Goal: Task Accomplishment & Management: Manage account settings

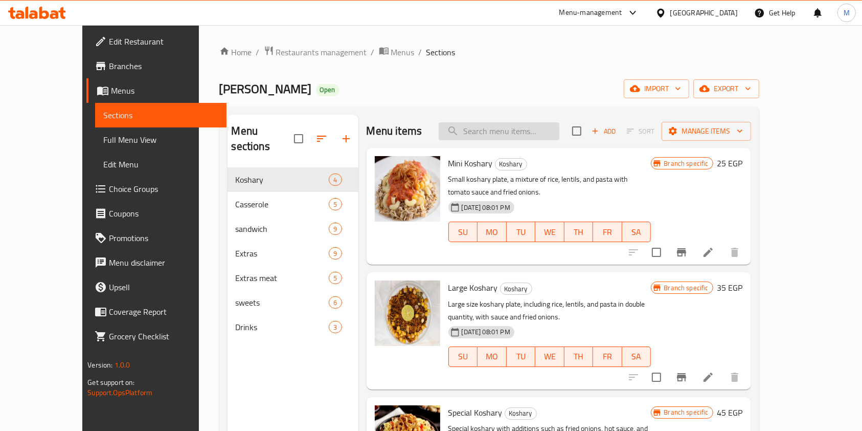
click at [511, 125] on input "search" at bounding box center [499, 131] width 121 height 18
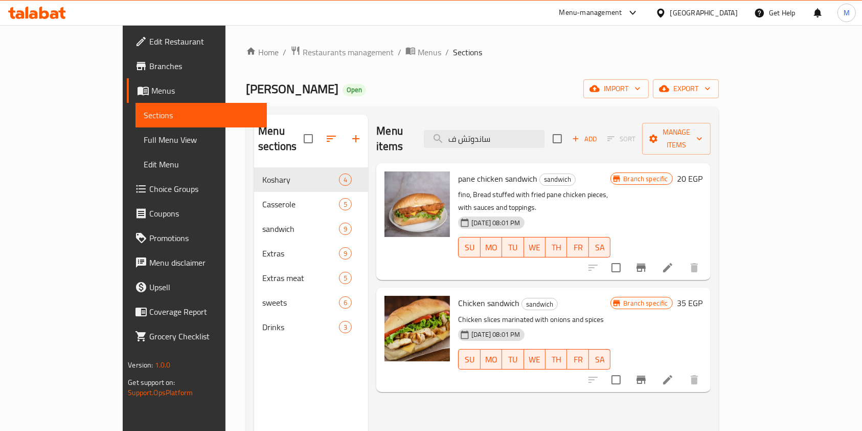
type input "ساندوتش ف"
click at [647, 373] on icon "Branch-specific-item" at bounding box center [641, 379] width 12 height 12
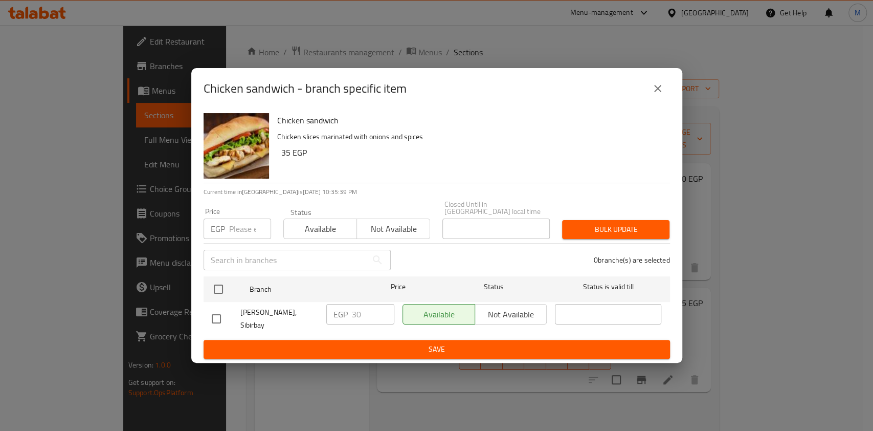
click at [225, 319] on input "checkbox" at bounding box center [216, 318] width 21 height 21
checkbox input "true"
click at [354, 311] on input "30" at bounding box center [373, 314] width 42 height 20
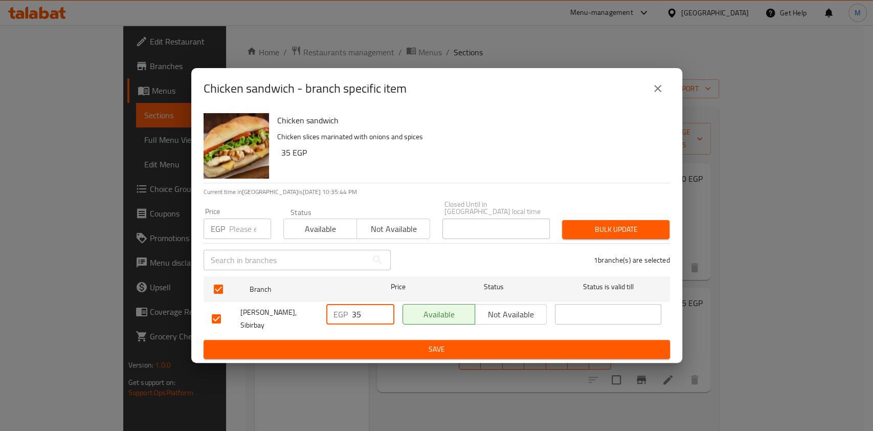
type input "35"
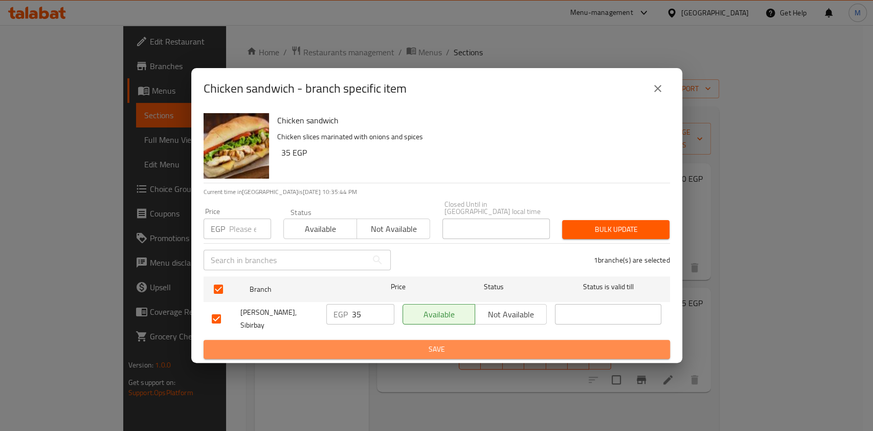
click at [397, 343] on span "Save" at bounding box center [437, 349] width 450 height 13
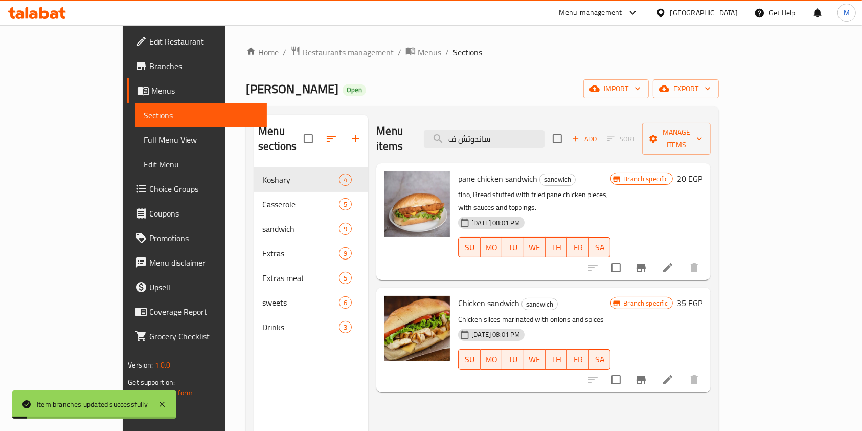
click at [647, 373] on icon "Branch-specific-item" at bounding box center [641, 379] width 12 height 12
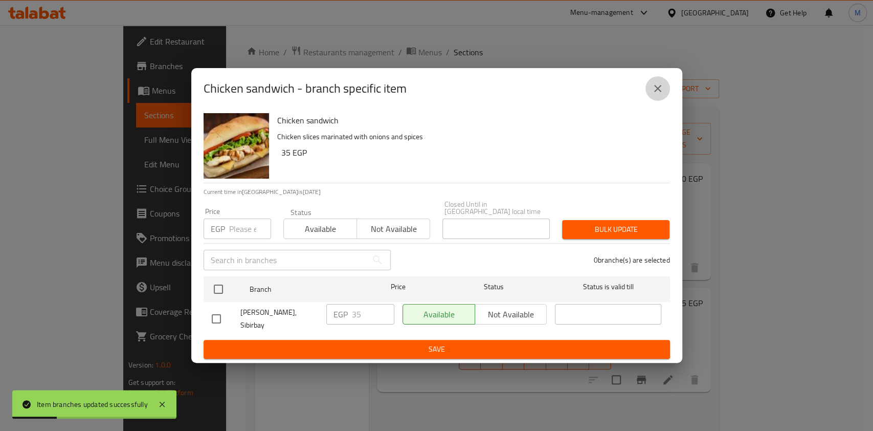
click at [652, 101] on button "close" at bounding box center [657, 88] width 25 height 25
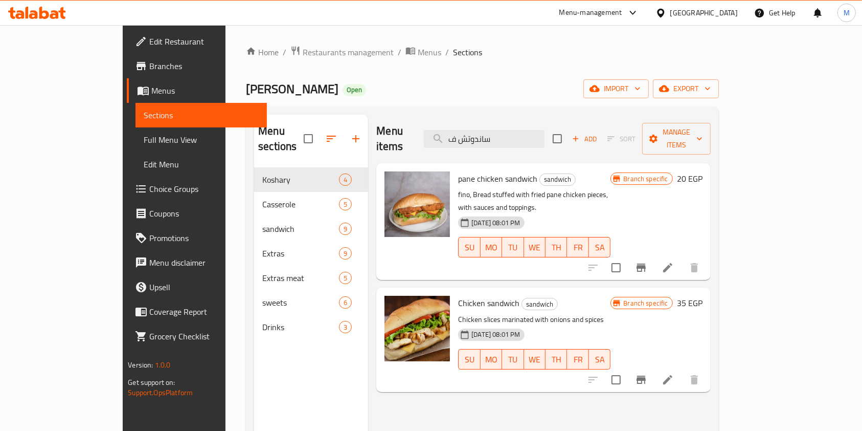
click at [58, 15] on icon at bounding box center [54, 14] width 9 height 9
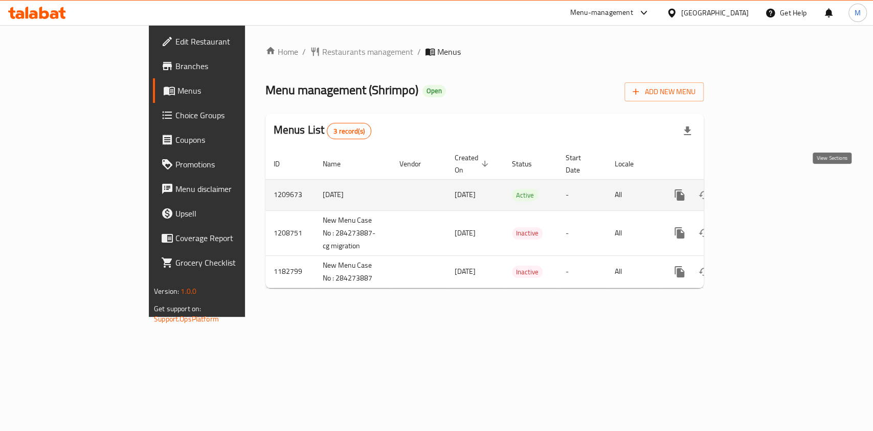
click at [759, 189] on icon "enhanced table" at bounding box center [753, 195] width 12 height 12
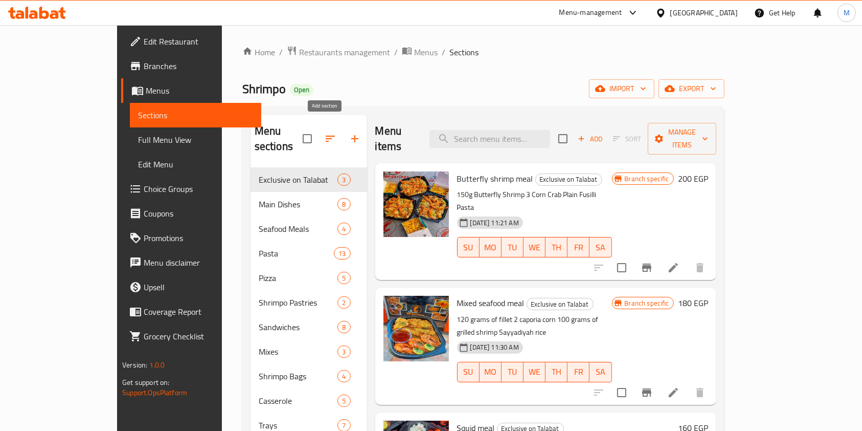
click at [343, 134] on button "button" at bounding box center [355, 138] width 25 height 25
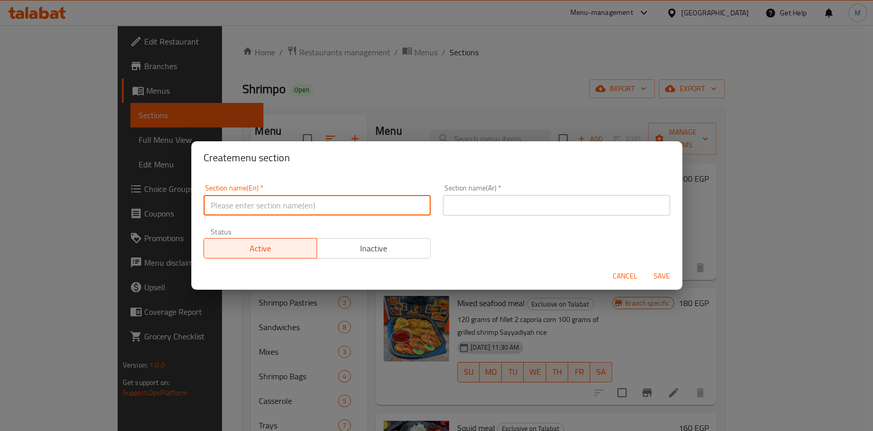
click at [360, 202] on input "text" at bounding box center [317, 205] width 227 height 20
type input "Offers"
click at [468, 196] on input "text" at bounding box center [556, 205] width 227 height 20
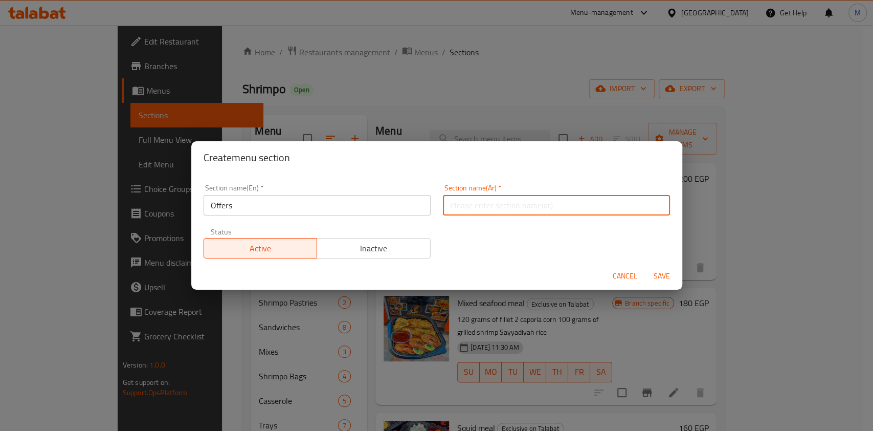
type input "عروض"
click at [659, 276] on span "Save" at bounding box center [661, 275] width 25 height 13
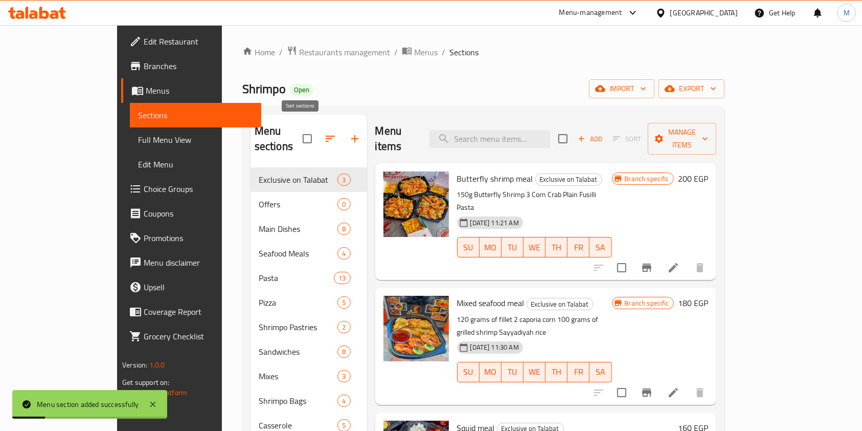
click at [318, 130] on button "button" at bounding box center [330, 138] width 25 height 25
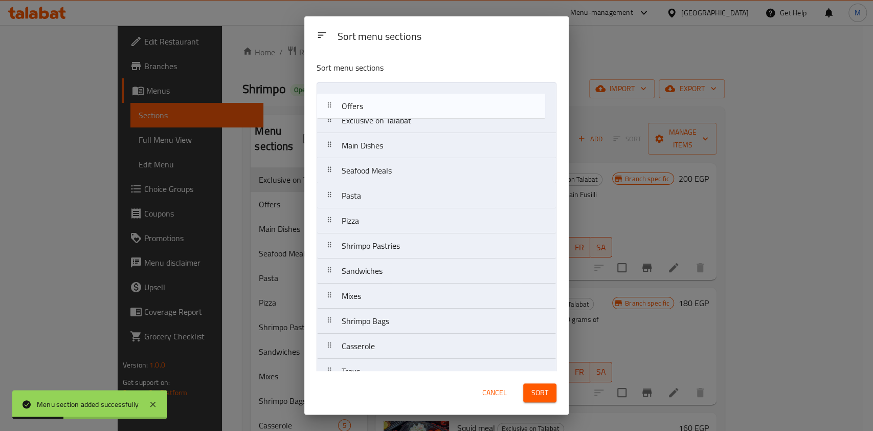
drag, startPoint x: 363, startPoint y: 129, endPoint x: 363, endPoint y: 108, distance: 20.5
click at [363, 108] on nav "Exclusive on Talabat Offers Main Dishes Seafood Meals Pasta Pizza Shrimpo Pastr…" at bounding box center [437, 320] width 240 height 477
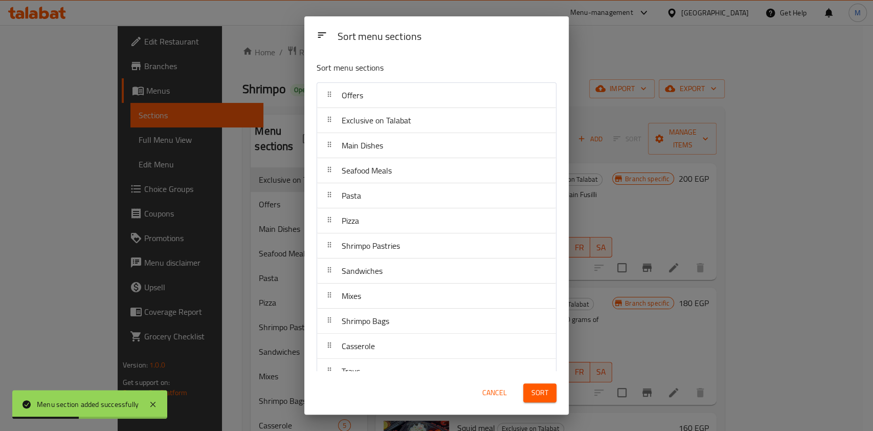
click at [547, 385] on button "Sort" at bounding box center [539, 392] width 33 height 19
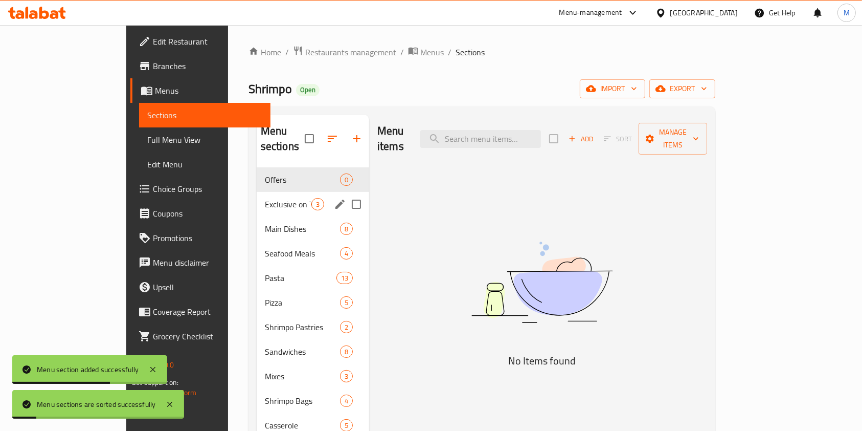
click at [257, 197] on div "Exclusive on Talabat 3" at bounding box center [313, 204] width 112 height 25
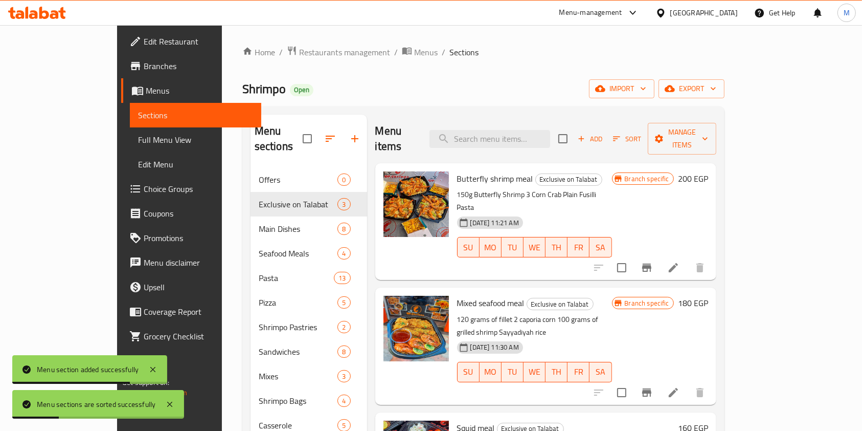
click at [688, 258] on li at bounding box center [673, 267] width 29 height 18
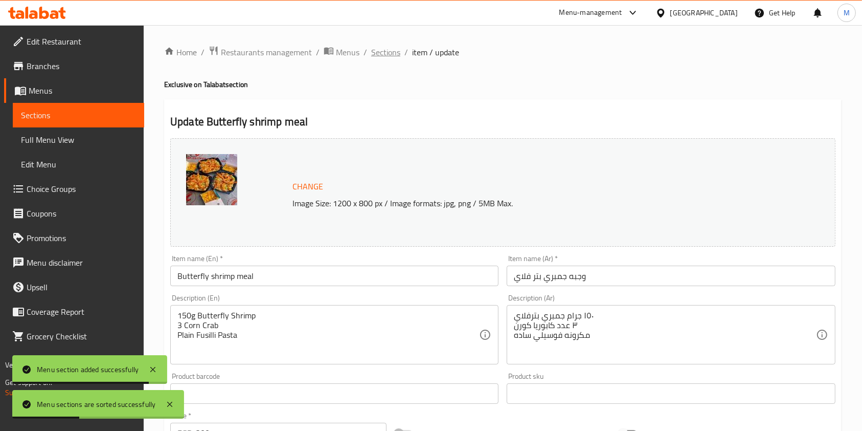
click at [385, 57] on span "Sections" at bounding box center [385, 52] width 29 height 12
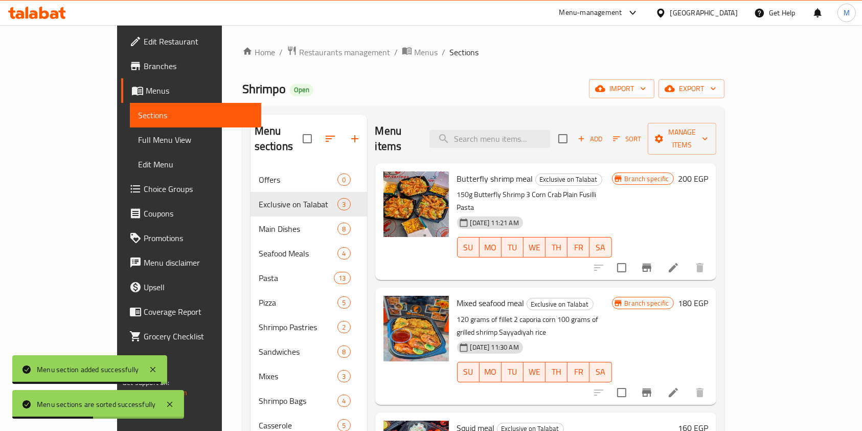
click at [653, 261] on icon "Branch-specific-item" at bounding box center [647, 267] width 12 height 12
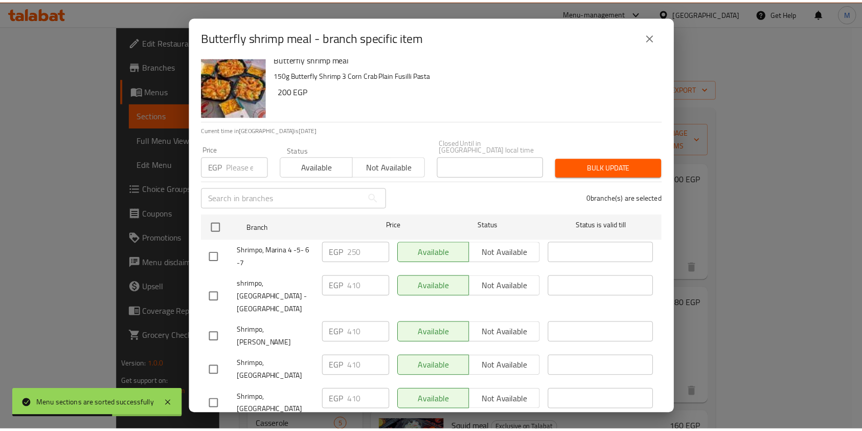
scroll to position [16, 0]
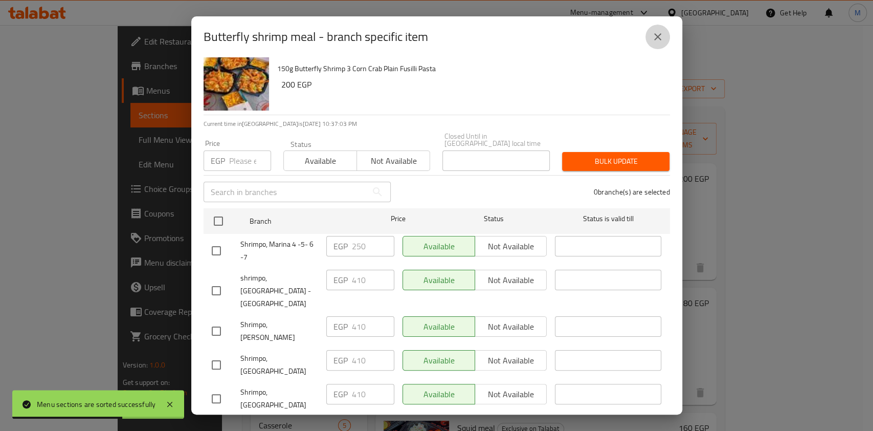
click at [648, 42] on button "close" at bounding box center [657, 37] width 25 height 25
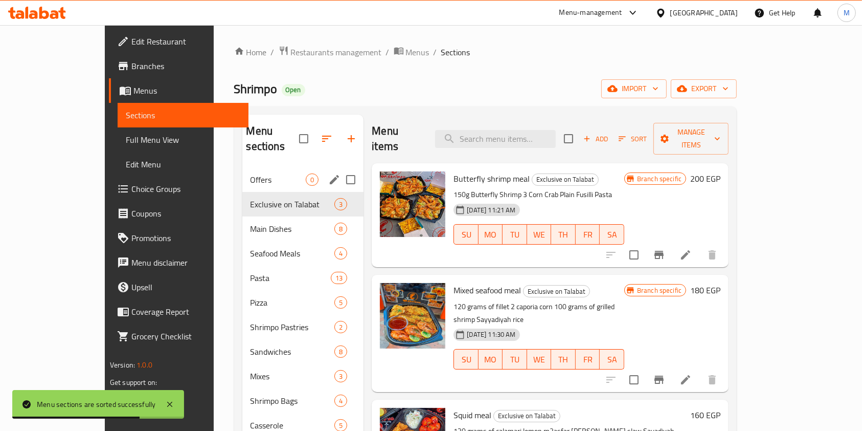
click at [251, 173] on span "Offers" at bounding box center [279, 179] width 56 height 12
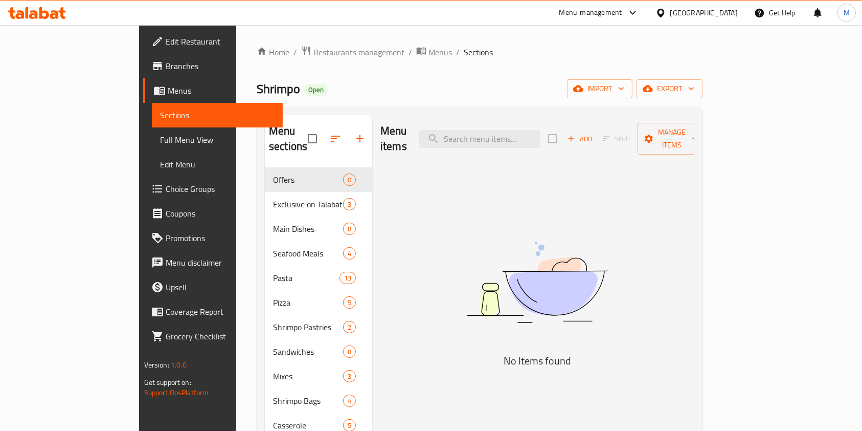
click at [576, 134] on icon "button" at bounding box center [571, 138] width 9 height 9
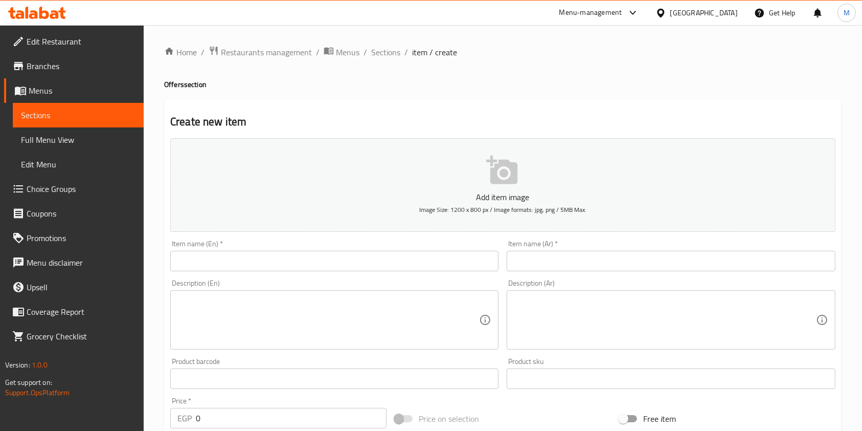
click at [569, 258] on input "text" at bounding box center [671, 261] width 328 height 20
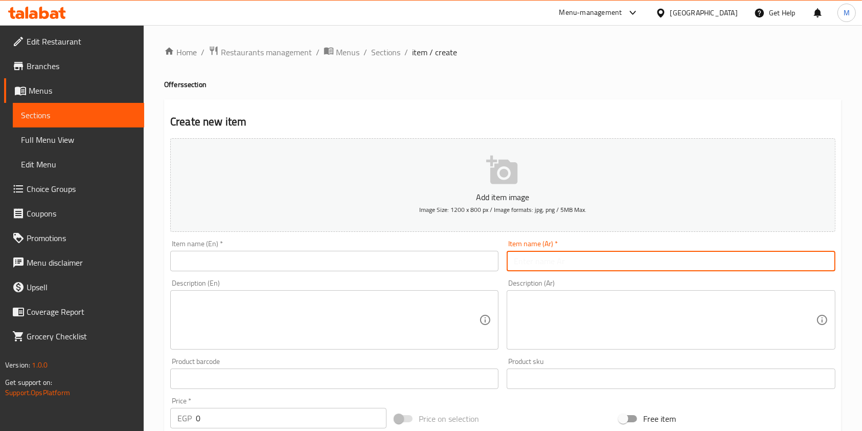
paste input "وجبه 1"
type input "وجبه 1"
click at [535, 307] on textarea at bounding box center [665, 320] width 302 height 49
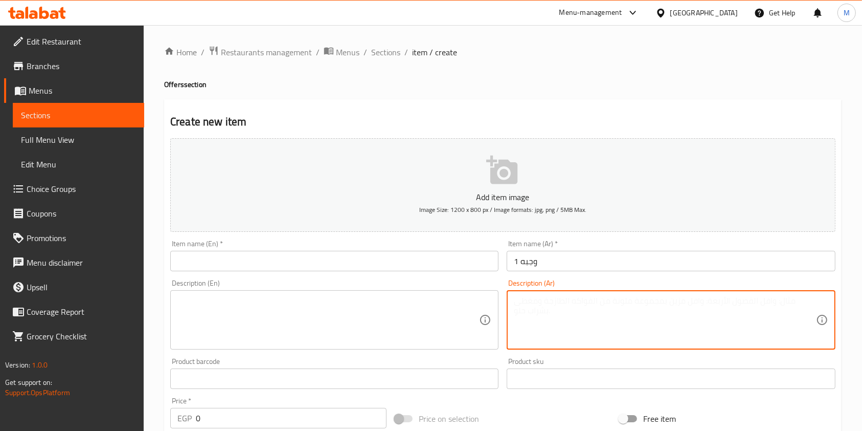
paste textarea "جمبري مقلي راس وديل فيليه كرسبي ارز صياديه سلطه خضراء"
type textarea "جمبري مقلي راس وديل فيليه كرسبي ارز صياديه سلطه خضراء"
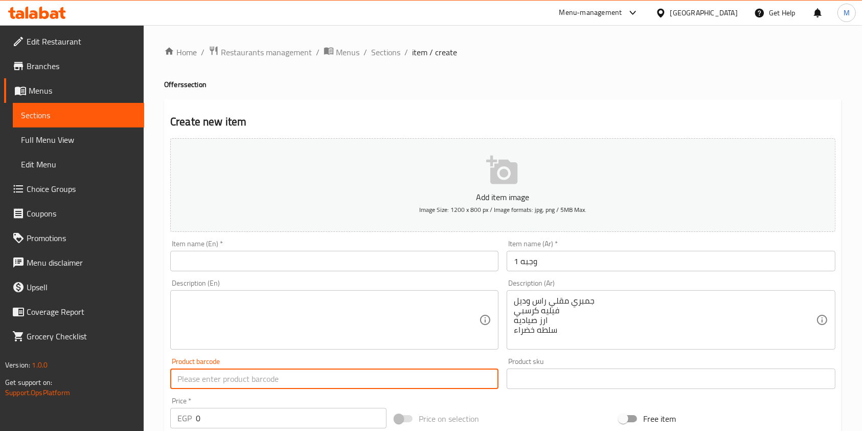
click at [444, 369] on input "text" at bounding box center [334, 378] width 328 height 20
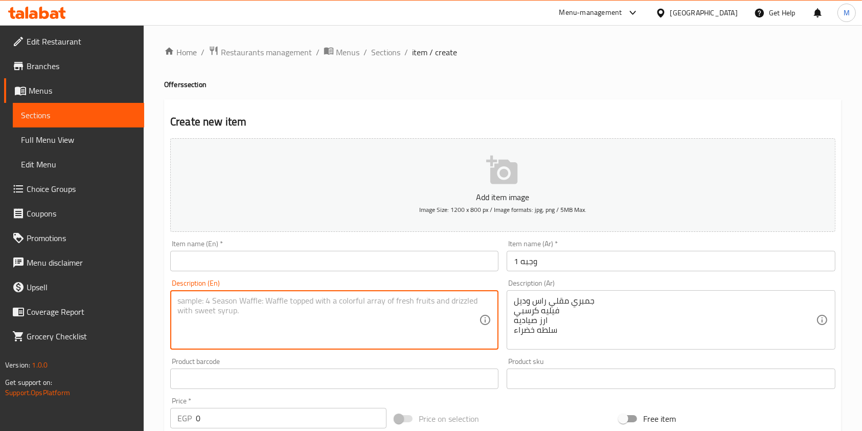
click at [402, 307] on textarea at bounding box center [328, 320] width 302 height 49
paste textarea "Fried head and tail shrimp Crispy fillet Fishman's rice Green salad"
type textarea "Fried head and tail shrimp Crispy fillet Fishman's rice Green salad"
drag, startPoint x: 294, startPoint y: 253, endPoint x: 293, endPoint y: 260, distance: 7.2
click at [294, 255] on input "text" at bounding box center [334, 261] width 328 height 20
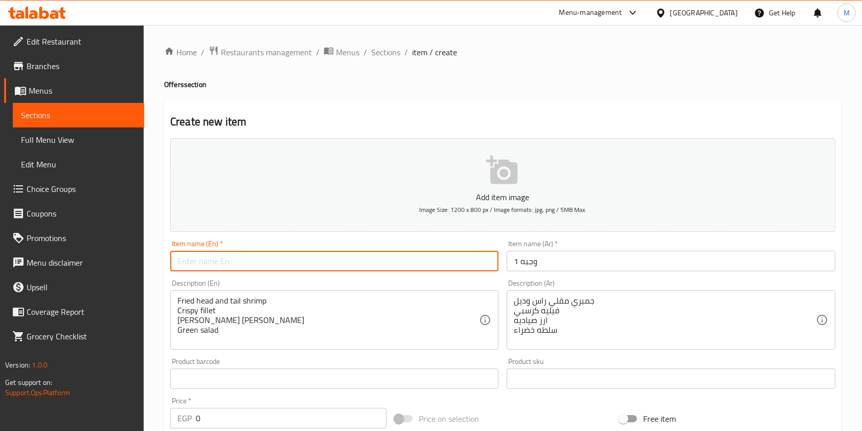
paste input "Meal 1"
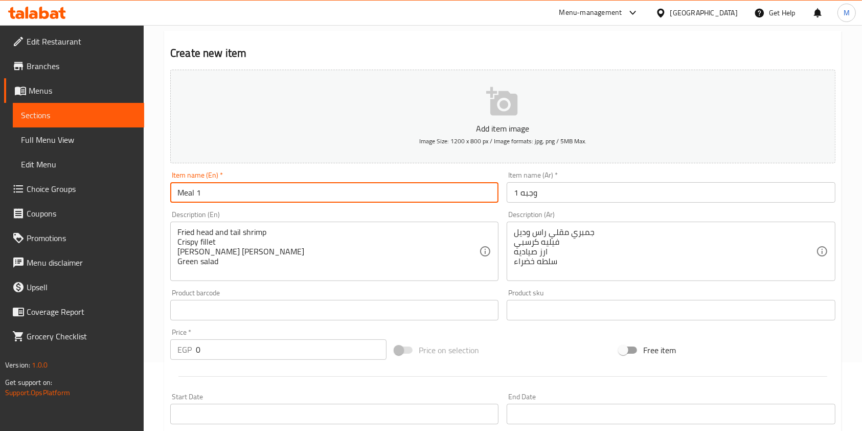
scroll to position [136, 0]
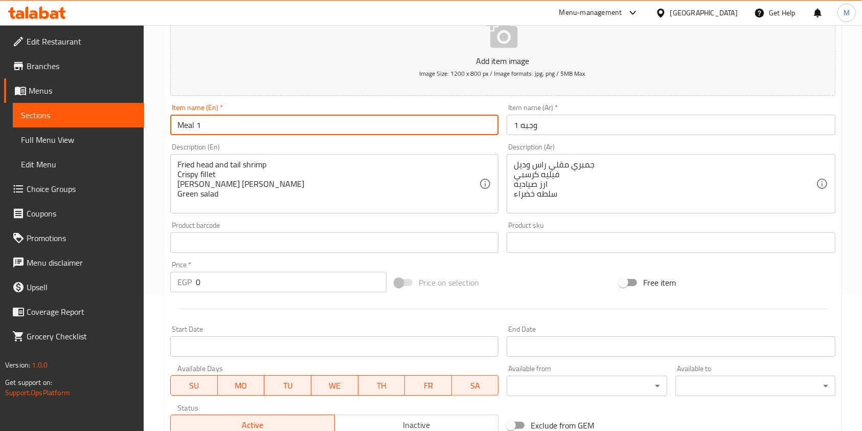
type input "Meal 1"
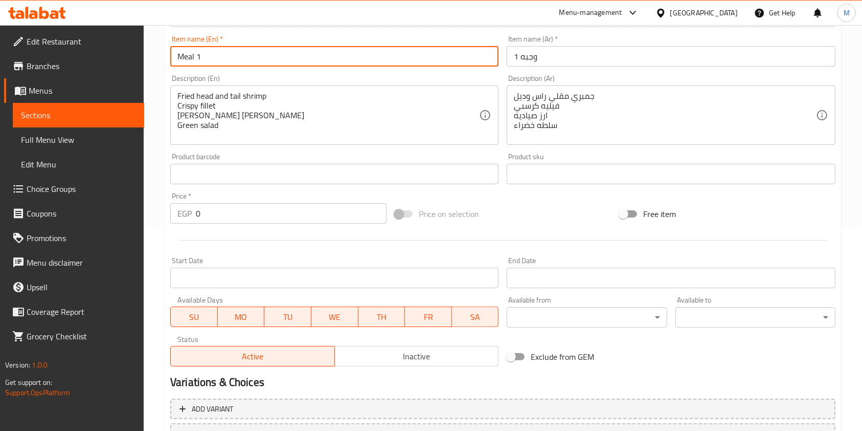
click at [205, 218] on input "0" at bounding box center [291, 213] width 191 height 20
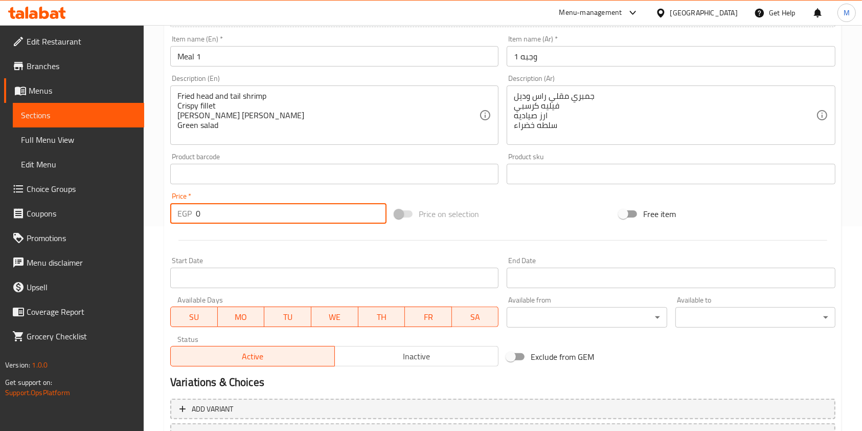
click at [213, 217] on input "0" at bounding box center [291, 213] width 191 height 20
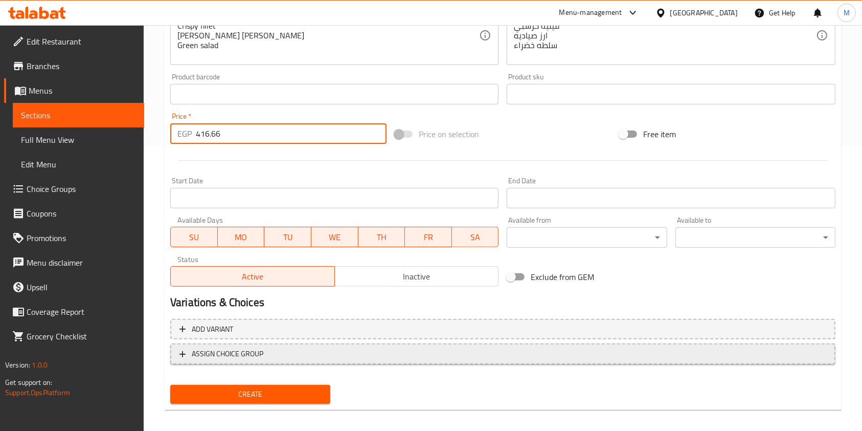
scroll to position [292, 0]
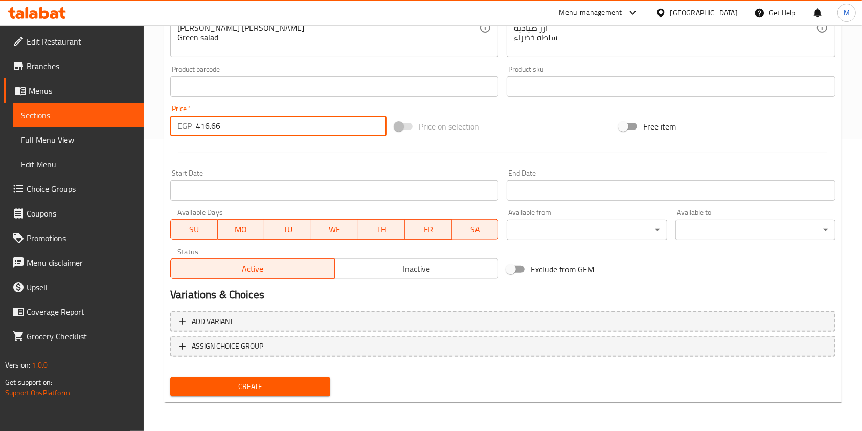
type input "416.66"
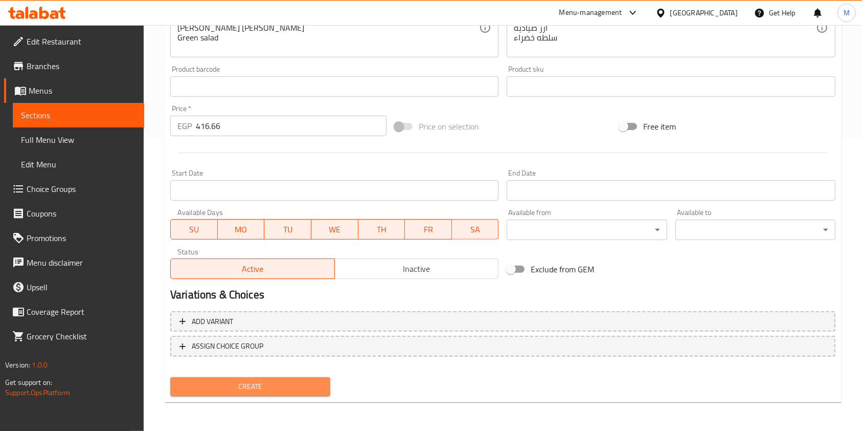
click at [327, 382] on button "Create" at bounding box center [250, 386] width 160 height 19
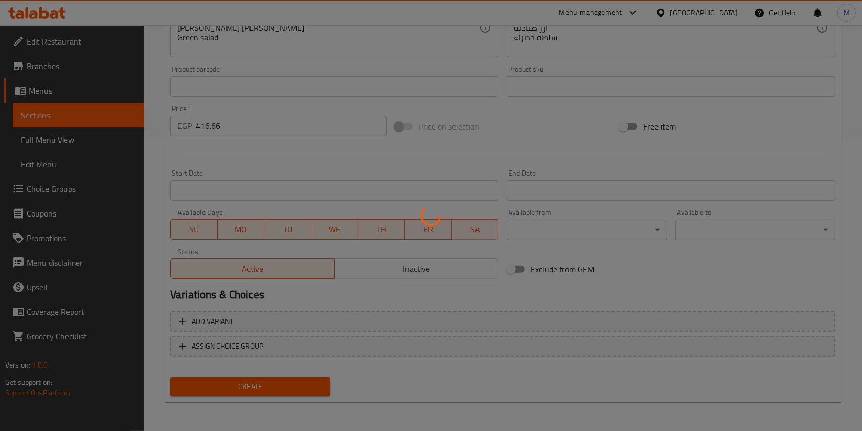
type input "0"
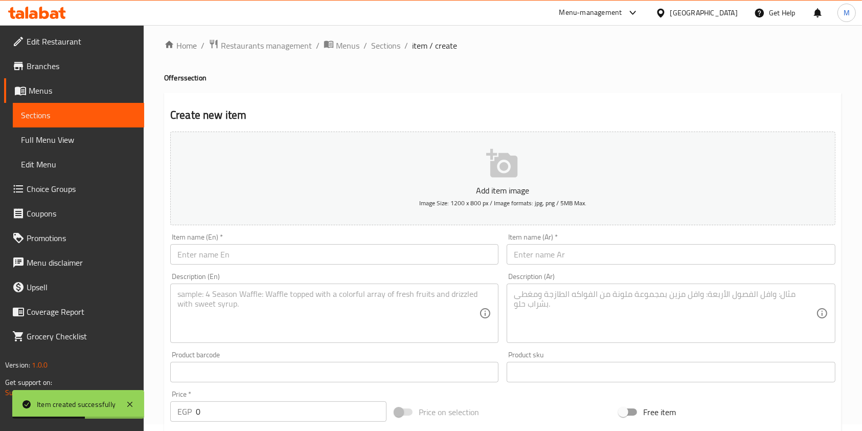
scroll to position [0, 0]
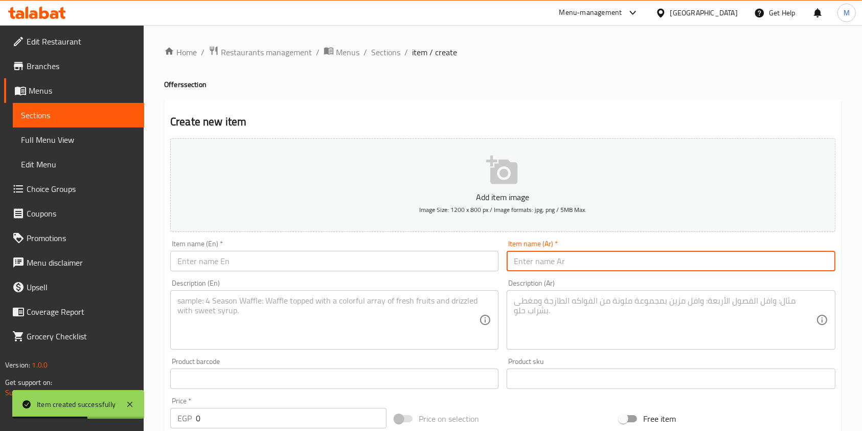
click at [557, 261] on input "text" at bounding box center [671, 261] width 328 height 20
paste input "وجبه 2"
type input "وجبه 2"
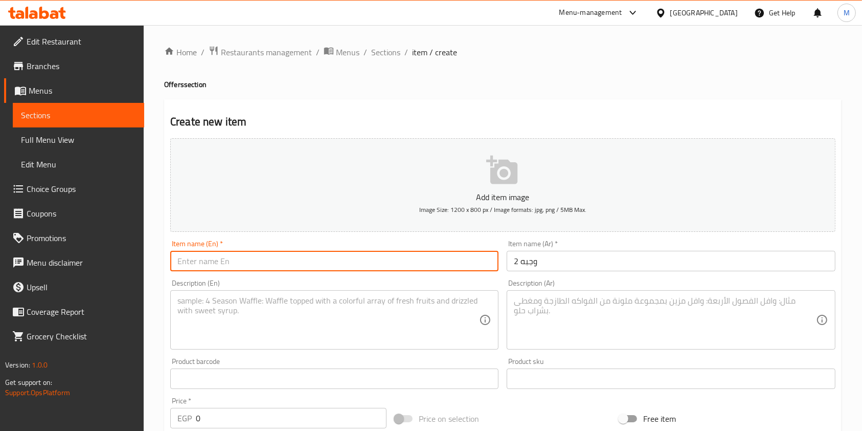
click at [454, 263] on input "text" at bounding box center [334, 261] width 328 height 20
paste input "Meal 2"
type input "Meal 2"
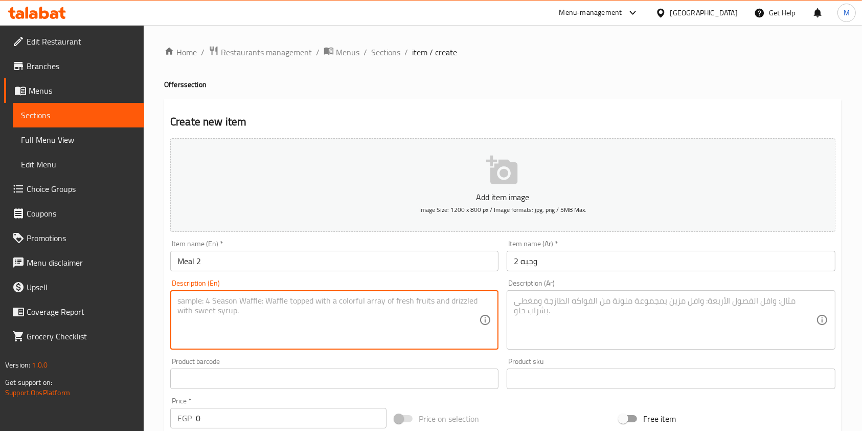
click at [193, 306] on textarea at bounding box center [328, 320] width 302 height 49
paste textarea "Grilled mixed shrimp Fishman's rice Green salad"
type textarea "Grilled mixed shrimp Fishman's rice Green salad"
click at [502, 302] on div "Description (En) Grilled mixed shrimp Fishman's rice Green salad Description (E…" at bounding box center [334, 314] width 336 height 78
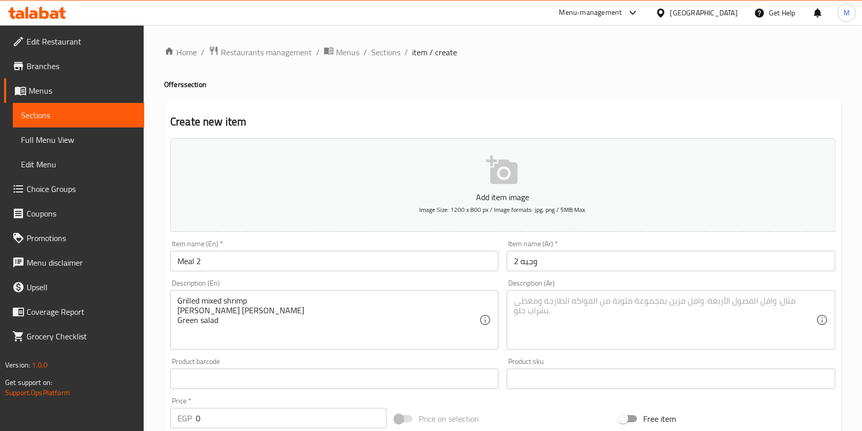
click at [543, 312] on textarea at bounding box center [665, 320] width 302 height 49
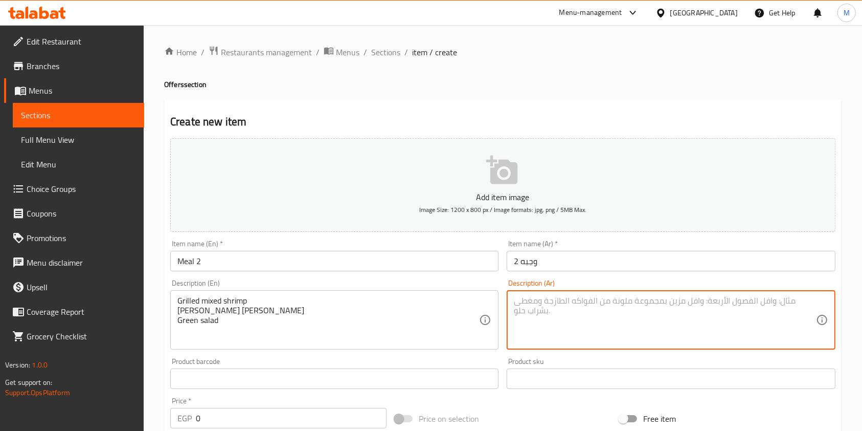
paste textarea "جمبري مشوي خلطه ارز صياديه سلطه خضراء"
type textarea "جمبري مشوي خلطه ارز صياديه سلطه خضراء"
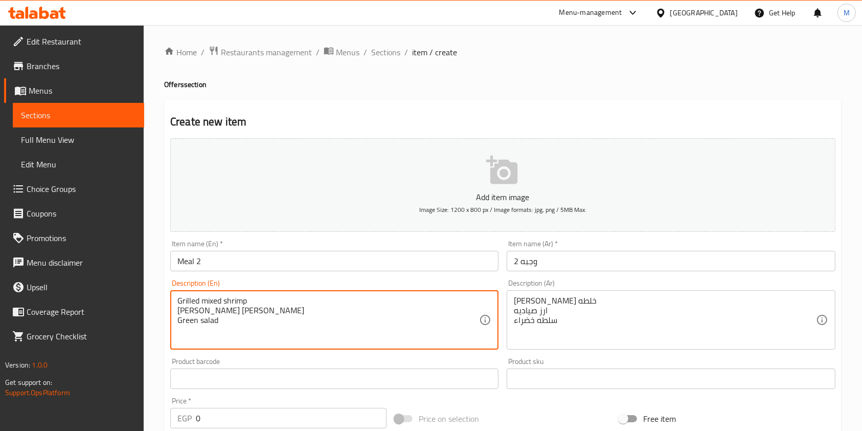
drag, startPoint x: 211, startPoint y: 311, endPoint x: 173, endPoint y: 309, distance: 37.9
type textarea "Grilled mixed shrimp Sayadeya rice Green salad"
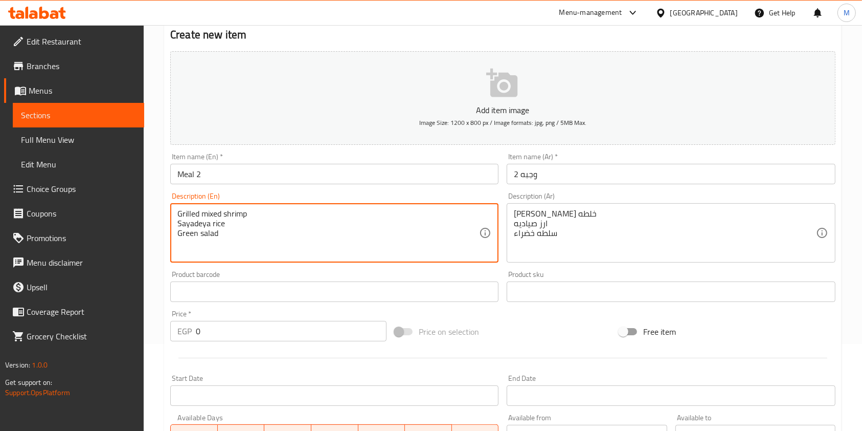
scroll to position [136, 0]
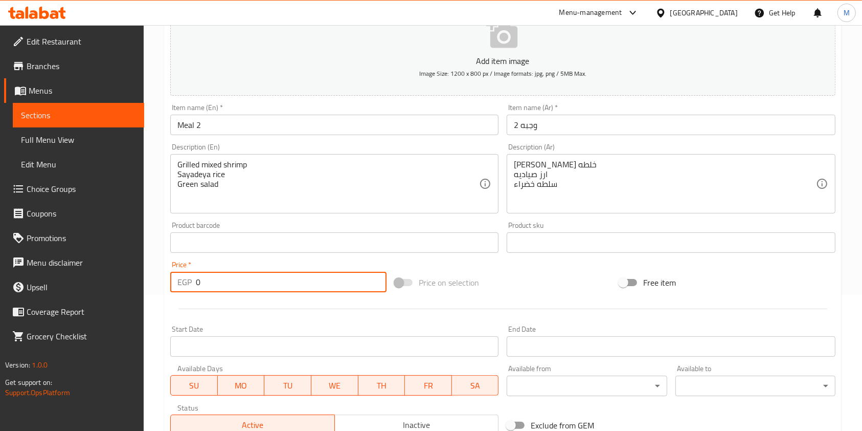
click at [218, 285] on input "0" at bounding box center [291, 282] width 191 height 20
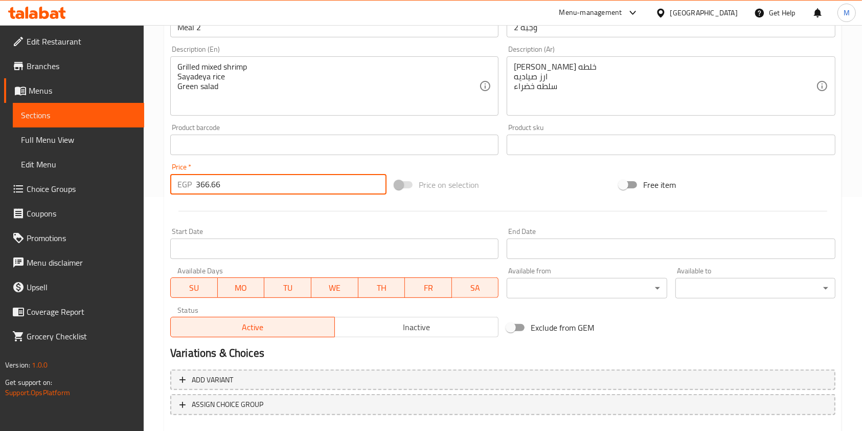
scroll to position [292, 0]
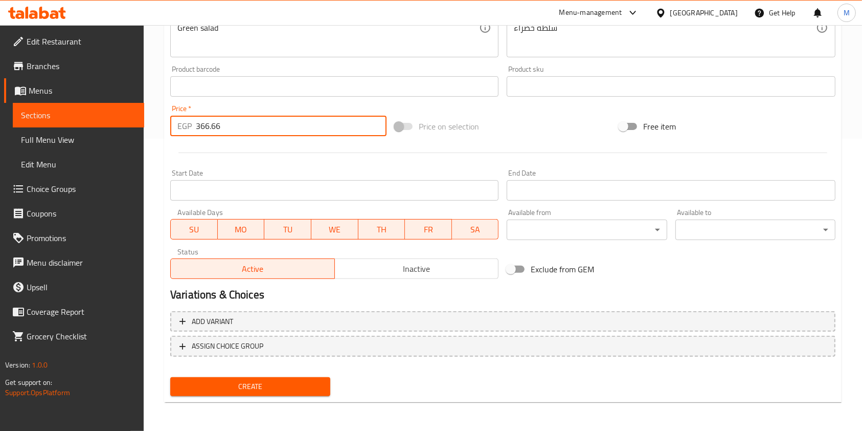
type input "366.66"
click at [300, 380] on span "Create" at bounding box center [250, 386] width 144 height 13
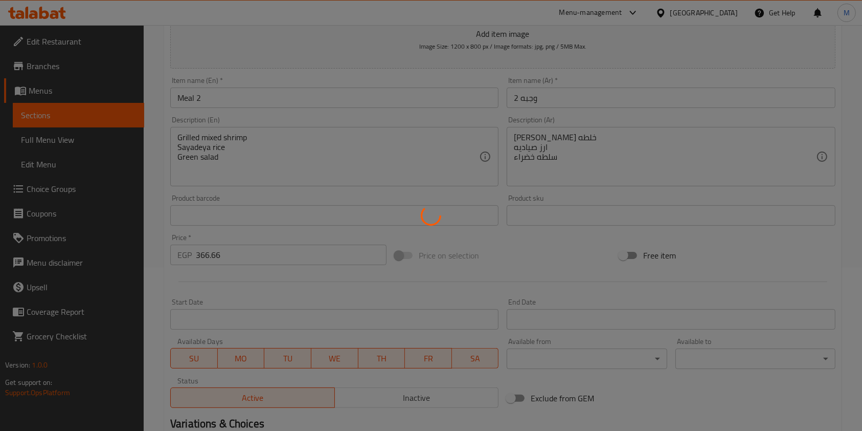
type input "0"
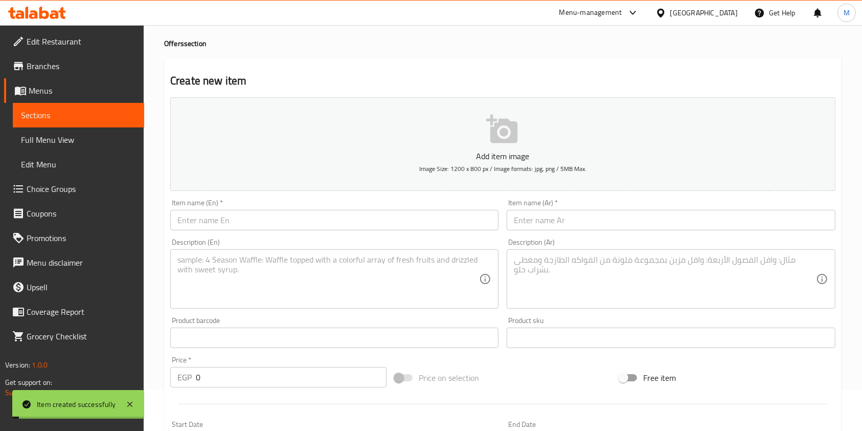
scroll to position [19, 0]
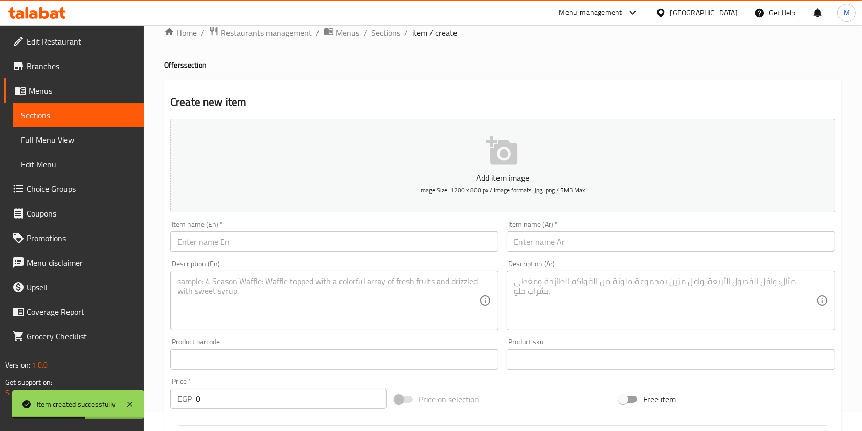
click at [539, 237] on input "text" at bounding box center [671, 241] width 328 height 20
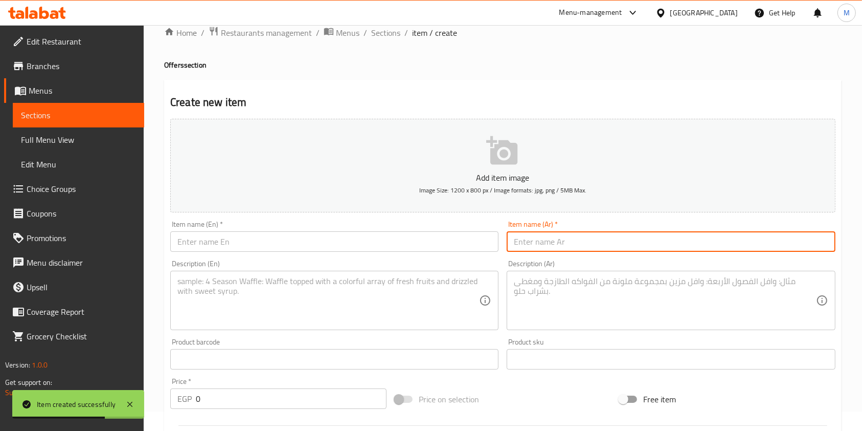
paste input "Meal 3"
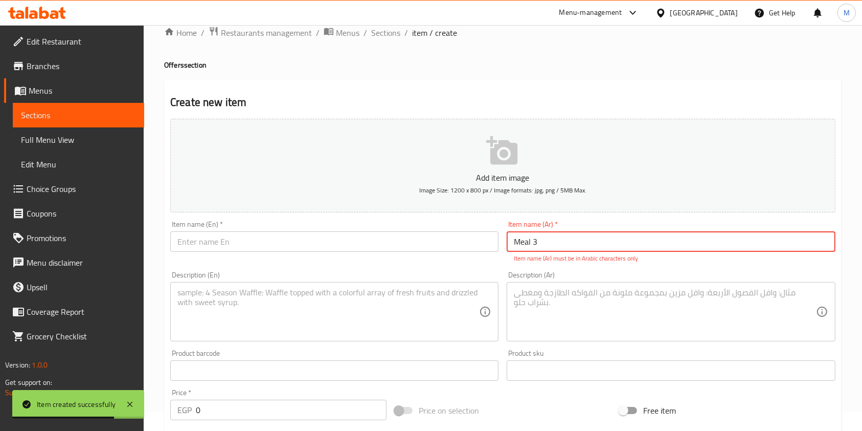
click at [552, 241] on input "Meal 3" at bounding box center [671, 241] width 328 height 20
paste input "جبه 3"
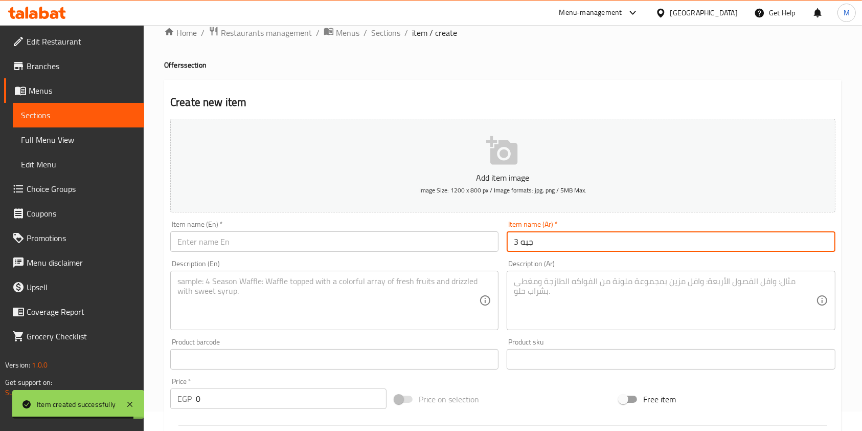
type input "جبه 3"
click at [567, 304] on textarea at bounding box center [665, 300] width 302 height 49
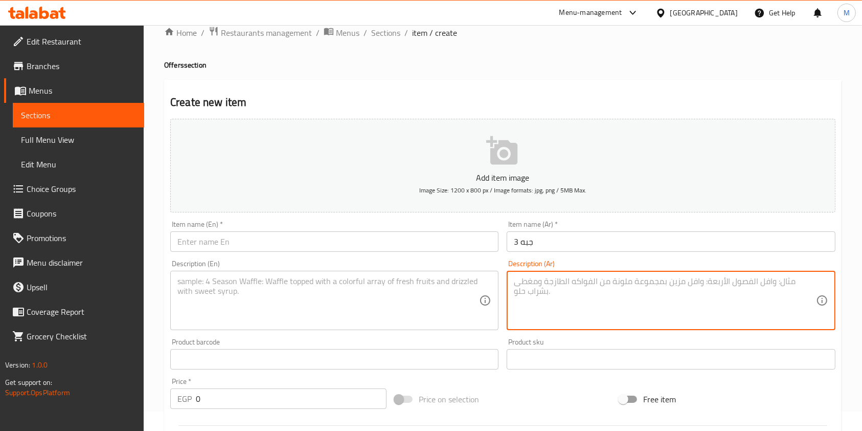
paste textarea "فيليه مقلي كرسبي ارز صياديه سلطه خضراء صوص سويت شيلي"
type textarea "فيليه مقلي كرسبي ارز صياديه سلطه خضراء صوص سويت شيلي"
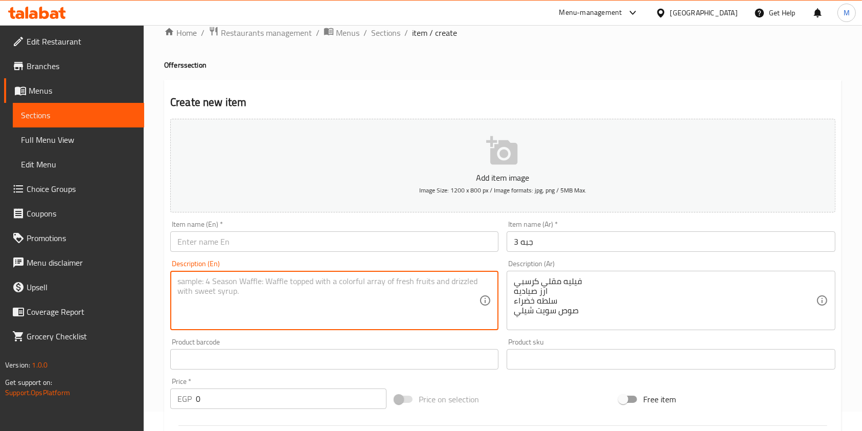
click at [447, 298] on textarea at bounding box center [328, 300] width 302 height 49
paste textarea "فيليه مقلي كرسبي ارز صياديه سلطه خضراء صوص سويت شيلي"
type textarea "فيليه مقلي كرسبي ارز صياديه سلطه خضراء صوص سويت شيلي"
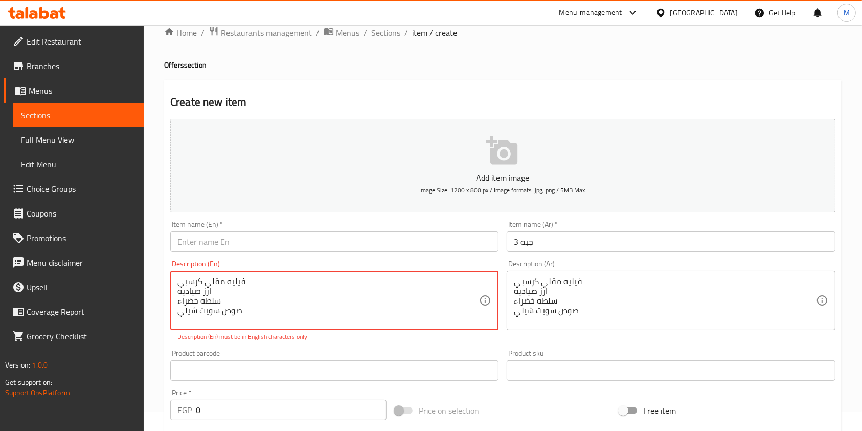
click at [253, 295] on textarea "فيليه مقلي كرسبي ارز صياديه سلطه خضراء صوص سويت شيلي" at bounding box center [328, 300] width 302 height 49
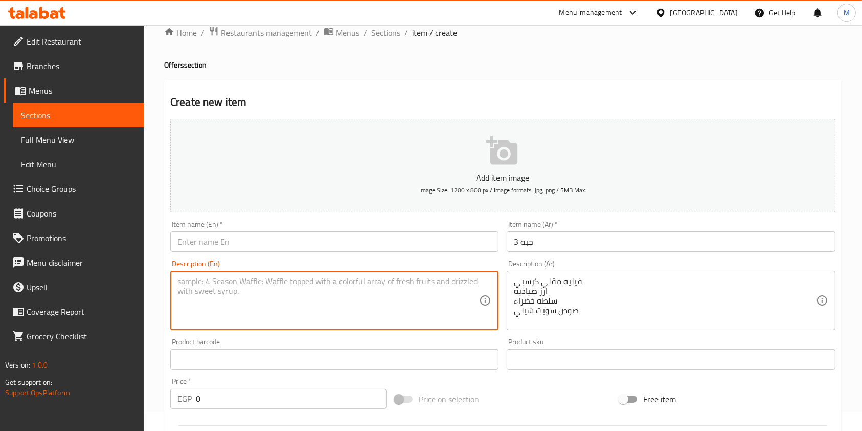
click at [254, 301] on textarea at bounding box center [328, 300] width 302 height 49
paste textarea "Crispy Fried Fillet Fishman's Rice Green Salad Sweet Chili Sauce"
type textarea "Crispy Fried Fillet Fishman's Rice Green Salad Sweet Chili Sauce"
click at [217, 244] on input "text" at bounding box center [334, 241] width 328 height 20
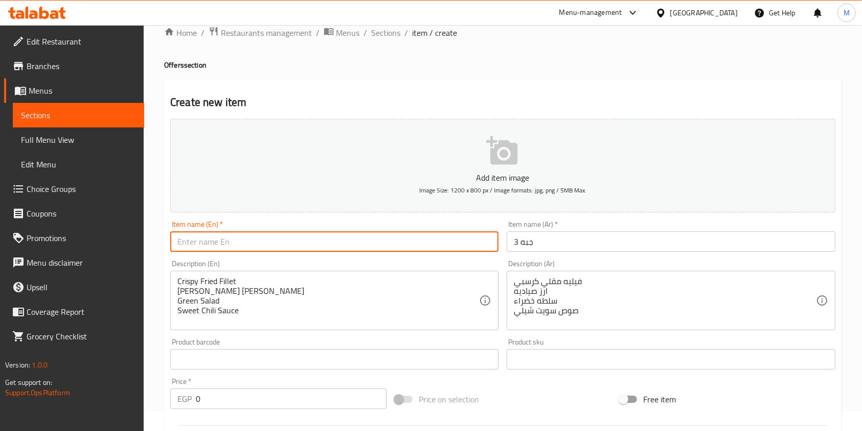
paste input "Meal 3"
type input "Meal 3"
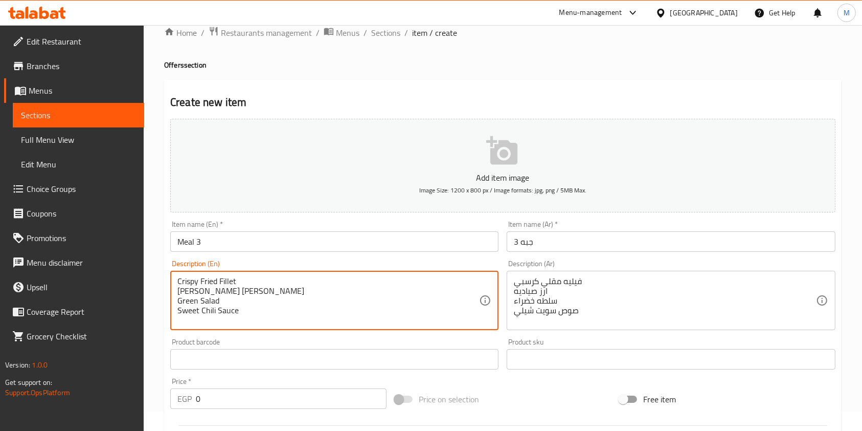
drag, startPoint x: 211, startPoint y: 291, endPoint x: 171, endPoint y: 288, distance: 39.5
type textarea "Crispy Fried Fillet Sayadeya Rice Green Salad Sweet Chili Sauce"
click at [215, 402] on input "0" at bounding box center [291, 398] width 191 height 20
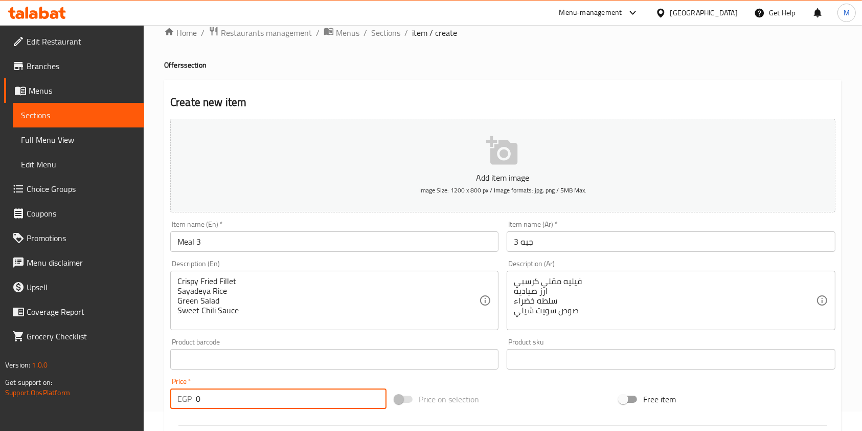
click at [215, 402] on input "0" at bounding box center [291, 398] width 191 height 20
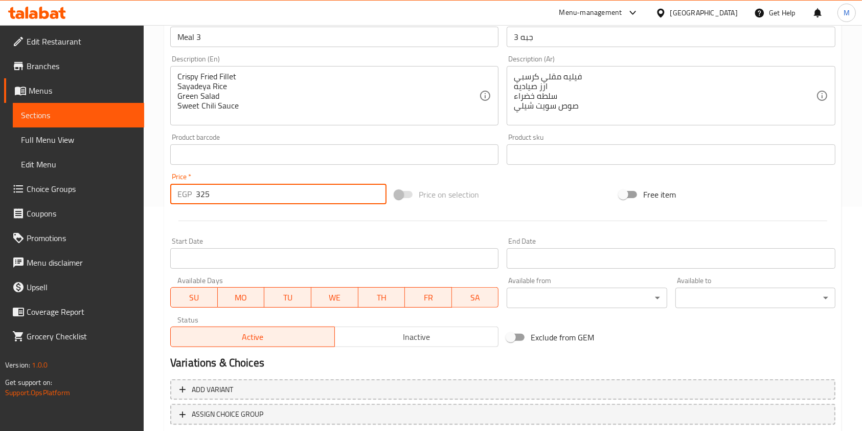
scroll to position [292, 0]
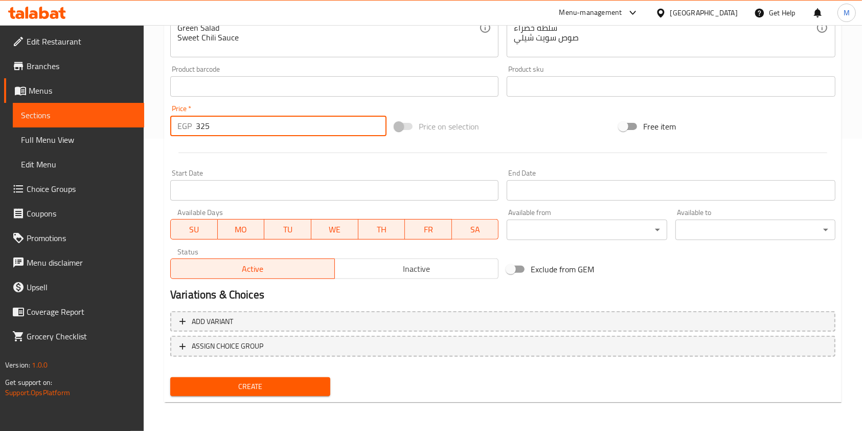
type input "325"
click at [318, 386] on span "Create" at bounding box center [250, 386] width 144 height 13
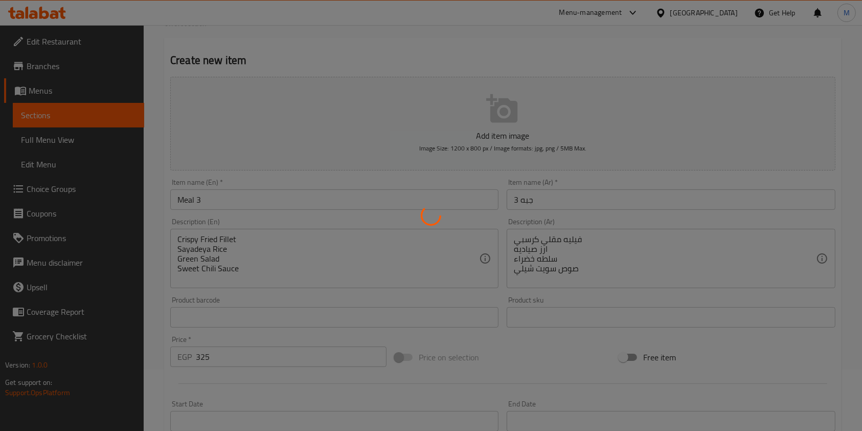
scroll to position [1, 0]
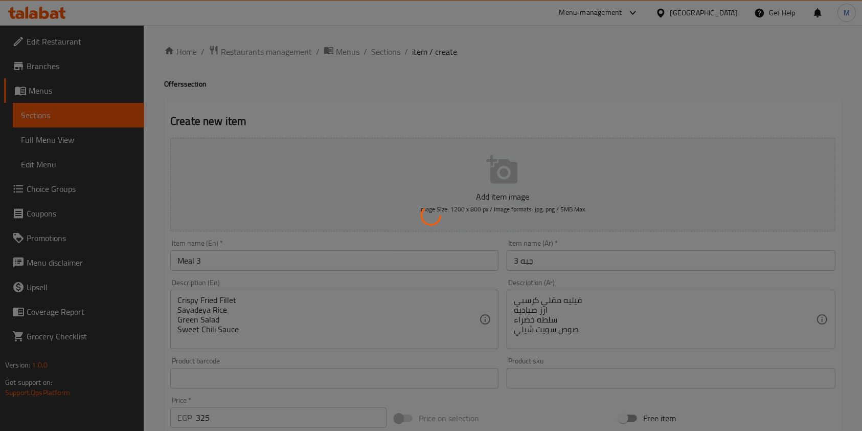
type input "0"
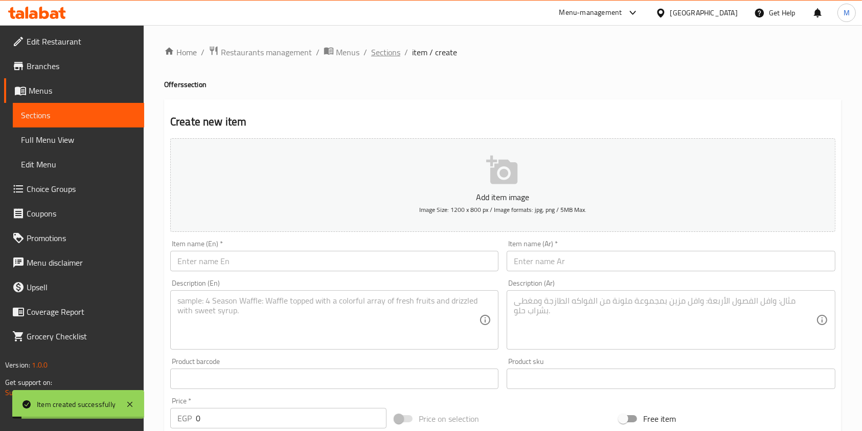
click at [394, 58] on span "Sections" at bounding box center [385, 52] width 29 height 12
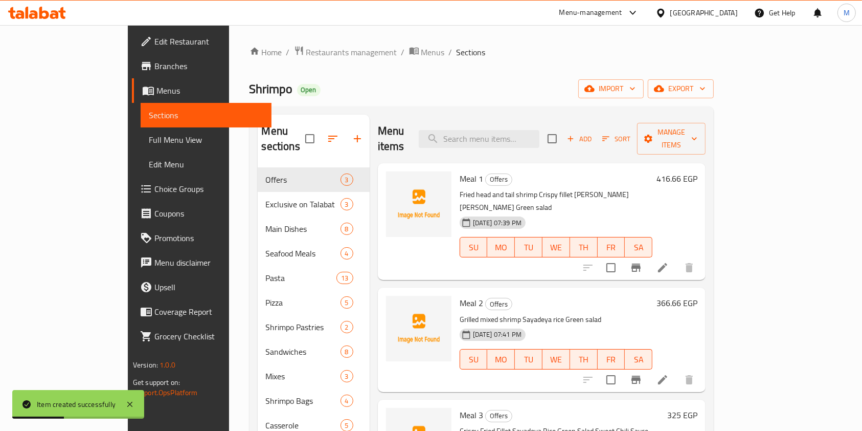
click at [677, 258] on li at bounding box center [662, 267] width 29 height 18
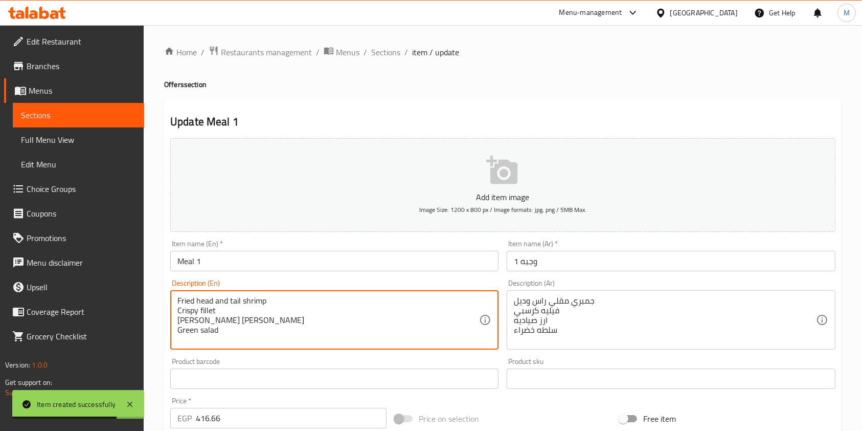
drag, startPoint x: 212, startPoint y: 320, endPoint x: 172, endPoint y: 321, distance: 40.4
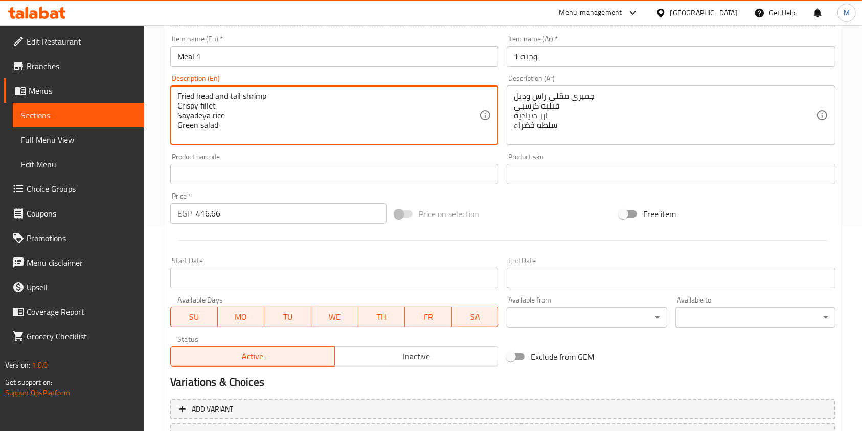
scroll to position [292, 0]
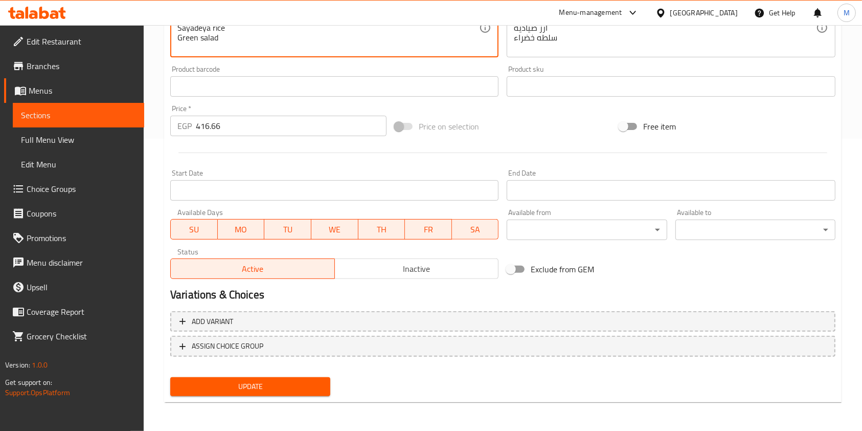
type textarea "Fried head and tail shrimp Crispy fillet Sayadeya rice Green salad"
click at [281, 392] on span "Update" at bounding box center [250, 386] width 144 height 13
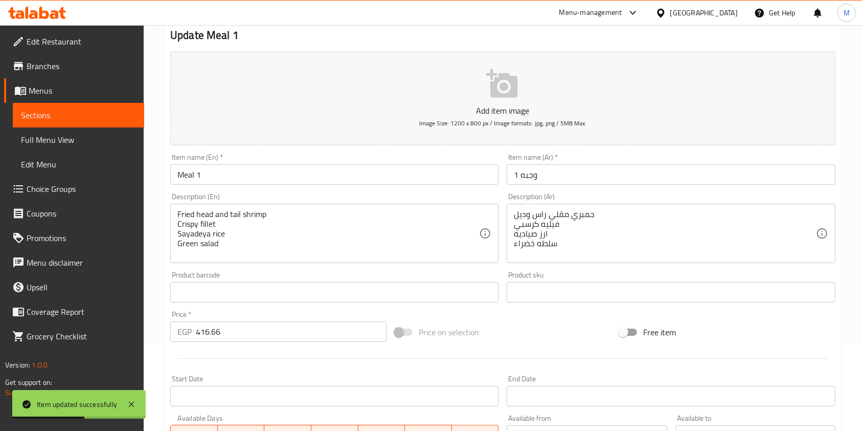
scroll to position [0, 0]
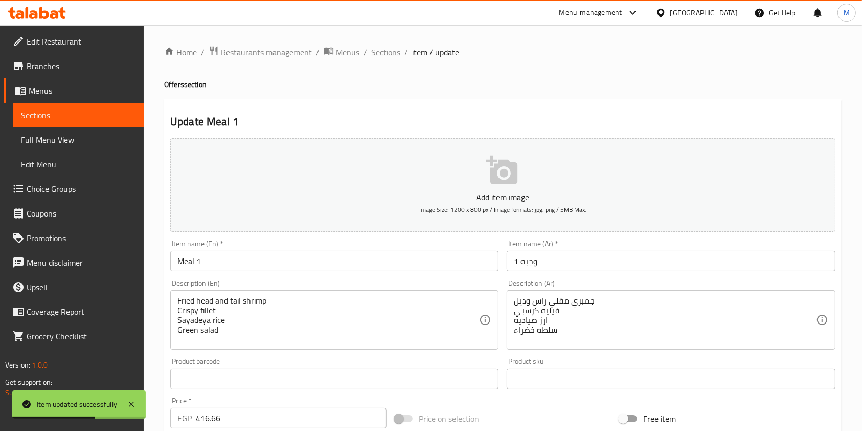
click at [388, 58] on span "Sections" at bounding box center [385, 52] width 29 height 12
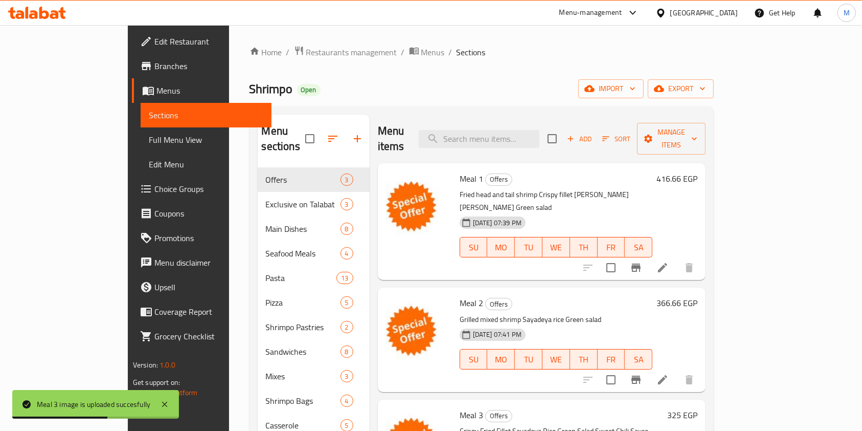
click at [47, 13] on icon at bounding box center [44, 13] width 10 height 12
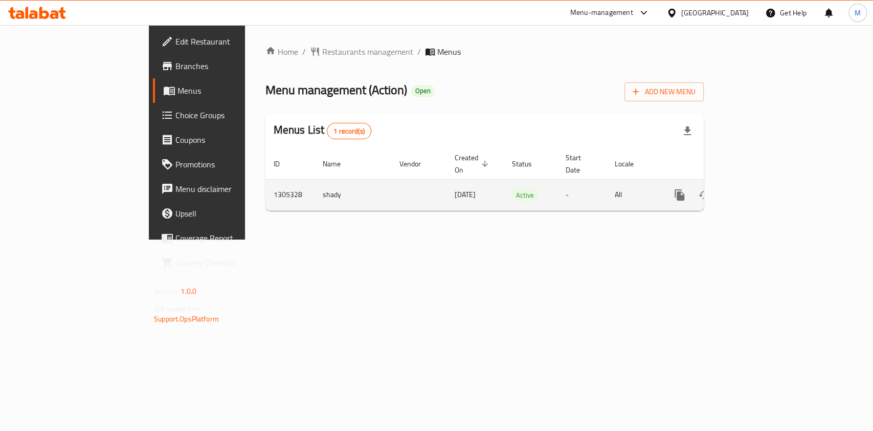
click at [759, 189] on icon "enhanced table" at bounding box center [753, 195] width 12 height 12
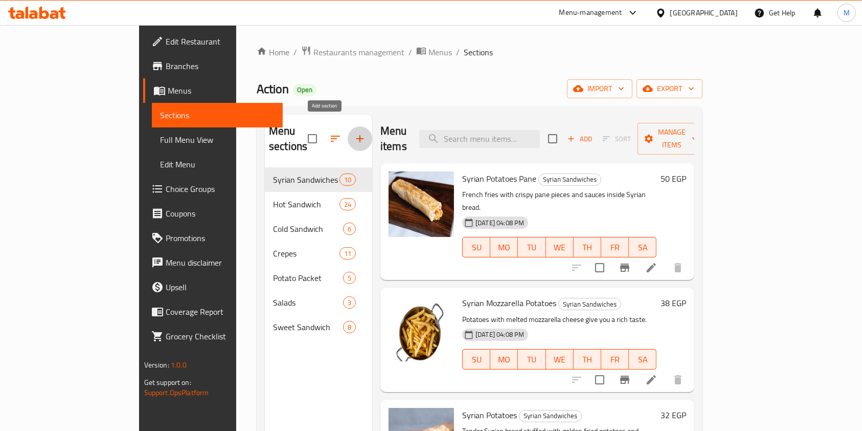
click at [348, 135] on button "button" at bounding box center [360, 138] width 25 height 25
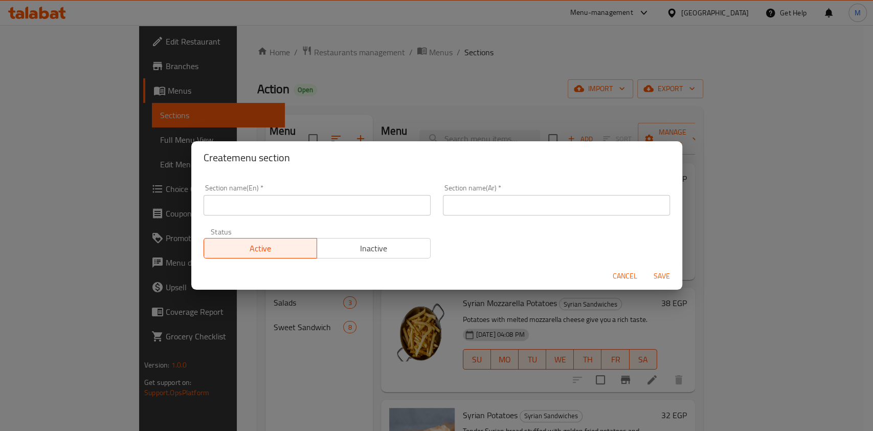
click at [333, 217] on div "Section name(En)   * Section name(En) *" at bounding box center [316, 199] width 239 height 43
click at [327, 211] on input "text" at bounding box center [317, 205] width 227 height 20
type input "Offers"
click at [484, 214] on input "text" at bounding box center [556, 205] width 227 height 20
type input "عروض"
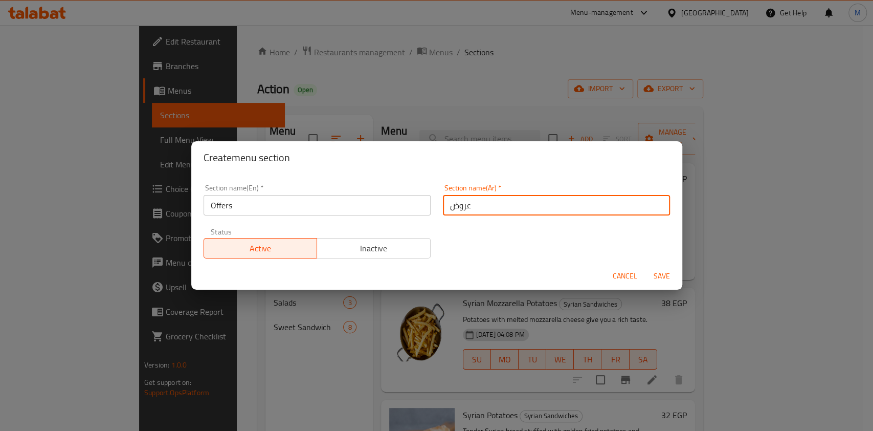
click at [654, 269] on span "Save" at bounding box center [661, 275] width 25 height 13
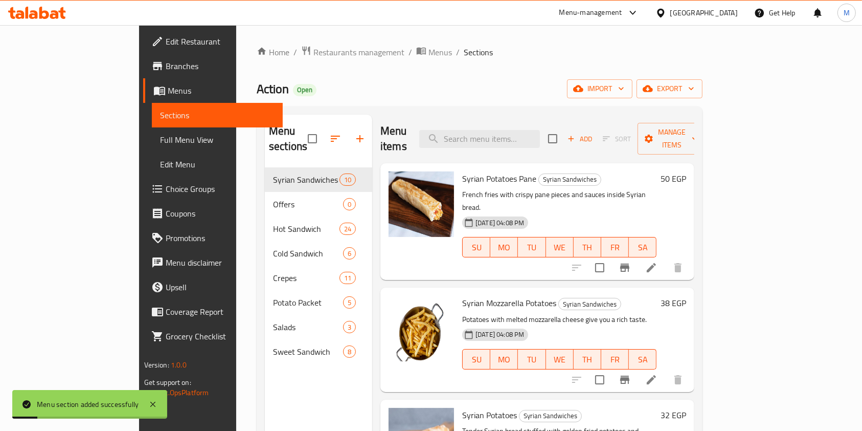
click at [329, 132] on icon "button" at bounding box center [335, 138] width 12 height 12
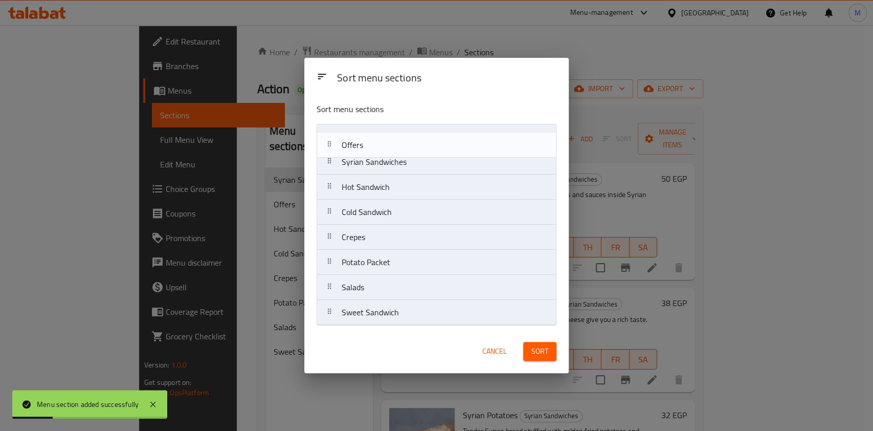
drag, startPoint x: 388, startPoint y: 165, endPoint x: 386, endPoint y: 142, distance: 23.6
click at [386, 142] on nav "Syrian Sandwiches Offers Hot Sandwich Cold Sandwich Crepes Potato Packet Salads…" at bounding box center [437, 224] width 240 height 201
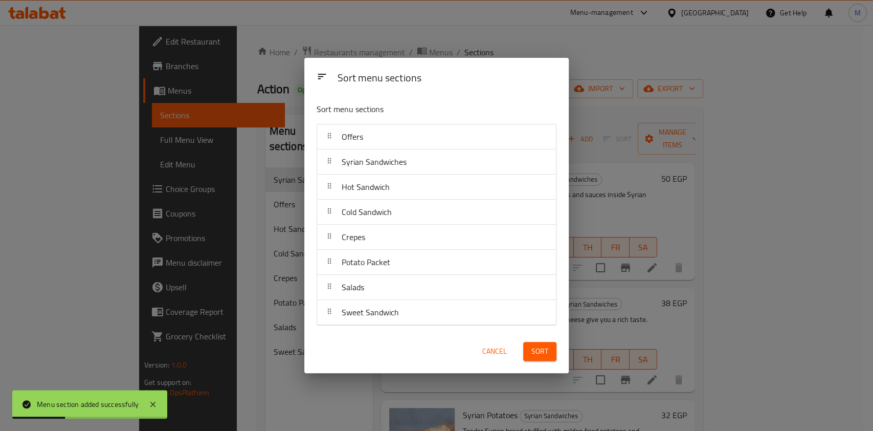
click at [547, 354] on span "Sort" at bounding box center [539, 351] width 17 height 13
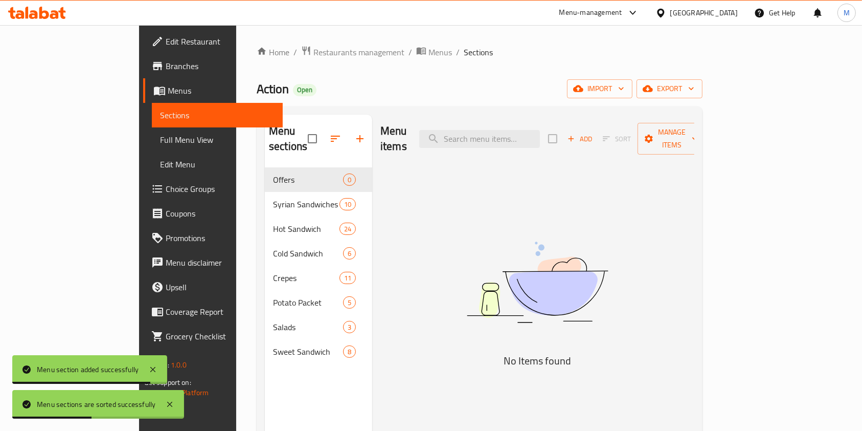
click at [265, 163] on nav "Offers 0 Syrian Sandwiches 10 Hot Sandwich 24 Cold Sandwich 6 Crepes 11 Potato …" at bounding box center [318, 265] width 107 height 205
click at [594, 133] on span "Add" at bounding box center [580, 139] width 28 height 12
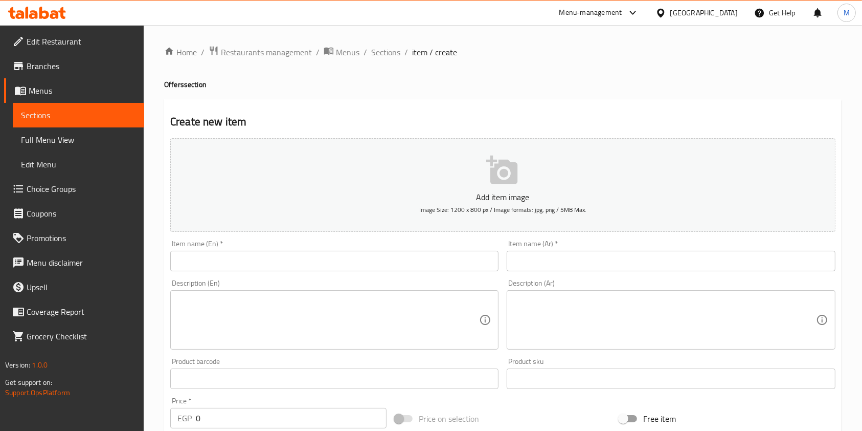
click at [581, 273] on div "Item name (Ar)   * Item name (Ar) *" at bounding box center [671, 255] width 336 height 39
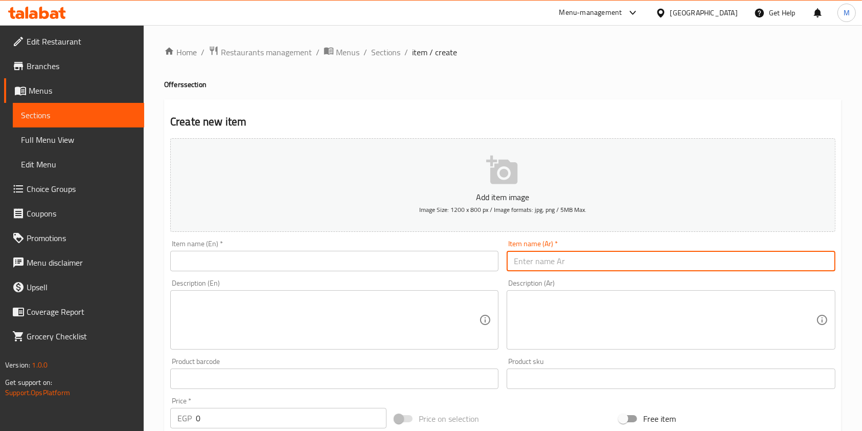
click at [576, 262] on input "text" at bounding box center [671, 261] width 328 height 20
click at [678, 259] on input "text" at bounding box center [671, 261] width 328 height 20
click at [753, 263] on input "text" at bounding box center [671, 261] width 328 height 20
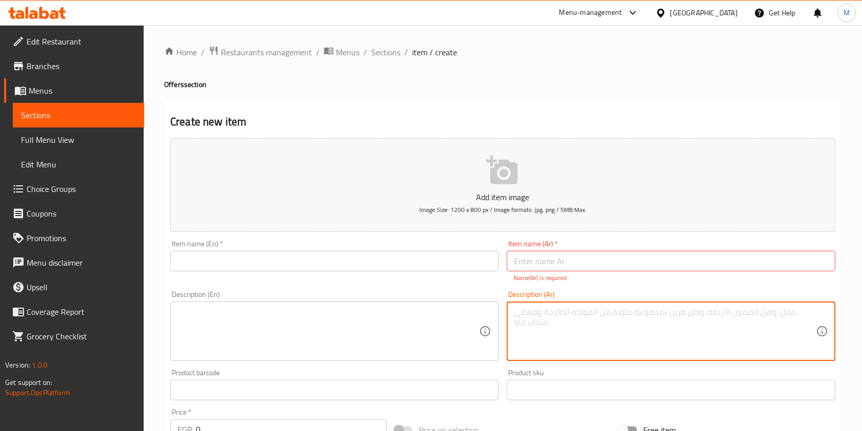
click at [796, 299] on div "Description (Ar) Description (Ar)" at bounding box center [671, 325] width 328 height 70
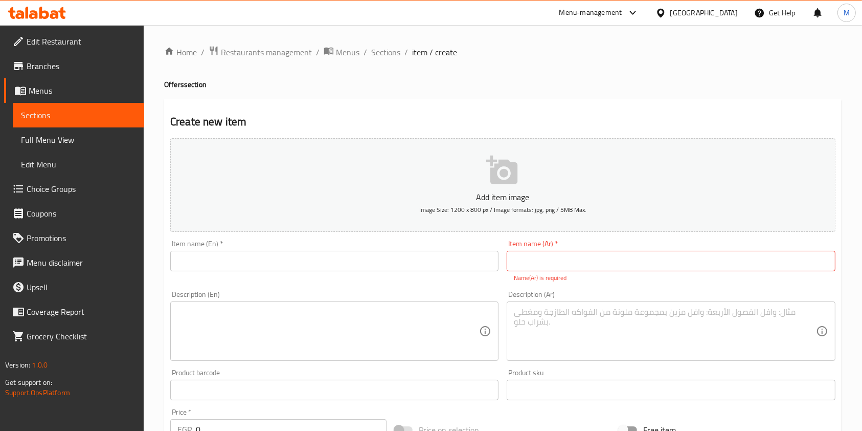
click at [724, 234] on div "Add item image Image Size: 1200 x 800 px / Image formats: jpg, png / 5MB Max." at bounding box center [502, 185] width 673 height 102
click at [729, 256] on input "text" at bounding box center [671, 261] width 328 height 20
click at [187, 66] on div "Home / Restaurants management / Menus / Sections / item / create Offers section…" at bounding box center [503, 380] width 678 height 668
click at [173, 259] on input "text" at bounding box center [334, 261] width 328 height 20
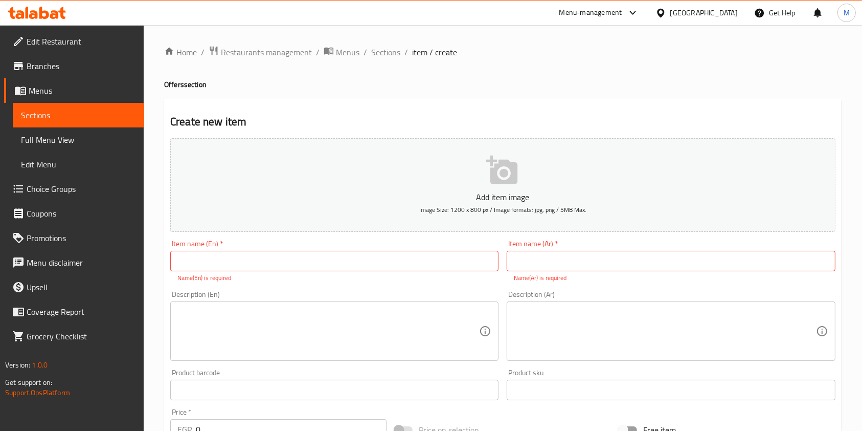
click at [187, 32] on div "Home / Restaurants management / Menus / Sections / item / create Offers section…" at bounding box center [503, 379] width 718 height 709
click at [537, 271] on input "text" at bounding box center [671, 261] width 328 height 20
paste input "بوكس اكشن"
type input "بوكس اكشن"
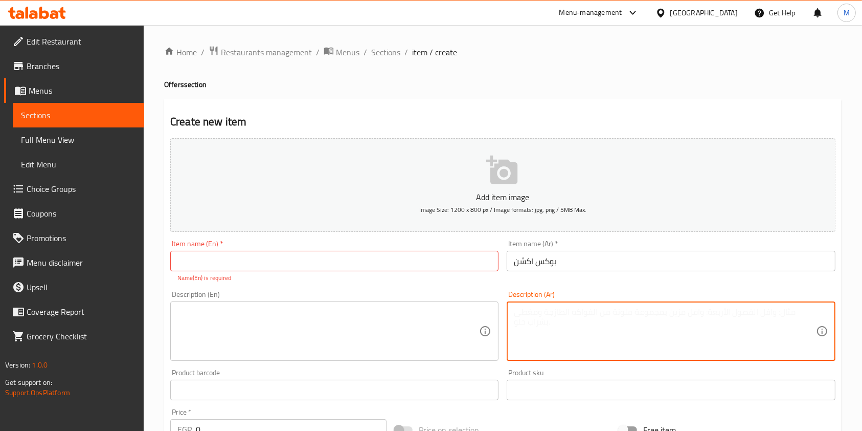
click at [547, 308] on textarea at bounding box center [665, 331] width 302 height 49
paste textarea "ساندوتش كرانشي سوري بطاطس بانيه 1 بيج كولا"
type textarea "ساندوتش كرانشي سوري بطاطس بانيه 1 بيج كولا"
click at [423, 319] on textarea at bounding box center [328, 331] width 302 height 49
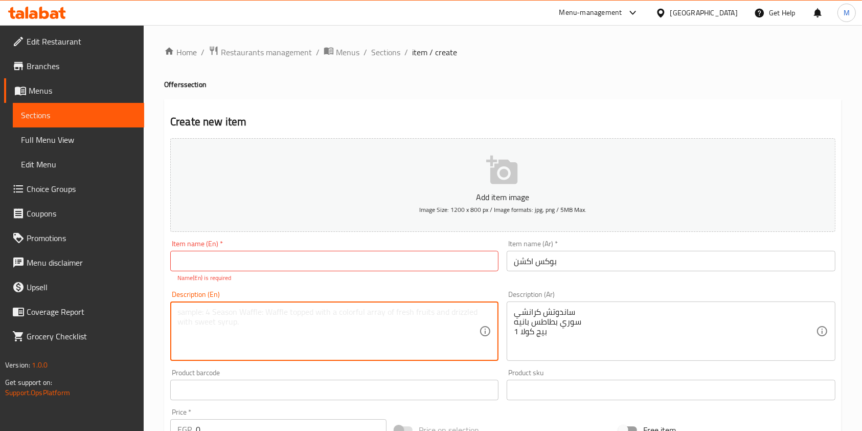
paste textarea "ساندوتش كرانشي سوري بطاطس بانيه 1 بيج كولا"
click at [240, 325] on textarea "ساندوتش كرانشي سوري بطاطس بانيه 1 بيج كولا" at bounding box center [328, 331] width 302 height 49
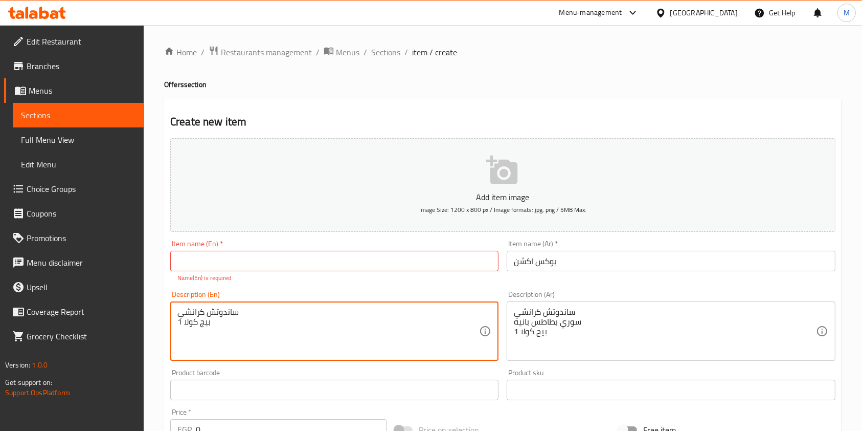
click at [239, 314] on textarea "ساندوتش كرانشي 1 بيج كولا" at bounding box center [328, 331] width 302 height 49
type textarea "1 بيج كولا"
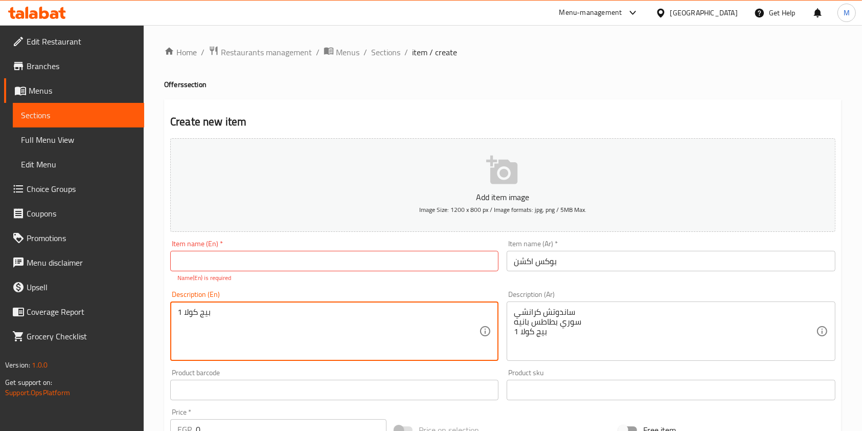
click at [238, 314] on textarea "1 بيج كولا" at bounding box center [328, 331] width 302 height 49
click at [237, 261] on input "text" at bounding box center [334, 261] width 328 height 20
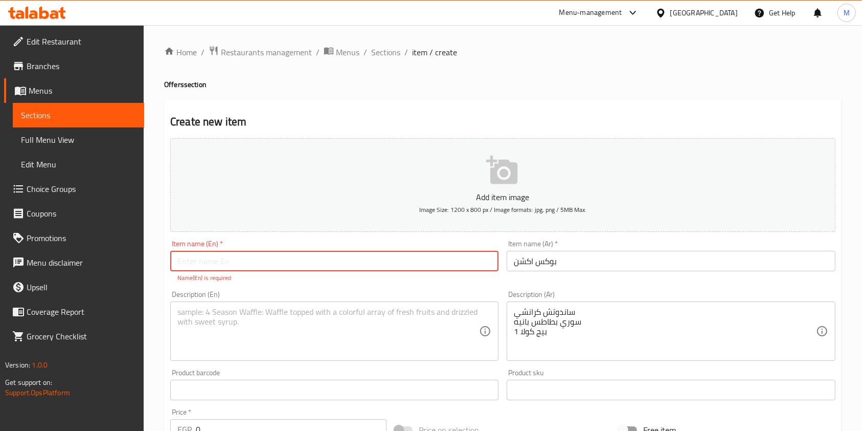
paste input "Action Box"
type input "Action Box"
click at [179, 313] on textarea at bounding box center [328, 331] width 302 height 49
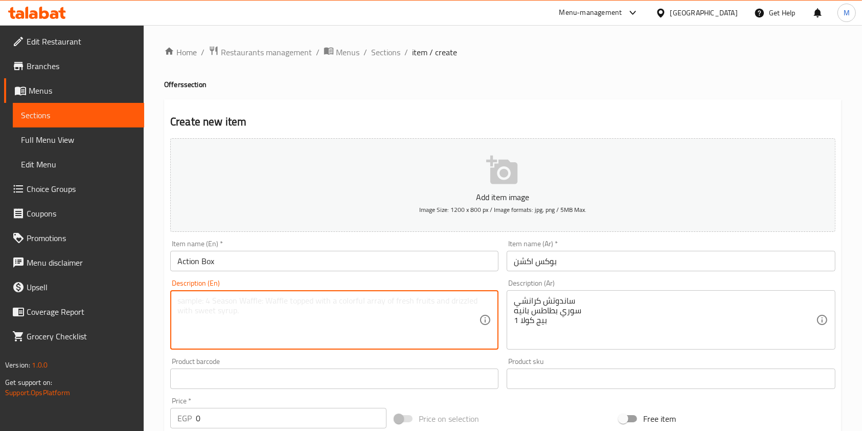
paste textarea "Crunchy Sandwich Syrian Breaded Potatoes 1 Big Cola"
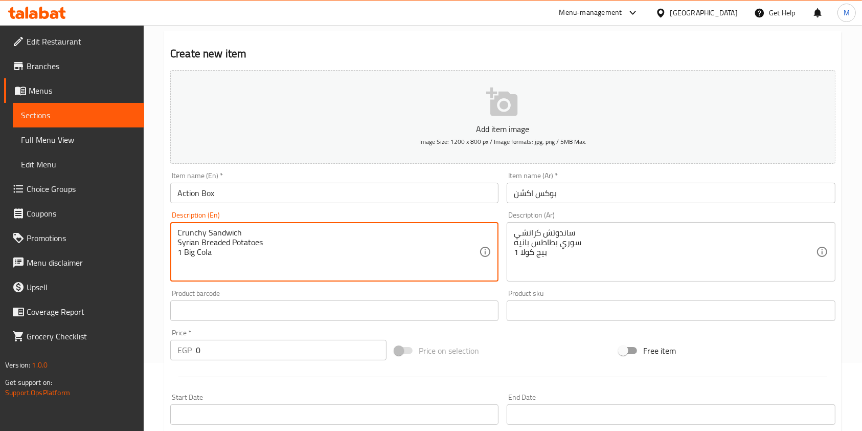
scroll to position [136, 0]
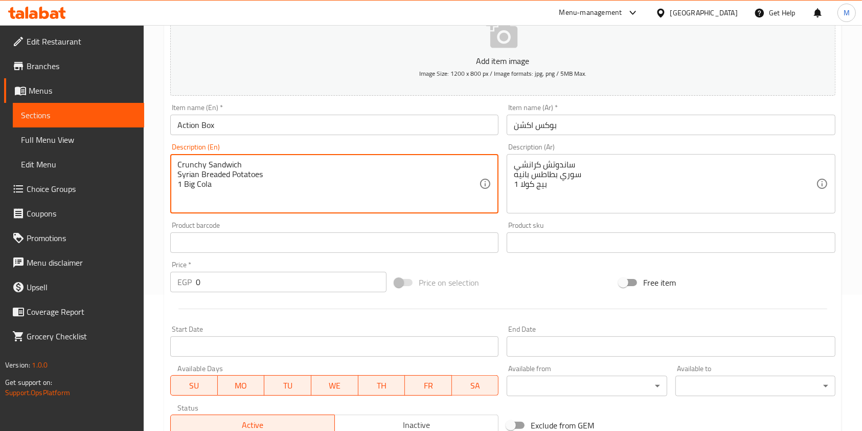
type textarea "Crunchy Sandwich Syrian Breaded Potatoes 1 Big Cola"
click at [237, 284] on input "0" at bounding box center [291, 282] width 191 height 20
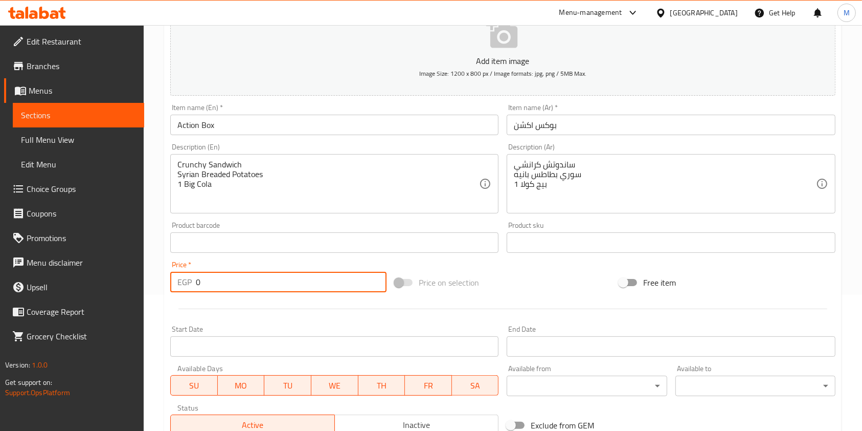
click at [237, 284] on input "0" at bounding box center [291, 282] width 191 height 20
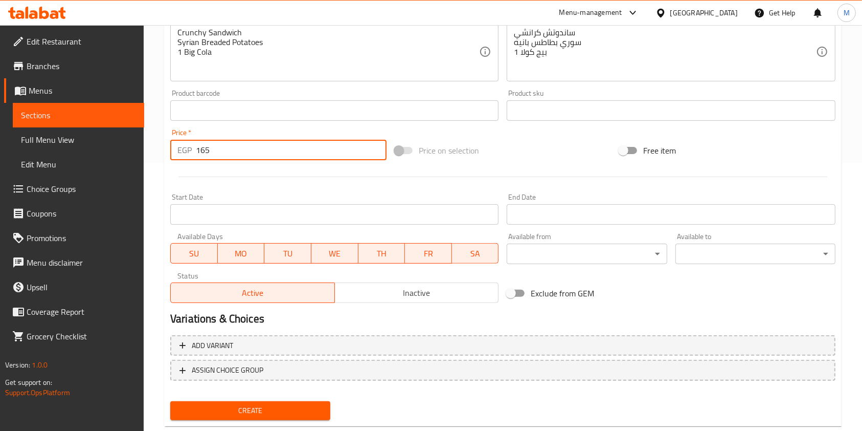
scroll to position [273, 0]
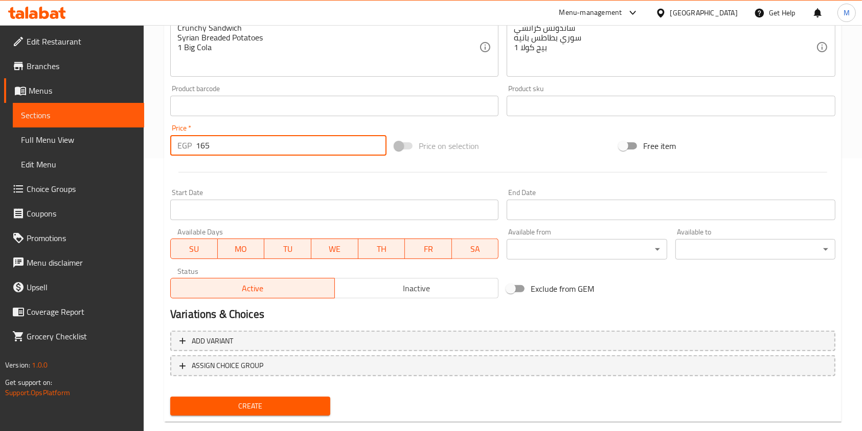
type input "165"
click at [303, 403] on span "Create" at bounding box center [250, 405] width 144 height 13
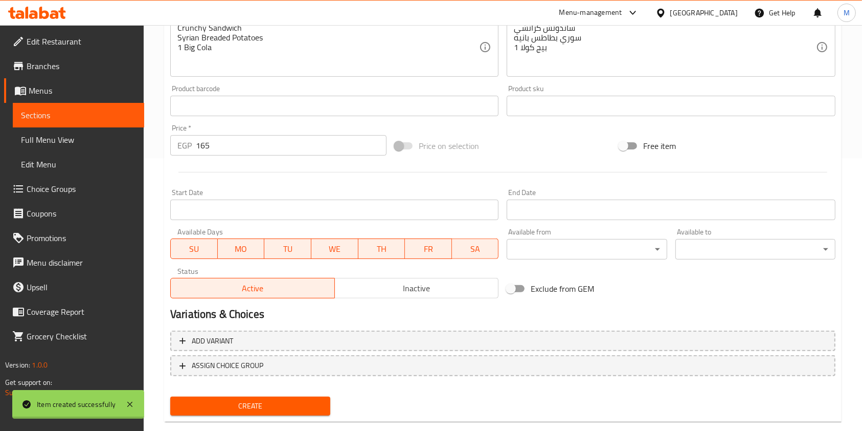
type input "0"
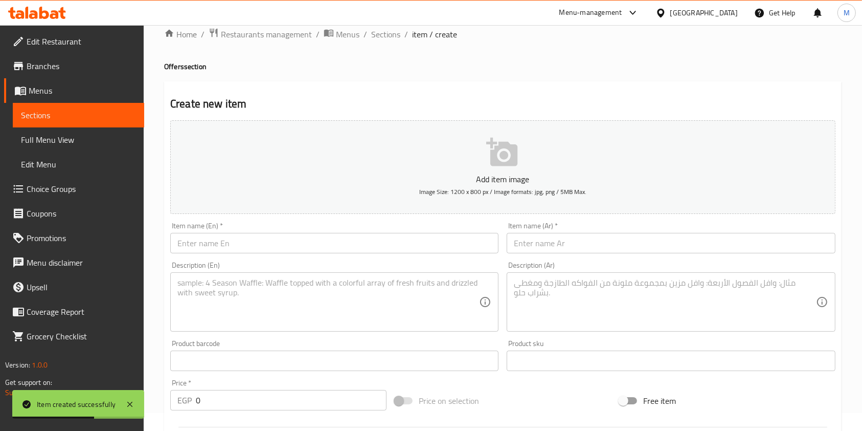
scroll to position [0, 0]
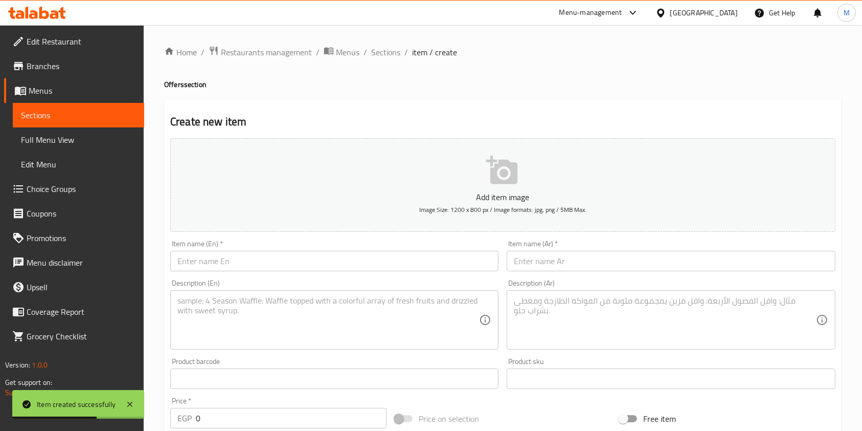
click at [566, 252] on input "text" at bounding box center [671, 261] width 328 height 20
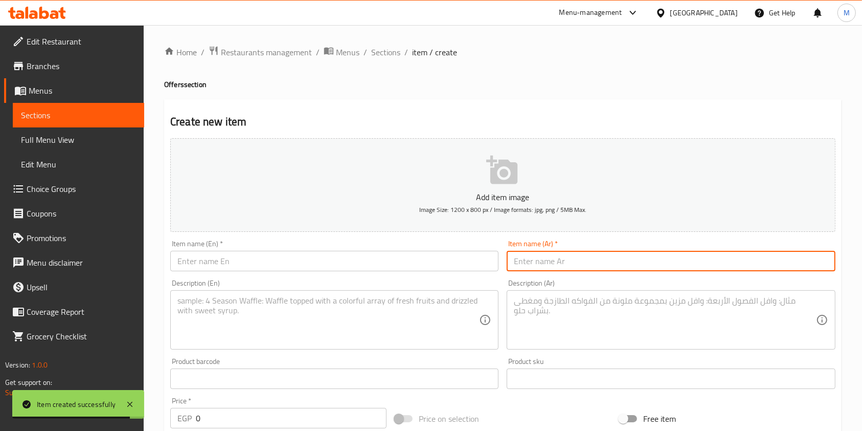
paste input "بوكس حركات"
type input "بوكس حركات"
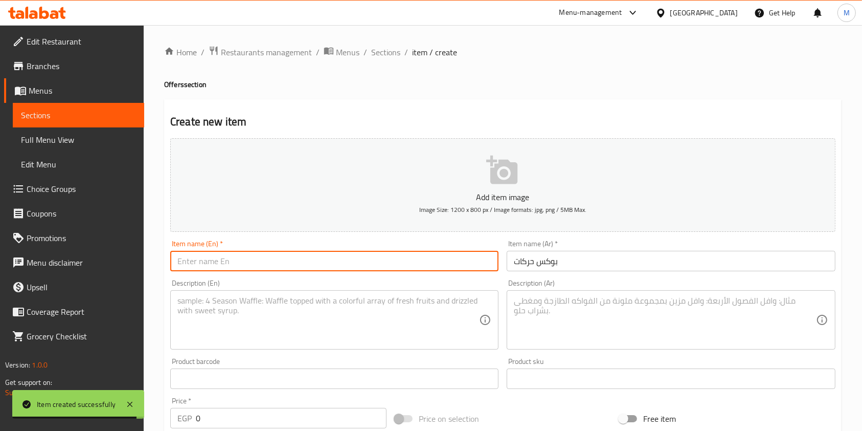
click at [439, 264] on input "text" at bounding box center [334, 261] width 328 height 20
paste input "بوكس حركات"
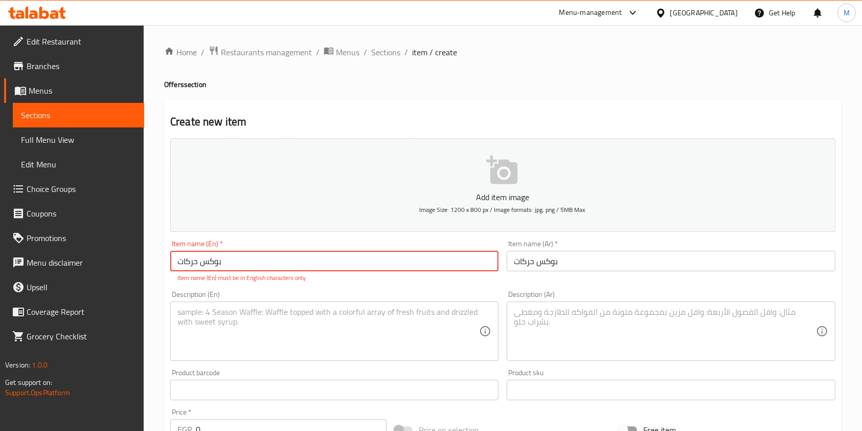
click at [245, 267] on input "بوكس حركات" at bounding box center [334, 261] width 328 height 20
paste input "Harakat box"
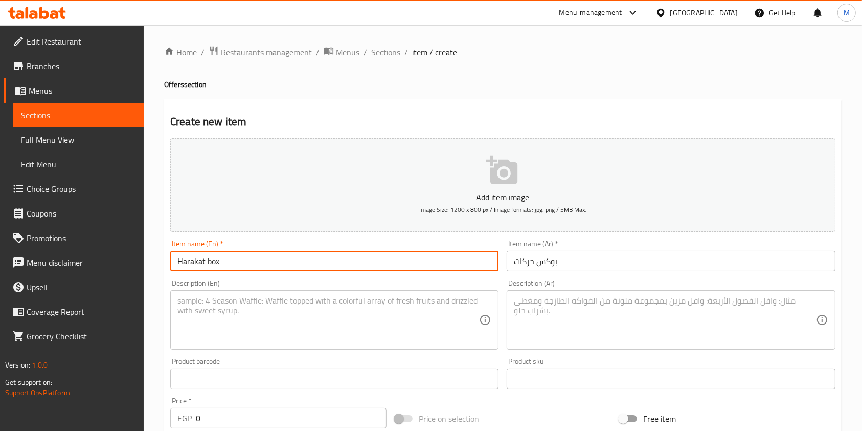
type input "Harakat box"
click at [267, 305] on textarea at bounding box center [328, 320] width 302 height 49
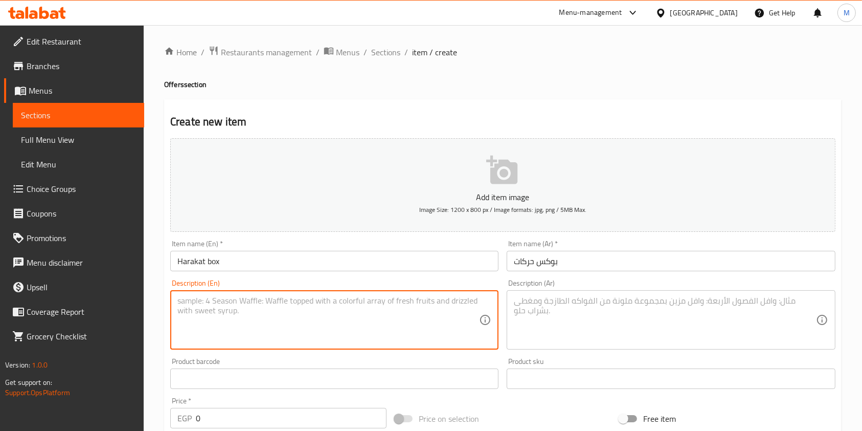
paste textarea "Hot turkey sandwich with pastrami Syrian potato sausage Big Cola"
type textarea "Hot turkey sandwich with pastrami Syrian potato sausage Big Cola"
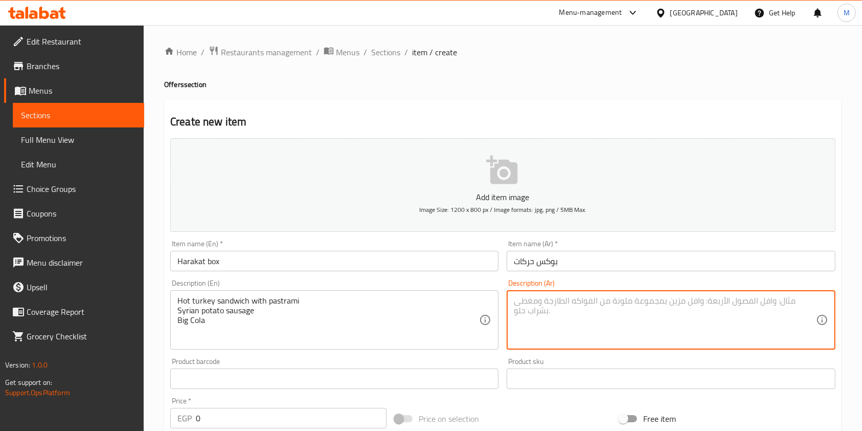
click at [547, 321] on textarea at bounding box center [665, 320] width 302 height 49
paste textarea "ساندوتش رومي سخن بسطرمه سوري بطاطس سوسيس بيج كولا"
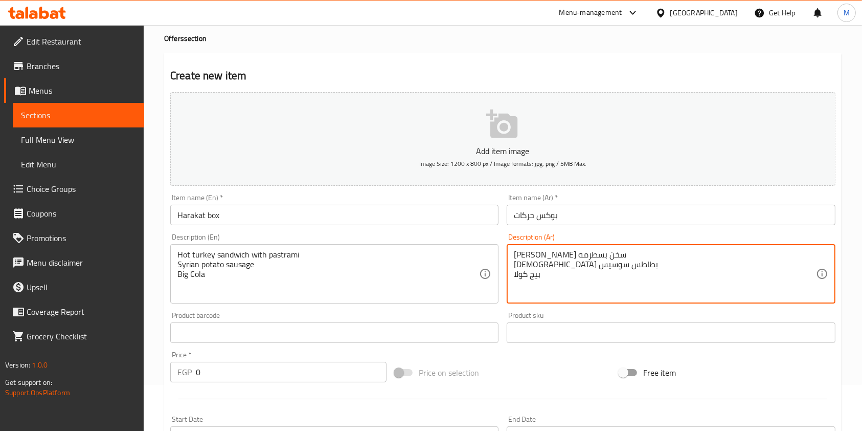
scroll to position [68, 0]
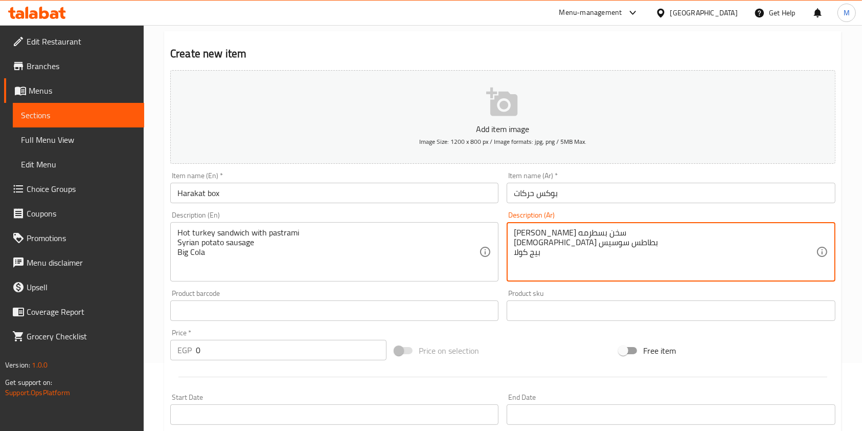
type textarea "ساندوتش رومي سخن بسطرمه سوري بطاطس سوسيس بيج كولا"
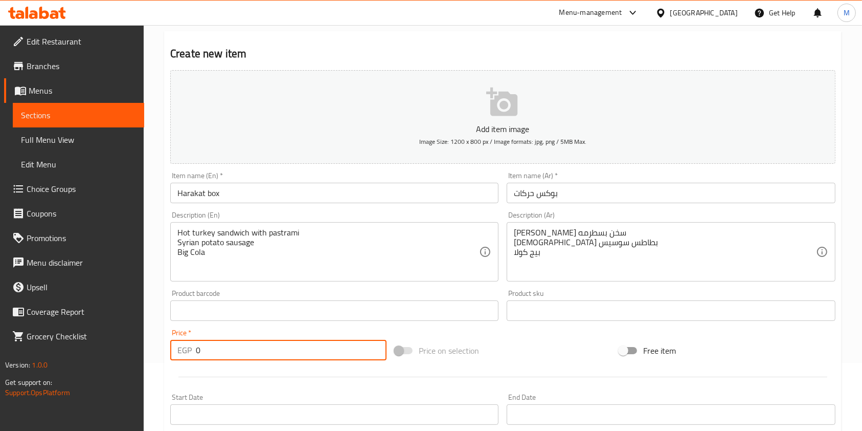
click at [287, 355] on input "0" at bounding box center [291, 350] width 191 height 20
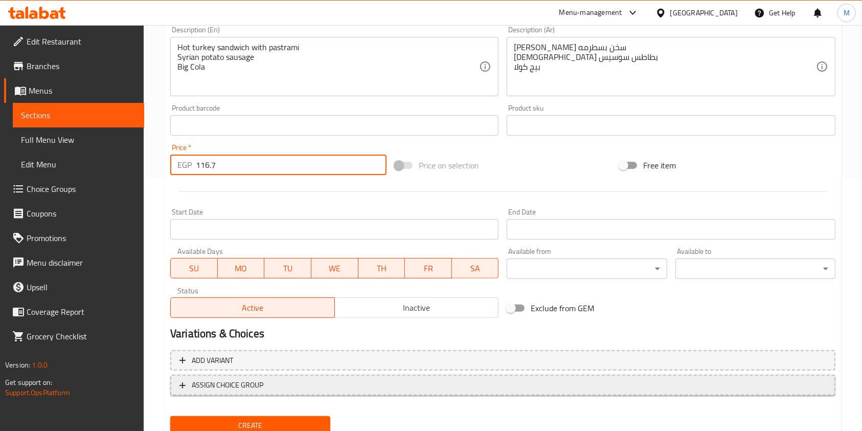
scroll to position [292, 0]
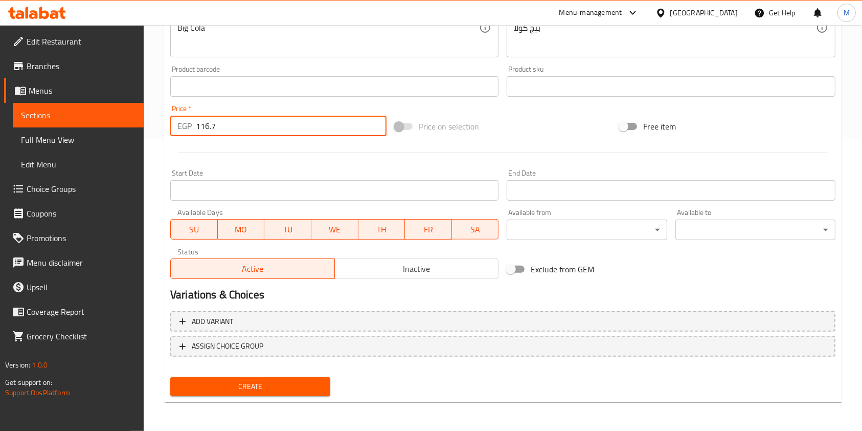
type input "116.7"
click at [310, 395] on button "Create" at bounding box center [250, 386] width 160 height 19
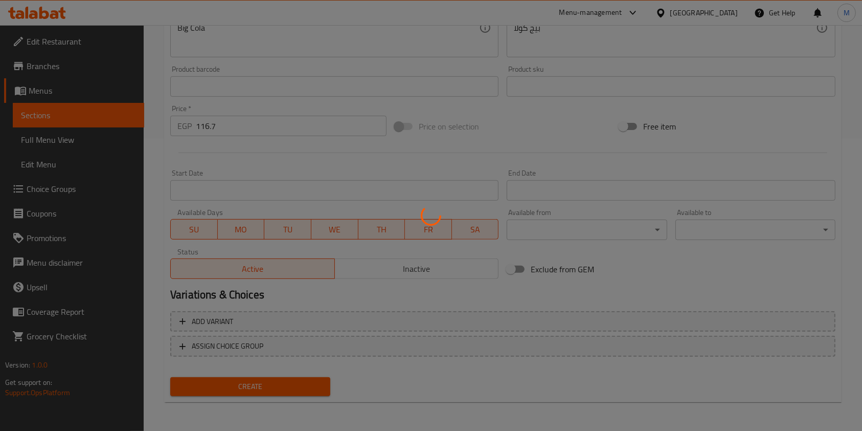
type input "0"
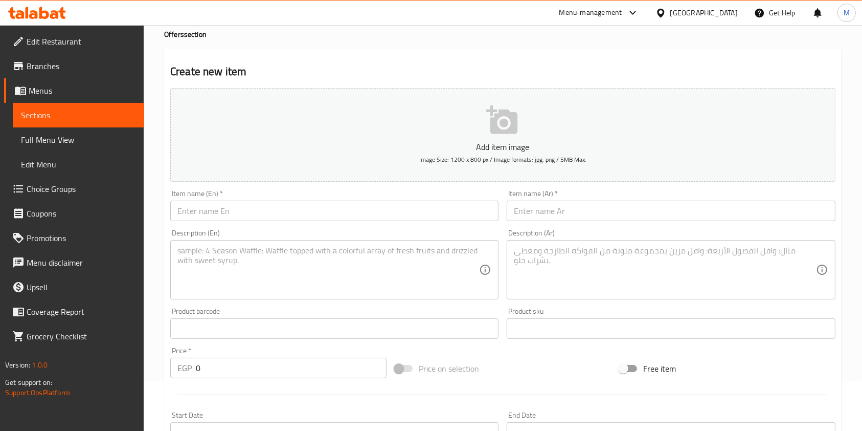
scroll to position [0, 0]
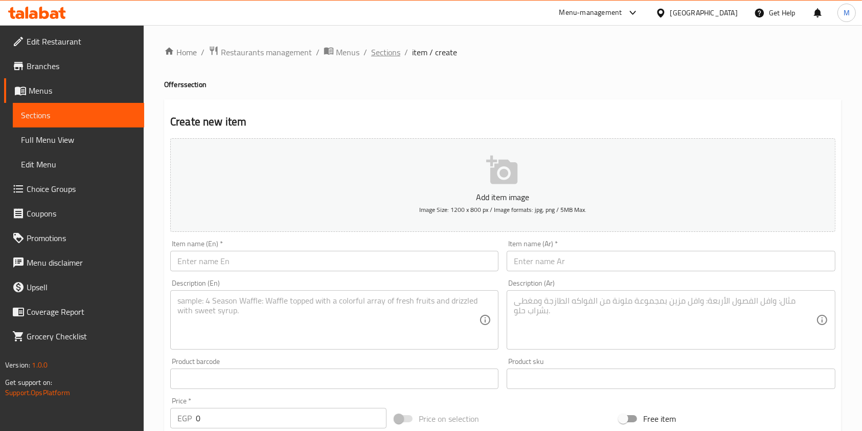
click at [387, 53] on span "Sections" at bounding box center [385, 52] width 29 height 12
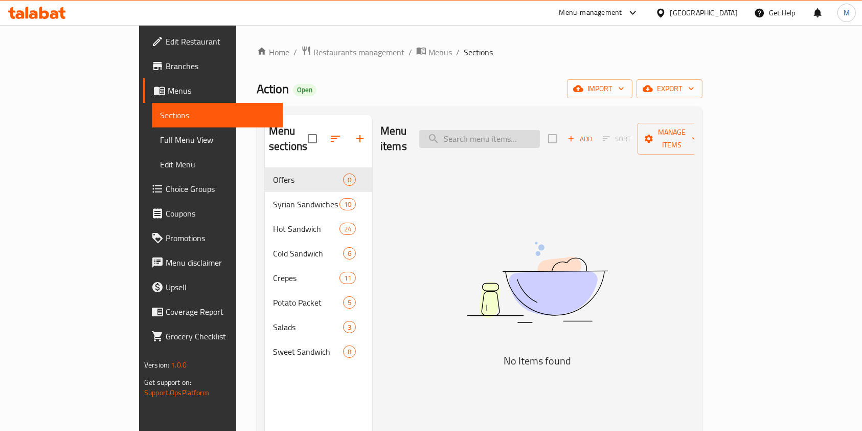
click at [486, 130] on input "search" at bounding box center [479, 139] width 121 height 18
type input "u"
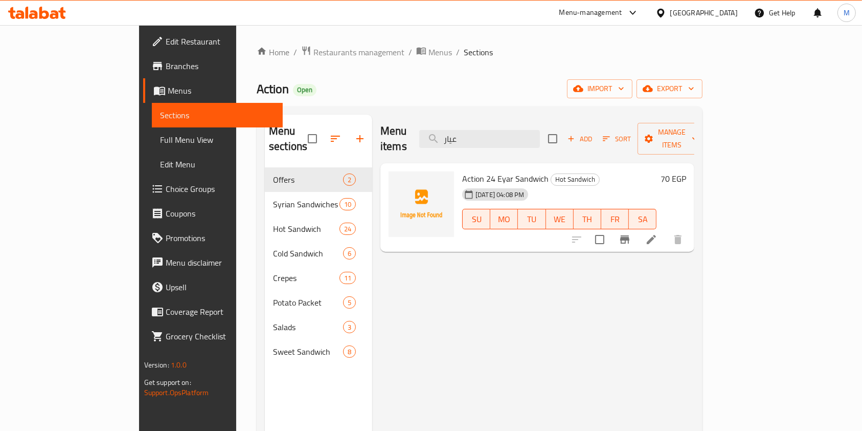
type input "عيار"
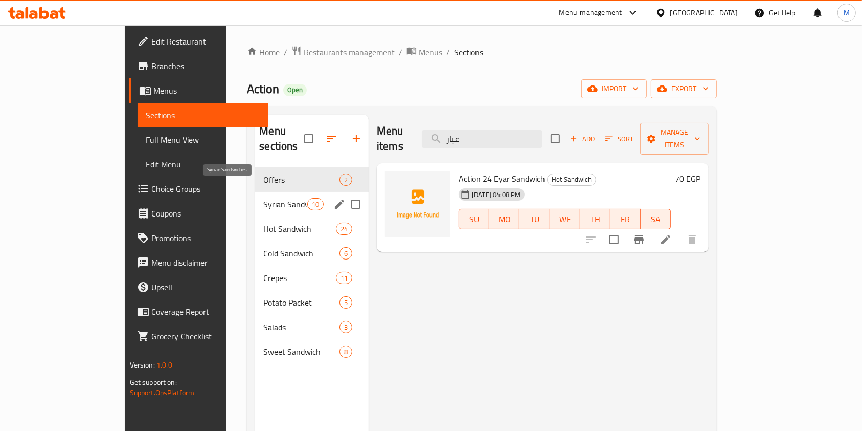
click at [255, 192] on div "Syrian Sandwiches 10" at bounding box center [312, 204] width 114 height 25
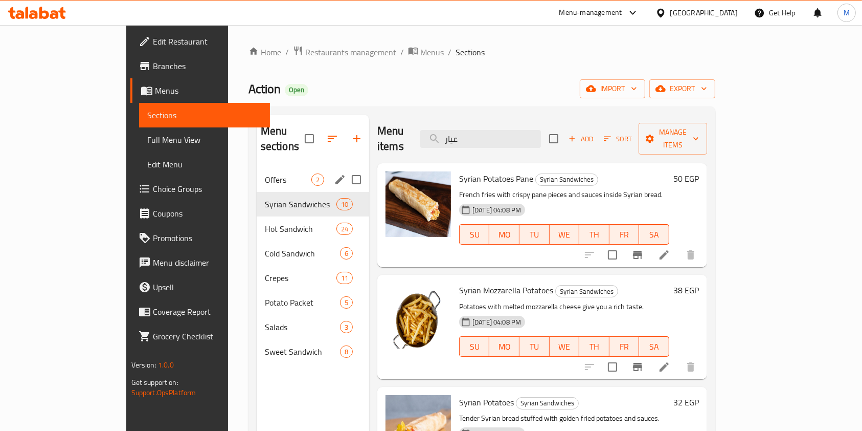
click at [265, 173] on span "Offers" at bounding box center [288, 179] width 47 height 12
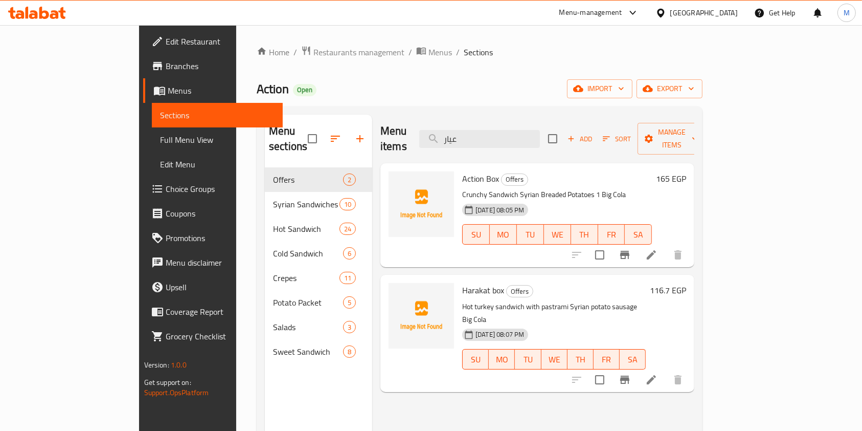
click at [594, 133] on span "Add" at bounding box center [580, 139] width 28 height 12
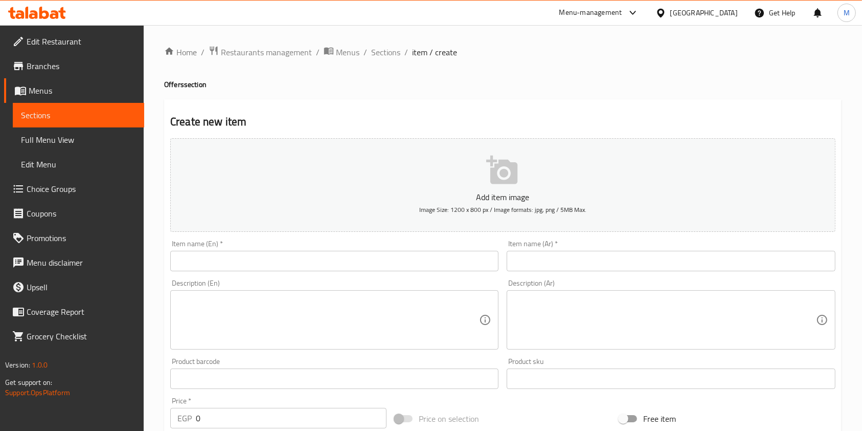
click at [581, 276] on div "Description (Ar) Description (Ar)" at bounding box center [671, 314] width 336 height 78
click at [578, 267] on input "text" at bounding box center [671, 261] width 328 height 20
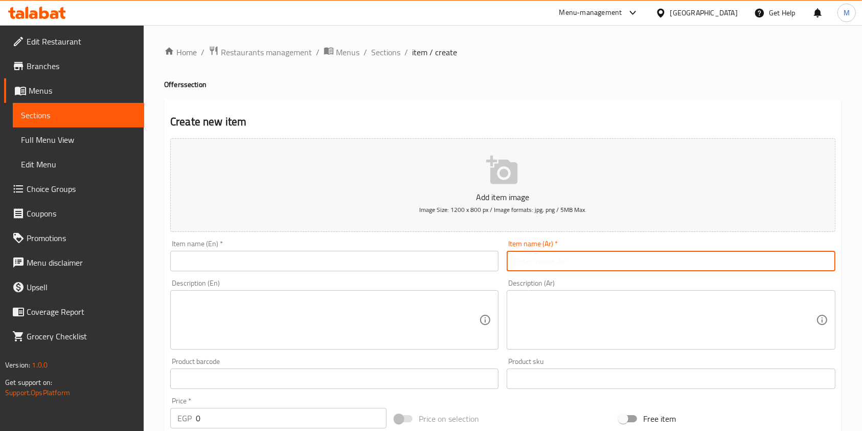
paste input "بوكس اكشن فاميلي"
type input "بوكس اكشن فاميلي"
click at [463, 256] on input "text" at bounding box center [334, 261] width 328 height 20
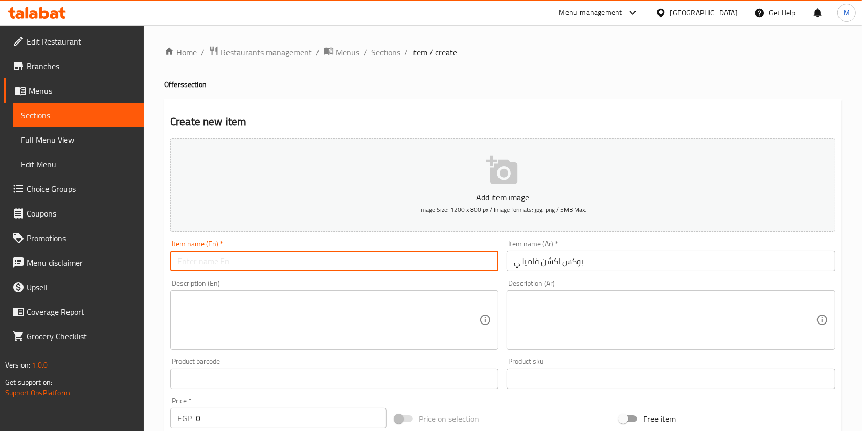
paste input "Action Family Box"
type input "Action Family Box"
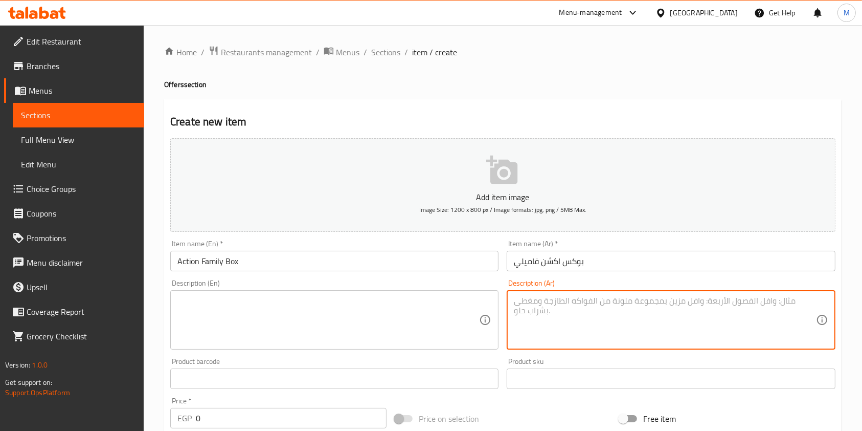
click at [532, 326] on textarea at bounding box center [665, 320] width 302 height 49
click at [548, 308] on textarea at bounding box center [665, 320] width 302 height 49
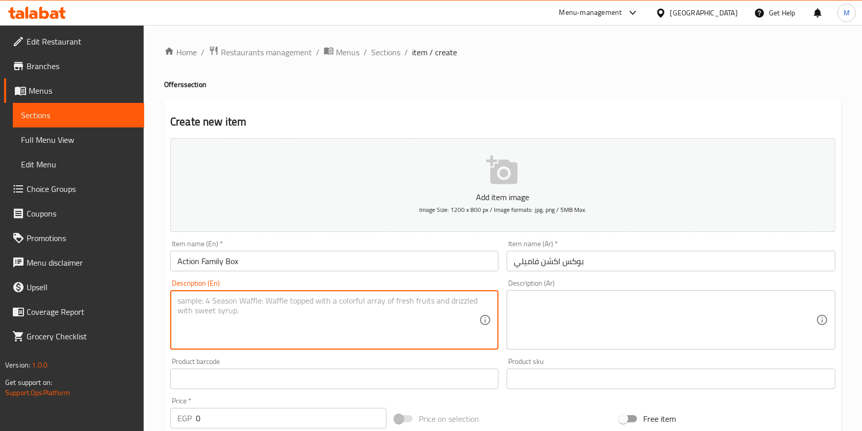
click at [432, 297] on textarea at bounding box center [328, 320] width 302 height 49
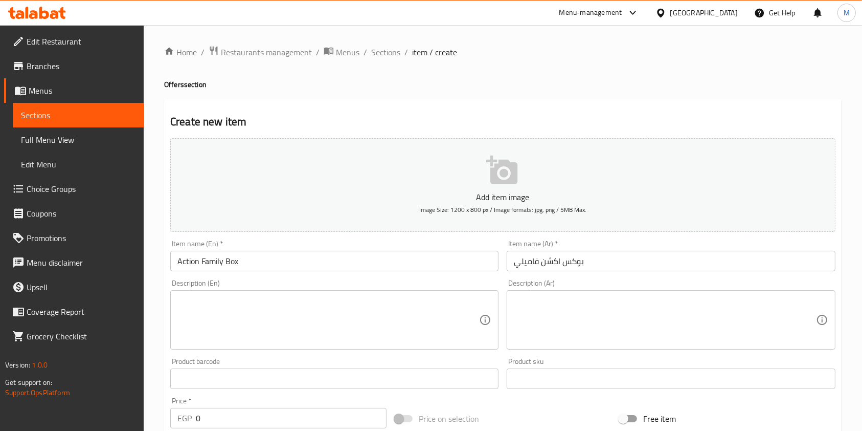
click at [195, 306] on textarea at bounding box center [328, 320] width 302 height 49
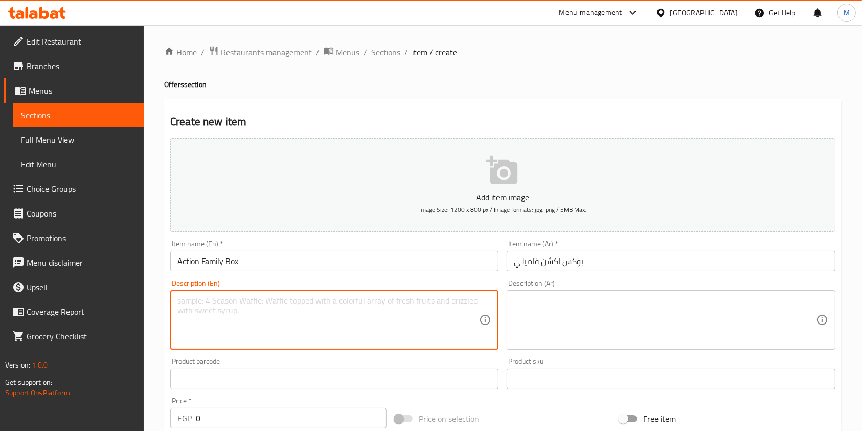
paste textarea "Action Crepe Crunchy Crepe 2 Nutella Sandwiches 2 Big Cola Cans"
drag, startPoint x: 229, startPoint y: 333, endPoint x: 213, endPoint y: 336, distance: 16.1
click at [213, 336] on textarea "Action Crepe Crunchy Crepe 2 Nutella Sandwiches 2 Big Cola Cans" at bounding box center [328, 320] width 302 height 49
type textarea "Action Crepe Crunchy Crepe 2 Nutella Sandwiches 2 Big Cola"
click at [554, 323] on textarea at bounding box center [665, 320] width 302 height 49
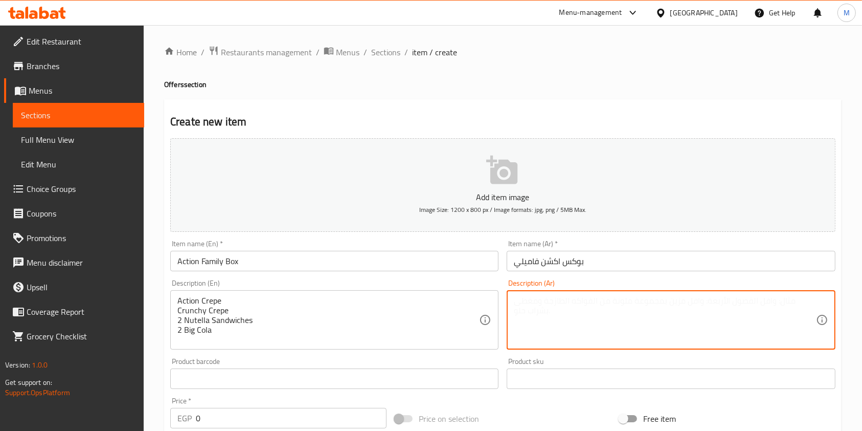
paste textarea "كريب اكشن عيار كريب كرانشي 2 ساندوتش نوتيلا 2 بيج كولا"
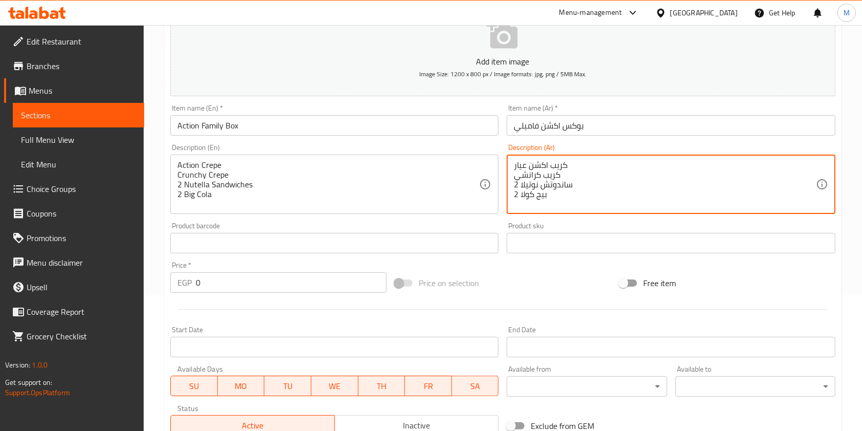
scroll to position [136, 0]
type textarea "كريب اكشن عيار كريب كرانشي 2 ساندوتش نوتيلا 2 بيج كولا"
click at [247, 284] on input "0" at bounding box center [291, 282] width 191 height 20
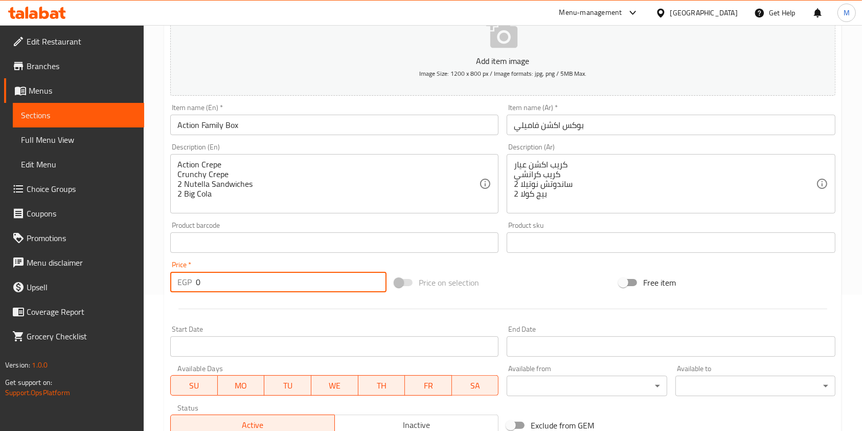
click at [247, 284] on input "0" at bounding box center [291, 282] width 191 height 20
type input "5"
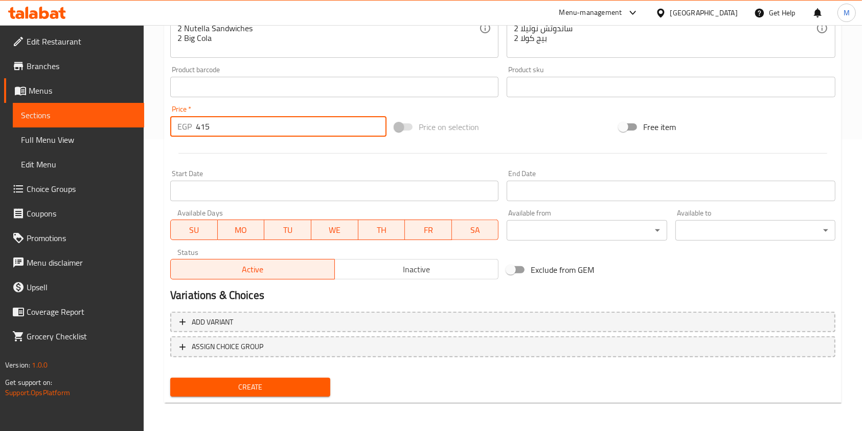
scroll to position [292, 0]
type input "415"
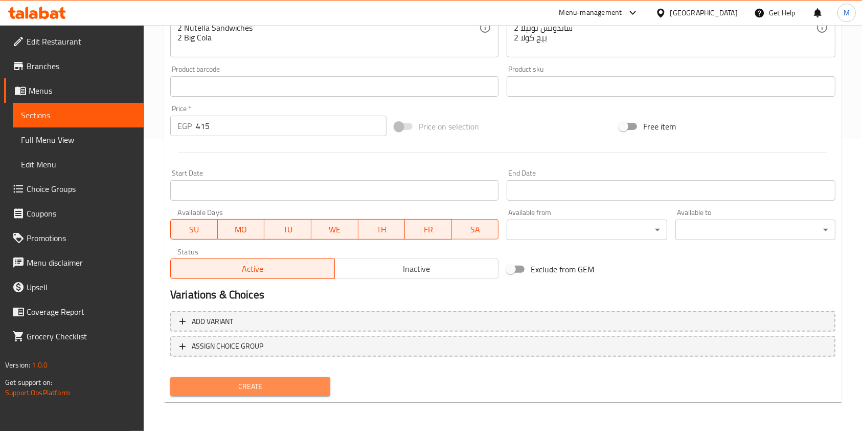
click at [315, 379] on button "Create" at bounding box center [250, 386] width 160 height 19
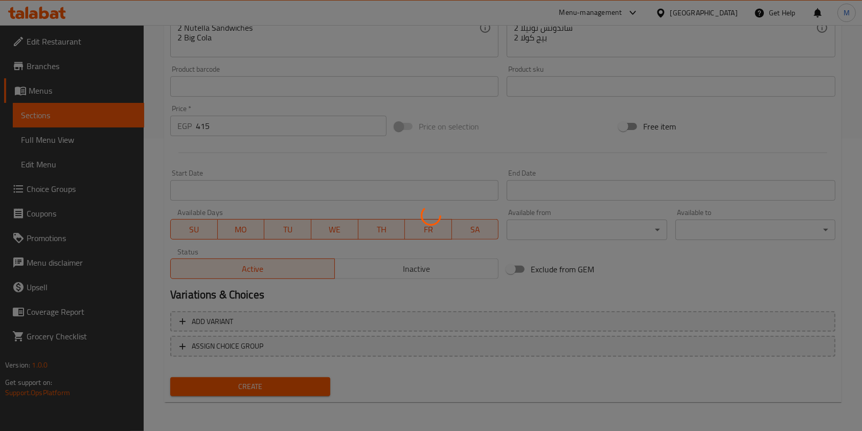
type input "0"
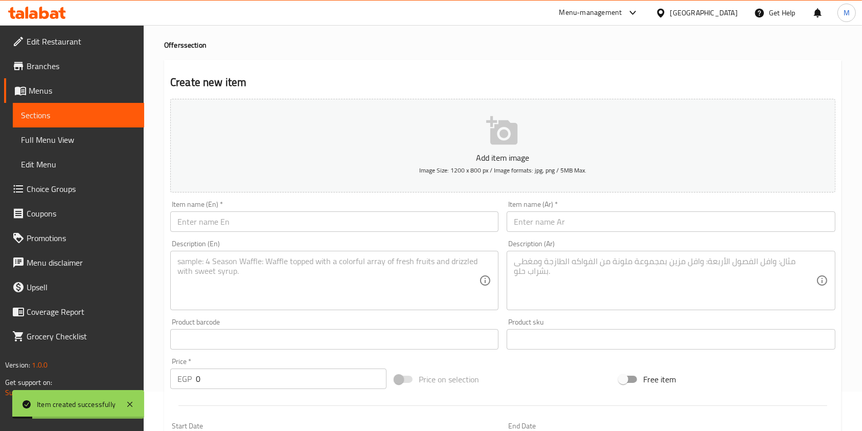
scroll to position [0, 0]
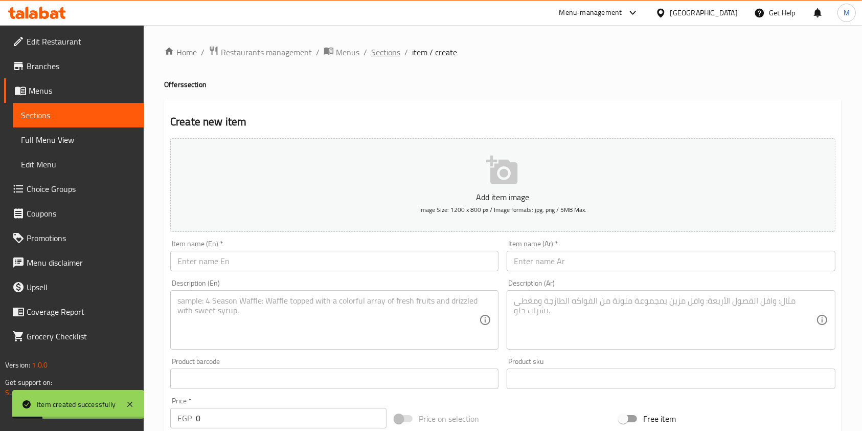
click at [390, 50] on span "Sections" at bounding box center [385, 52] width 29 height 12
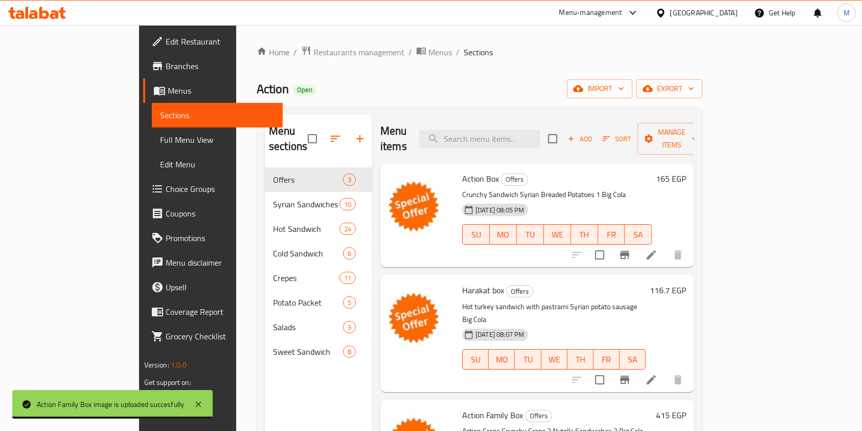
click at [273, 173] on span "Offers" at bounding box center [308, 179] width 70 height 12
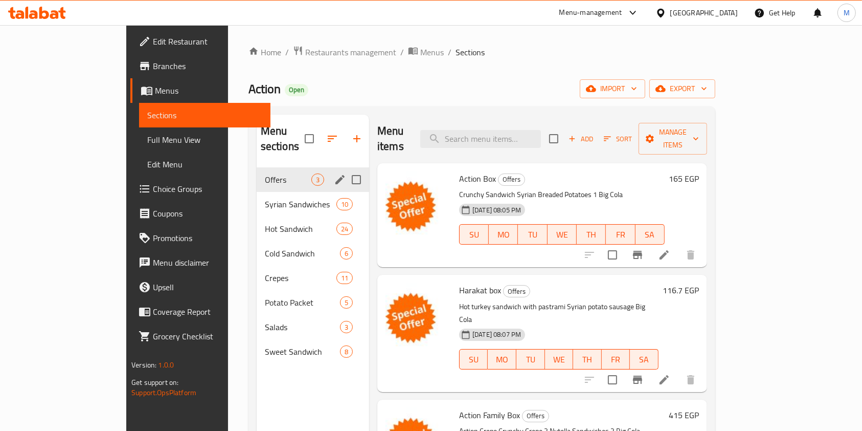
click at [346, 169] on input "Menu sections" at bounding box center [356, 179] width 21 height 21
checkbox input "true"
click at [334, 173] on icon "edit" at bounding box center [340, 179] width 12 height 12
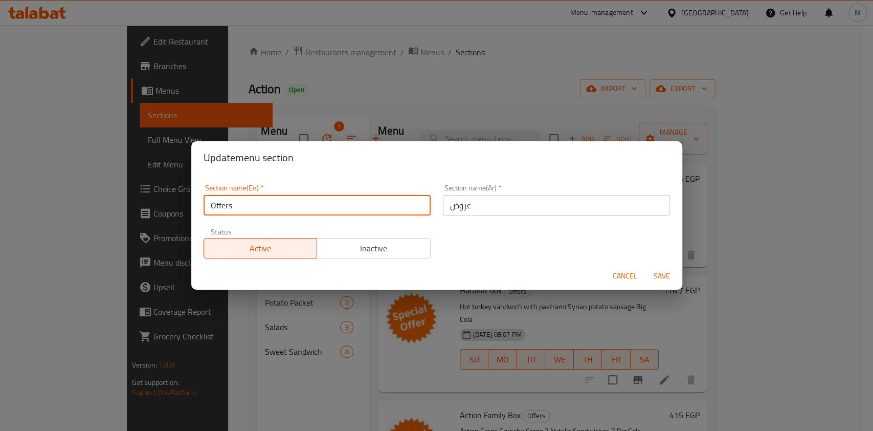
click at [326, 213] on input "Offers" at bounding box center [317, 205] width 227 height 20
type input "س"
type input "s"
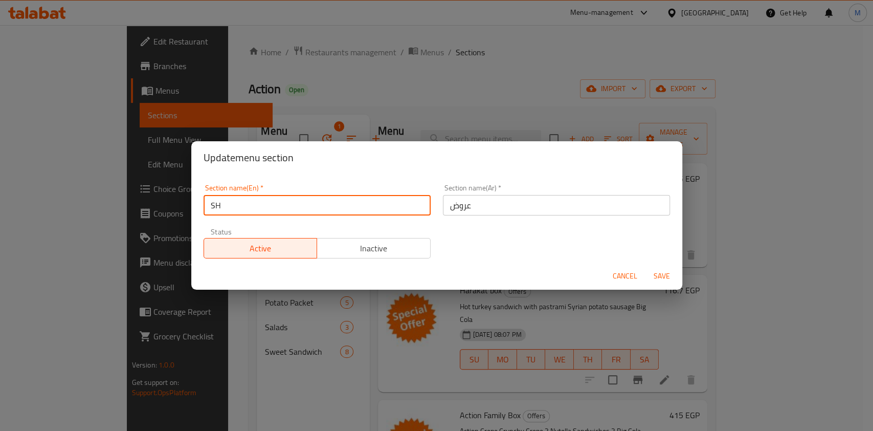
type input "Sharing Meals"
click at [464, 210] on input "عروض" at bounding box center [556, 205] width 227 height 20
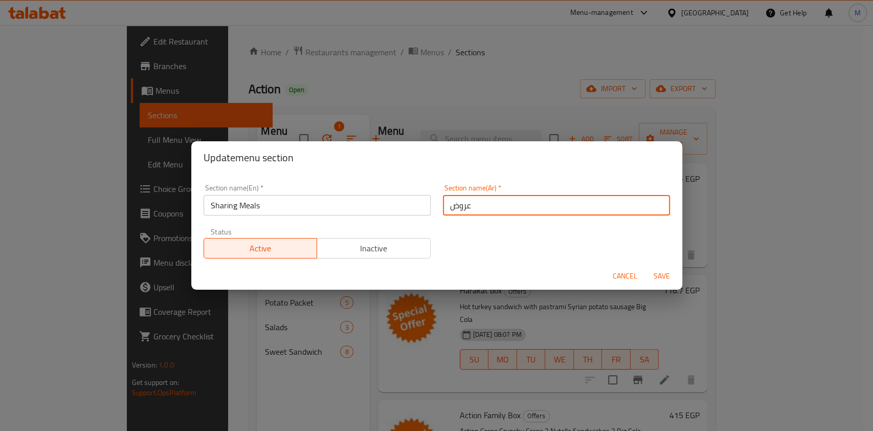
click at [464, 210] on input "عروض" at bounding box center [556, 205] width 227 height 20
type input "U"
type input "ه"
type input "ع"
click at [463, 209] on input "text" at bounding box center [556, 205] width 227 height 20
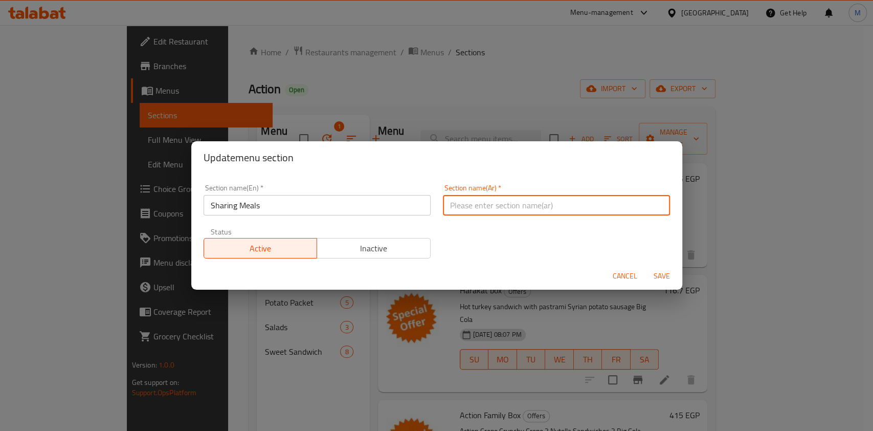
click at [463, 209] on input "text" at bounding box center [556, 205] width 227 height 20
click at [462, 208] on input "text" at bounding box center [556, 205] width 227 height 20
click at [468, 200] on input "text" at bounding box center [556, 205] width 227 height 20
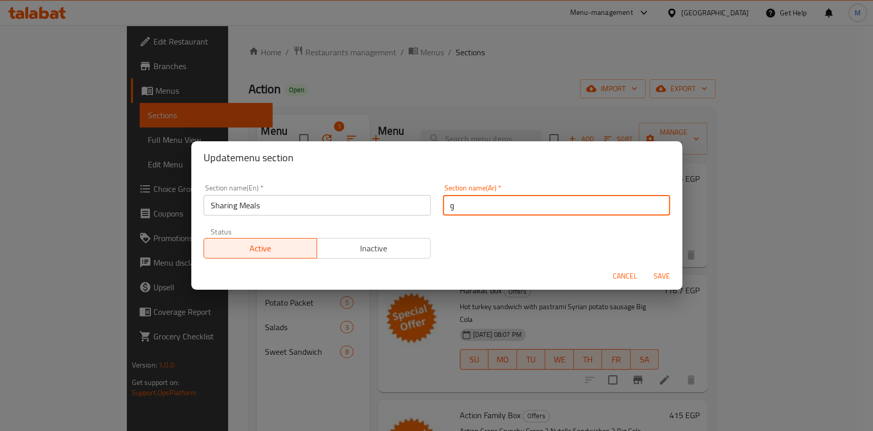
type input "وجبات للمشاركة"
click at [655, 279] on span "Save" at bounding box center [661, 275] width 25 height 13
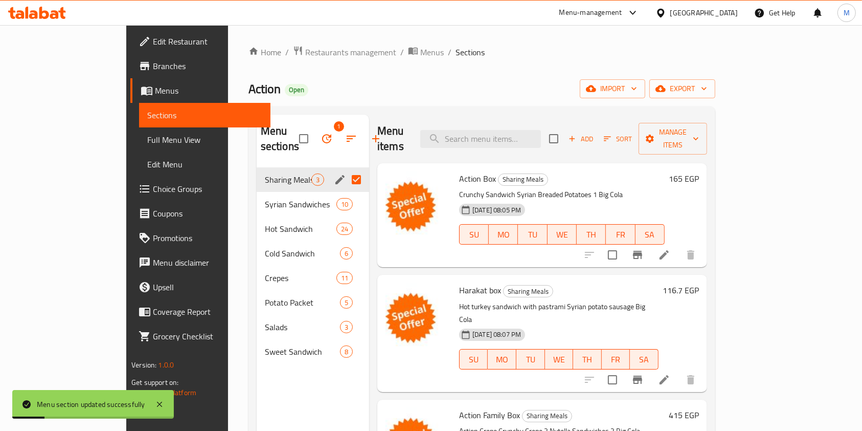
click at [228, 171] on div "Home / Restaurants management / Menus / Sections Action Open import export Menu…" at bounding box center [482, 299] width 508 height 549
click at [346, 169] on input "Menu sections" at bounding box center [356, 179] width 21 height 21
checkbox input "false"
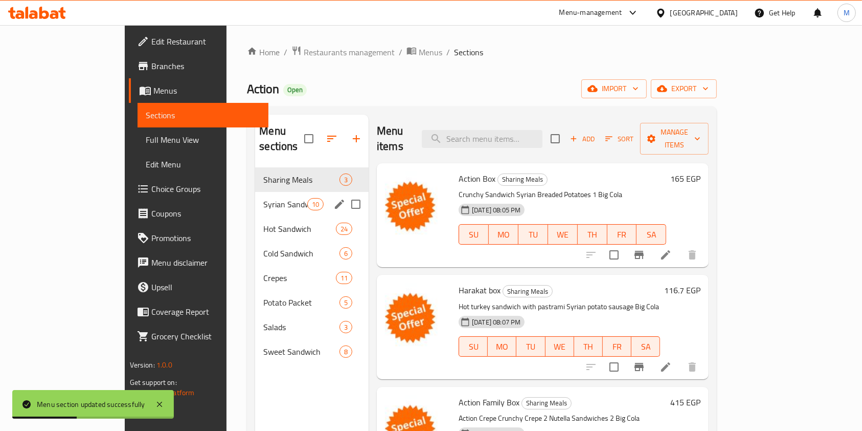
click at [263, 198] on span "Syrian Sandwiches" at bounding box center [284, 204] width 43 height 12
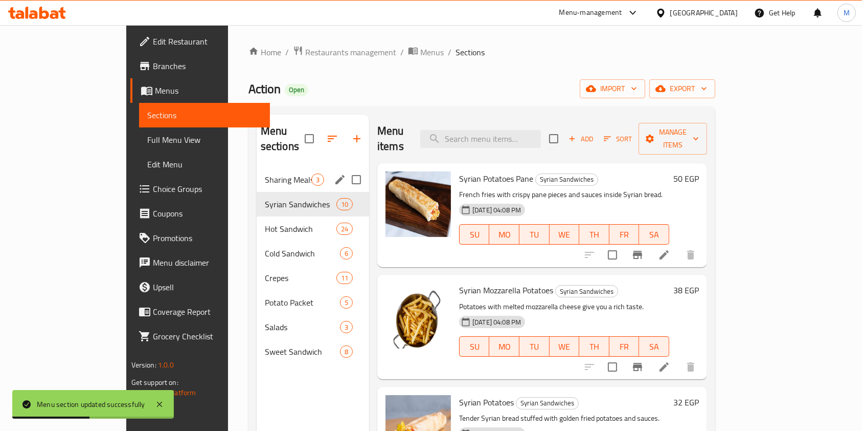
click at [265, 173] on span "Sharing Meals" at bounding box center [288, 179] width 47 height 12
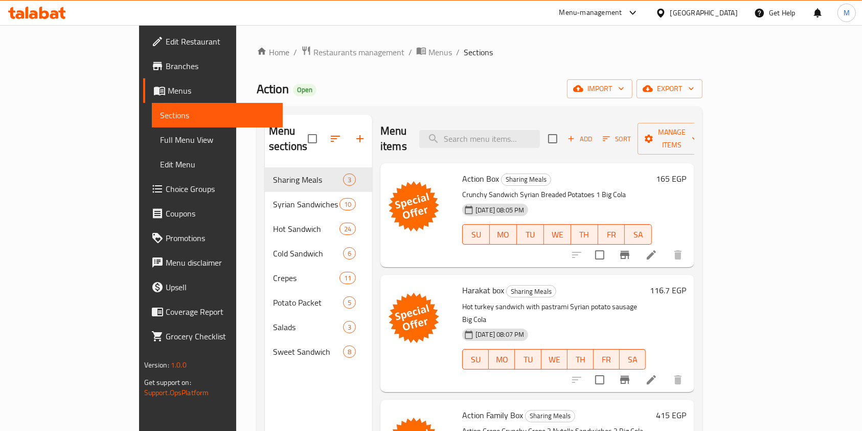
click at [59, 19] on div at bounding box center [37, 13] width 74 height 20
click at [66, 15] on div at bounding box center [37, 13] width 74 height 20
click at [61, 14] on icon at bounding box center [61, 13] width 7 height 12
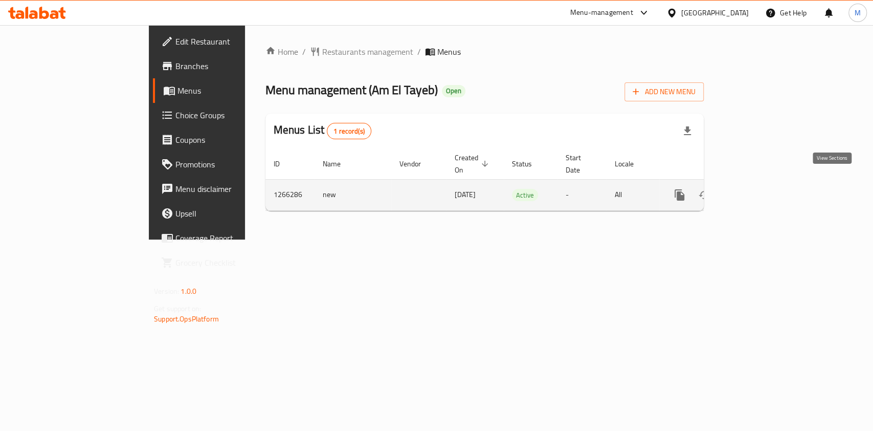
click at [765, 183] on link "enhanced table" at bounding box center [753, 195] width 25 height 25
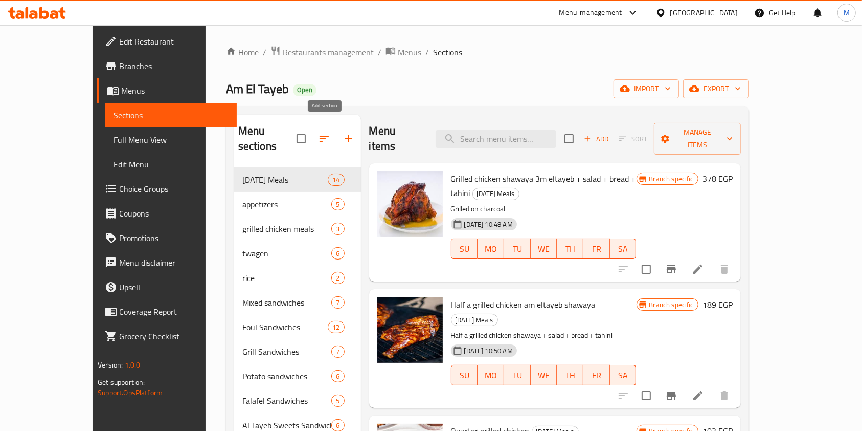
click at [343, 132] on icon "button" at bounding box center [349, 138] width 12 height 12
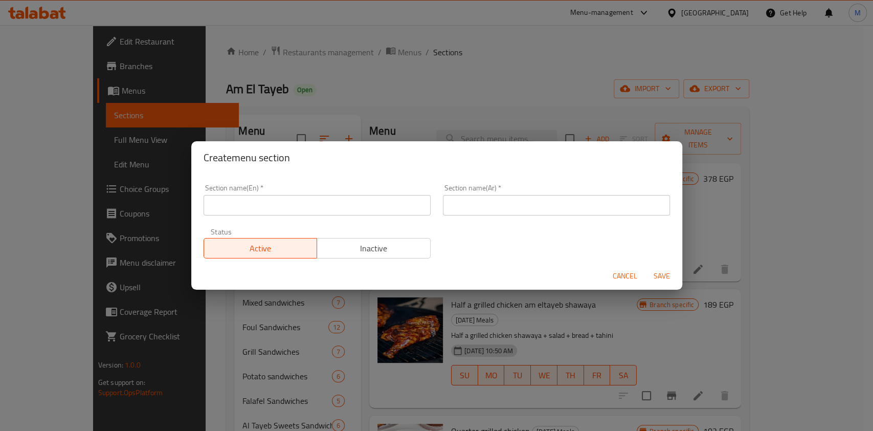
click at [269, 206] on input "text" at bounding box center [317, 205] width 227 height 20
type input "Sharing Meals"
click at [547, 188] on div "Section name(Ar)   * Section name(Ar) *" at bounding box center [556, 199] width 227 height 31
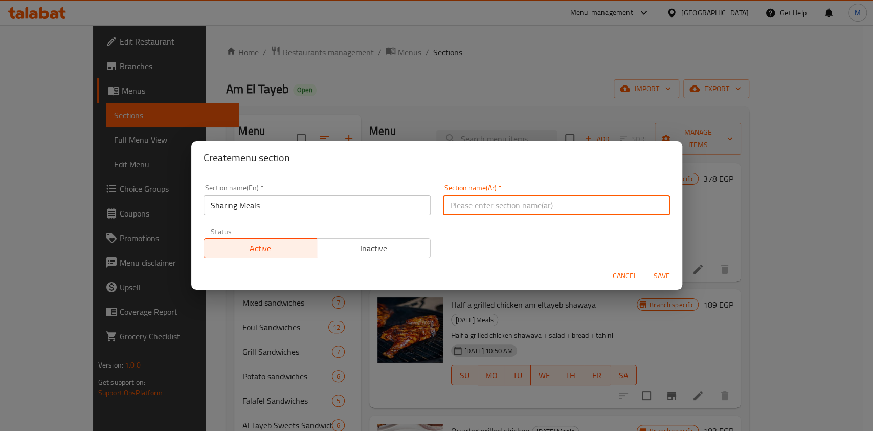
click at [543, 196] on input "text" at bounding box center [556, 205] width 227 height 20
type input "وجبات للمشاركة"
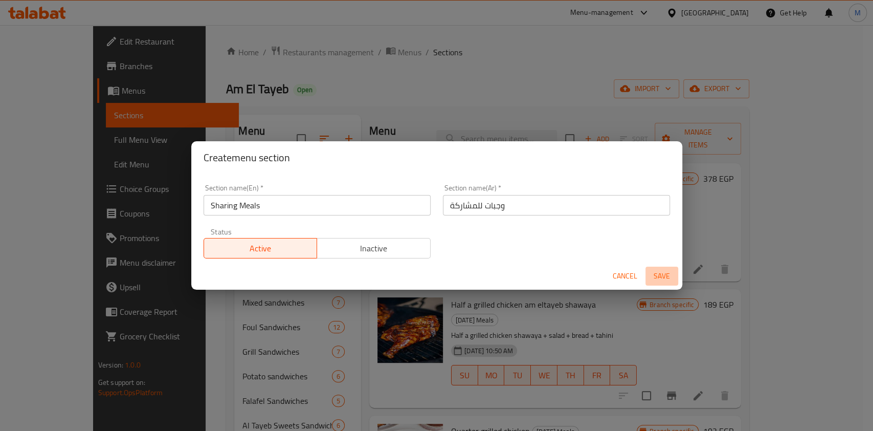
click at [658, 274] on span "Save" at bounding box center [661, 275] width 25 height 13
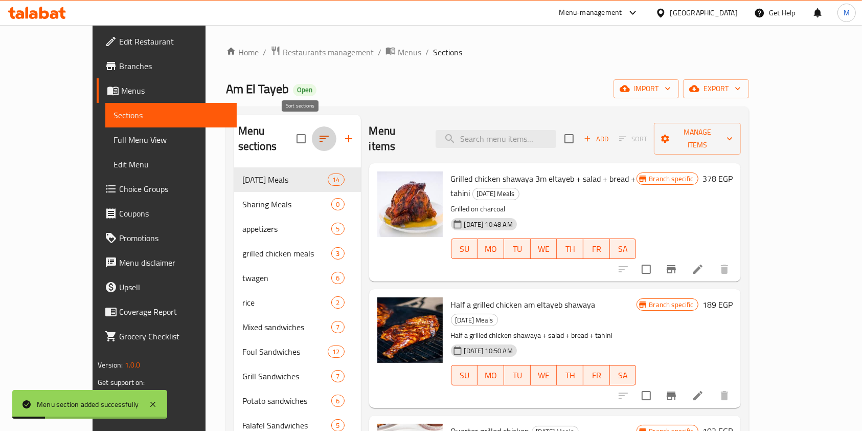
click at [318, 132] on icon "button" at bounding box center [324, 138] width 12 height 12
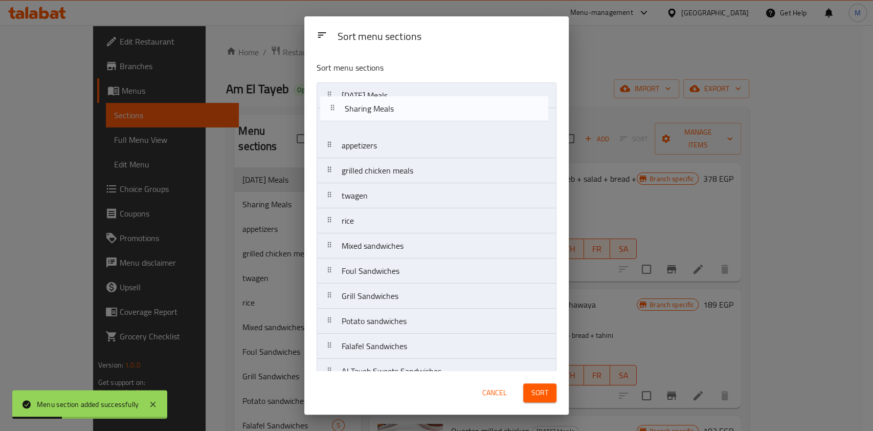
drag, startPoint x: 380, startPoint y: 122, endPoint x: 388, endPoint y: 101, distance: 22.3
click at [388, 101] on nav "[DATE] Meals Sharing Meals appetizers grilled chicken meals twagen rice Mixed s…" at bounding box center [437, 270] width 240 height 377
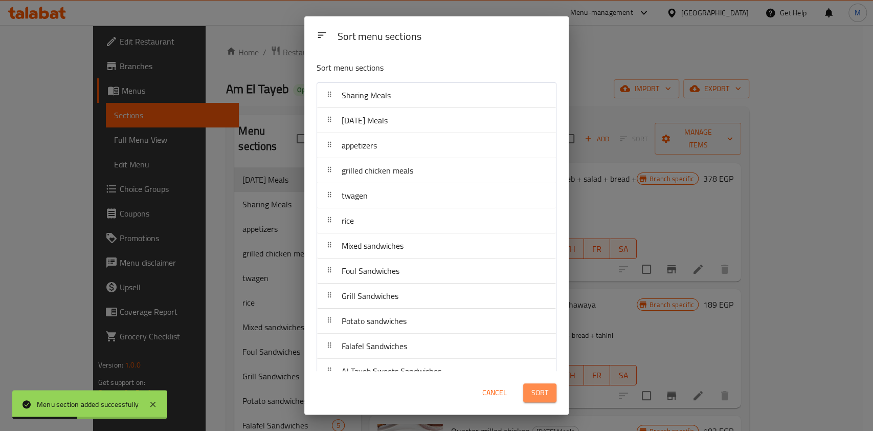
click at [540, 390] on span "Sort" at bounding box center [539, 392] width 17 height 13
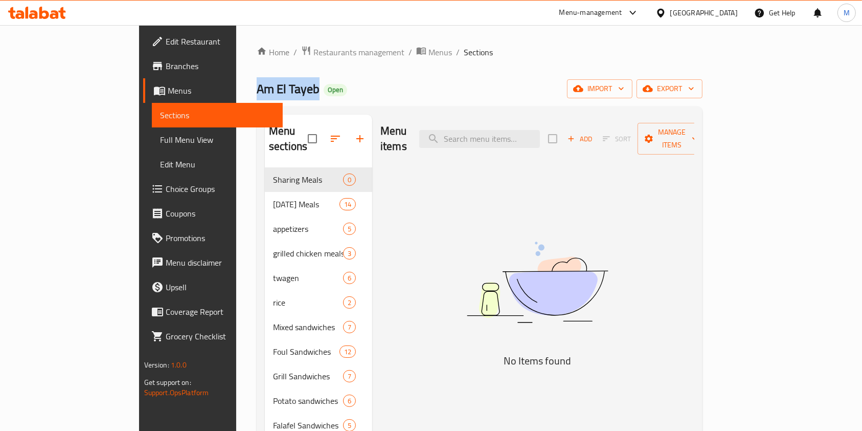
drag, startPoint x: 166, startPoint y: 88, endPoint x: 227, endPoint y: 88, distance: 61.4
click at [257, 88] on h2 "Am El Tayeb Open" at bounding box center [302, 89] width 91 height 16
copy span "Am El Tayeb"
click at [594, 133] on span "Add" at bounding box center [580, 139] width 28 height 12
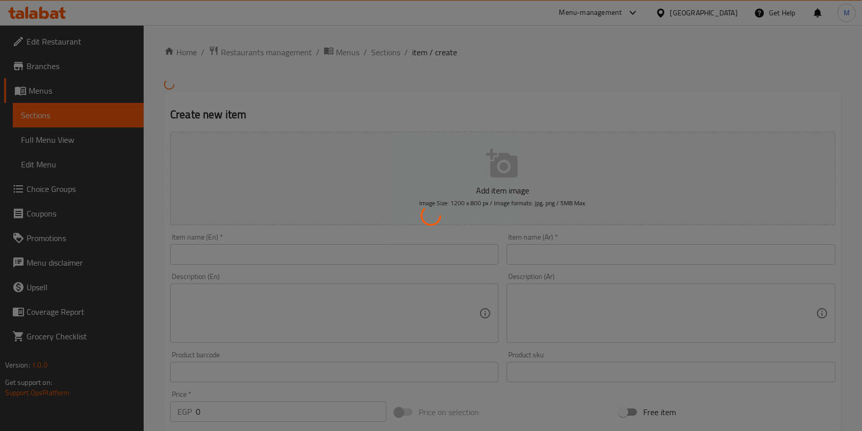
click at [555, 246] on div at bounding box center [431, 215] width 862 height 431
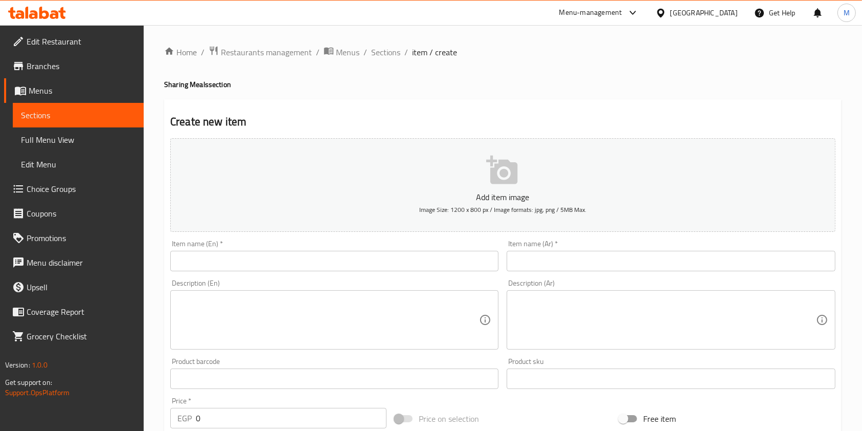
click at [554, 250] on div "Home / Restaurants management / Menus / Sections / item / create Sharing Meals …" at bounding box center [503, 374] width 678 height 657
click at [549, 257] on input "text" at bounding box center [671, 261] width 328 height 20
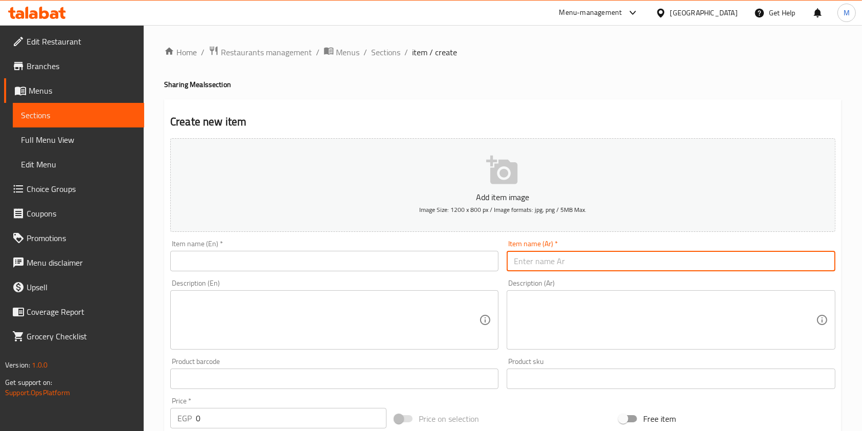
paste input "عرض عم الطيب 1"
type input "عرض عم الطيب 1"
click at [372, 252] on input "text" at bounding box center [334, 261] width 328 height 20
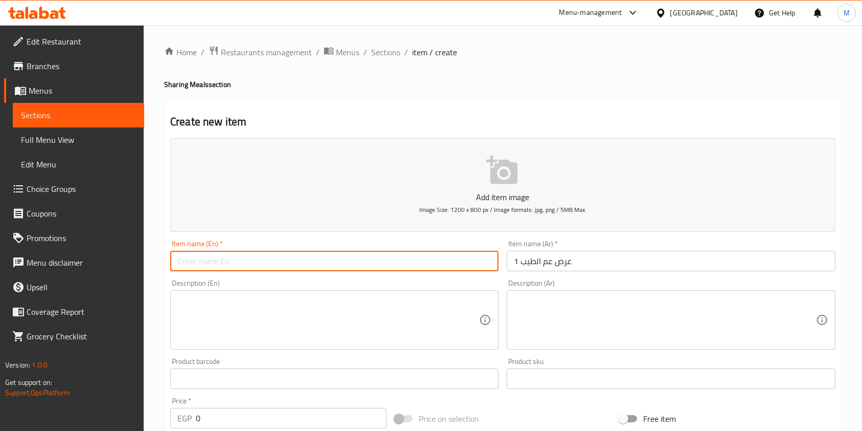
paste input "Uncle Tayeb Show 1"
drag, startPoint x: 219, startPoint y: 264, endPoint x: 178, endPoint y: 261, distance: 41.0
click at [178, 261] on input "Uncle Tayeb Show 1" at bounding box center [334, 261] width 328 height 20
paste input "Am El"
drag, startPoint x: 237, startPoint y: 266, endPoint x: 221, endPoint y: 263, distance: 16.6
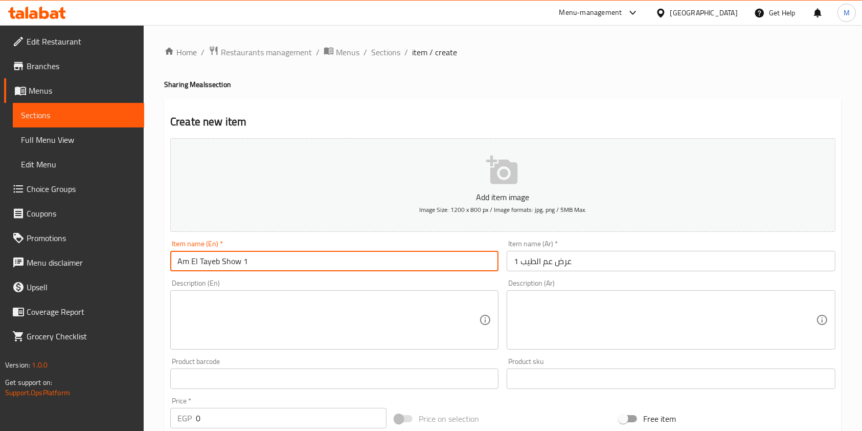
click at [221, 263] on input "Am El Tayeb Show 1" at bounding box center [334, 261] width 328 height 20
type input "Am El Tayeb Offer 1"
click at [500, 304] on div "Description (En) Description (En)" at bounding box center [334, 314] width 336 height 78
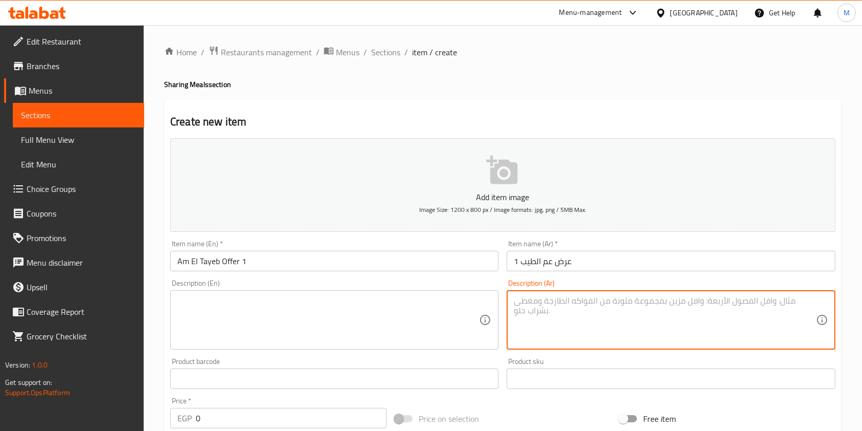
click at [533, 314] on textarea at bounding box center [665, 320] width 302 height 49
paste textarea "٢ فول ٢ طعميه ٢ بطاطس مخلل"
type textarea "٢ فول ٢ طعميه ٢ بطاطس مخلل"
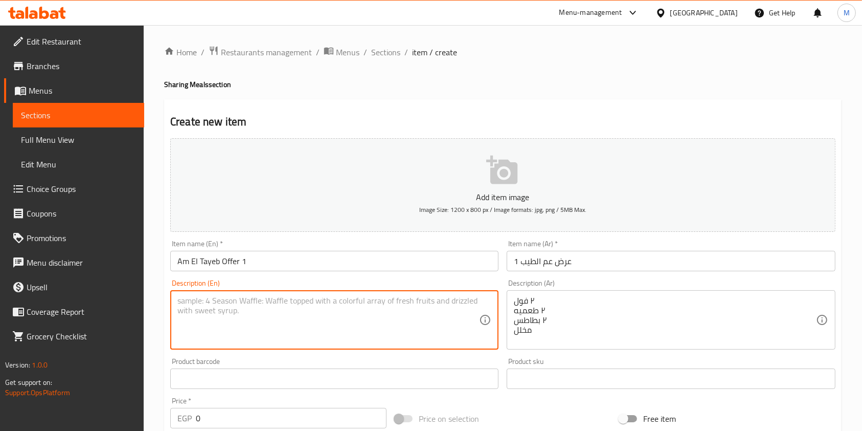
click at [393, 323] on textarea at bounding box center [328, 320] width 302 height 49
paste textarea "2 beans 2 falafel 2 potatoes pickles"
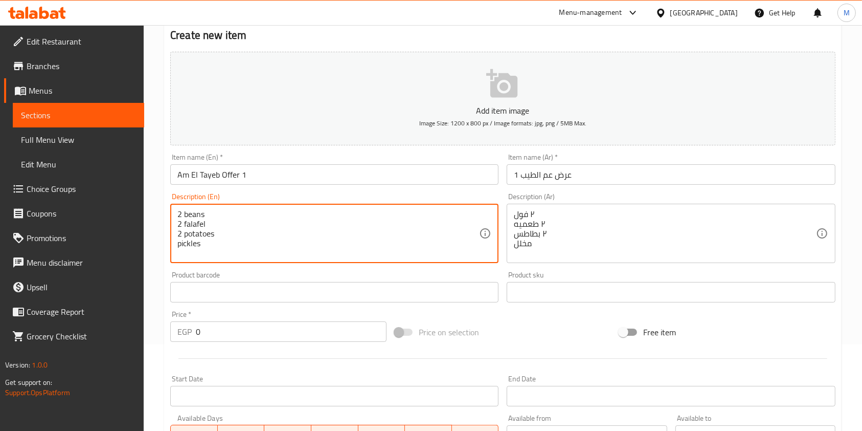
scroll to position [136, 0]
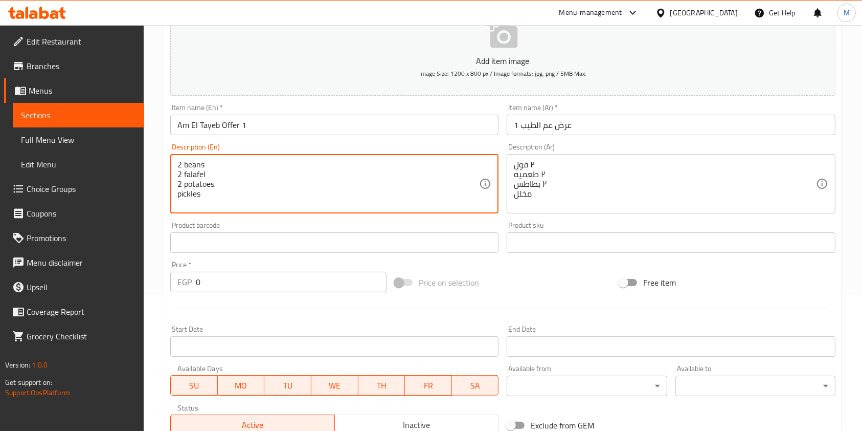
type textarea "2 beans 2 falafel 2 potatoes pickles"
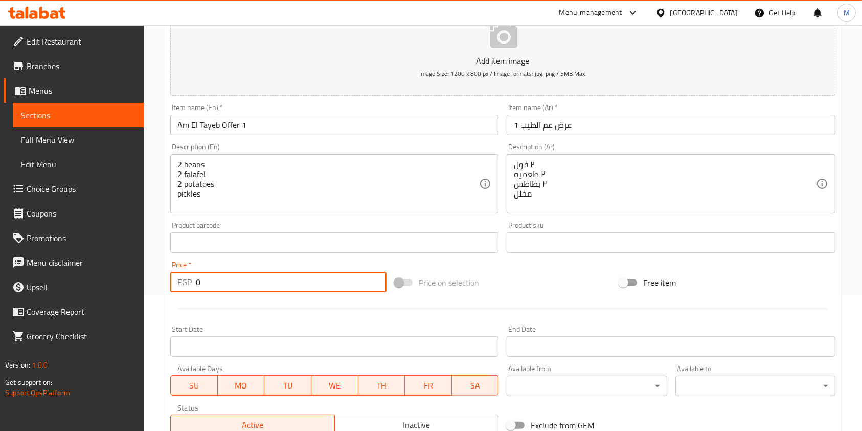
click at [225, 284] on input "0" at bounding box center [291, 282] width 191 height 20
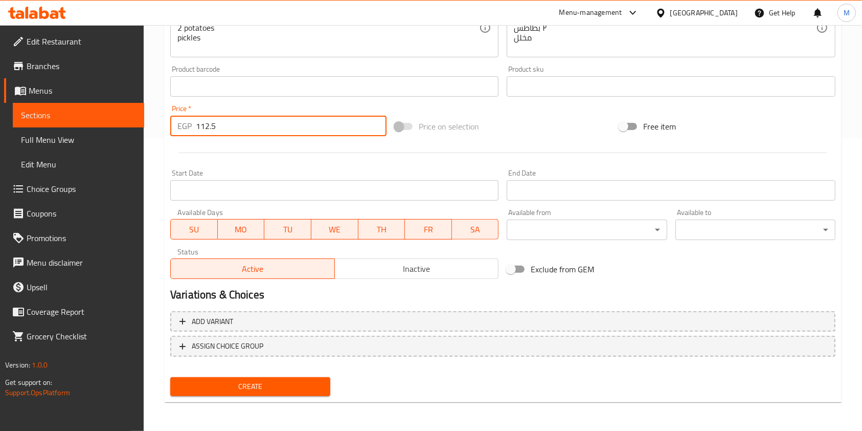
type input "112.5"
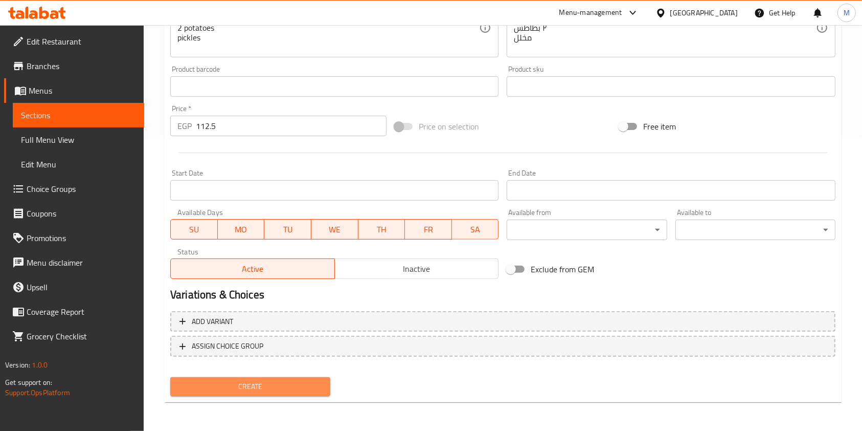
click at [318, 389] on span "Create" at bounding box center [250, 386] width 144 height 13
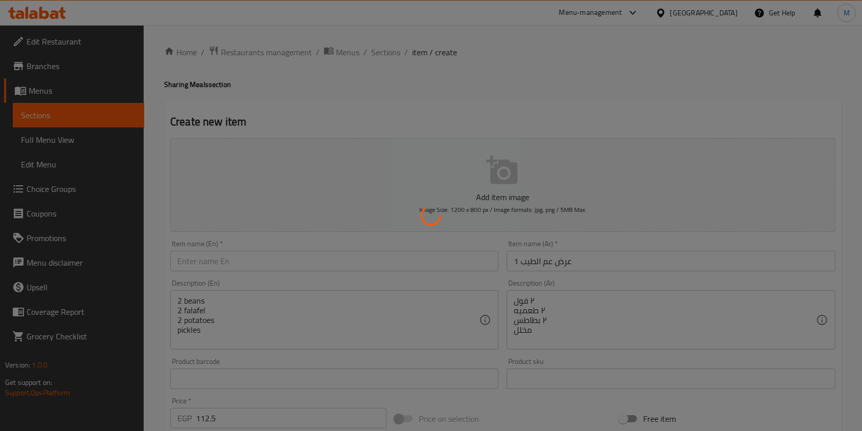
type input "0"
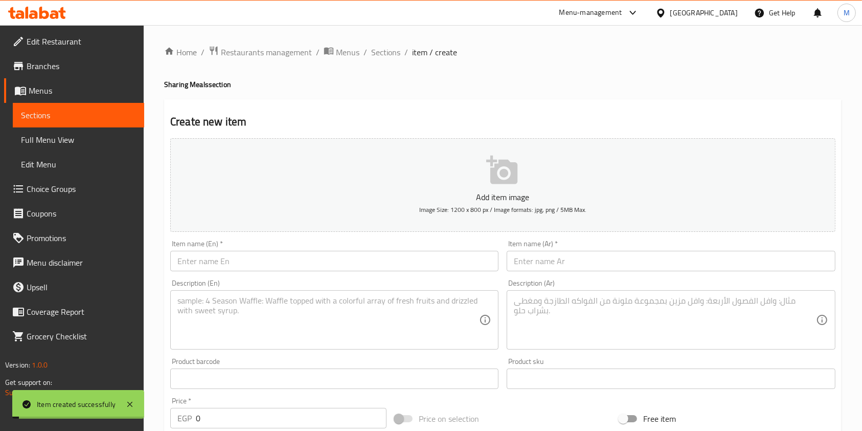
click at [388, 55] on span "Sections" at bounding box center [385, 52] width 29 height 12
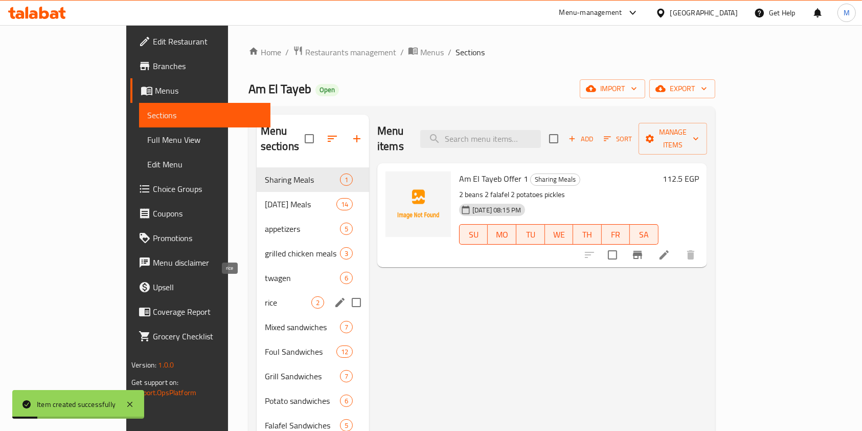
scroll to position [68, 0]
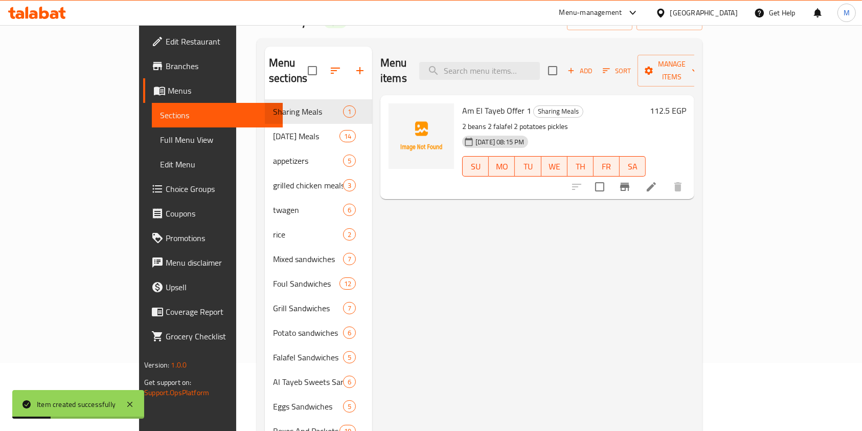
click at [519, 75] on div "Menu items Add Sort Manage items" at bounding box center [537, 71] width 314 height 49
click at [524, 62] on input "search" at bounding box center [479, 71] width 121 height 18
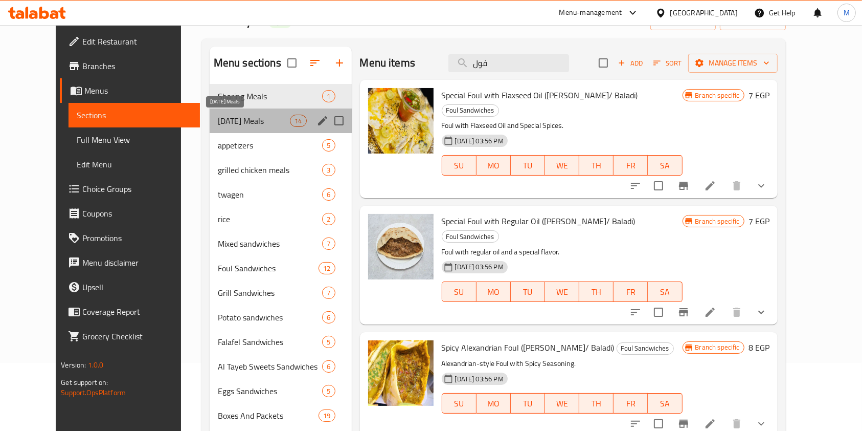
click at [262, 120] on span "Ramadan Meals" at bounding box center [254, 121] width 72 height 12
click at [246, 97] on span "Sharing Meals" at bounding box center [270, 96] width 105 height 12
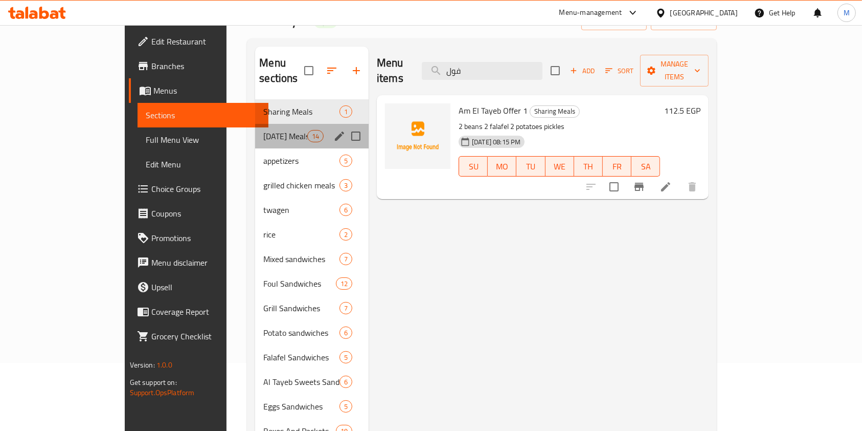
click at [267, 132] on div "Ramadan Meals 14" at bounding box center [312, 136] width 114 height 25
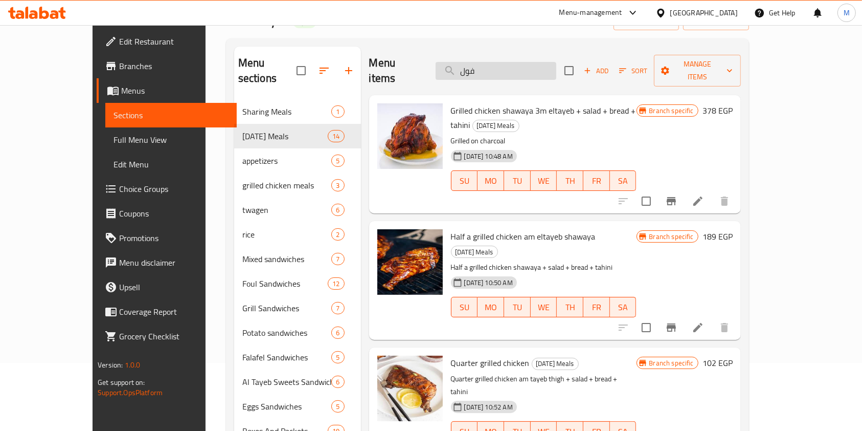
click at [509, 68] on input "فول" at bounding box center [496, 71] width 121 height 18
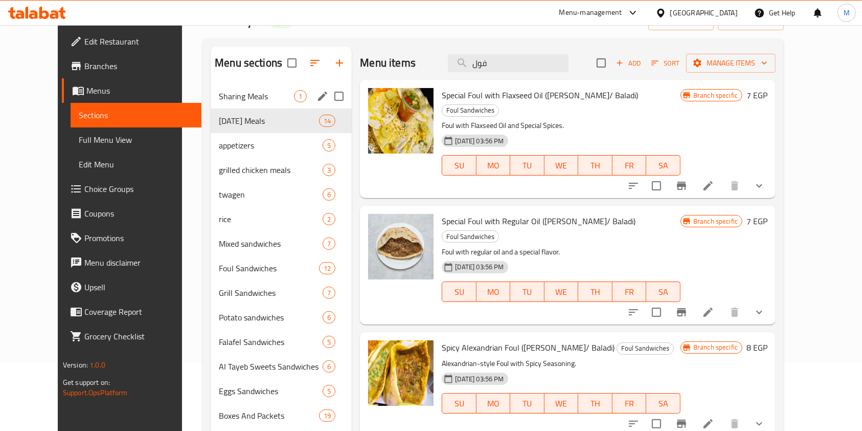
type input "فول"
click at [253, 101] on span "Sharing Meals" at bounding box center [256, 96] width 75 height 12
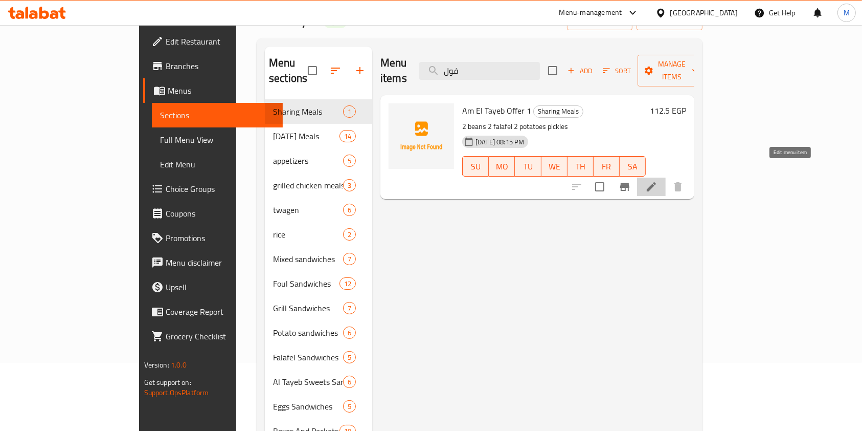
click at [658, 181] on icon at bounding box center [651, 187] width 12 height 12
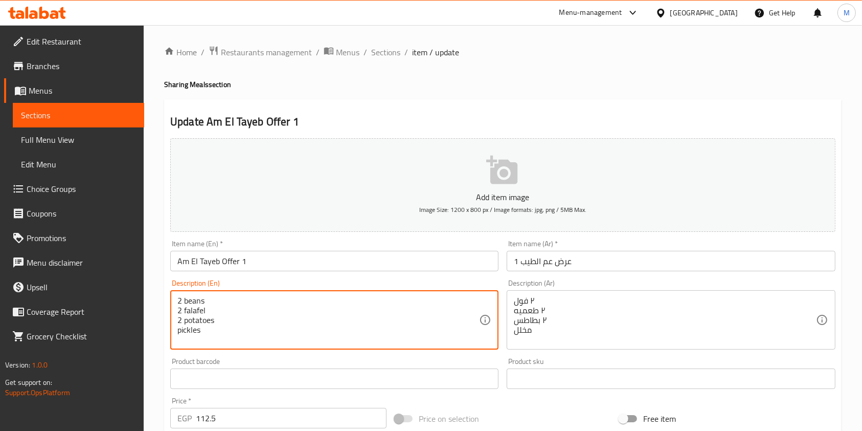
drag, startPoint x: 184, startPoint y: 302, endPoint x: 220, endPoint y: 298, distance: 36.0
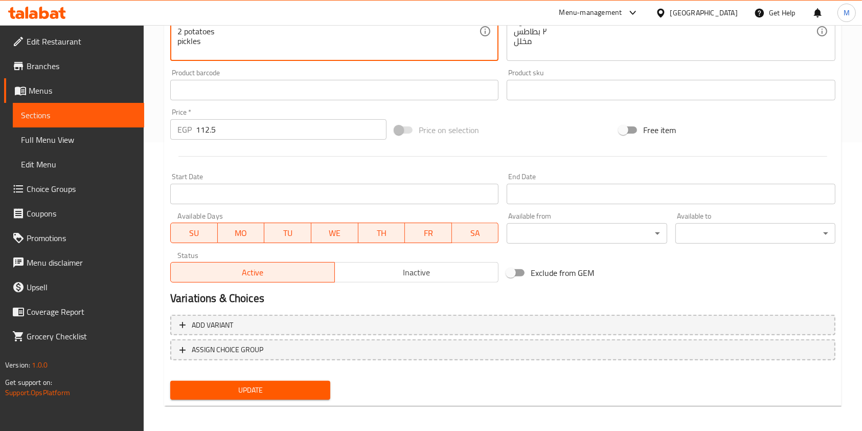
scroll to position [292, 0]
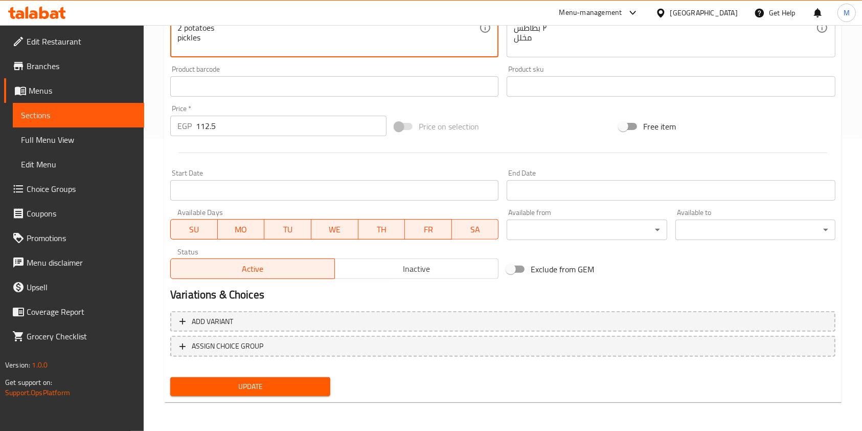
type textarea "2 Foul 2 falafel 2 potatoes pickles"
click at [290, 385] on span "Update" at bounding box center [250, 386] width 144 height 13
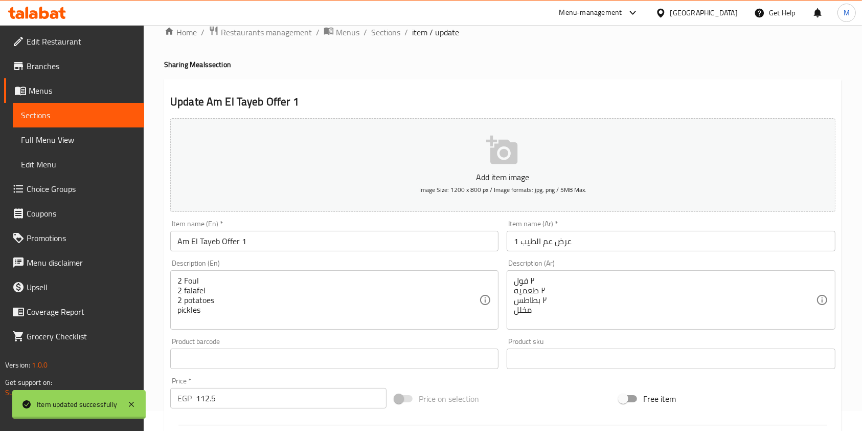
scroll to position [0, 0]
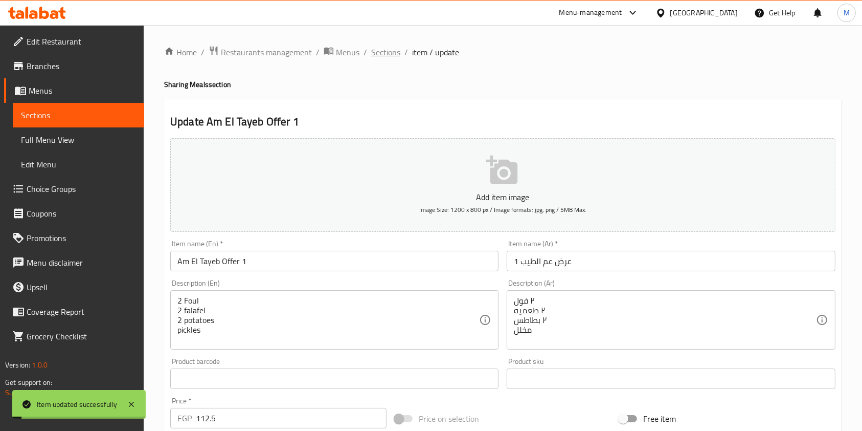
click at [380, 52] on span "Sections" at bounding box center [385, 52] width 29 height 12
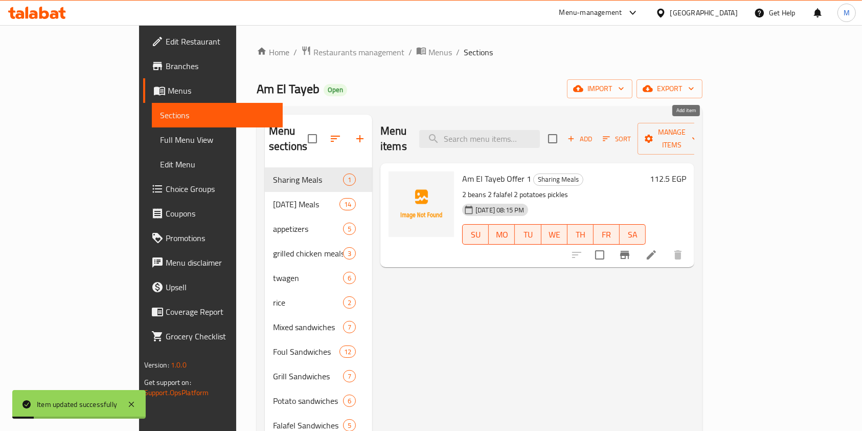
click at [596, 137] on button "Add" at bounding box center [579, 139] width 33 height 16
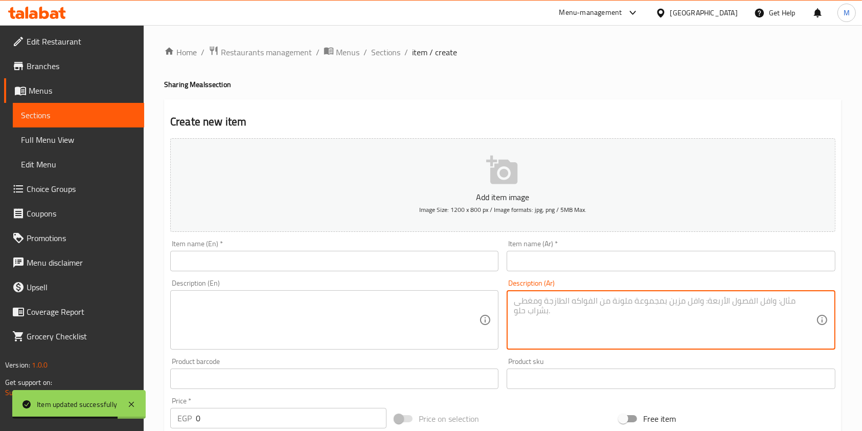
click at [547, 312] on textarea at bounding box center [665, 320] width 302 height 49
paste textarea "٢ رول سوري ميكس جبن+ مخلل"
type textarea "٢ رول سوري ميكس جبن+ مخلل"
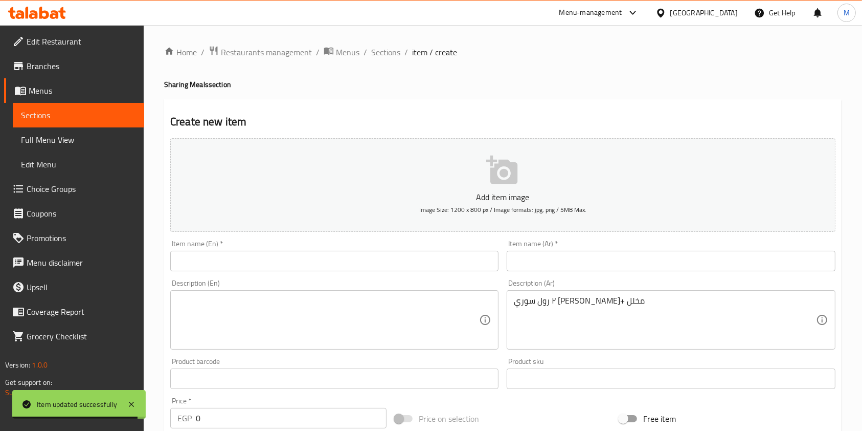
click at [467, 295] on div "Description (En)" at bounding box center [334, 319] width 328 height 59
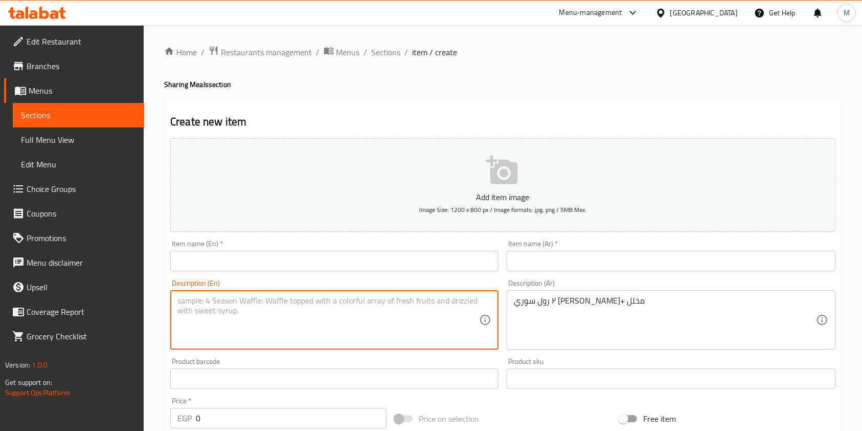
paste textarea "2 Syrian rolls mixed with cheese and pickles"
type textarea "2 Syrian rolls mixed with cheese and pickles"
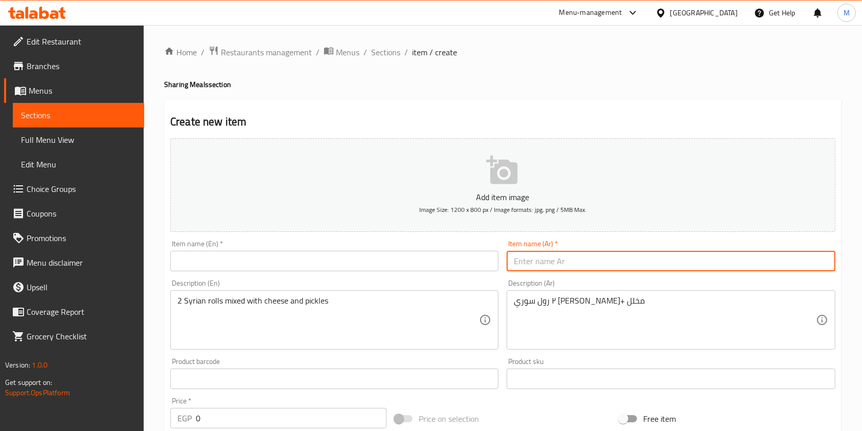
click at [550, 266] on input "text" at bounding box center [671, 261] width 328 height 20
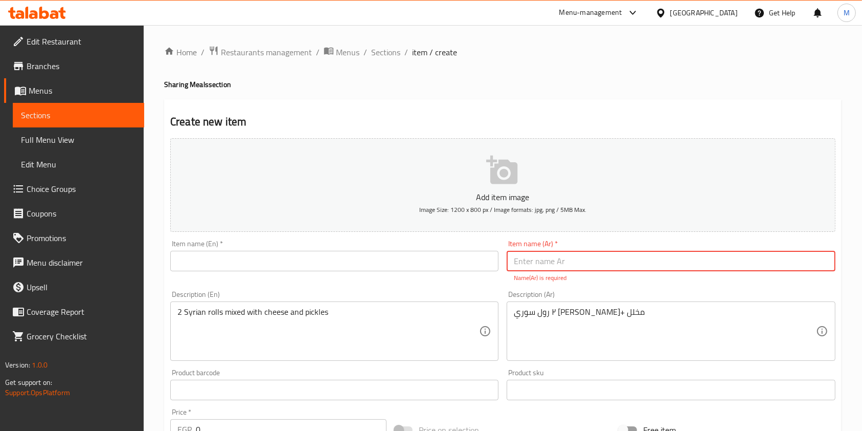
click at [549, 255] on input "text" at bounding box center [671, 261] width 328 height 20
paste input "عرض عم الطيب 1"
click at [519, 265] on input "عرض عم الطيب 1" at bounding box center [671, 261] width 328 height 20
type input "عرض عم الطيب 2"
click at [436, 265] on input "text" at bounding box center [334, 261] width 328 height 20
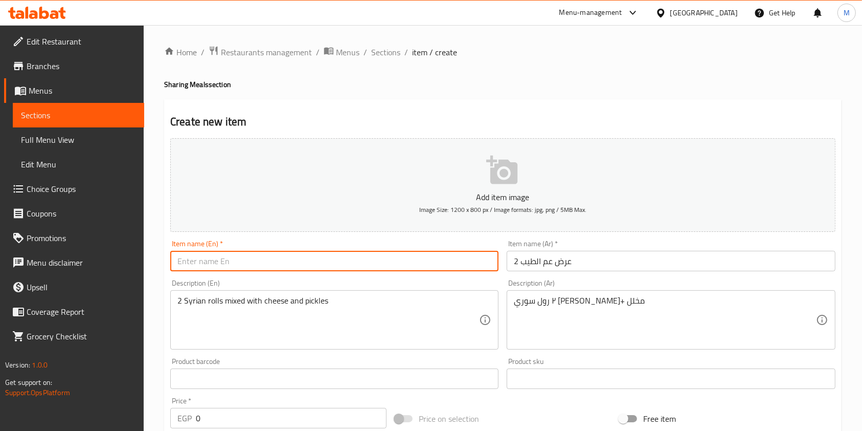
paste input "Am El Tayeb"
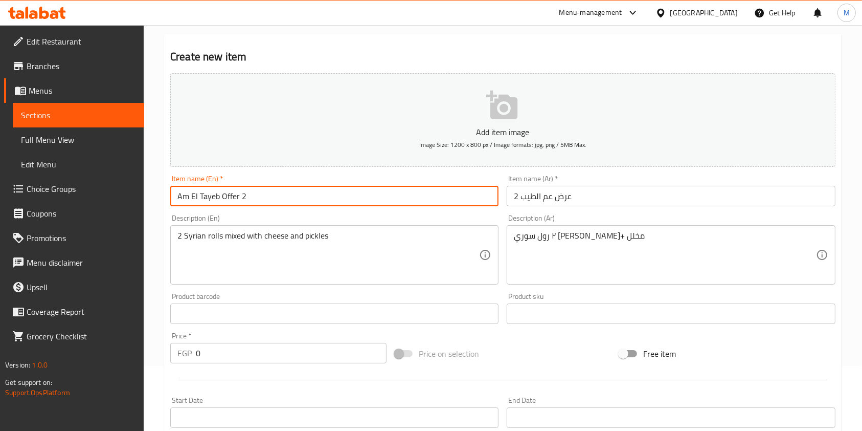
scroll to position [136, 0]
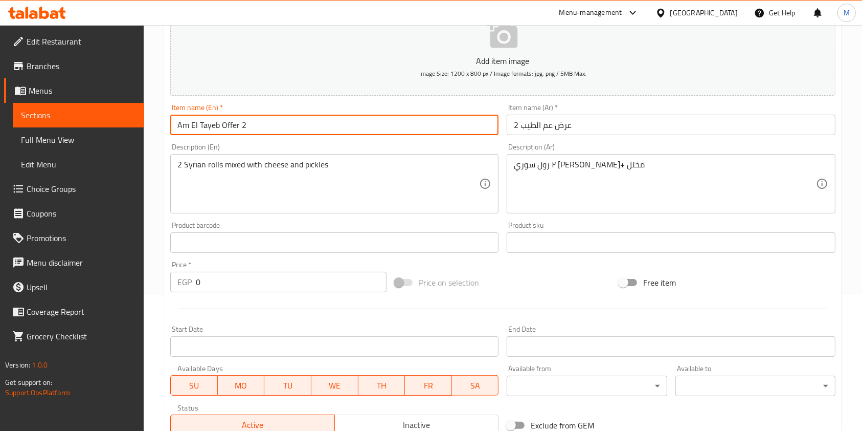
type input "Am El Tayeb Offer 2"
click at [237, 282] on input "0" at bounding box center [291, 282] width 191 height 20
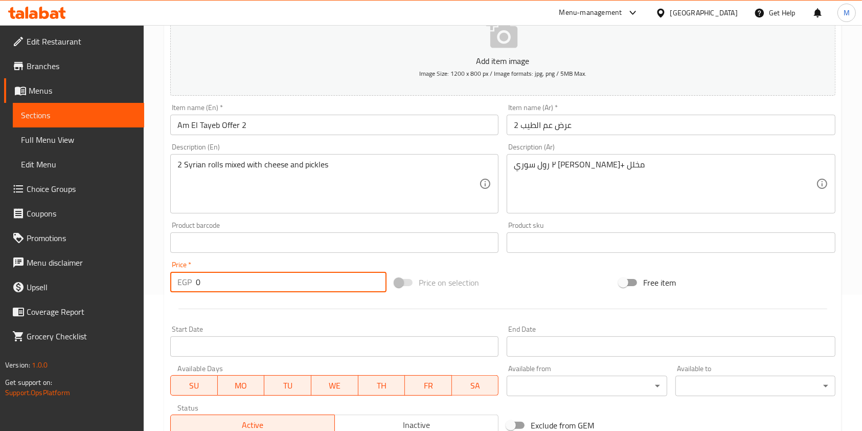
click at [237, 282] on input "0" at bounding box center [291, 282] width 191 height 20
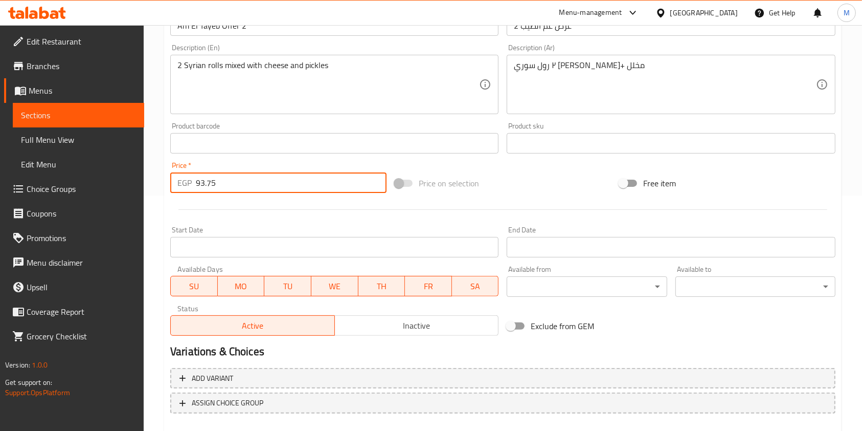
scroll to position [292, 0]
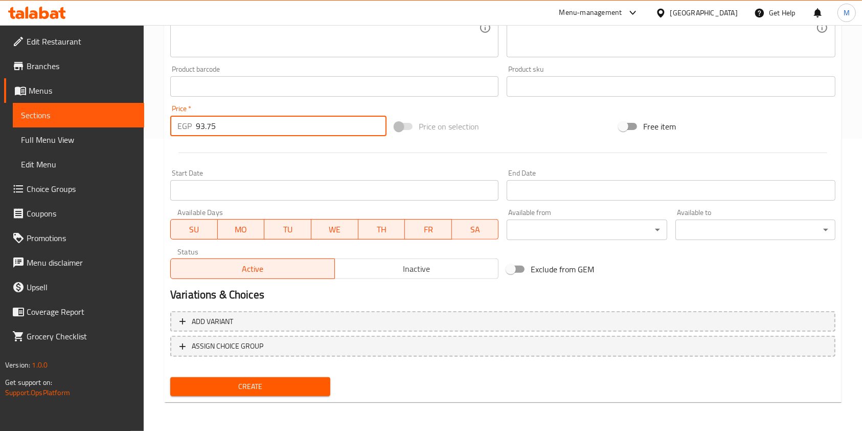
type input "93.75"
click at [297, 380] on span "Create" at bounding box center [250, 386] width 144 height 13
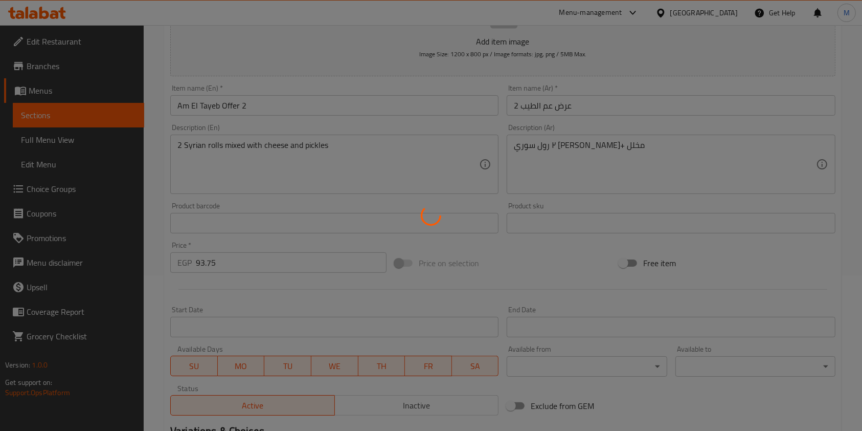
scroll to position [5, 0]
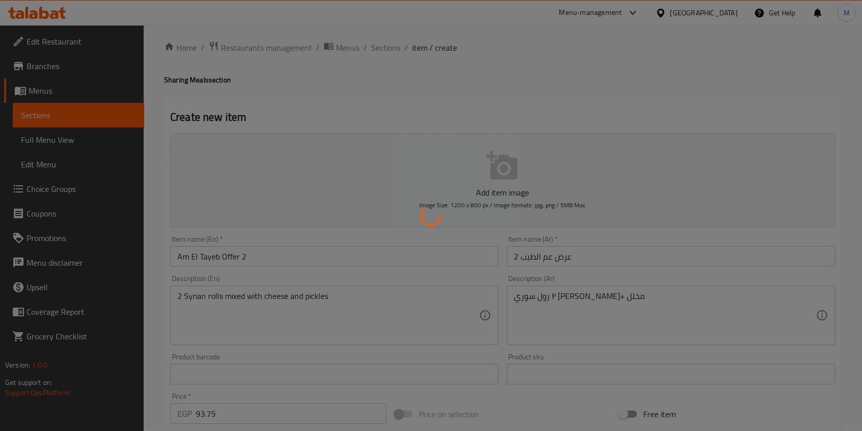
type input "0"
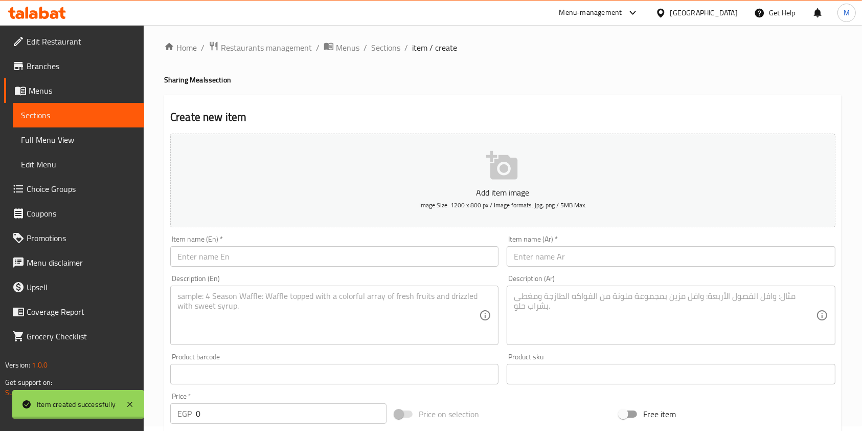
scroll to position [0, 0]
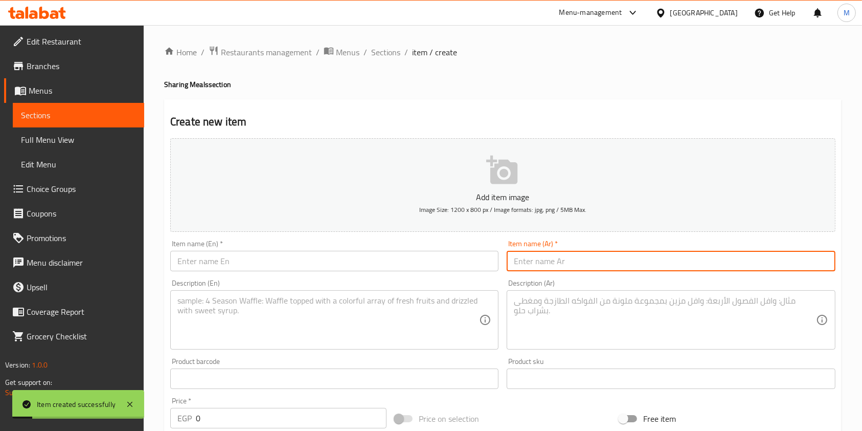
click at [531, 255] on input "text" at bounding box center [671, 261] width 328 height 20
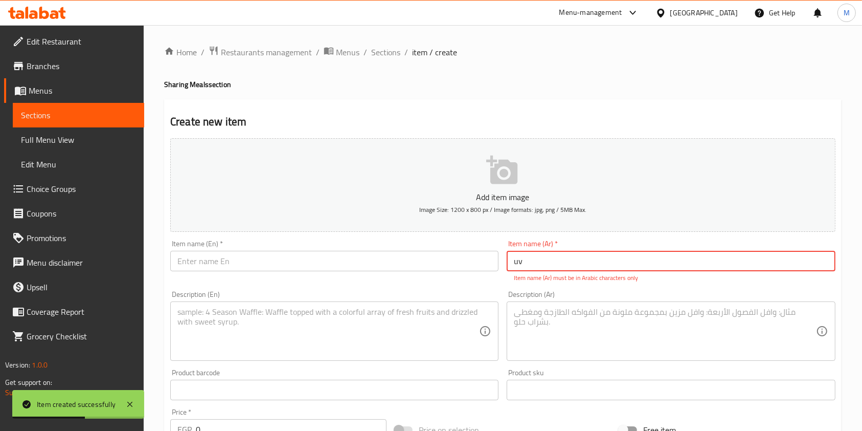
type input "u"
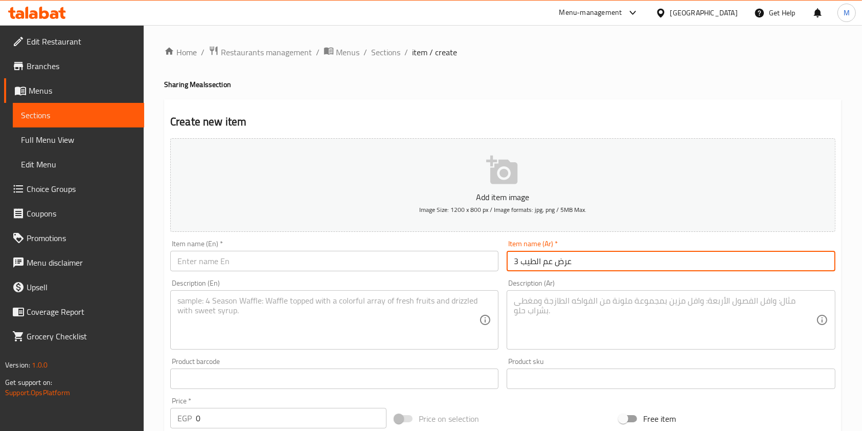
type input "عرض عم الطيب 3"
click at [373, 260] on input "text" at bounding box center [334, 261] width 328 height 20
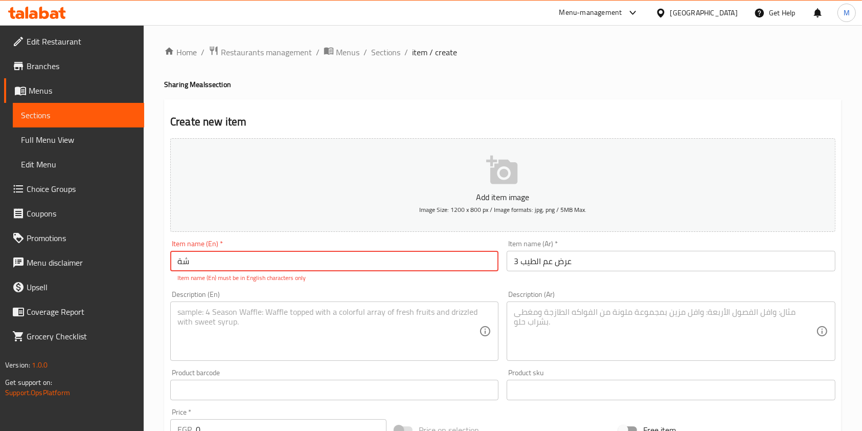
type input "ش"
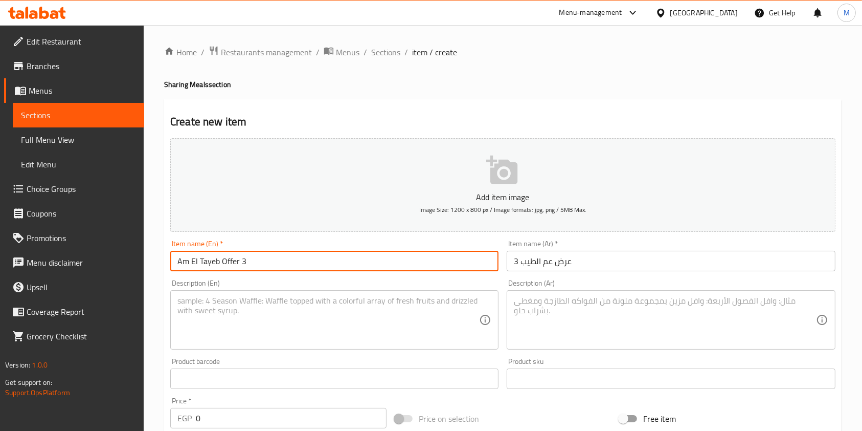
type input "Am El Tayeb Offer 3"
click at [574, 307] on textarea at bounding box center [665, 320] width 302 height 49
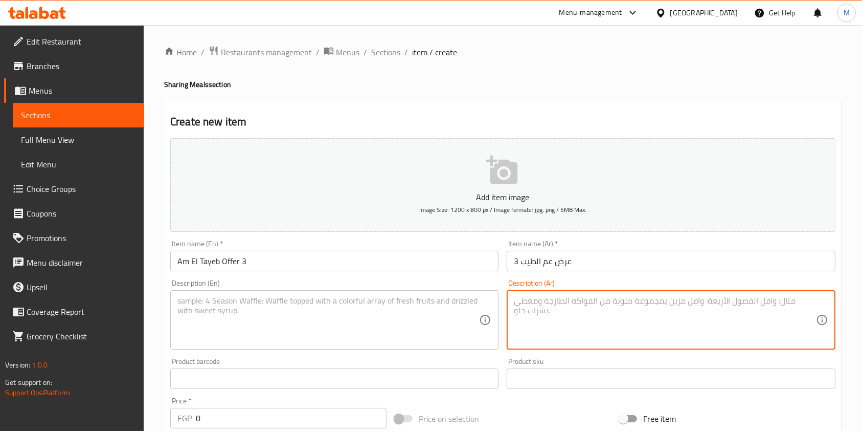
paste textarea "٢ رول الطيب + مخلل"
type textarea "٢ رول الطيب + مخلل"
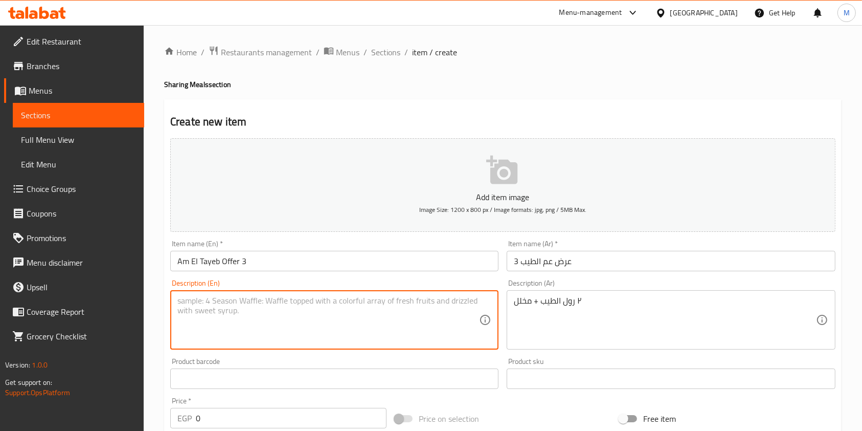
click at [432, 331] on textarea at bounding box center [328, 320] width 302 height 49
paste textarea "2 rolls of goodness + pickles"
drag, startPoint x: 241, startPoint y: 304, endPoint x: 210, endPoint y: 302, distance: 31.3
click at [210, 302] on textarea "2 rolls of goodness + pickles" at bounding box center [328, 320] width 302 height 49
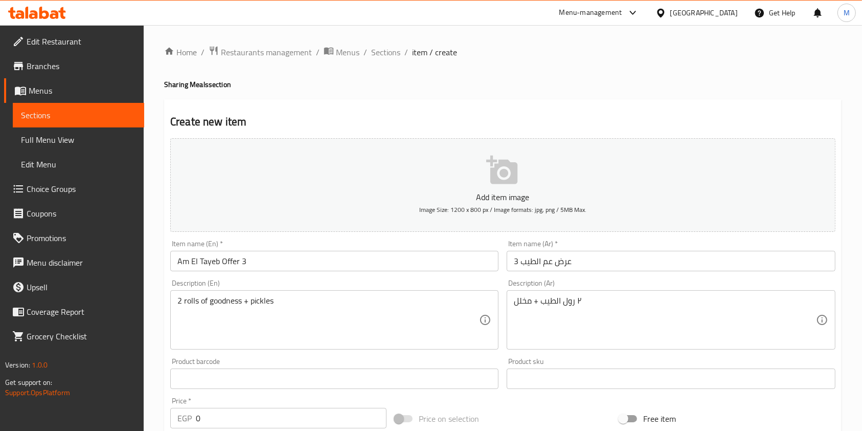
click at [184, 324] on textarea "2 rolls of goodness + pickles" at bounding box center [328, 320] width 302 height 49
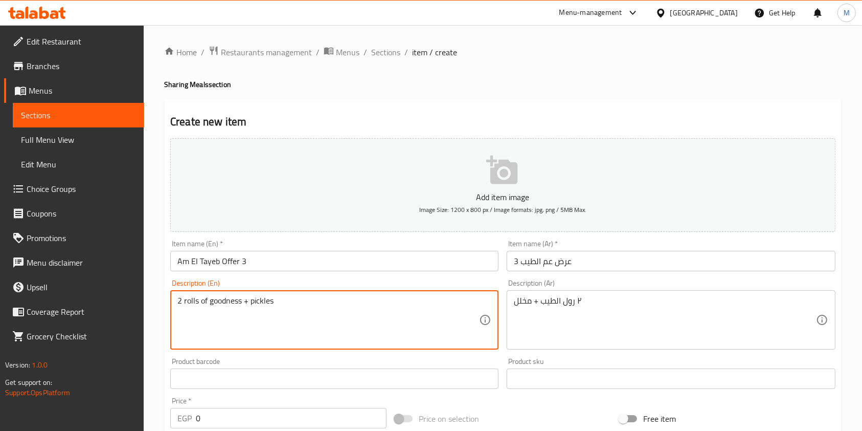
click at [213, 304] on textarea "2 rolls of goodness + pickles" at bounding box center [328, 320] width 302 height 49
click at [213, 303] on textarea "2 rolls of goodness + pickles" at bounding box center [328, 320] width 302 height 49
paste textarea "Uncle Tayeb Show 1"
drag, startPoint x: 229, startPoint y: 303, endPoint x: 209, endPoint y: 305, distance: 20.0
click at [209, 305] on textarea "2 rolls of Uncle Tayeb Show 1 + pickles" at bounding box center [328, 320] width 302 height 49
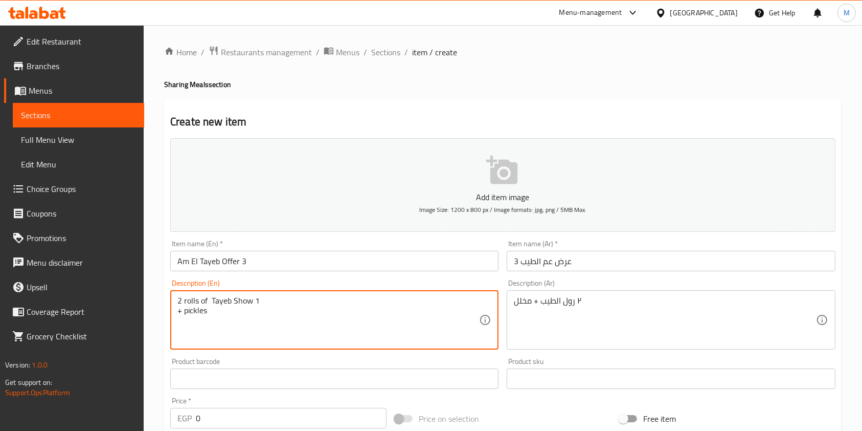
drag, startPoint x: 233, startPoint y: 304, endPoint x: 269, endPoint y: 304, distance: 36.3
click at [269, 304] on textarea "2 rolls of Tayeb Show 1 + pickles" at bounding box center [328, 320] width 302 height 49
drag, startPoint x: 205, startPoint y: 313, endPoint x: 176, endPoint y: 311, distance: 29.2
click at [176, 311] on div "2 rolls of Tayeb + pickles Description (En)" at bounding box center [334, 319] width 328 height 59
click at [270, 302] on textarea "2 rolls of Tayeb + pickles" at bounding box center [328, 320] width 302 height 49
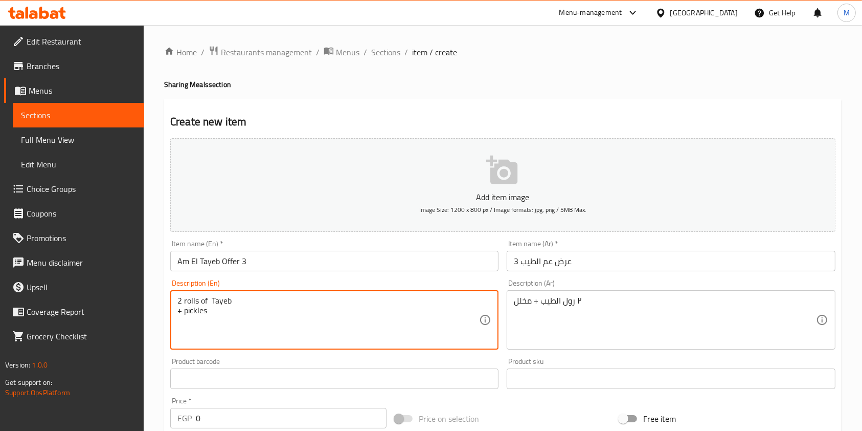
paste textarea "+ pickles"
drag, startPoint x: 218, startPoint y: 317, endPoint x: 163, endPoint y: 312, distance: 54.9
click at [163, 312] on div "Home / Restaurants management / Menus / Sections / item / create Sharing Meals …" at bounding box center [503, 373] width 718 height 697
click at [231, 304] on textarea "2 rolls of Tayeb+ pickles" at bounding box center [328, 320] width 302 height 49
click at [208, 308] on textarea "2 rolls of Tayeb + pickles" at bounding box center [328, 320] width 302 height 49
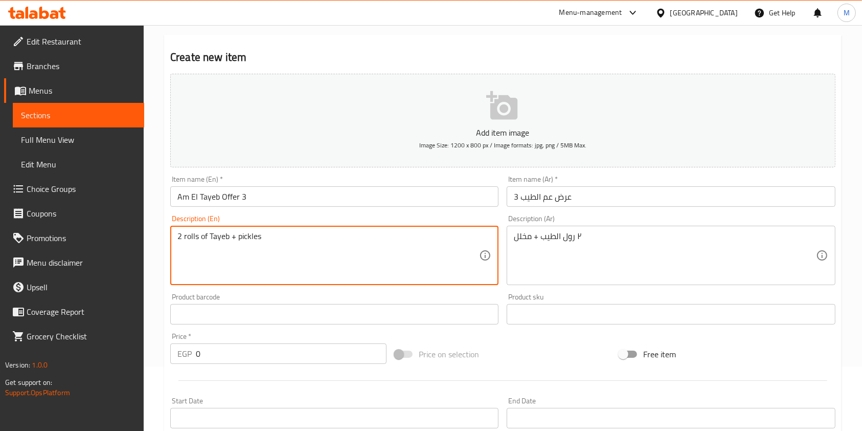
scroll to position [136, 0]
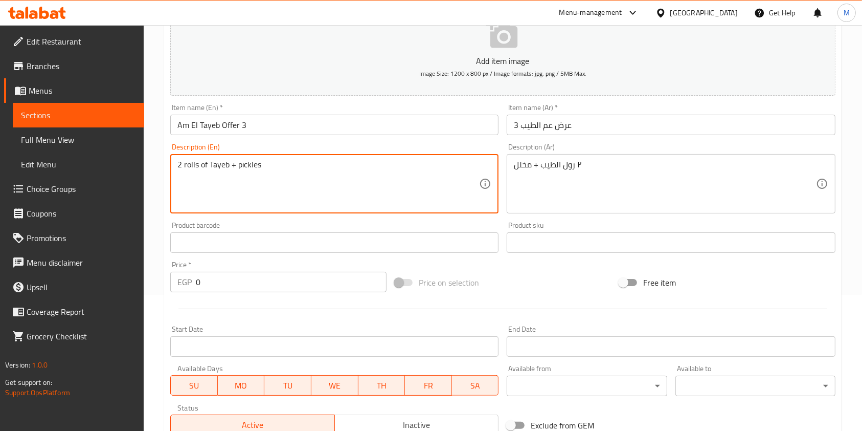
type textarea "2 rolls of Tayeb + pickles"
click at [233, 282] on input "0" at bounding box center [291, 282] width 191 height 20
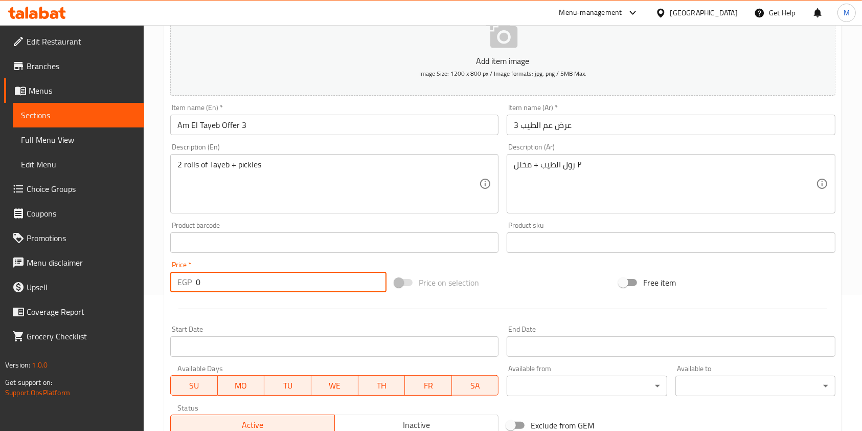
click at [233, 282] on input "0" at bounding box center [291, 282] width 191 height 20
paste input "137.5"
click at [233, 282] on input "0137.5" at bounding box center [291, 282] width 191 height 20
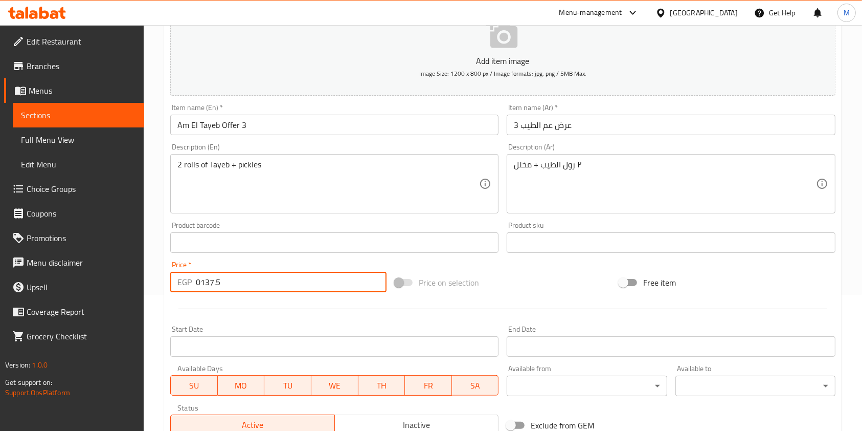
click at [233, 282] on input "0137.5" at bounding box center [291, 282] width 191 height 20
paste input "number"
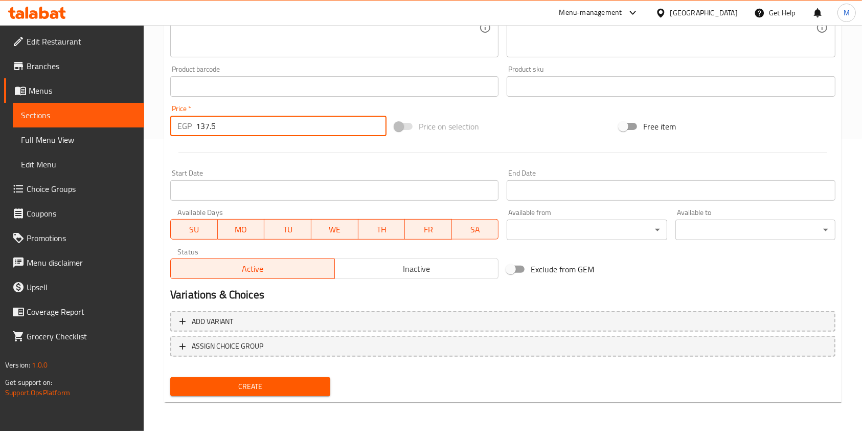
type input "137.5"
click at [284, 387] on span "Create" at bounding box center [250, 386] width 144 height 13
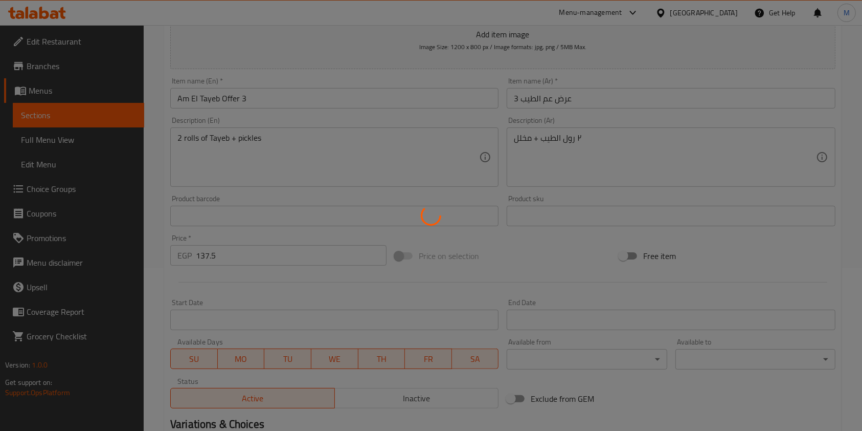
scroll to position [87, 0]
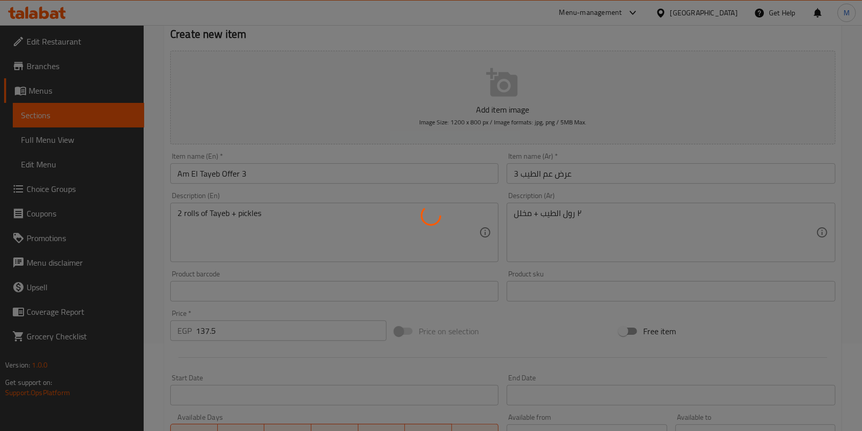
type input "0"
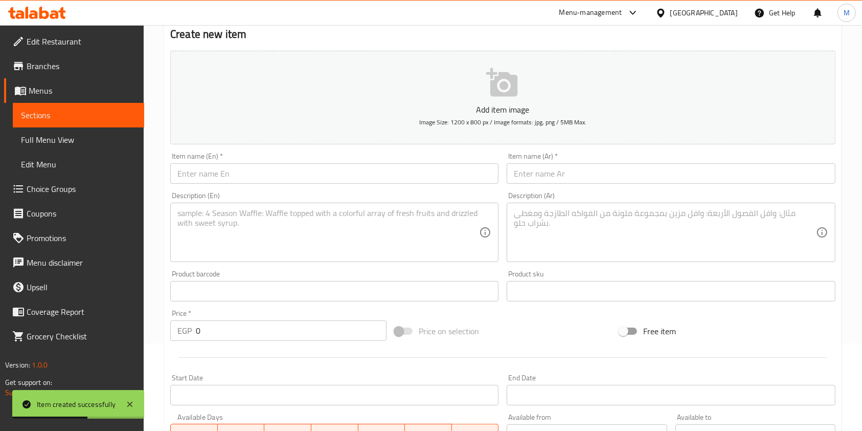
click at [595, 235] on textarea at bounding box center [665, 232] width 302 height 49
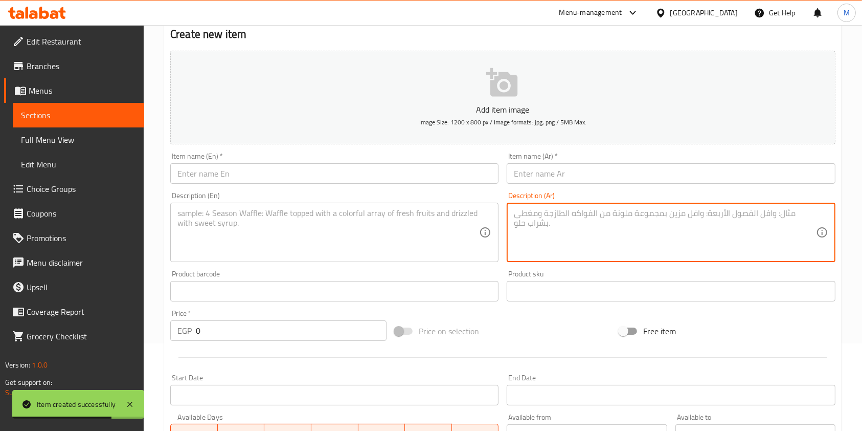
paste textarea "1 fava beans + 1 taameya + 1 sweet sandwich + pickles"
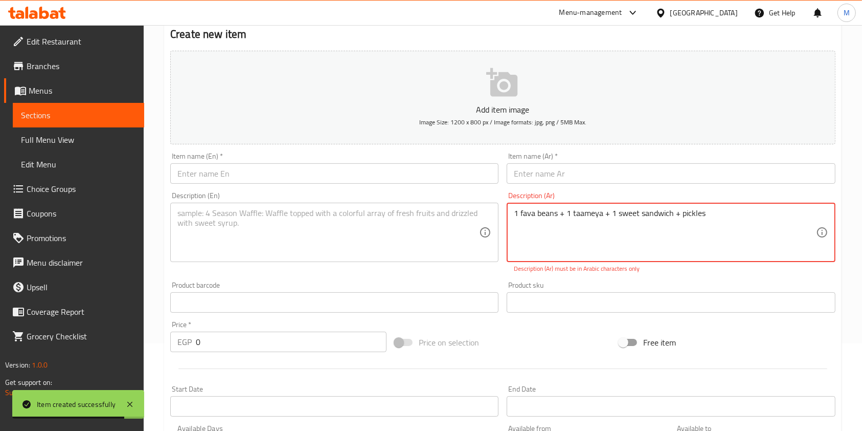
click at [557, 212] on textarea "1 fava beans + 1 taameya + 1 sweet sandwich + pickles" at bounding box center [665, 232] width 302 height 49
paste textarea "فول+ 1طعميه 1 ساندوتش حلو + مخلل"
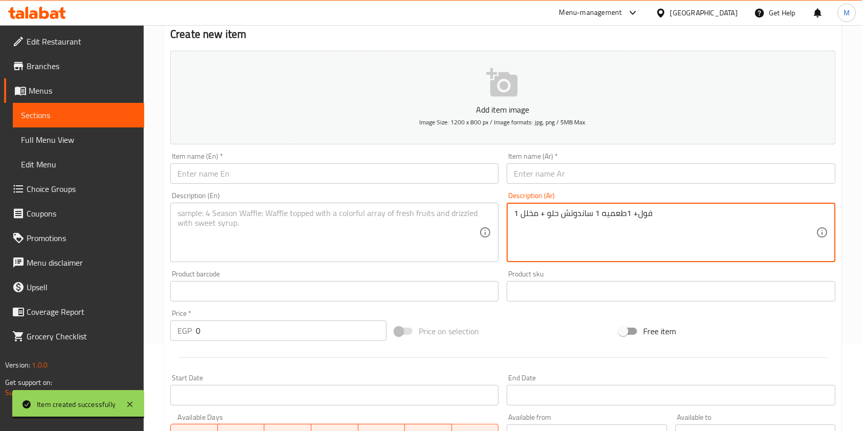
type textarea "1 فول+ 1طعميه 1 ساندوتش حلو + مخلل"
click at [396, 215] on textarea at bounding box center [328, 232] width 302 height 49
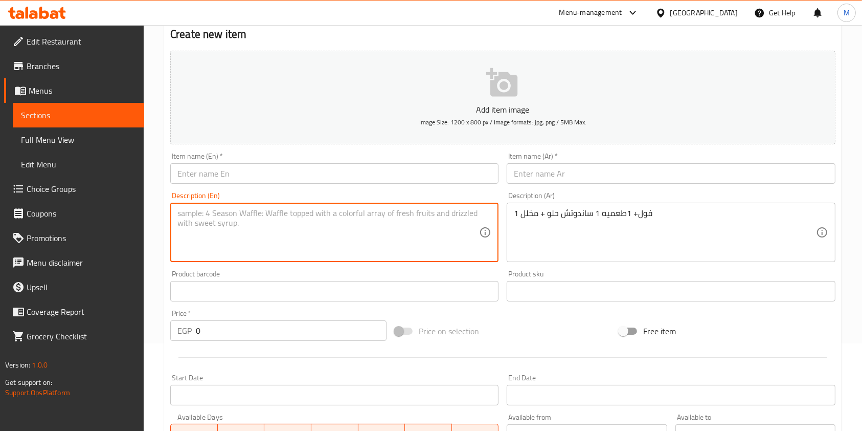
paste textarea "1 fava beans + 1 taameya + 1 sweet sandwich + pickles"
drag, startPoint x: 219, startPoint y: 216, endPoint x: 211, endPoint y: 218, distance: 7.8
click at [211, 218] on textarea "1 fava beans + 1 taameya + 1 sweet sandwich + pickles" at bounding box center [328, 232] width 302 height 49
drag, startPoint x: 221, startPoint y: 215, endPoint x: 184, endPoint y: 217, distance: 36.9
click at [184, 217] on textarea "1 fava beans + 1 taameya + 1 sweet sandwich + pickles" at bounding box center [328, 232] width 302 height 49
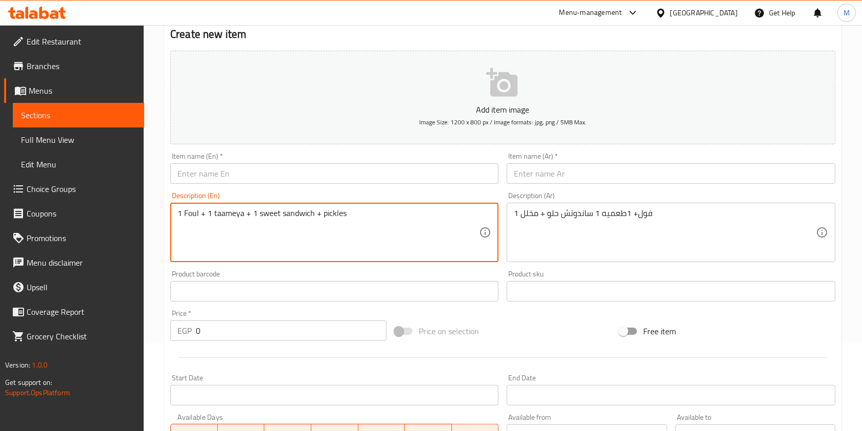
type textarea "1 Foul + 1 taameya + 1 sweet sandwich + pickles"
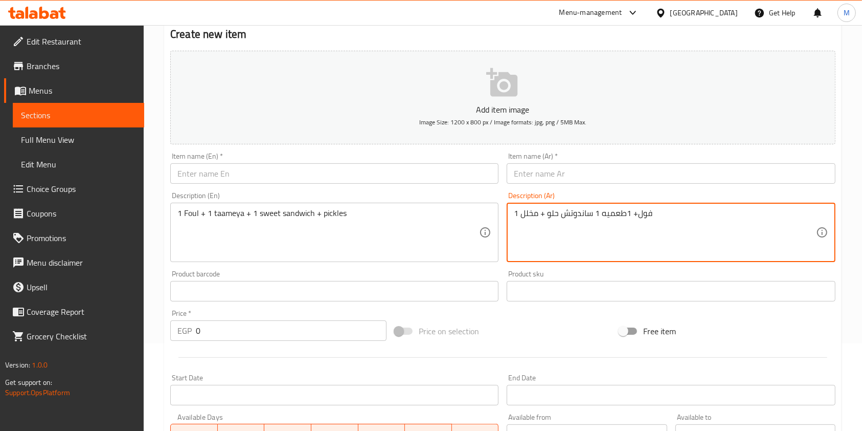
click at [601, 213] on textarea "1 فول+ 1طعميه 1 ساندوتش حلو + مخلل" at bounding box center [665, 232] width 302 height 49
type textarea "1 فول+ 1طعميه+1 ساندوتش حلو + مخلل"
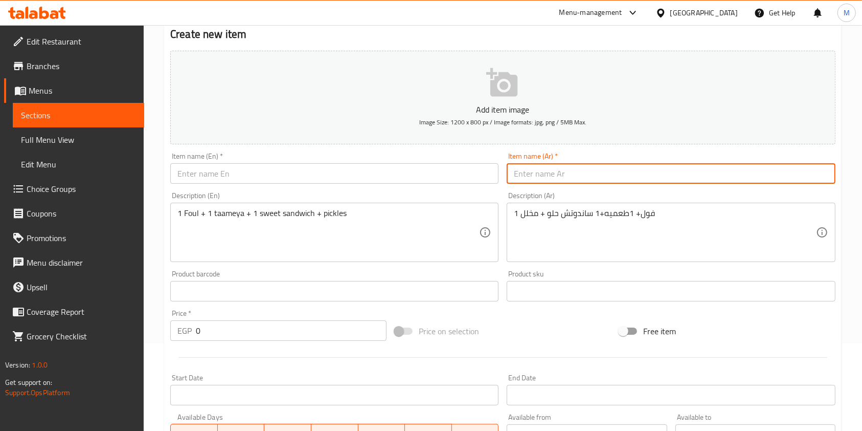
click at [557, 174] on input "text" at bounding box center [671, 173] width 328 height 20
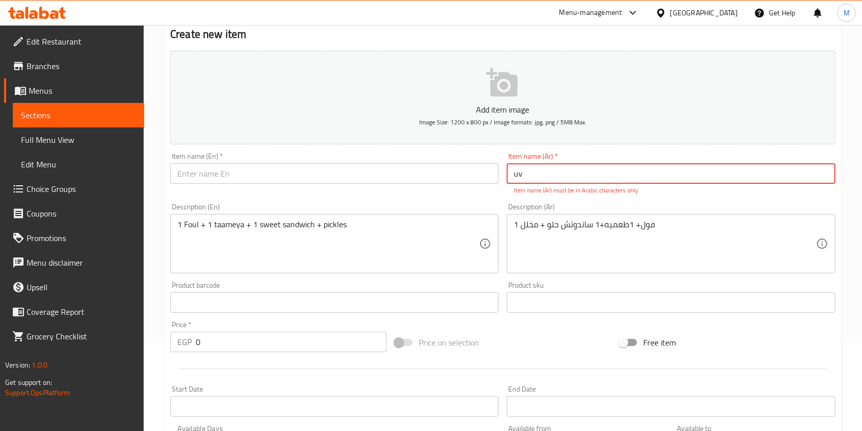
type input "u"
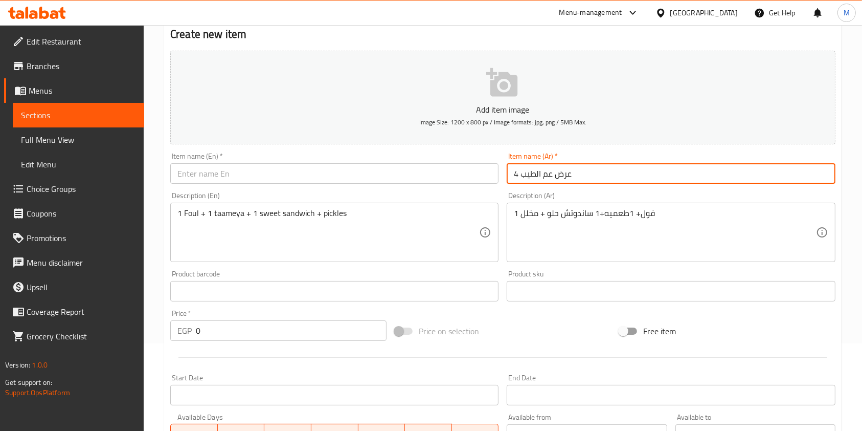
type input "عرض عم الطيب 4"
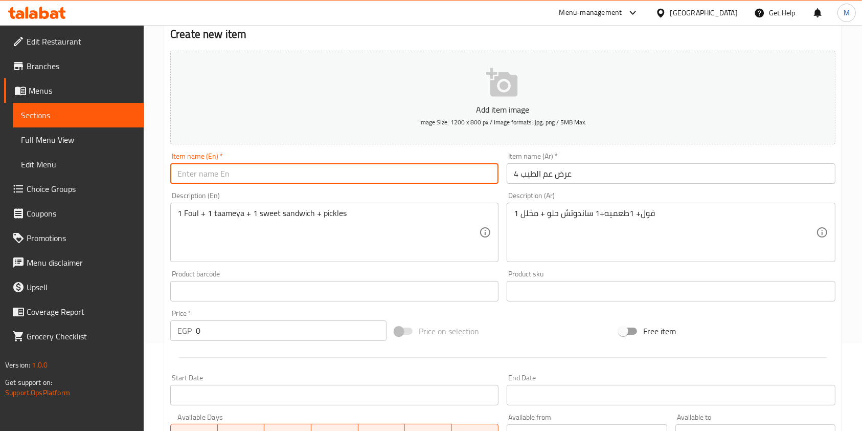
click at [333, 167] on input "text" at bounding box center [334, 173] width 328 height 20
type input "Am El Tayeb Offer 4"
click at [222, 329] on input "0" at bounding box center [291, 330] width 191 height 20
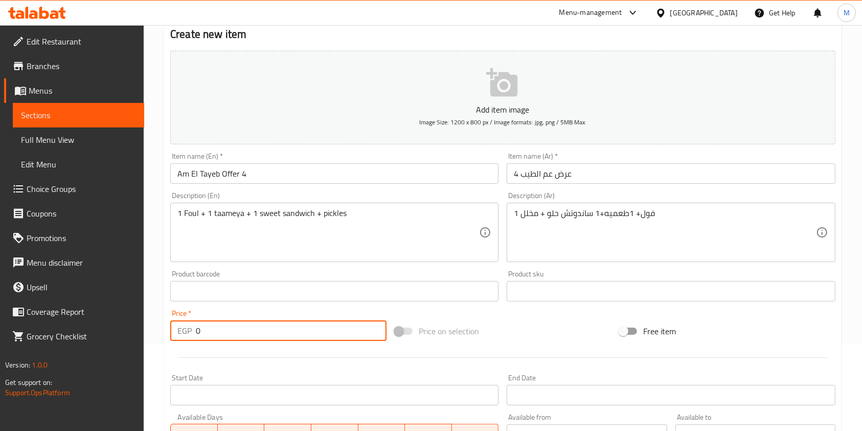
click at [222, 329] on input "0" at bounding box center [291, 330] width 191 height 20
paste input "56.25"
click at [222, 329] on input "056.25" at bounding box center [291, 330] width 191 height 20
paste input "number"
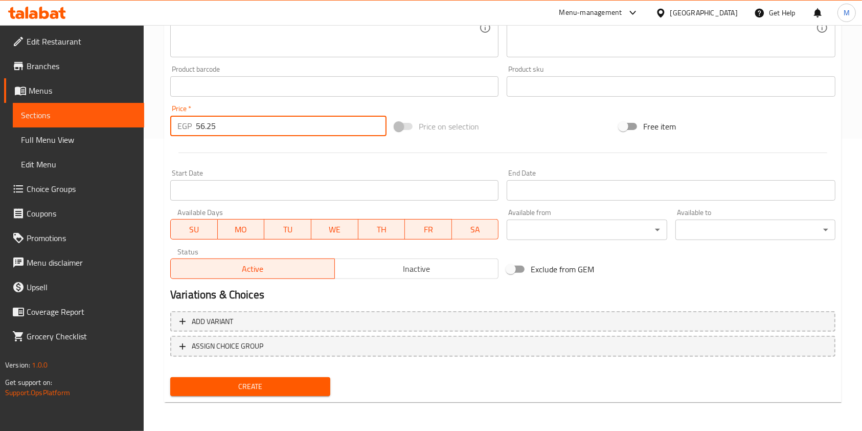
type input "56.25"
click at [274, 381] on span "Create" at bounding box center [250, 386] width 144 height 13
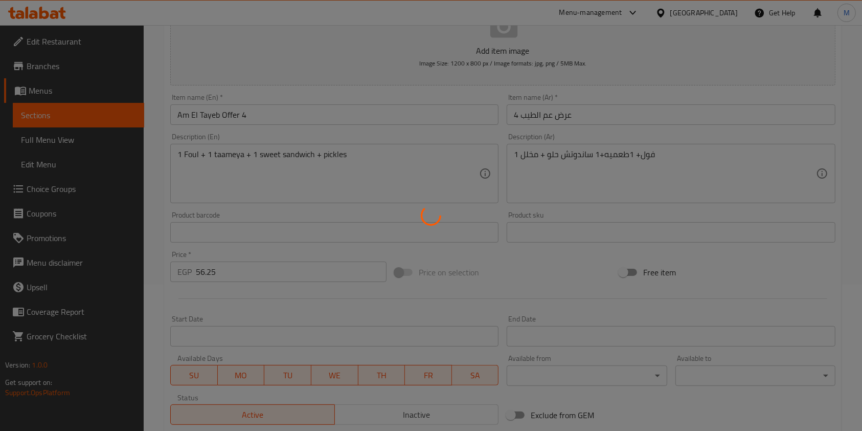
scroll to position [36, 0]
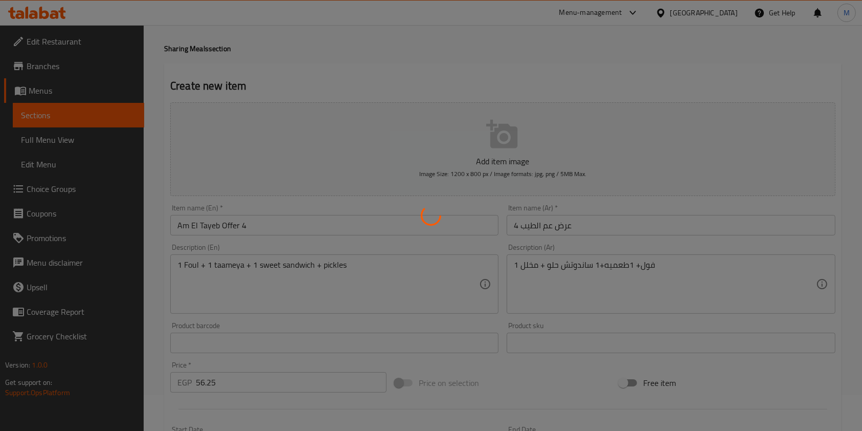
type input "0"
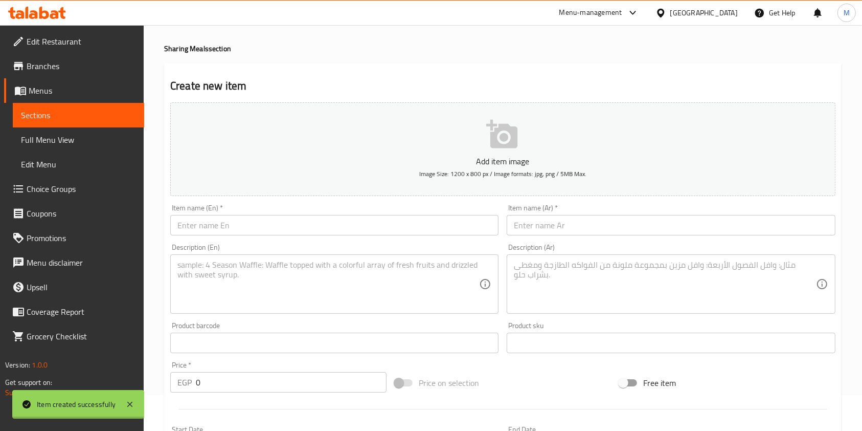
scroll to position [0, 0]
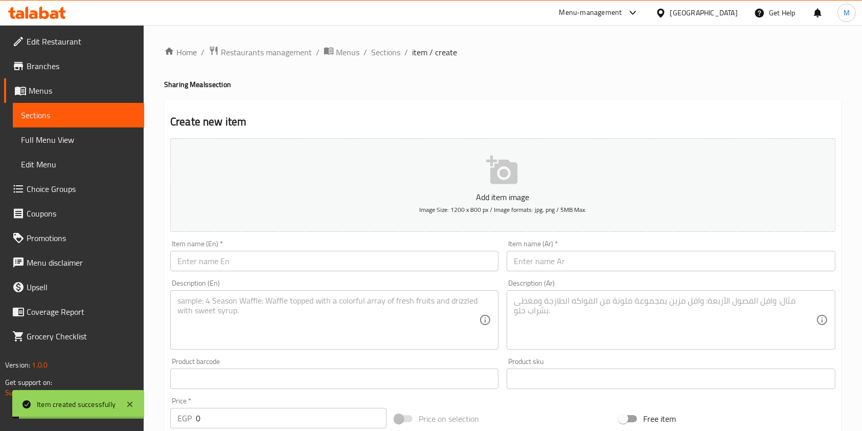
click at [395, 55] on span "Sections" at bounding box center [385, 52] width 29 height 12
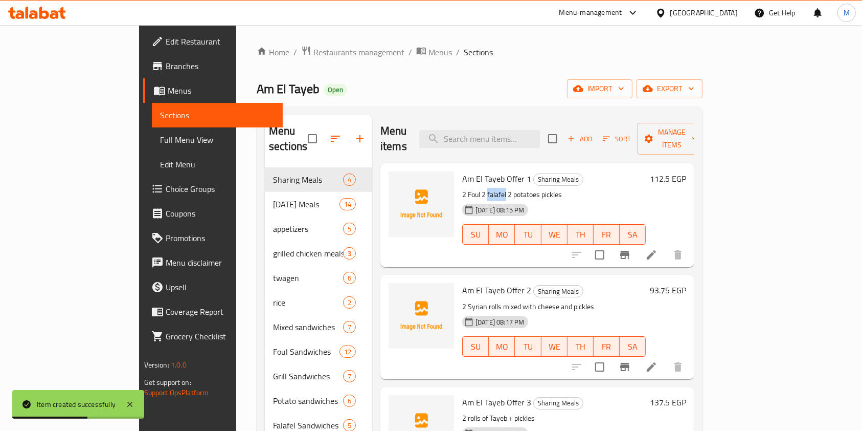
drag, startPoint x: 471, startPoint y: 181, endPoint x: 454, endPoint y: 182, distance: 17.4
click at [462, 188] on p "2 Foul 2 falafel 2 potatoes pickles" at bounding box center [554, 194] width 184 height 13
copy p "falafel"
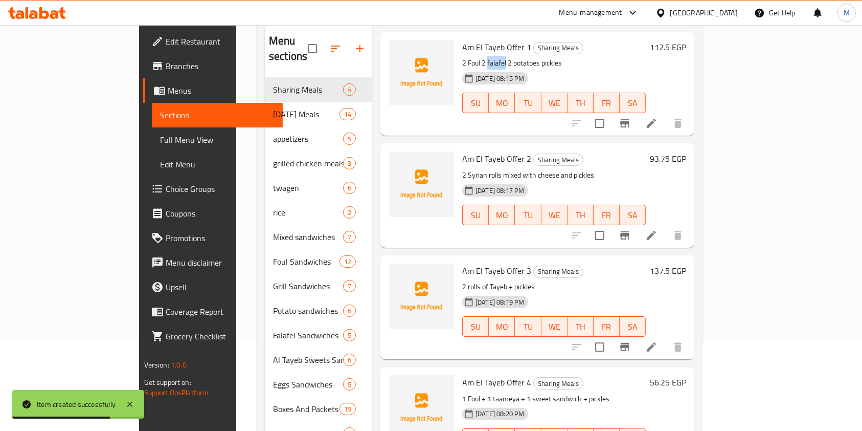
scroll to position [143, 0]
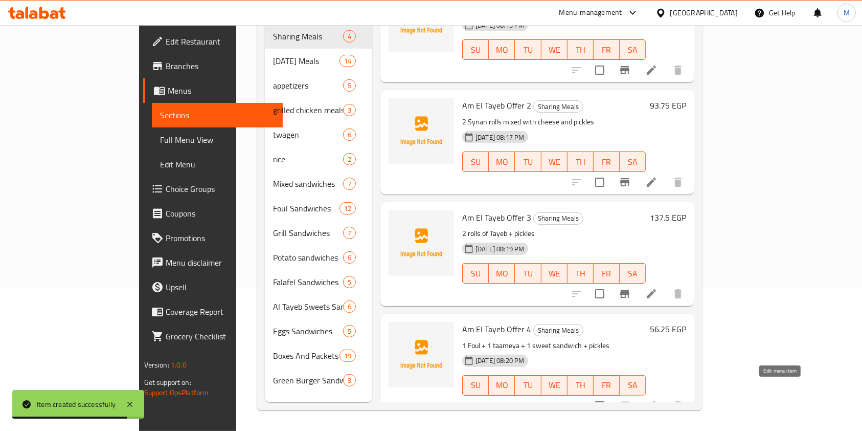
click at [656, 401] on icon at bounding box center [651, 405] width 9 height 9
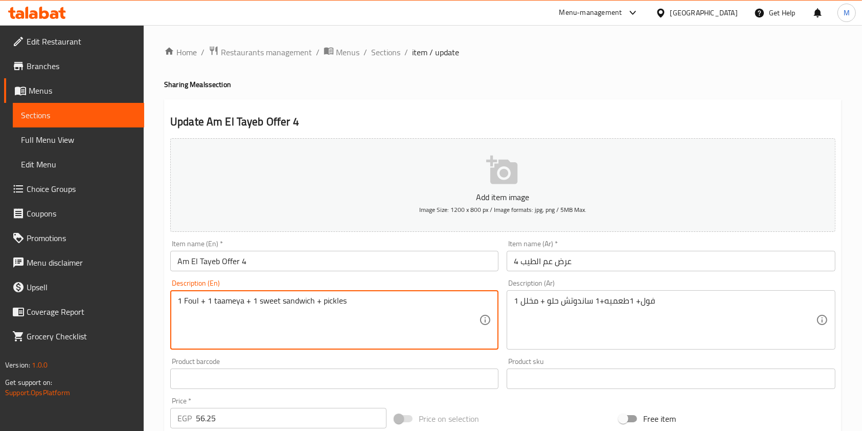
drag, startPoint x: 214, startPoint y: 303, endPoint x: 243, endPoint y: 301, distance: 29.2
paste textarea "falafel"
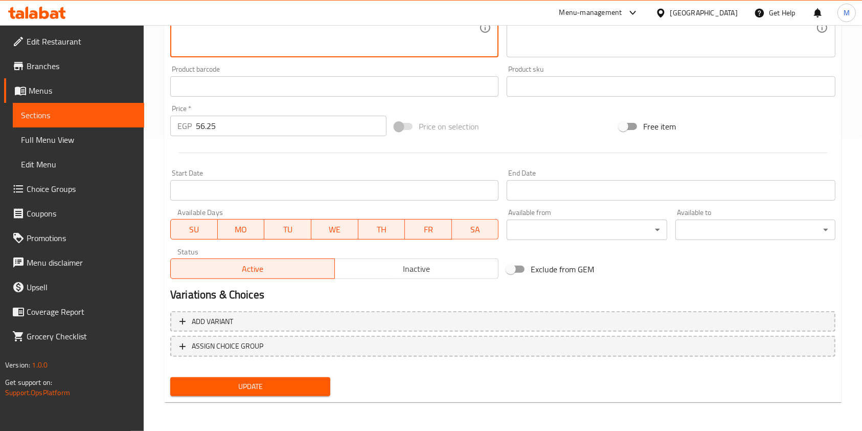
type textarea "1 Foul + 1 falafel + 1 sweet sandwich + pickles"
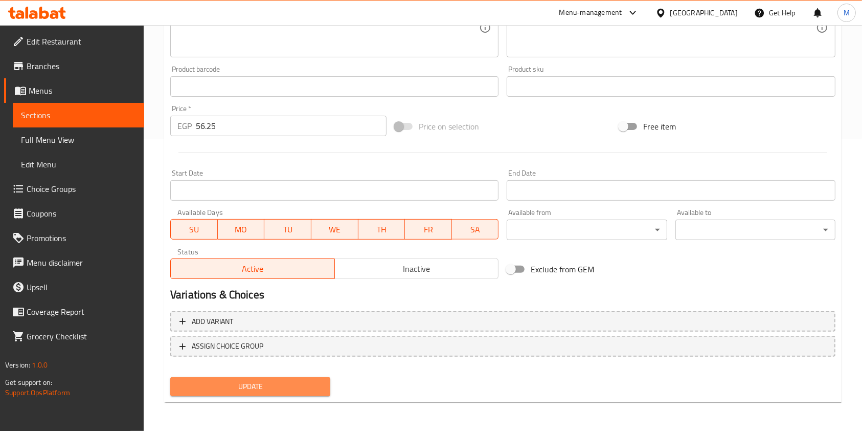
click at [270, 383] on span "Update" at bounding box center [250, 386] width 144 height 13
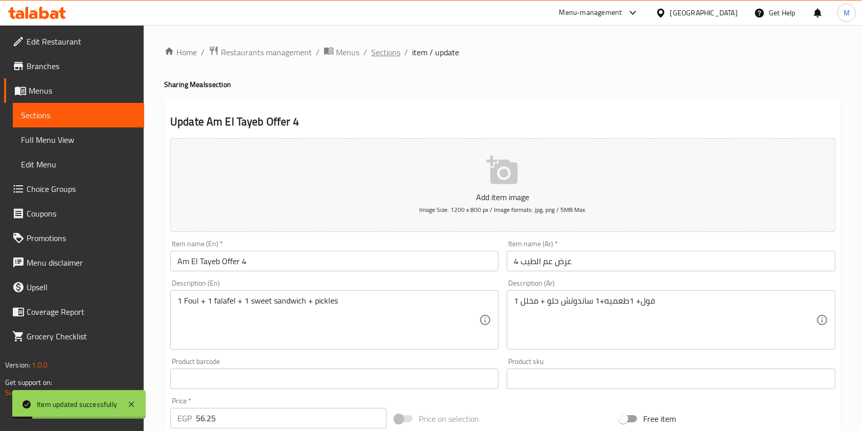
click at [394, 54] on span "Sections" at bounding box center [385, 52] width 29 height 12
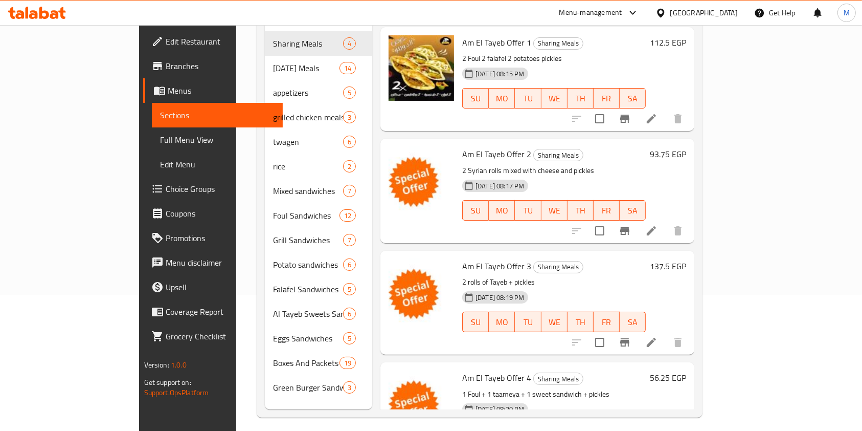
click at [46, 17] on icon at bounding box center [44, 13] width 10 height 12
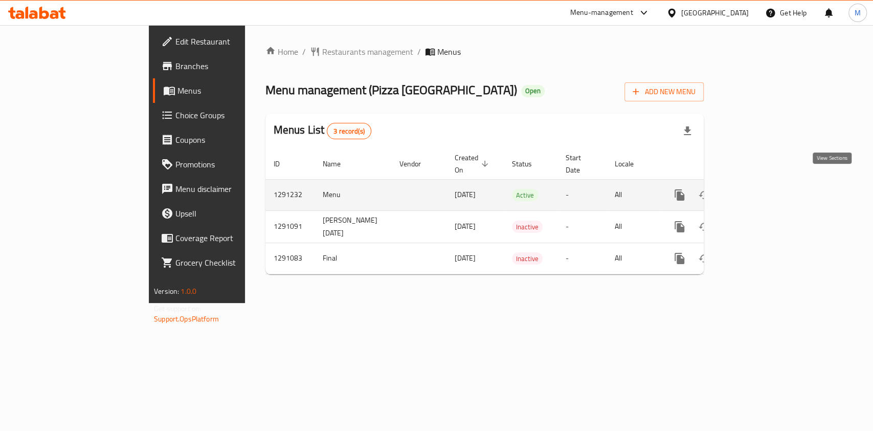
click at [759, 189] on icon "enhanced table" at bounding box center [753, 195] width 12 height 12
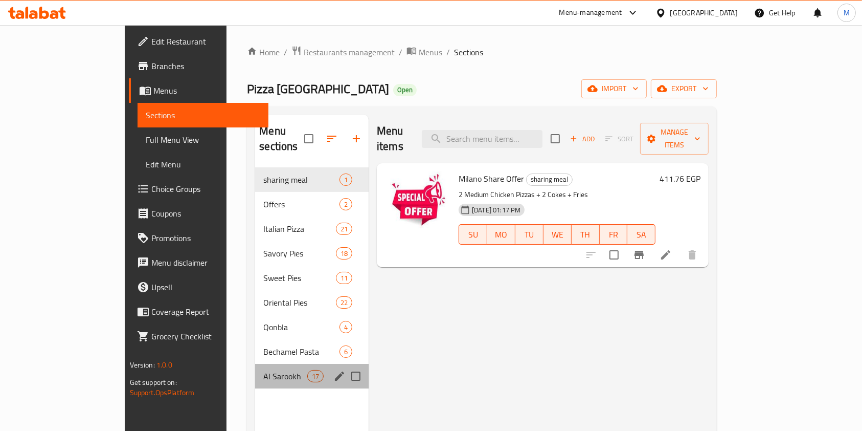
click at [255, 364] on div "Al Sarookh 17" at bounding box center [312, 376] width 114 height 25
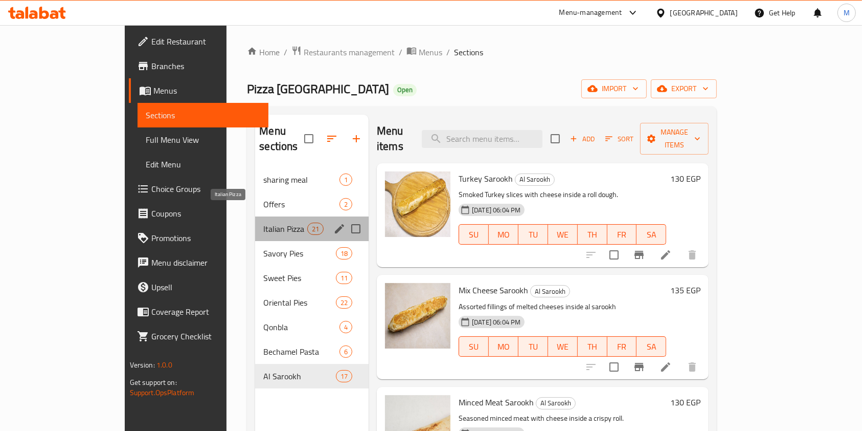
click at [263, 222] on span "Italian Pizza" at bounding box center [284, 228] width 43 height 12
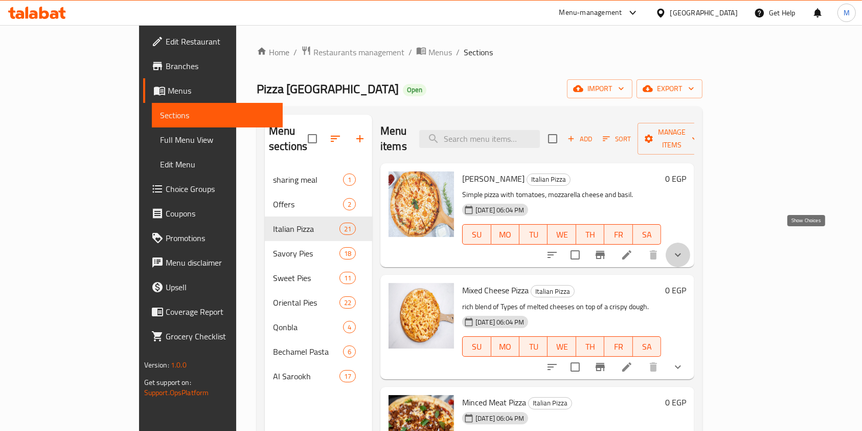
click at [684, 249] on icon "show more" at bounding box center [678, 255] width 12 height 12
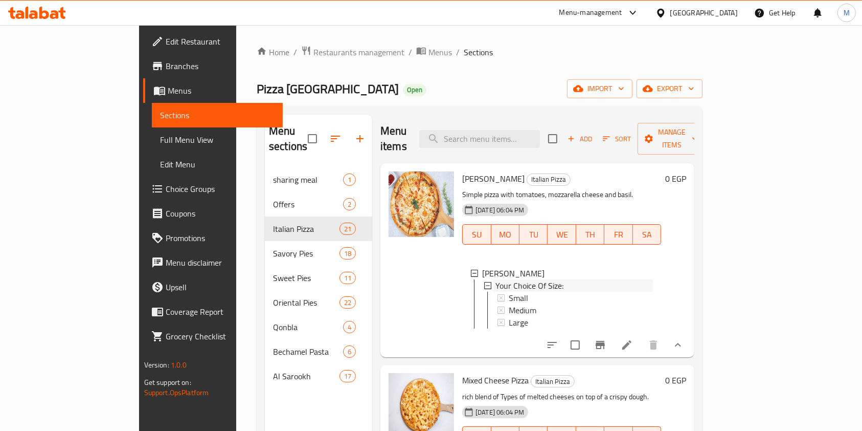
click at [571, 279] on div "Your Choice Of Size:" at bounding box center [573, 285] width 157 height 12
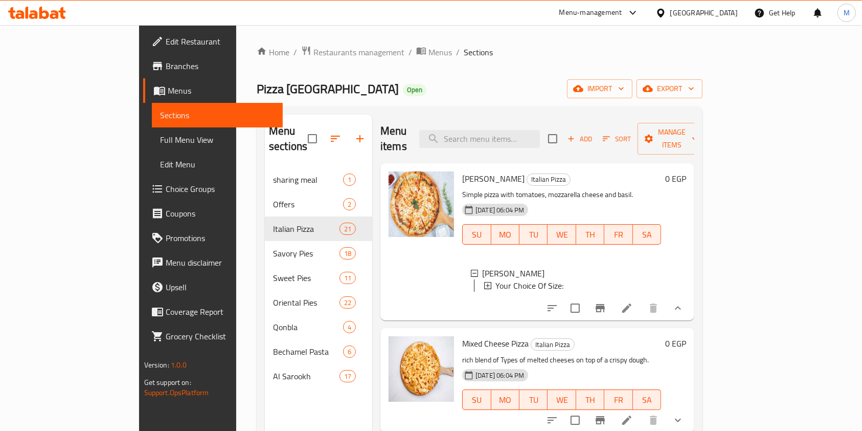
click at [538, 279] on div "Your Choice Of Size:" at bounding box center [573, 285] width 157 height 12
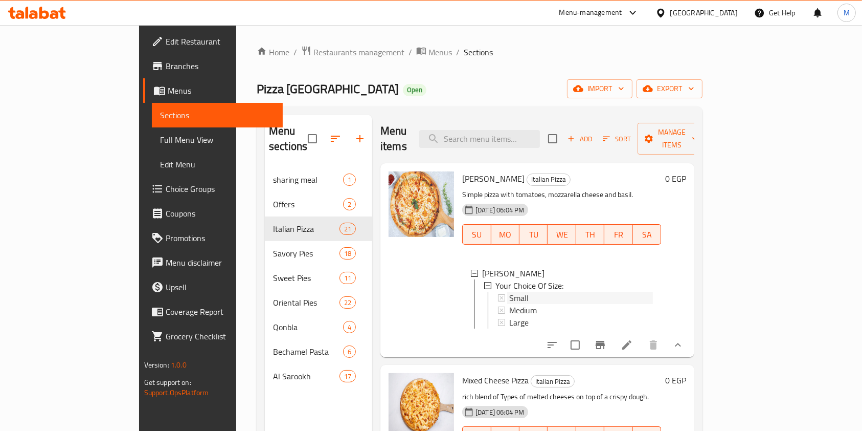
click at [509, 291] on span "Small" at bounding box center [518, 297] width 19 height 12
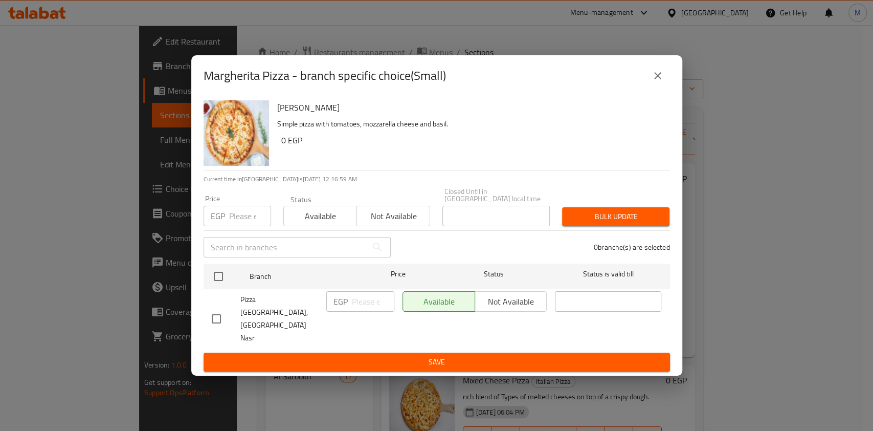
click at [651, 82] on icon "close" at bounding box center [657, 76] width 12 height 12
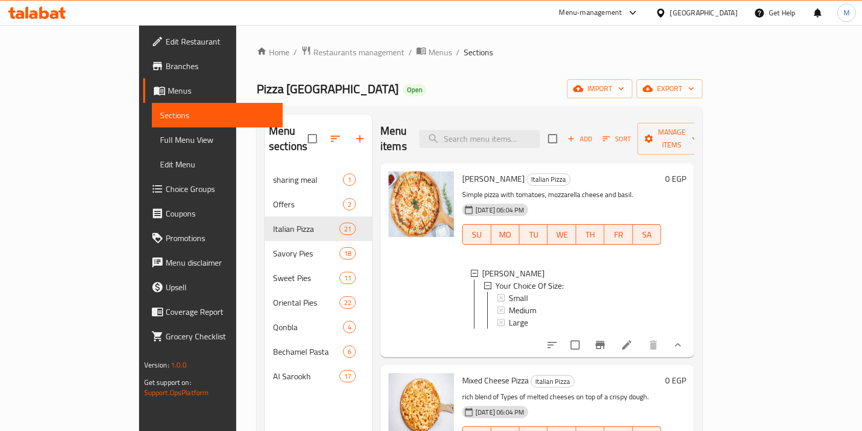
click at [557, 291] on div "Small" at bounding box center [581, 297] width 144 height 12
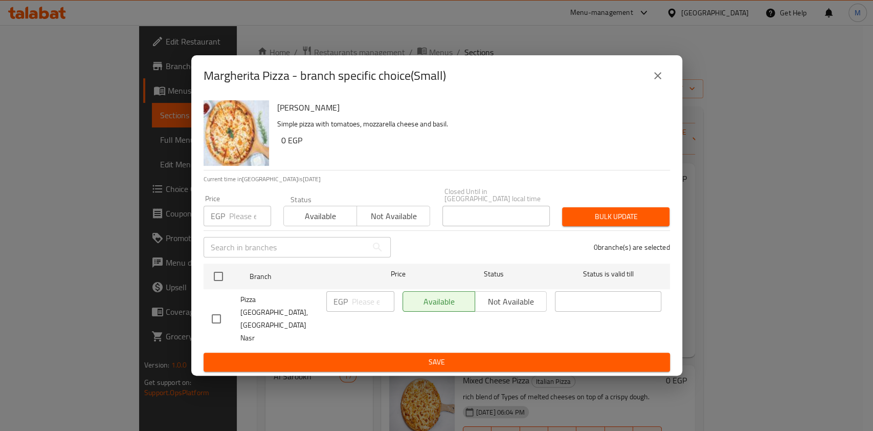
click at [219, 313] on input "checkbox" at bounding box center [216, 318] width 21 height 21
checkbox input "true"
click at [355, 311] on input "number" at bounding box center [373, 301] width 42 height 20
type input "100"
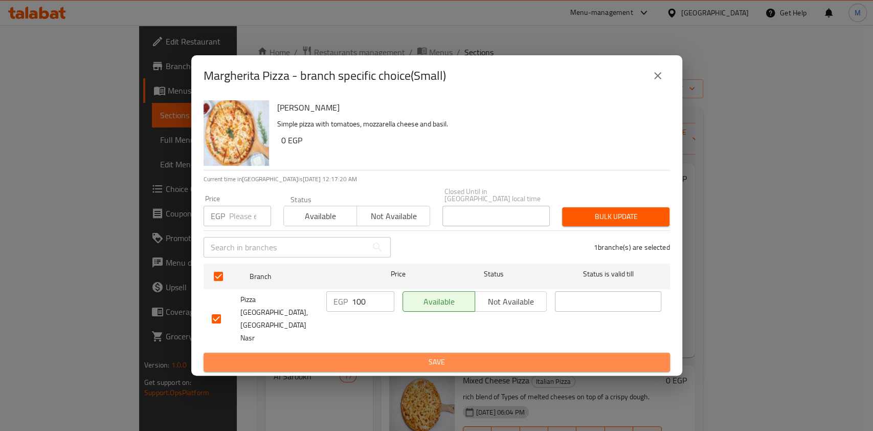
click at [548, 352] on button "Save" at bounding box center [437, 361] width 466 height 19
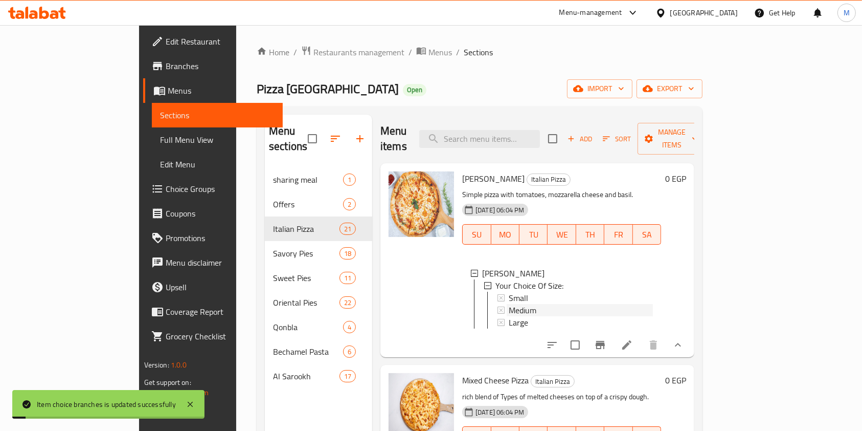
click at [509, 304] on span "Medium" at bounding box center [523, 310] width 28 height 12
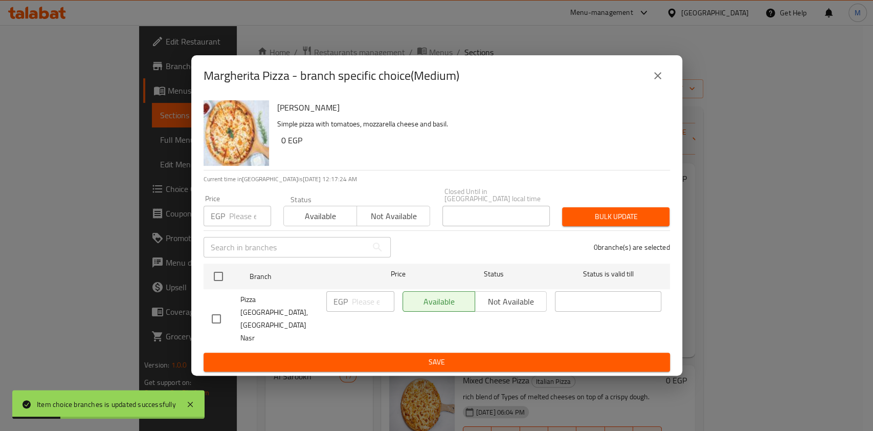
click at [219, 318] on input "checkbox" at bounding box center [216, 318] width 21 height 21
checkbox input "true"
click at [346, 307] on p "EGP" at bounding box center [340, 301] width 14 height 12
click at [363, 311] on input "number" at bounding box center [373, 301] width 42 height 20
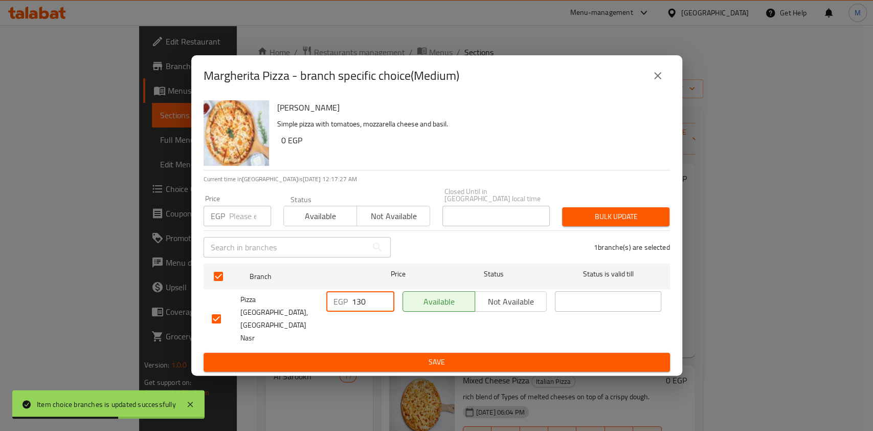
type input "130"
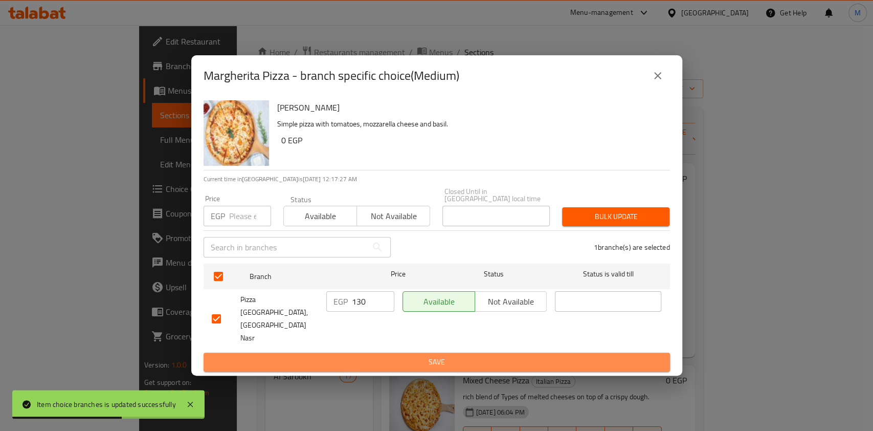
click at [377, 352] on button "Save" at bounding box center [437, 361] width 466 height 19
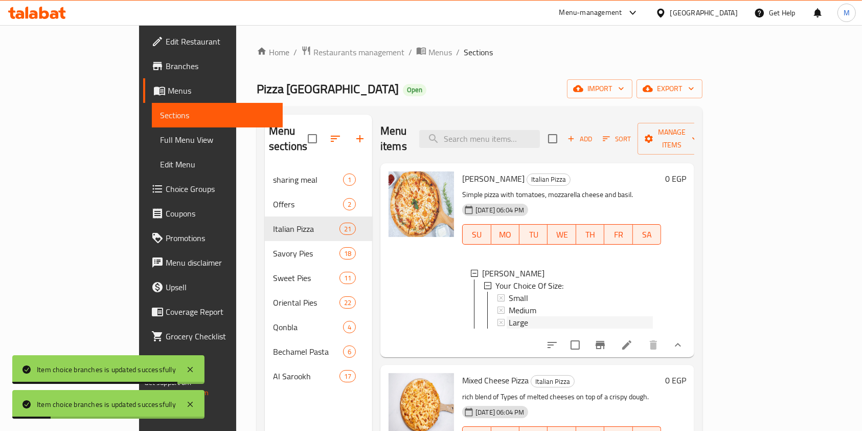
click at [507, 316] on div "Large" at bounding box center [580, 322] width 146 height 12
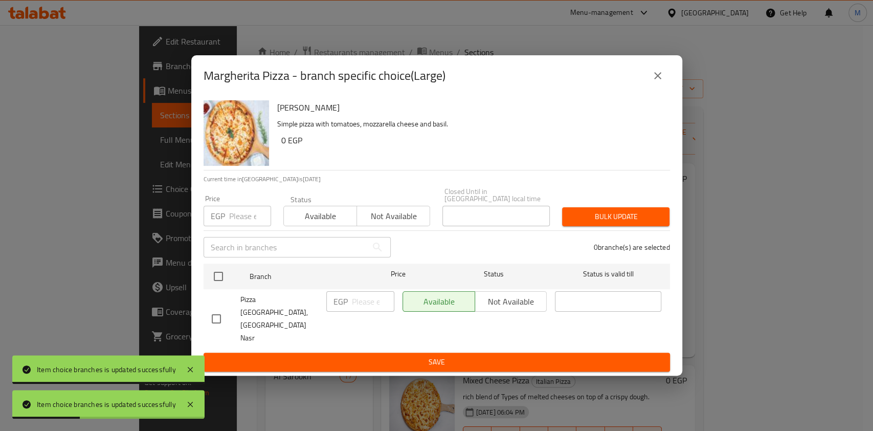
click at [218, 314] on input "checkbox" at bounding box center [216, 318] width 21 height 21
checkbox input "true"
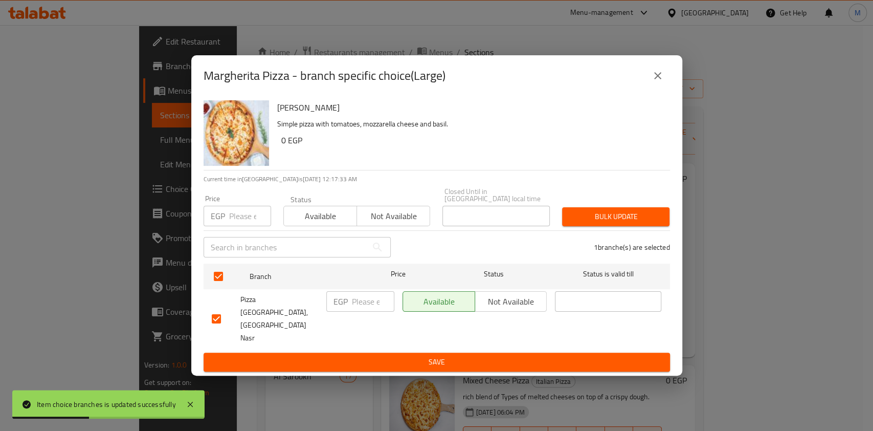
click at [359, 311] on input "number" at bounding box center [373, 301] width 42 height 20
type input "170"
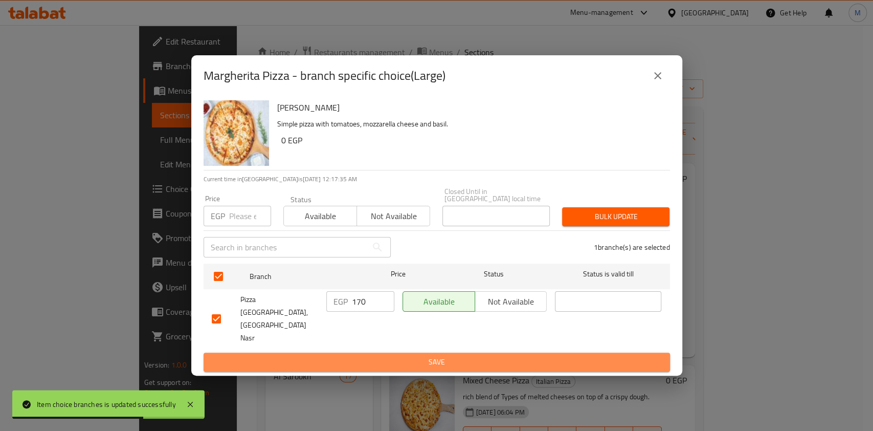
click at [380, 352] on button "Save" at bounding box center [437, 361] width 466 height 19
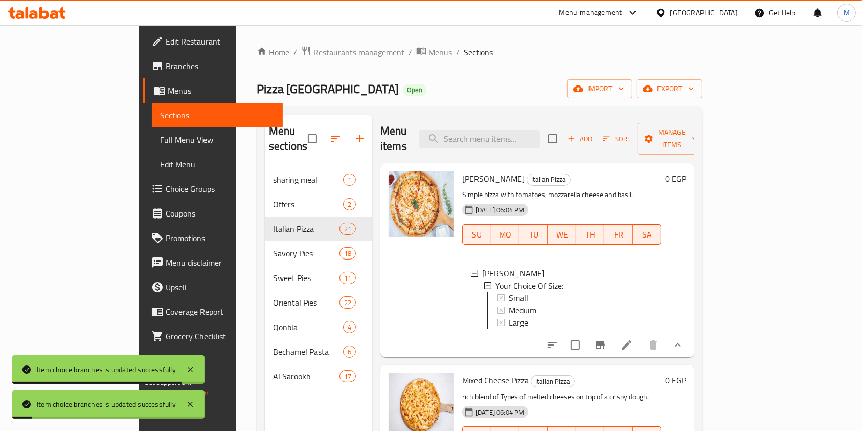
click at [511, 316] on div "Large" at bounding box center [581, 322] width 144 height 12
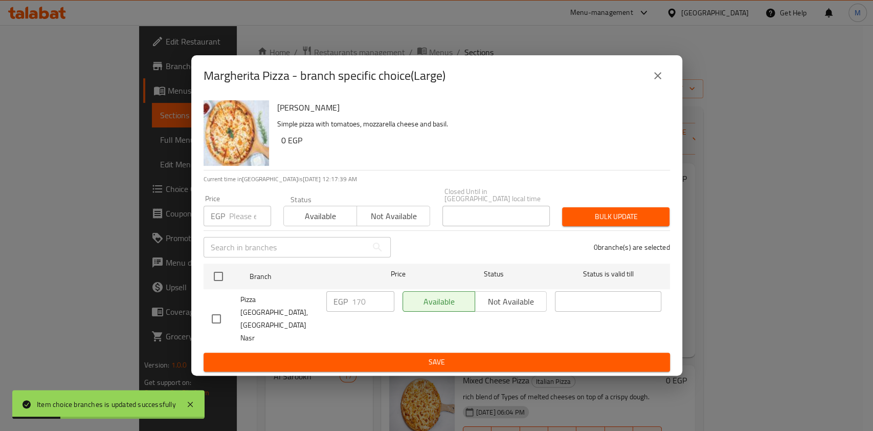
click at [660, 82] on icon "close" at bounding box center [657, 76] width 12 height 12
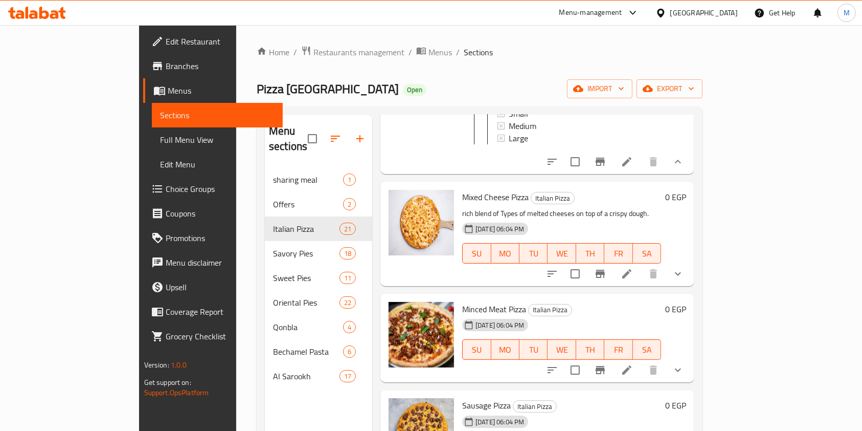
scroll to position [205, 0]
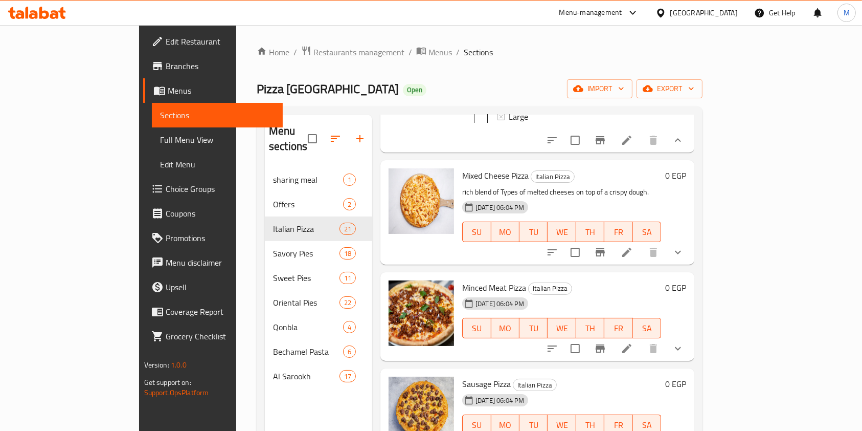
click at [690, 235] on div "Mixed Cheese Pizza Italian Pizza rich blend of Types of melted cheeses on top o…" at bounding box center [574, 212] width 232 height 96
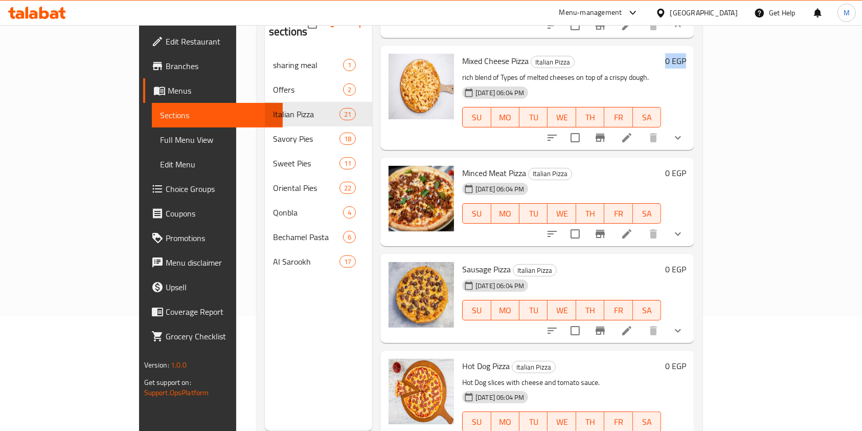
scroll to position [115, 0]
click at [690, 141] on button "show more" at bounding box center [678, 137] width 25 height 25
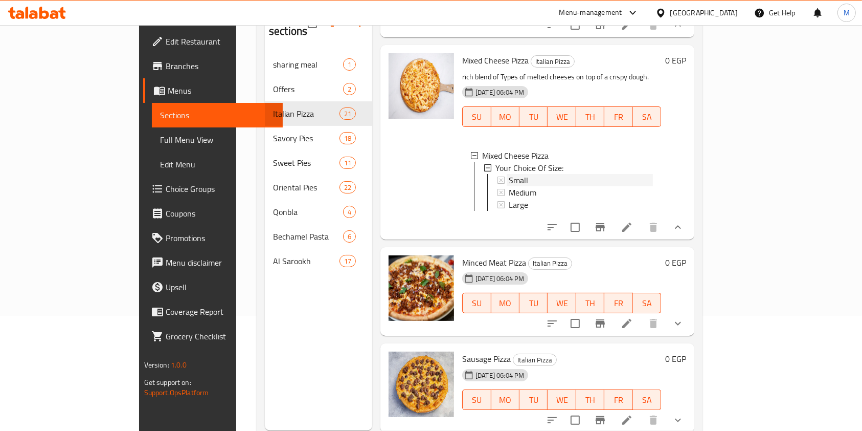
click at [550, 178] on div "Small" at bounding box center [581, 180] width 144 height 12
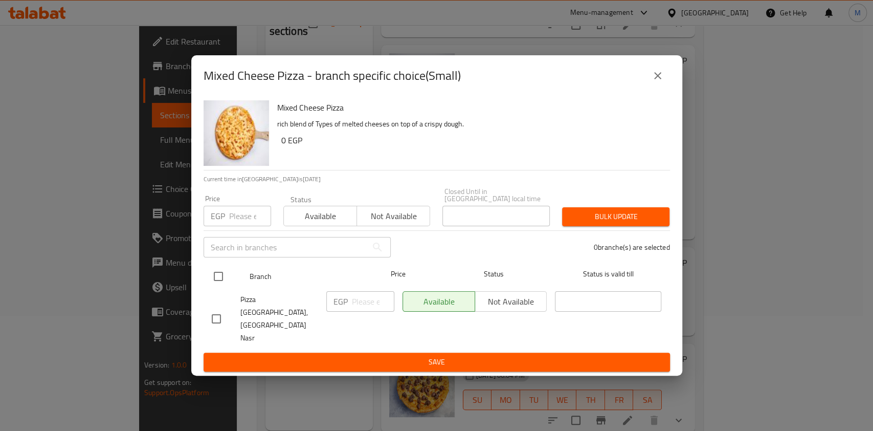
click at [222, 287] on input "checkbox" at bounding box center [218, 275] width 21 height 21
checkbox input "true"
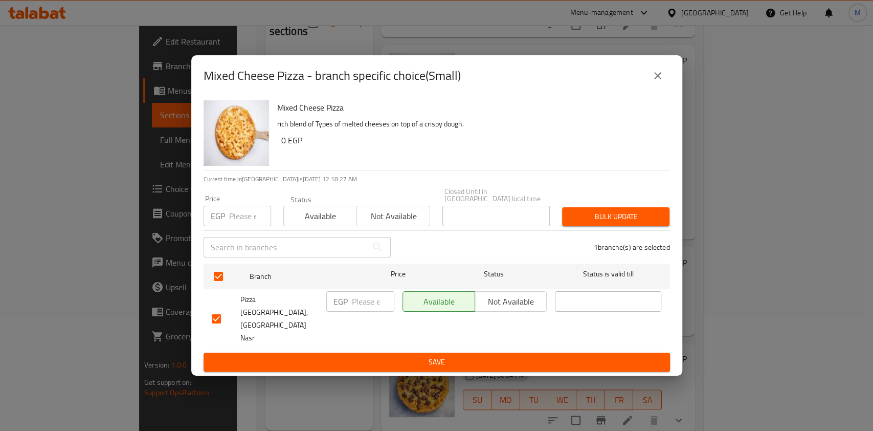
click at [347, 307] on p "EGP" at bounding box center [340, 301] width 14 height 12
click at [358, 311] on input "number" at bounding box center [373, 301] width 42 height 20
type input "125"
click at [362, 355] on span "Save" at bounding box center [437, 361] width 450 height 13
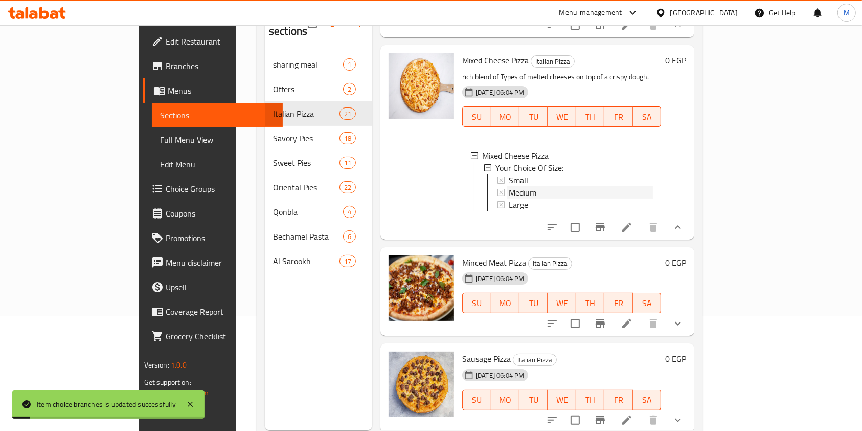
click at [509, 186] on span "Medium" at bounding box center [523, 192] width 28 height 12
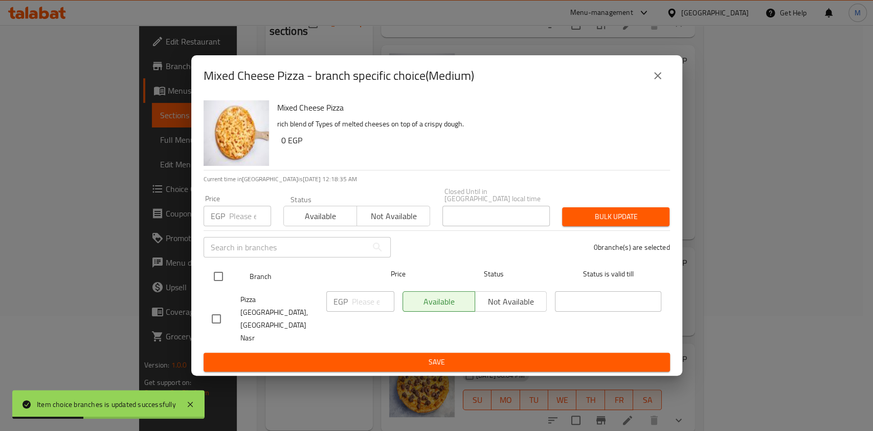
click at [220, 287] on input "checkbox" at bounding box center [218, 275] width 21 height 21
checkbox input "true"
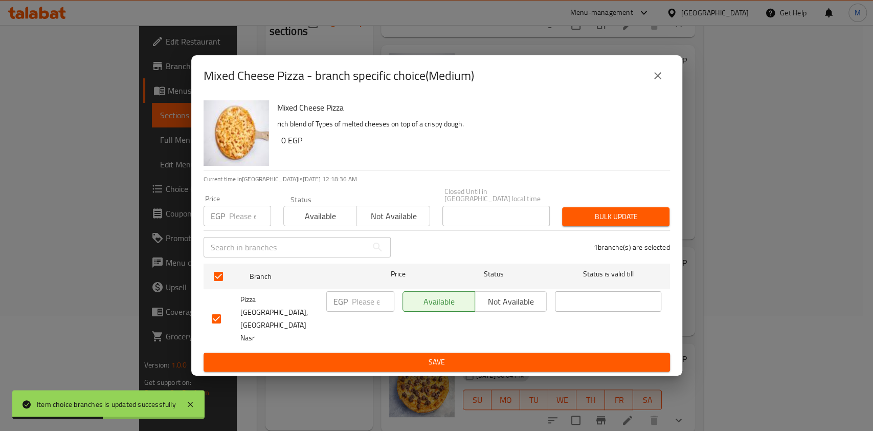
click at [349, 311] on div "EGP ​" at bounding box center [360, 301] width 68 height 20
type input "170"
click at [355, 352] on button "Save" at bounding box center [437, 361] width 466 height 19
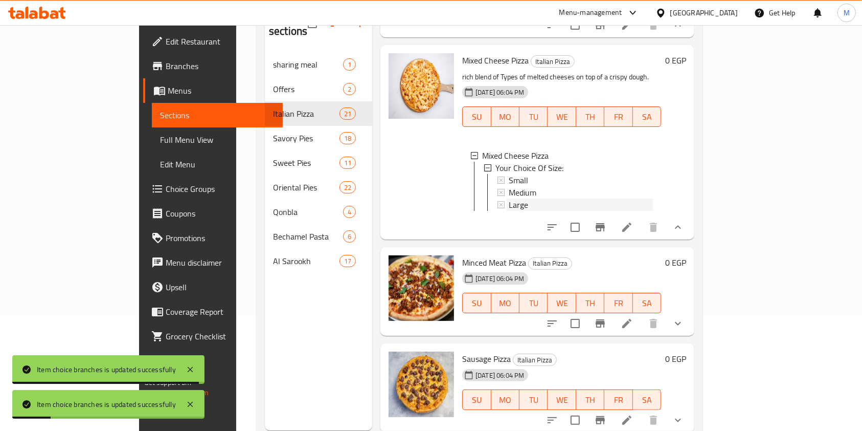
click at [509, 199] on span "Large" at bounding box center [518, 204] width 19 height 12
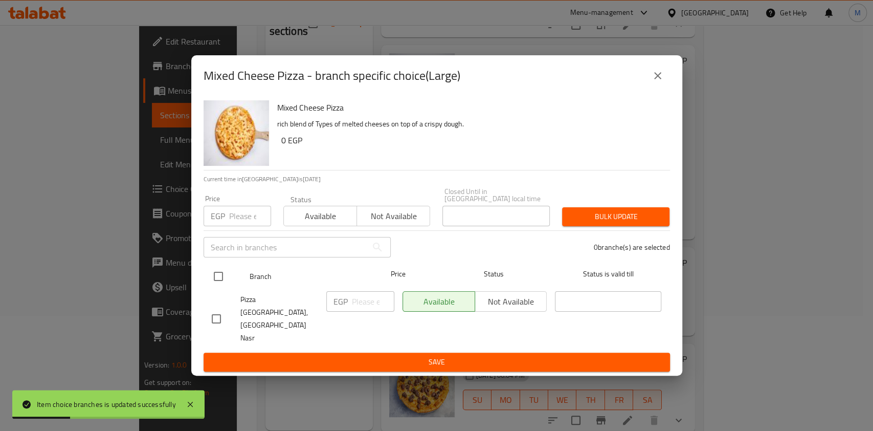
drag, startPoint x: 217, startPoint y: 288, endPoint x: 245, endPoint y: 292, distance: 28.4
click at [217, 287] on input "checkbox" at bounding box center [218, 275] width 21 height 21
checkbox input "true"
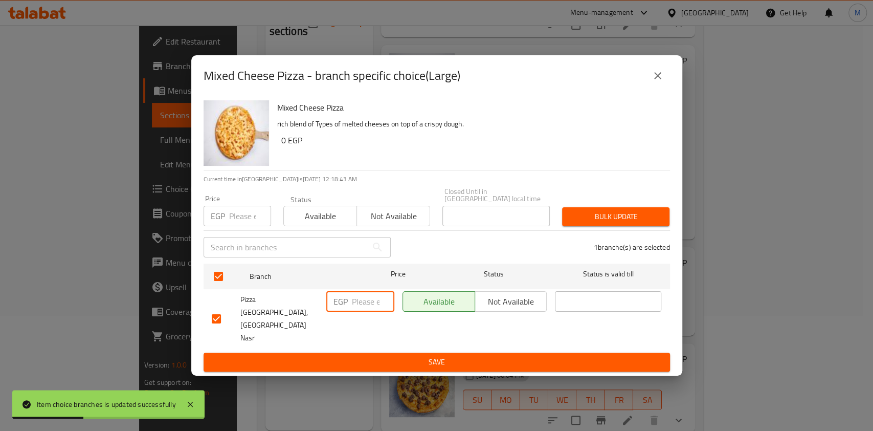
click at [356, 311] on input "number" at bounding box center [373, 301] width 42 height 20
type input "220"
click at [365, 352] on button "Save" at bounding box center [437, 361] width 466 height 19
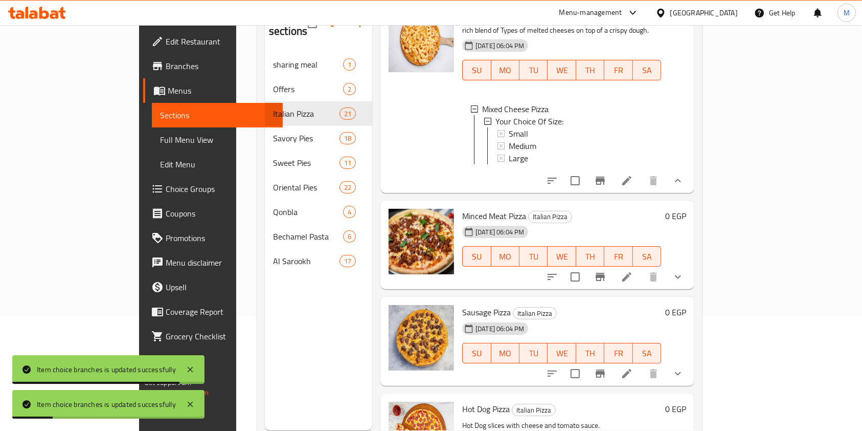
scroll to position [273, 0]
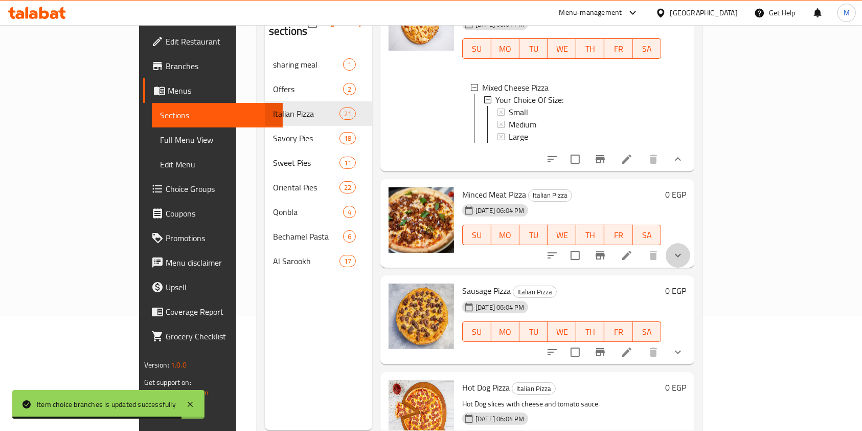
click at [690, 261] on button "show more" at bounding box center [678, 255] width 25 height 25
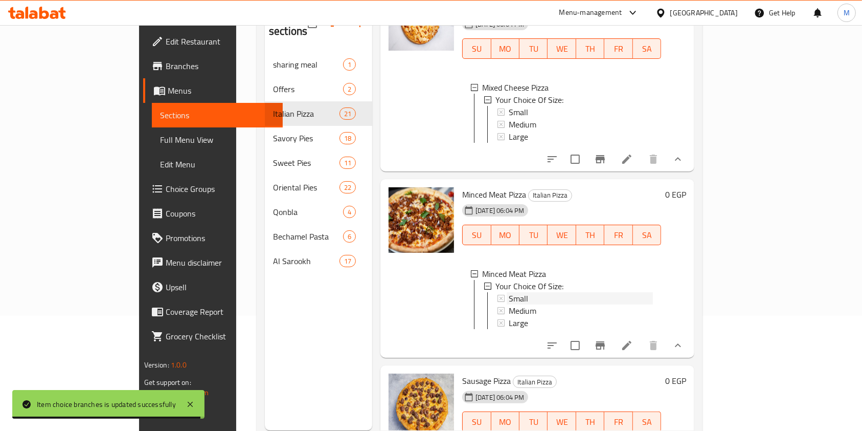
click at [529, 301] on div "Small" at bounding box center [581, 298] width 144 height 12
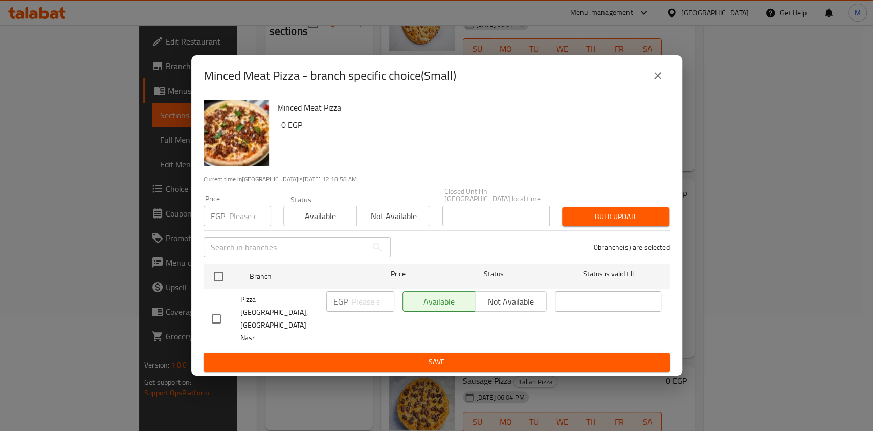
click at [224, 317] on input "checkbox" at bounding box center [216, 318] width 21 height 21
checkbox input "true"
click at [367, 308] on input "number" at bounding box center [373, 301] width 42 height 20
type input "130"
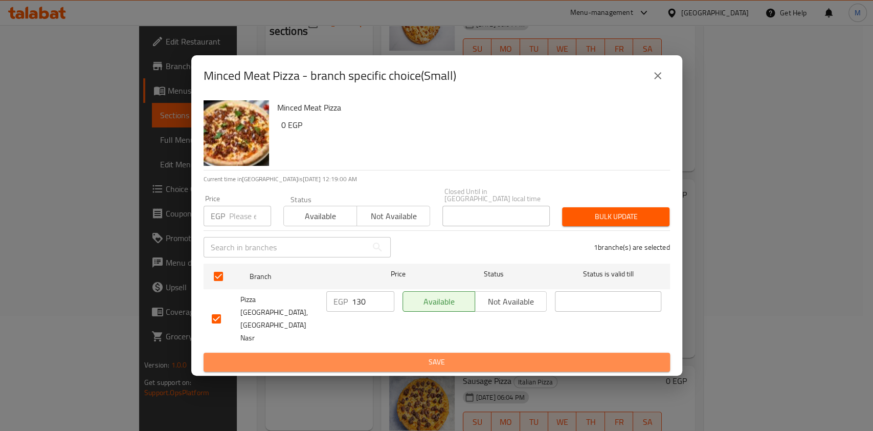
click at [391, 355] on span "Save" at bounding box center [437, 361] width 450 height 13
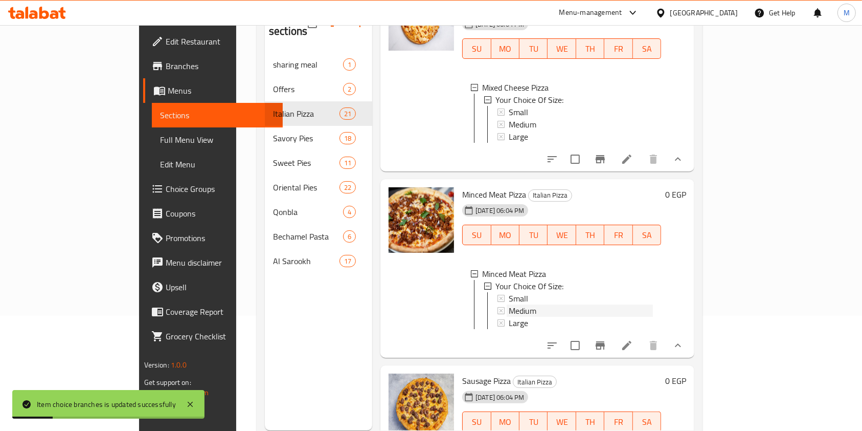
click at [509, 317] on span "Medium" at bounding box center [523, 310] width 28 height 12
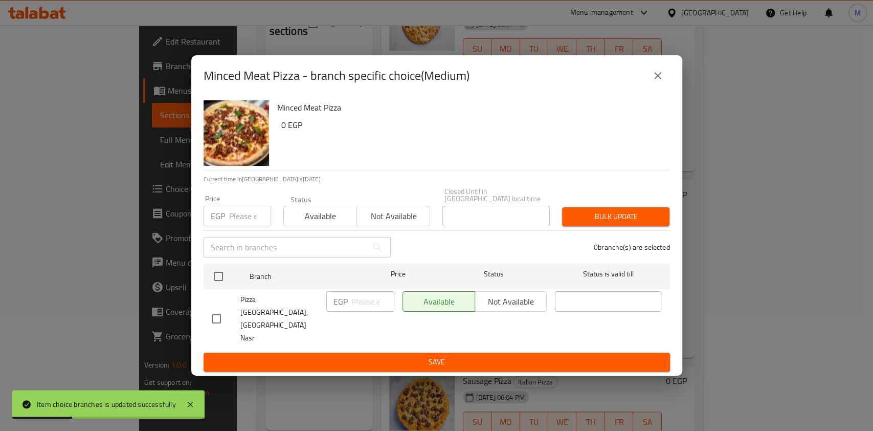
click at [218, 320] on input "checkbox" at bounding box center [216, 318] width 21 height 21
checkbox input "true"
click at [366, 311] on input "number" at bounding box center [373, 301] width 42 height 20
type input "170"
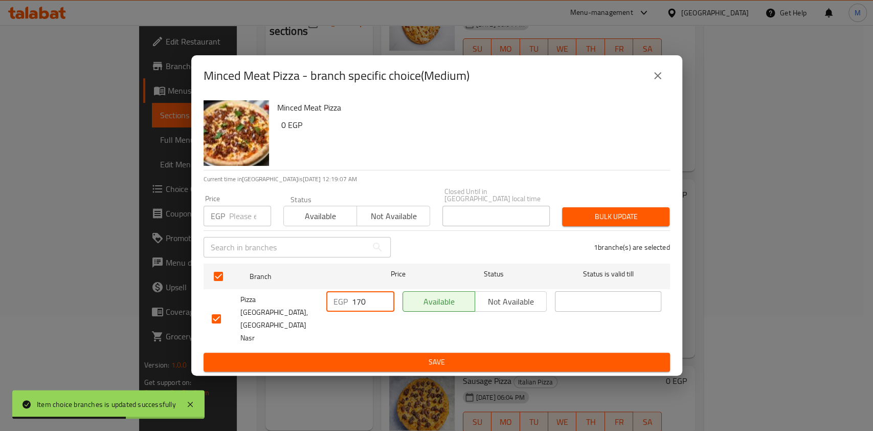
click at [370, 355] on span "Save" at bounding box center [437, 361] width 450 height 13
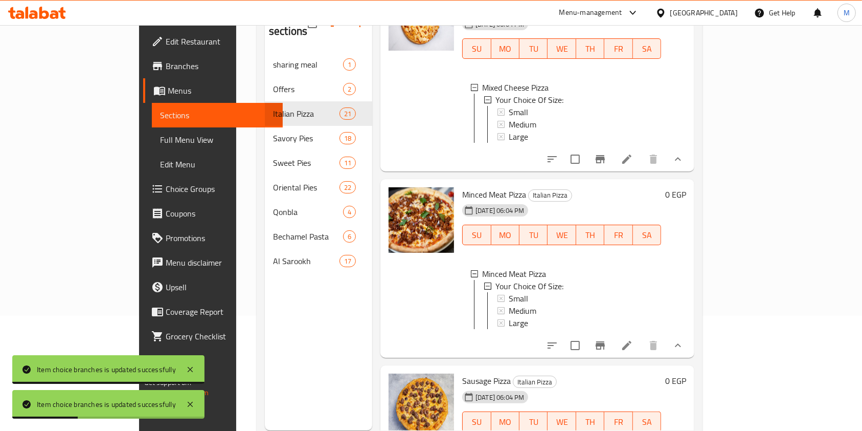
click at [509, 312] on span "Medium" at bounding box center [523, 310] width 28 height 12
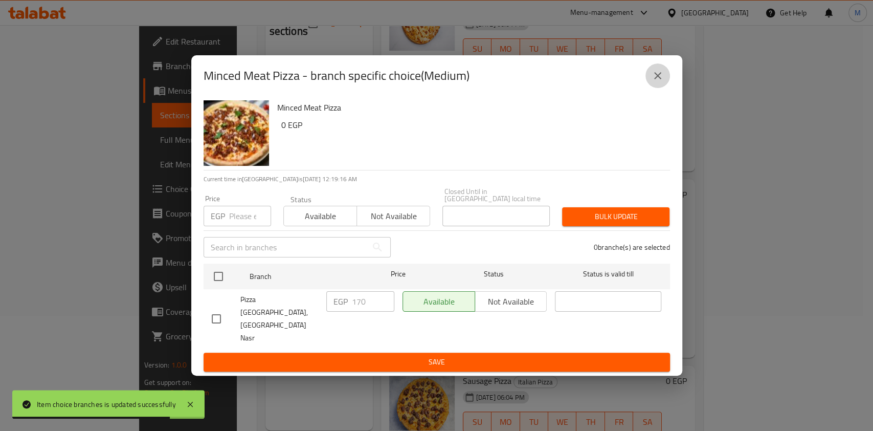
drag, startPoint x: 661, startPoint y: 96, endPoint x: 626, endPoint y: 121, distance: 43.0
click at [661, 82] on icon "close" at bounding box center [657, 76] width 12 height 12
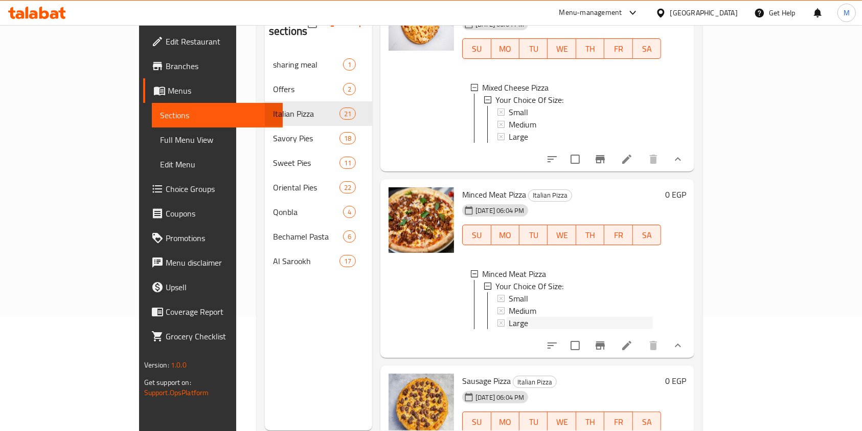
click at [509, 328] on div "Large" at bounding box center [581, 323] width 144 height 12
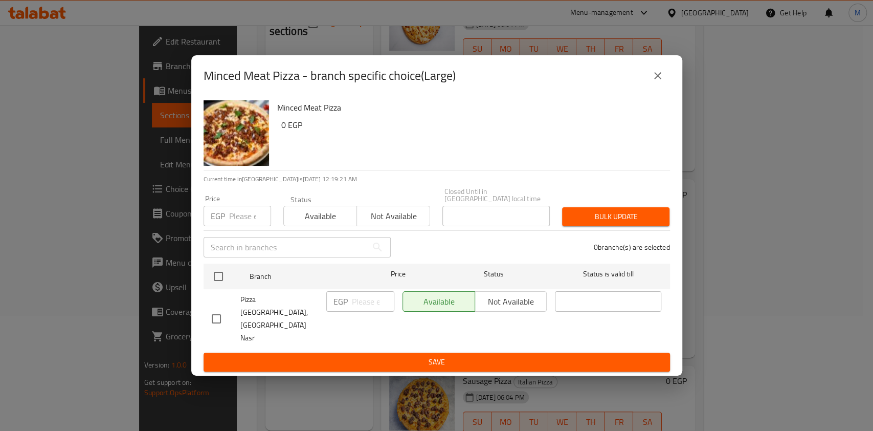
click at [221, 318] on input "checkbox" at bounding box center [216, 318] width 21 height 21
checkbox input "true"
click at [363, 311] on input "number" at bounding box center [373, 301] width 42 height 20
type input "220"
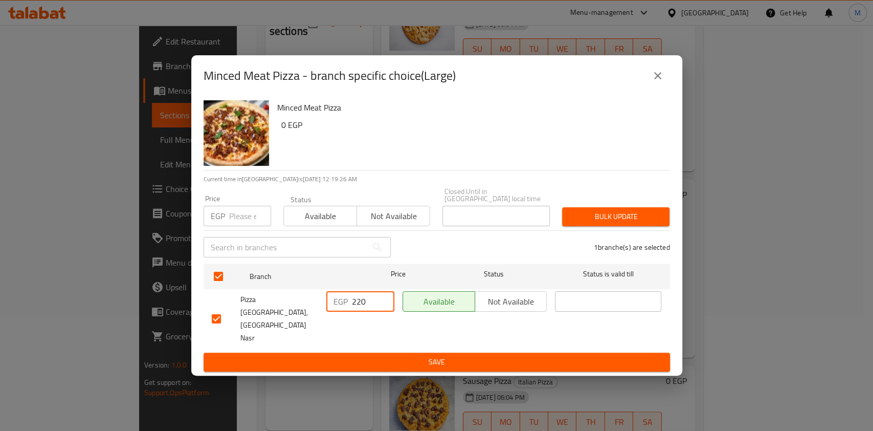
click at [421, 355] on span "Save" at bounding box center [437, 361] width 450 height 13
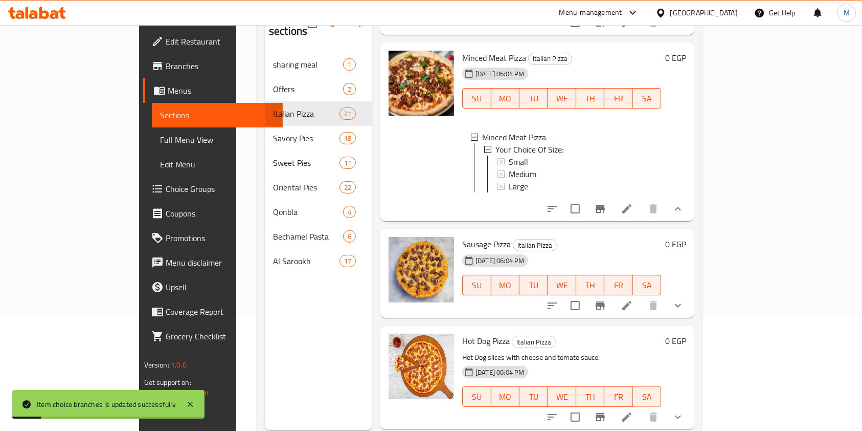
scroll to position [477, 0]
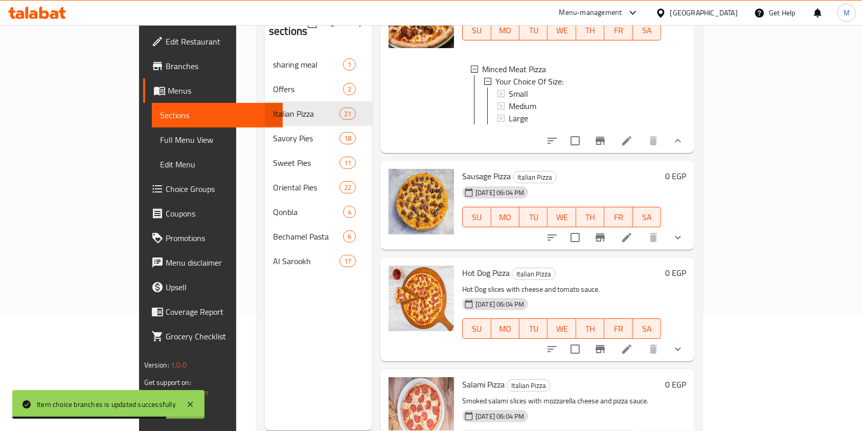
click at [681, 239] on icon "show more" at bounding box center [678, 238] width 6 height 4
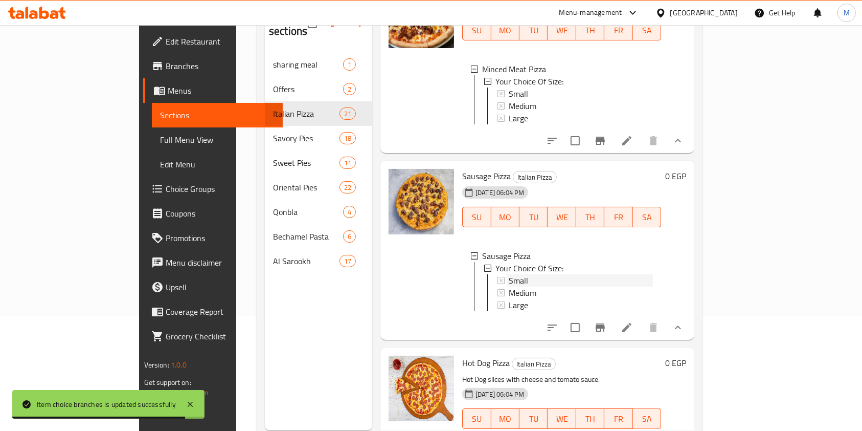
click at [509, 286] on div "Small" at bounding box center [581, 280] width 144 height 12
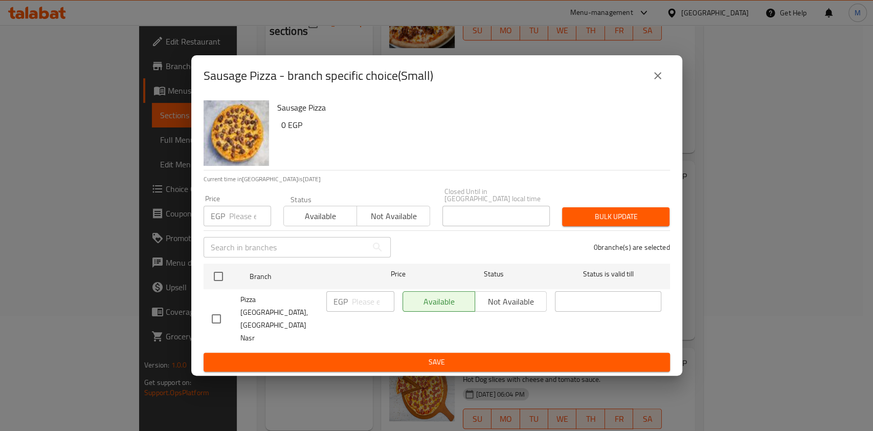
click at [215, 315] on input "checkbox" at bounding box center [216, 318] width 21 height 21
checkbox input "true"
click at [357, 311] on input "number" at bounding box center [373, 301] width 42 height 20
type input "130"
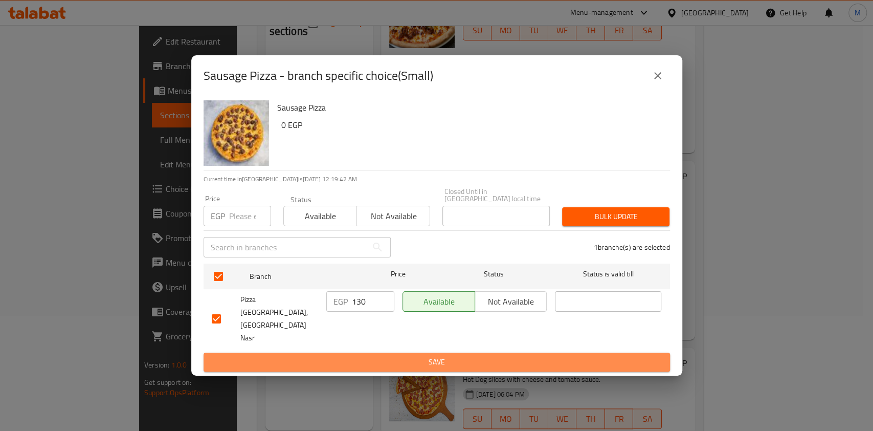
click at [362, 355] on span "Save" at bounding box center [437, 361] width 450 height 13
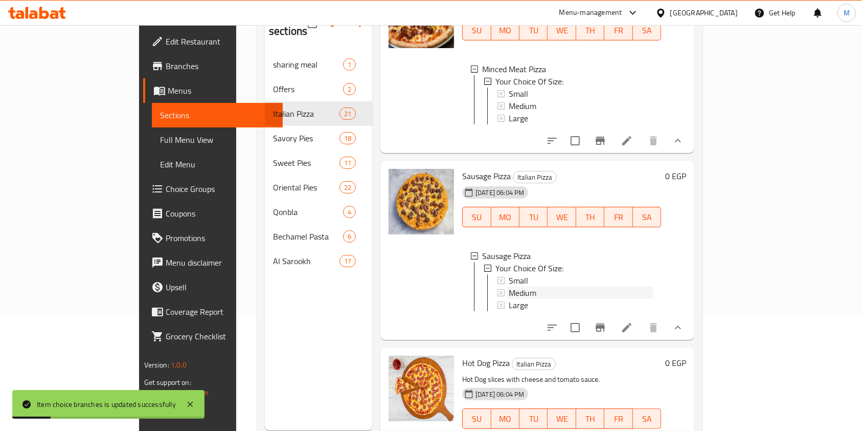
click at [509, 299] on span "Medium" at bounding box center [523, 292] width 28 height 12
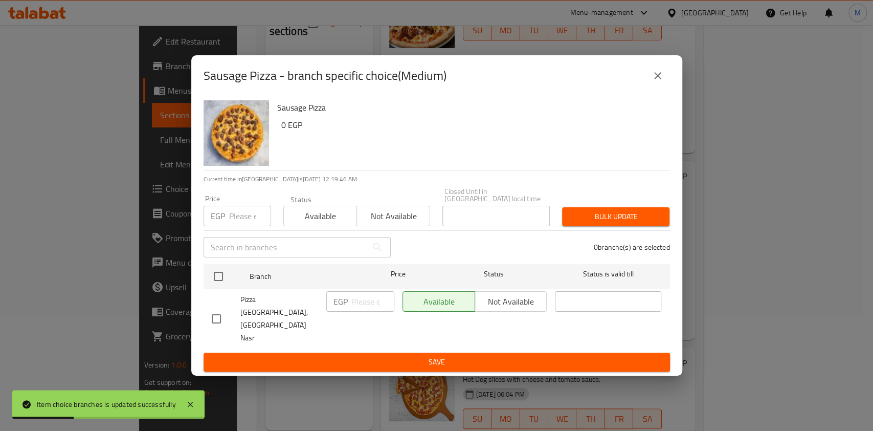
click at [220, 317] on input "checkbox" at bounding box center [216, 318] width 21 height 21
checkbox input "true"
click at [352, 311] on input "number" at bounding box center [373, 301] width 42 height 20
type input "170"
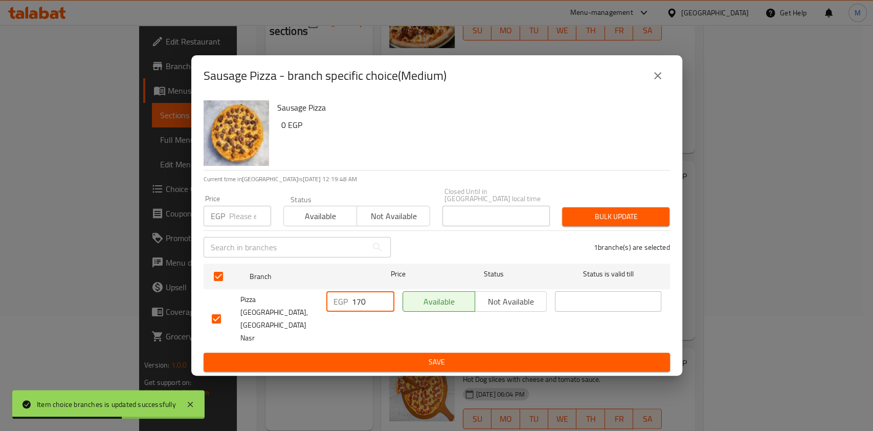
click at [364, 331] on ul "Branch Price Status Status is valid till Pizza Milano, Medan Nasr EGP 170 ​ Ava…" at bounding box center [437, 305] width 466 height 93
click at [365, 355] on span "Save" at bounding box center [437, 361] width 450 height 13
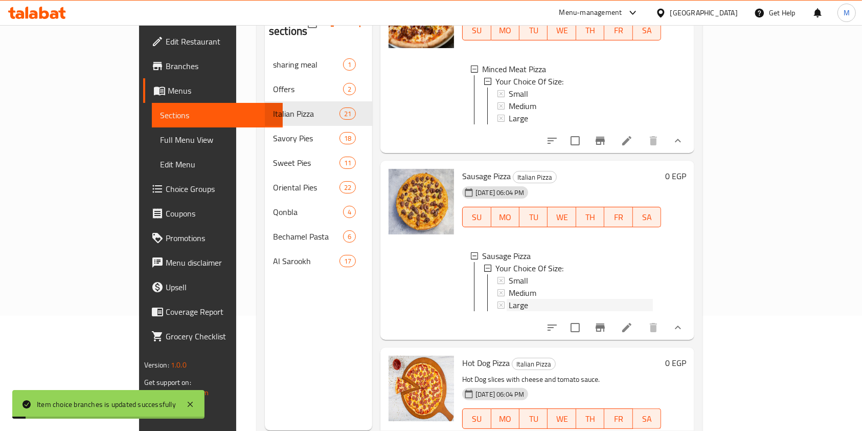
click at [509, 311] on span "Large" at bounding box center [518, 305] width 19 height 12
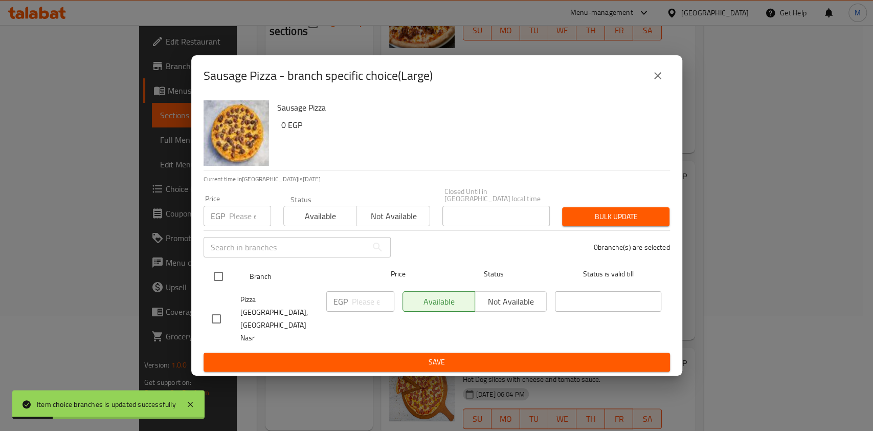
click at [218, 287] on input "checkbox" at bounding box center [218, 275] width 21 height 21
checkbox input "true"
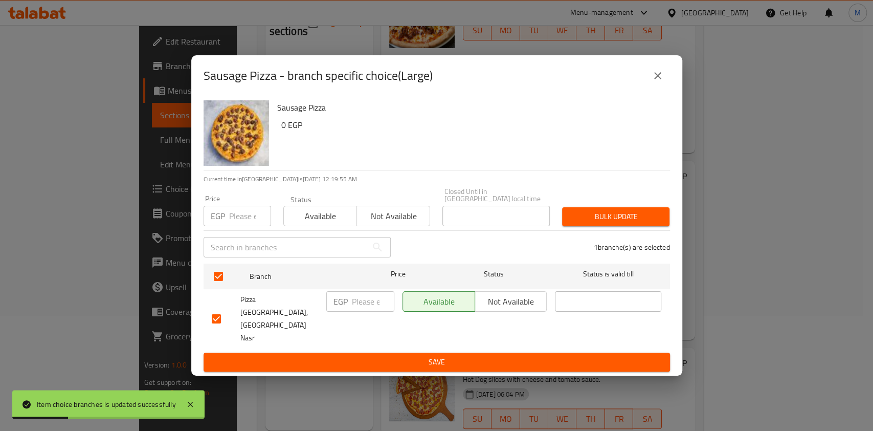
click at [363, 311] on input "number" at bounding box center [373, 301] width 42 height 20
type input "220"
click at [407, 355] on span "Save" at bounding box center [437, 361] width 450 height 13
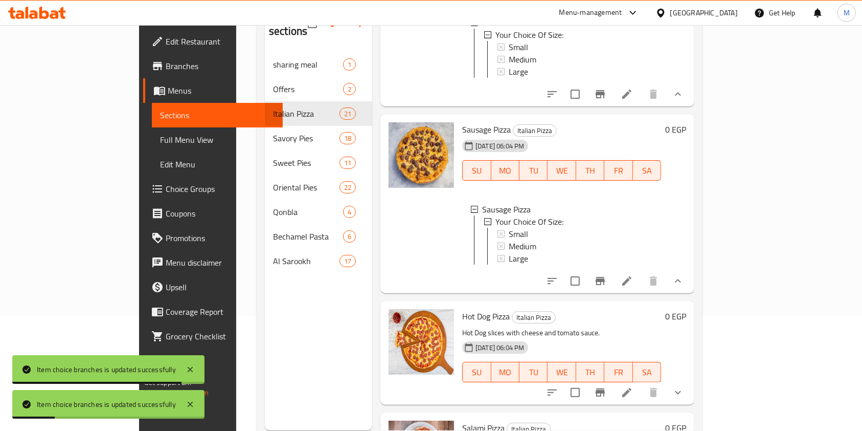
scroll to position [545, 0]
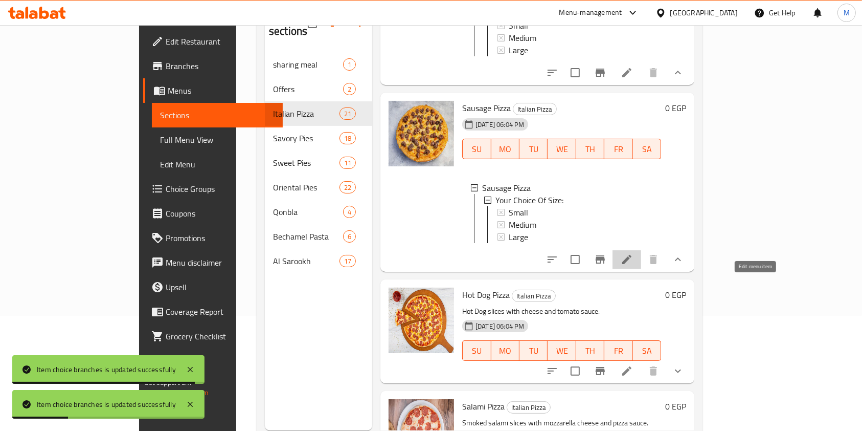
click at [633, 265] on icon at bounding box center [627, 259] width 12 height 12
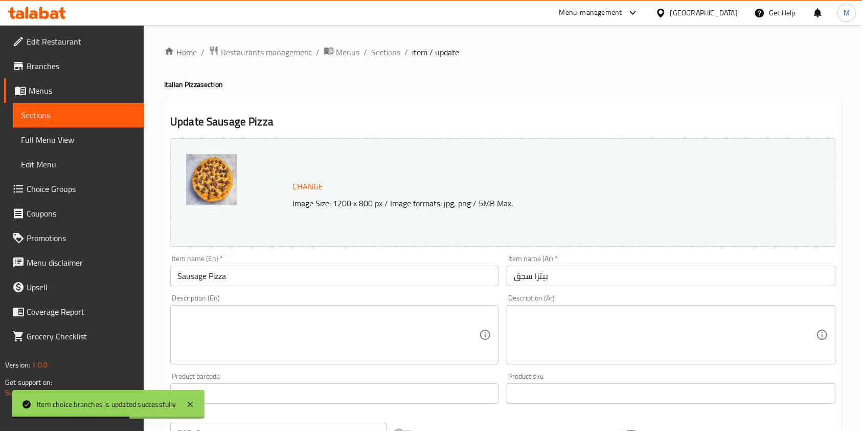
click at [389, 55] on span "Sections" at bounding box center [385, 52] width 29 height 12
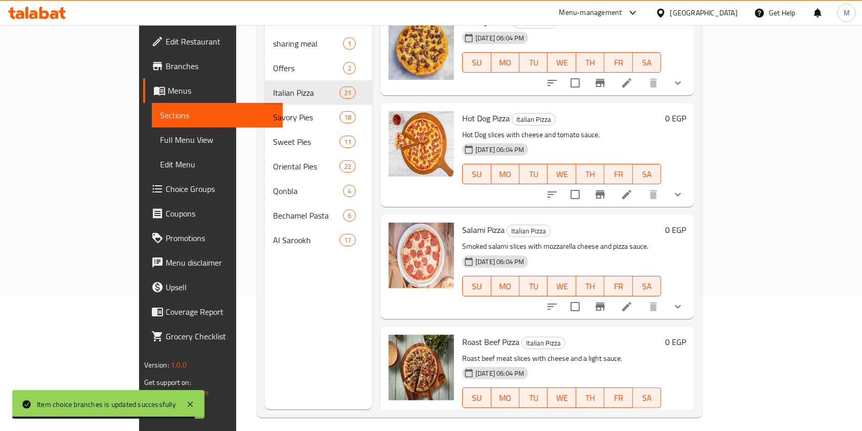
scroll to position [273, 0]
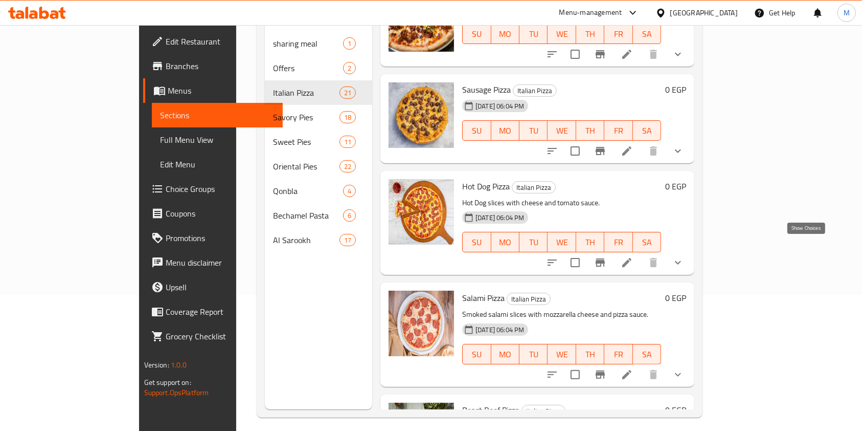
drag, startPoint x: 806, startPoint y: 242, endPoint x: 810, endPoint y: 235, distance: 8.2
click at [684, 256] on icon "show more" at bounding box center [678, 262] width 12 height 12
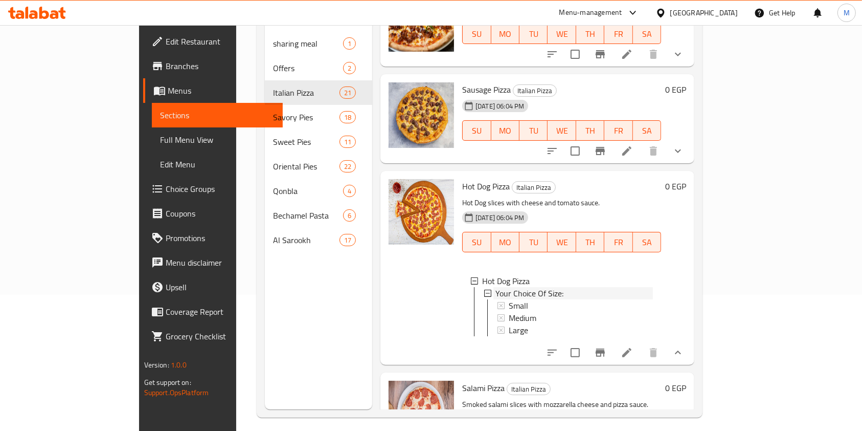
click at [495, 287] on span "Your Choice Of Size:" at bounding box center [529, 293] width 68 height 12
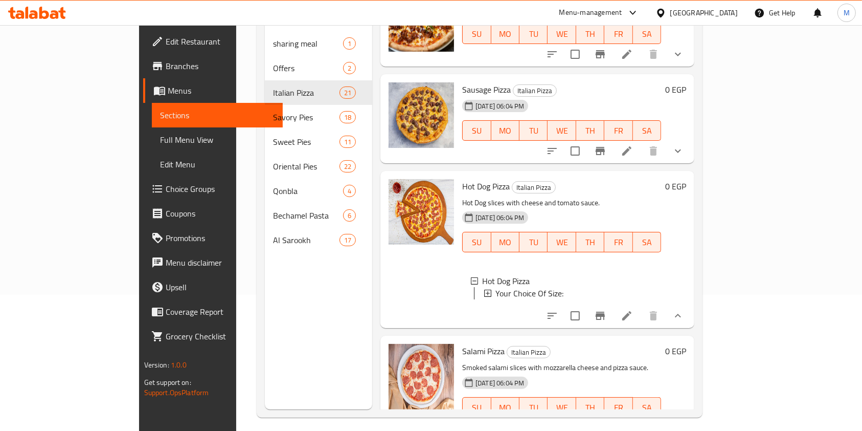
click at [495, 287] on span "Your Choice Of Size:" at bounding box center [529, 293] width 68 height 12
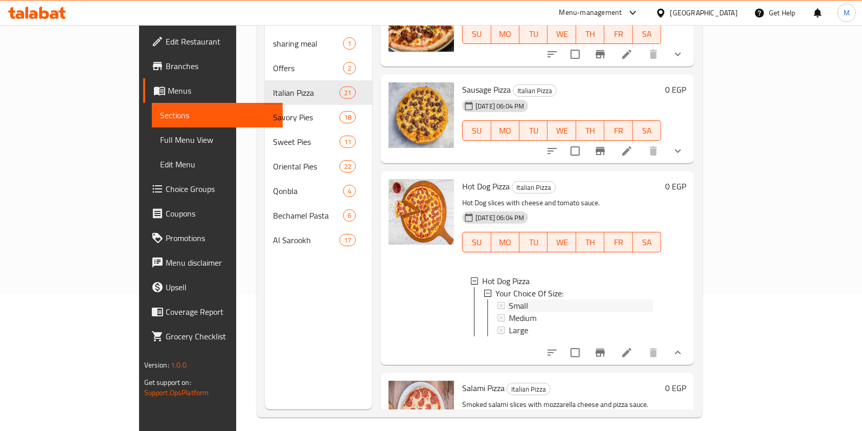
click at [509, 299] on span "Small" at bounding box center [518, 305] width 19 height 12
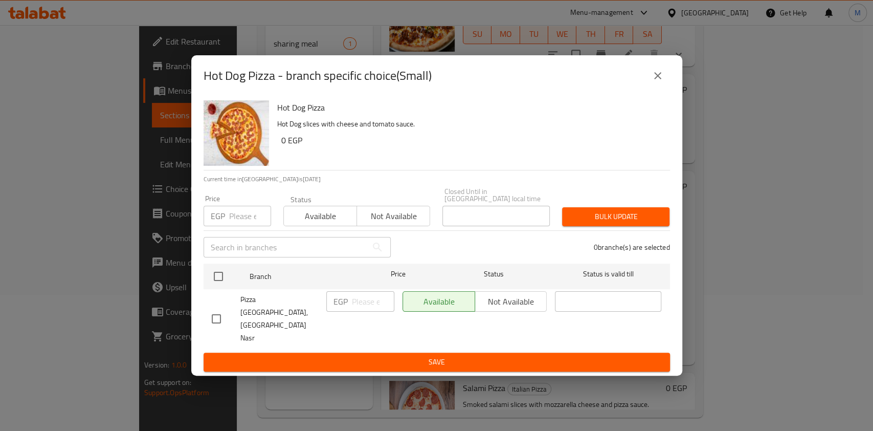
click at [216, 315] on input "checkbox" at bounding box center [216, 318] width 21 height 21
checkbox input "true"
click at [368, 311] on input "number" at bounding box center [373, 301] width 42 height 20
type input "130"
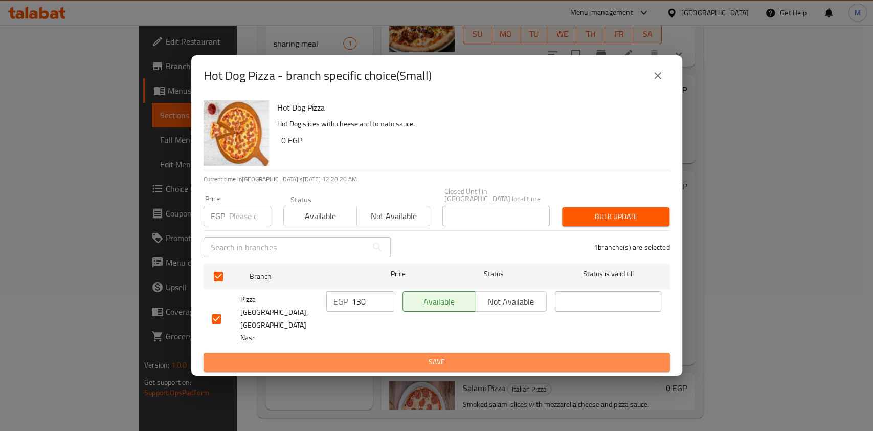
click at [372, 352] on button "Save" at bounding box center [437, 361] width 466 height 19
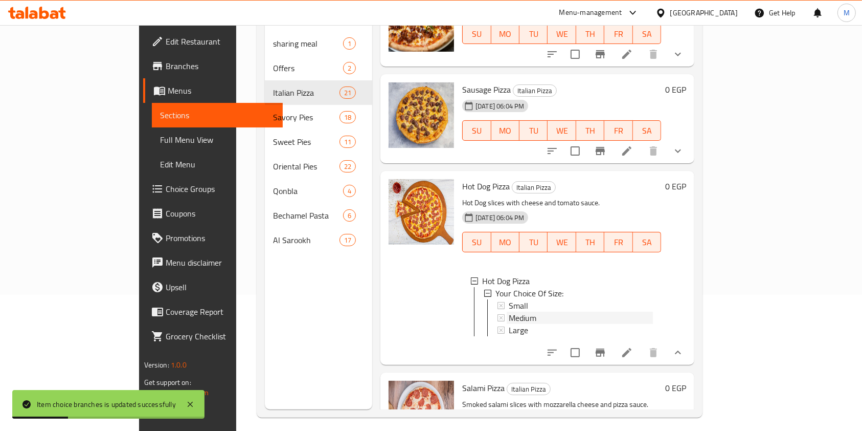
click at [509, 311] on span "Medium" at bounding box center [523, 317] width 28 height 12
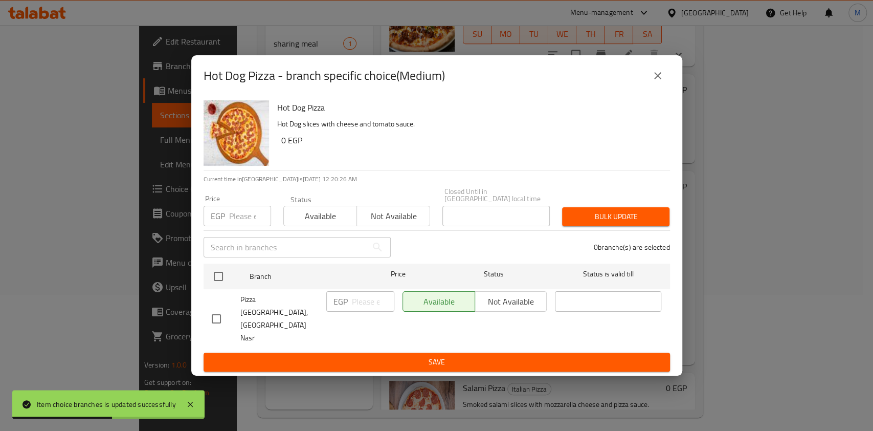
click at [221, 320] on input "checkbox" at bounding box center [216, 318] width 21 height 21
checkbox input "true"
click at [347, 307] on p "EGP" at bounding box center [340, 301] width 14 height 12
click at [360, 310] on input "number" at bounding box center [373, 301] width 42 height 20
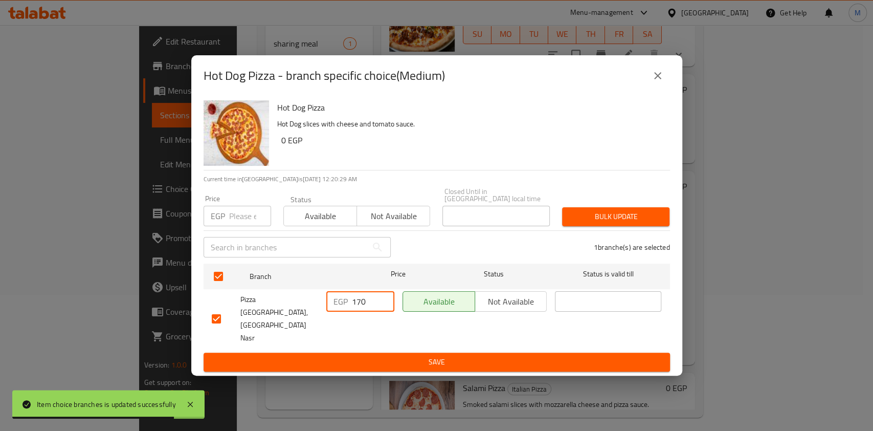
type input "170"
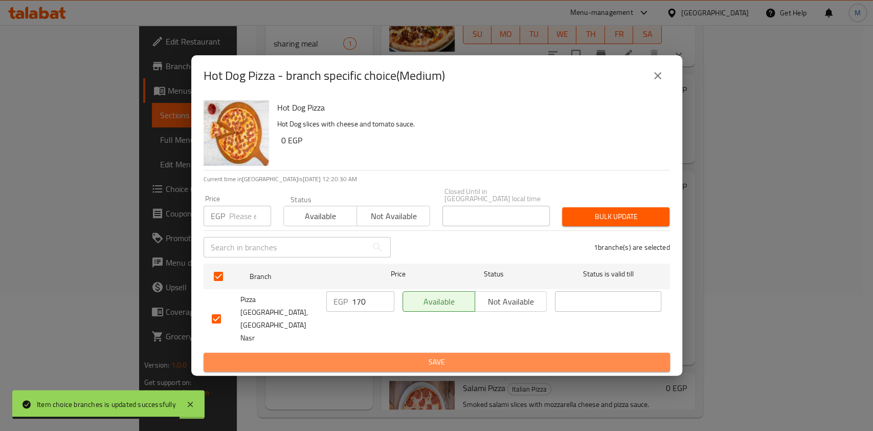
click at [358, 355] on span "Save" at bounding box center [437, 361] width 450 height 13
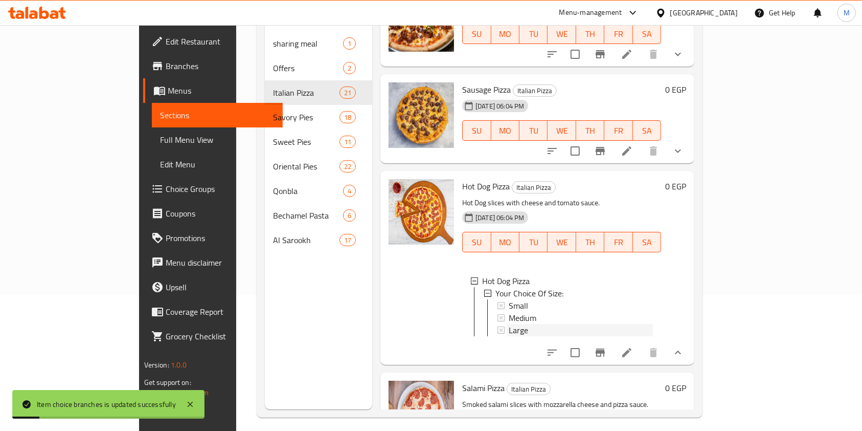
click at [509, 324] on span "Large" at bounding box center [518, 330] width 19 height 12
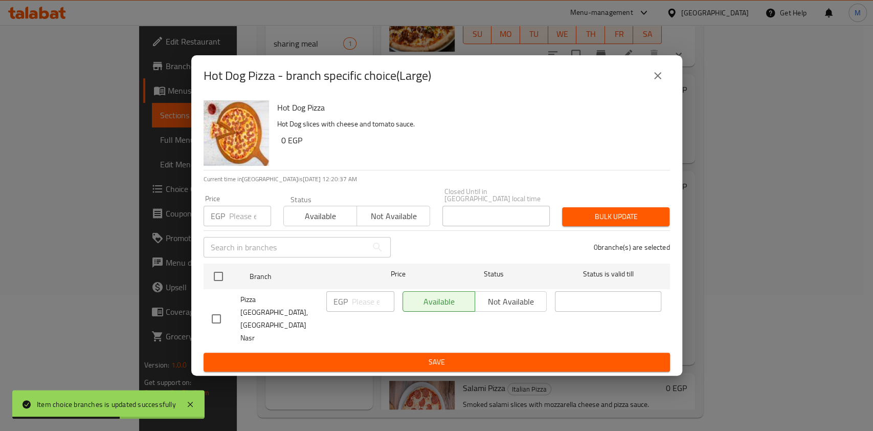
click at [217, 313] on input "checkbox" at bounding box center [216, 318] width 21 height 21
checkbox input "true"
click at [366, 311] on input "number" at bounding box center [373, 301] width 42 height 20
type input "220"
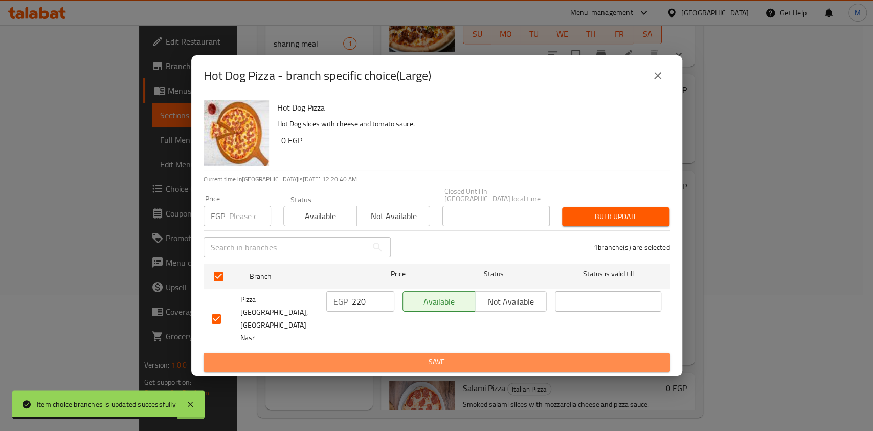
click at [379, 355] on span "Save" at bounding box center [437, 361] width 450 height 13
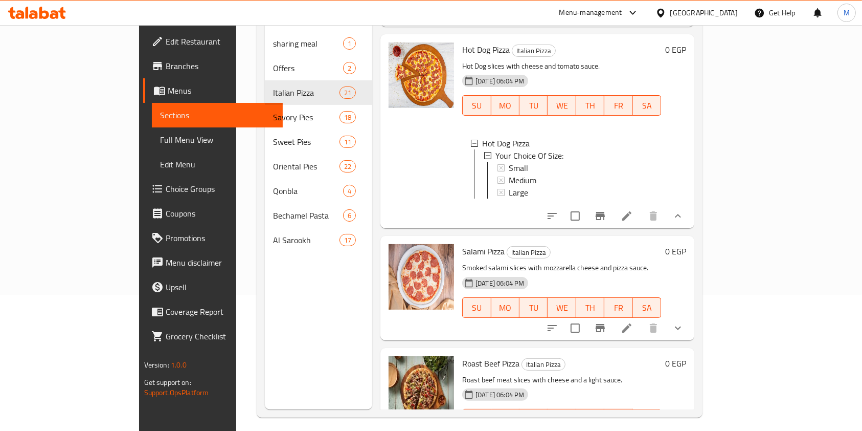
scroll to position [477, 0]
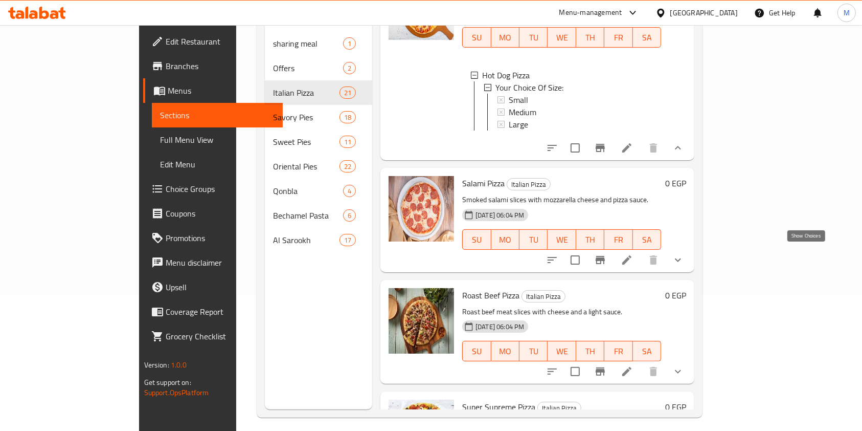
click at [690, 252] on button "show more" at bounding box center [678, 259] width 25 height 25
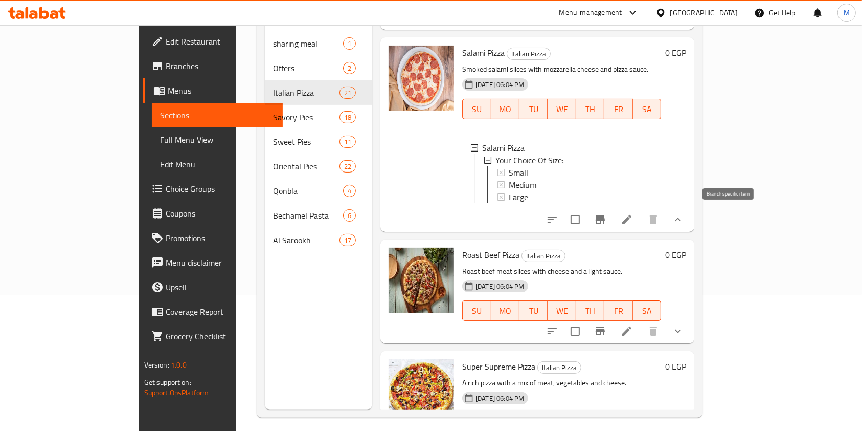
scroll to position [614, 0]
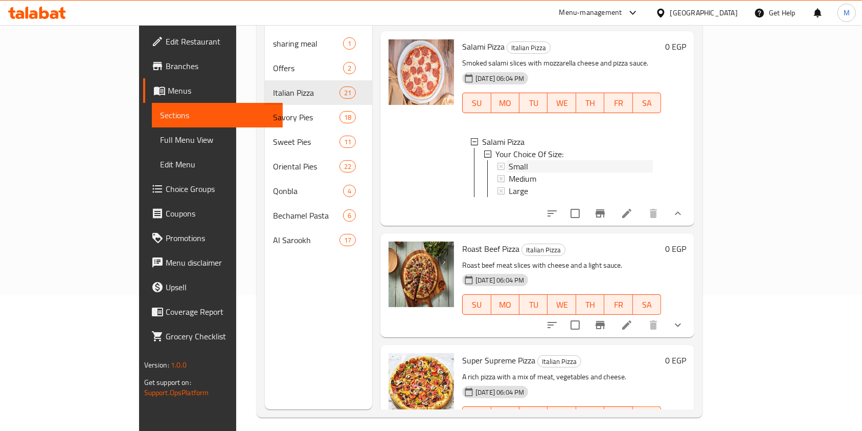
click at [557, 162] on div "Small" at bounding box center [581, 166] width 144 height 12
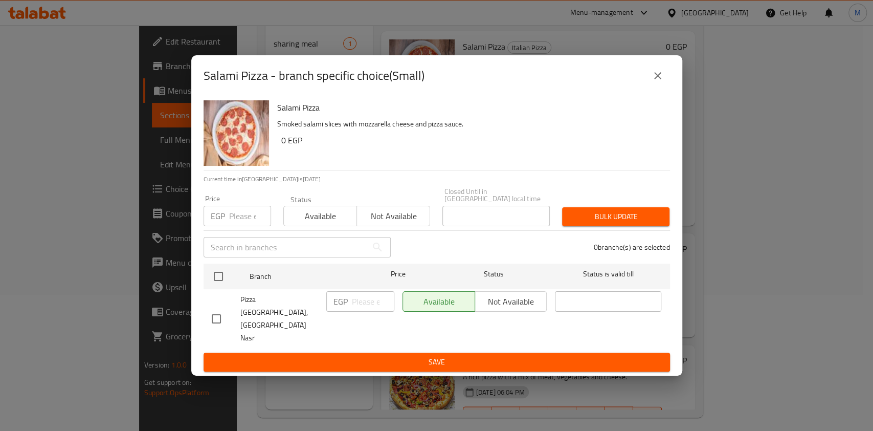
click at [222, 322] on input "checkbox" at bounding box center [216, 318] width 21 height 21
checkbox input "true"
click at [349, 311] on div "EGP ​" at bounding box center [360, 301] width 68 height 20
type input "130"
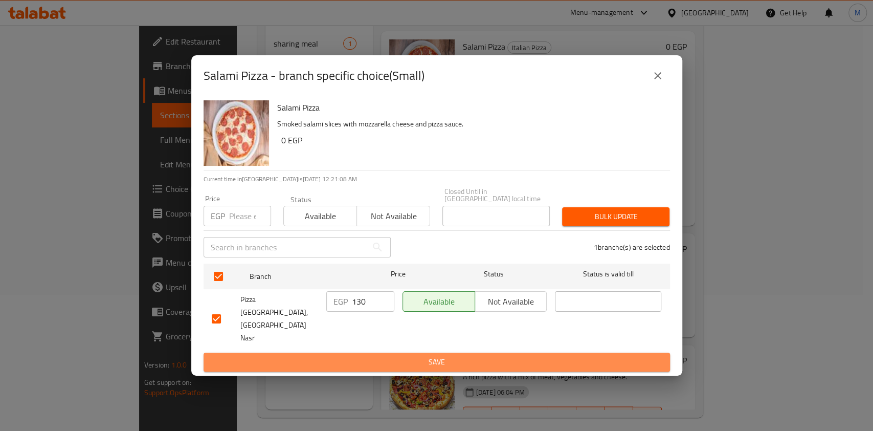
click at [372, 355] on span "Save" at bounding box center [437, 361] width 450 height 13
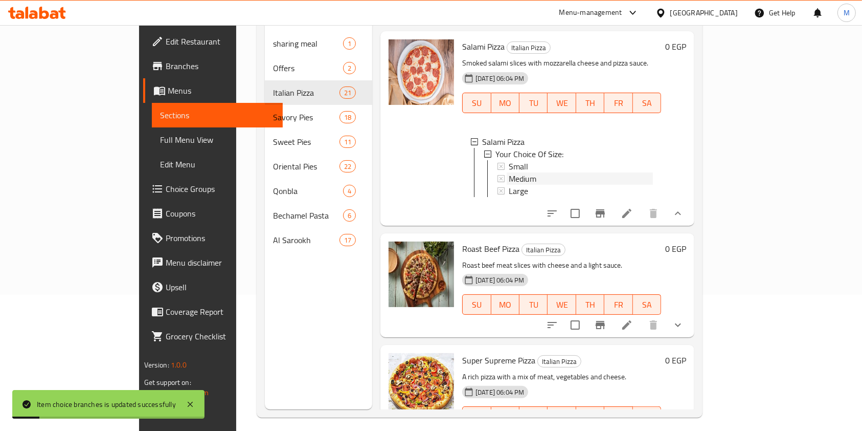
click at [509, 175] on span "Medium" at bounding box center [523, 178] width 28 height 12
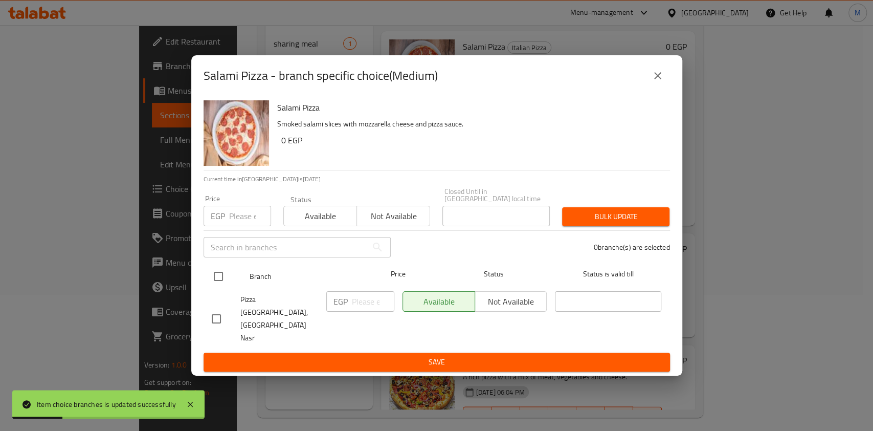
click at [219, 287] on input "checkbox" at bounding box center [218, 275] width 21 height 21
checkbox input "true"
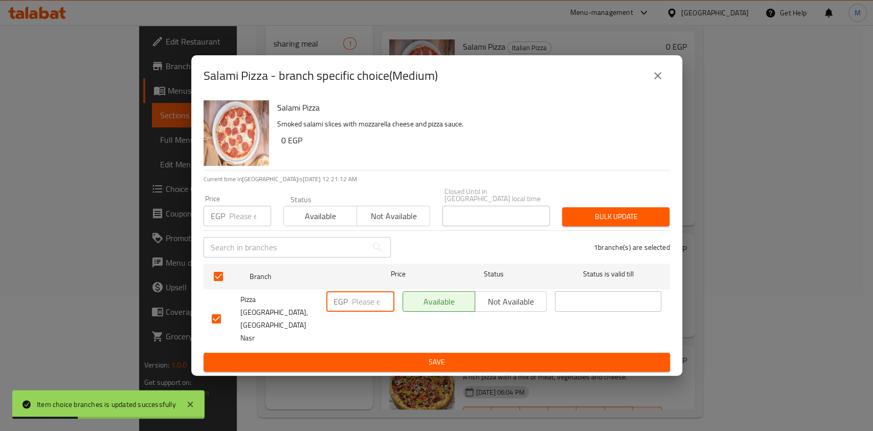
click at [370, 311] on input "number" at bounding box center [373, 301] width 42 height 20
type input "170"
click at [377, 355] on span "Save" at bounding box center [437, 361] width 450 height 13
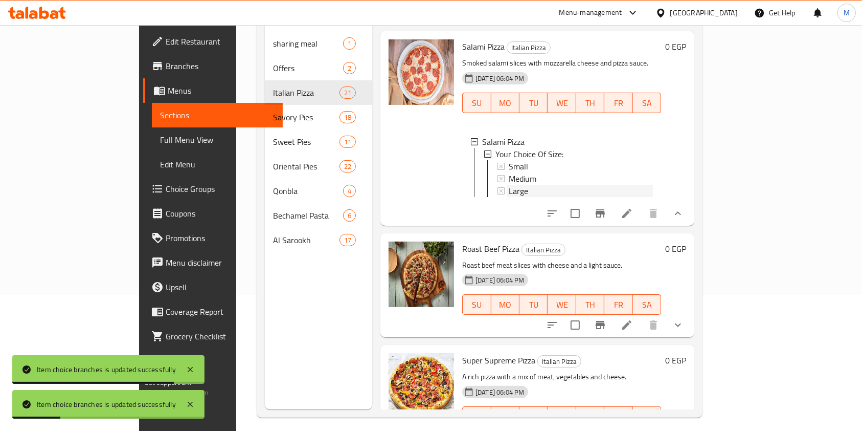
click at [509, 190] on div "Large" at bounding box center [581, 191] width 144 height 12
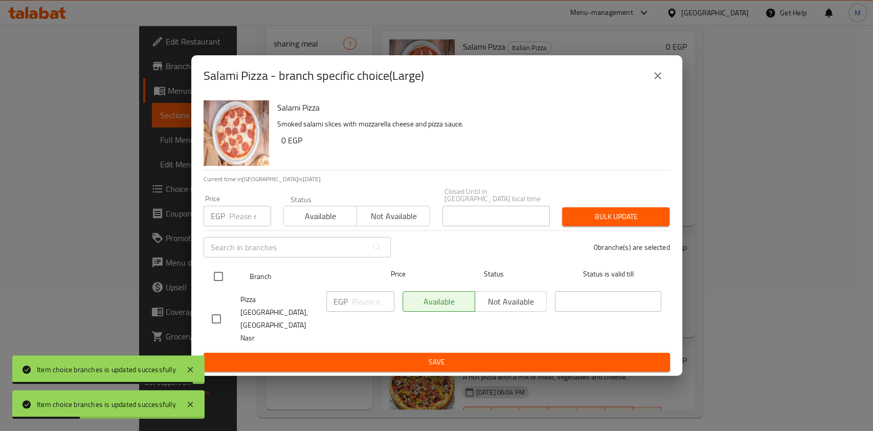
click at [220, 287] on input "checkbox" at bounding box center [218, 275] width 21 height 21
checkbox input "true"
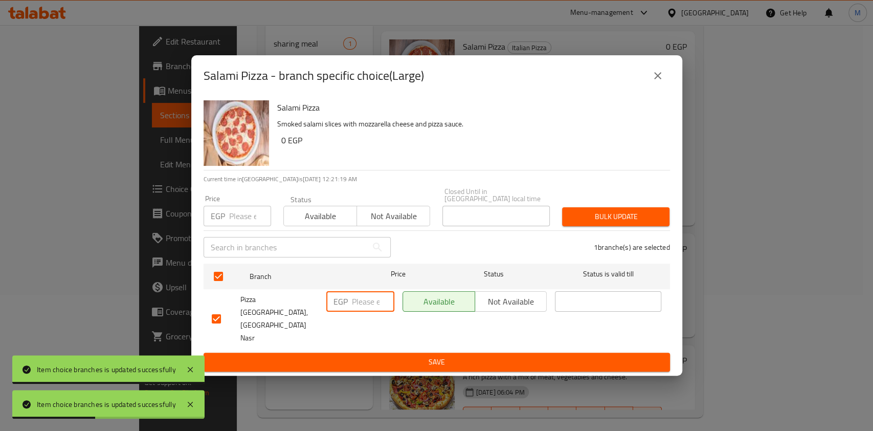
click at [355, 311] on input "number" at bounding box center [373, 301] width 42 height 20
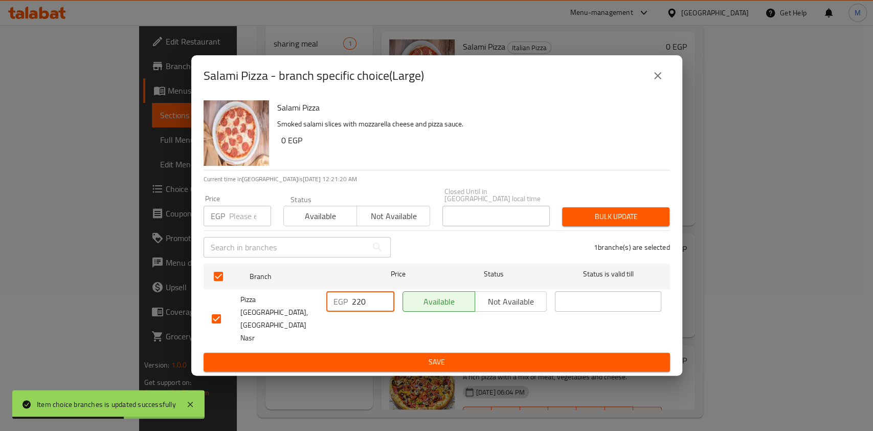
type input "220"
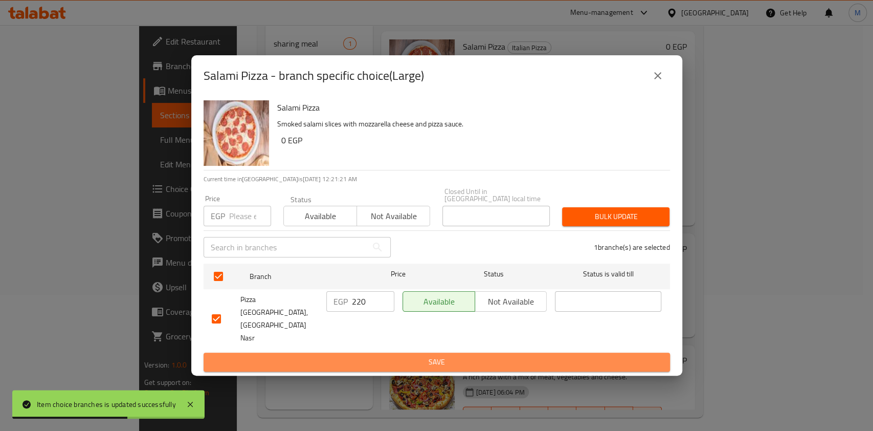
click at [389, 355] on span "Save" at bounding box center [437, 361] width 450 height 13
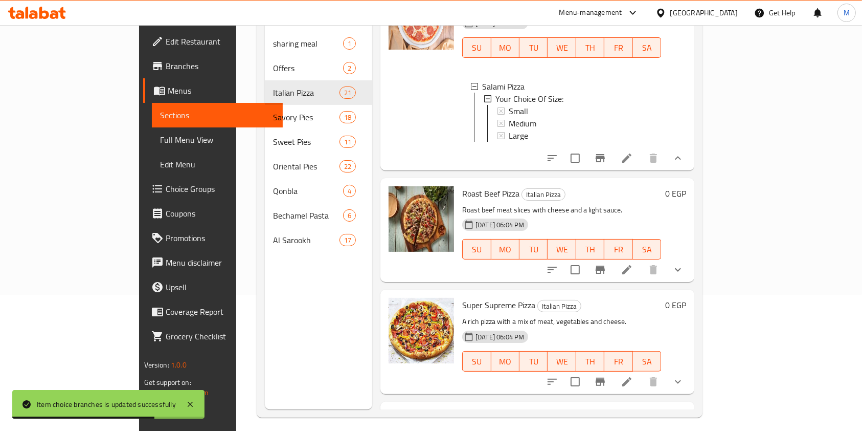
scroll to position [682, 0]
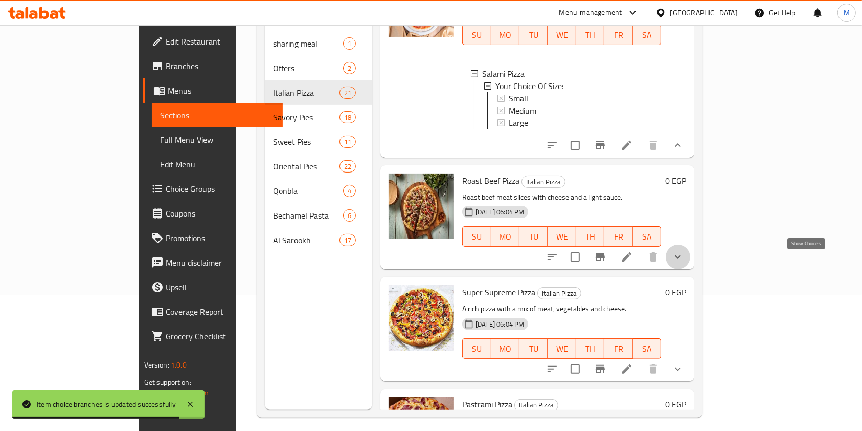
click at [684, 256] on icon "show more" at bounding box center [678, 257] width 12 height 12
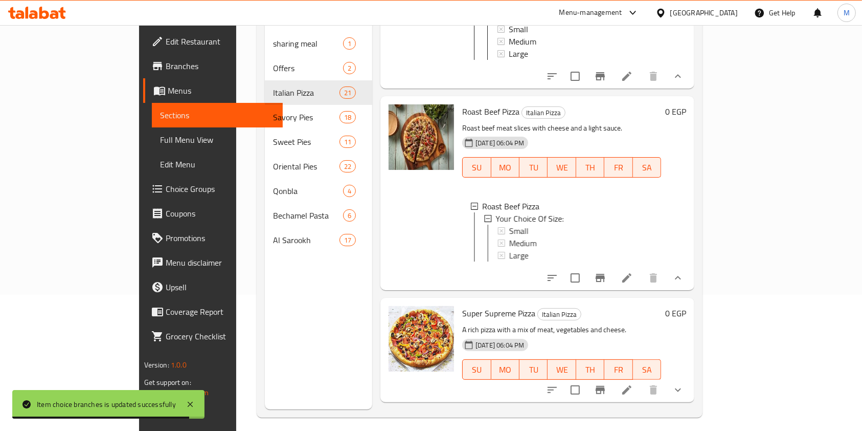
scroll to position [818, 0]
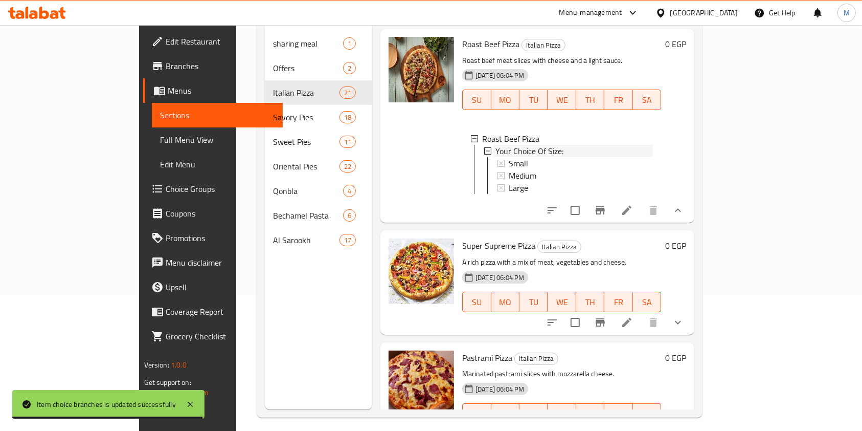
click at [495, 157] on span "Your Choice Of Size:" at bounding box center [529, 151] width 68 height 12
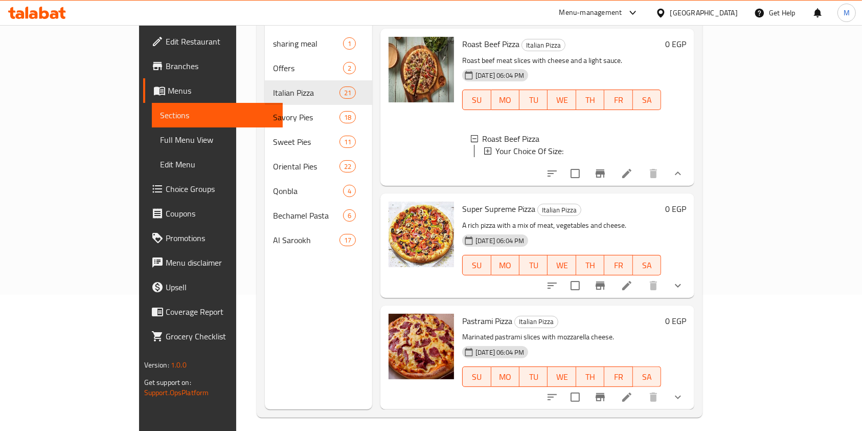
click at [497, 157] on span "Your Choice Of Size:" at bounding box center [529, 151] width 68 height 12
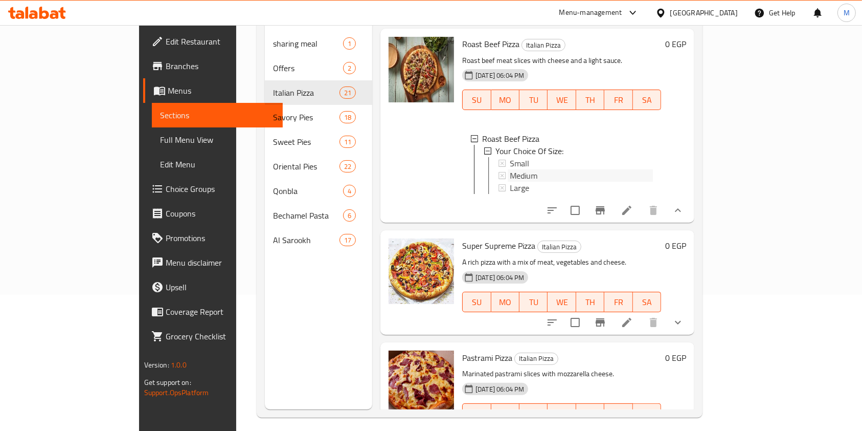
click at [510, 174] on span "Medium" at bounding box center [524, 175] width 28 height 12
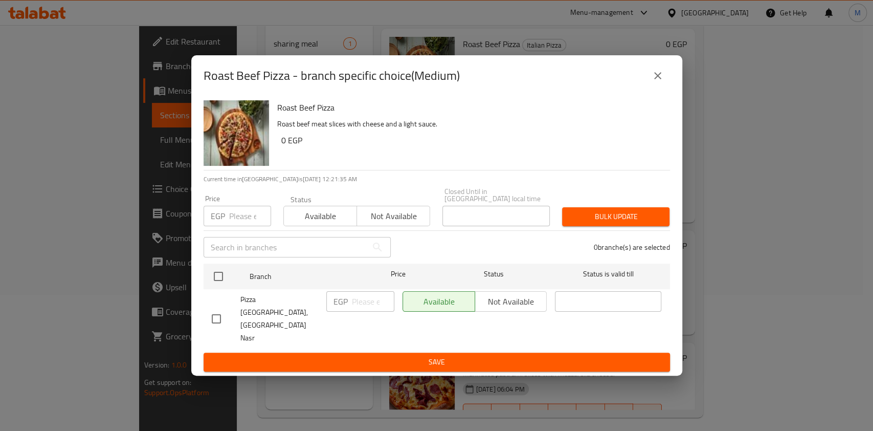
click at [219, 313] on input "checkbox" at bounding box center [216, 318] width 21 height 21
checkbox input "true"
click at [359, 311] on input "number" at bounding box center [373, 301] width 42 height 20
type input "170"
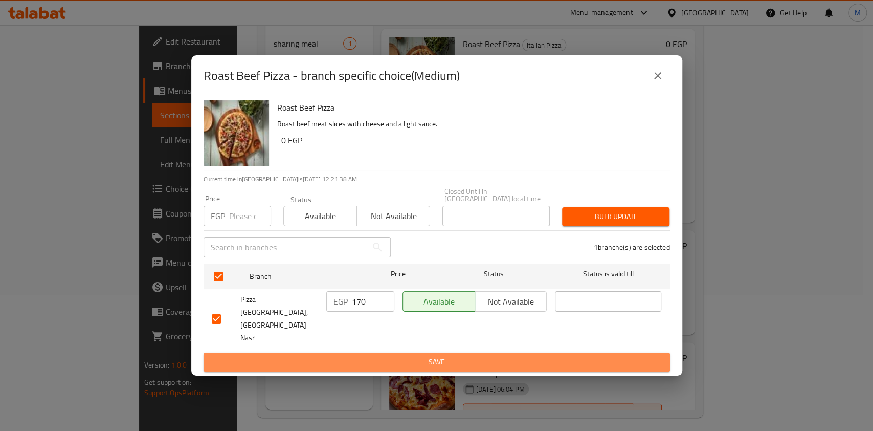
click at [362, 352] on button "Save" at bounding box center [437, 361] width 466 height 19
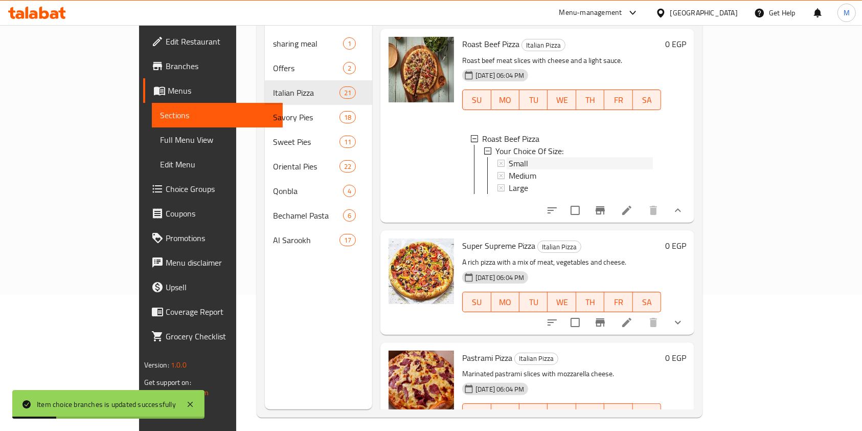
click at [509, 163] on div "Small" at bounding box center [581, 163] width 144 height 12
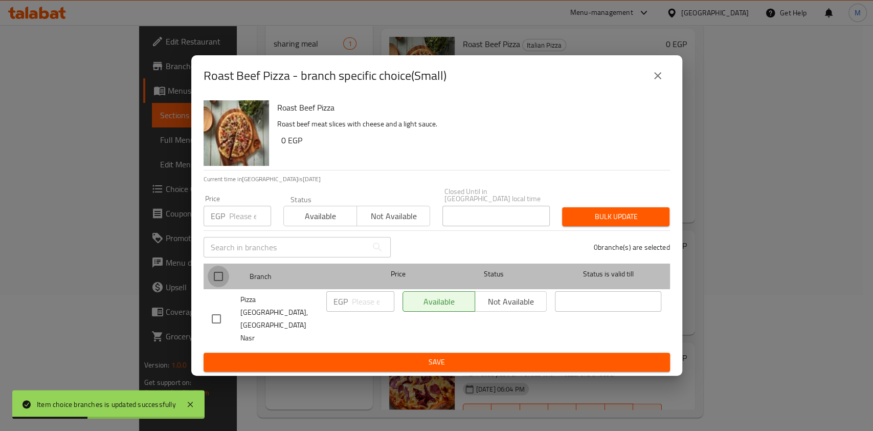
drag, startPoint x: 220, startPoint y: 285, endPoint x: 308, endPoint y: 299, distance: 88.6
click at [220, 286] on input "checkbox" at bounding box center [218, 275] width 21 height 21
checkbox input "true"
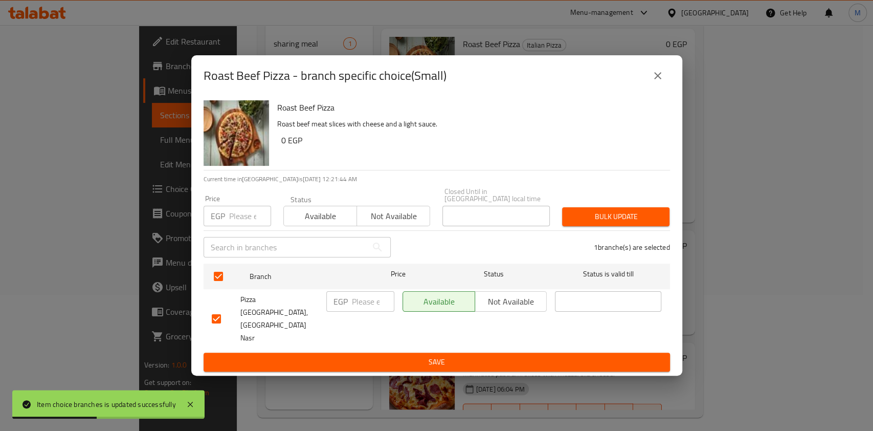
click at [355, 311] on input "number" at bounding box center [373, 301] width 42 height 20
type input "130"
click at [364, 352] on button "Save" at bounding box center [437, 361] width 466 height 19
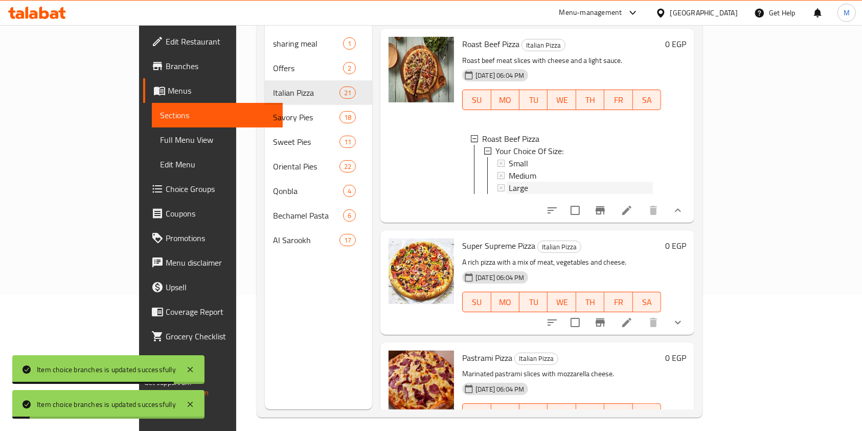
click at [509, 194] on span "Large" at bounding box center [518, 188] width 19 height 12
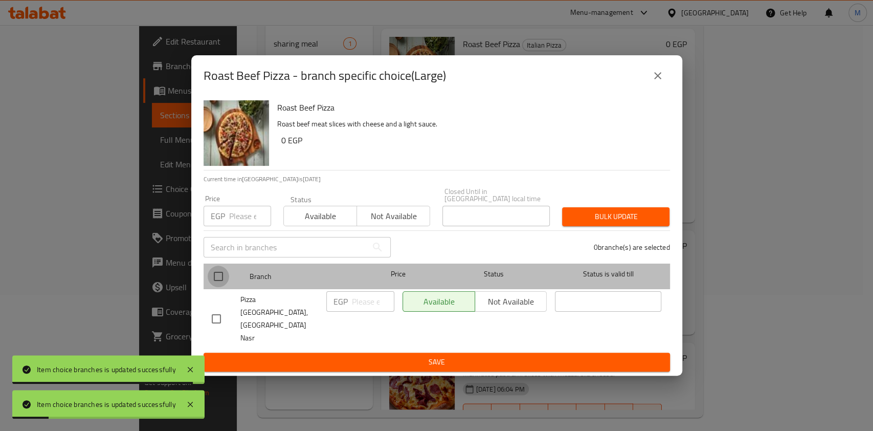
drag, startPoint x: 209, startPoint y: 287, endPoint x: 266, endPoint y: 288, distance: 56.8
click at [210, 287] on input "checkbox" at bounding box center [218, 275] width 21 height 21
checkbox input "true"
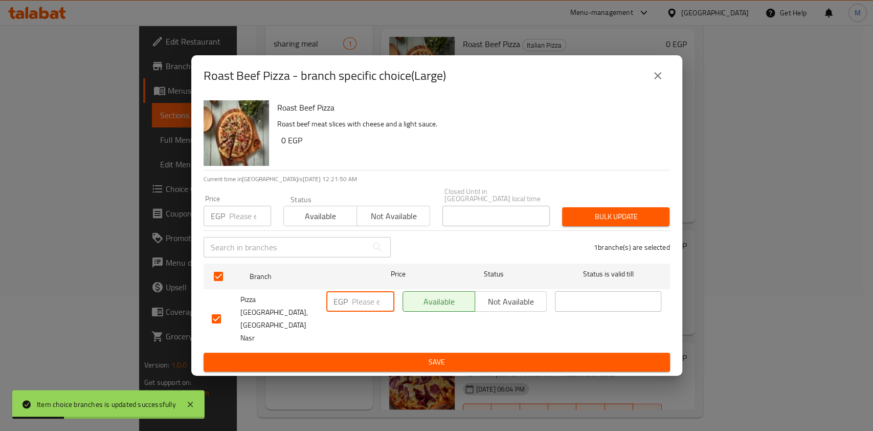
click at [363, 311] on input "number" at bounding box center [373, 301] width 42 height 20
type input "220"
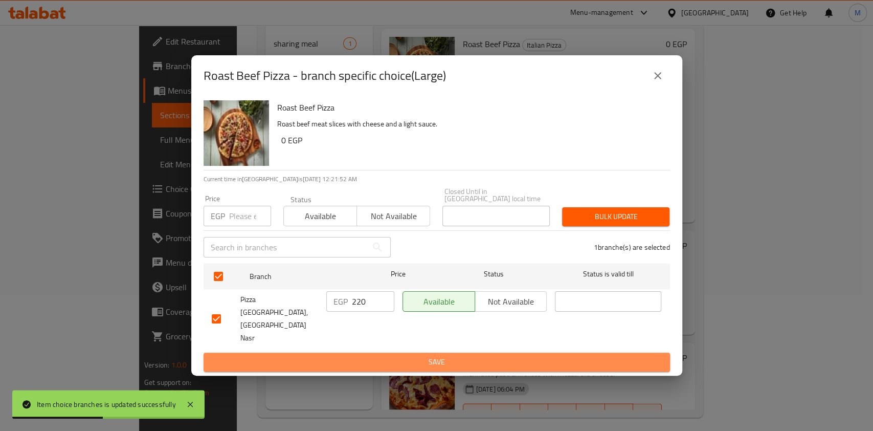
click at [373, 355] on span "Save" at bounding box center [437, 361] width 450 height 13
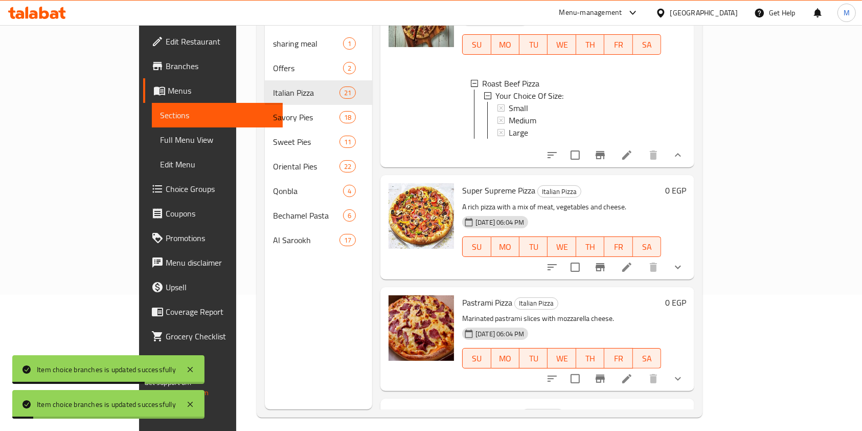
scroll to position [886, 0]
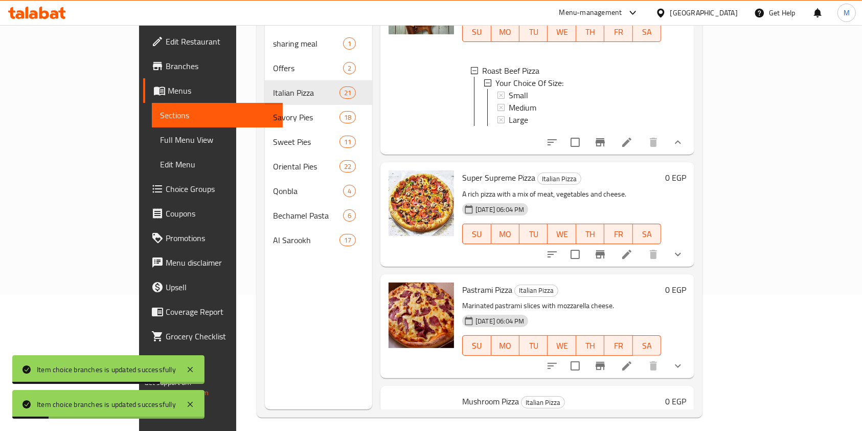
click at [684, 260] on icon "show more" at bounding box center [678, 254] width 12 height 12
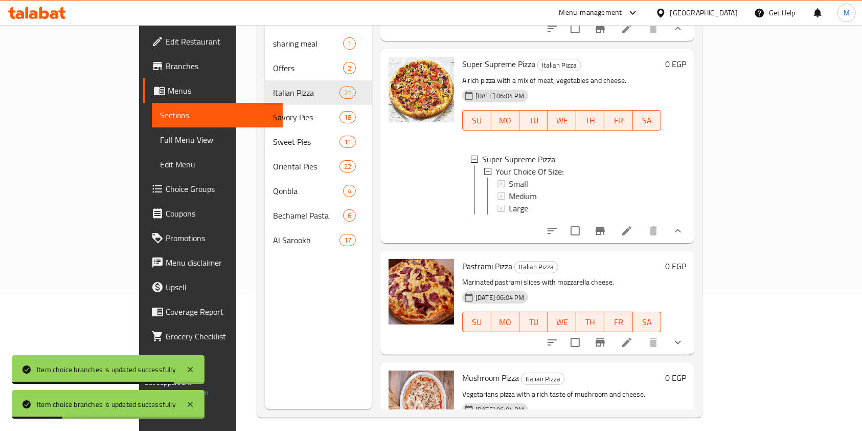
scroll to position [1023, 0]
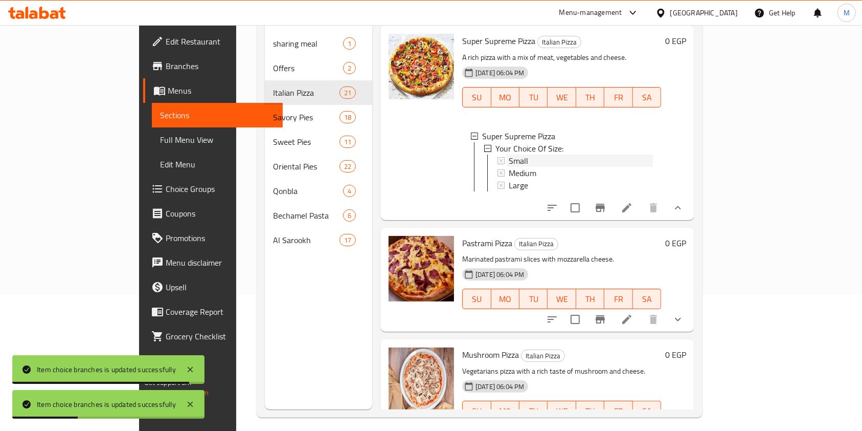
click at [520, 167] on div "Small" at bounding box center [581, 160] width 144 height 12
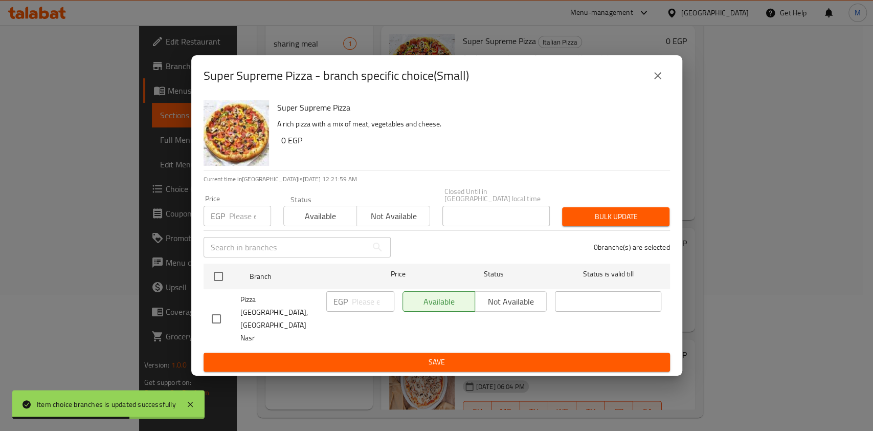
drag, startPoint x: 217, startPoint y: 309, endPoint x: 233, endPoint y: 311, distance: 16.5
click at [217, 309] on input "checkbox" at bounding box center [216, 318] width 21 height 21
checkbox input "true"
click at [369, 311] on input "number" at bounding box center [373, 301] width 42 height 20
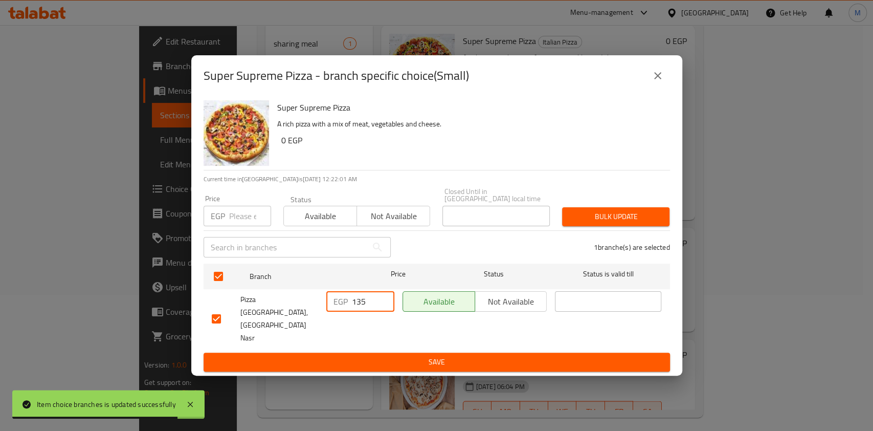
type input "135"
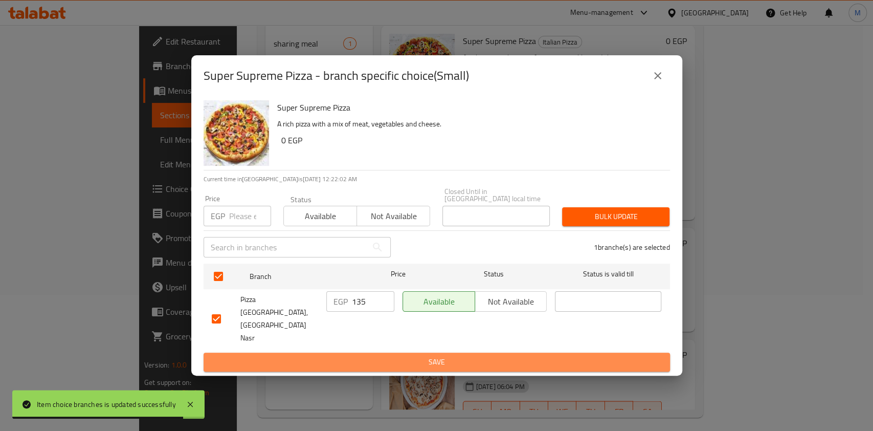
click at [377, 355] on span "Save" at bounding box center [437, 361] width 450 height 13
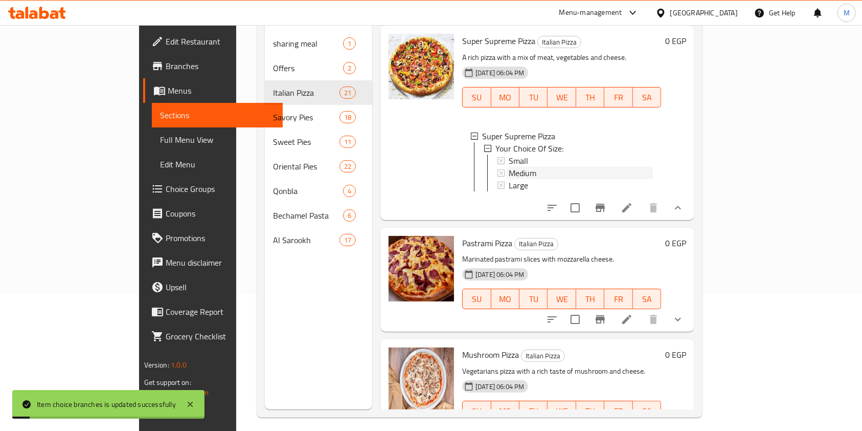
click at [509, 179] on span "Medium" at bounding box center [523, 173] width 28 height 12
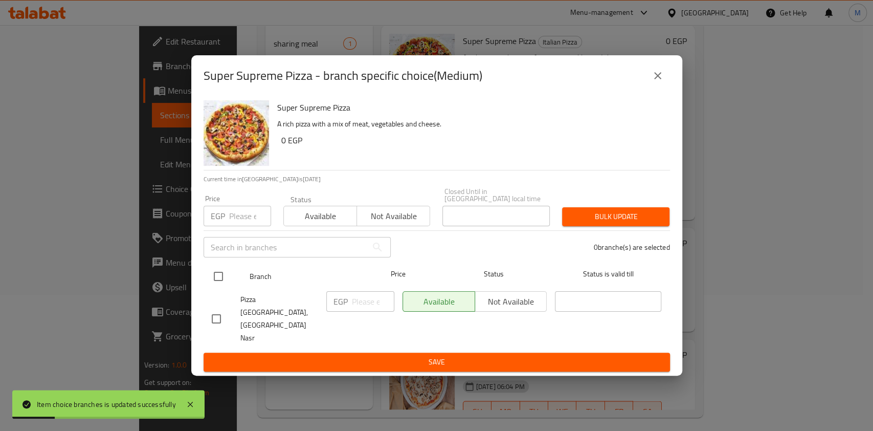
click at [219, 287] on input "checkbox" at bounding box center [218, 275] width 21 height 21
checkbox input "true"
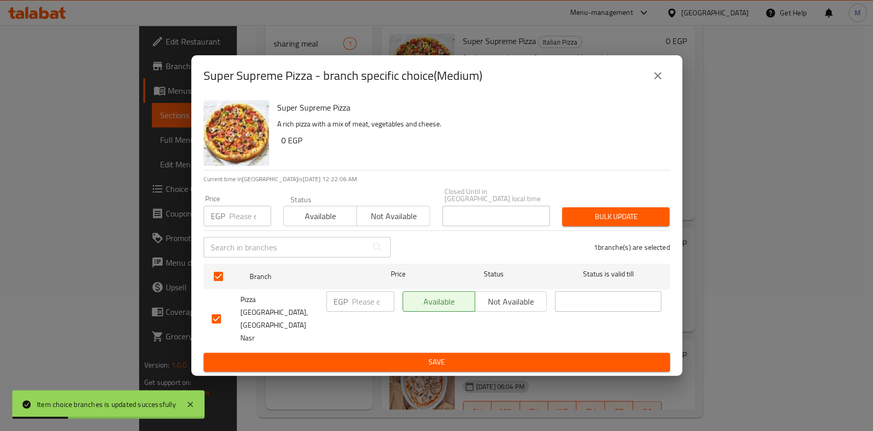
click at [362, 311] on input "number" at bounding box center [373, 301] width 42 height 20
type input "175"
click at [364, 352] on button "Save" at bounding box center [437, 361] width 466 height 19
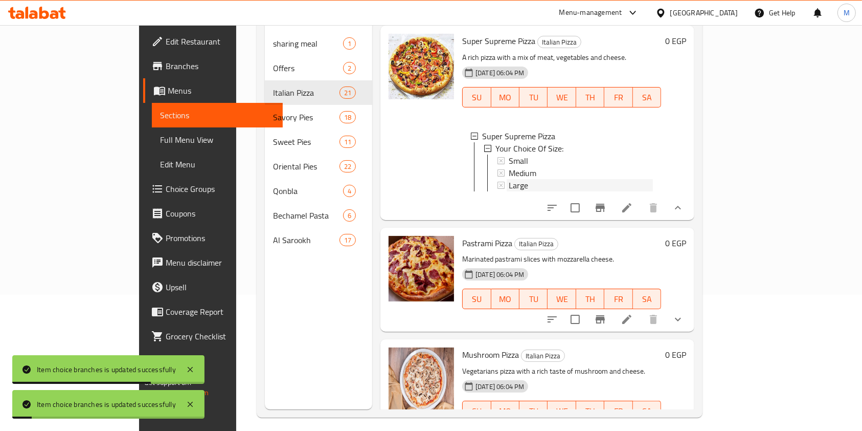
click at [509, 191] on span "Large" at bounding box center [518, 185] width 19 height 12
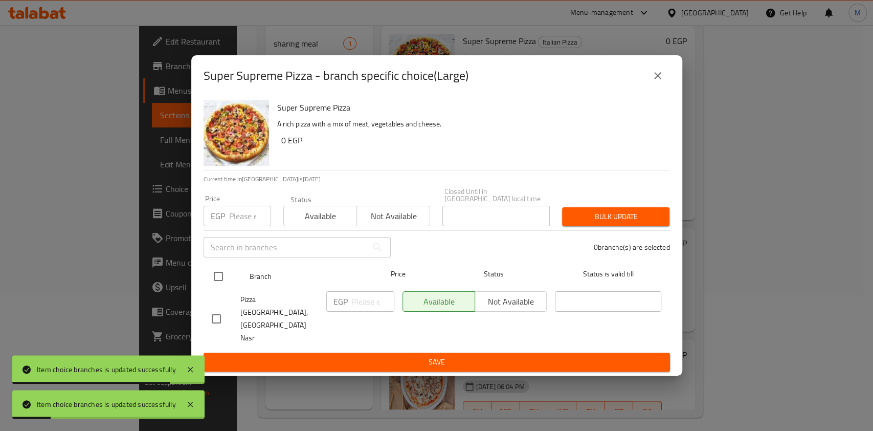
click at [211, 287] on input "checkbox" at bounding box center [218, 275] width 21 height 21
checkbox input "true"
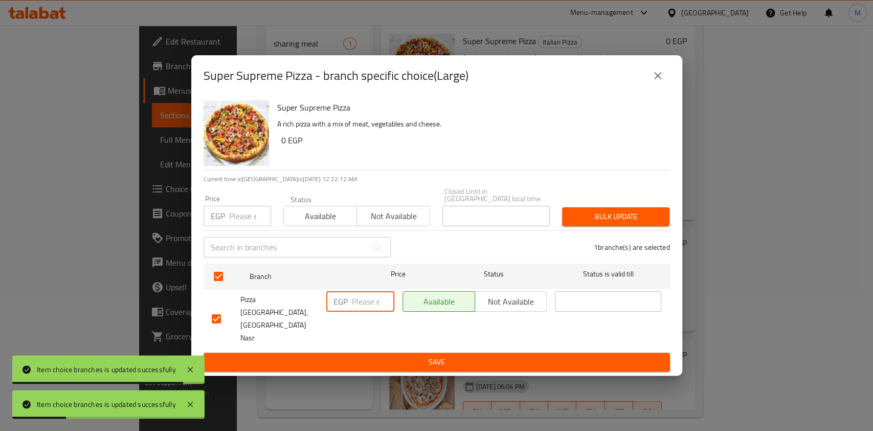
click at [357, 311] on input "number" at bounding box center [373, 301] width 42 height 20
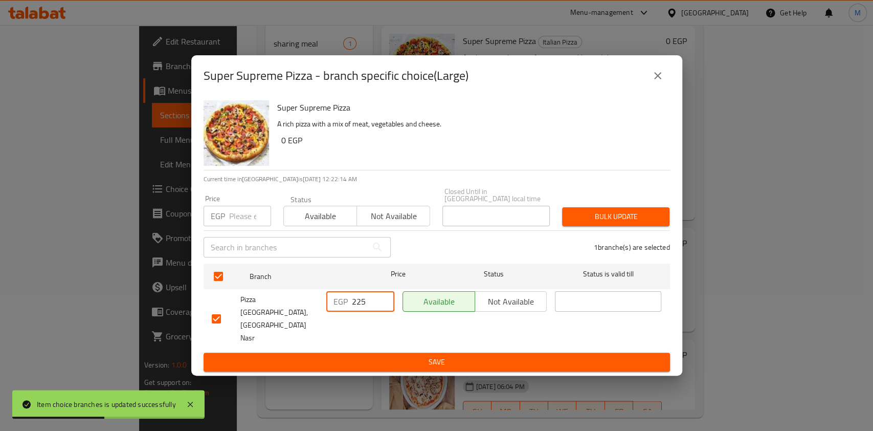
type input "225"
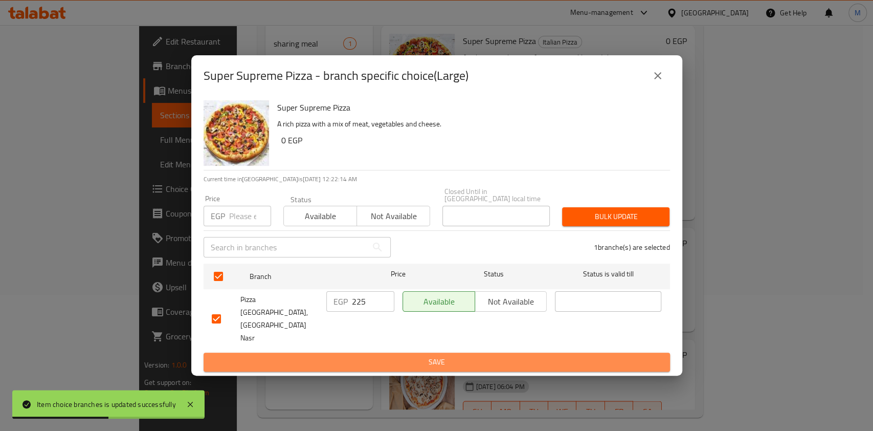
click at [381, 355] on span "Save" at bounding box center [437, 361] width 450 height 13
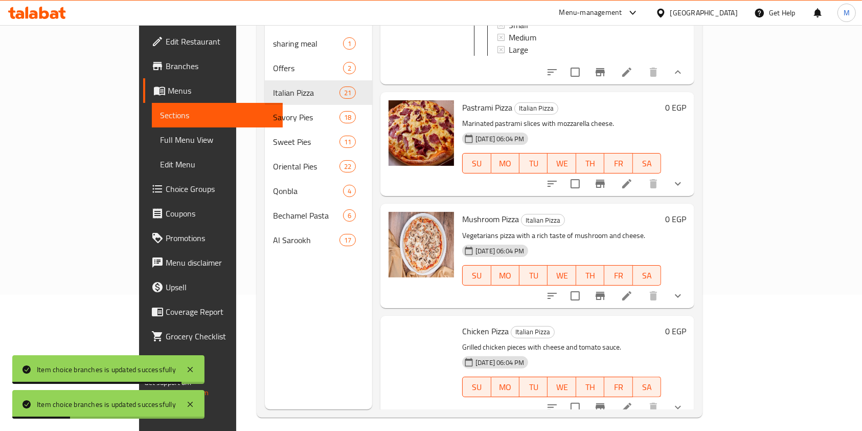
scroll to position [1159, 0]
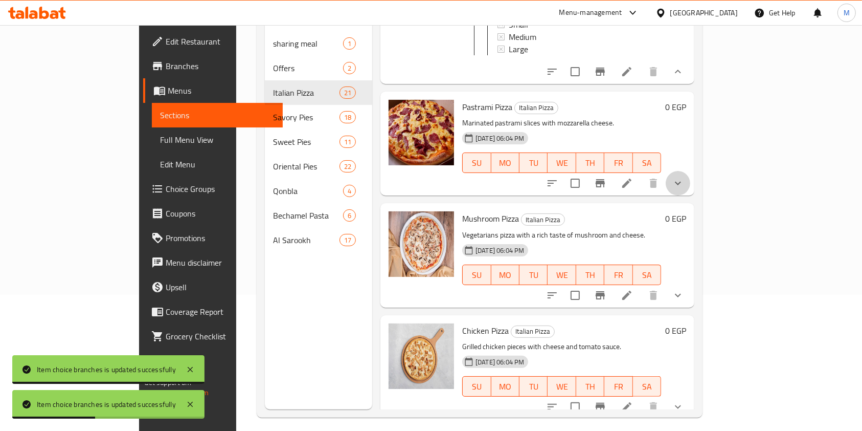
click at [690, 195] on button "show more" at bounding box center [678, 183] width 25 height 25
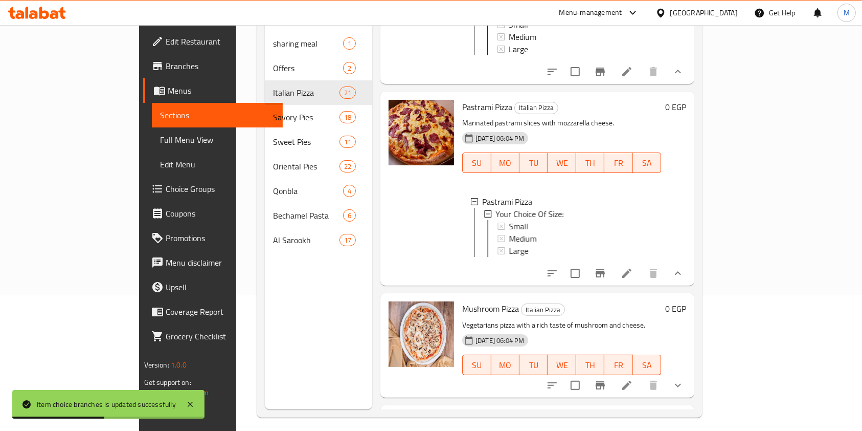
scroll to position [1295, 0]
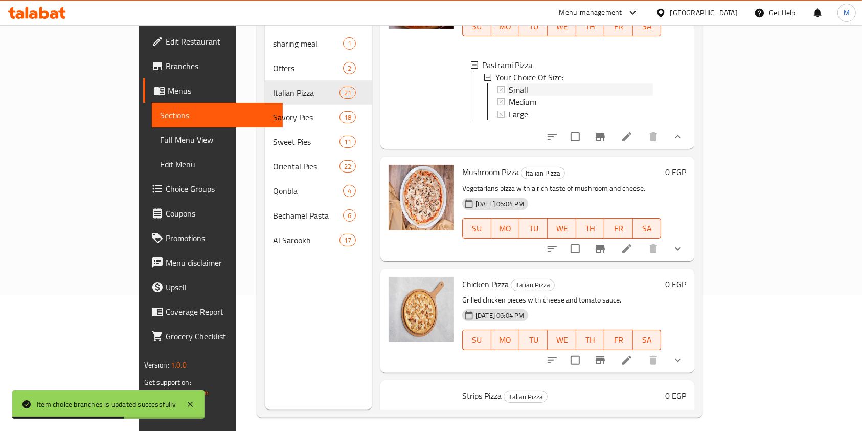
click at [509, 96] on span "Small" at bounding box center [518, 89] width 19 height 12
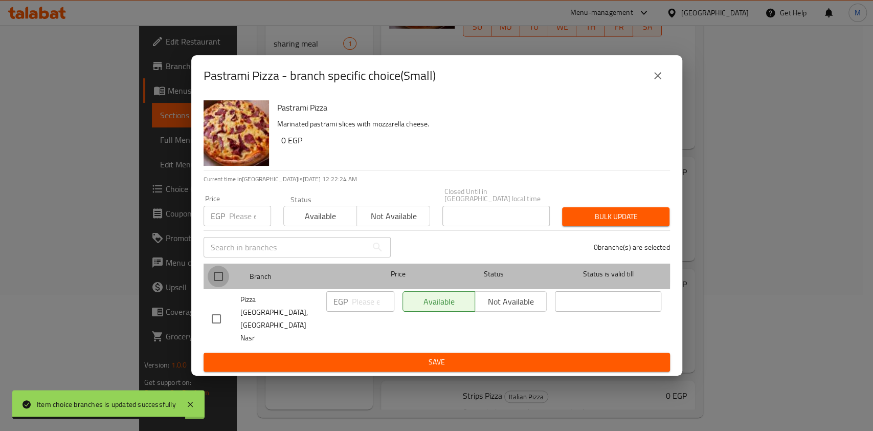
click at [221, 283] on input "checkbox" at bounding box center [218, 275] width 21 height 21
checkbox input "true"
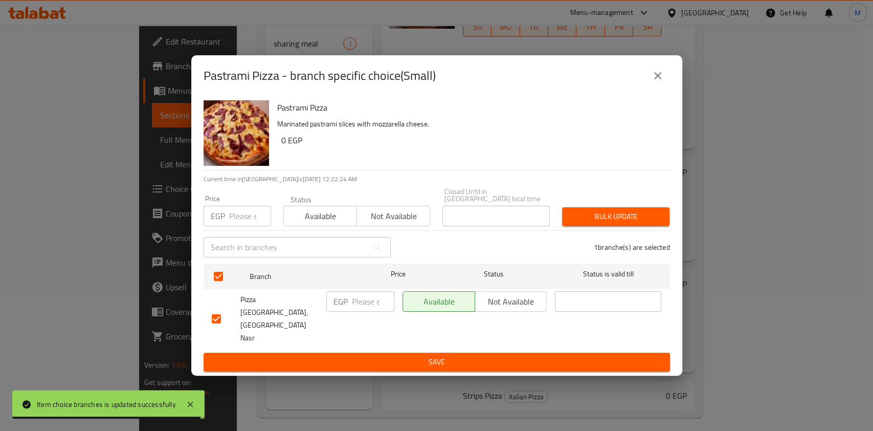
click at [348, 311] on div "EGP ​" at bounding box center [360, 301] width 68 height 20
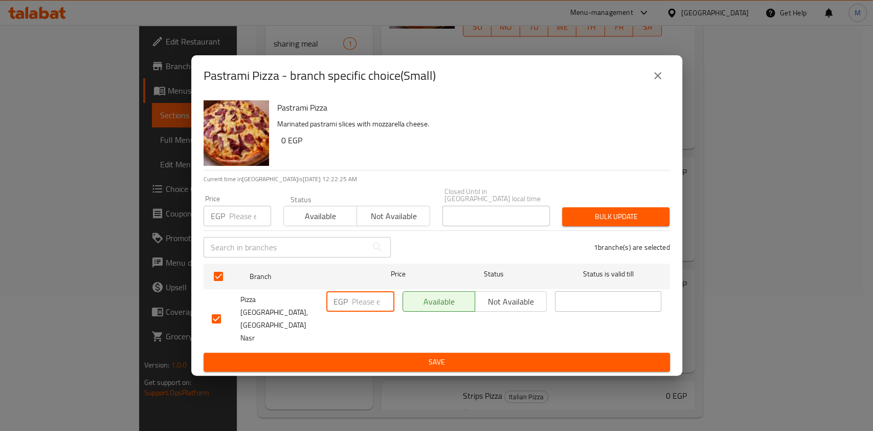
click at [358, 311] on input "number" at bounding box center [373, 301] width 42 height 20
type input "135"
click at [366, 352] on button "Save" at bounding box center [437, 361] width 466 height 19
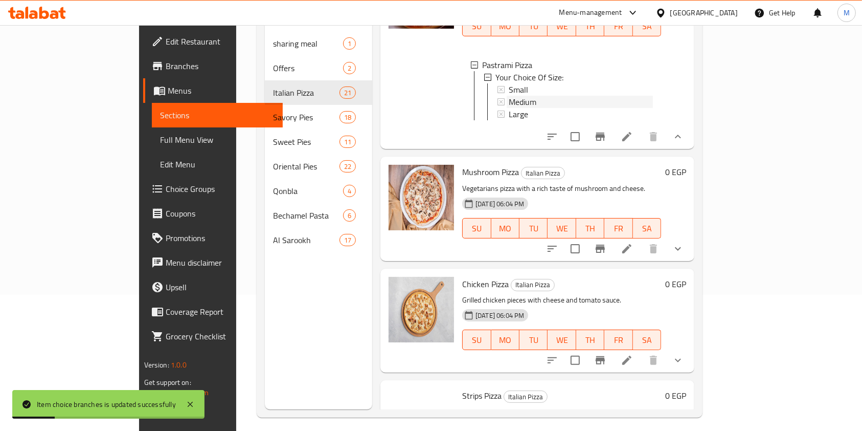
click at [509, 108] on span "Medium" at bounding box center [523, 102] width 28 height 12
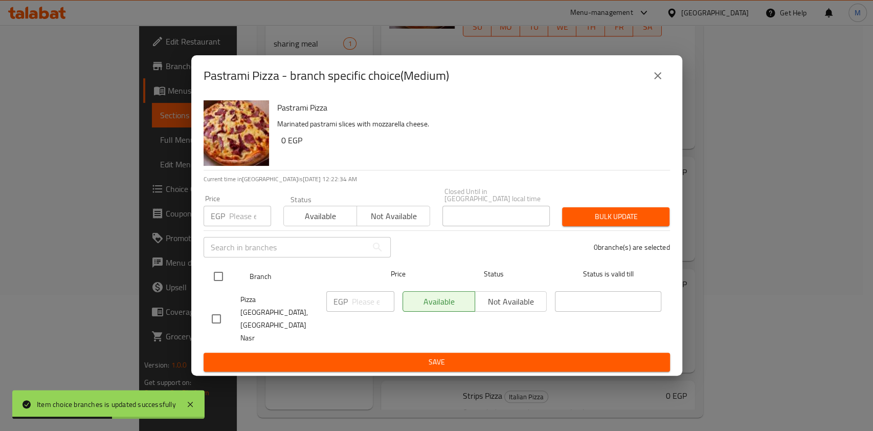
click at [221, 287] on input "checkbox" at bounding box center [218, 275] width 21 height 21
checkbox input "true"
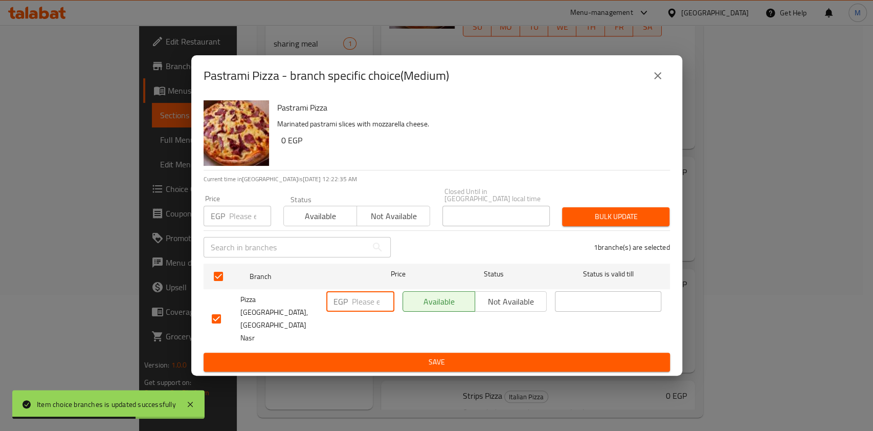
click at [358, 311] on input "number" at bounding box center [373, 301] width 42 height 20
type input "175"
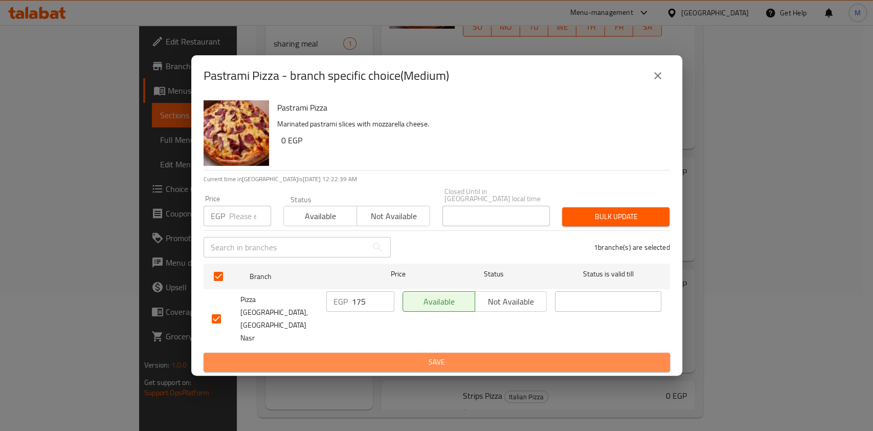
click at [362, 352] on button "Save" at bounding box center [437, 361] width 466 height 19
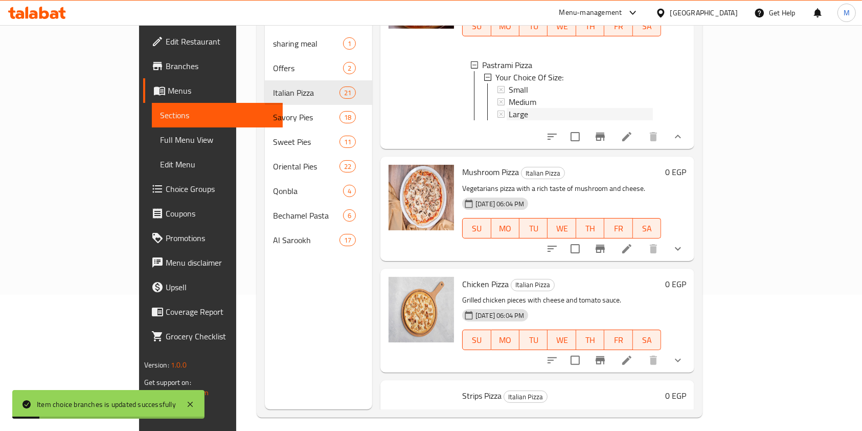
click at [509, 120] on span "Large" at bounding box center [518, 114] width 19 height 12
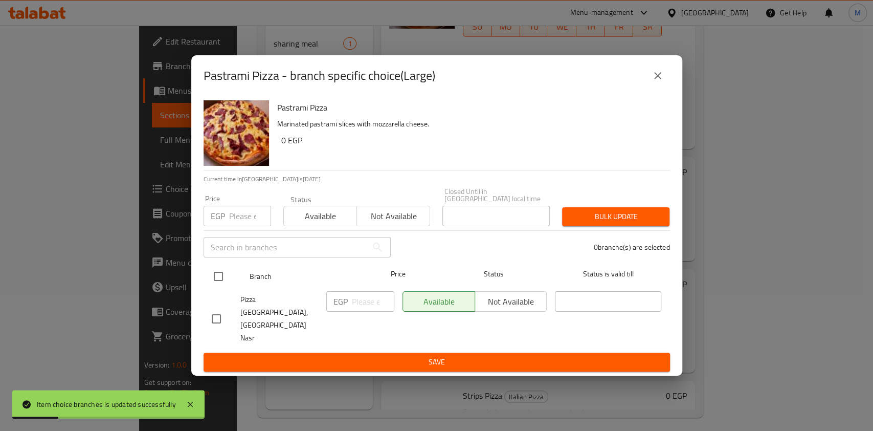
click at [223, 287] on input "checkbox" at bounding box center [218, 275] width 21 height 21
checkbox input "true"
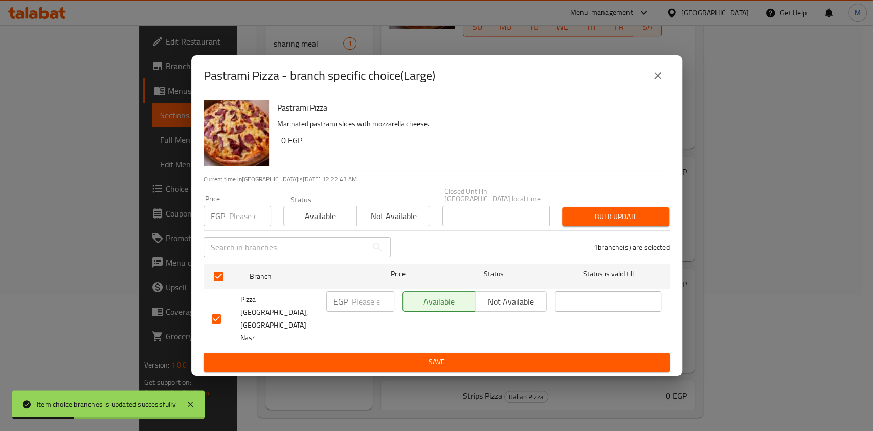
click at [353, 311] on input "number" at bounding box center [373, 301] width 42 height 20
type input "225"
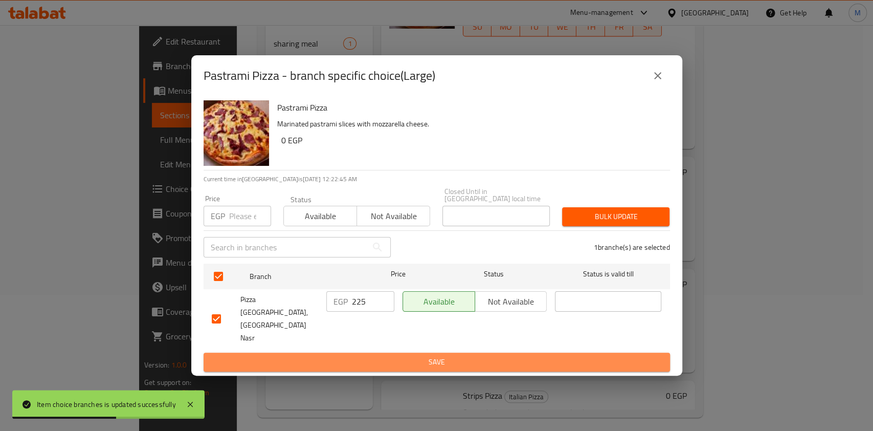
click at [372, 355] on span "Save" at bounding box center [437, 361] width 450 height 13
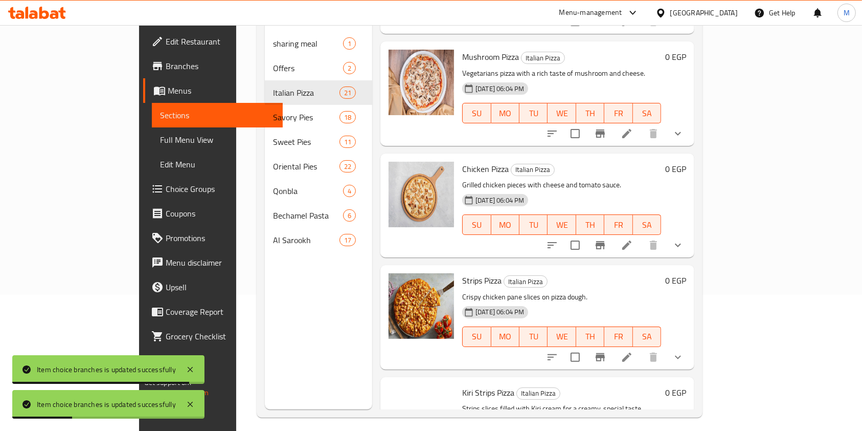
scroll to position [1432, 0]
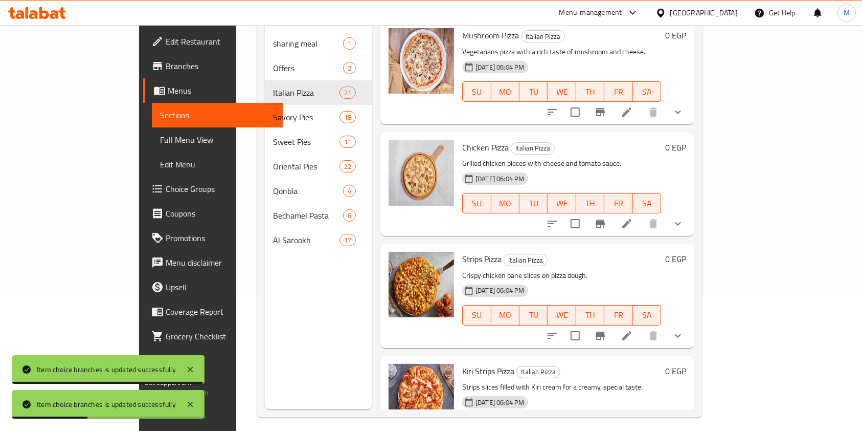
click at [690, 124] on button "show more" at bounding box center [678, 112] width 25 height 25
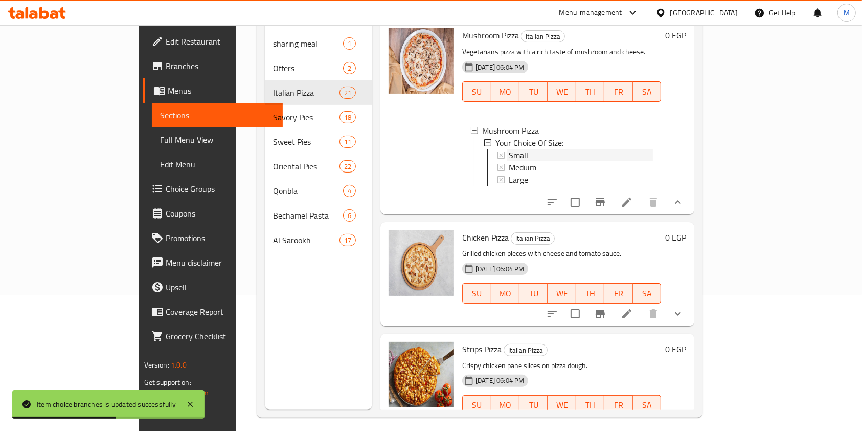
click at [511, 161] on div "Small" at bounding box center [581, 155] width 144 height 12
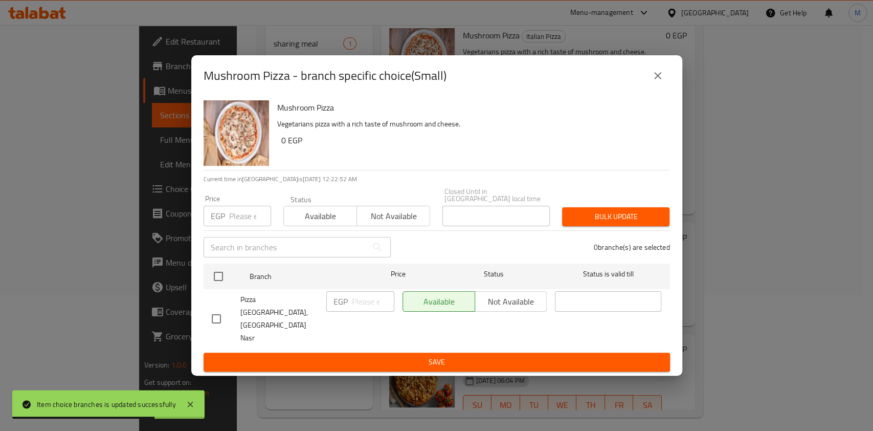
click at [207, 313] on input "checkbox" at bounding box center [216, 318] width 21 height 21
checkbox input "true"
click at [349, 311] on div "EGP ​" at bounding box center [360, 301] width 68 height 20
type input "130"
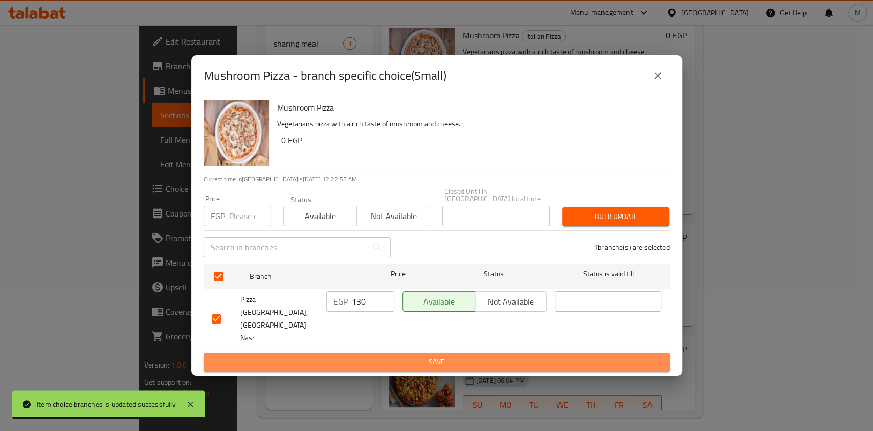
click at [370, 355] on span "Save" at bounding box center [437, 361] width 450 height 13
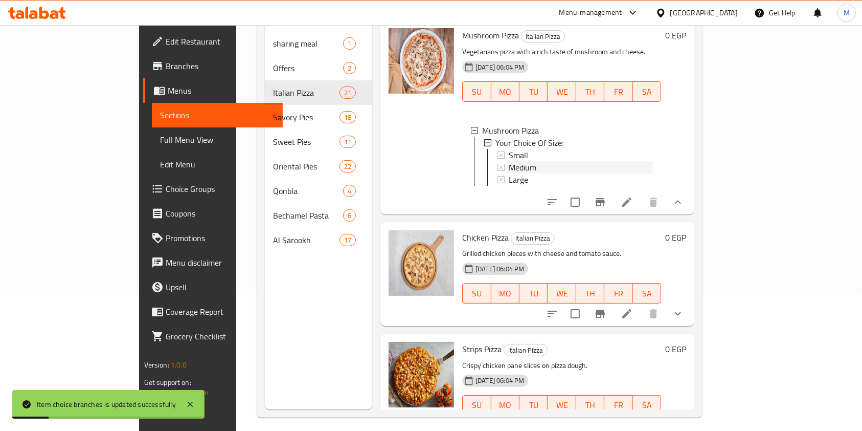
click at [509, 173] on span "Medium" at bounding box center [523, 167] width 28 height 12
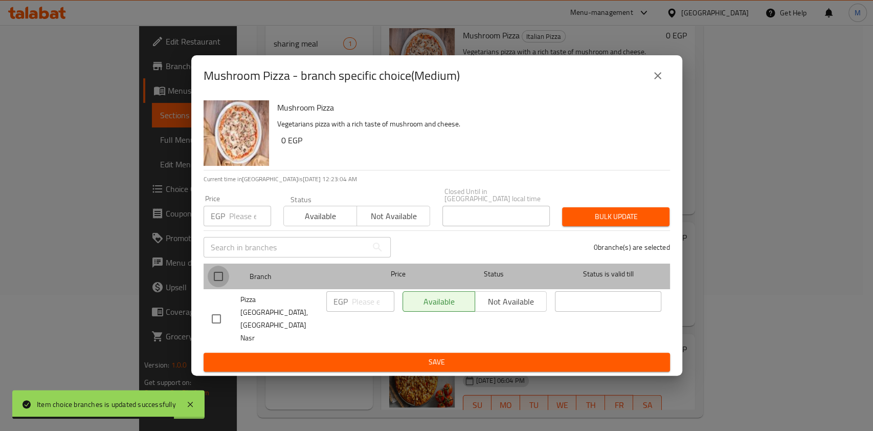
click at [219, 287] on input "checkbox" at bounding box center [218, 275] width 21 height 21
checkbox input "true"
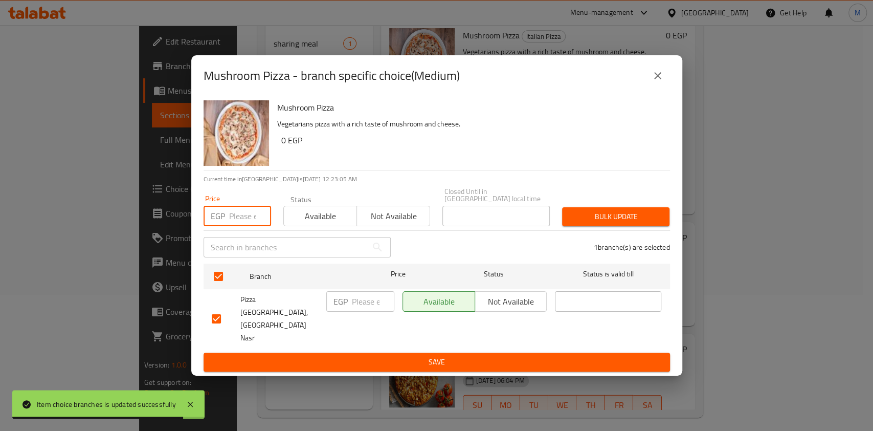
click at [241, 226] on input "number" at bounding box center [250, 216] width 42 height 20
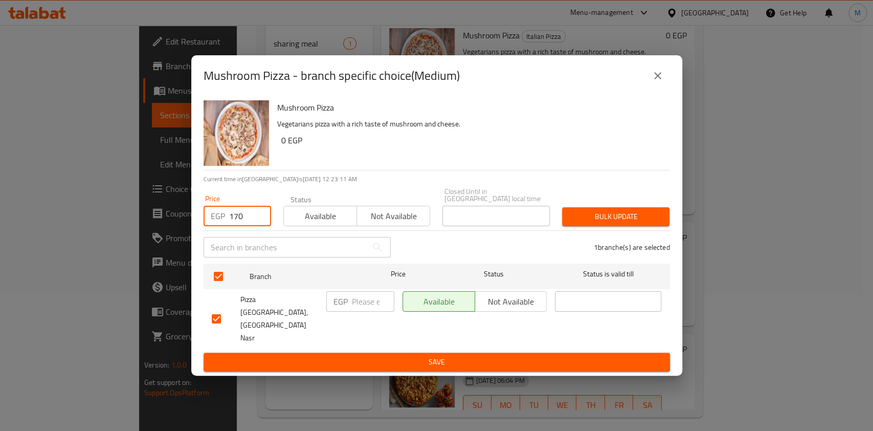
type input "170"
click at [596, 223] on span "Bulk update" at bounding box center [615, 216] width 91 height 13
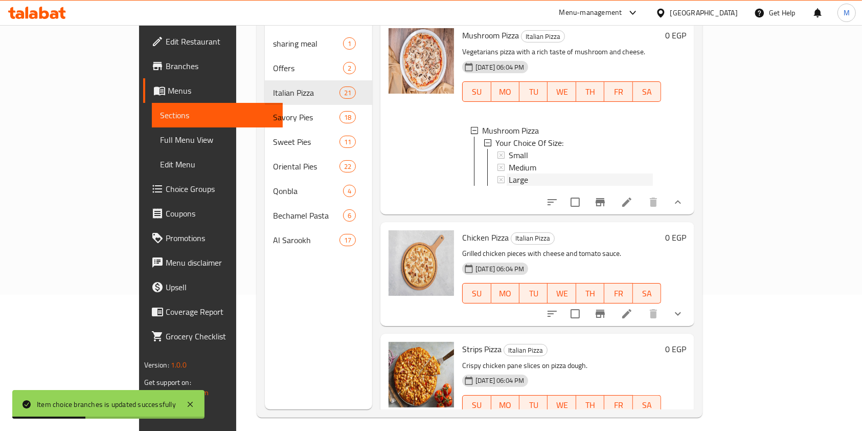
click at [509, 186] on div "Large" at bounding box center [581, 179] width 144 height 12
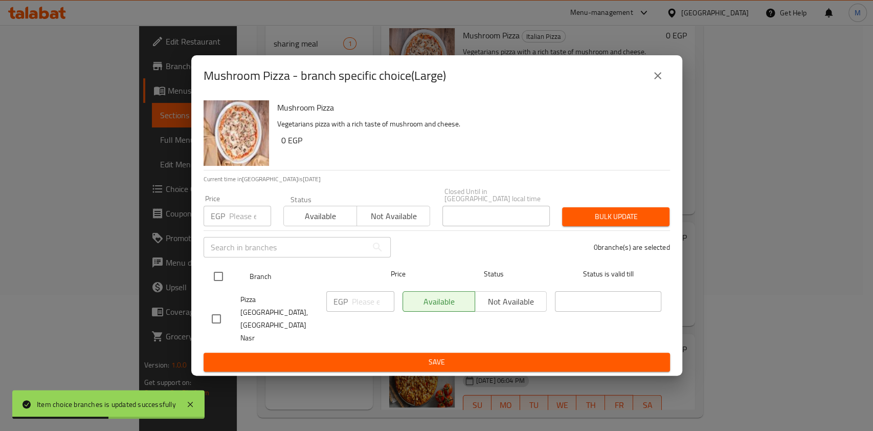
click at [223, 281] on input "checkbox" at bounding box center [218, 275] width 21 height 21
checkbox input "true"
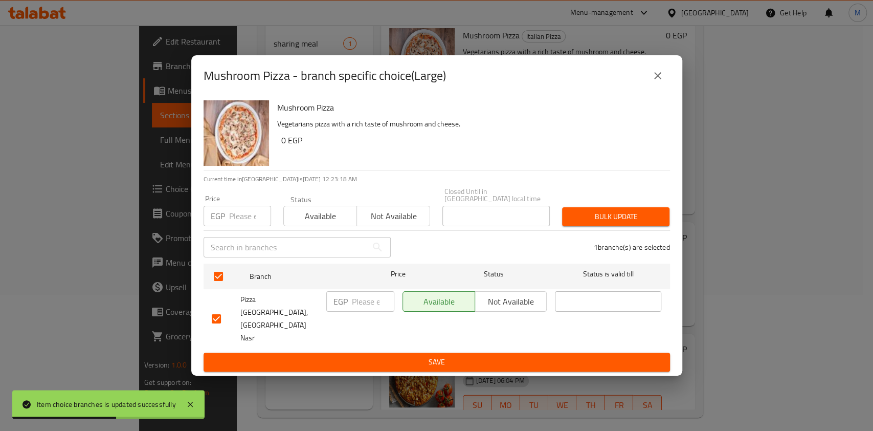
click at [236, 226] on input "number" at bounding box center [250, 216] width 42 height 20
type input "220"
click at [585, 223] on span "Bulk update" at bounding box center [615, 216] width 91 height 13
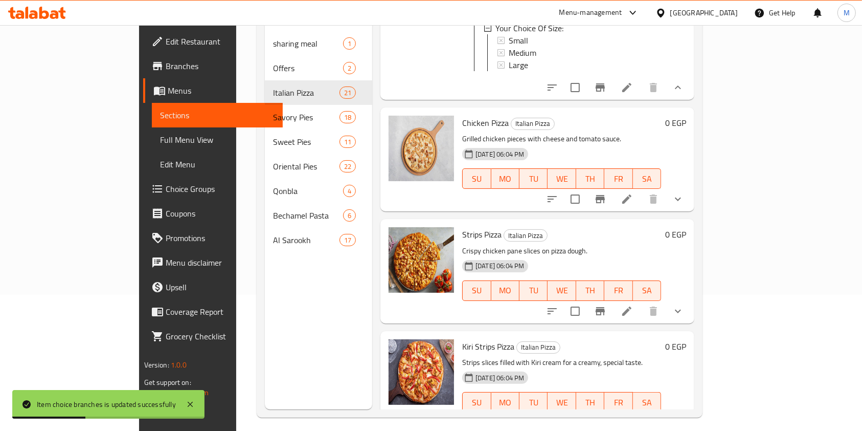
scroll to position [1568, 0]
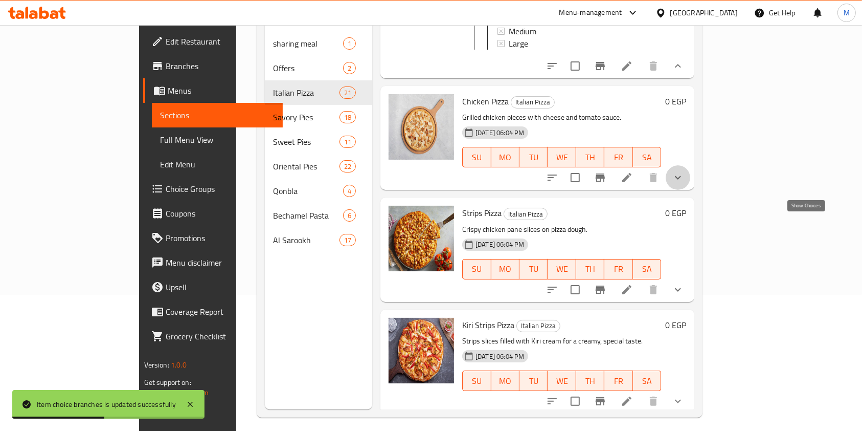
click at [684, 184] on icon "show more" at bounding box center [678, 177] width 12 height 12
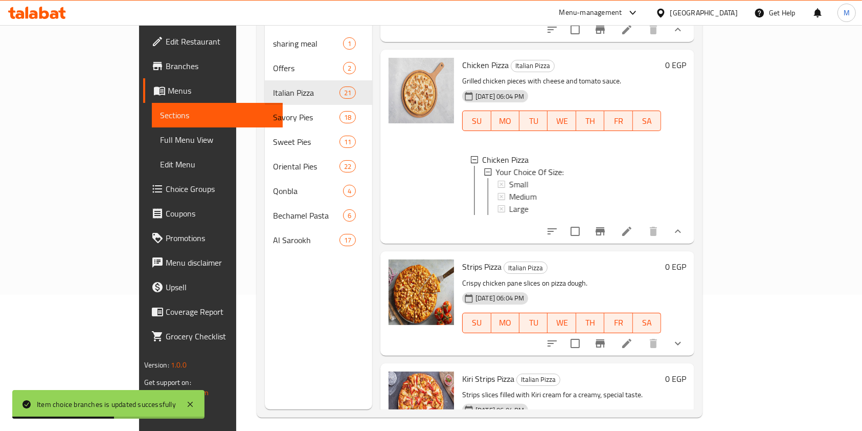
scroll to position [1636, 0]
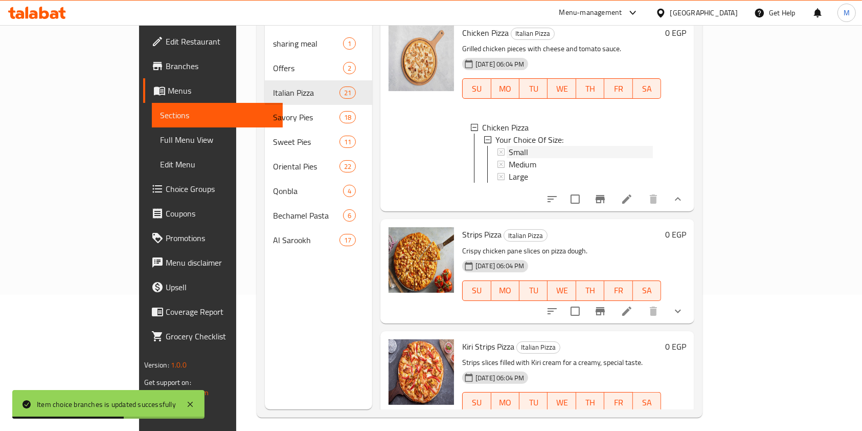
click at [509, 158] on span "Small" at bounding box center [518, 152] width 19 height 12
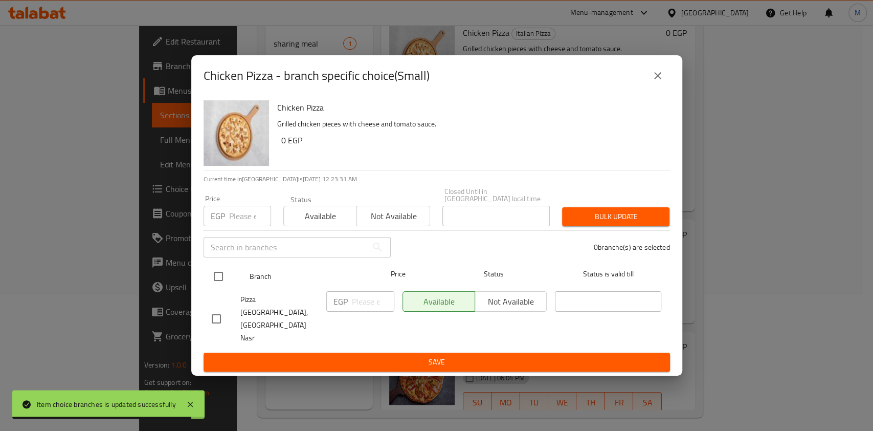
click at [217, 287] on input "checkbox" at bounding box center [218, 275] width 21 height 21
checkbox input "true"
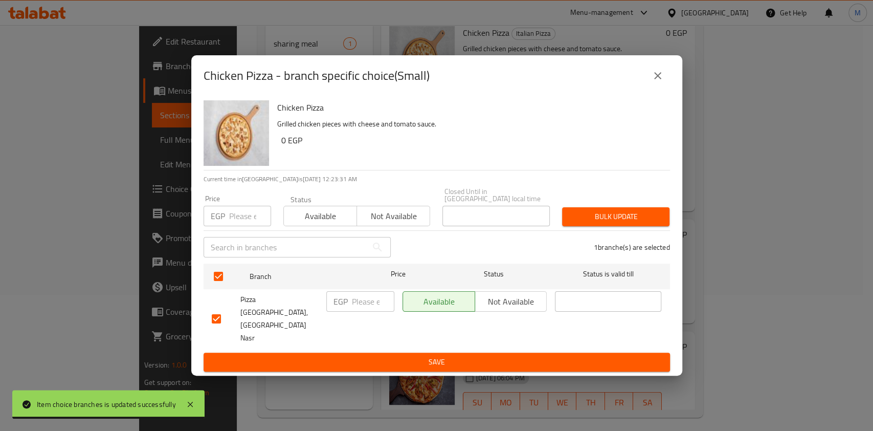
click at [360, 311] on input "number" at bounding box center [373, 301] width 42 height 20
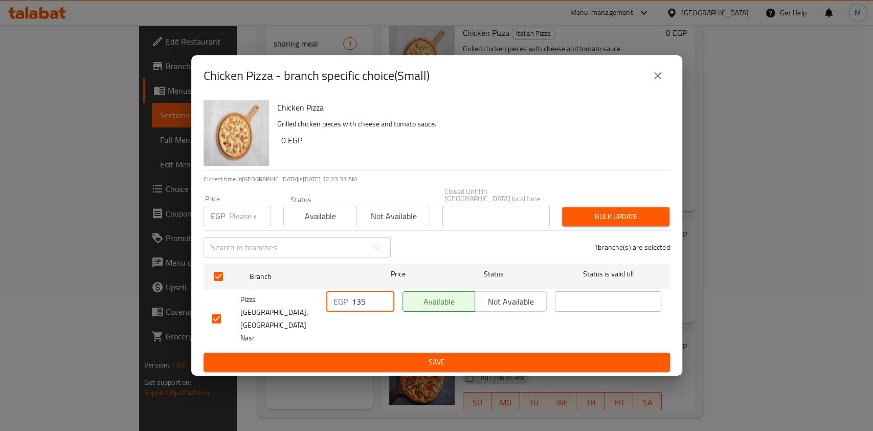
type input "135"
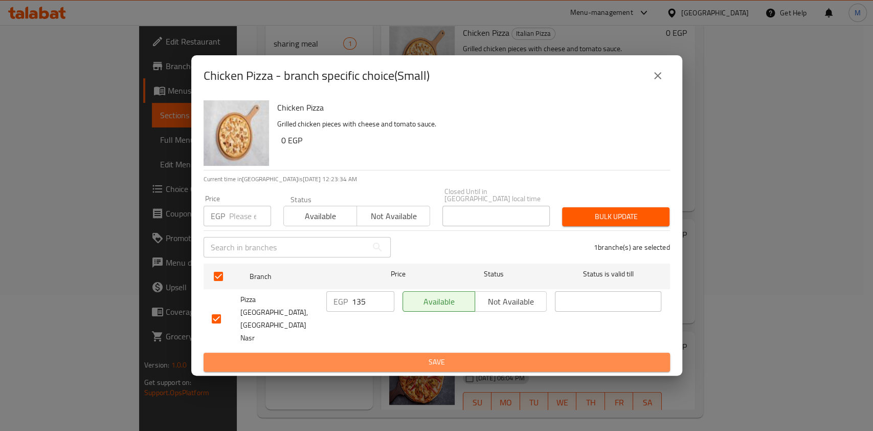
click at [387, 355] on span "Save" at bounding box center [437, 361] width 450 height 13
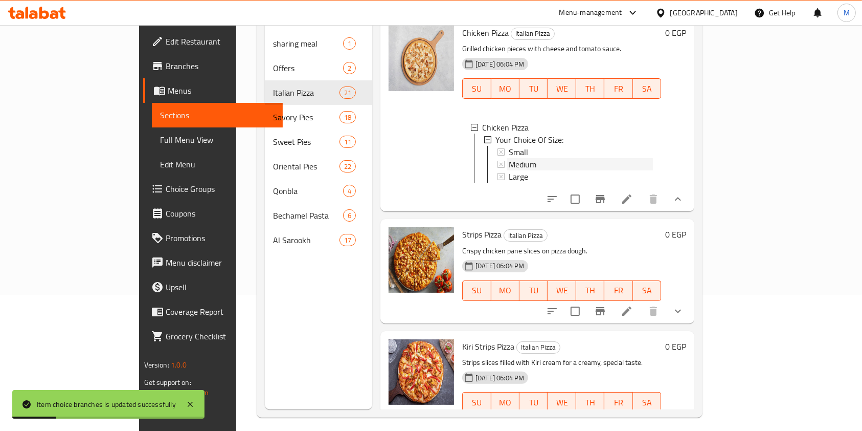
click at [509, 170] on span "Medium" at bounding box center [523, 164] width 28 height 12
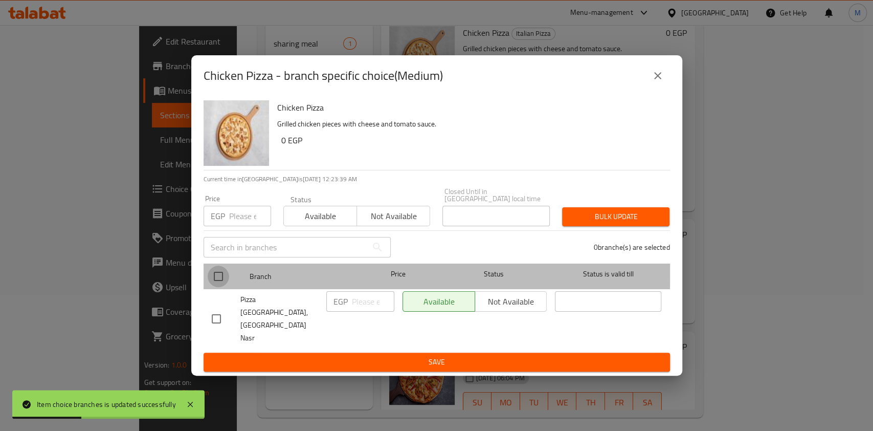
click at [223, 282] on input "checkbox" at bounding box center [218, 275] width 21 height 21
checkbox input "true"
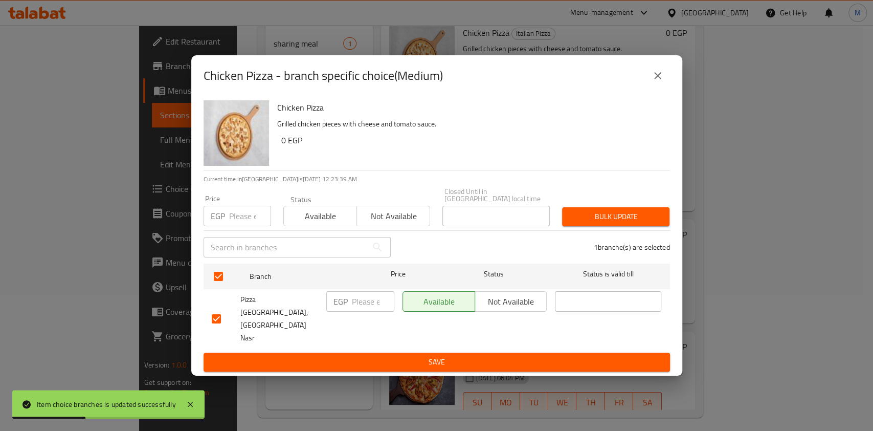
click at [239, 226] on input "number" at bounding box center [250, 216] width 42 height 20
type input "170"
click at [602, 223] on span "Bulk update" at bounding box center [615, 216] width 91 height 13
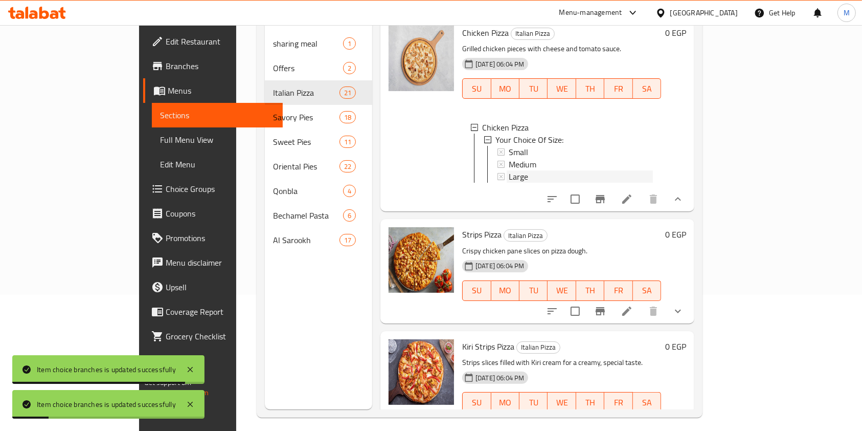
click at [509, 183] on span "Large" at bounding box center [518, 176] width 19 height 12
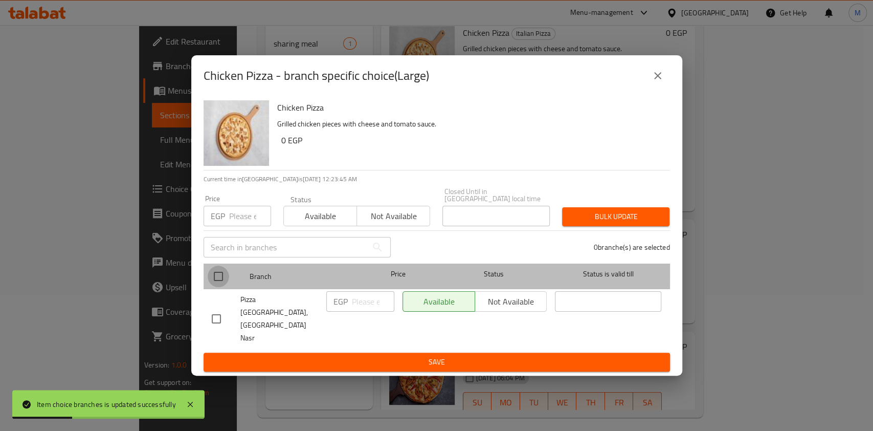
click at [219, 282] on input "checkbox" at bounding box center [218, 275] width 21 height 21
checkbox input "true"
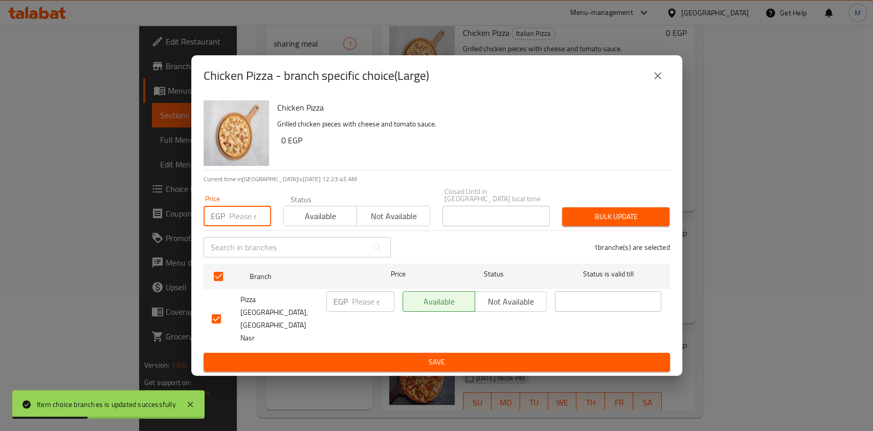
click at [233, 226] on input "number" at bounding box center [250, 216] width 42 height 20
type input "225"
click at [578, 223] on span "Bulk update" at bounding box center [615, 216] width 91 height 13
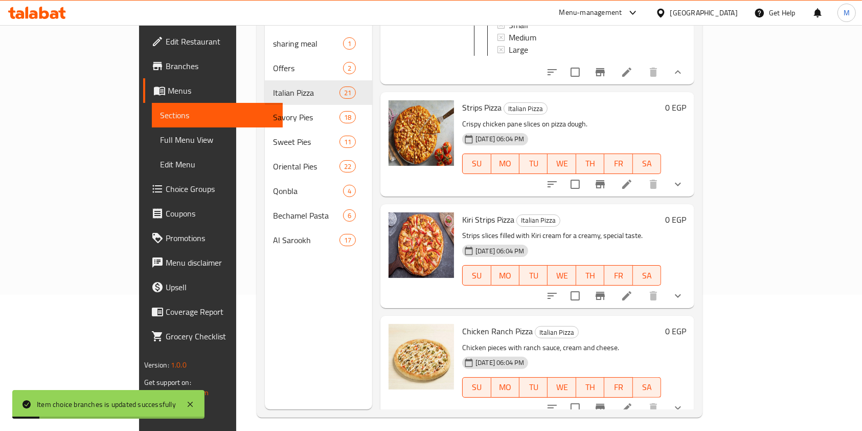
scroll to position [1841, 0]
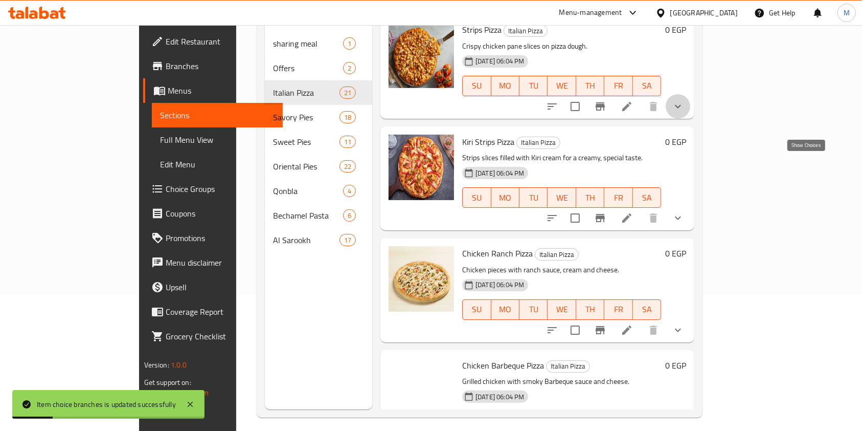
click at [684, 112] on icon "show more" at bounding box center [678, 106] width 12 height 12
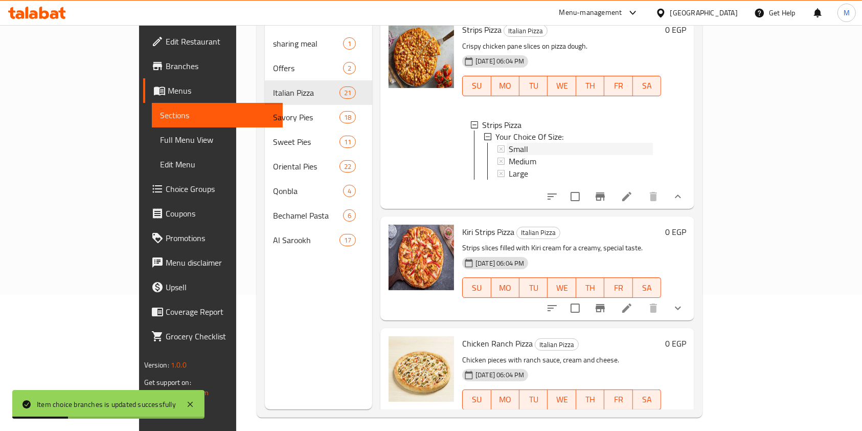
click at [509, 155] on span "Small" at bounding box center [518, 149] width 19 height 12
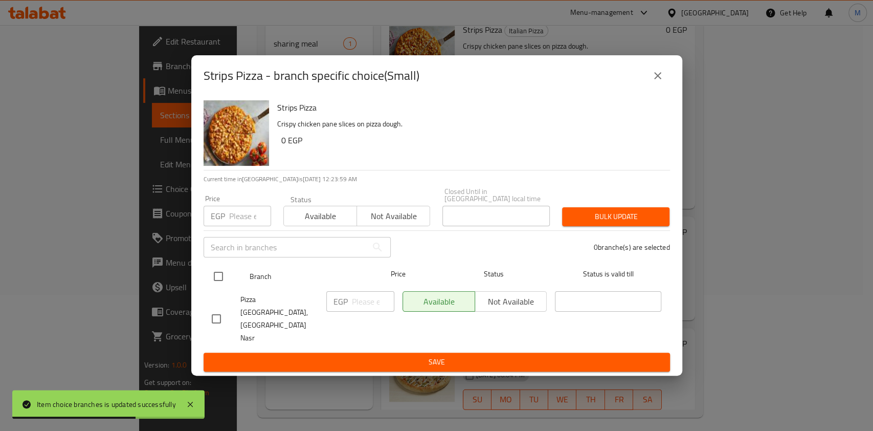
click at [212, 287] on input "checkbox" at bounding box center [218, 275] width 21 height 21
checkbox input "true"
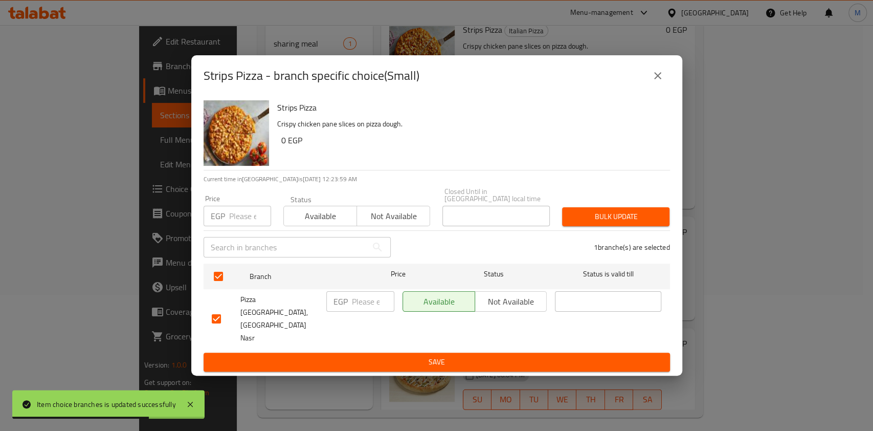
click at [354, 309] on input "number" at bounding box center [373, 301] width 42 height 20
type input "135"
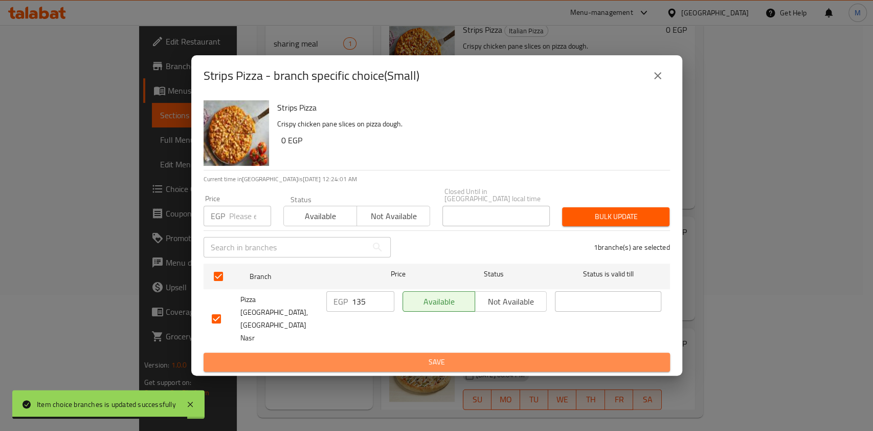
click at [362, 355] on span "Save" at bounding box center [437, 361] width 450 height 13
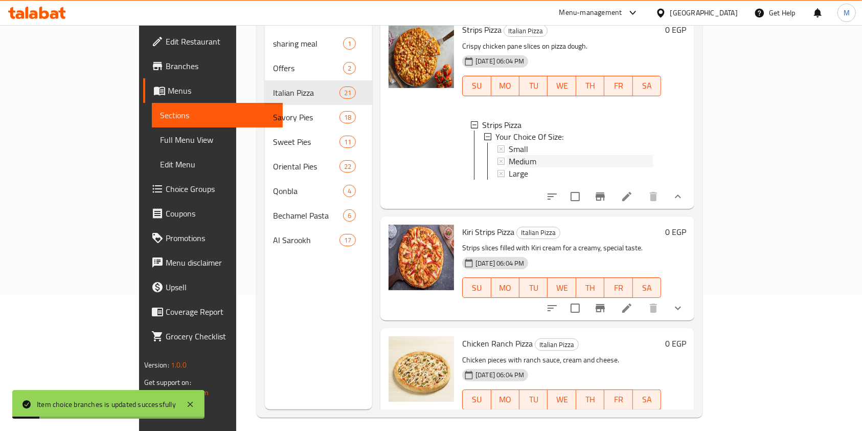
click at [510, 168] on div "Medium" at bounding box center [581, 161] width 144 height 12
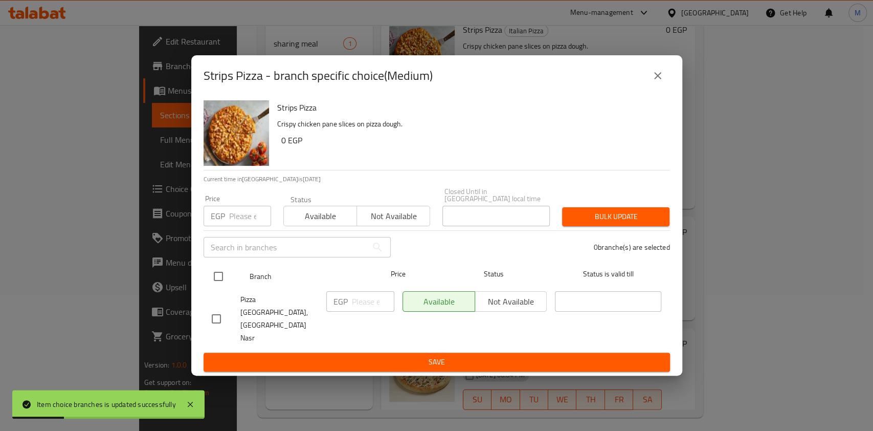
click at [225, 286] on input "checkbox" at bounding box center [218, 275] width 21 height 21
checkbox input "true"
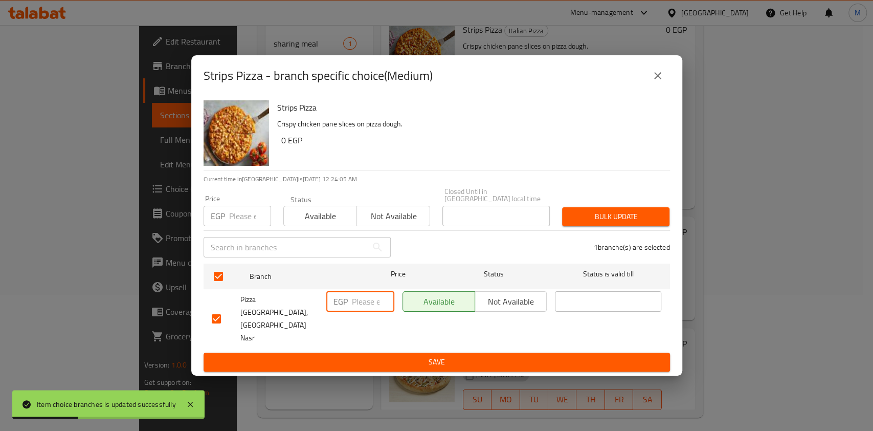
click at [357, 311] on input "number" at bounding box center [373, 301] width 42 height 20
type input "170"
click at [359, 355] on span "Save" at bounding box center [437, 361] width 450 height 13
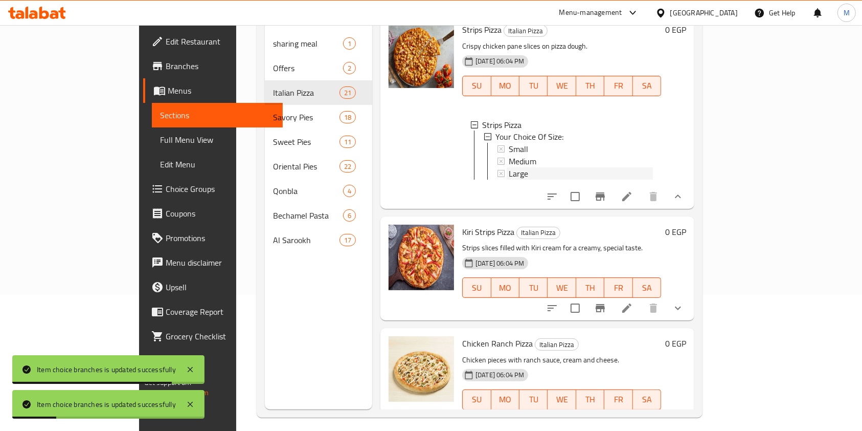
click at [509, 180] on span "Large" at bounding box center [518, 174] width 19 height 12
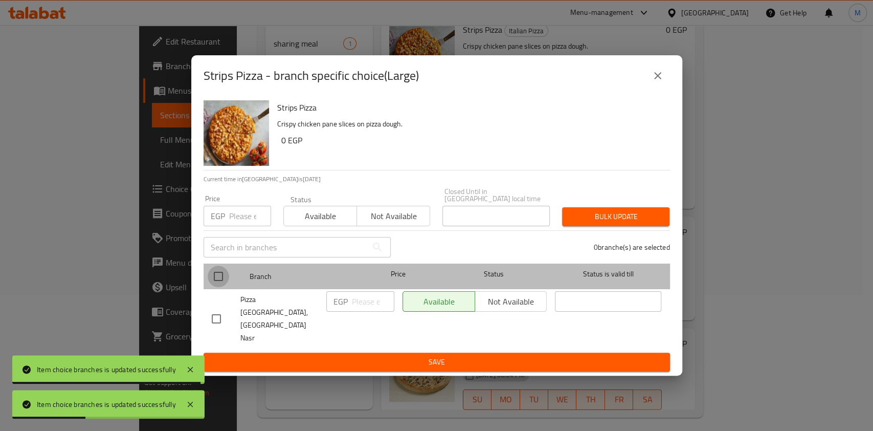
click at [224, 287] on input "checkbox" at bounding box center [218, 275] width 21 height 21
checkbox input "true"
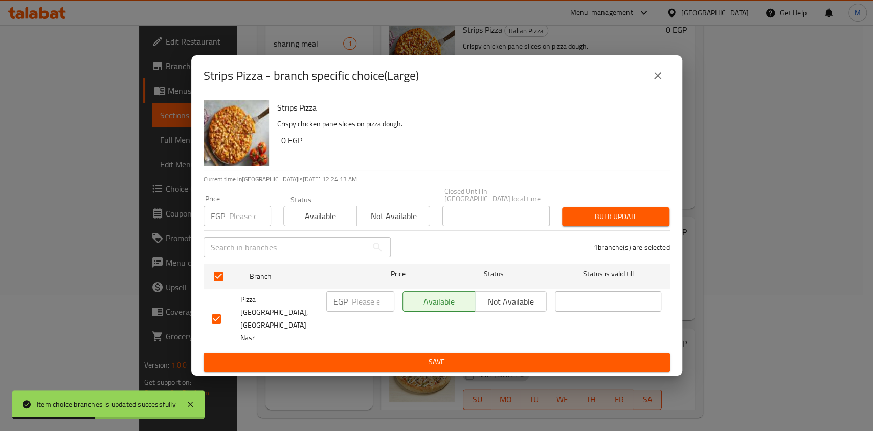
click at [237, 226] on input "number" at bounding box center [250, 216] width 42 height 20
type input "225"
click at [589, 223] on span "Bulk update" at bounding box center [615, 216] width 91 height 13
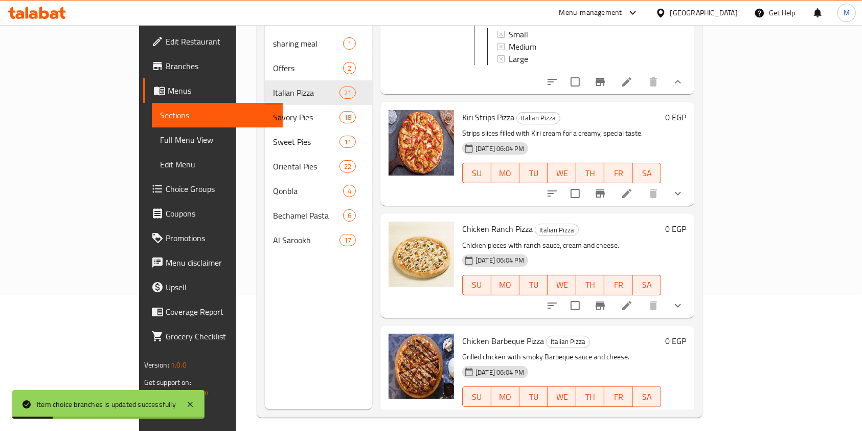
scroll to position [1977, 0]
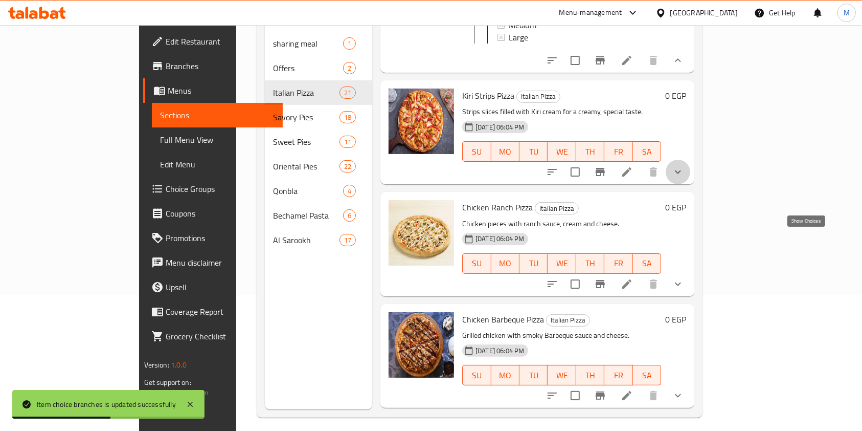
click at [684, 178] on icon "show more" at bounding box center [678, 172] width 12 height 12
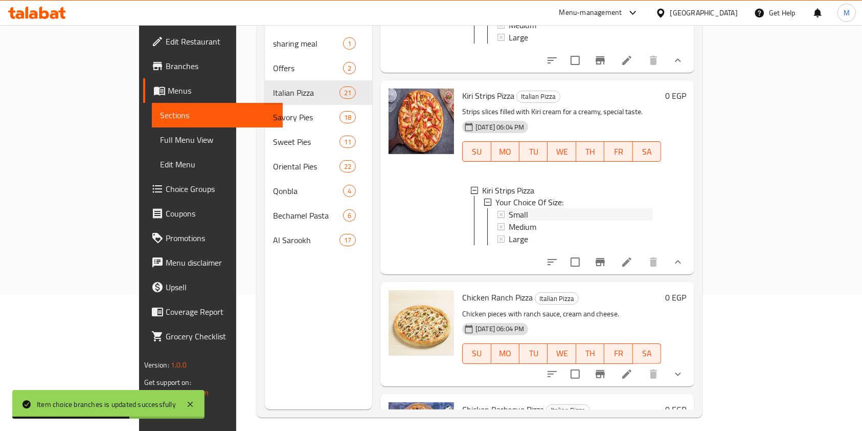
click at [517, 221] on div "Small" at bounding box center [581, 215] width 144 height 12
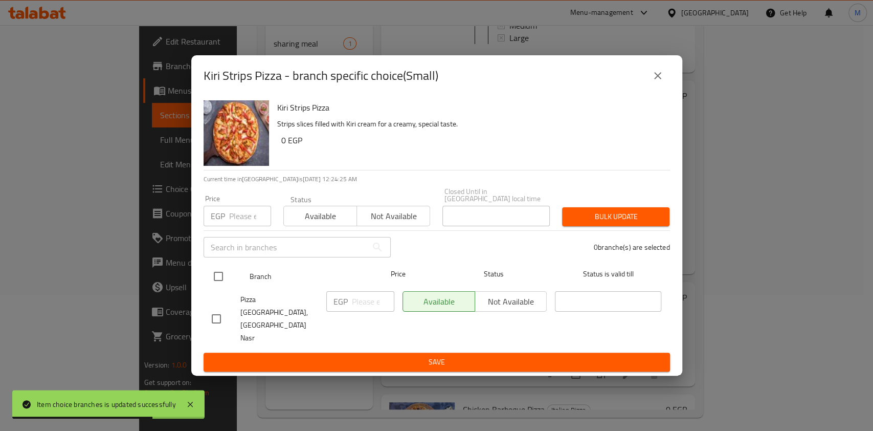
click at [221, 287] on input "checkbox" at bounding box center [218, 275] width 21 height 21
checkbox input "true"
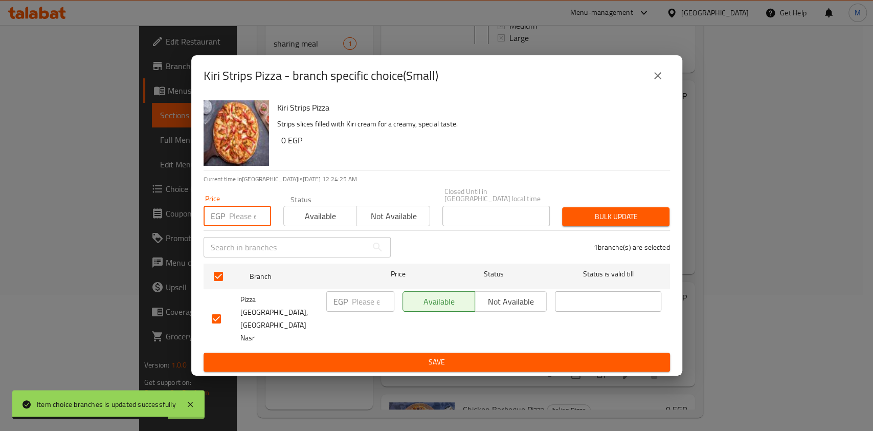
click at [233, 226] on input "number" at bounding box center [250, 216] width 42 height 20
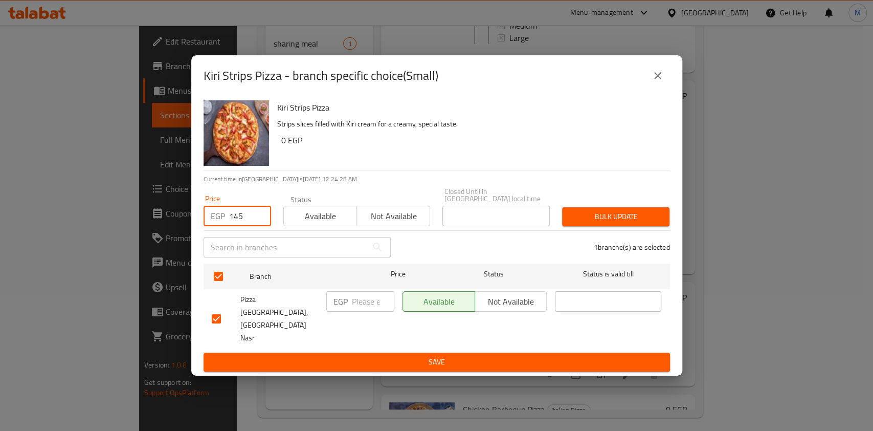
type input "145"
click at [594, 223] on span "Bulk update" at bounding box center [615, 216] width 91 height 13
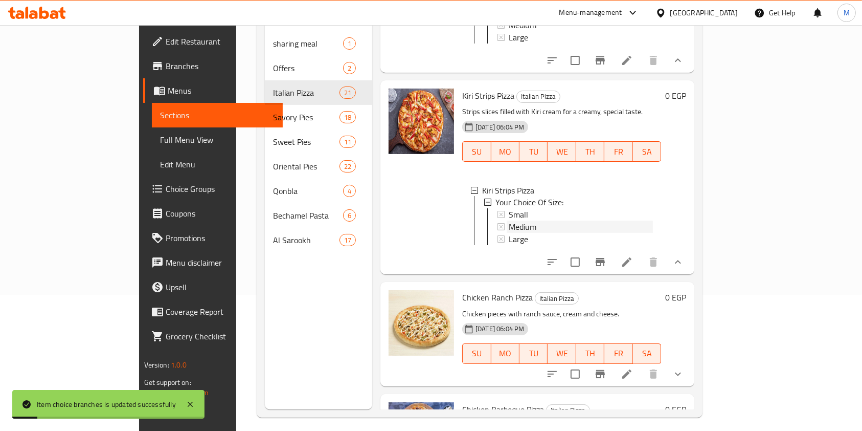
click at [510, 233] on div "Medium" at bounding box center [581, 227] width 144 height 12
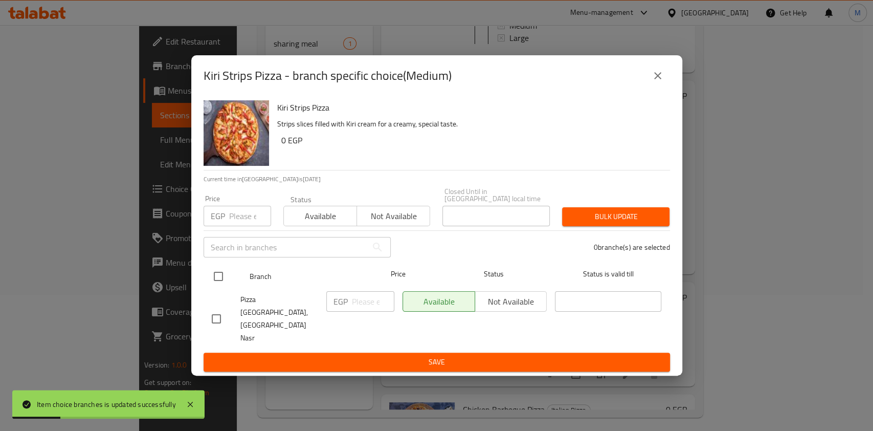
click at [222, 283] on input "checkbox" at bounding box center [218, 275] width 21 height 21
checkbox input "true"
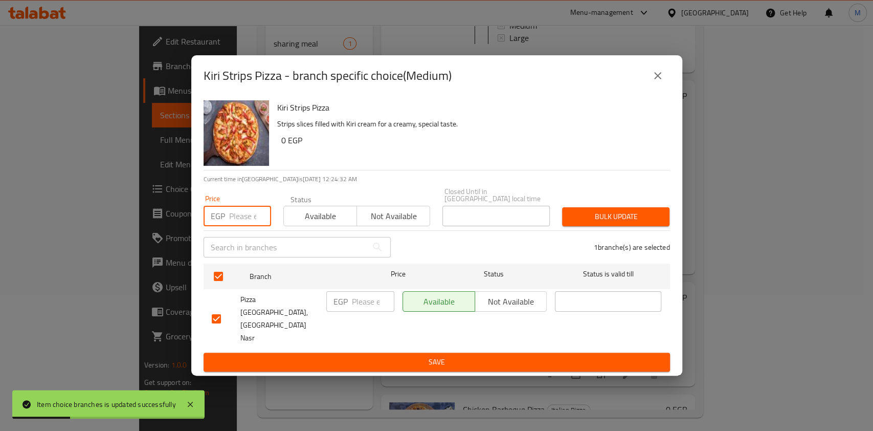
click at [244, 226] on input "number" at bounding box center [250, 216] width 42 height 20
type input "180"
click at [578, 223] on span "Bulk update" at bounding box center [615, 216] width 91 height 13
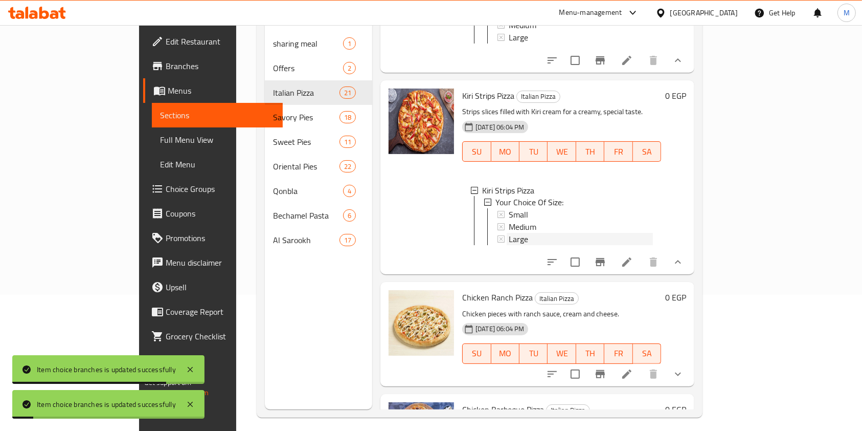
click at [509, 245] on span "Large" at bounding box center [518, 239] width 19 height 12
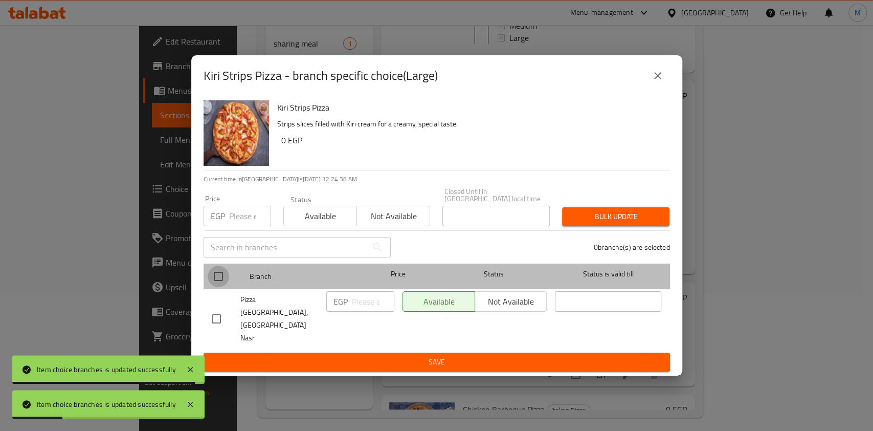
click at [222, 284] on input "checkbox" at bounding box center [218, 275] width 21 height 21
checkbox input "true"
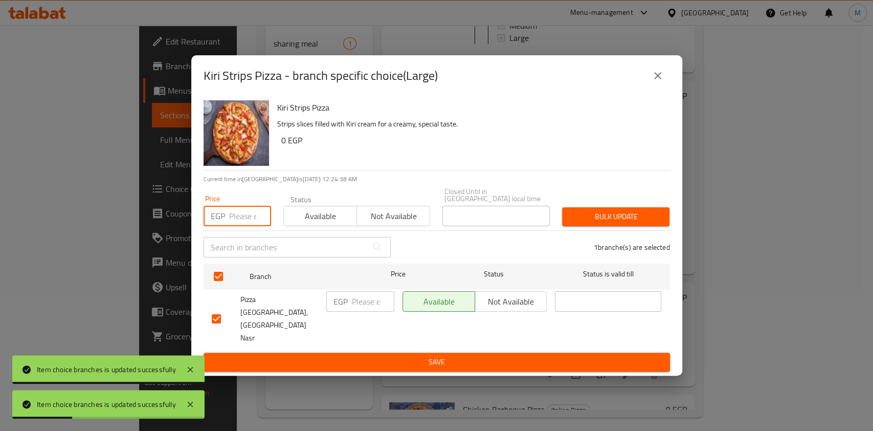
click at [241, 226] on input "number" at bounding box center [250, 216] width 42 height 20
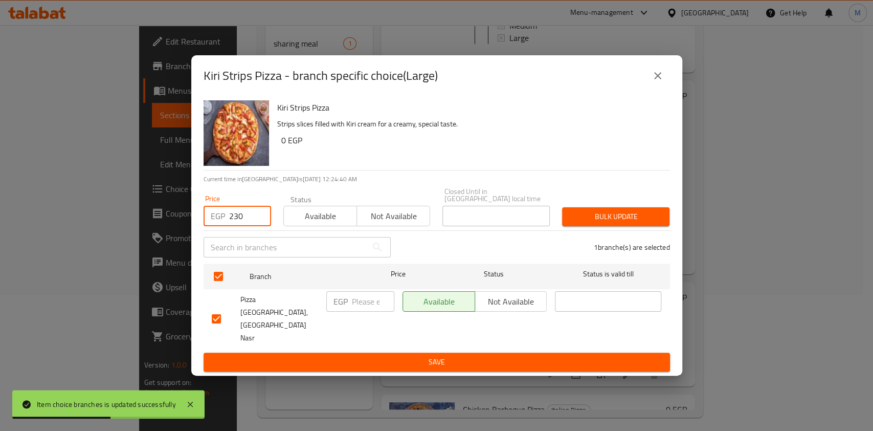
type input "230"
click at [646, 223] on span "Bulk update" at bounding box center [615, 216] width 91 height 13
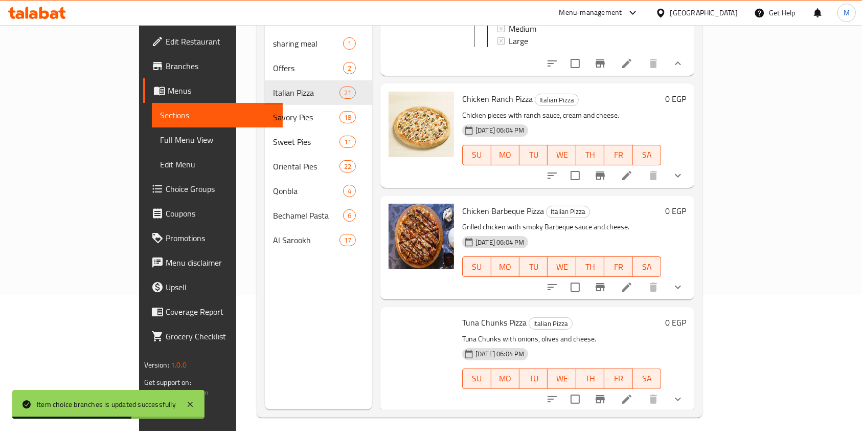
scroll to position [2181, 0]
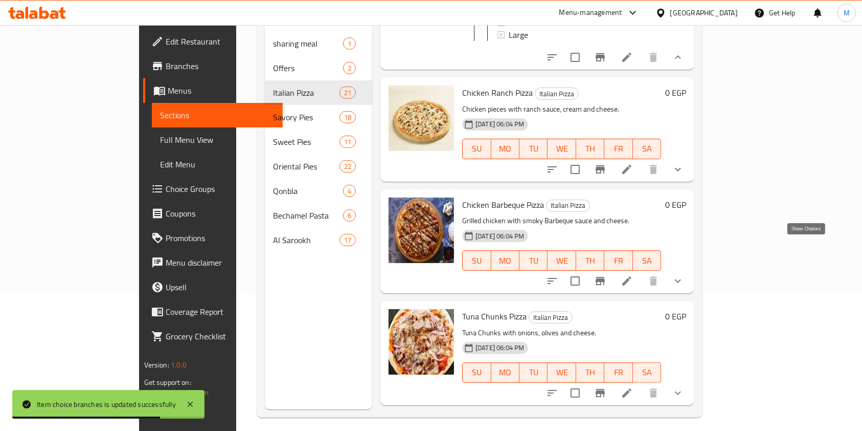
click at [684, 175] on icon "show more" at bounding box center [678, 169] width 12 height 12
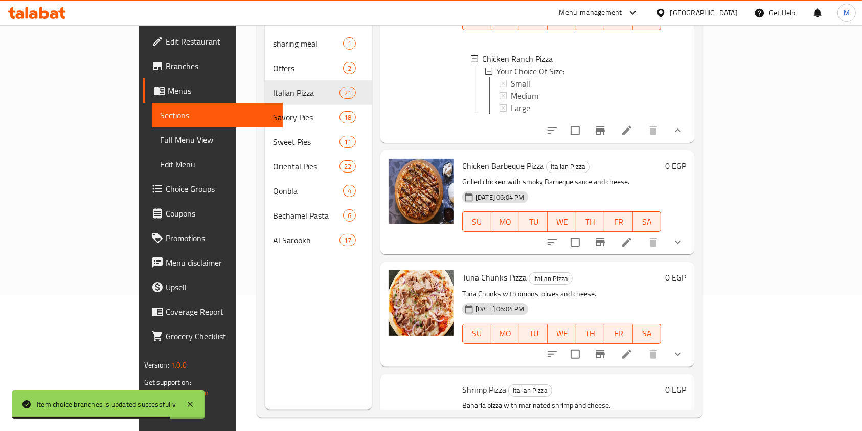
scroll to position [2318, 0]
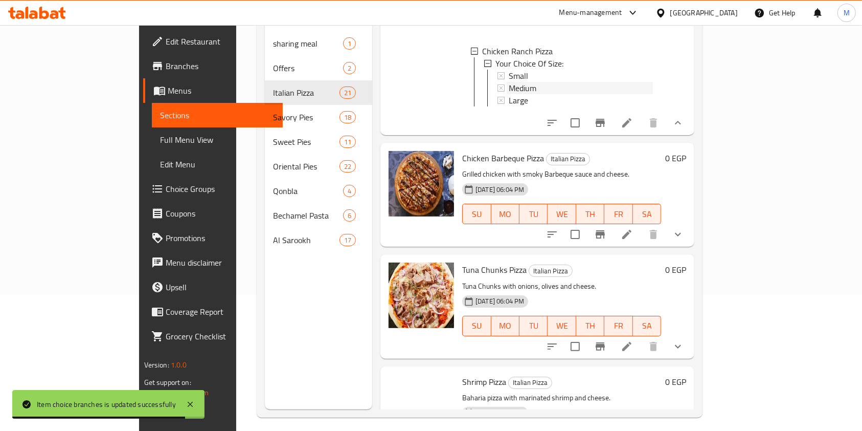
click at [513, 94] on div "Medium" at bounding box center [581, 88] width 144 height 12
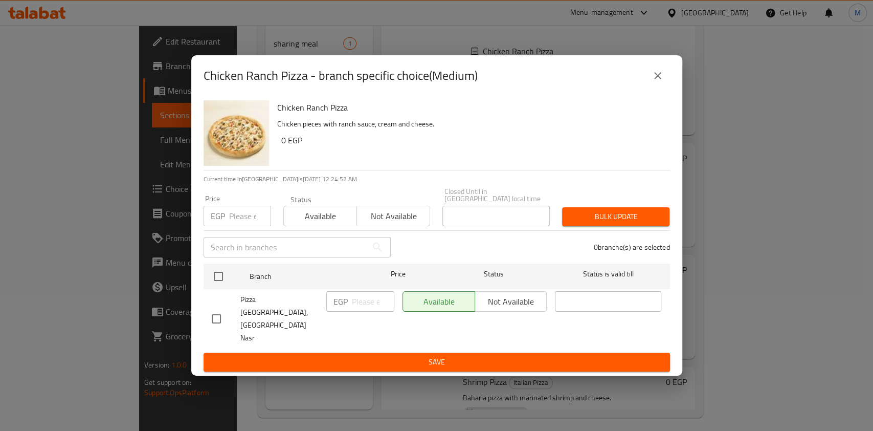
click at [215, 317] on input "checkbox" at bounding box center [216, 318] width 21 height 21
checkbox input "true"
click at [370, 311] on input "number" at bounding box center [373, 301] width 42 height 20
type input "200"
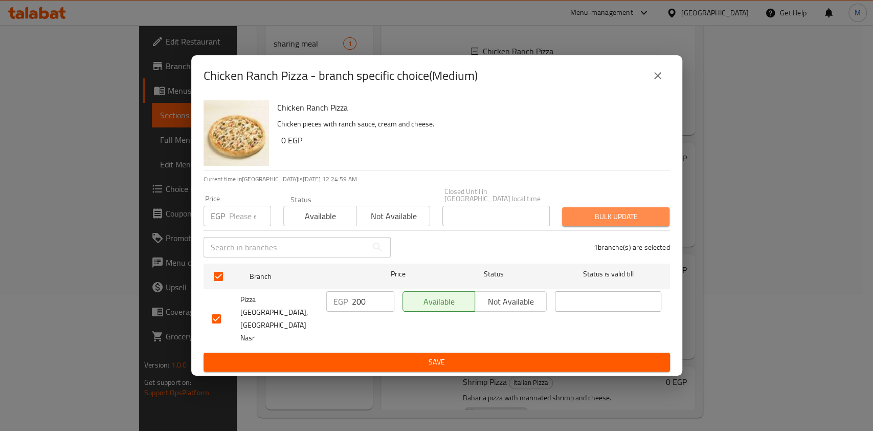
click at [602, 223] on span "Bulk update" at bounding box center [615, 216] width 91 height 13
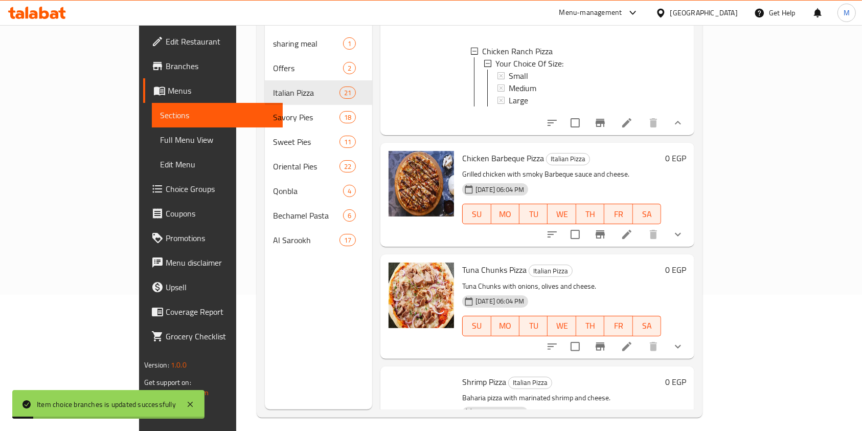
click at [515, 94] on div "Medium" at bounding box center [581, 88] width 144 height 12
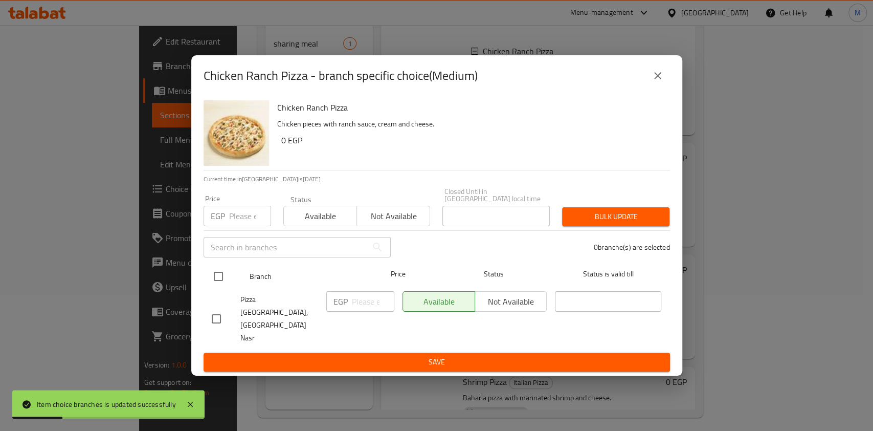
click at [221, 279] on input "checkbox" at bounding box center [218, 275] width 21 height 21
checkbox input "true"
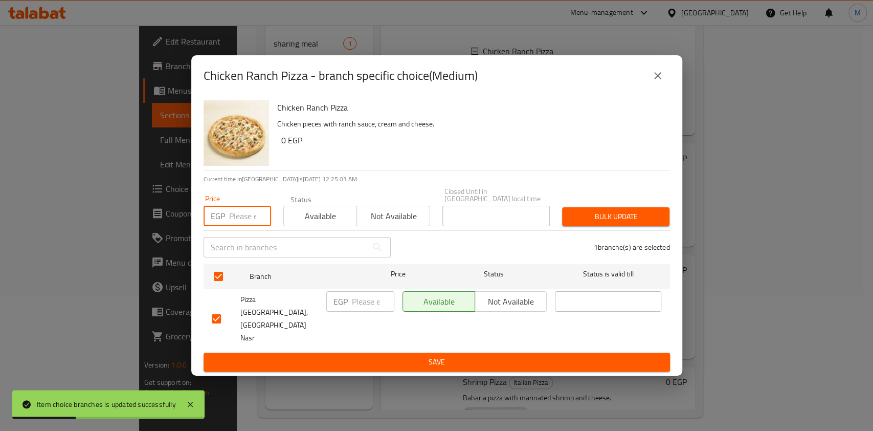
click at [253, 226] on input "number" at bounding box center [250, 216] width 42 height 20
type input "200"
click at [626, 223] on span "Bulk update" at bounding box center [615, 216] width 91 height 13
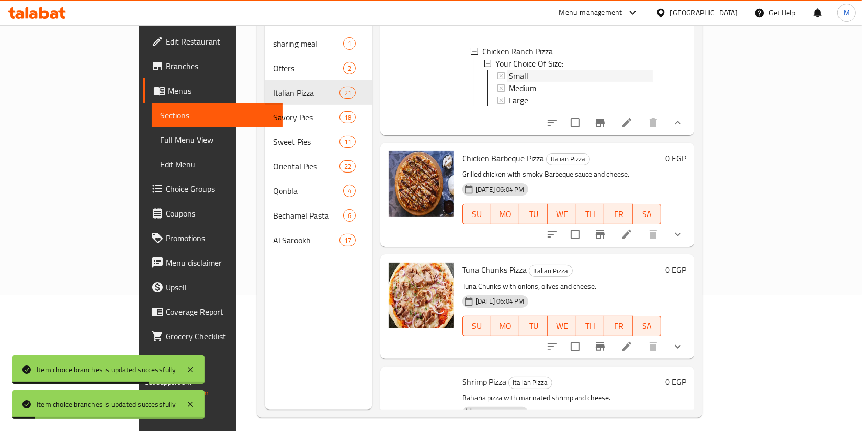
click at [509, 82] on span "Small" at bounding box center [518, 76] width 19 height 12
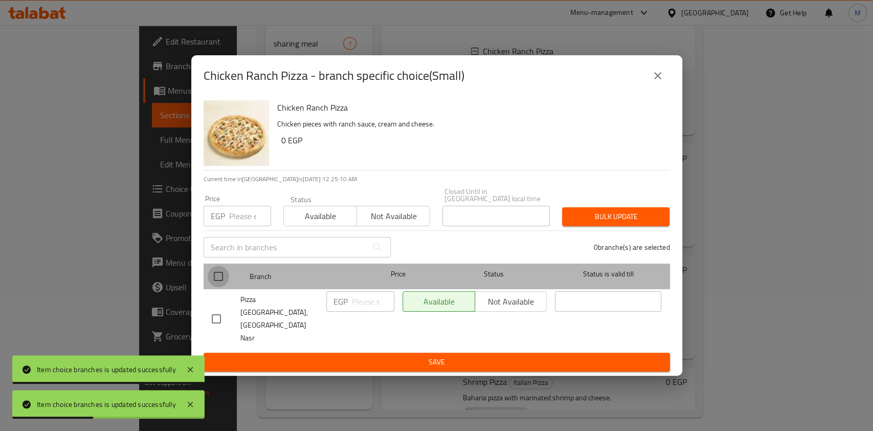
drag, startPoint x: 212, startPoint y: 290, endPoint x: 236, endPoint y: 249, distance: 48.1
click at [213, 287] on input "checkbox" at bounding box center [218, 275] width 21 height 21
checkbox input "true"
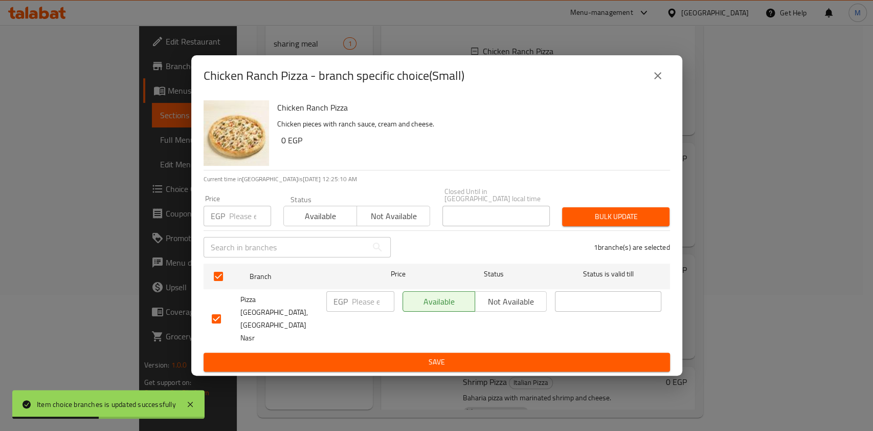
click at [242, 232] on div "Price EGP Price" at bounding box center [237, 210] width 80 height 43
click at [242, 226] on input "number" at bounding box center [250, 216] width 42 height 20
type input "150"
click at [569, 226] on button "Bulk update" at bounding box center [615, 216] width 107 height 19
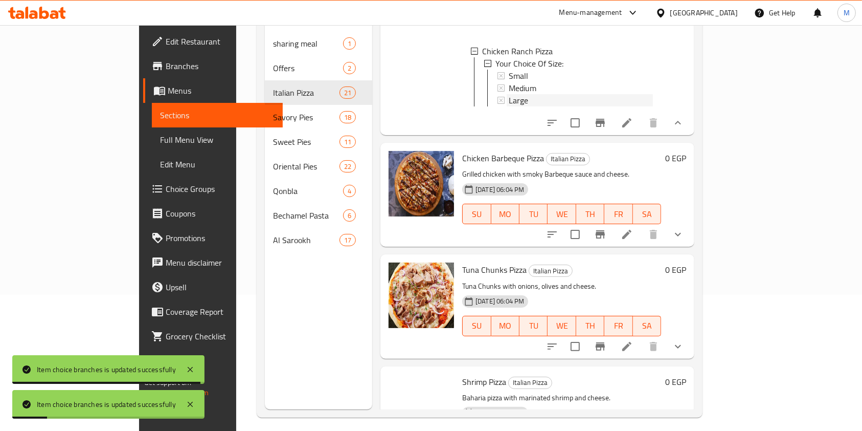
click at [514, 106] on div "Large" at bounding box center [581, 100] width 144 height 12
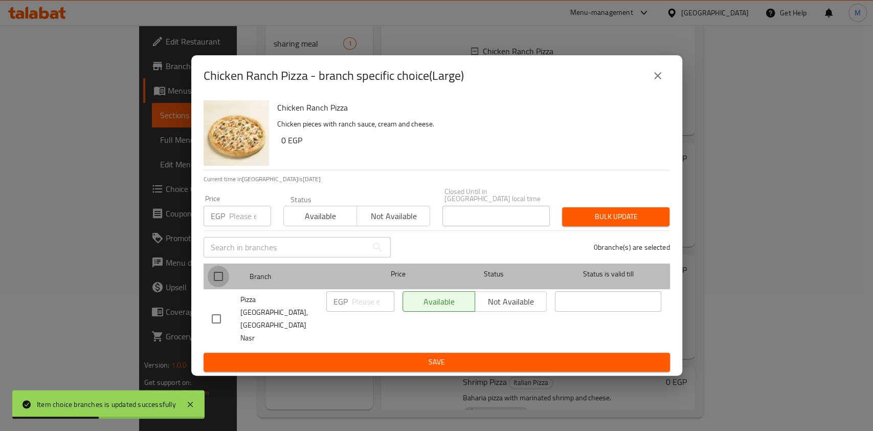
click at [215, 282] on input "checkbox" at bounding box center [218, 275] width 21 height 21
checkbox input "true"
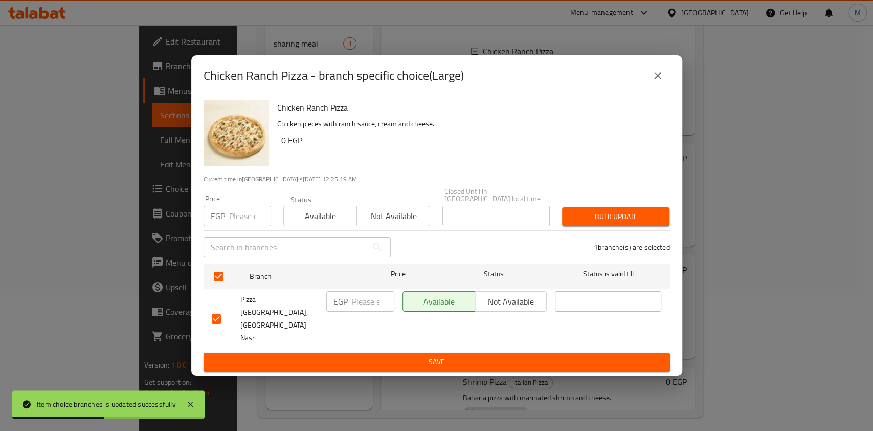
click at [229, 226] on input "number" at bounding box center [250, 216] width 42 height 20
type input "250"
click at [608, 223] on span "Bulk update" at bounding box center [615, 216] width 91 height 13
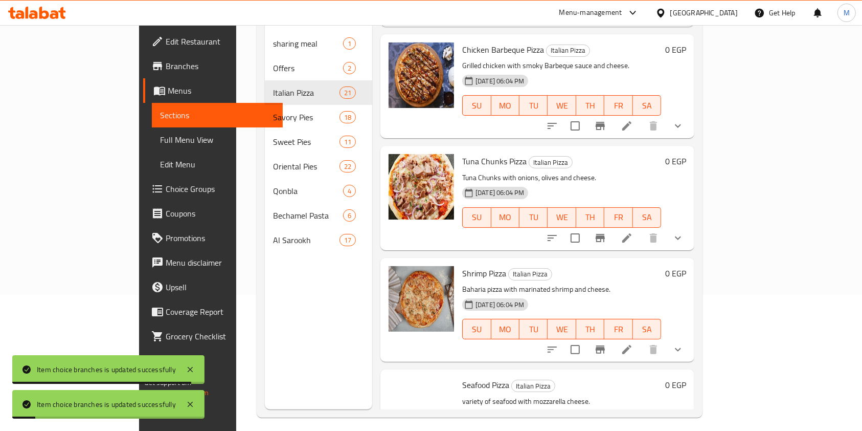
scroll to position [2454, 0]
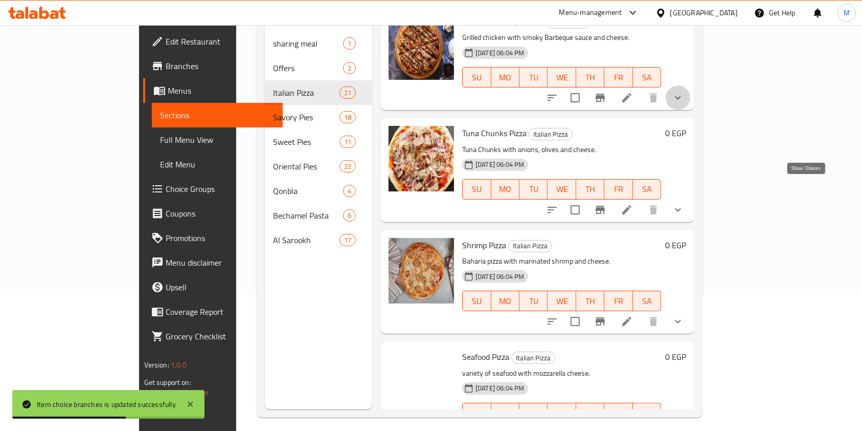
click at [684, 104] on icon "show more" at bounding box center [678, 98] width 12 height 12
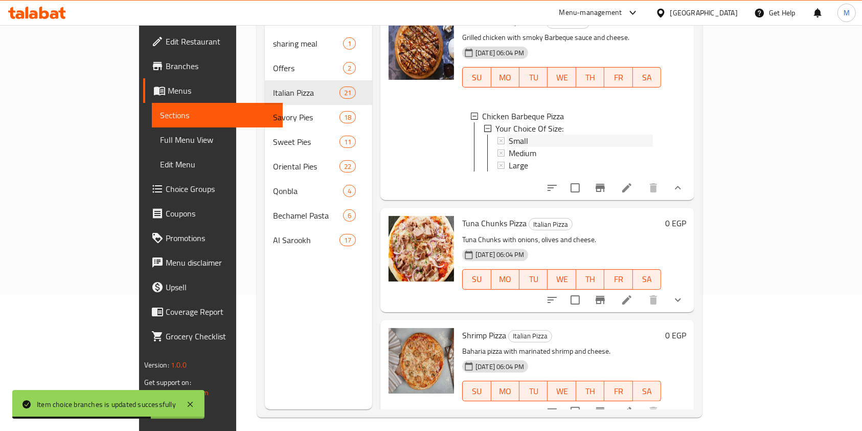
click at [509, 147] on span "Small" at bounding box center [518, 140] width 19 height 12
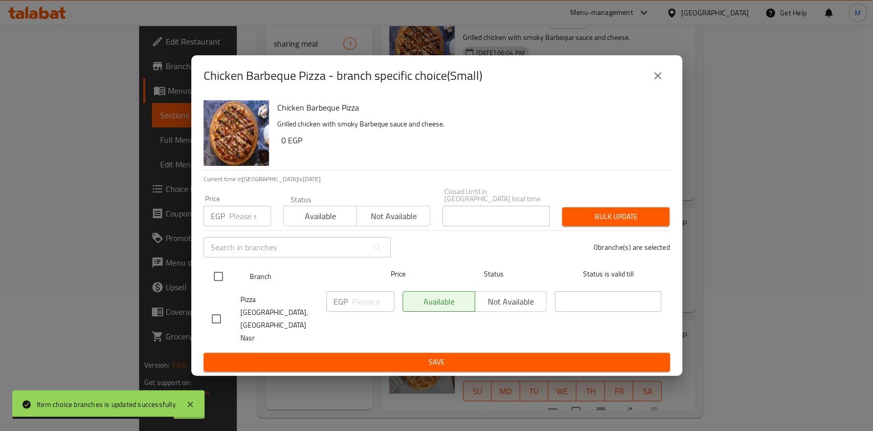
click at [224, 283] on input "checkbox" at bounding box center [218, 275] width 21 height 21
checkbox input "true"
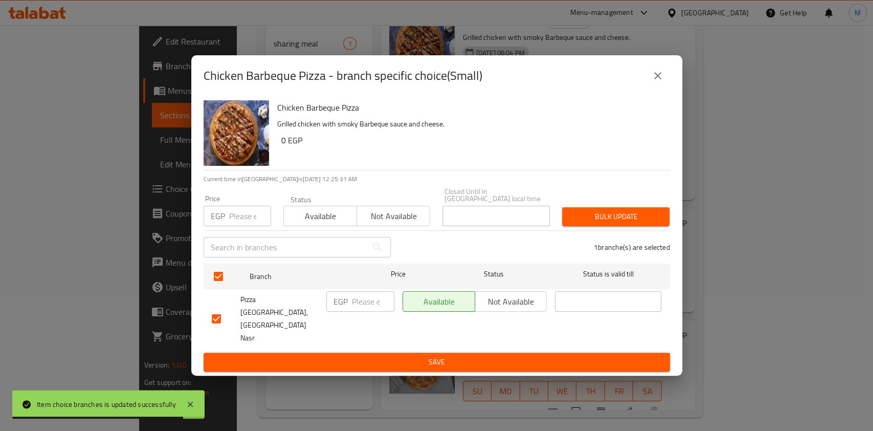
click at [237, 226] on input "number" at bounding box center [250, 216] width 42 height 20
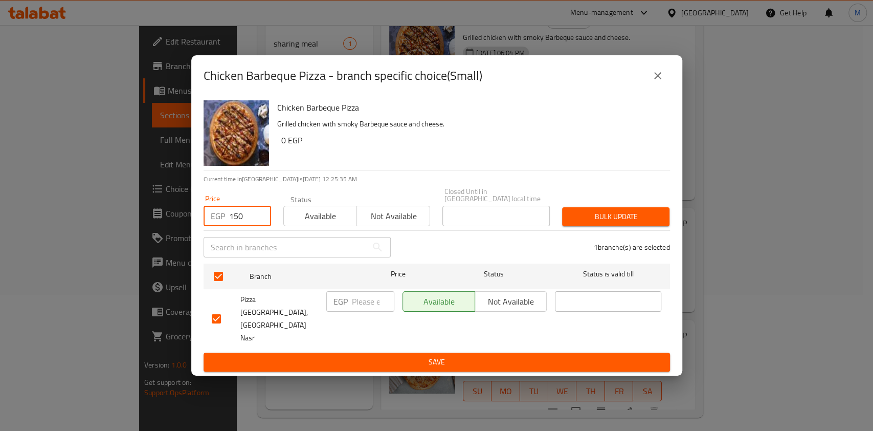
type input "150"
click at [614, 223] on span "Bulk update" at bounding box center [615, 216] width 91 height 13
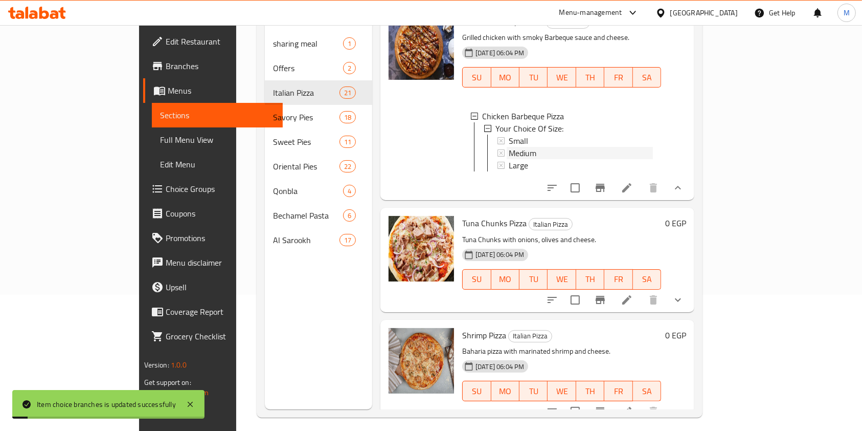
click at [516, 159] on div "Medium" at bounding box center [581, 153] width 144 height 12
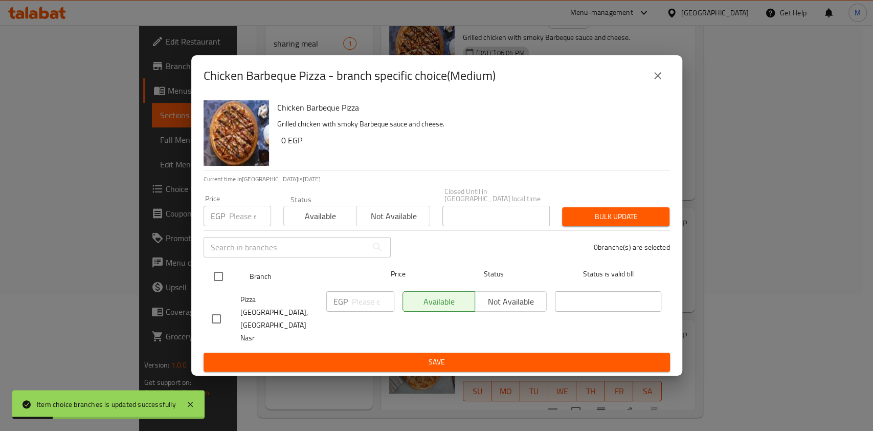
click at [216, 287] on input "checkbox" at bounding box center [218, 275] width 21 height 21
checkbox input "true"
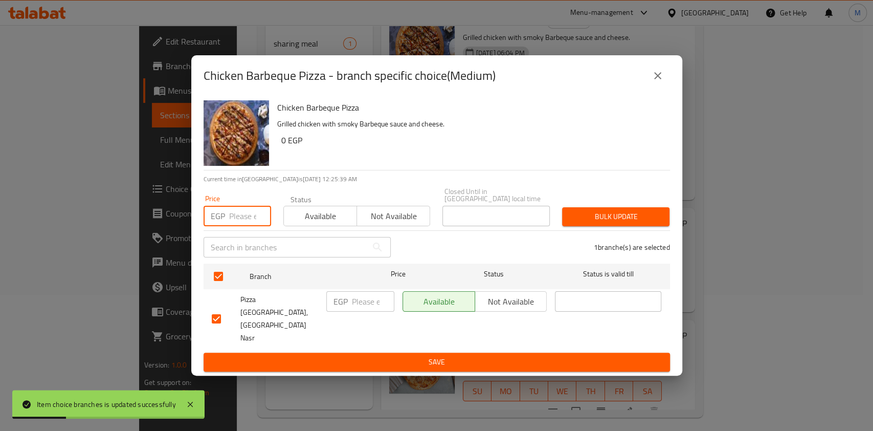
click at [236, 226] on input "number" at bounding box center [250, 216] width 42 height 20
type input "200"
click at [620, 223] on span "Bulk update" at bounding box center [615, 216] width 91 height 13
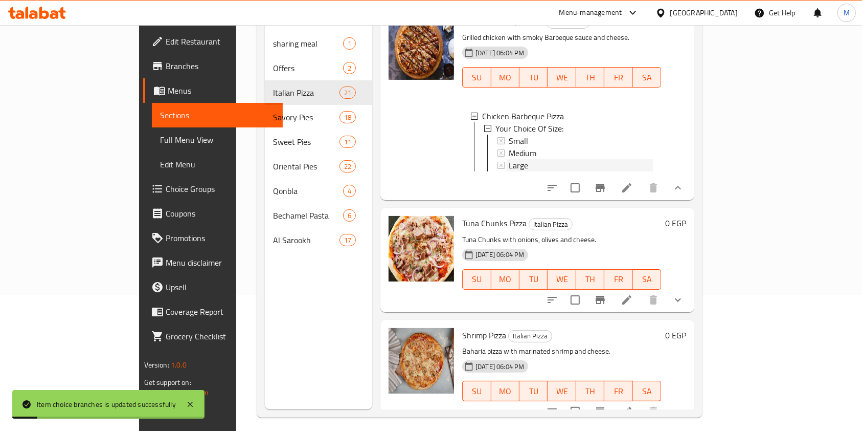
click at [510, 171] on div "Large" at bounding box center [581, 165] width 144 height 12
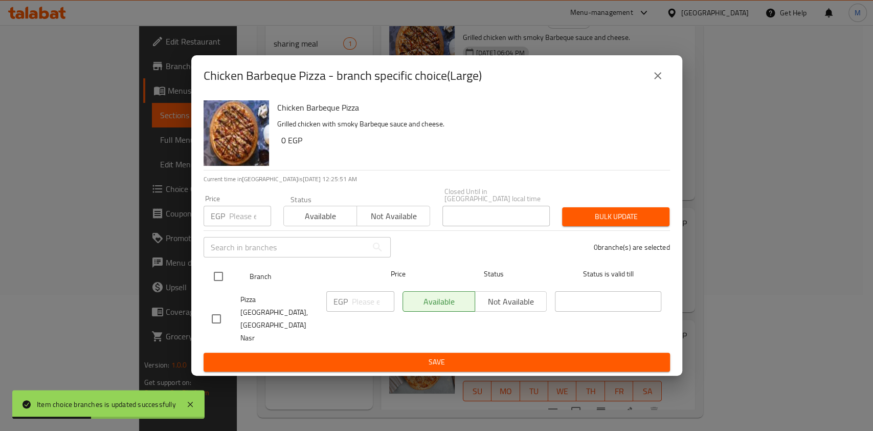
click at [221, 281] on input "checkbox" at bounding box center [218, 275] width 21 height 21
checkbox input "true"
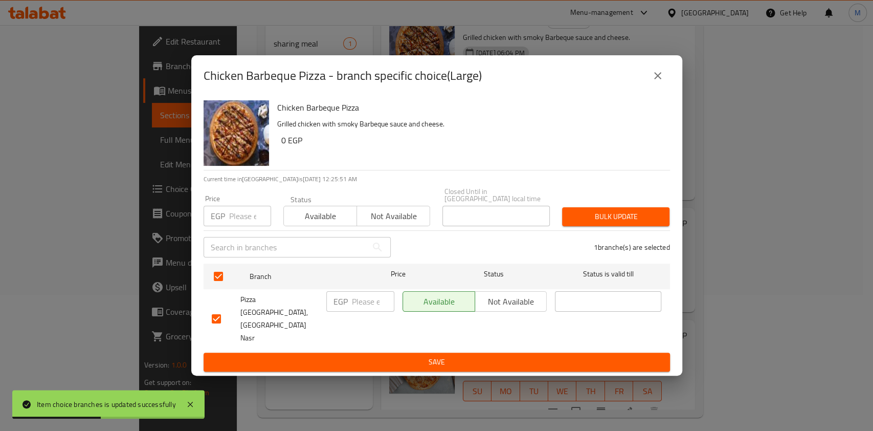
click at [237, 226] on input "number" at bounding box center [250, 216] width 42 height 20
type input "250"
click at [601, 223] on span "Bulk update" at bounding box center [615, 216] width 91 height 13
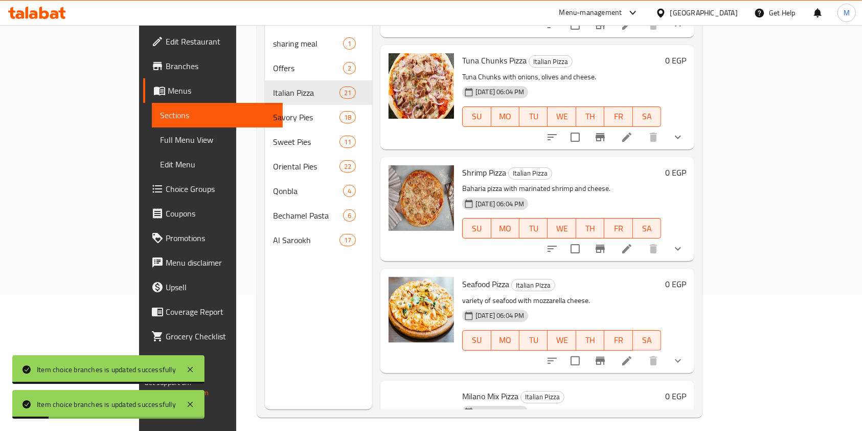
scroll to position [2659, 0]
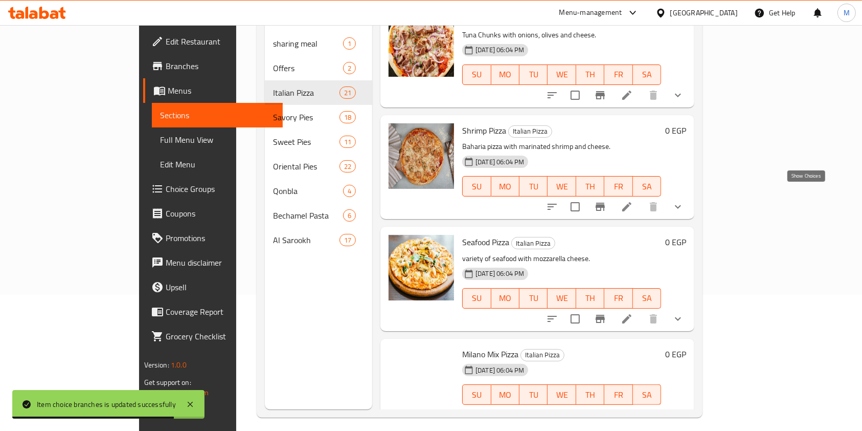
click at [690, 107] on button "show more" at bounding box center [678, 95] width 25 height 25
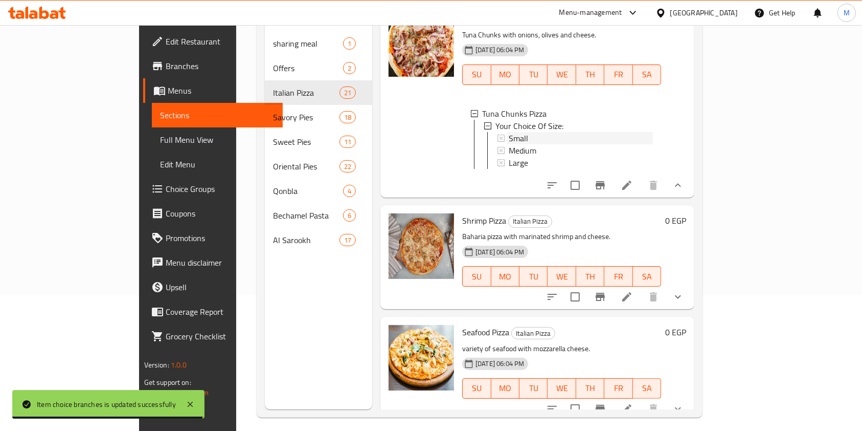
click at [509, 144] on div "Small" at bounding box center [581, 138] width 144 height 12
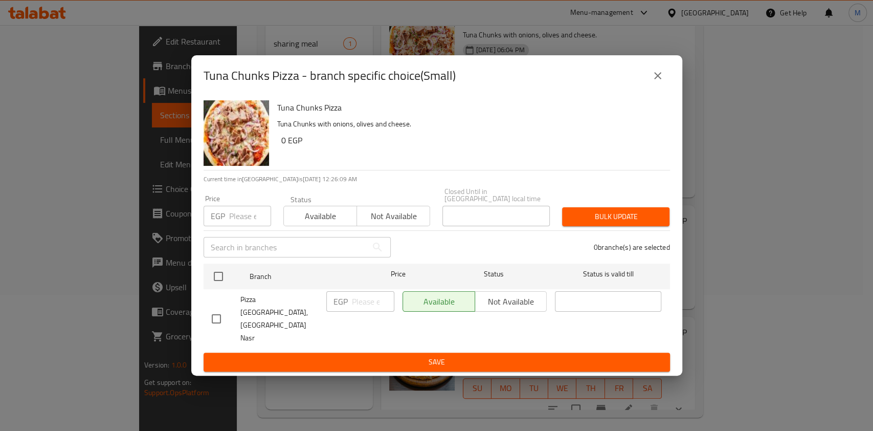
drag, startPoint x: 222, startPoint y: 288, endPoint x: 234, endPoint y: 256, distance: 34.8
click at [222, 287] on input "checkbox" at bounding box center [218, 275] width 21 height 21
checkbox input "true"
click at [237, 226] on input "number" at bounding box center [250, 216] width 42 height 20
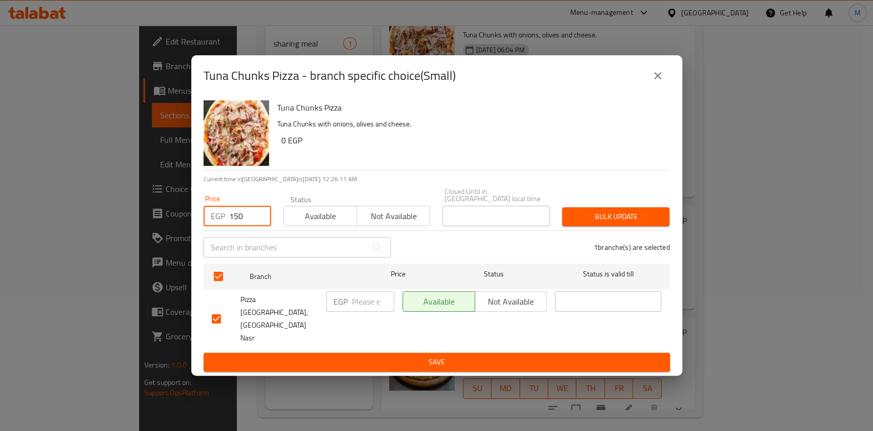
type input "150"
click at [573, 223] on span "Bulk update" at bounding box center [615, 216] width 91 height 13
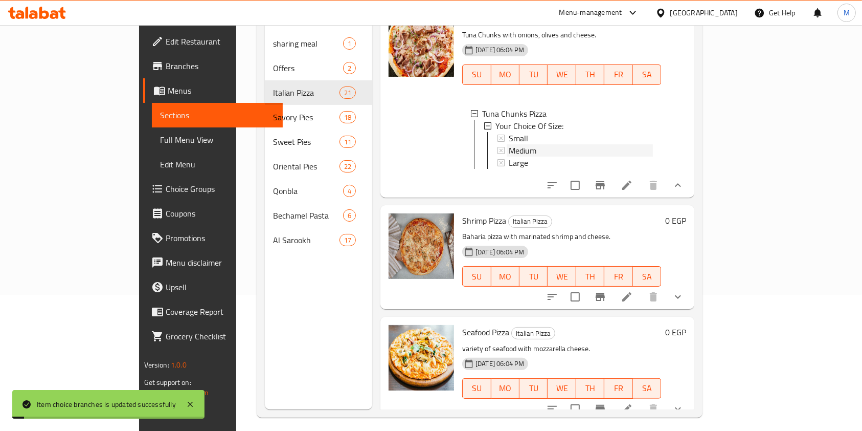
click at [509, 156] on span "Medium" at bounding box center [523, 150] width 28 height 12
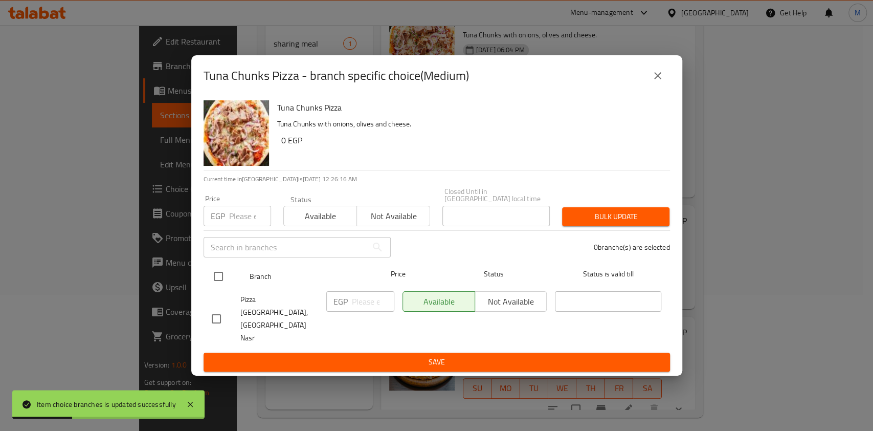
click at [222, 287] on input "checkbox" at bounding box center [218, 275] width 21 height 21
checkbox input "true"
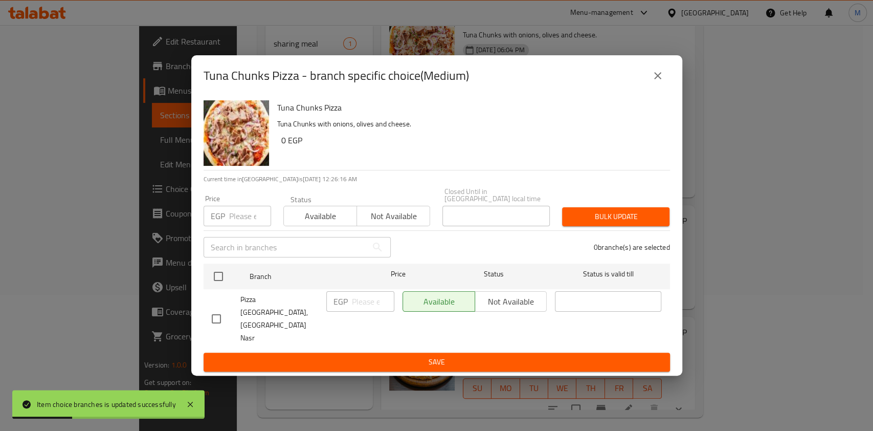
checkbox input "true"
click at [244, 226] on input "number" at bounding box center [250, 216] width 42 height 20
type input "200"
click at [601, 223] on span "Bulk update" at bounding box center [615, 216] width 91 height 13
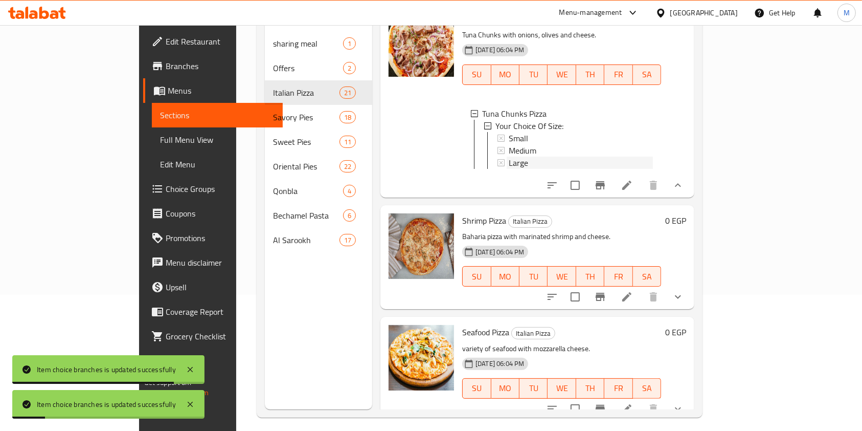
click at [509, 169] on span "Large" at bounding box center [518, 162] width 19 height 12
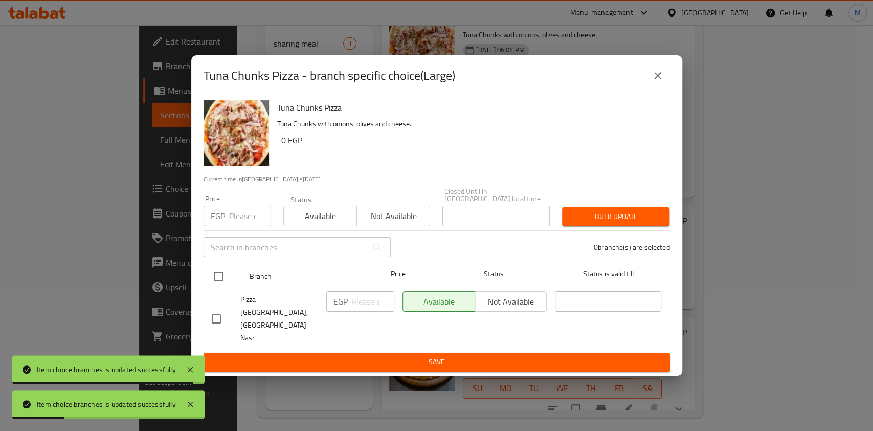
click at [211, 287] on input "checkbox" at bounding box center [218, 275] width 21 height 21
checkbox input "true"
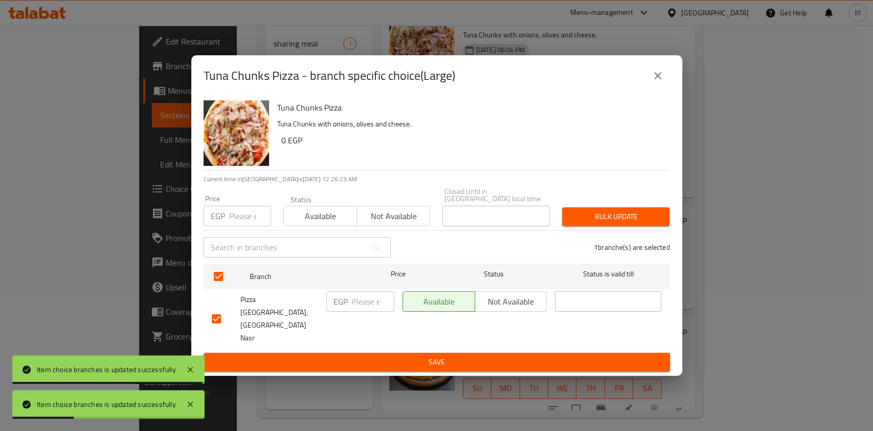
click at [231, 226] on input "number" at bounding box center [250, 216] width 42 height 20
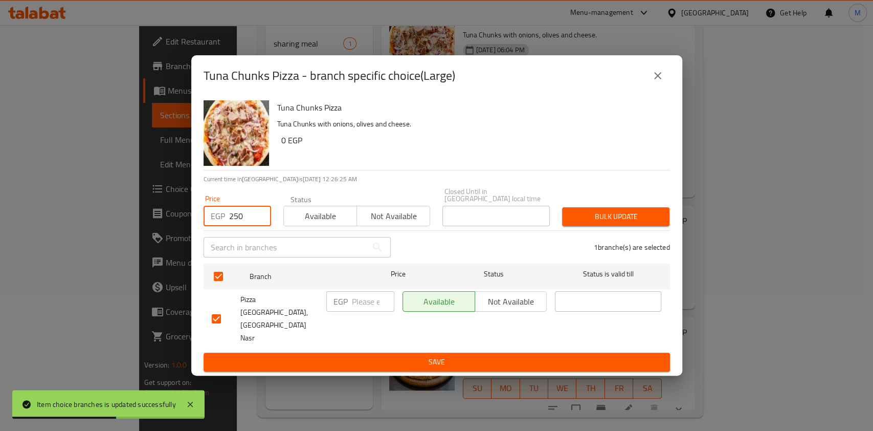
type input "250"
click at [628, 223] on span "Bulk update" at bounding box center [615, 216] width 91 height 13
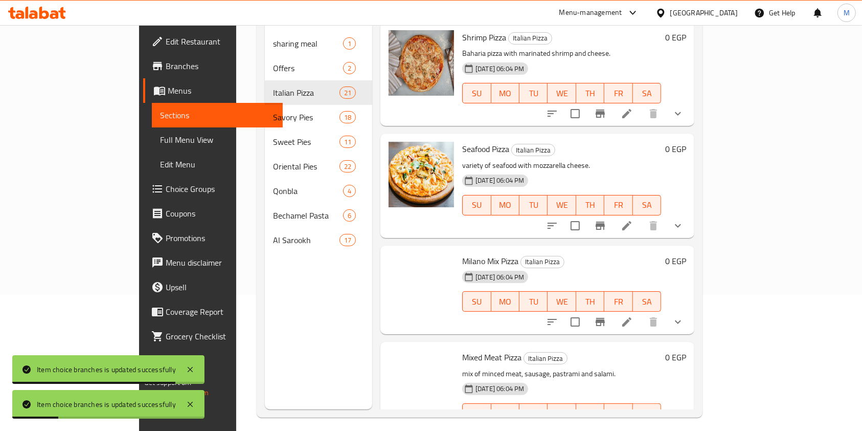
scroll to position [2864, 0]
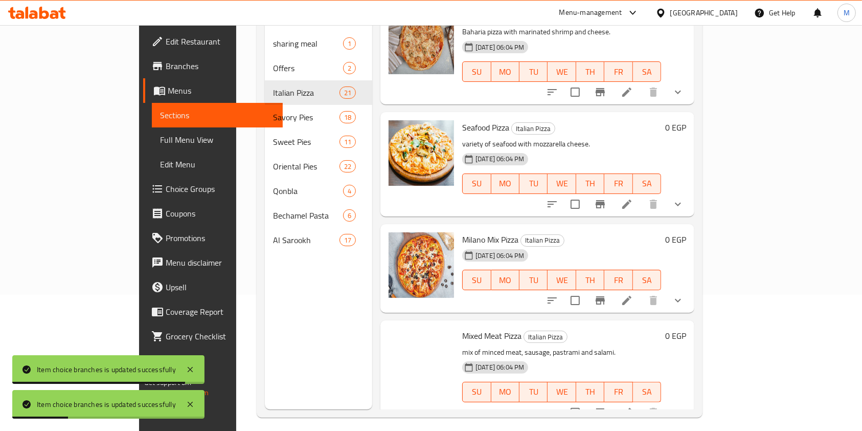
click at [690, 104] on button "show more" at bounding box center [678, 92] width 25 height 25
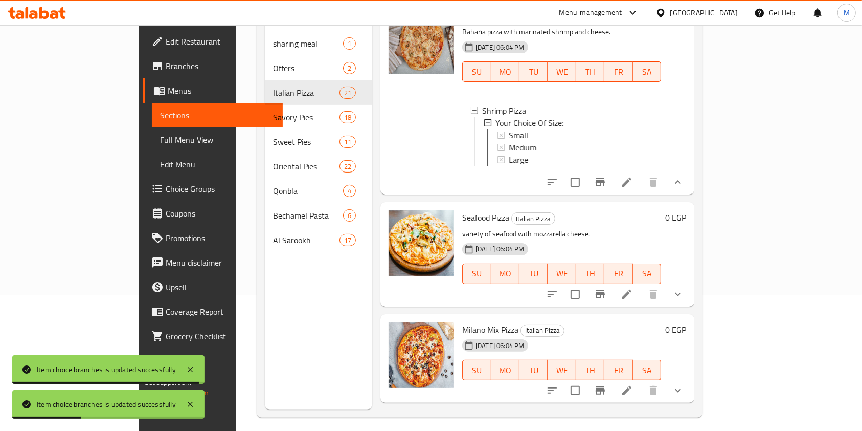
scroll to position [1, 0]
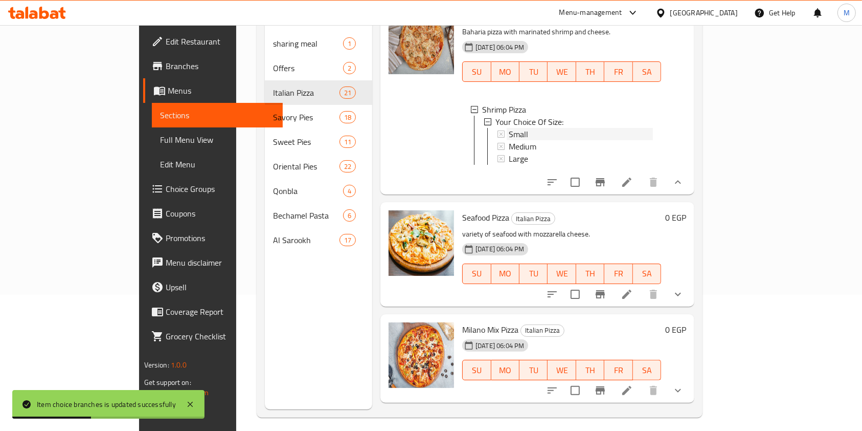
click at [509, 140] on div "Small" at bounding box center [581, 134] width 144 height 12
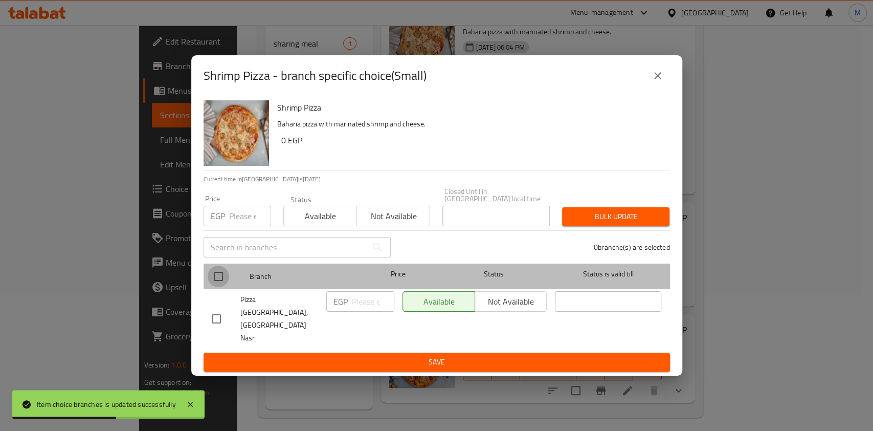
click at [224, 287] on input "checkbox" at bounding box center [218, 275] width 21 height 21
checkbox input "true"
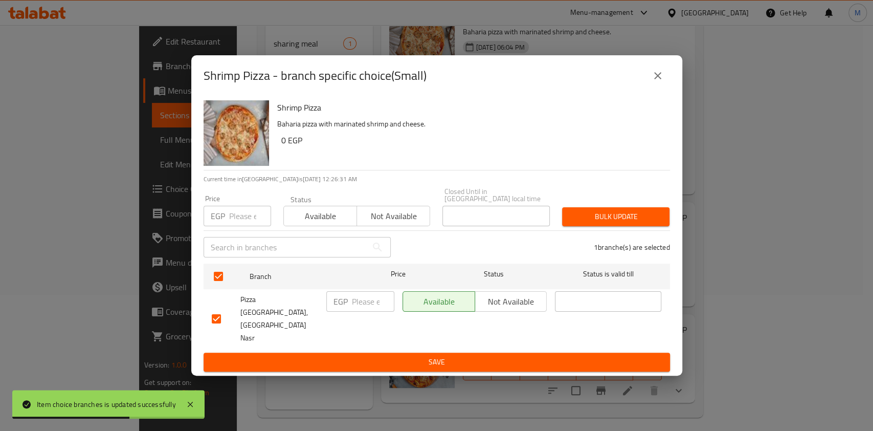
click at [237, 226] on input "number" at bounding box center [250, 216] width 42 height 20
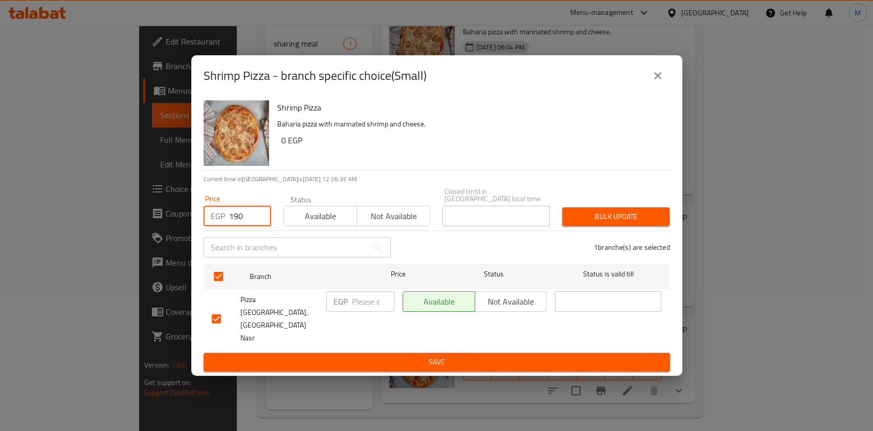
type input "190"
click at [572, 223] on span "Bulk update" at bounding box center [615, 216] width 91 height 13
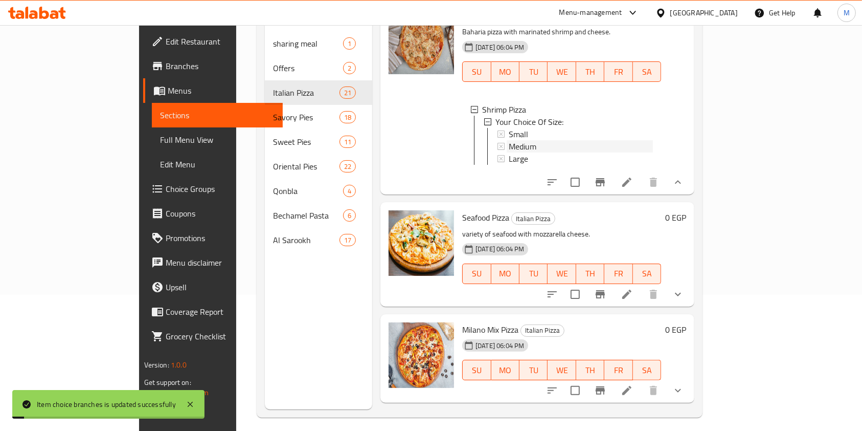
click at [509, 152] on span "Medium" at bounding box center [523, 146] width 28 height 12
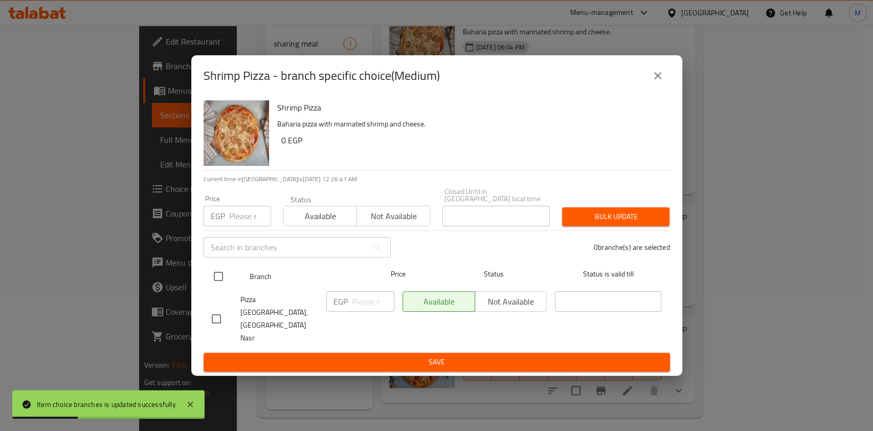
click at [216, 287] on input "checkbox" at bounding box center [218, 275] width 21 height 21
checkbox input "true"
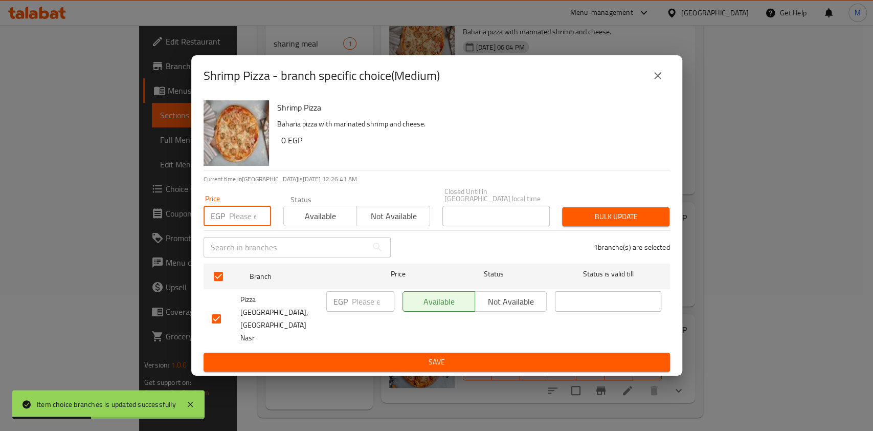
click at [234, 226] on input "number" at bounding box center [250, 216] width 42 height 20
type input "240"
click at [579, 223] on span "Bulk update" at bounding box center [615, 216] width 91 height 13
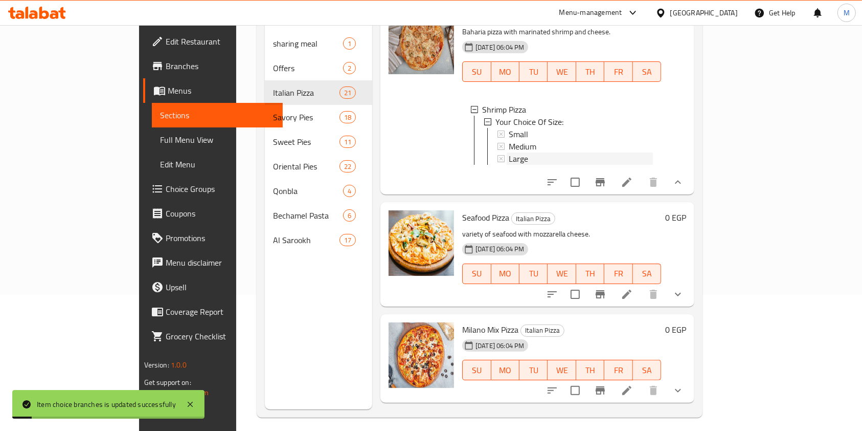
click at [509, 165] on div "Large" at bounding box center [581, 158] width 144 height 12
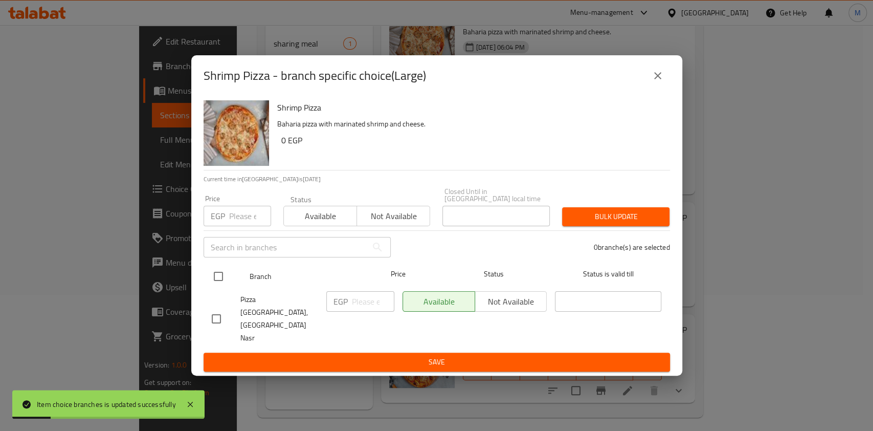
drag, startPoint x: 223, startPoint y: 290, endPoint x: 223, endPoint y: 281, distance: 8.7
click at [222, 287] on input "checkbox" at bounding box center [218, 275] width 21 height 21
checkbox input "true"
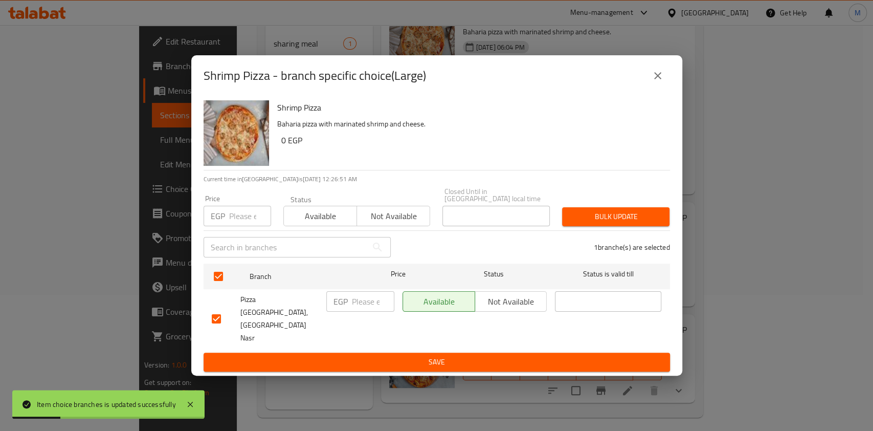
click at [237, 226] on input "number" at bounding box center [250, 216] width 42 height 20
type input "310"
click at [612, 223] on span "Bulk update" at bounding box center [615, 216] width 91 height 13
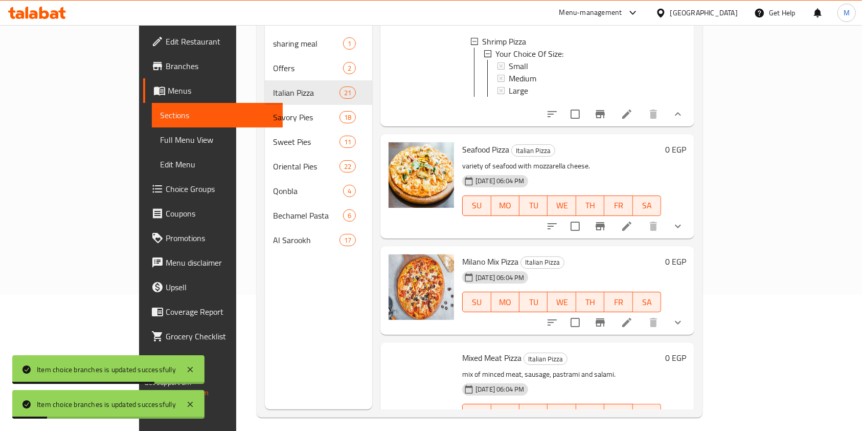
scroll to position [3000, 0]
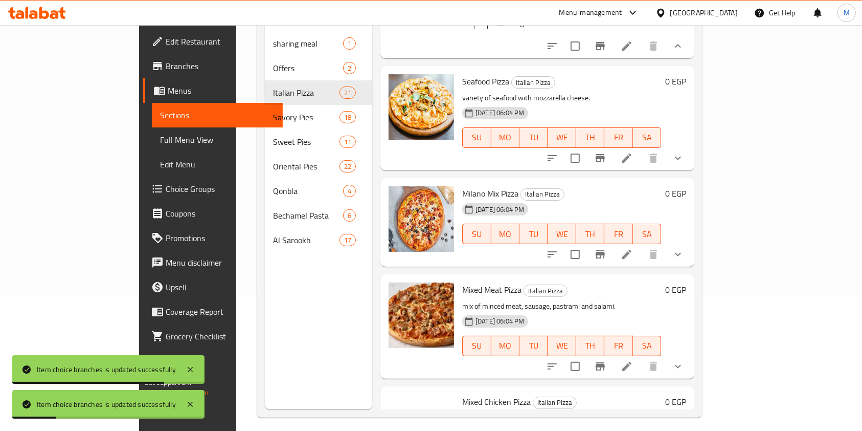
click at [684, 164] on icon "show more" at bounding box center [678, 158] width 12 height 12
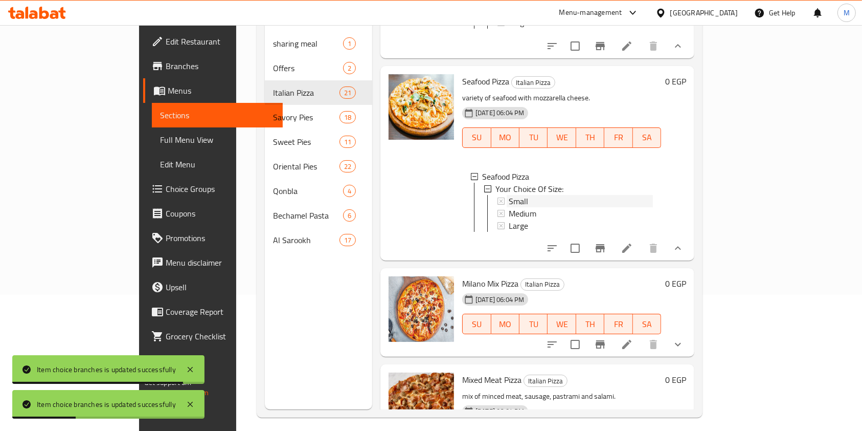
click at [509, 207] on span "Small" at bounding box center [518, 201] width 19 height 12
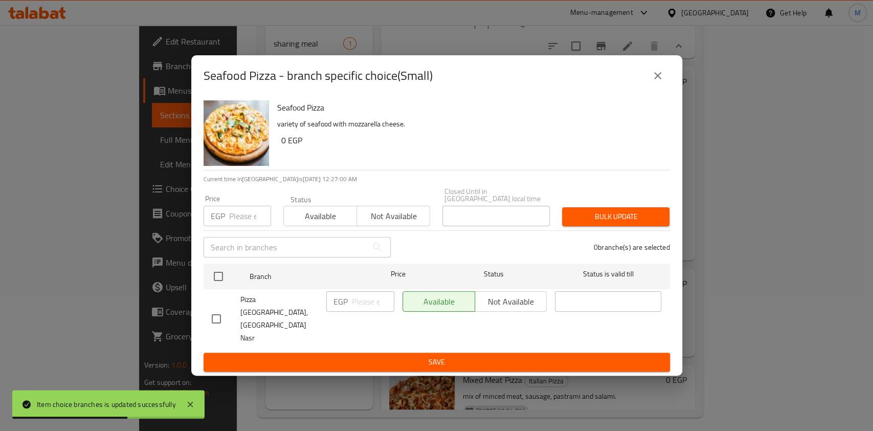
click at [216, 321] on input "checkbox" at bounding box center [216, 318] width 21 height 21
checkbox input "true"
click at [230, 232] on div "Price EGP Price" at bounding box center [237, 210] width 80 height 43
click at [233, 226] on input "number" at bounding box center [250, 216] width 42 height 20
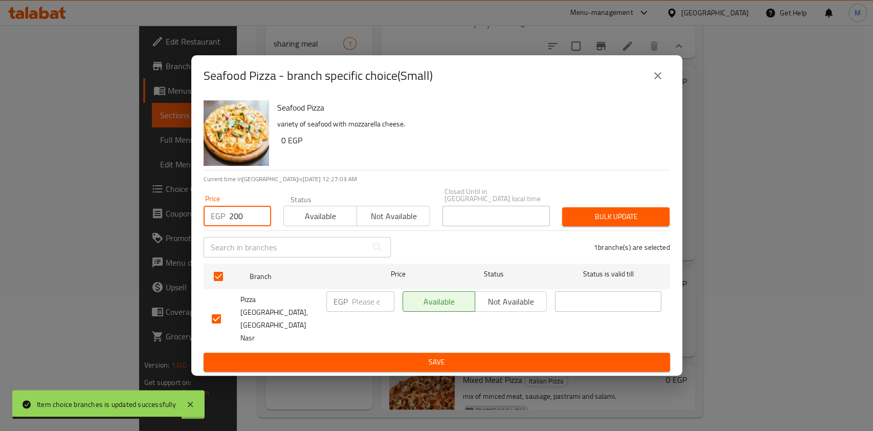
type input "200"
click at [654, 222] on button "Bulk update" at bounding box center [615, 216] width 107 height 19
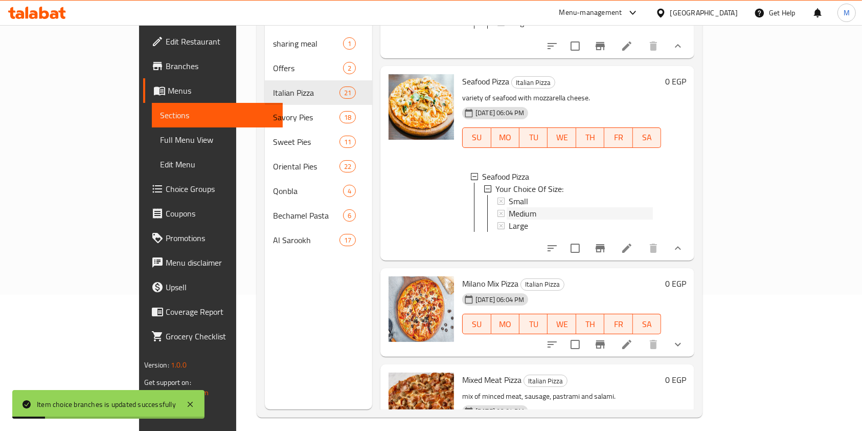
click at [509, 219] on span "Medium" at bounding box center [523, 213] width 28 height 12
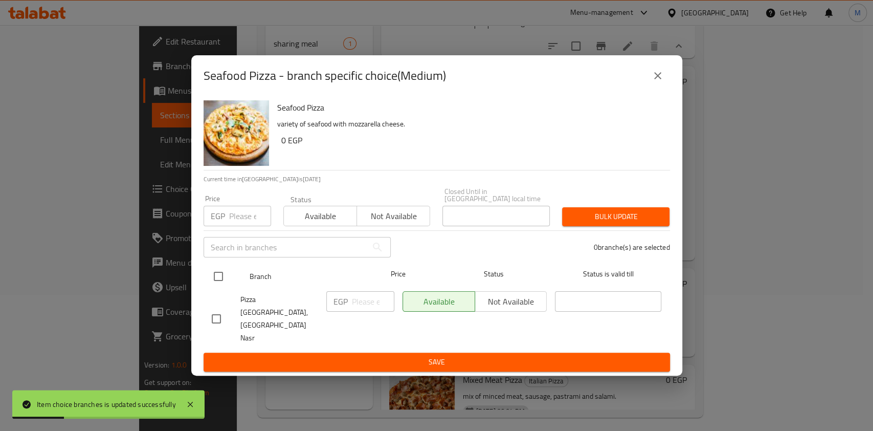
click at [220, 287] on input "checkbox" at bounding box center [218, 275] width 21 height 21
checkbox input "true"
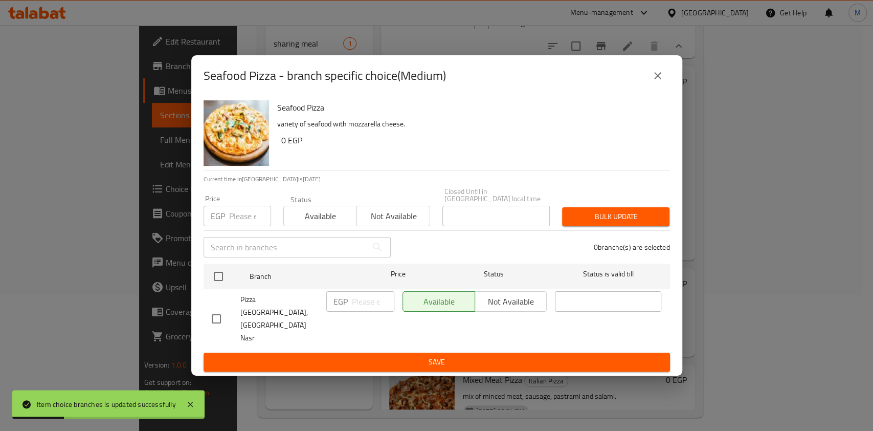
checkbox input "true"
click at [239, 226] on input "number" at bounding box center [250, 216] width 42 height 20
type input "250"
click at [603, 232] on div "Bulk update" at bounding box center [616, 216] width 120 height 31
click at [604, 223] on span "Bulk update" at bounding box center [615, 216] width 91 height 13
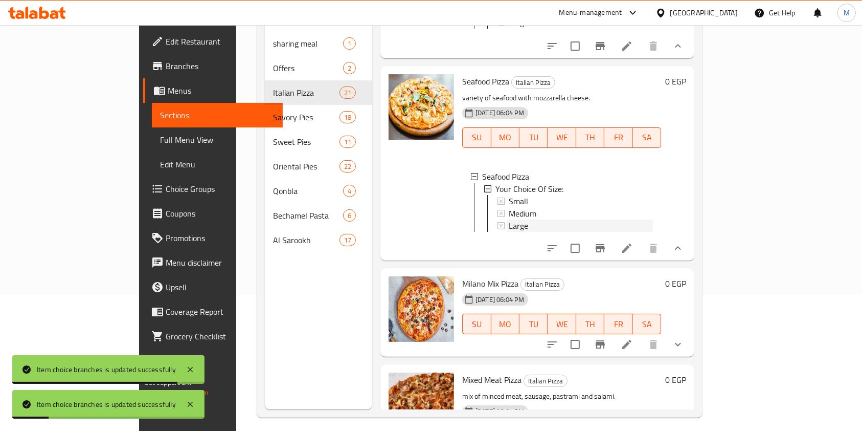
click at [531, 232] on div "Large" at bounding box center [581, 225] width 144 height 12
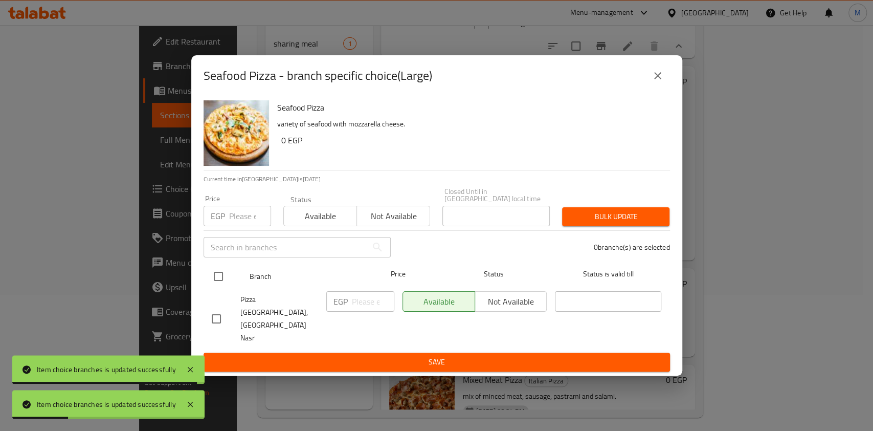
click at [222, 287] on input "checkbox" at bounding box center [218, 275] width 21 height 21
checkbox input "true"
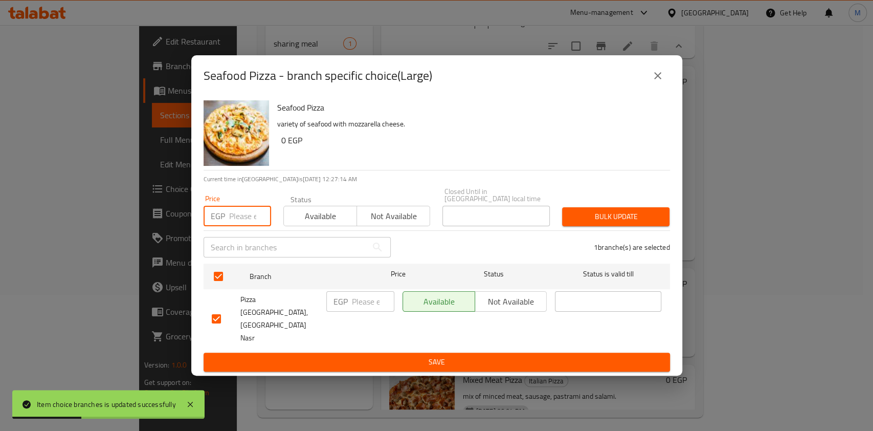
click at [241, 226] on input "number" at bounding box center [250, 216] width 42 height 20
type input "320"
click at [622, 223] on span "Bulk update" at bounding box center [615, 216] width 91 height 13
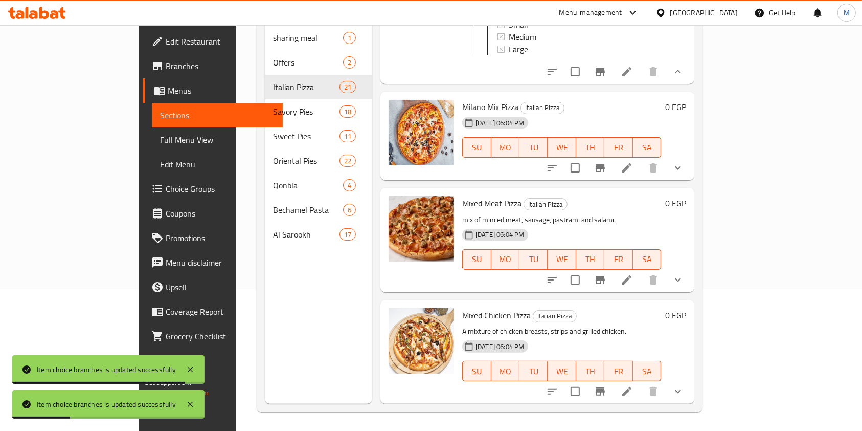
scroll to position [143, 0]
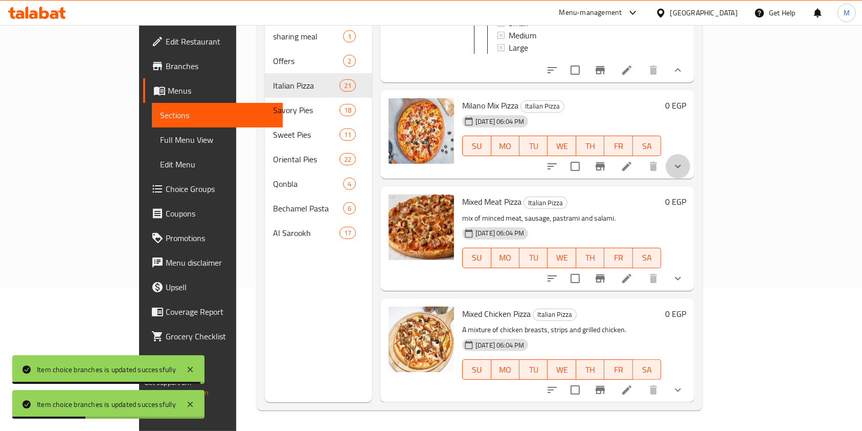
click at [690, 158] on button "show more" at bounding box center [678, 166] width 25 height 25
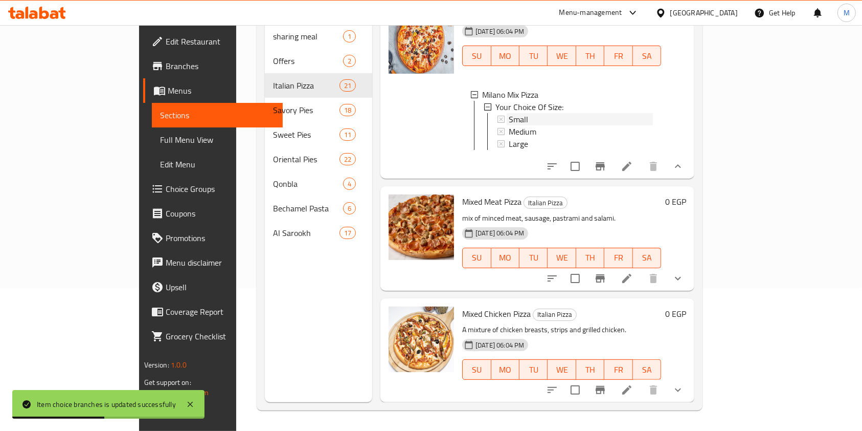
click at [509, 125] on div "Small" at bounding box center [581, 119] width 144 height 12
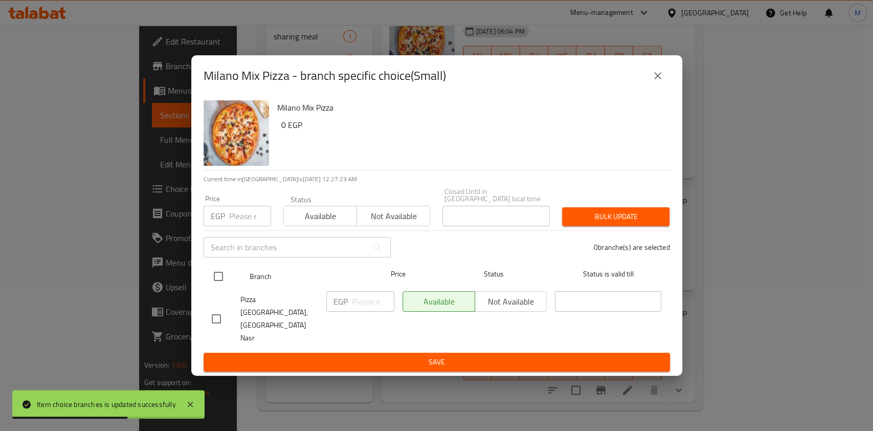
click at [221, 287] on input "checkbox" at bounding box center [218, 275] width 21 height 21
checkbox input "true"
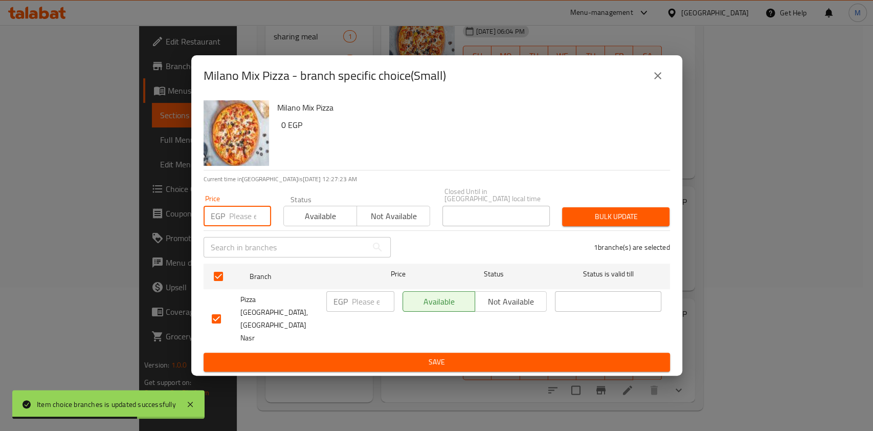
click at [238, 224] on input "number" at bounding box center [250, 216] width 42 height 20
type input "135"
click at [583, 223] on span "Bulk update" at bounding box center [615, 216] width 91 height 13
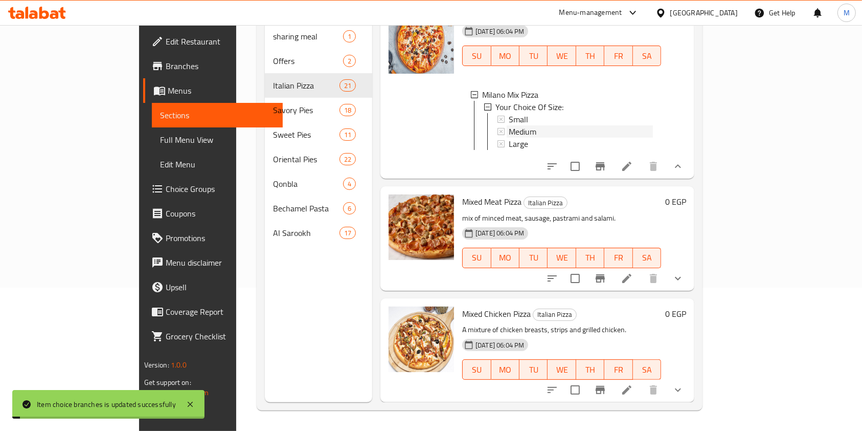
click at [509, 138] on span "Medium" at bounding box center [523, 131] width 28 height 12
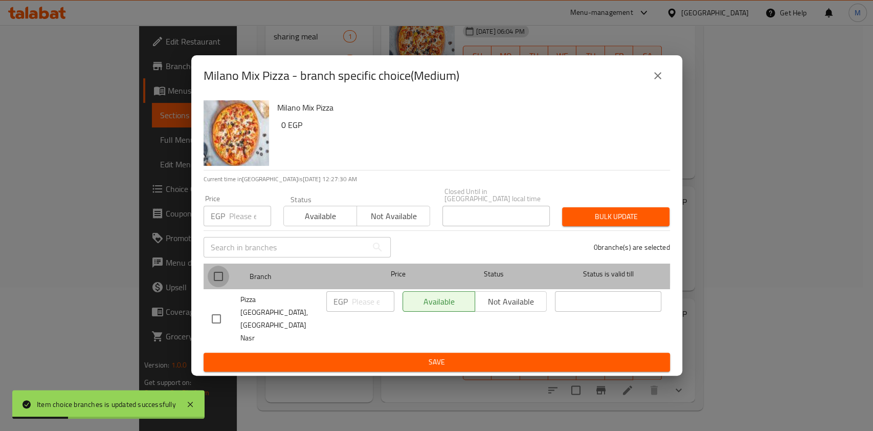
click at [222, 282] on input "checkbox" at bounding box center [218, 275] width 21 height 21
checkbox input "true"
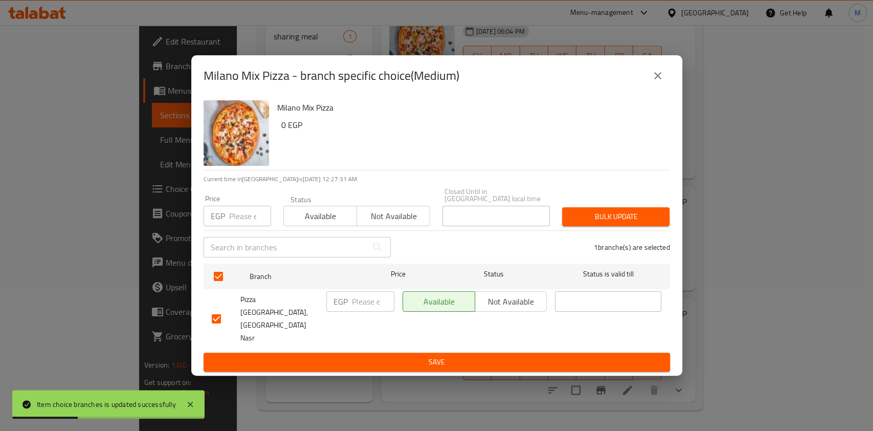
click at [236, 232] on div "Price EGP Price" at bounding box center [237, 210] width 80 height 43
click at [243, 226] on input "number" at bounding box center [250, 216] width 42 height 20
type input "80"
click at [586, 223] on span "Bulk update" at bounding box center [615, 216] width 91 height 13
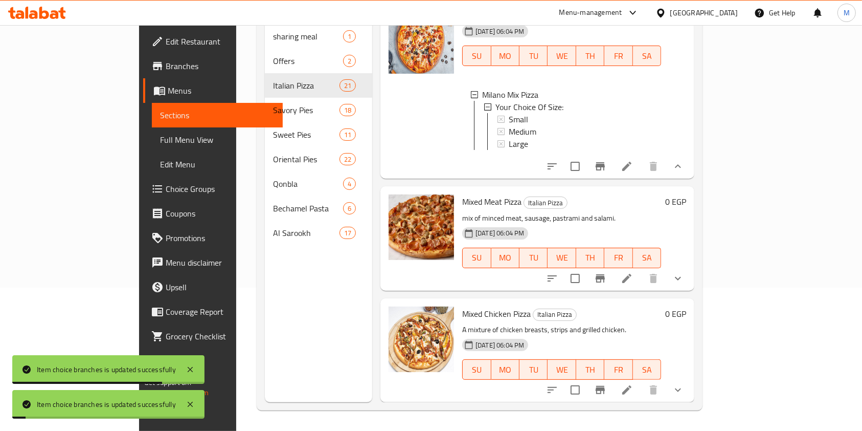
click at [509, 138] on span "Medium" at bounding box center [523, 131] width 28 height 12
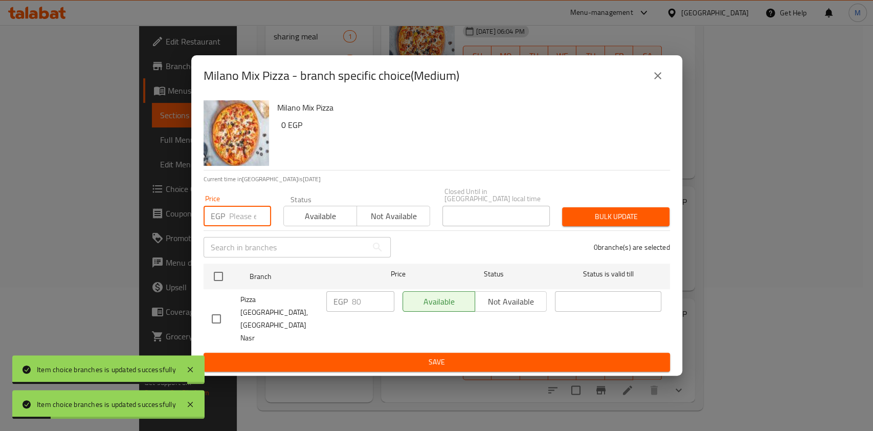
click at [237, 226] on input "number" at bounding box center [250, 216] width 42 height 20
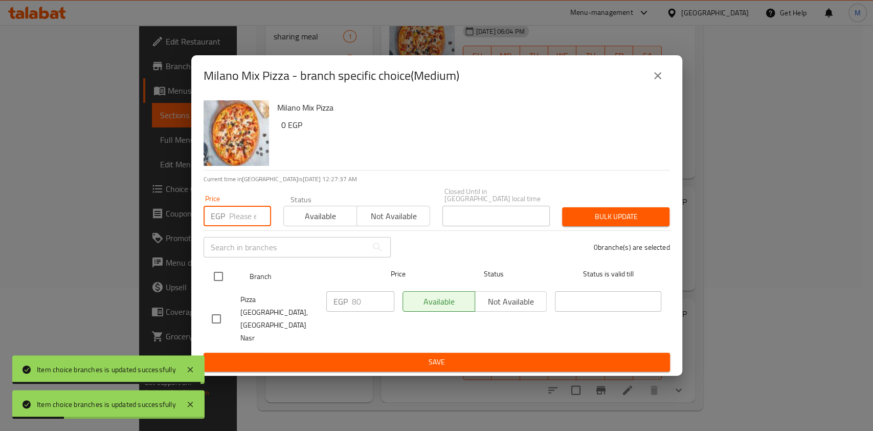
click at [221, 279] on input "checkbox" at bounding box center [218, 275] width 21 height 21
checkbox input "true"
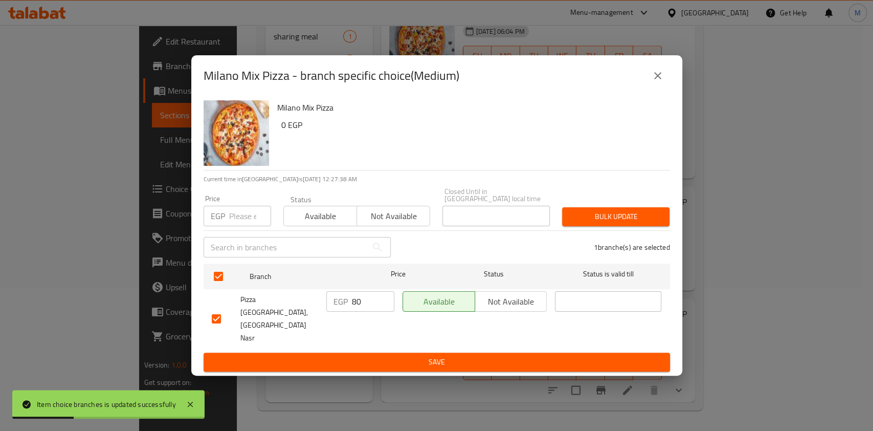
click at [243, 226] on input "number" at bounding box center [250, 216] width 42 height 20
type input "180"
click at [573, 223] on span "Bulk update" at bounding box center [615, 216] width 91 height 13
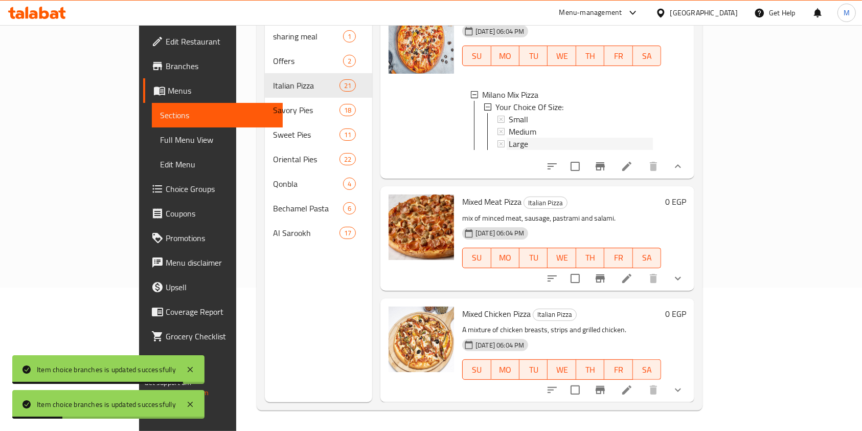
click at [509, 150] on div "Large" at bounding box center [581, 144] width 144 height 12
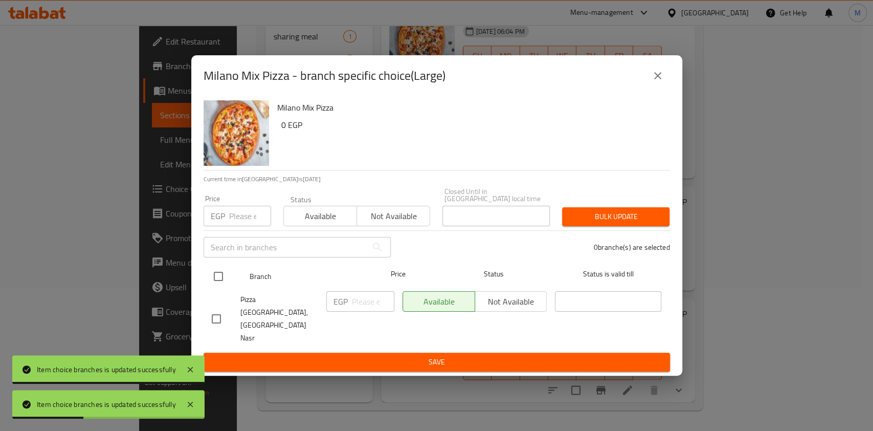
drag, startPoint x: 216, startPoint y: 285, endPoint x: 226, endPoint y: 265, distance: 22.2
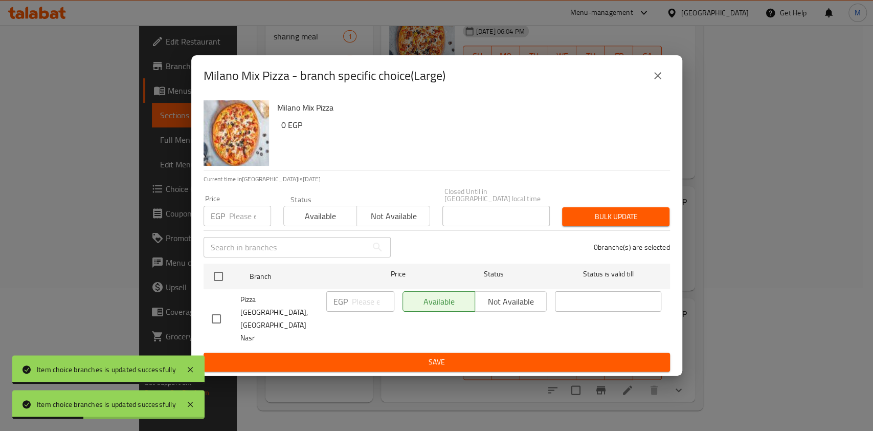
click at [215, 285] on input "checkbox" at bounding box center [218, 275] width 21 height 21
checkbox input "true"
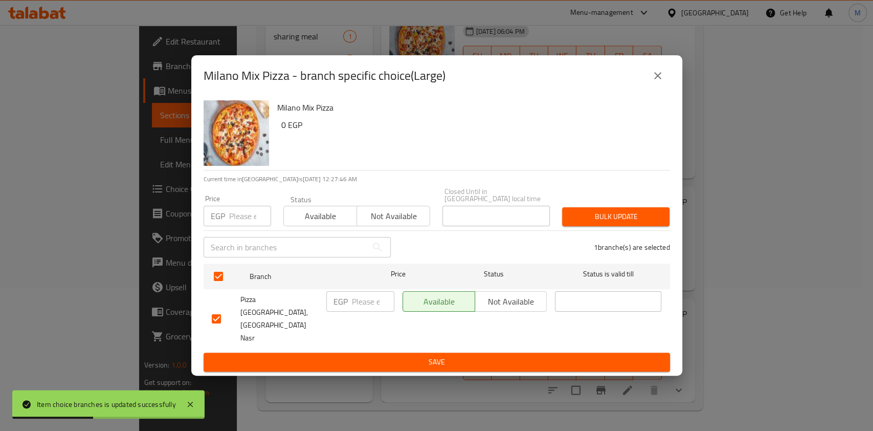
click at [237, 226] on input "number" at bounding box center [250, 216] width 42 height 20
type input "250"
click at [574, 222] on button "Bulk update" at bounding box center [615, 216] width 107 height 19
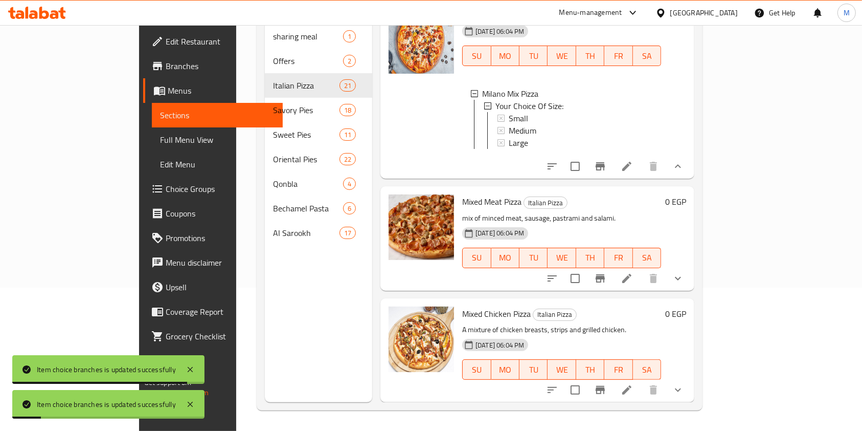
scroll to position [3402, 0]
drag, startPoint x: 799, startPoint y: 279, endPoint x: 776, endPoint y: 264, distance: 27.1
click at [690, 279] on button "show more" at bounding box center [678, 278] width 25 height 25
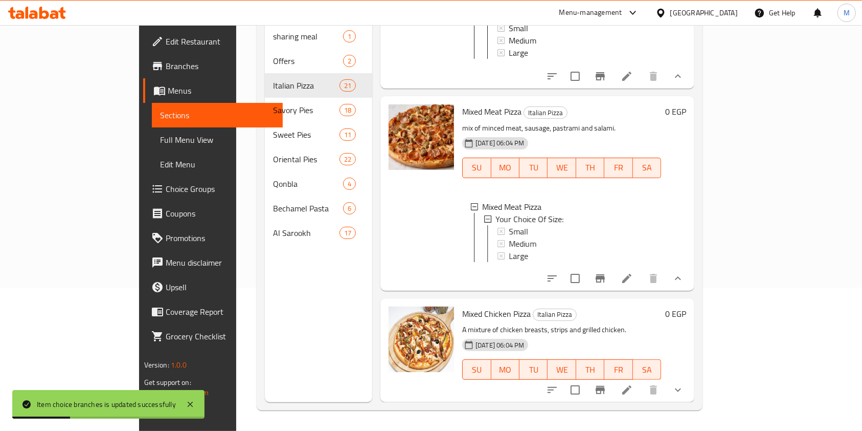
scroll to position [3502, 0]
click at [509, 225] on div "Small" at bounding box center [581, 231] width 144 height 12
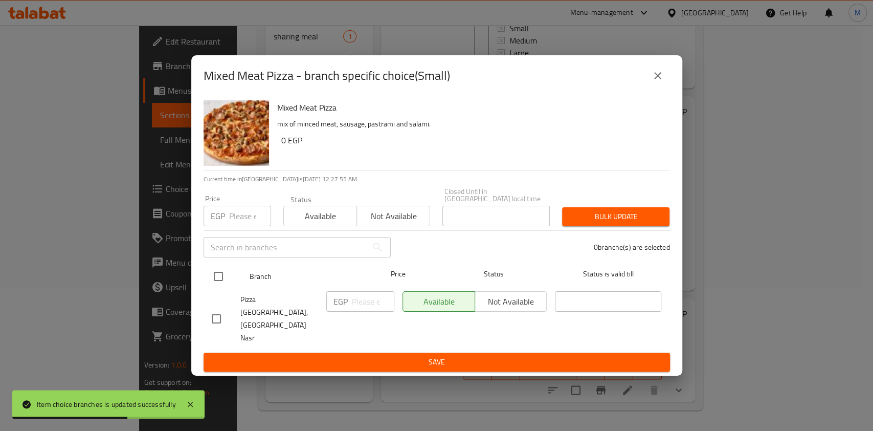
click at [218, 287] on input "checkbox" at bounding box center [218, 275] width 21 height 21
checkbox input "true"
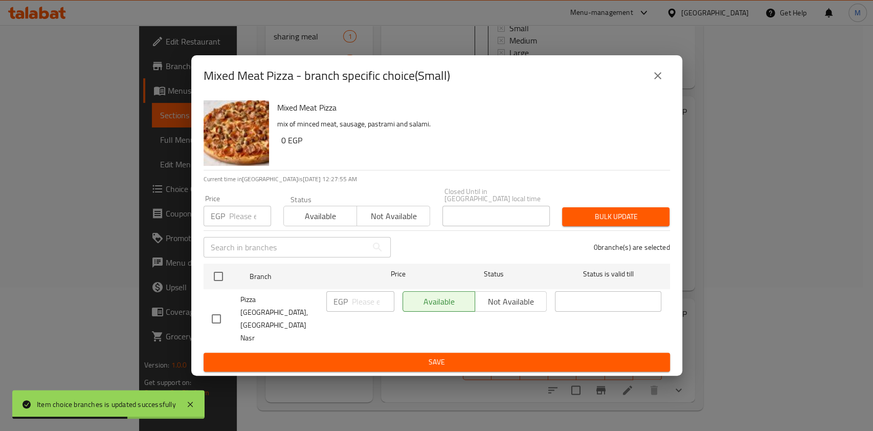
checkbox input "true"
click at [244, 226] on input "number" at bounding box center [250, 216] width 42 height 20
type input "135"
click at [590, 223] on span "Bulk update" at bounding box center [615, 216] width 91 height 13
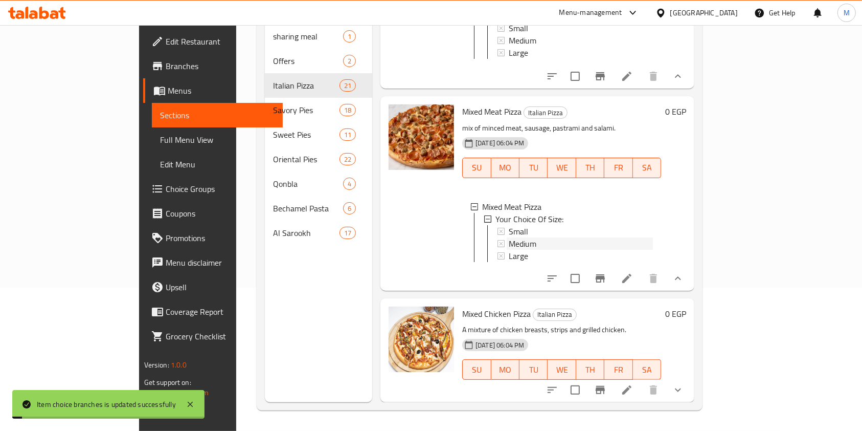
click at [523, 237] on div "Medium" at bounding box center [581, 243] width 144 height 12
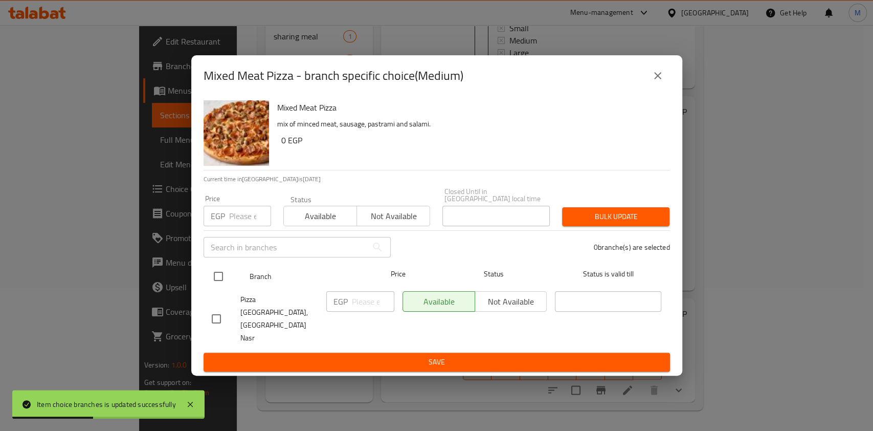
click at [217, 285] on input "checkbox" at bounding box center [218, 275] width 21 height 21
checkbox input "true"
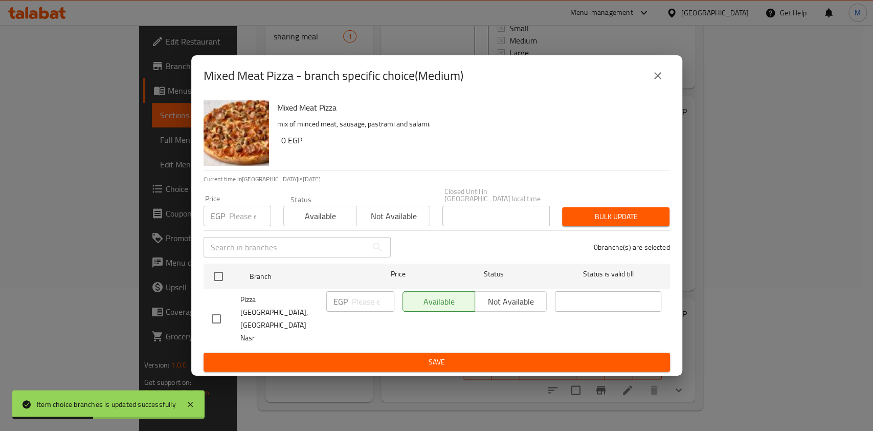
checkbox input "true"
click at [235, 226] on input "number" at bounding box center [250, 216] width 42 height 20
type input "180"
click at [573, 221] on button "Bulk update" at bounding box center [615, 216] width 107 height 19
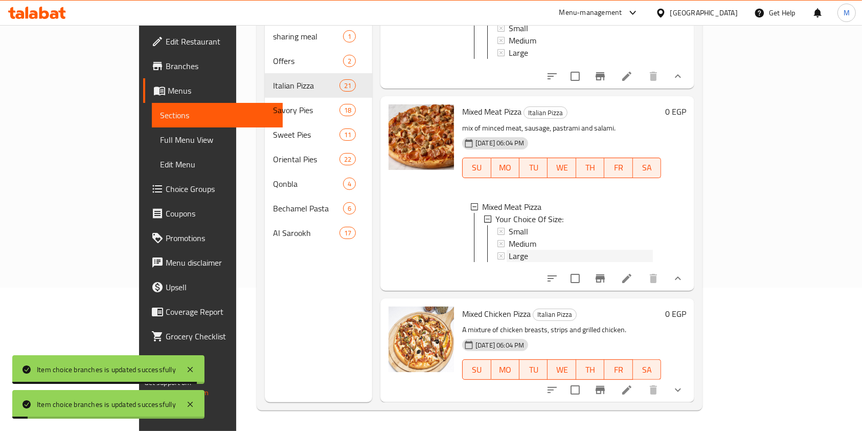
click at [509, 250] on div "Large" at bounding box center [581, 256] width 144 height 12
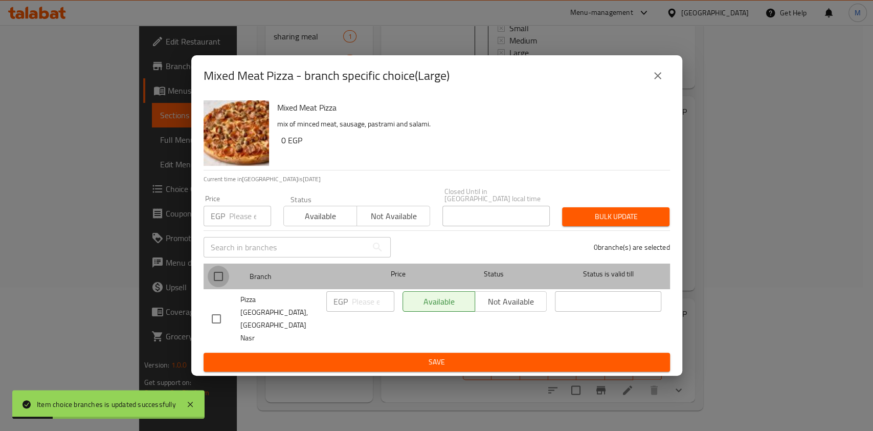
click at [221, 287] on input "checkbox" at bounding box center [218, 275] width 21 height 21
checkbox input "true"
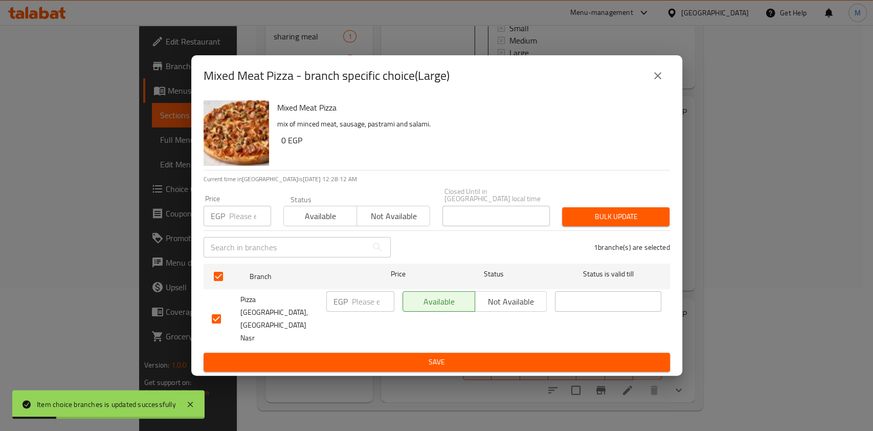
click at [234, 226] on input "number" at bounding box center [250, 216] width 42 height 20
type input "250"
click at [584, 223] on span "Bulk update" at bounding box center [615, 216] width 91 height 13
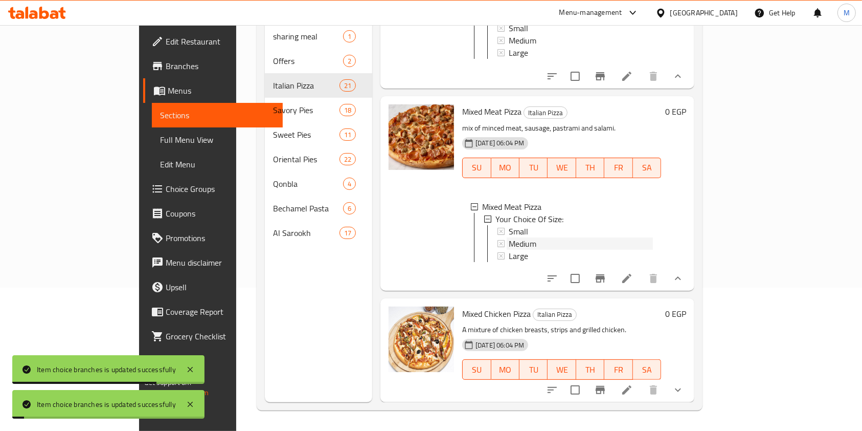
click at [517, 237] on div "Medium" at bounding box center [581, 243] width 144 height 12
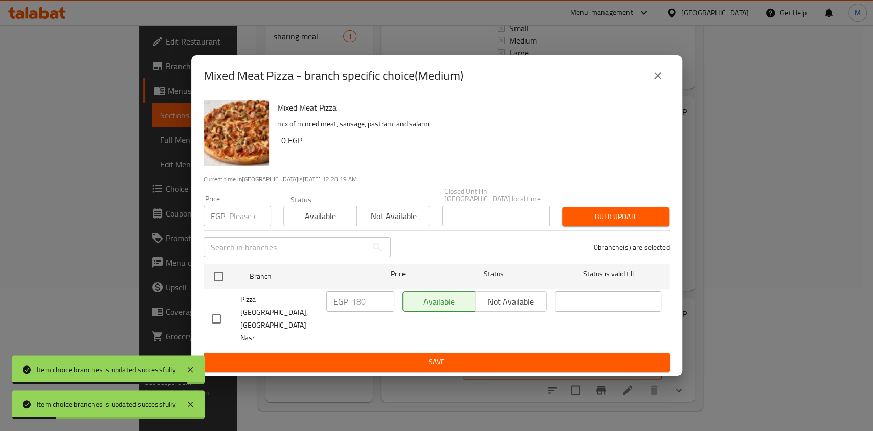
click at [659, 88] on button "close" at bounding box center [657, 75] width 25 height 25
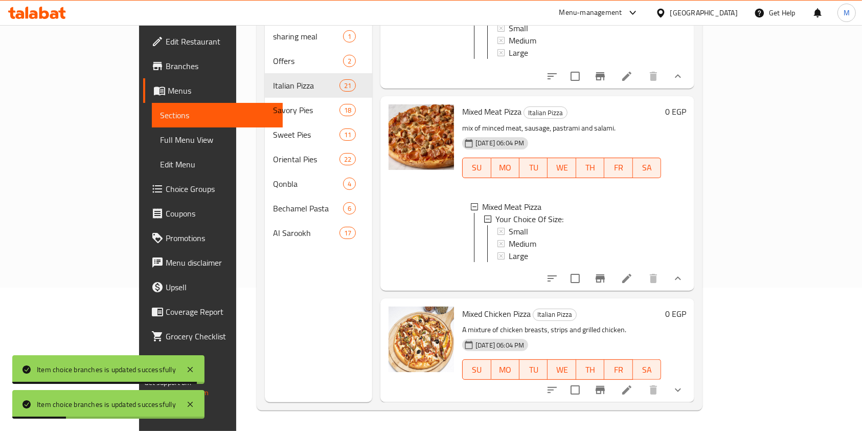
scroll to position [1, 0]
click at [690, 387] on button "show more" at bounding box center [678, 389] width 25 height 25
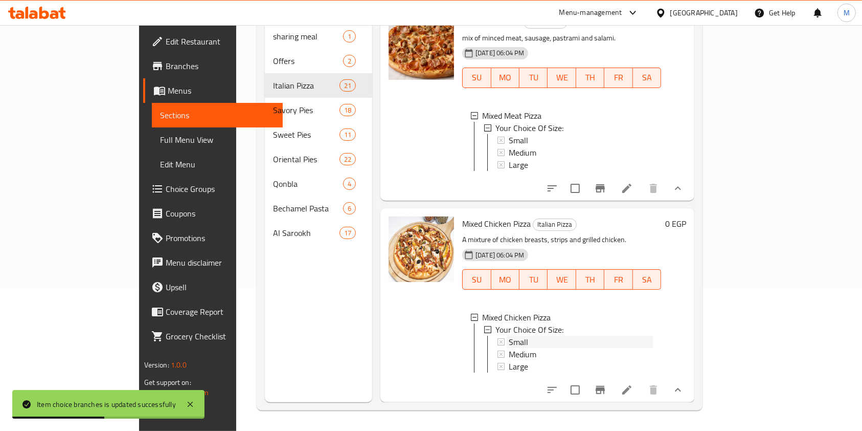
click at [563, 335] on div "Small" at bounding box center [581, 341] width 144 height 12
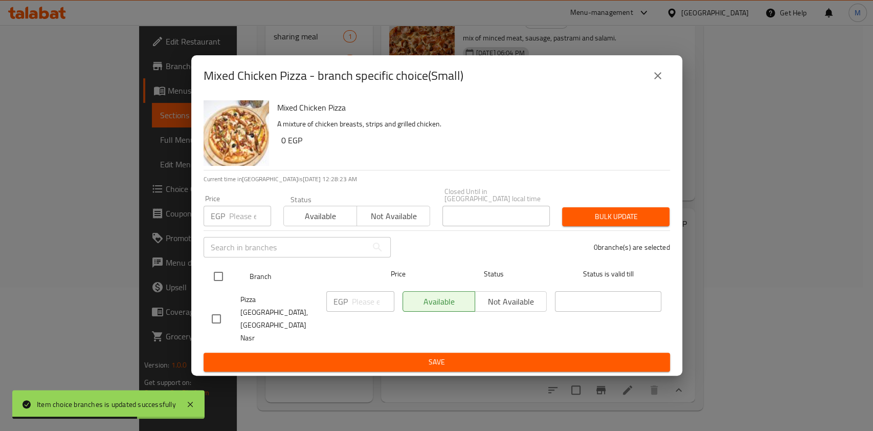
click at [212, 287] on input "checkbox" at bounding box center [218, 275] width 21 height 21
checkbox input "true"
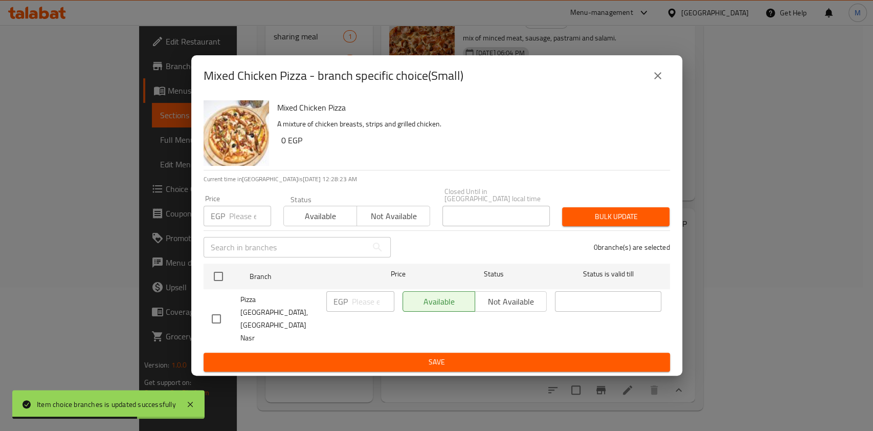
checkbox input "true"
click at [238, 226] on input "number" at bounding box center [250, 216] width 42 height 20
type input "150"
click at [605, 223] on span "Bulk update" at bounding box center [615, 216] width 91 height 13
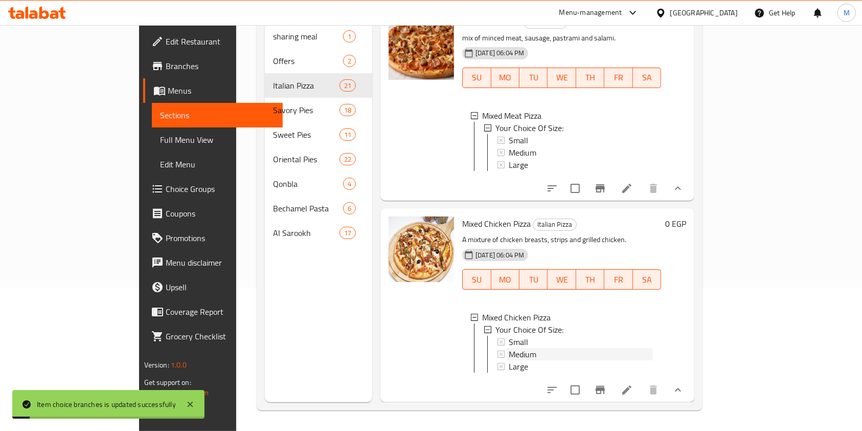
click at [539, 348] on div "Medium" at bounding box center [581, 354] width 144 height 12
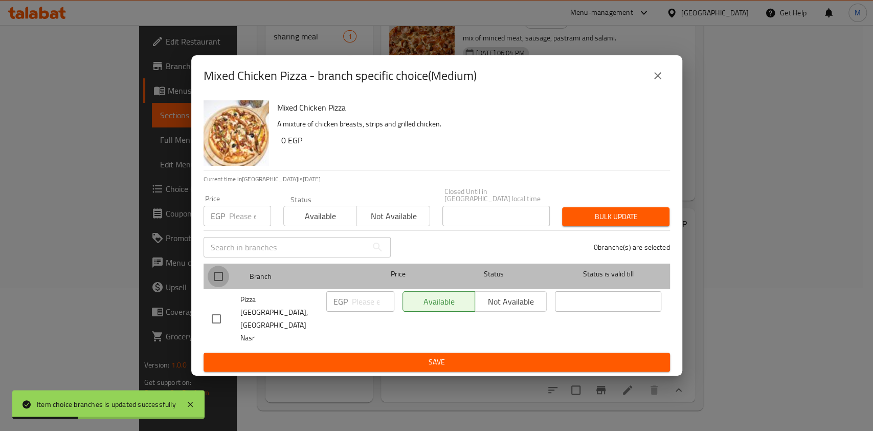
click at [219, 287] on input "checkbox" at bounding box center [218, 275] width 21 height 21
checkbox input "true"
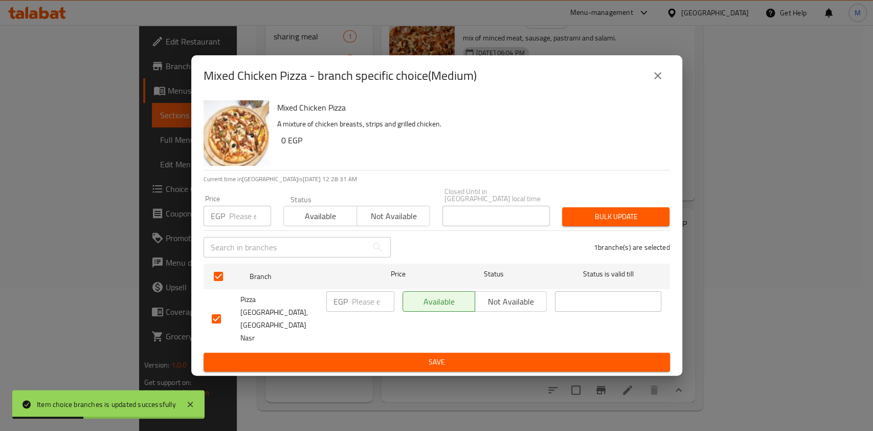
click at [230, 226] on input "number" at bounding box center [250, 216] width 42 height 20
type input "190"
click at [587, 226] on button "Bulk update" at bounding box center [615, 216] width 107 height 19
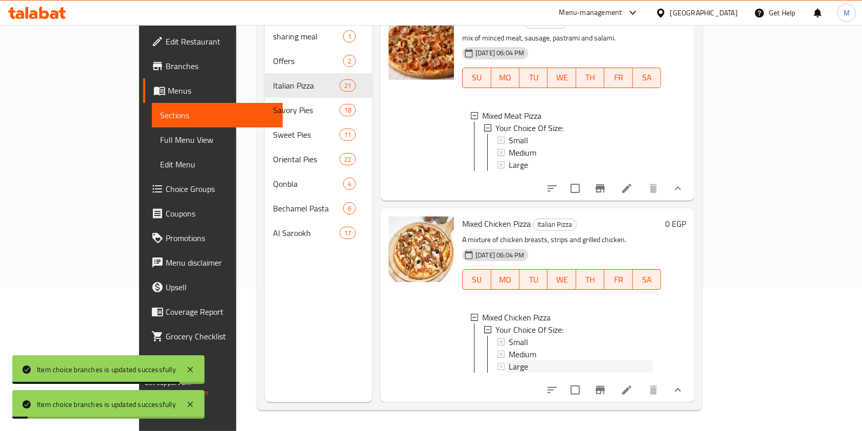
click at [514, 360] on div "Large" at bounding box center [581, 366] width 144 height 12
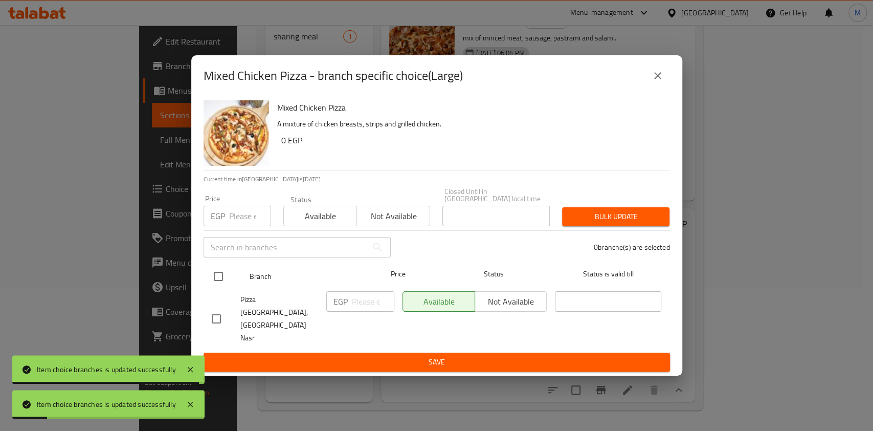
click at [225, 287] on input "checkbox" at bounding box center [218, 275] width 21 height 21
checkbox input "true"
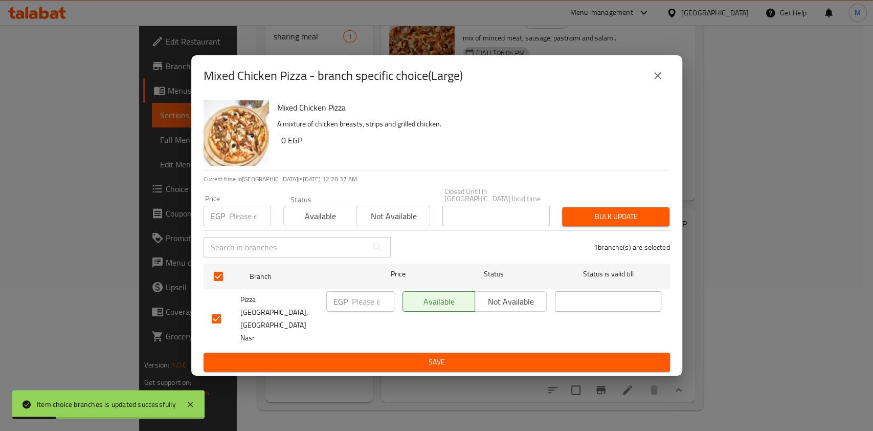
click at [230, 226] on input "number" at bounding box center [250, 216] width 42 height 20
type input "260"
click at [610, 217] on div "Bulk update" at bounding box center [616, 216] width 120 height 31
click at [609, 223] on span "Bulk update" at bounding box center [615, 216] width 91 height 13
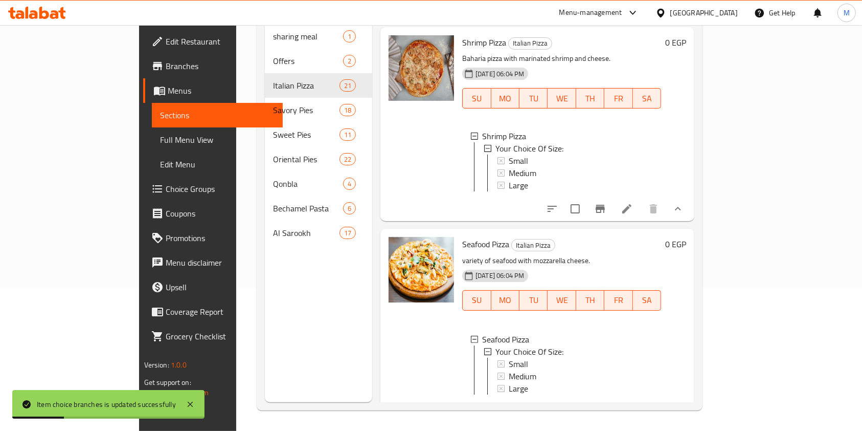
scroll to position [2716, 0]
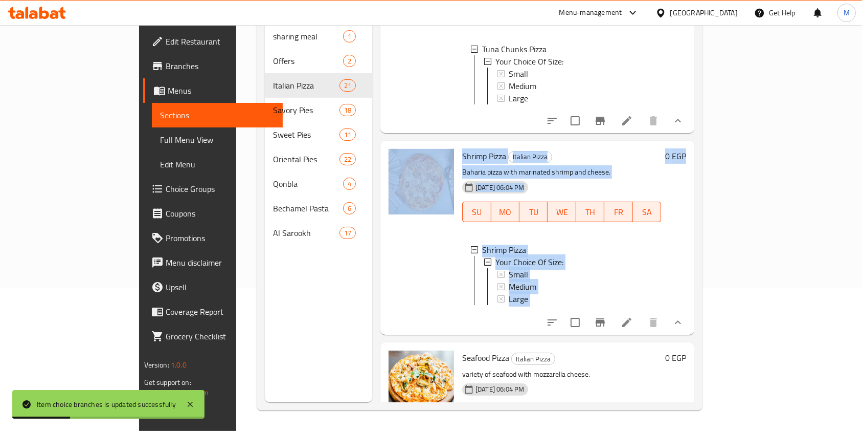
drag, startPoint x: 853, startPoint y: 306, endPoint x: 872, endPoint y: 201, distance: 105.9
click at [862, 202] on html "Item choice branches is updated successfully ​ Menu-management Egypt Get Help M…" at bounding box center [431, 72] width 862 height 431
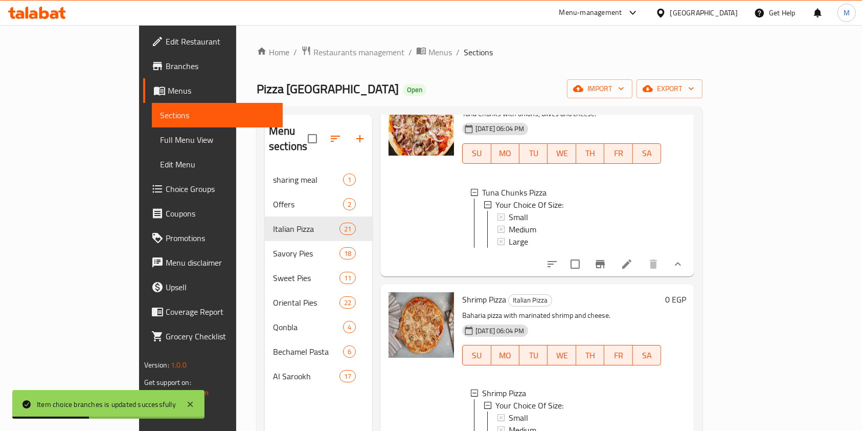
click at [723, 170] on div "Home / Restaurants management / Menus / Sections Pizza Milano Open import expor…" at bounding box center [479, 299] width 487 height 549
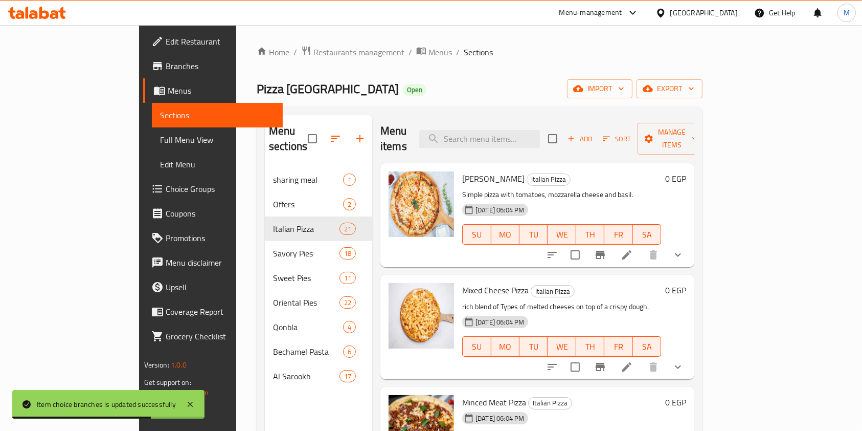
click at [690, 242] on button "show more" at bounding box center [678, 254] width 25 height 25
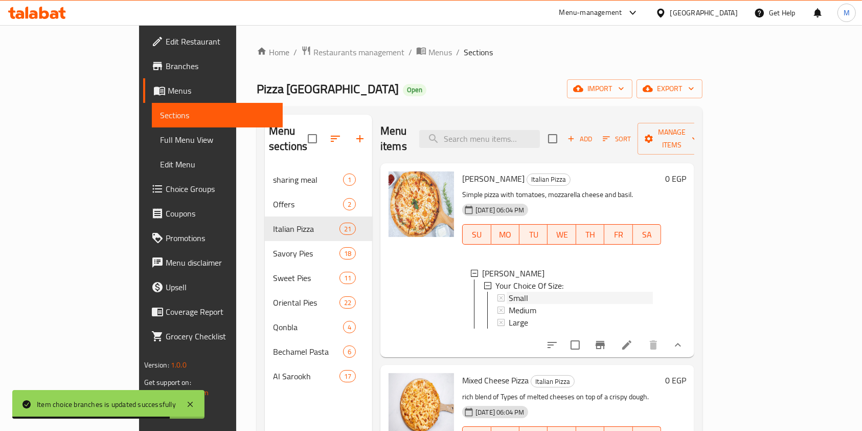
click at [549, 291] on div "Small" at bounding box center [581, 297] width 144 height 12
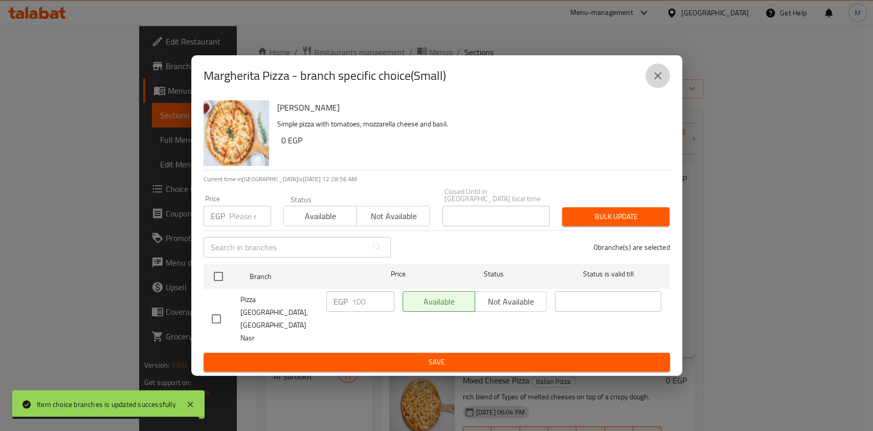
click at [652, 82] on icon "close" at bounding box center [657, 76] width 12 height 12
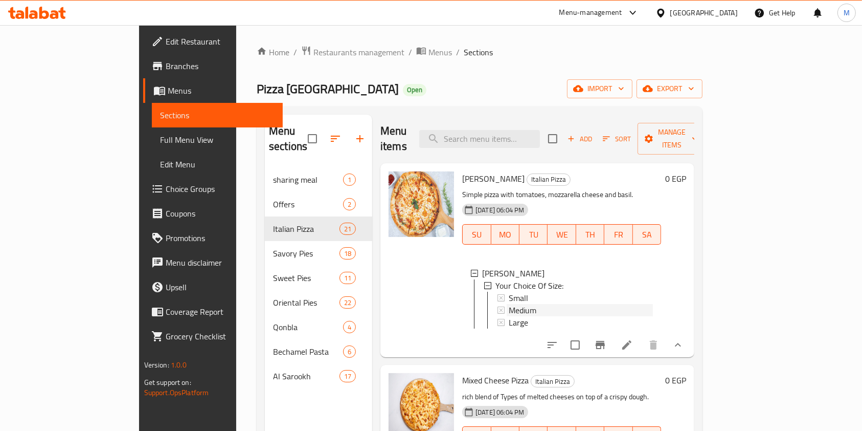
click at [509, 304] on div "Medium" at bounding box center [581, 310] width 144 height 12
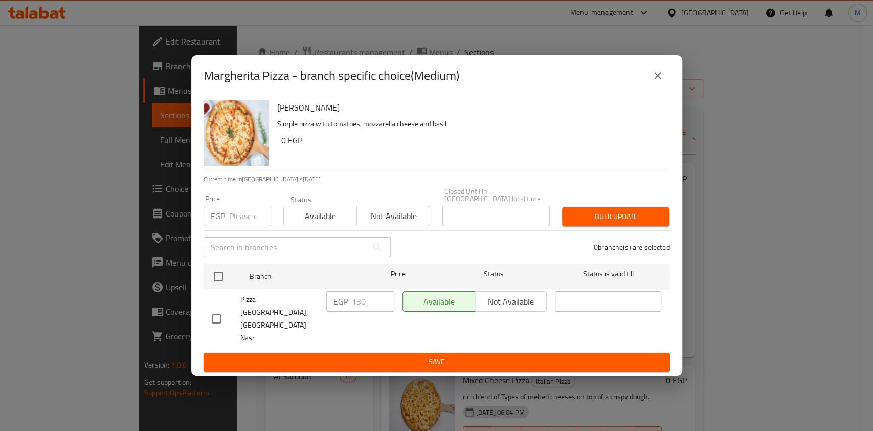
click at [666, 88] on button "close" at bounding box center [657, 75] width 25 height 25
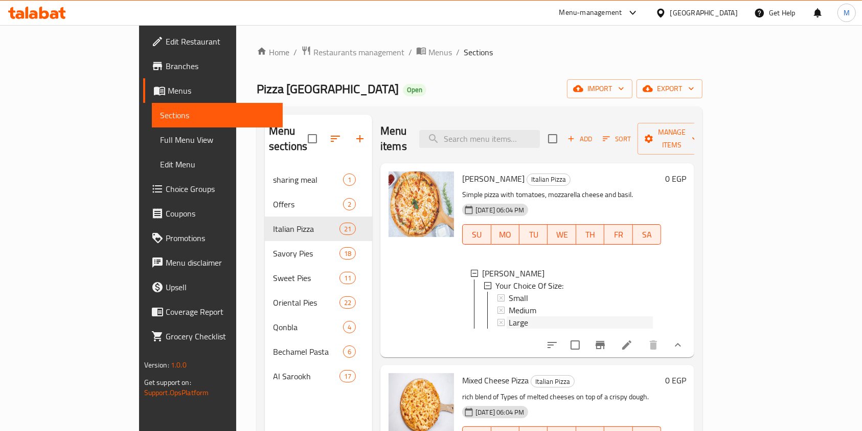
click at [520, 316] on div "Large" at bounding box center [581, 322] width 144 height 12
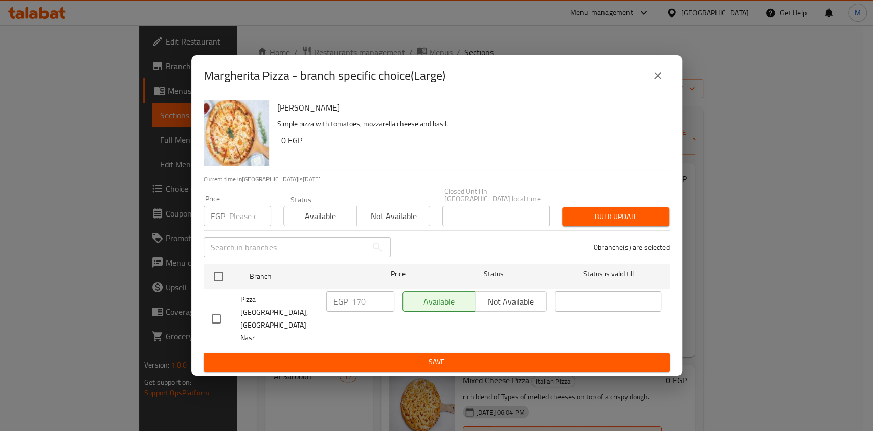
click at [649, 88] on button "close" at bounding box center [657, 75] width 25 height 25
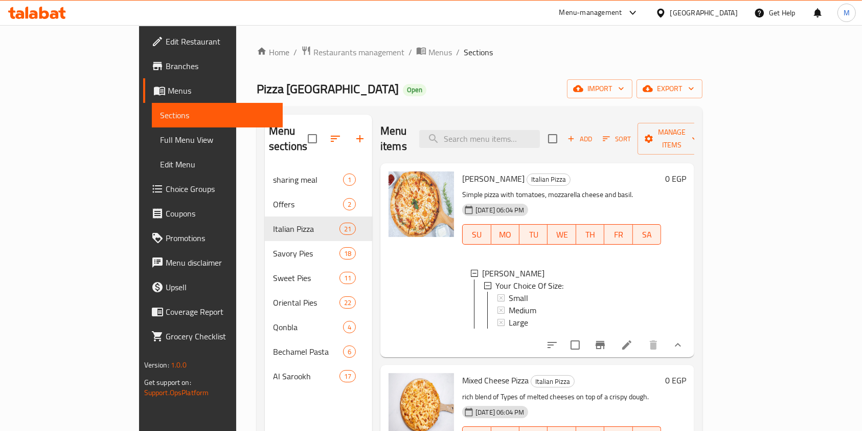
click at [690, 332] on button "show more" at bounding box center [678, 344] width 25 height 25
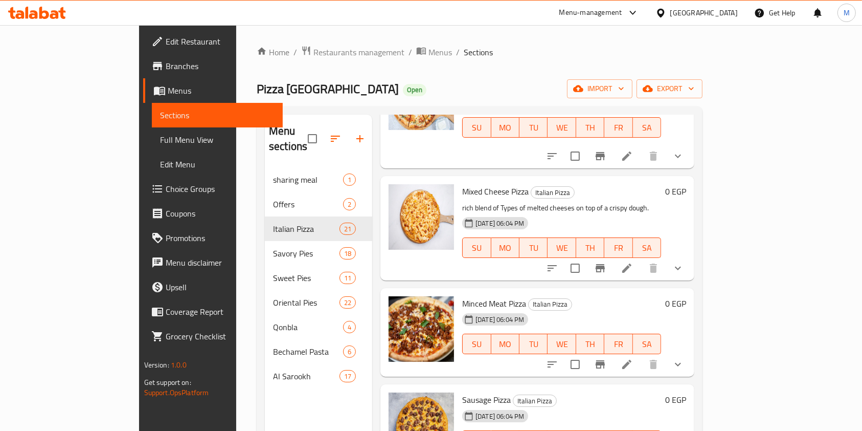
scroll to position [205, 0]
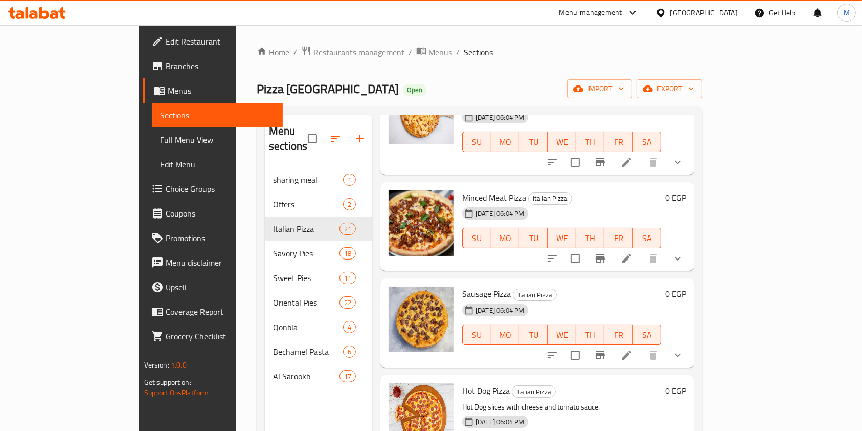
click at [681, 257] on icon "show more" at bounding box center [678, 259] width 6 height 4
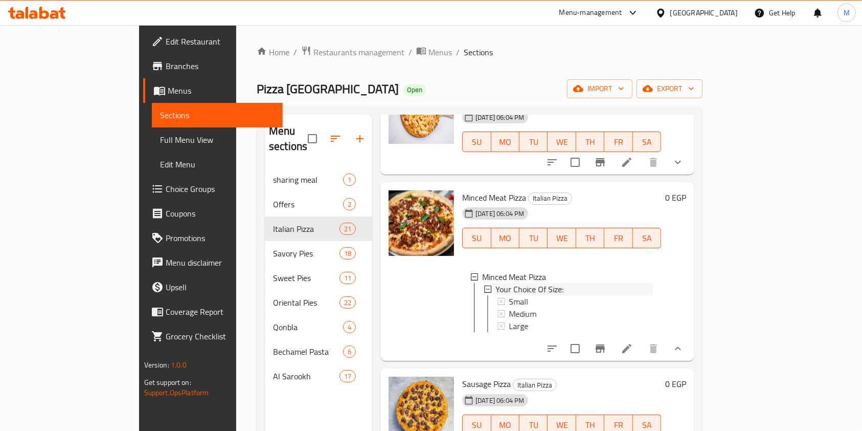
click at [590, 283] on div "Your Choice Of Size:" at bounding box center [573, 289] width 157 height 12
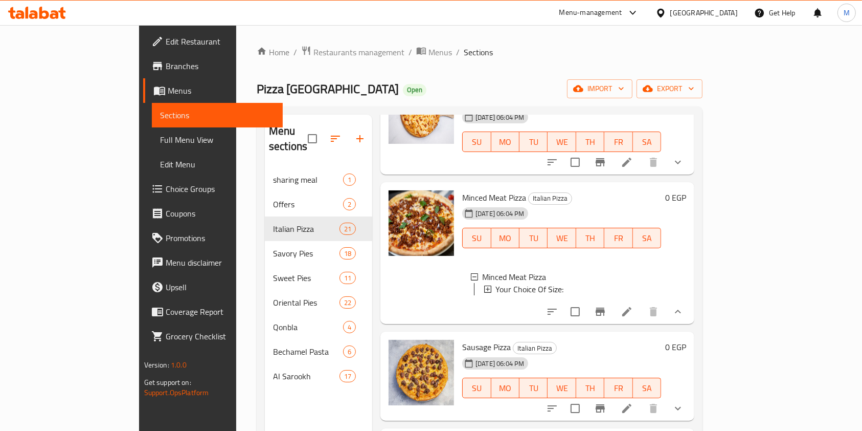
click at [592, 283] on div "Your Choice Of Size:" at bounding box center [573, 289] width 157 height 12
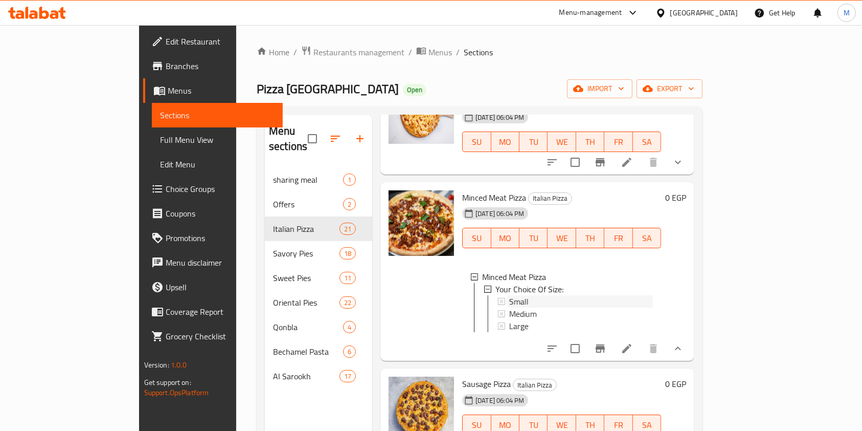
click at [552, 295] on div "Small" at bounding box center [581, 301] width 144 height 12
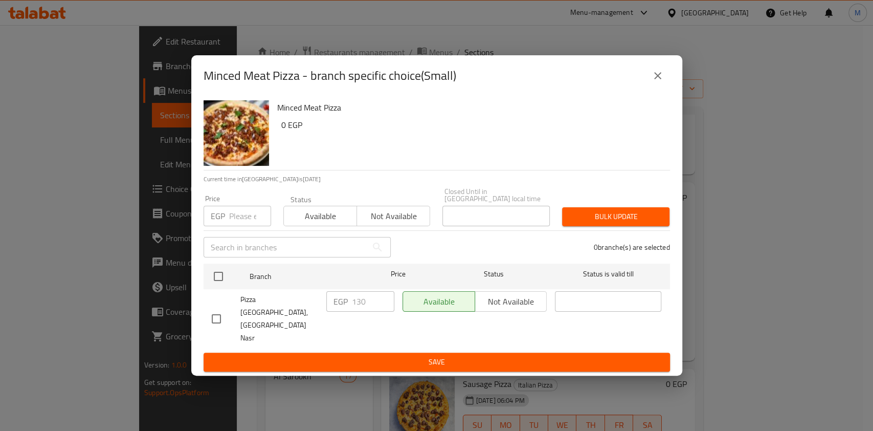
drag, startPoint x: 645, startPoint y: 101, endPoint x: 630, endPoint y: 149, distance: 50.9
click at [645, 88] on div "Minced Meat Pizza - branch specific choice(Small)" at bounding box center [437, 75] width 466 height 25
click at [659, 96] on div "Minced Meat Pizza - branch specific choice(Small)" at bounding box center [436, 75] width 491 height 41
click at [658, 82] on icon "close" at bounding box center [657, 76] width 12 height 12
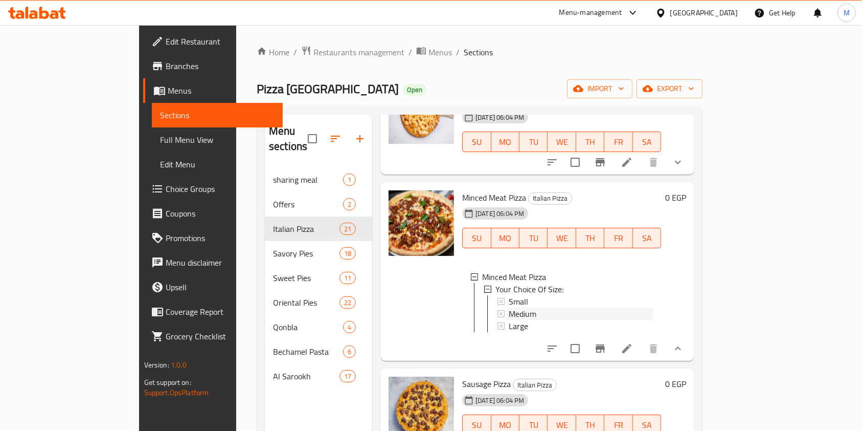
click at [529, 307] on div "Medium" at bounding box center [581, 313] width 144 height 12
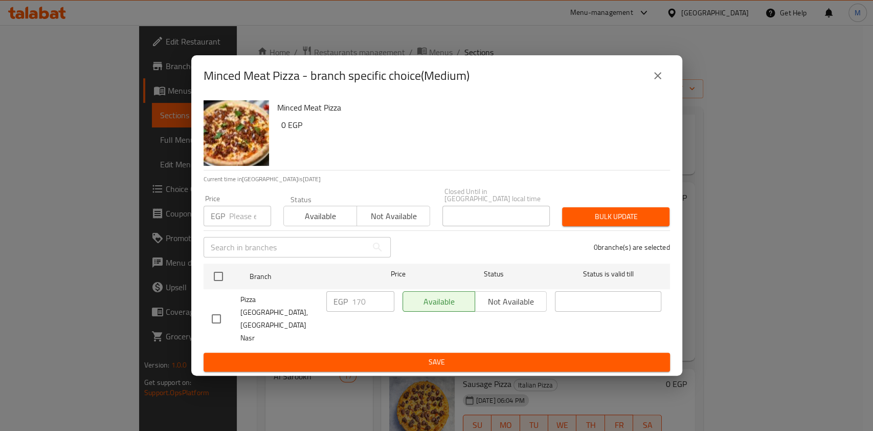
click at [660, 88] on button "close" at bounding box center [657, 75] width 25 height 25
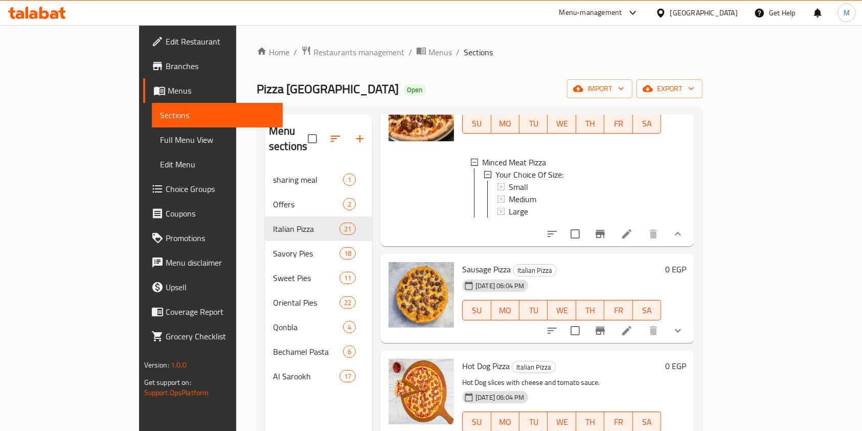
scroll to position [409, 0]
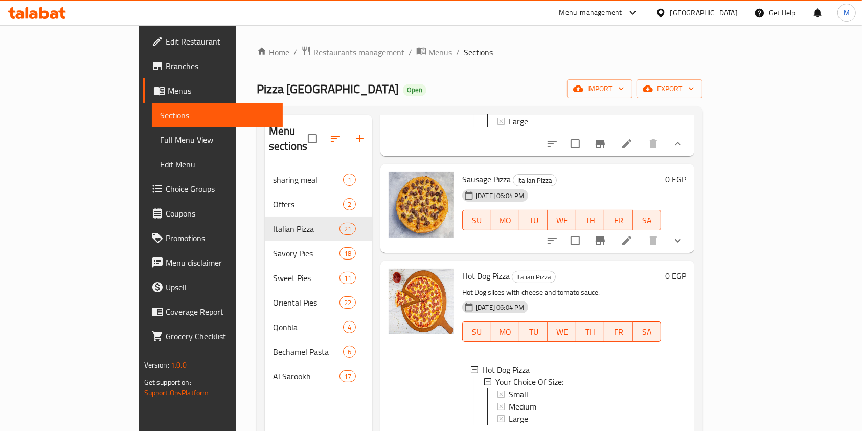
click at [690, 230] on button "show more" at bounding box center [678, 240] width 25 height 25
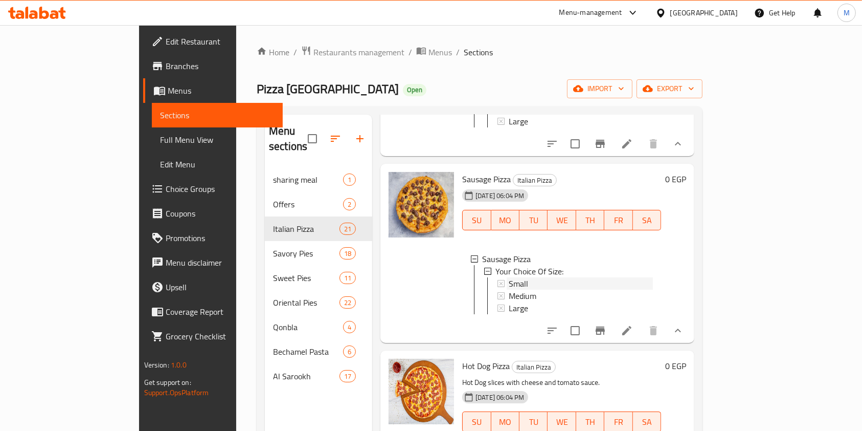
click at [536, 283] on div "Small" at bounding box center [581, 283] width 144 height 12
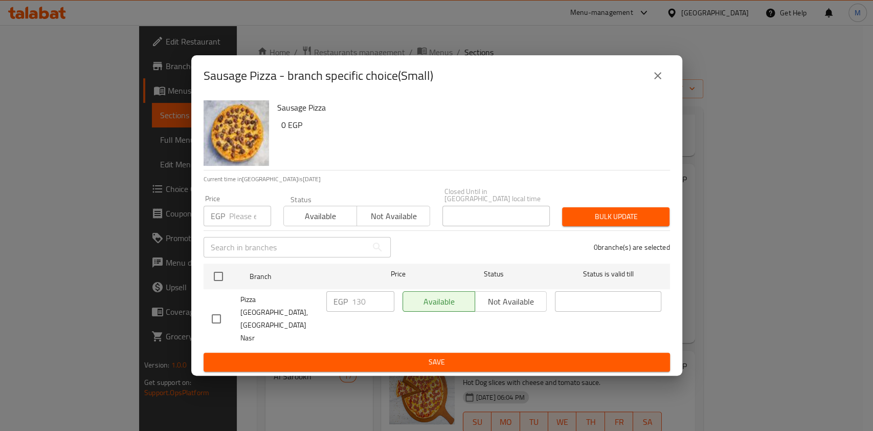
drag, startPoint x: 657, startPoint y: 90, endPoint x: 627, endPoint y: 124, distance: 44.9
click at [658, 82] on icon "close" at bounding box center [657, 76] width 12 height 12
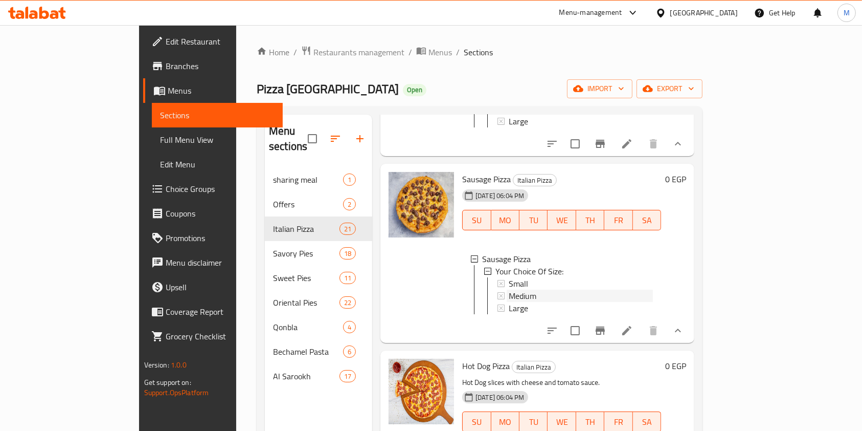
click at [509, 289] on span "Medium" at bounding box center [523, 295] width 28 height 12
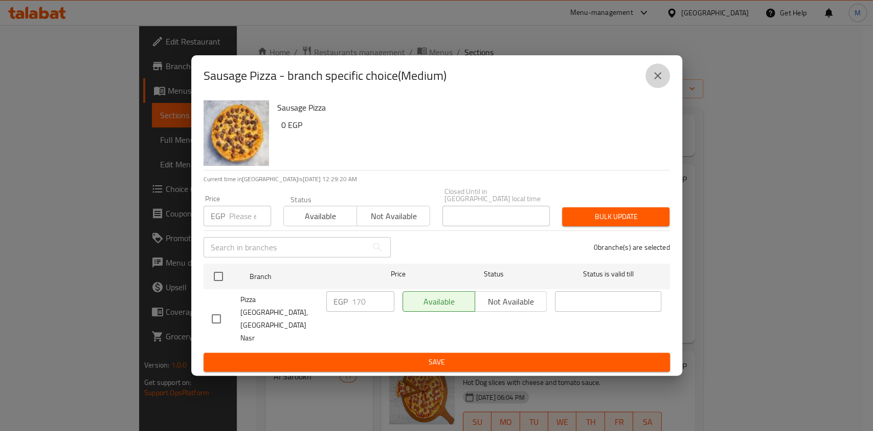
click at [665, 88] on button "close" at bounding box center [657, 75] width 25 height 25
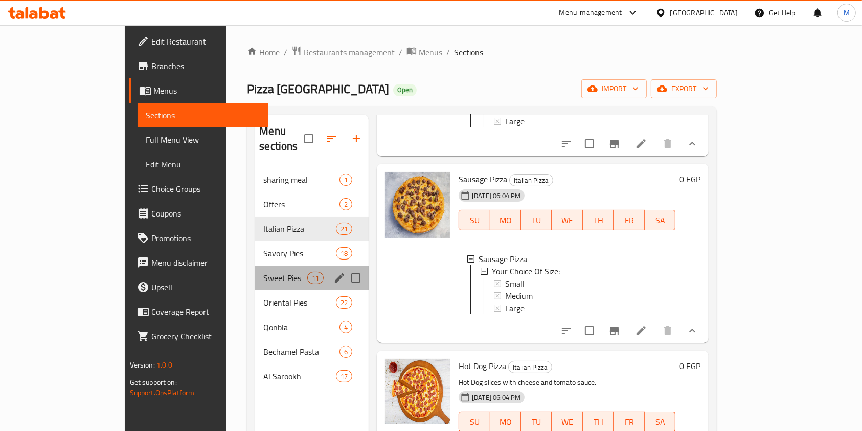
click at [255, 268] on div "Sweet Pies 11" at bounding box center [312, 277] width 114 height 25
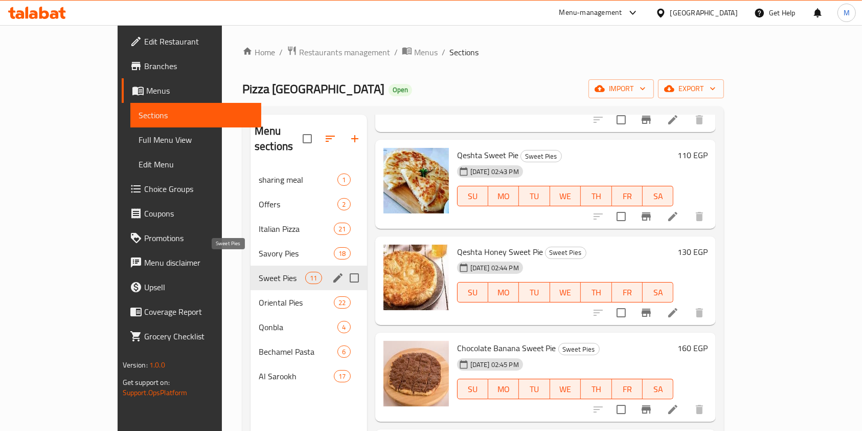
click at [259, 272] on span "Sweet Pies" at bounding box center [282, 278] width 47 height 12
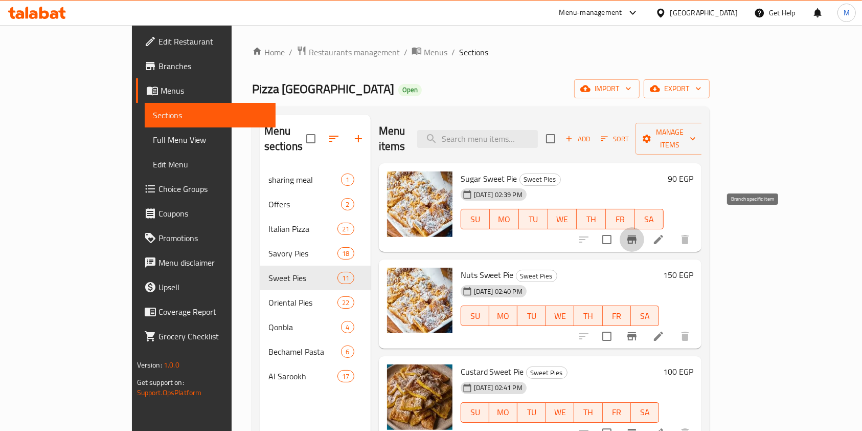
click at [637, 235] on icon "Branch-specific-item" at bounding box center [631, 239] width 9 height 8
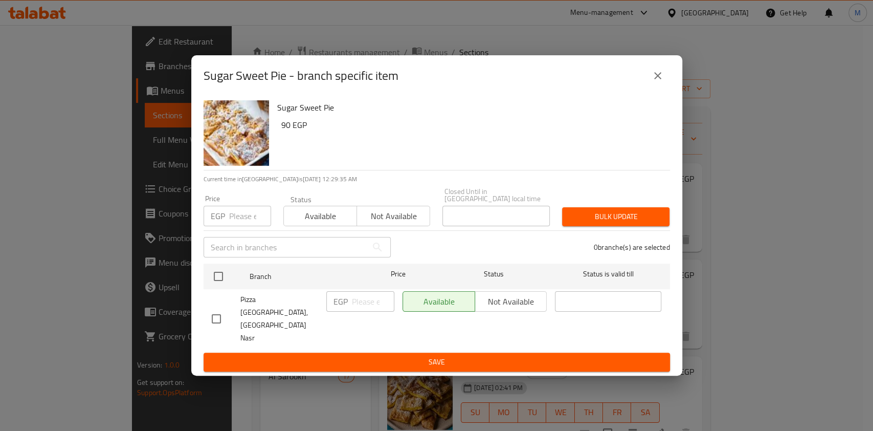
click at [652, 82] on icon "close" at bounding box center [657, 76] width 12 height 12
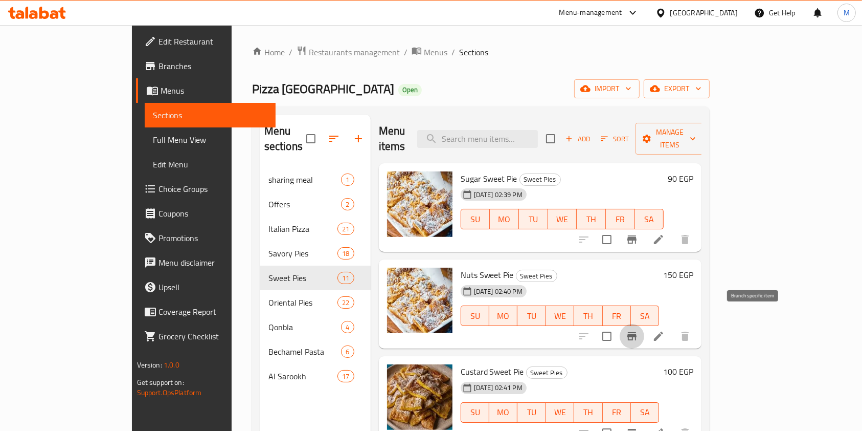
click at [644, 327] on button "Branch-specific-item" at bounding box center [632, 336] width 25 height 25
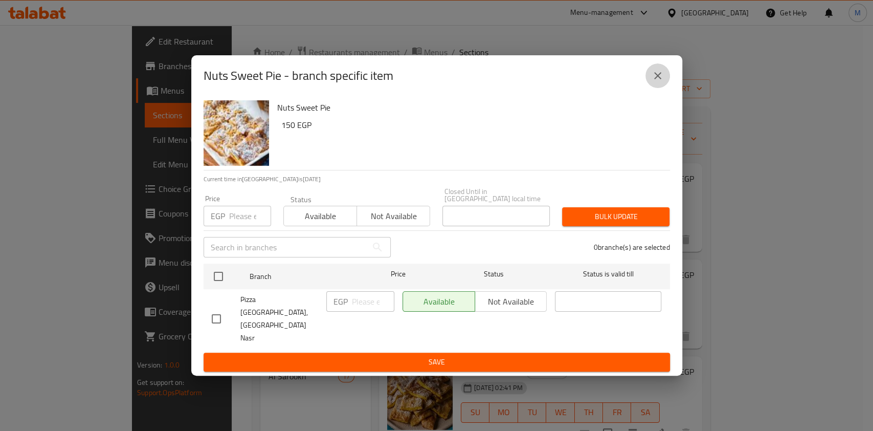
click at [660, 82] on icon "close" at bounding box center [657, 76] width 12 height 12
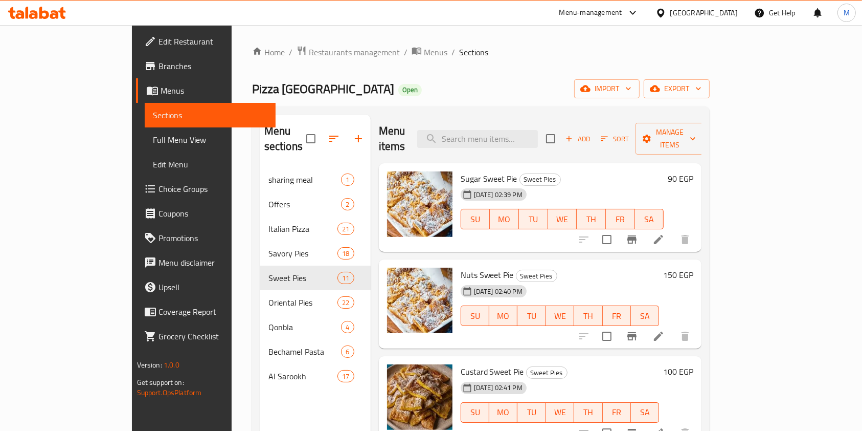
click at [693, 171] on h6 "90 EGP" at bounding box center [681, 178] width 26 height 14
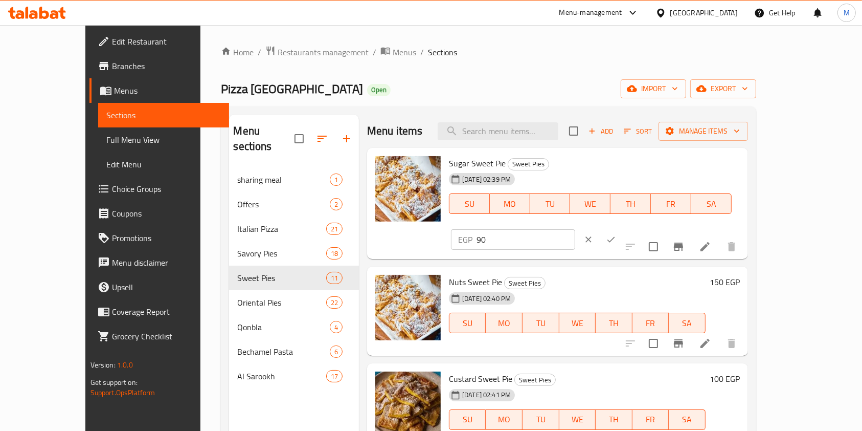
click at [575, 229] on input "90" at bounding box center [526, 239] width 99 height 20
type input "100"
click at [616, 234] on icon "ok" at bounding box center [611, 239] width 10 height 10
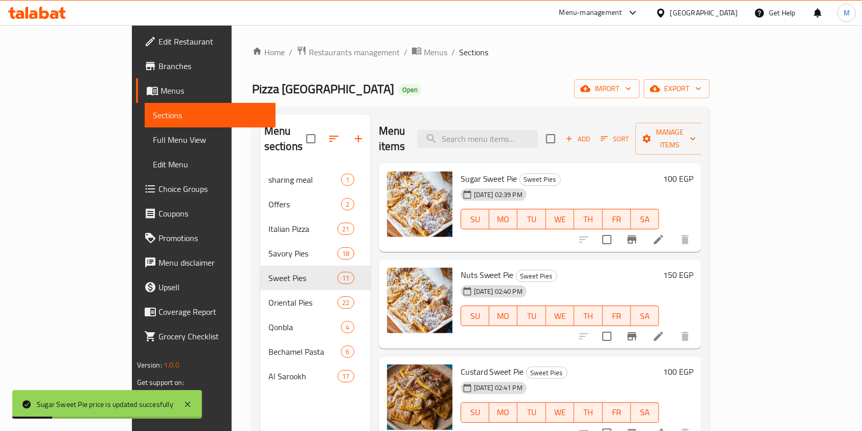
click at [693, 267] on h6 "150 EGP" at bounding box center [678, 274] width 30 height 14
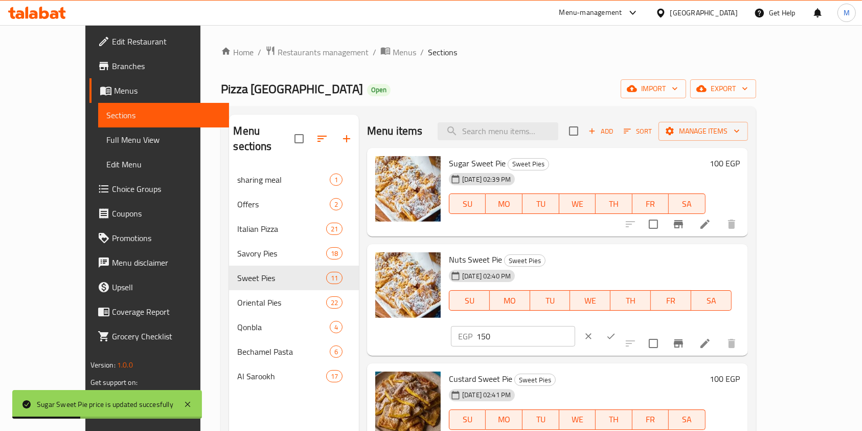
click at [575, 326] on input "150" at bounding box center [526, 336] width 99 height 20
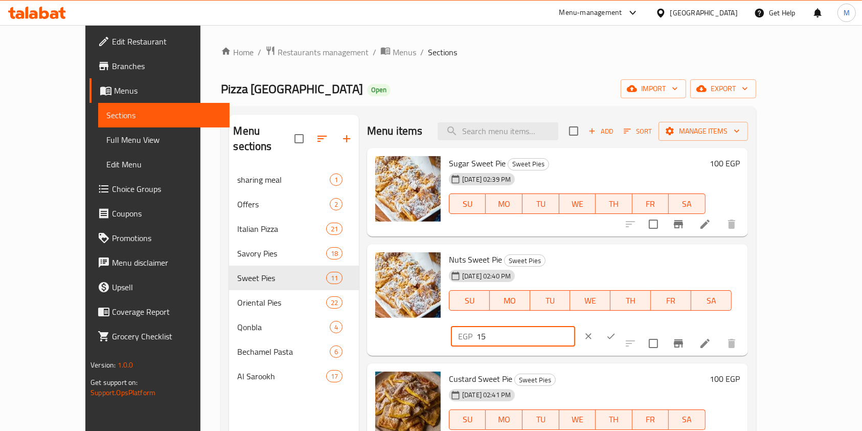
type input "150"
click at [616, 331] on icon "ok" at bounding box center [611, 336] width 10 height 10
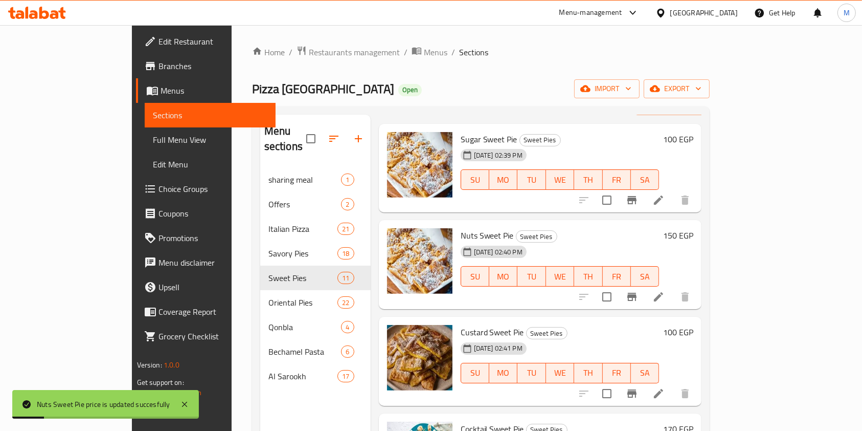
scroll to position [68, 0]
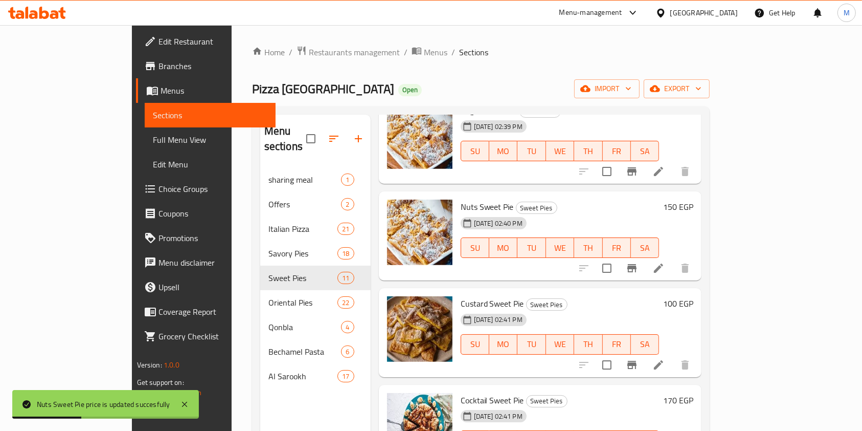
click at [693, 296] on h6 "100 EGP" at bounding box center [678, 303] width 30 height 14
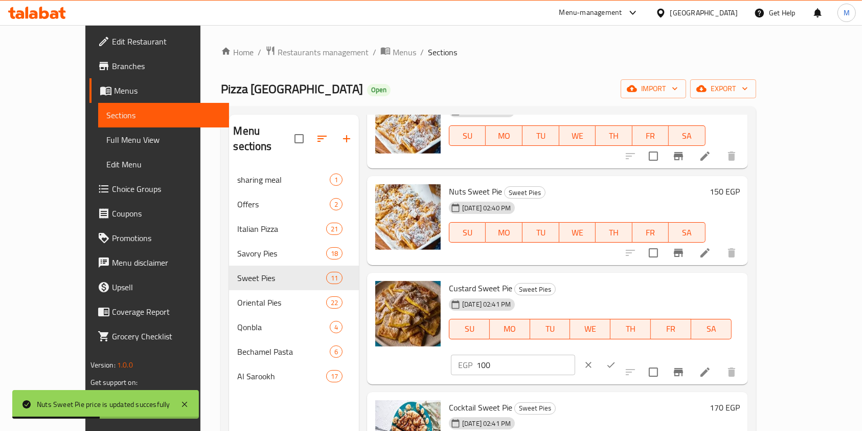
click at [575, 354] on input "100" at bounding box center [526, 364] width 99 height 20
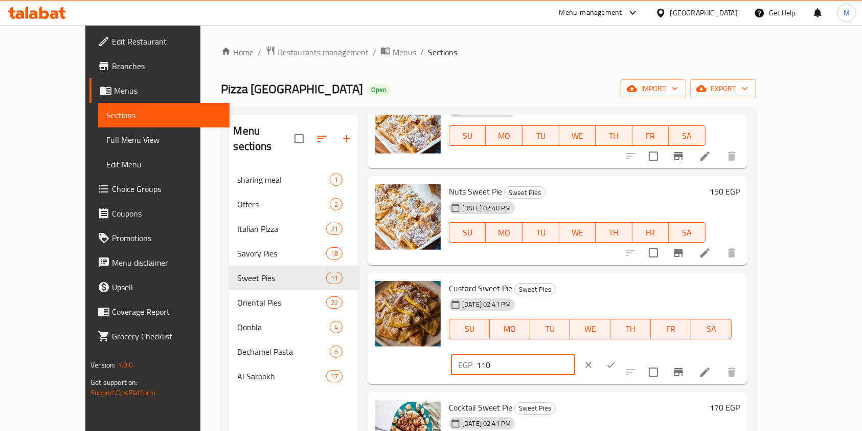
type input "110"
click at [622, 353] on button "ok" at bounding box center [611, 364] width 22 height 22
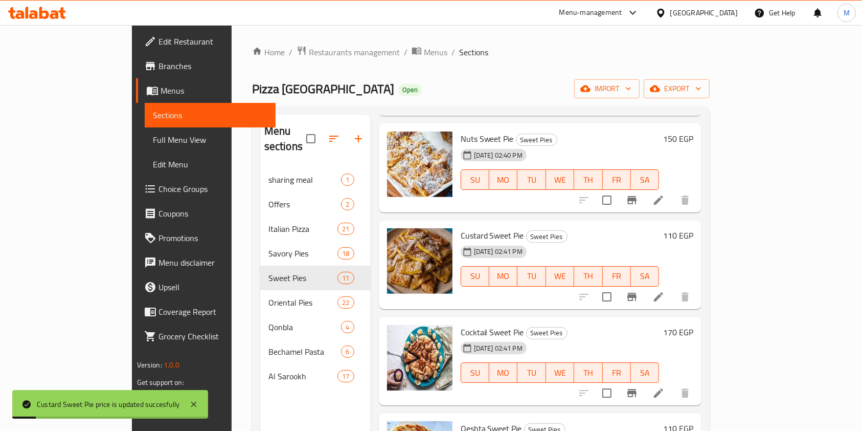
scroll to position [205, 0]
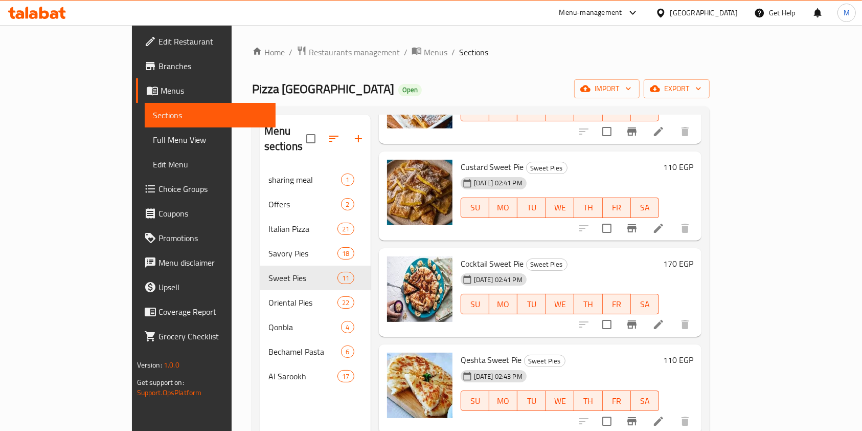
click at [693, 256] on h6 "170 EGP" at bounding box center [678, 263] width 30 height 14
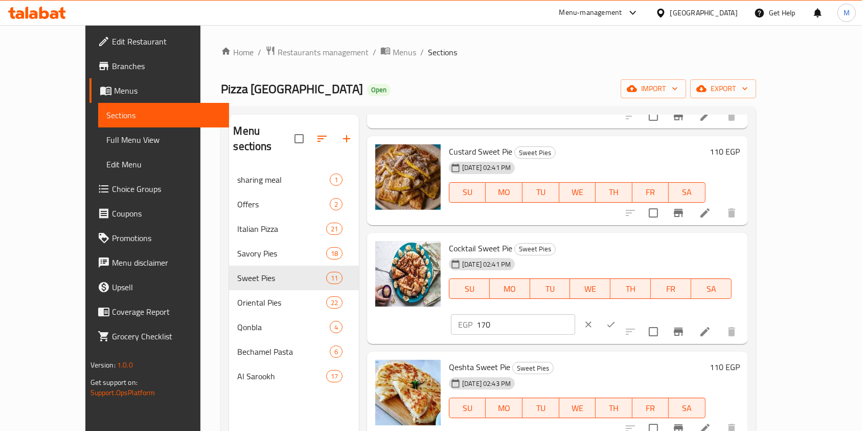
click at [575, 314] on input "170" at bounding box center [526, 324] width 99 height 20
click at [638, 313] on div "EGP 170 ​" at bounding box center [543, 324] width 189 height 22
click at [685, 325] on icon "Branch-specific-item" at bounding box center [678, 331] width 12 height 12
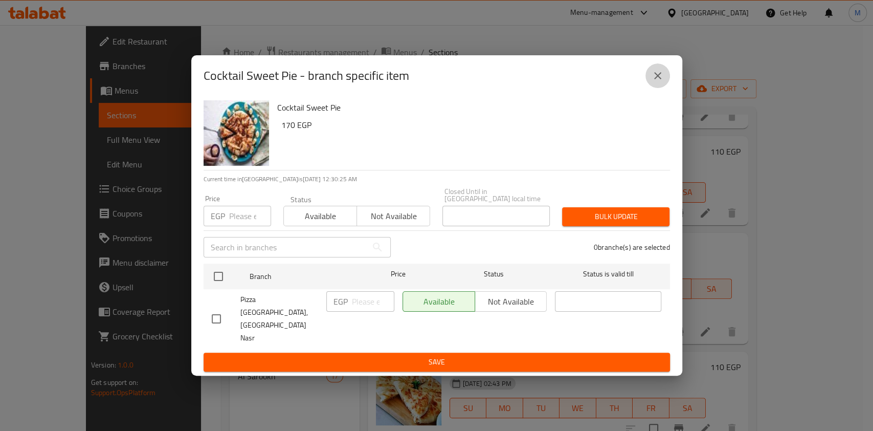
click at [660, 82] on icon "close" at bounding box center [657, 76] width 12 height 12
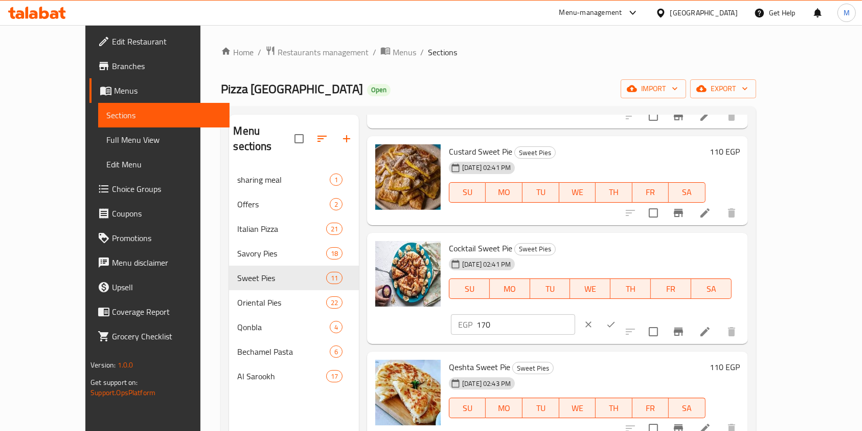
click at [575, 314] on input "170" at bounding box center [526, 324] width 99 height 20
type input "160"
click at [622, 313] on button "ok" at bounding box center [611, 324] width 22 height 22
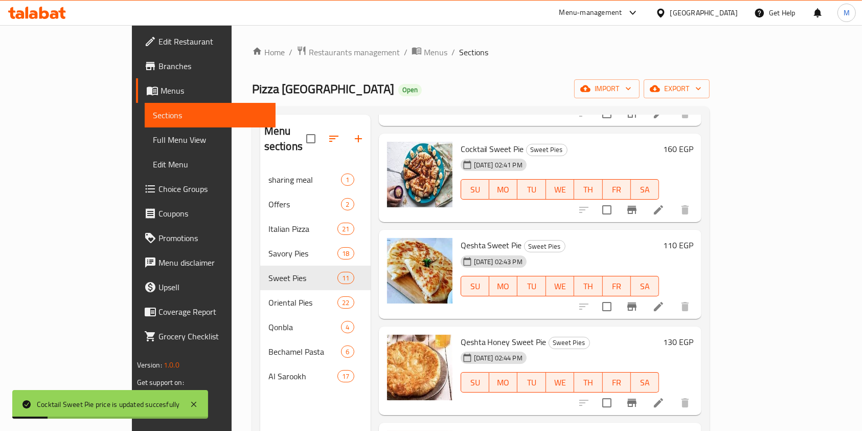
scroll to position [341, 0]
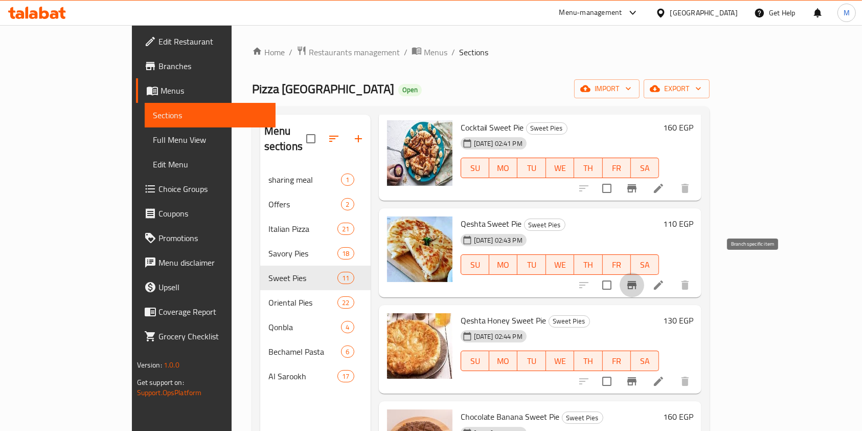
click at [638, 279] on icon "Branch-specific-item" at bounding box center [632, 285] width 12 height 12
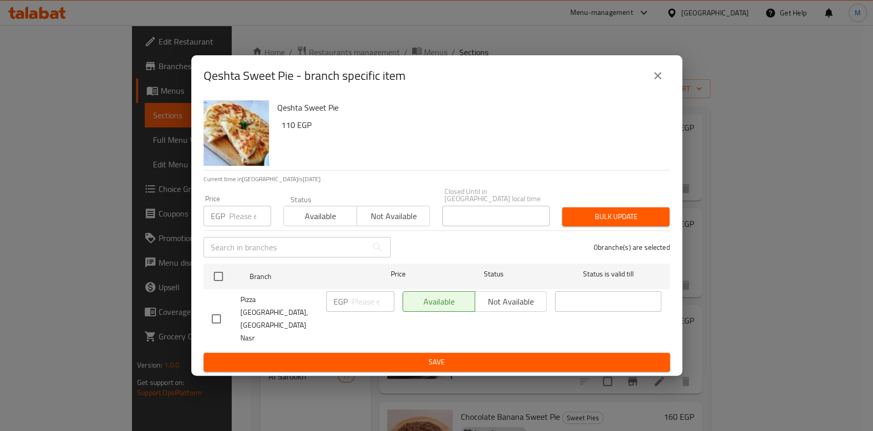
click at [660, 88] on button "close" at bounding box center [657, 75] width 25 height 25
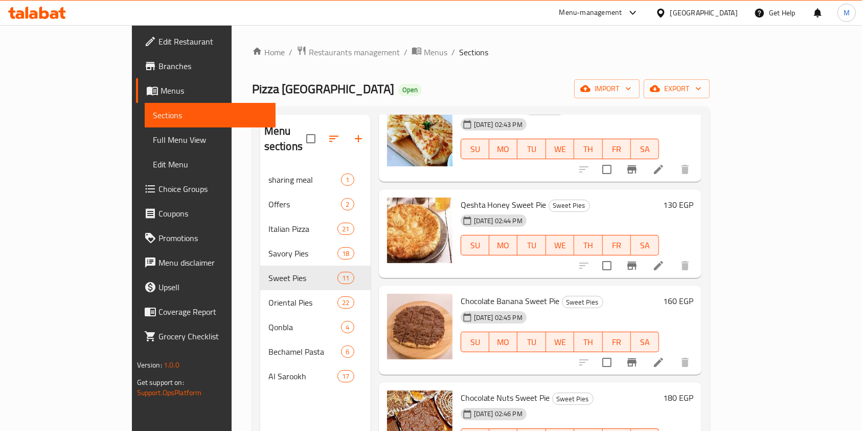
scroll to position [477, 0]
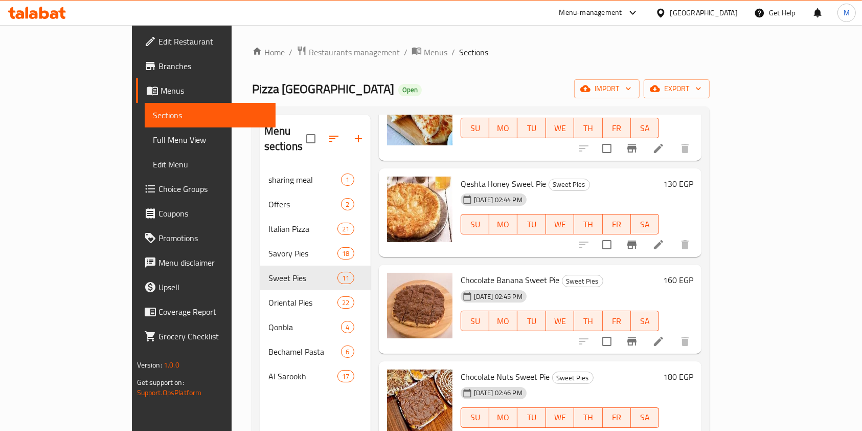
click at [693, 369] on h6 "180 EGP" at bounding box center [678, 376] width 30 height 14
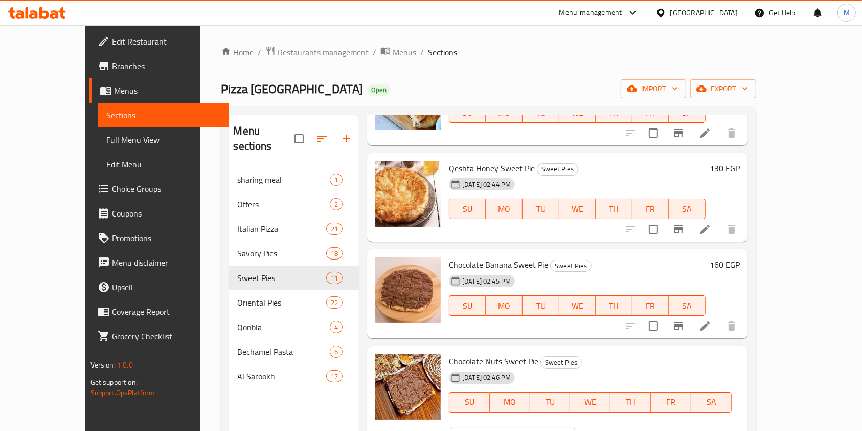
click at [638, 426] on div "EGP 180 ​" at bounding box center [544, 437] width 187 height 22
click at [575, 427] on input "180" at bounding box center [526, 437] width 99 height 20
type input "160"
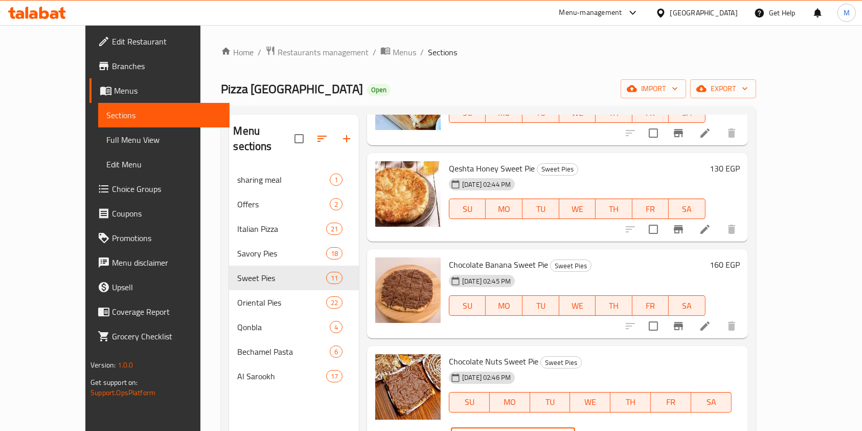
click at [622, 426] on button "ok" at bounding box center [611, 437] width 22 height 22
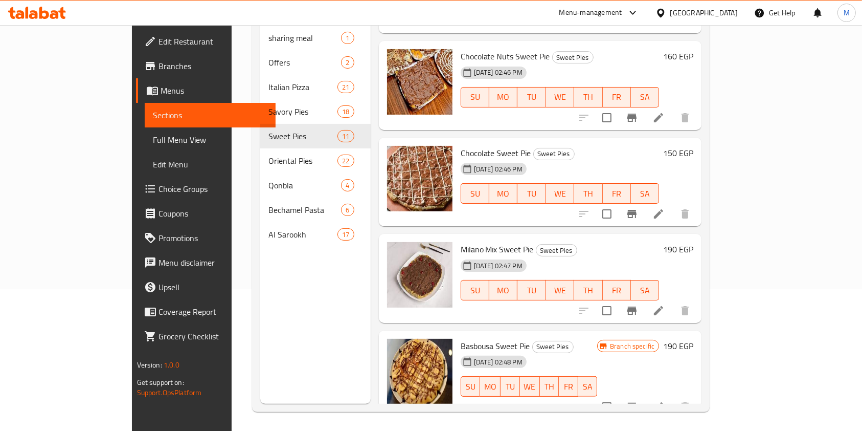
scroll to position [143, 0]
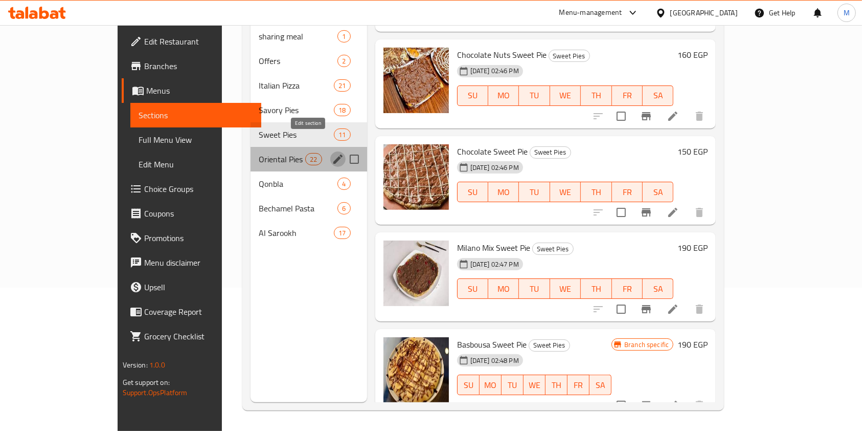
click at [332, 153] on icon "edit" at bounding box center [338, 159] width 12 height 12
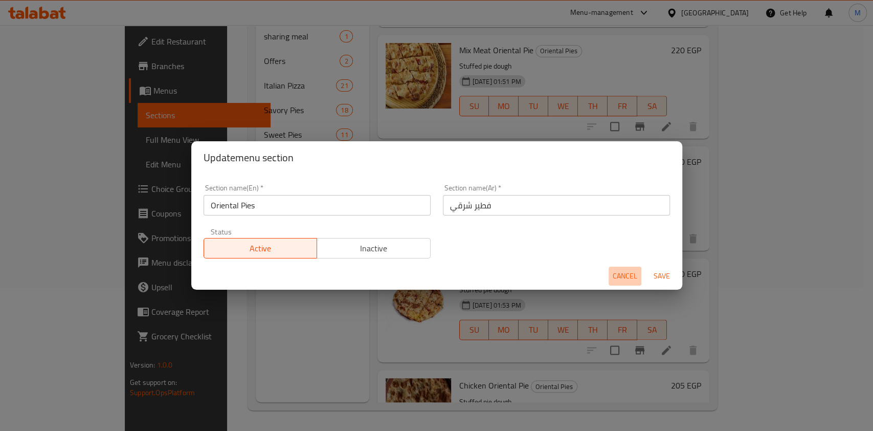
click at [610, 276] on button "Cancel" at bounding box center [624, 275] width 33 height 19
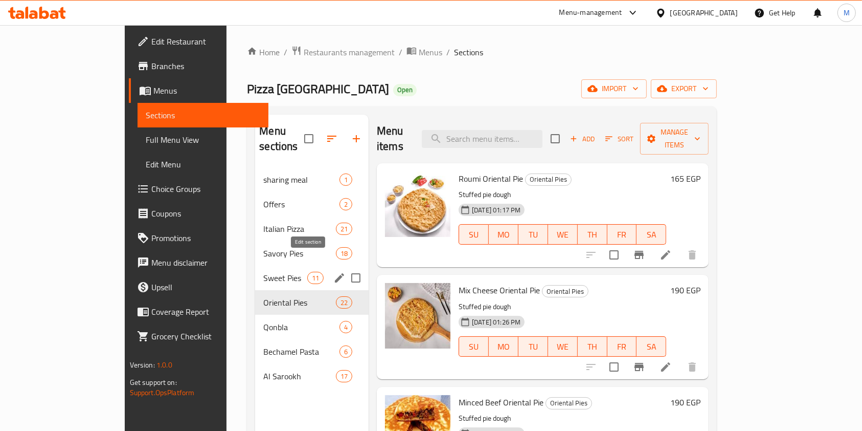
click at [333, 272] on icon "edit" at bounding box center [339, 278] width 12 height 12
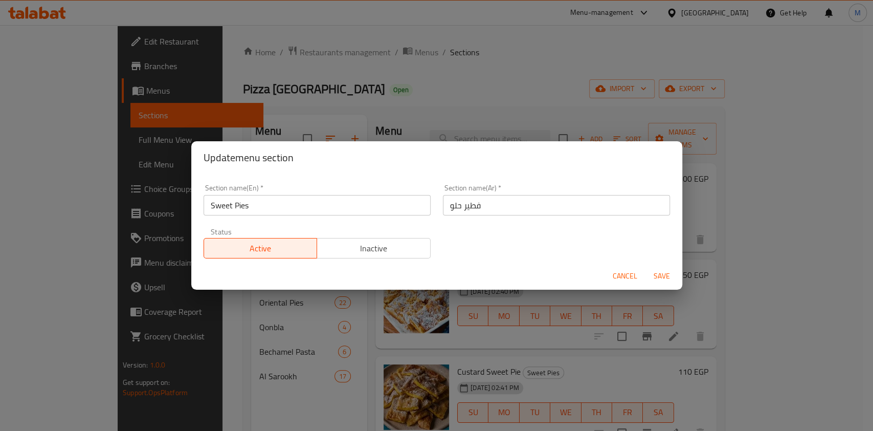
click at [294, 318] on div "Update menu section Section name(En)   * Sweet Pies Section name(En) * Section …" at bounding box center [436, 215] width 873 height 431
click at [611, 281] on button "Cancel" at bounding box center [624, 275] width 33 height 19
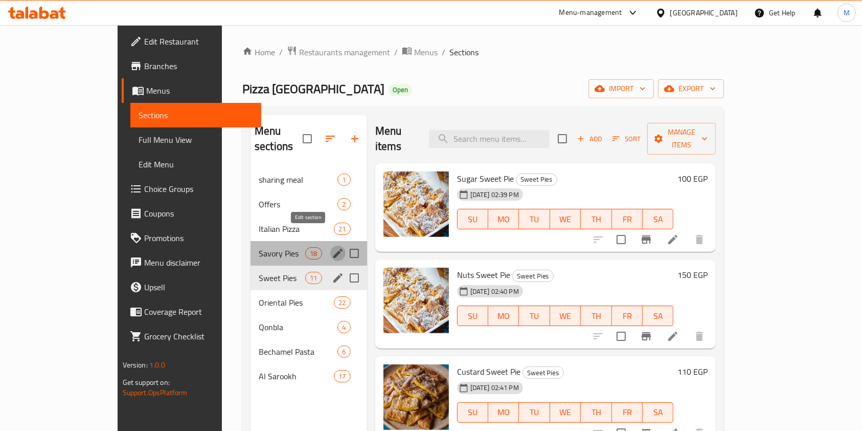
click at [332, 247] on icon "edit" at bounding box center [338, 253] width 12 height 12
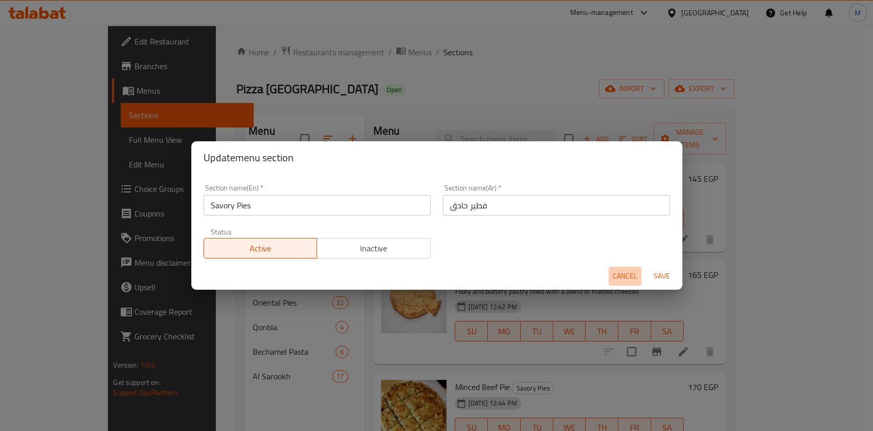
click at [618, 269] on span "Cancel" at bounding box center [625, 275] width 25 height 13
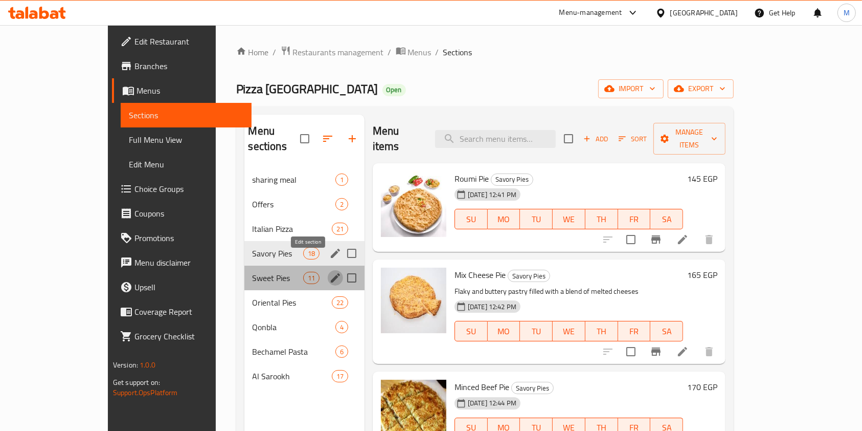
click at [328, 270] on button "edit" at bounding box center [335, 277] width 15 height 15
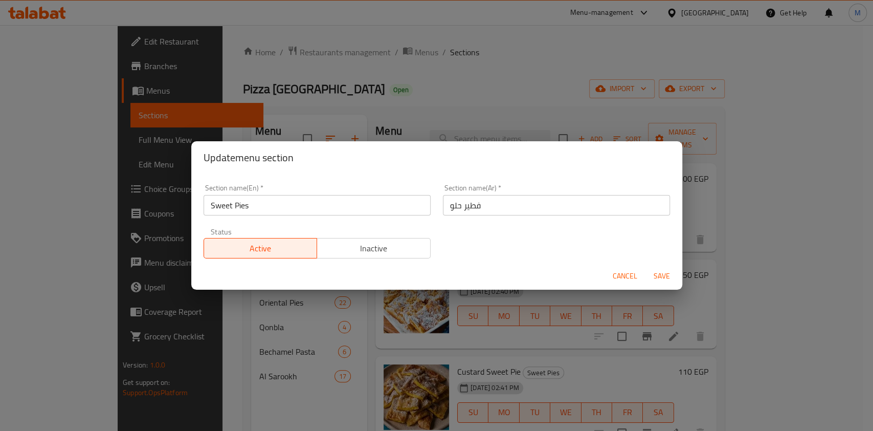
click at [289, 337] on div "Update menu section Section name(En)   * Sweet Pies Section name(En) * Section …" at bounding box center [436, 215] width 873 height 431
click at [630, 282] on span "Cancel" at bounding box center [625, 275] width 25 height 13
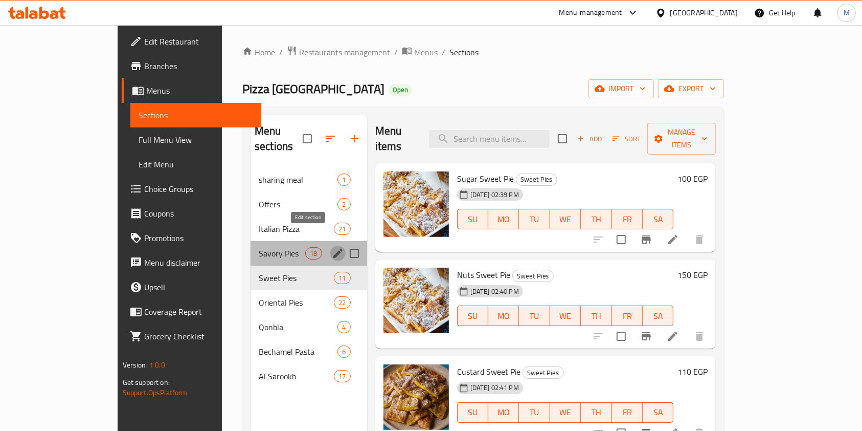
click at [333, 249] on icon "edit" at bounding box center [337, 253] width 9 height 9
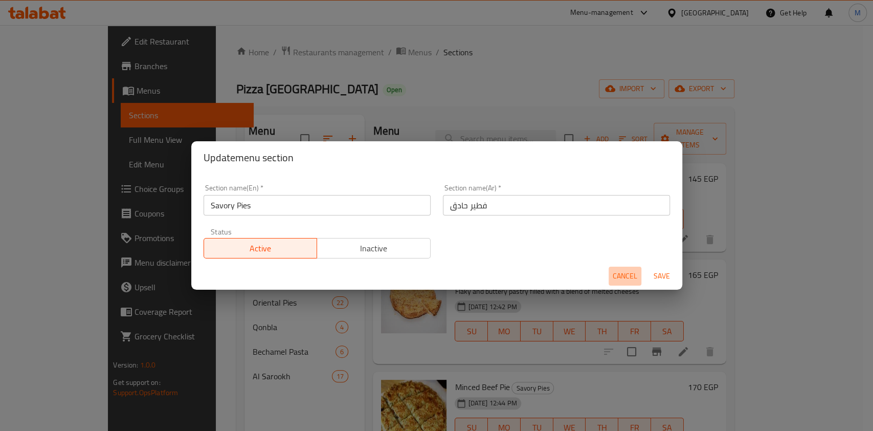
click at [622, 268] on button "Cancel" at bounding box center [624, 275] width 33 height 19
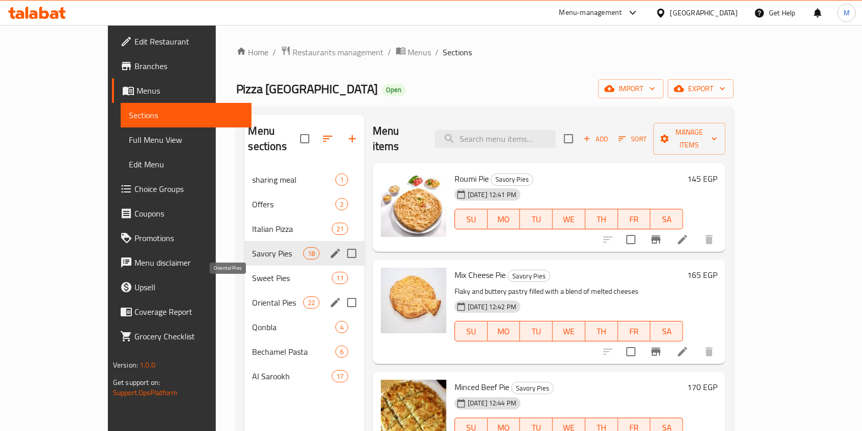
click at [253, 296] on span "Oriental Pies" at bounding box center [278, 302] width 51 height 12
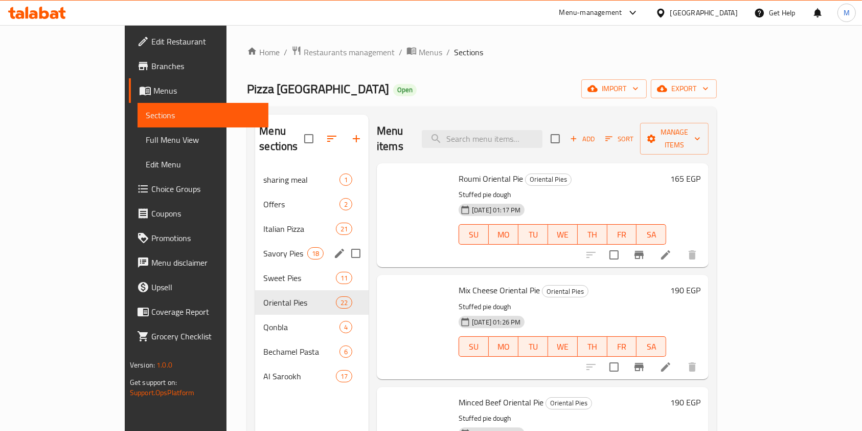
click at [263, 247] on span "Savory Pies" at bounding box center [284, 253] width 43 height 12
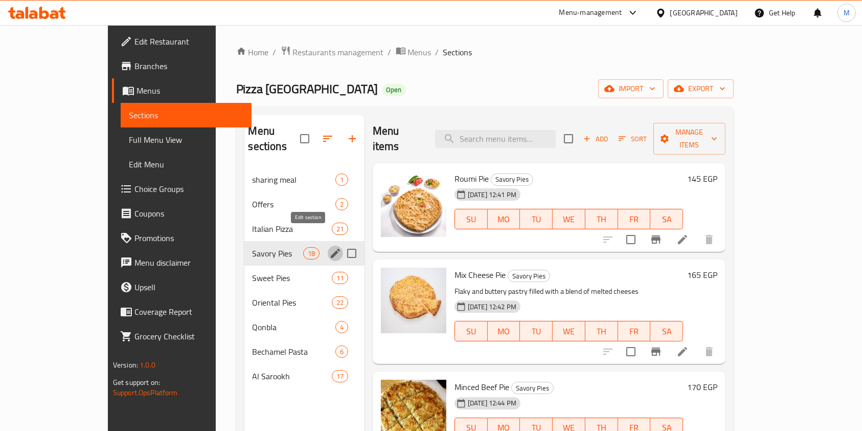
click at [329, 247] on icon "edit" at bounding box center [335, 253] width 12 height 12
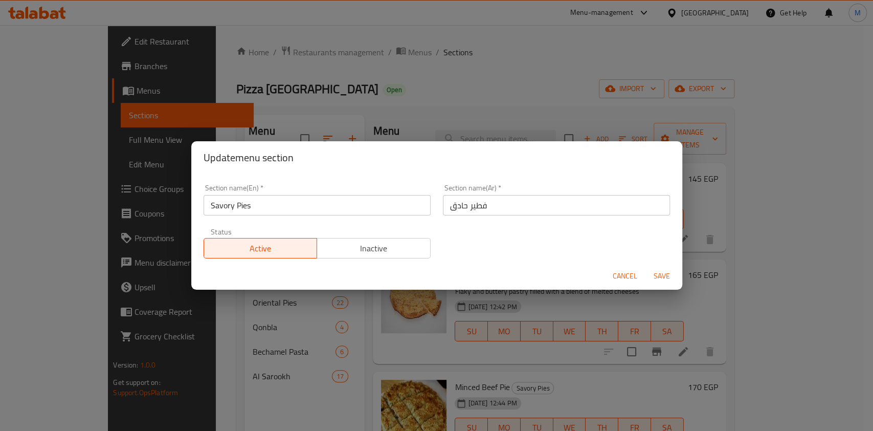
click at [621, 270] on span "Cancel" at bounding box center [625, 275] width 25 height 13
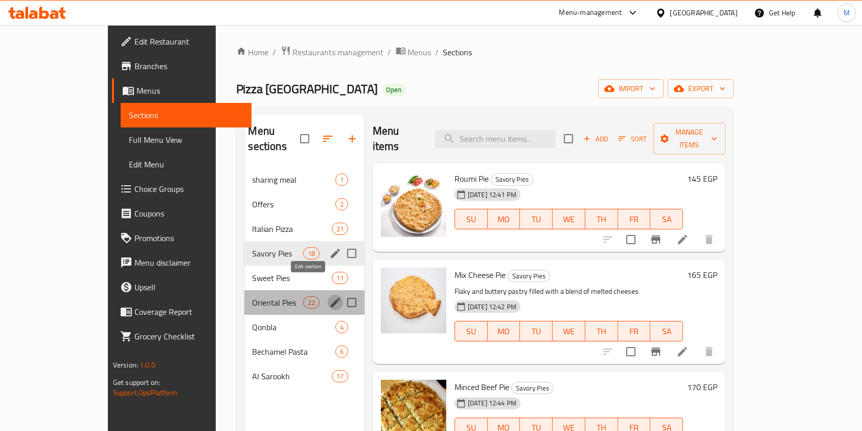
click at [329, 296] on icon "edit" at bounding box center [335, 302] width 12 height 12
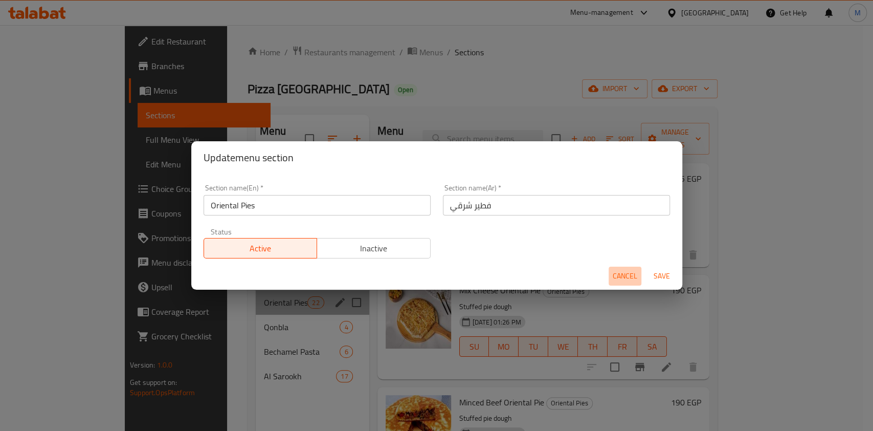
click at [619, 272] on span "Cancel" at bounding box center [625, 275] width 25 height 13
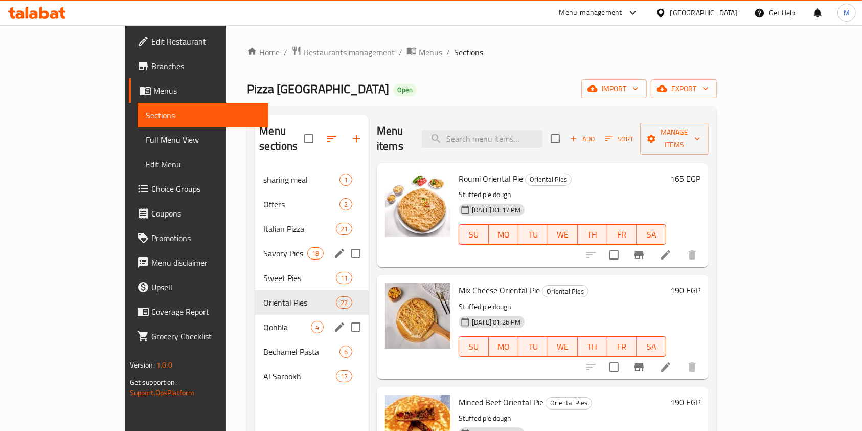
click at [263, 321] on span "Qonbla" at bounding box center [287, 327] width 48 height 12
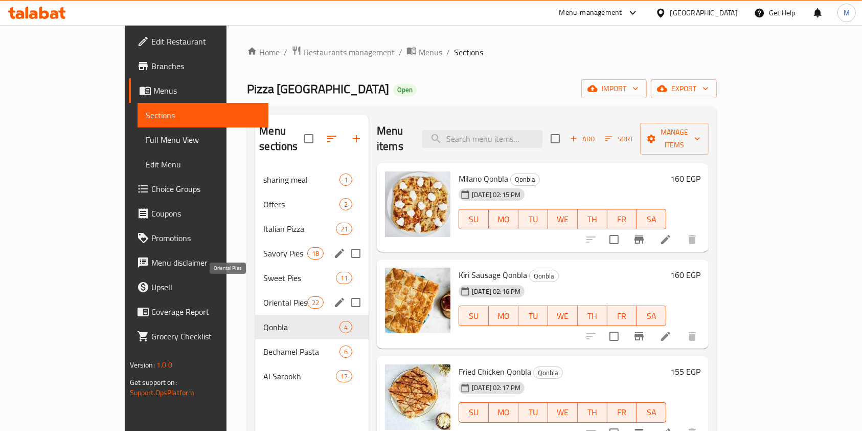
click at [263, 296] on span "Oriental Pies" at bounding box center [284, 302] width 43 height 12
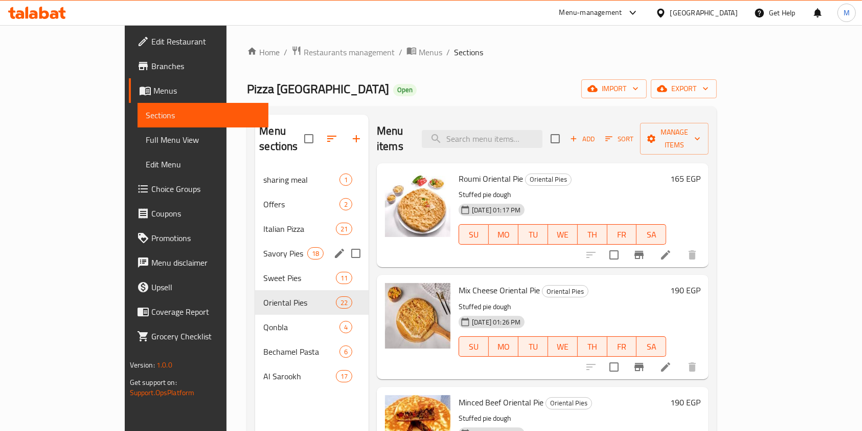
click at [255, 245] on div "Savory Pies 18" at bounding box center [312, 253] width 114 height 25
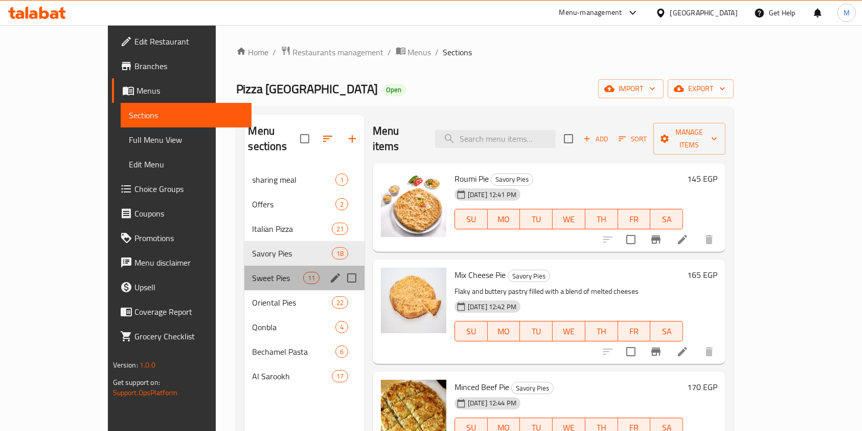
click at [250, 268] on div "Sweet Pies 11" at bounding box center [304, 277] width 120 height 25
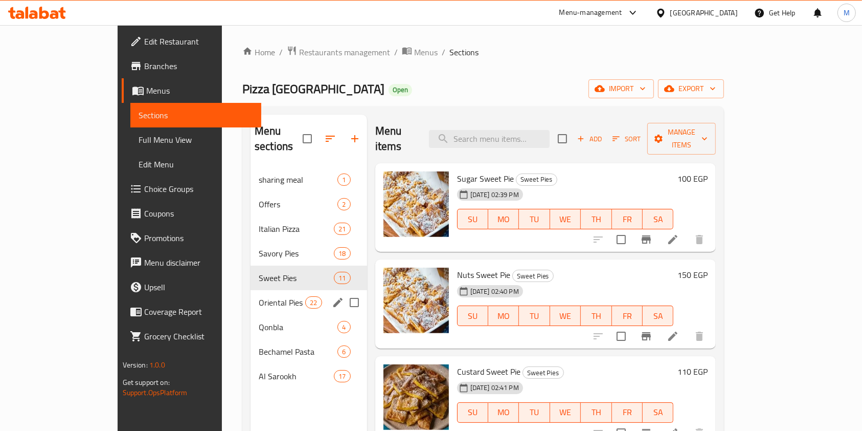
click at [259, 296] on span "Oriental Pies" at bounding box center [282, 302] width 47 height 12
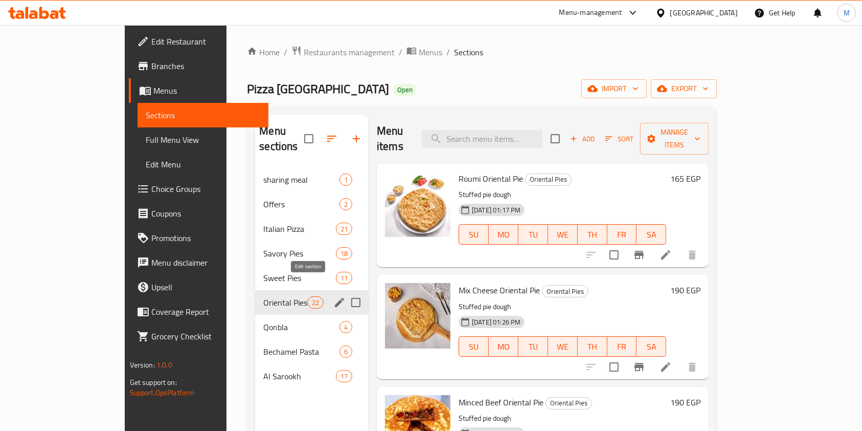
click at [333, 296] on icon "edit" at bounding box center [339, 302] width 12 height 12
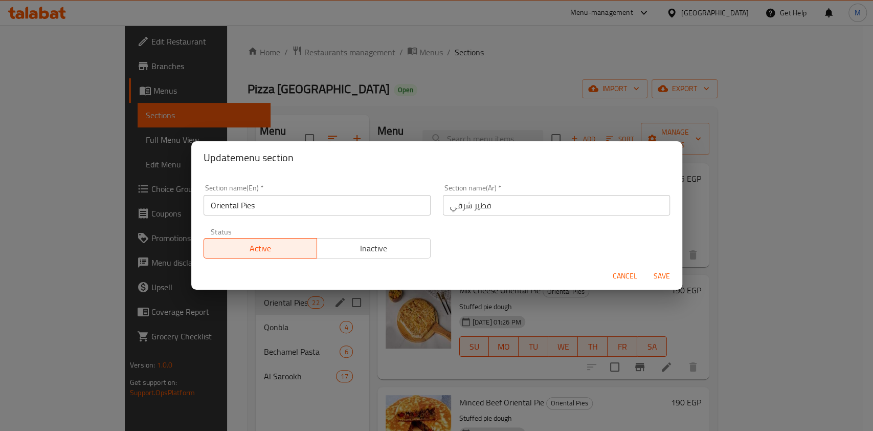
click at [283, 314] on div "Update menu section Section name(En)   * Oriental Pies Section name(En) * Secti…" at bounding box center [436, 215] width 873 height 431
click at [616, 276] on span "Cancel" at bounding box center [625, 275] width 25 height 13
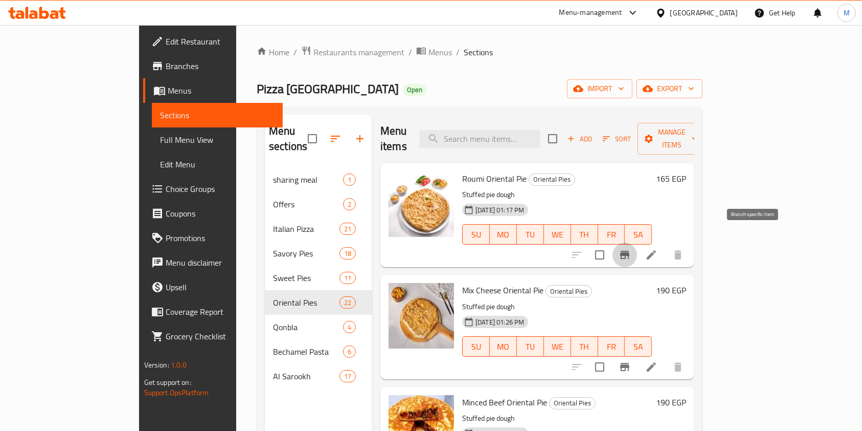
click at [631, 249] on icon "Branch-specific-item" at bounding box center [625, 255] width 12 height 12
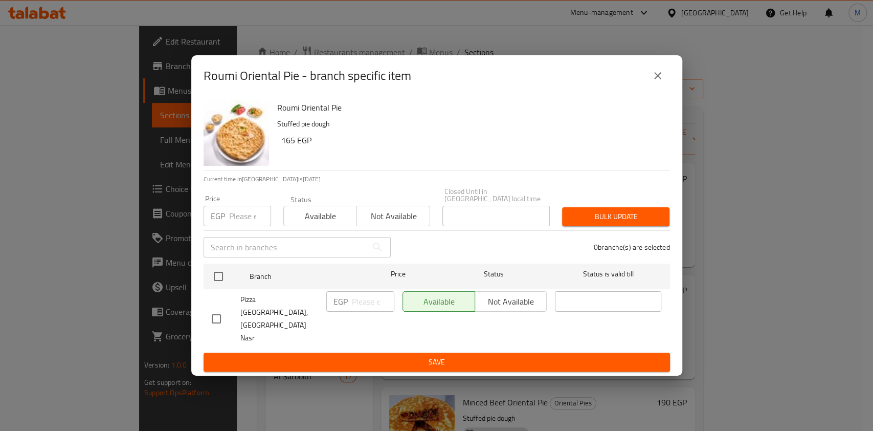
click at [653, 88] on button "close" at bounding box center [657, 75] width 25 height 25
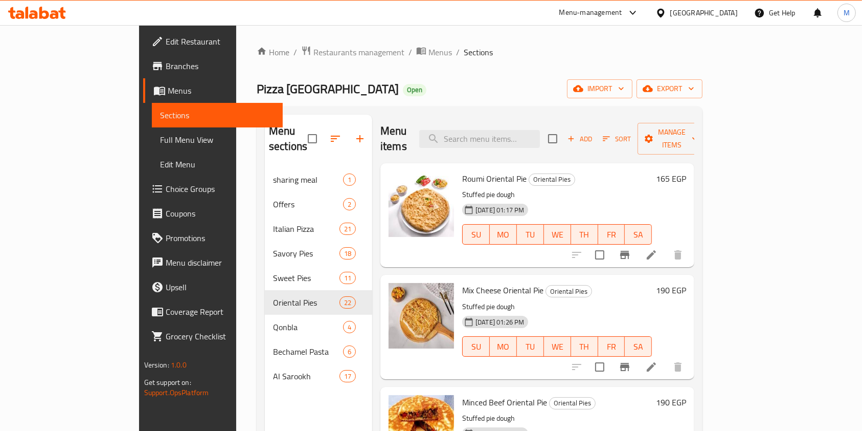
click at [686, 171] on h6 "165 EGP" at bounding box center [671, 178] width 30 height 14
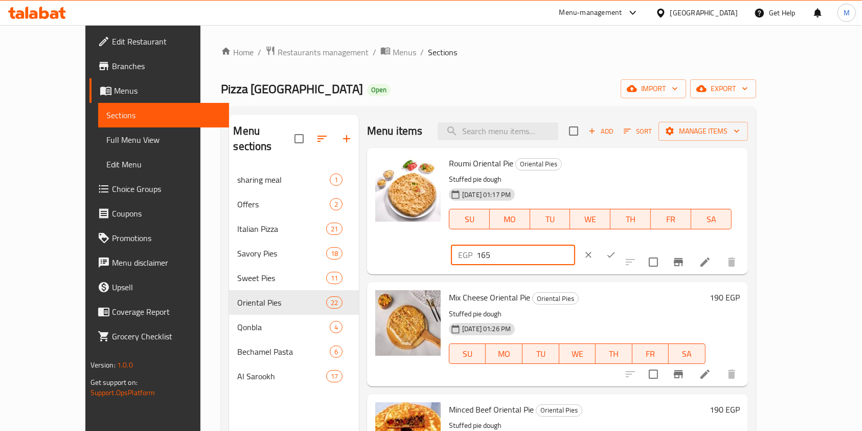
click at [575, 244] on input "165" at bounding box center [526, 254] width 99 height 20
click at [622, 243] on button "ok" at bounding box center [611, 254] width 22 height 22
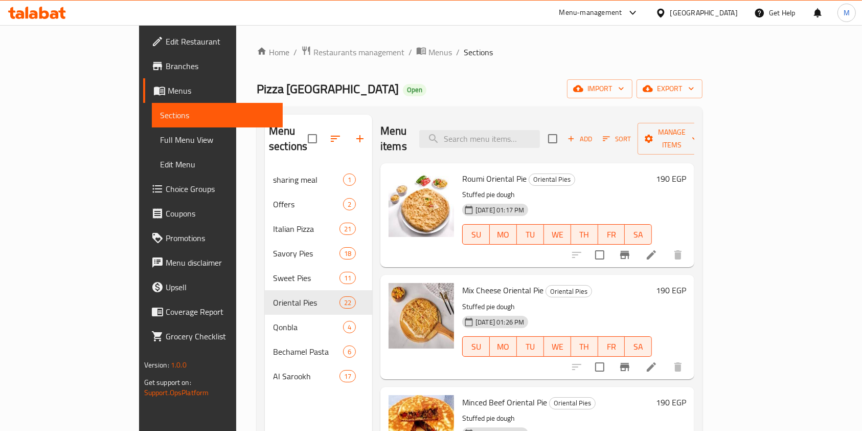
click at [686, 283] on h6 "190 EGP" at bounding box center [671, 290] width 30 height 14
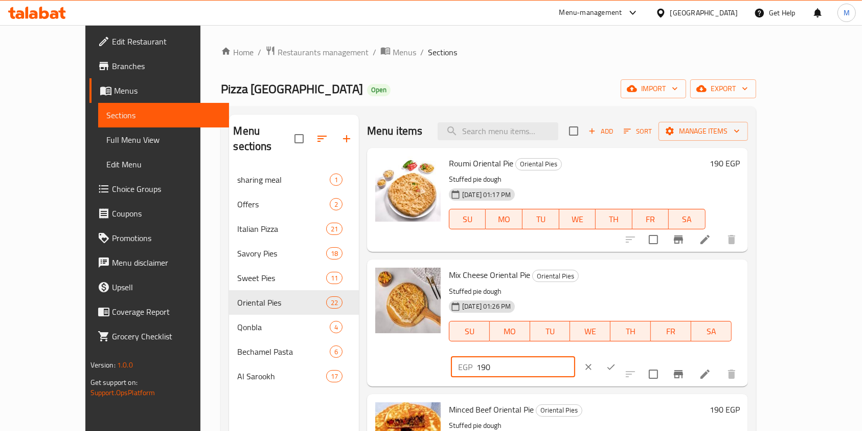
click at [575, 356] on input "190" at bounding box center [526, 366] width 99 height 20
click at [638, 355] on div "EGP 220 ​" at bounding box center [544, 366] width 187 height 22
click at [615, 364] on icon "ok" at bounding box center [611, 367] width 8 height 6
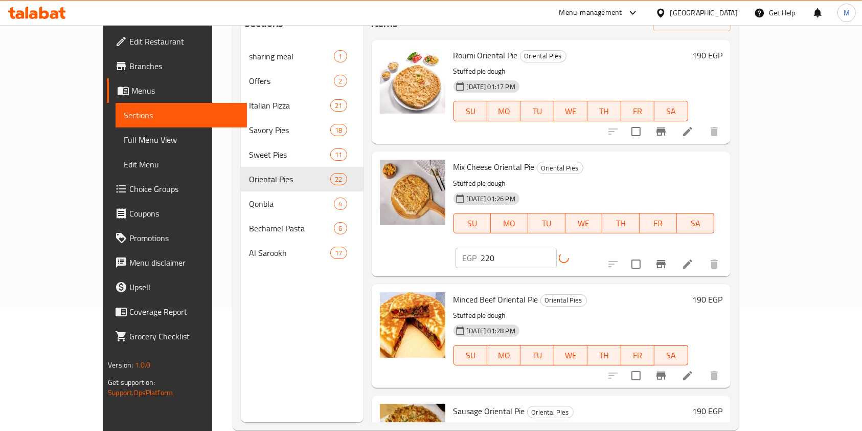
scroll to position [143, 0]
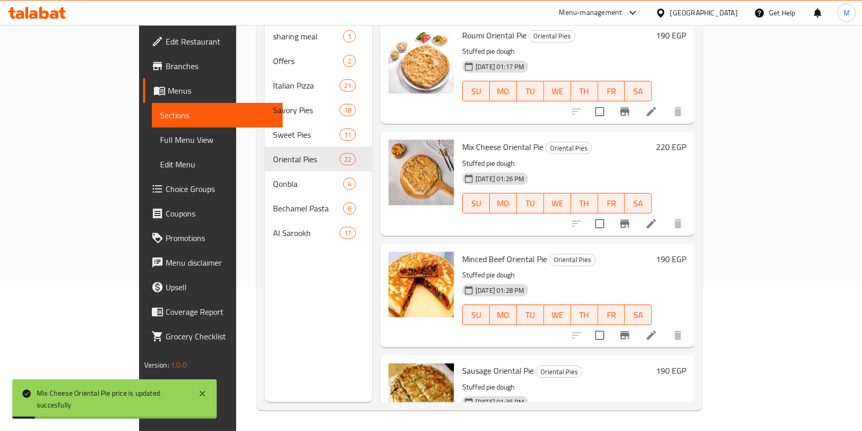
click at [690, 211] on div at bounding box center [628, 223] width 126 height 25
click at [637, 211] on button "Branch-specific-item" at bounding box center [625, 223] width 25 height 25
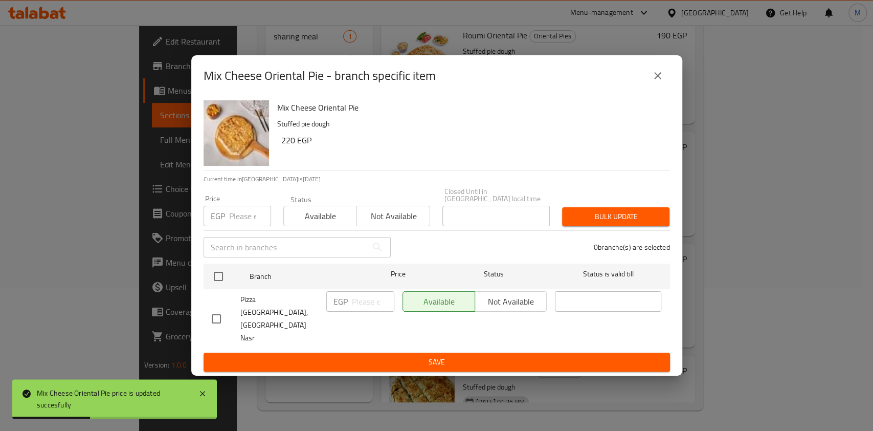
click at [668, 88] on div "Mix Cheese Oriental Pie - branch specific item" at bounding box center [437, 75] width 466 height 25
drag, startPoint x: 662, startPoint y: 96, endPoint x: 689, endPoint y: 137, distance: 49.8
click at [661, 82] on icon "close" at bounding box center [657, 76] width 12 height 12
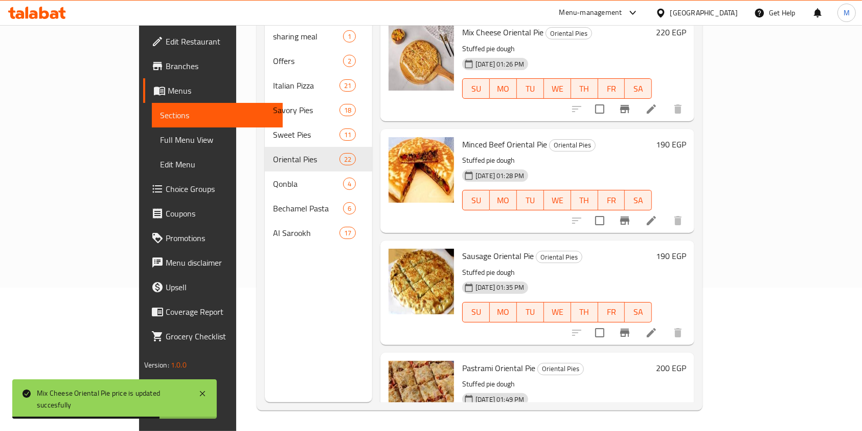
scroll to position [136, 0]
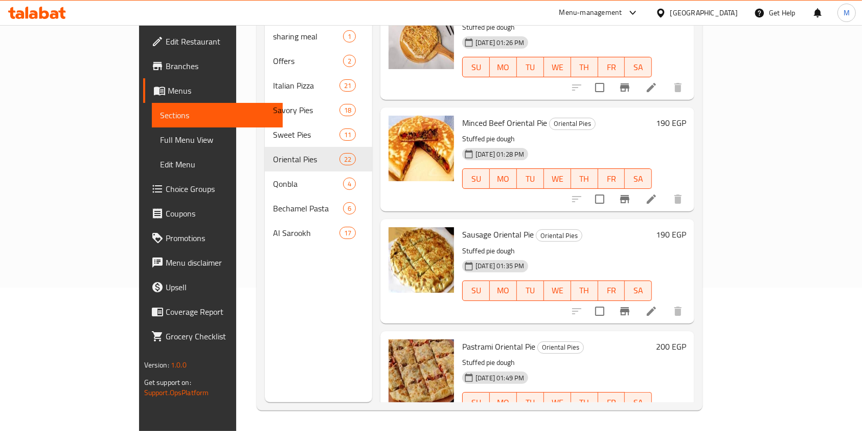
click at [686, 116] on h6 "190 EGP" at bounding box center [671, 123] width 30 height 14
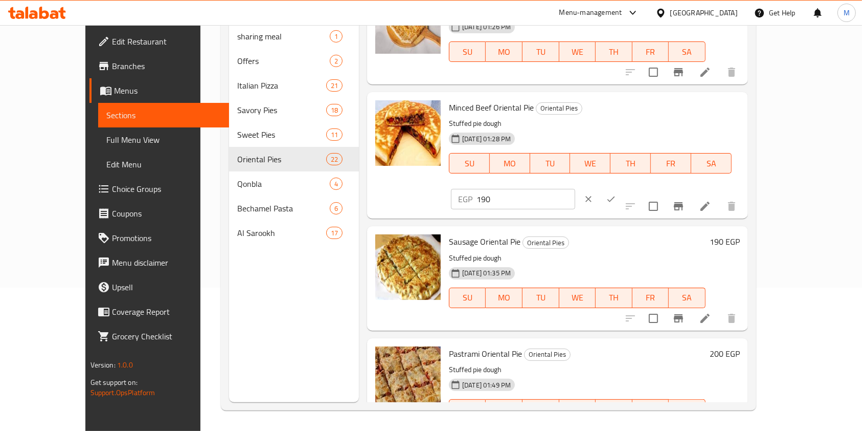
click at [575, 189] on input "190" at bounding box center [526, 199] width 99 height 20
click at [622, 188] on button "ok" at bounding box center [611, 199] width 22 height 22
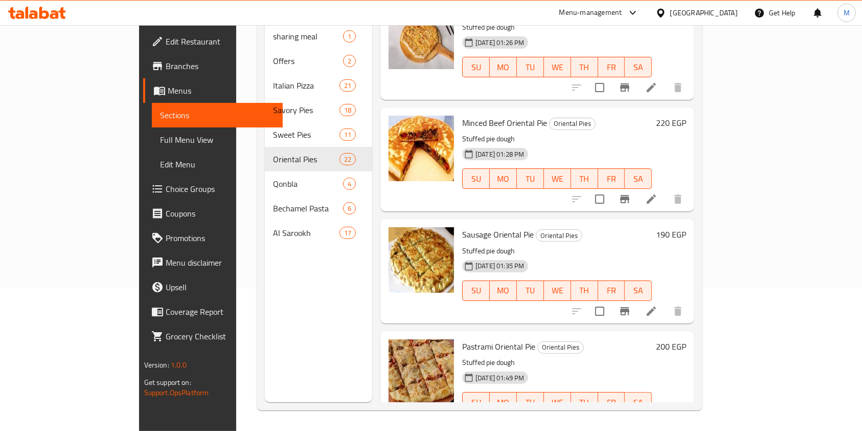
click at [686, 227] on h6 "190 EGP" at bounding box center [671, 234] width 30 height 14
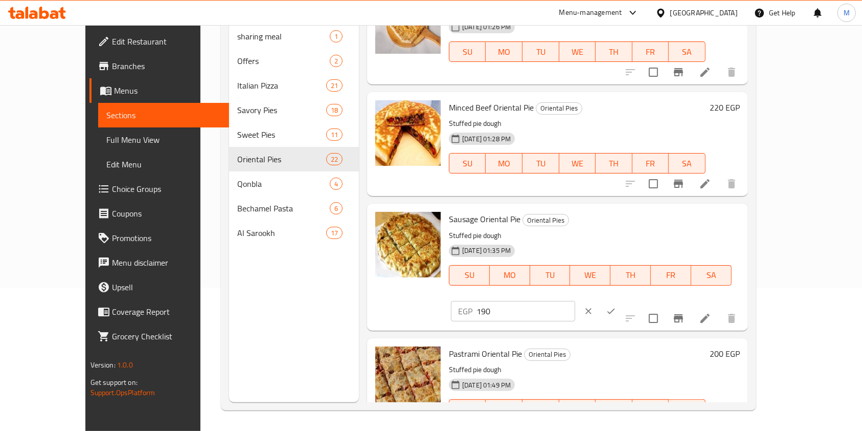
click at [575, 301] on input "190" at bounding box center [526, 311] width 99 height 20
click at [622, 300] on button "ok" at bounding box center [611, 311] width 22 height 22
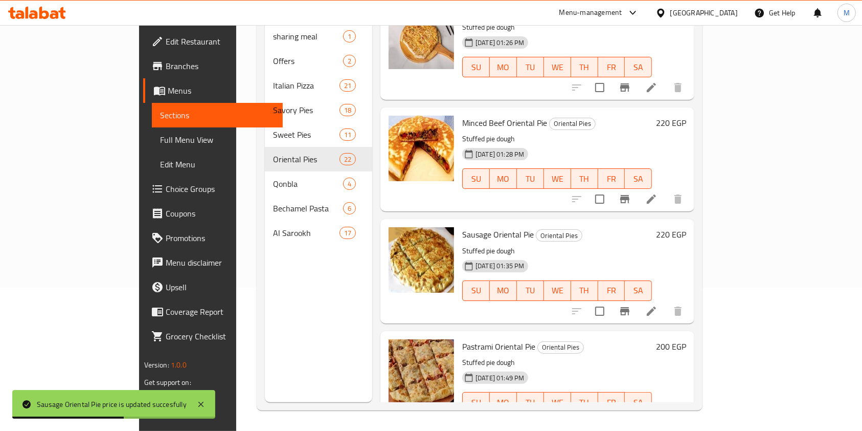
click at [686, 339] on h6 "200 EGP" at bounding box center [671, 346] width 30 height 14
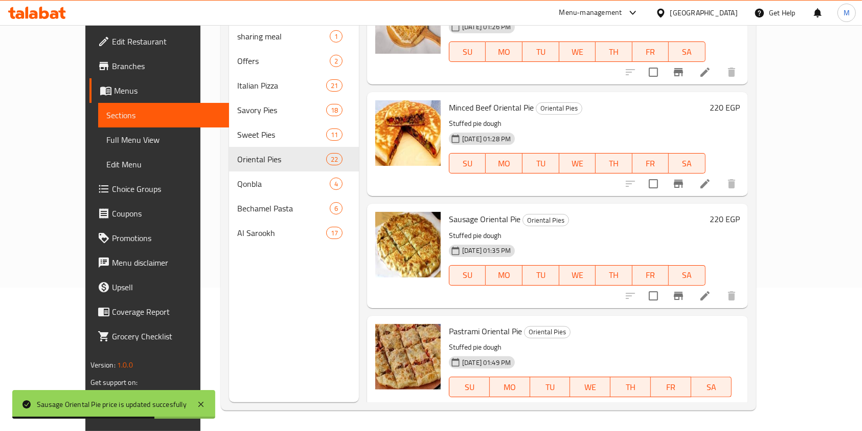
click at [575, 412] on input "200" at bounding box center [526, 422] width 99 height 20
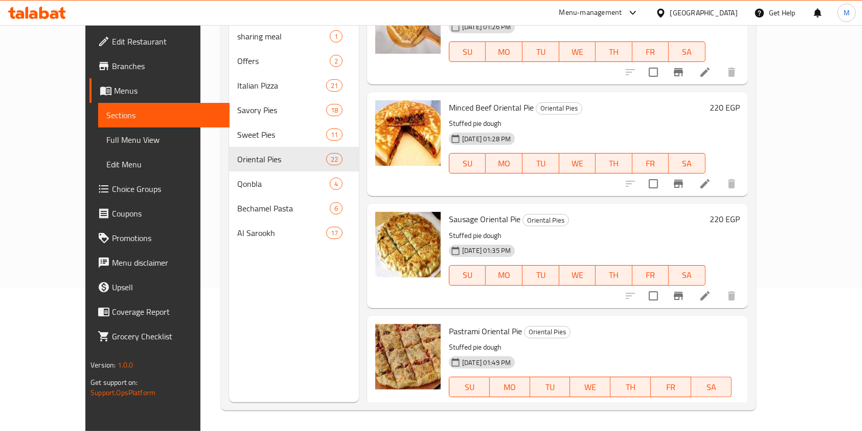
click at [616, 417] on icon "ok" at bounding box center [611, 422] width 10 height 10
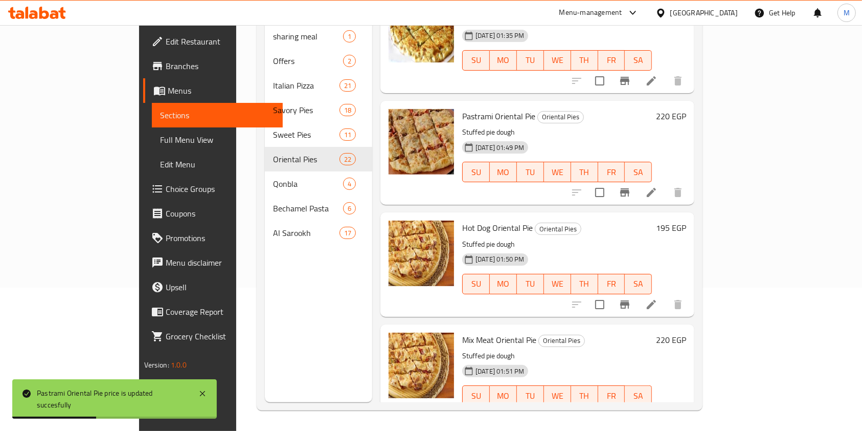
scroll to position [409, 0]
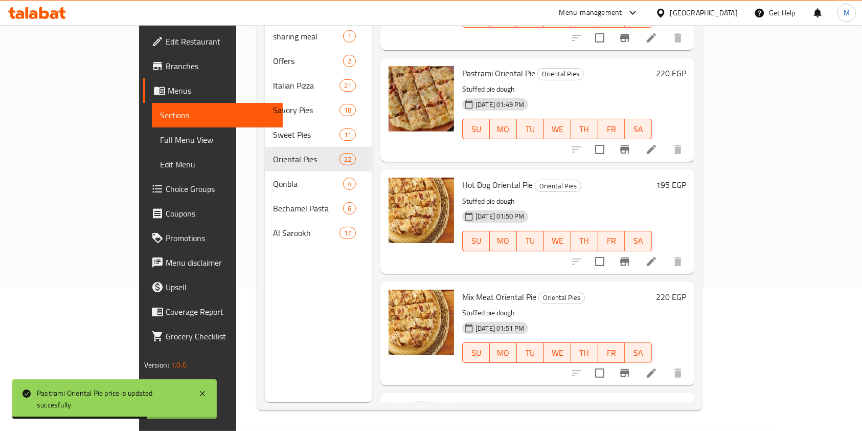
click at [686, 177] on h6 "195 EGP" at bounding box center [671, 184] width 30 height 14
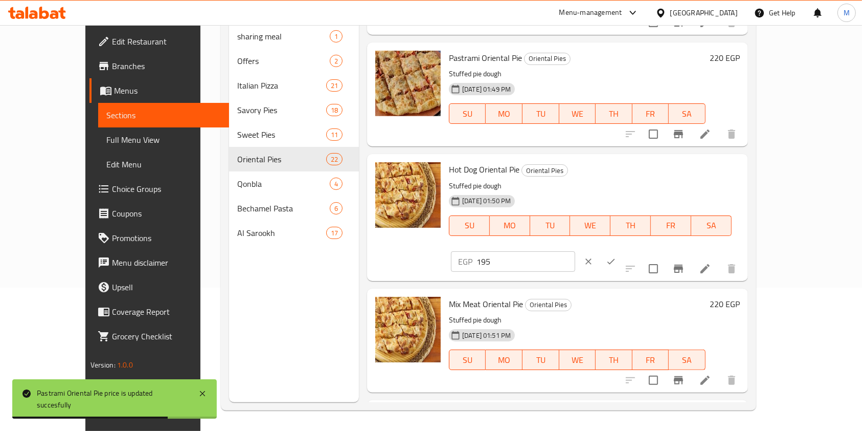
click at [575, 251] on input "195" at bounding box center [526, 261] width 99 height 20
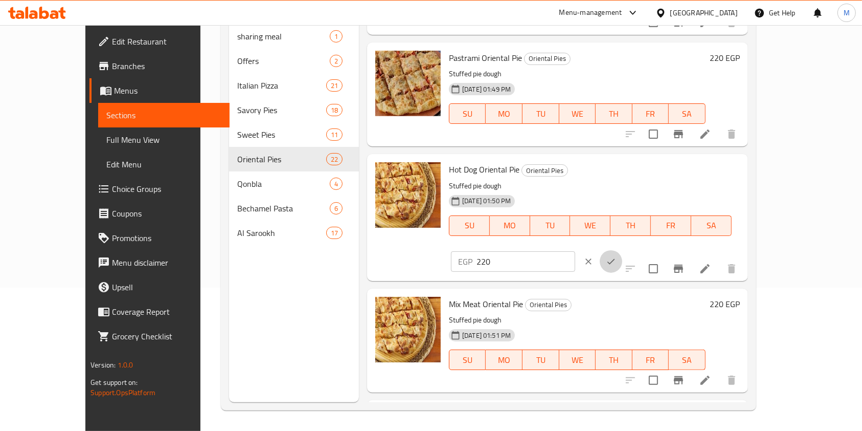
click at [622, 250] on button "ok" at bounding box center [611, 261] width 22 height 22
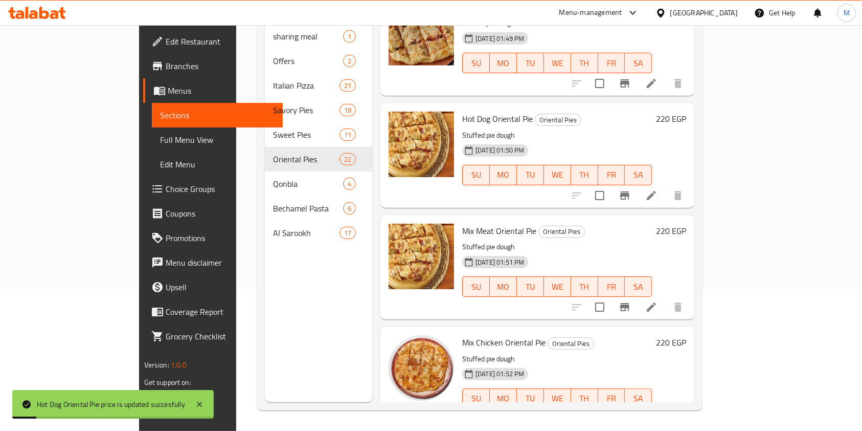
scroll to position [545, 0]
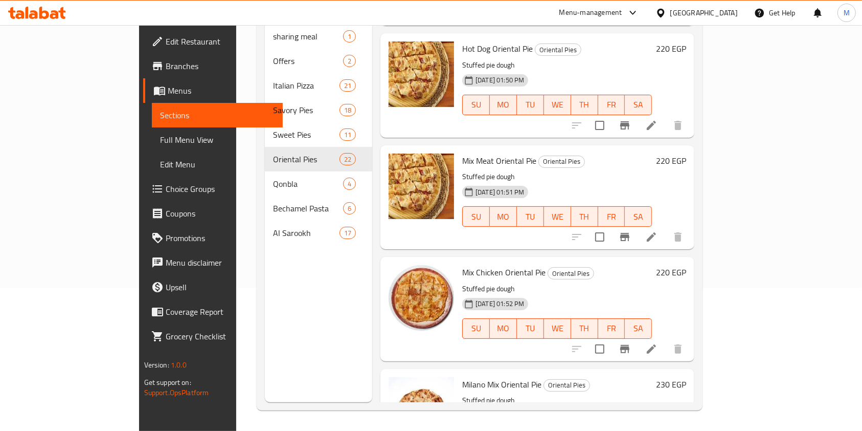
click at [686, 153] on h6 "220 EGP" at bounding box center [671, 160] width 30 height 14
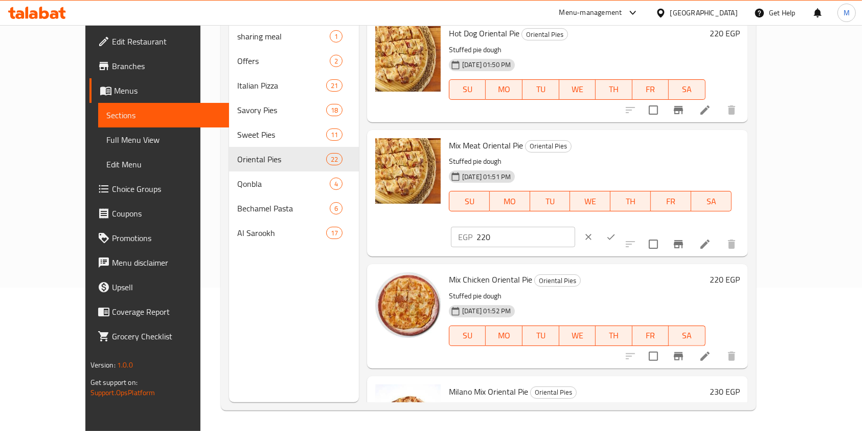
click at [575, 227] on input "220" at bounding box center [526, 237] width 99 height 20
click at [616, 232] on icon "ok" at bounding box center [611, 237] width 10 height 10
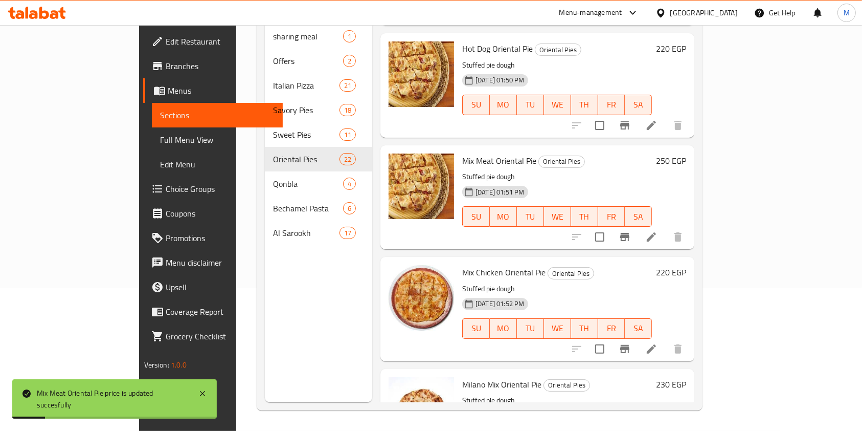
click at [686, 265] on div "220 EGP" at bounding box center [669, 308] width 34 height 87
click at [686, 265] on h6 "220 EGP" at bounding box center [671, 272] width 30 height 14
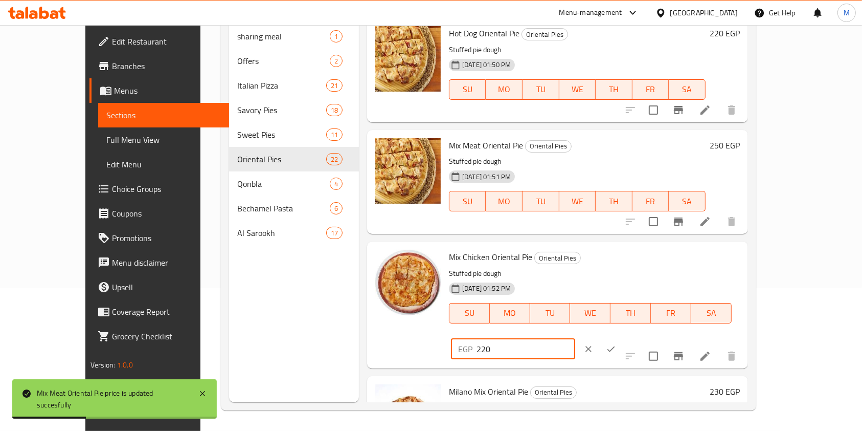
click at [575, 339] on input "220" at bounding box center [526, 349] width 99 height 20
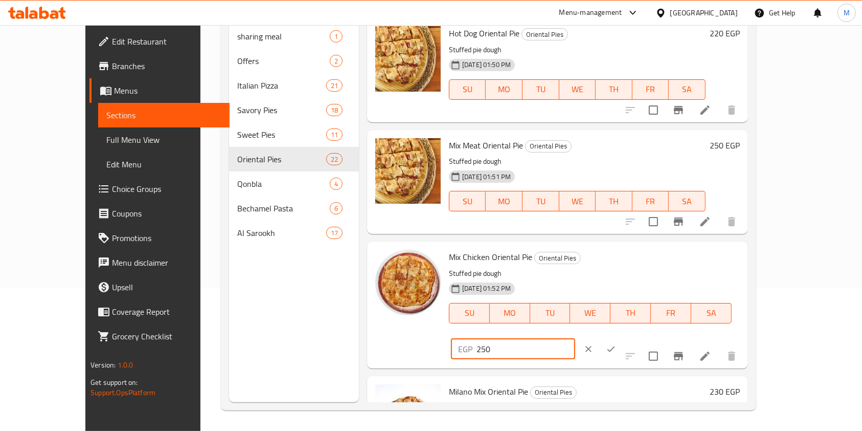
drag, startPoint x: 798, startPoint y: 260, endPoint x: 793, endPoint y: 264, distance: 7.0
click at [616, 344] on icon "ok" at bounding box center [611, 349] width 10 height 10
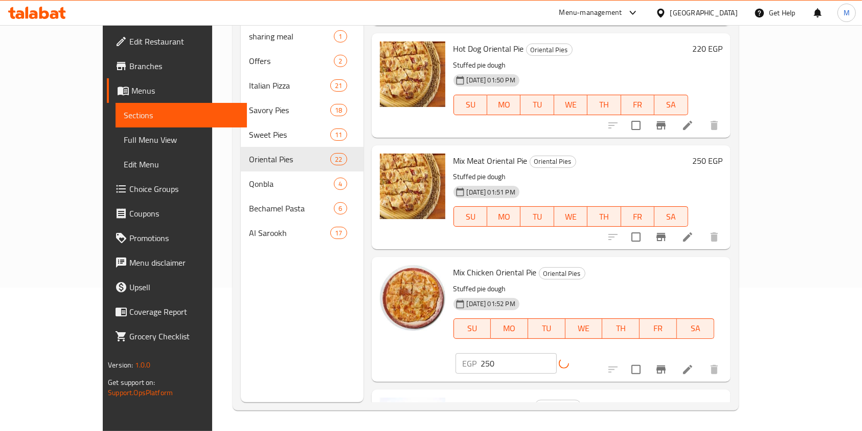
click at [667, 363] on icon "Branch-specific-item" at bounding box center [661, 369] width 12 height 12
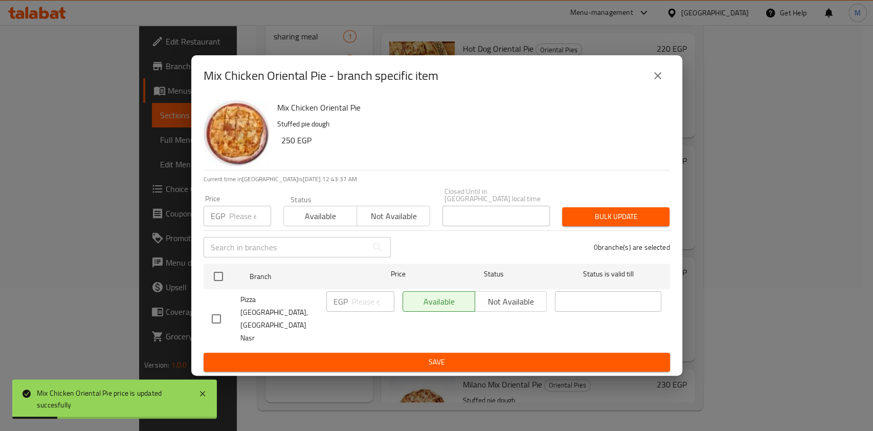
drag, startPoint x: 635, startPoint y: 103, endPoint x: 647, endPoint y: 98, distance: 13.3
click at [637, 88] on div "Mix Chicken Oriental Pie - branch specific item" at bounding box center [437, 75] width 466 height 25
click at [648, 88] on button "close" at bounding box center [657, 75] width 25 height 25
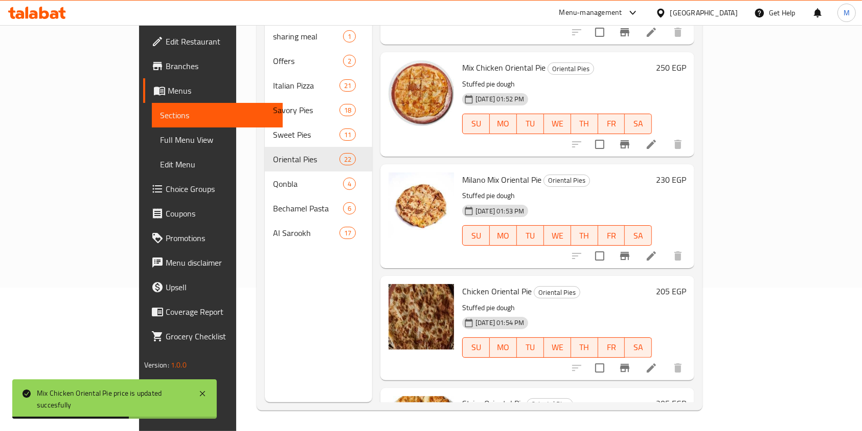
scroll to position [818, 0]
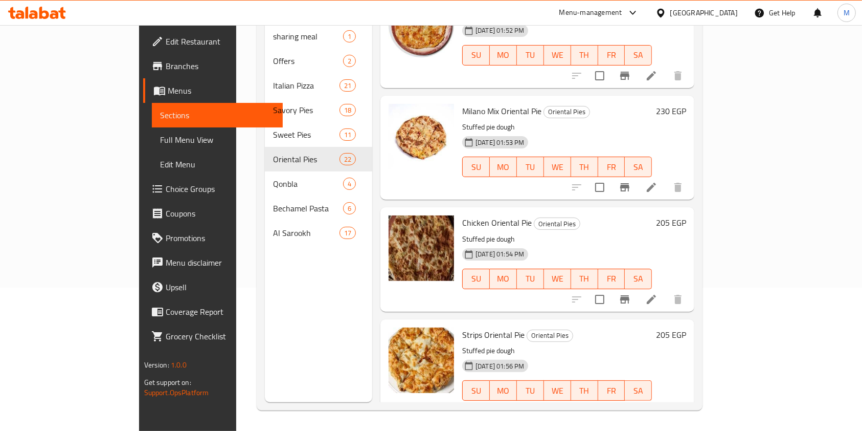
click at [686, 104] on h6 "230 EGP" at bounding box center [671, 111] width 30 height 14
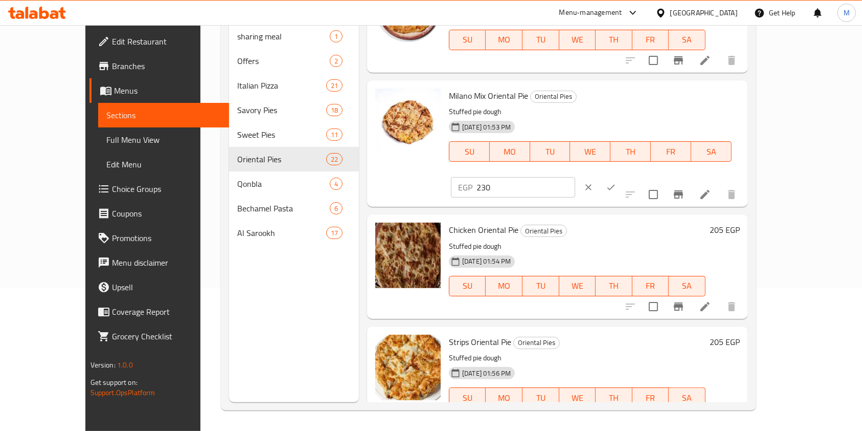
click at [575, 177] on input "230" at bounding box center [526, 187] width 99 height 20
click at [622, 176] on button "ok" at bounding box center [611, 187] width 22 height 22
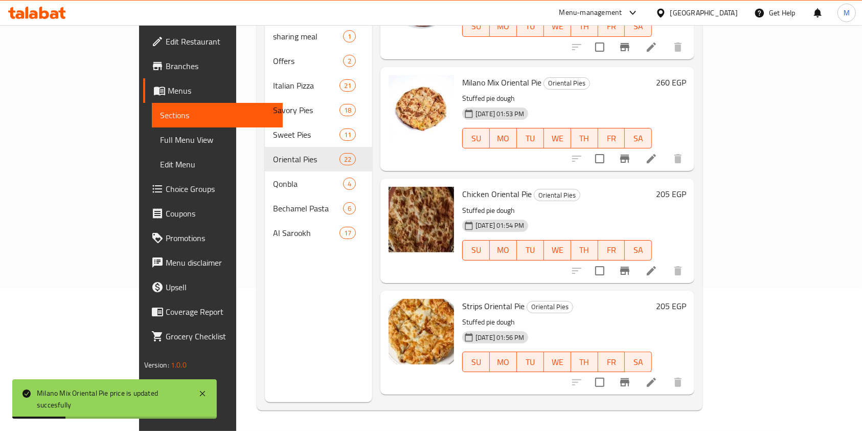
scroll to position [886, 0]
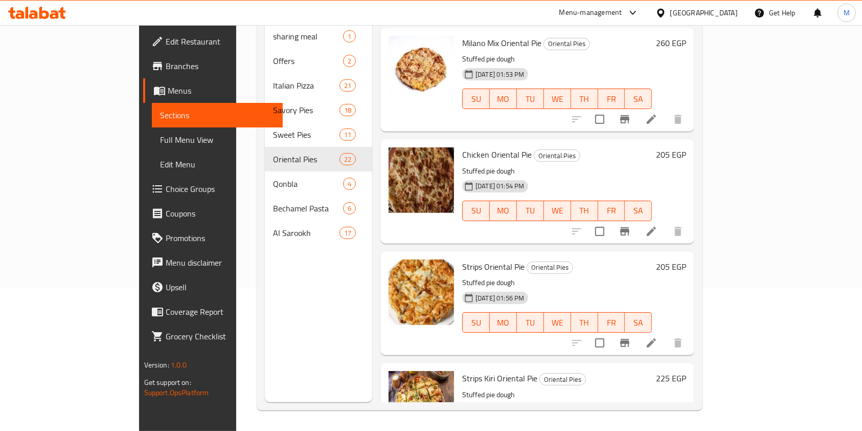
click at [686, 147] on h6 "205 EGP" at bounding box center [671, 154] width 30 height 14
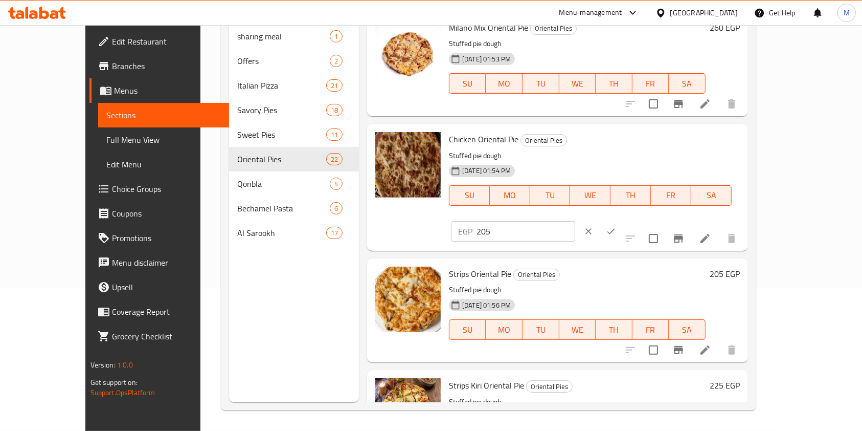
click at [575, 221] on input "205" at bounding box center [526, 231] width 99 height 20
click at [622, 220] on button "ok" at bounding box center [611, 231] width 22 height 22
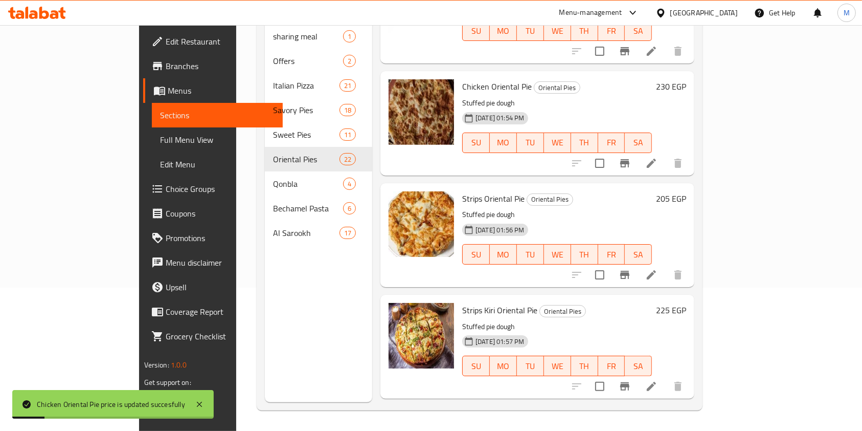
scroll to position [1023, 0]
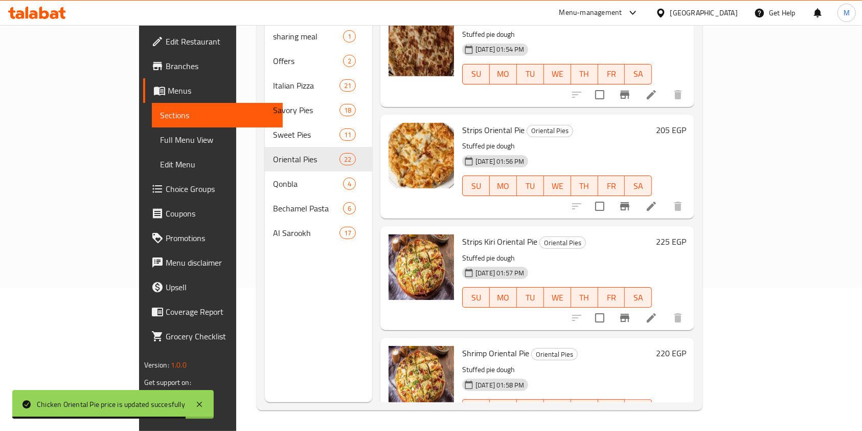
click at [686, 123] on h6 "205 EGP" at bounding box center [671, 130] width 30 height 14
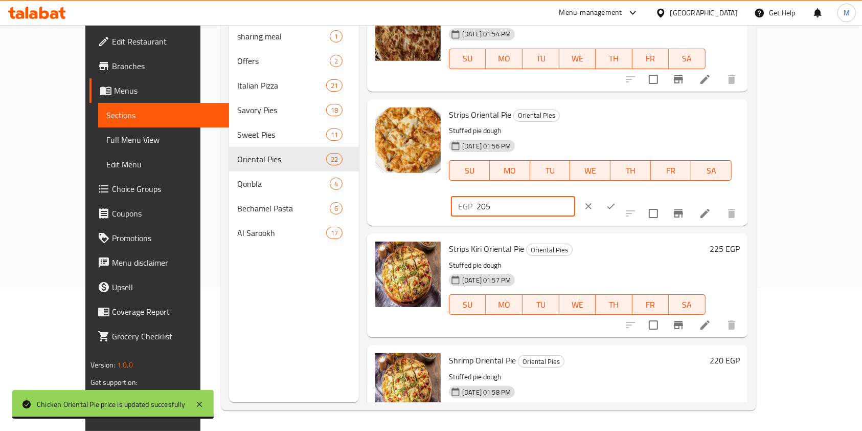
click at [575, 196] on input "205" at bounding box center [526, 206] width 99 height 20
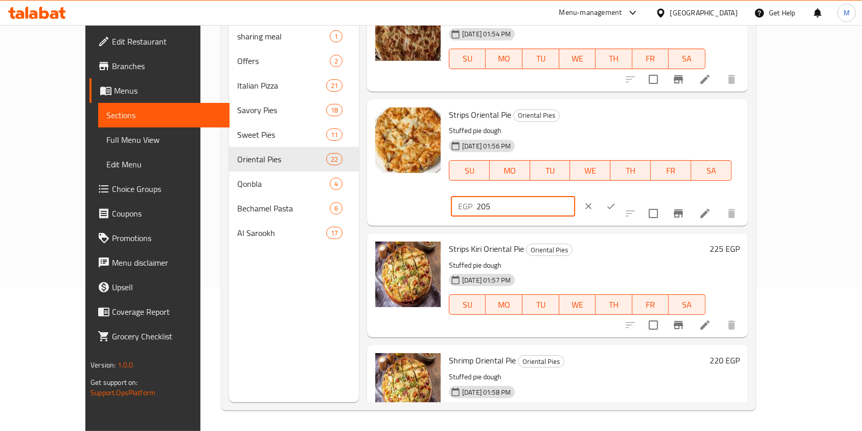
click at [575, 196] on input "205" at bounding box center [526, 206] width 99 height 20
click at [622, 195] on button "ok" at bounding box center [611, 206] width 22 height 22
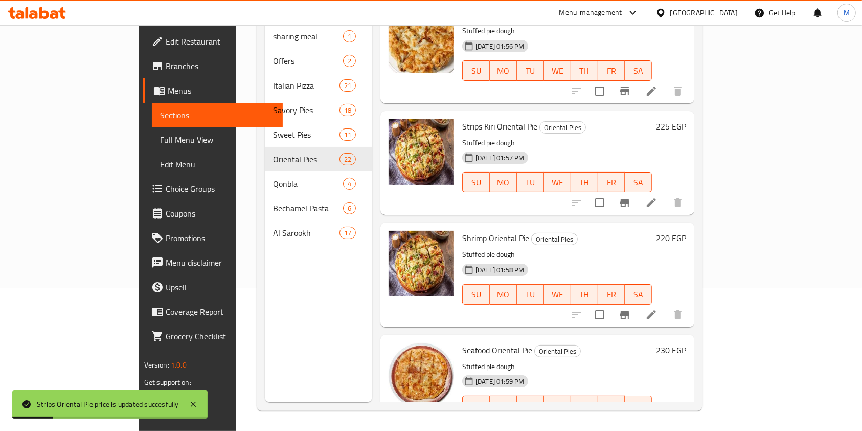
scroll to position [1159, 0]
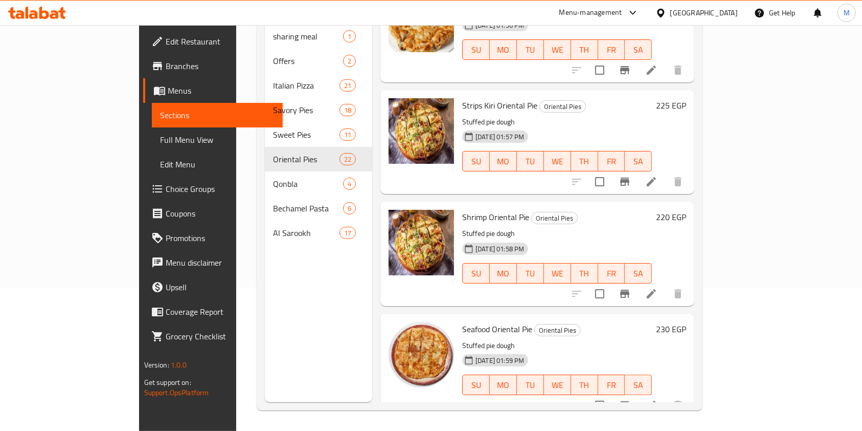
click at [686, 98] on h6 "225 EGP" at bounding box center [671, 105] width 30 height 14
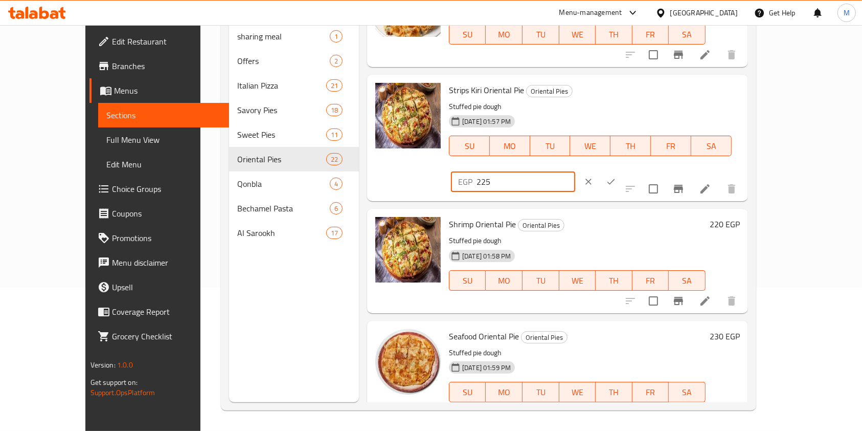
click at [575, 171] on input "225" at bounding box center [526, 181] width 99 height 20
click at [622, 170] on button "ok" at bounding box center [611, 181] width 22 height 22
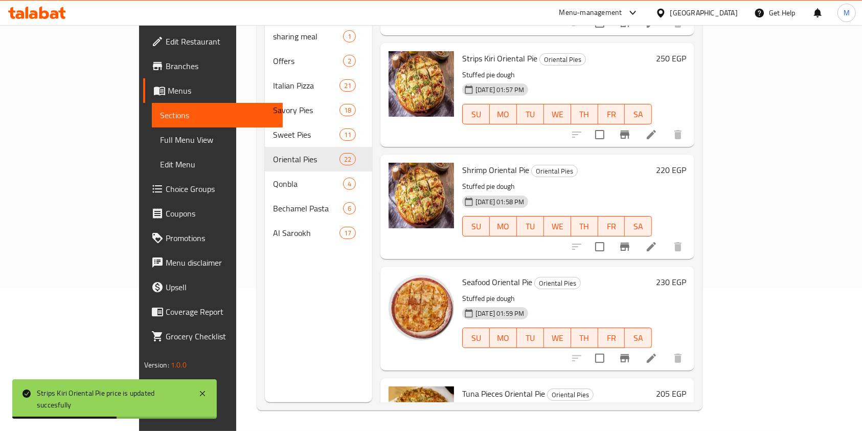
scroll to position [1227, 0]
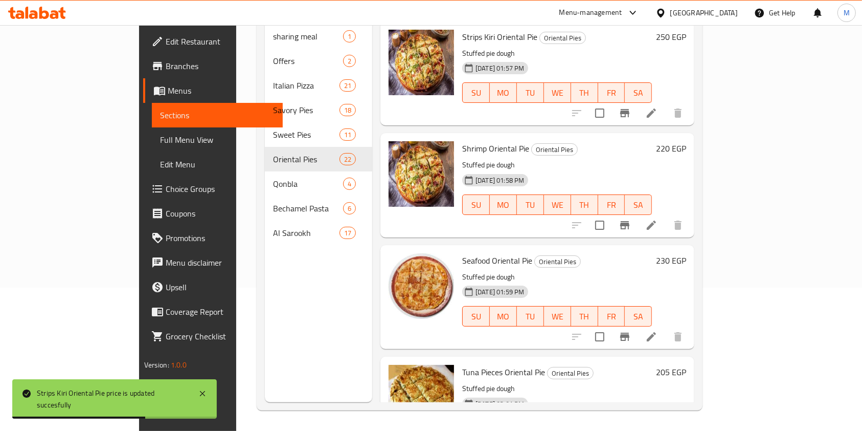
click at [686, 141] on h6 "220 EGP" at bounding box center [671, 148] width 30 height 14
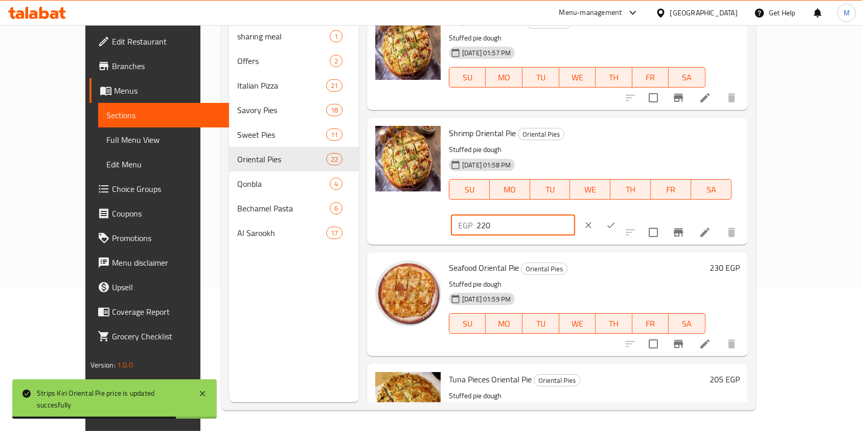
click at [575, 215] on input "220" at bounding box center [526, 225] width 99 height 20
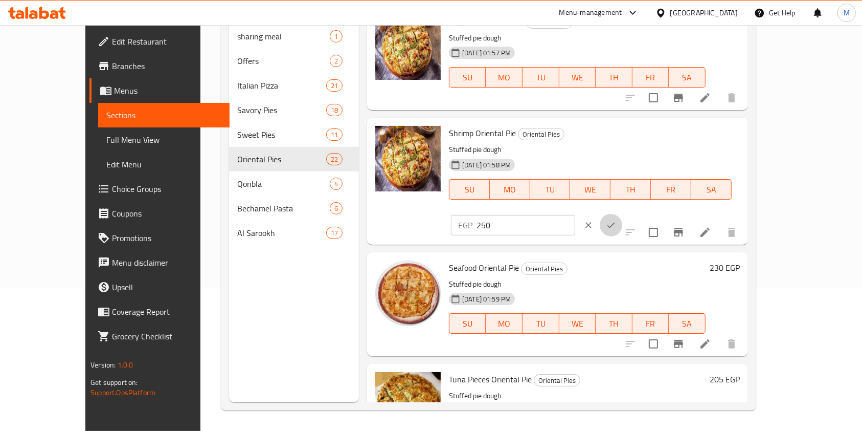
click at [622, 214] on button "ok" at bounding box center [611, 225] width 22 height 22
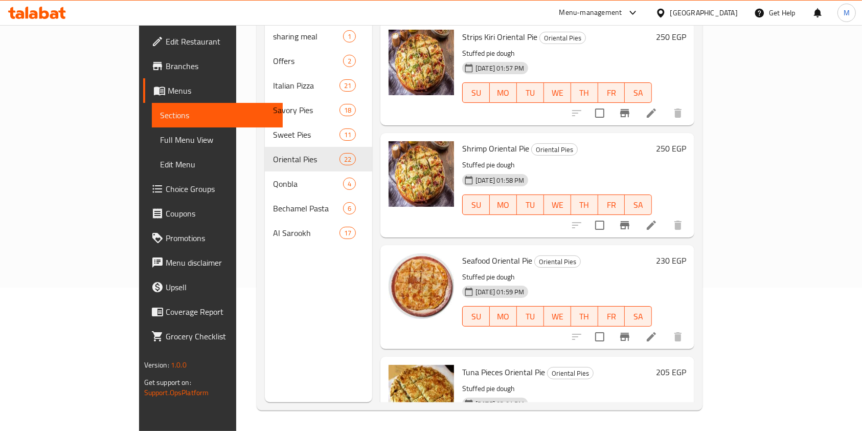
click at [686, 253] on h6 "230 EGP" at bounding box center [671, 260] width 30 height 14
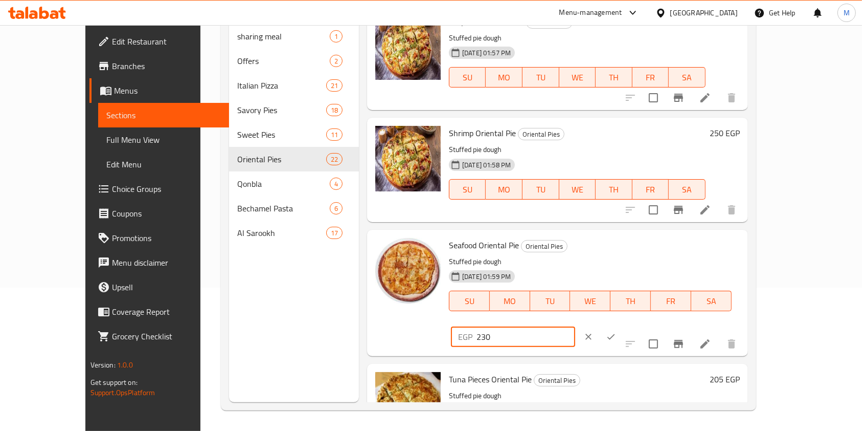
click at [575, 326] on input "230" at bounding box center [526, 336] width 99 height 20
click at [622, 325] on button "ok" at bounding box center [611, 336] width 22 height 22
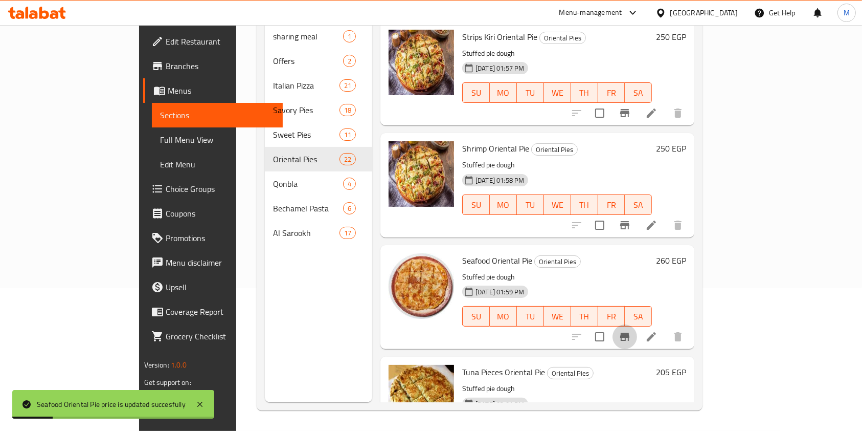
click at [631, 330] on icon "Branch-specific-item" at bounding box center [625, 336] width 12 height 12
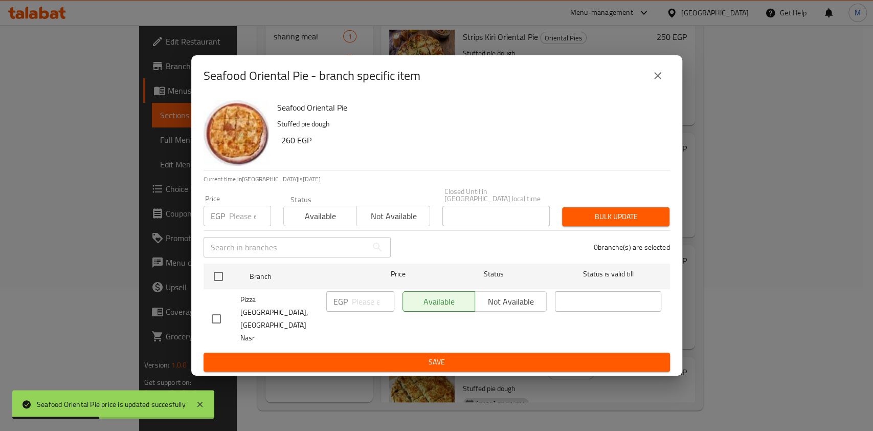
click at [660, 79] on icon "close" at bounding box center [657, 75] width 7 height 7
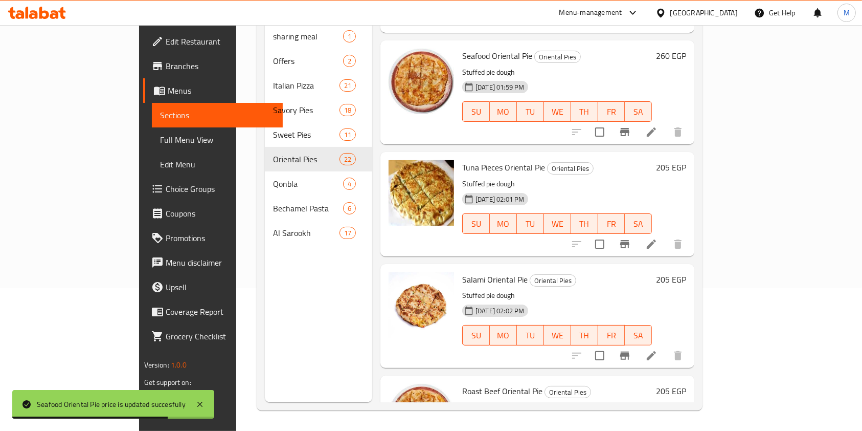
scroll to position [1500, 0]
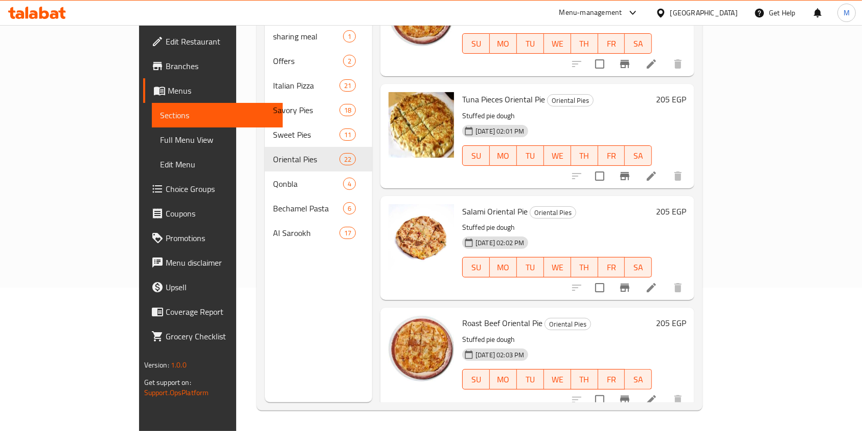
click at [686, 92] on div "205 EGP" at bounding box center [669, 99] width 34 height 14
click at [686, 92] on h6 "205 EGP" at bounding box center [671, 99] width 30 height 14
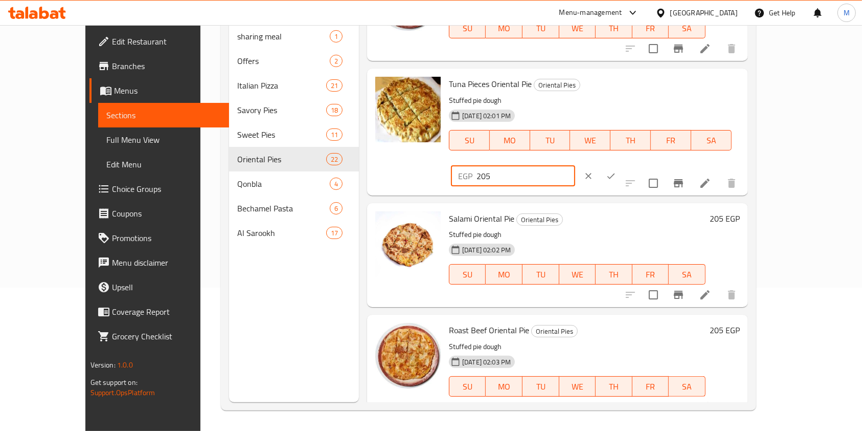
click at [575, 166] on input "205" at bounding box center [526, 176] width 99 height 20
click at [616, 171] on icon "ok" at bounding box center [611, 176] width 10 height 10
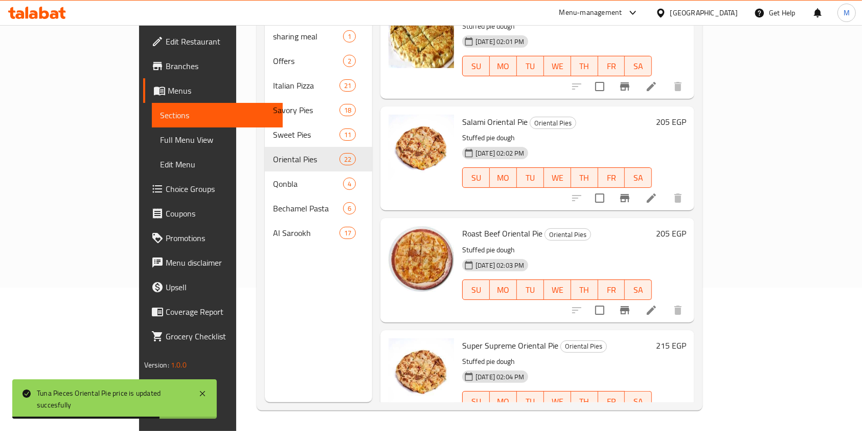
scroll to position [1568, 0]
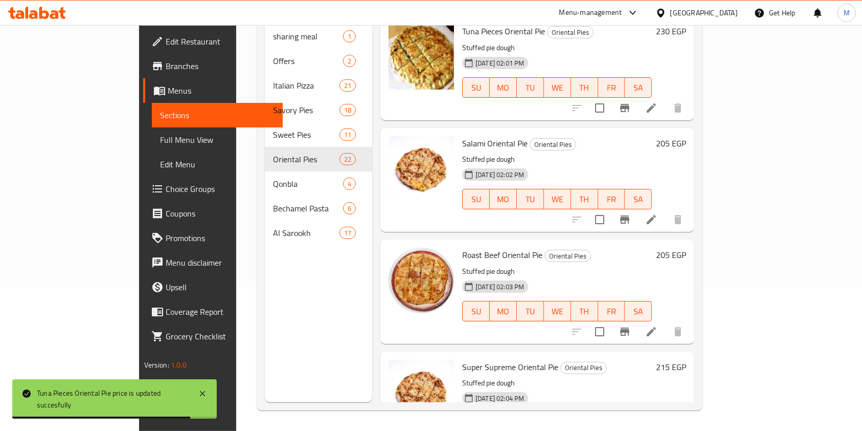
click at [686, 136] on h6 "205 EGP" at bounding box center [671, 143] width 30 height 14
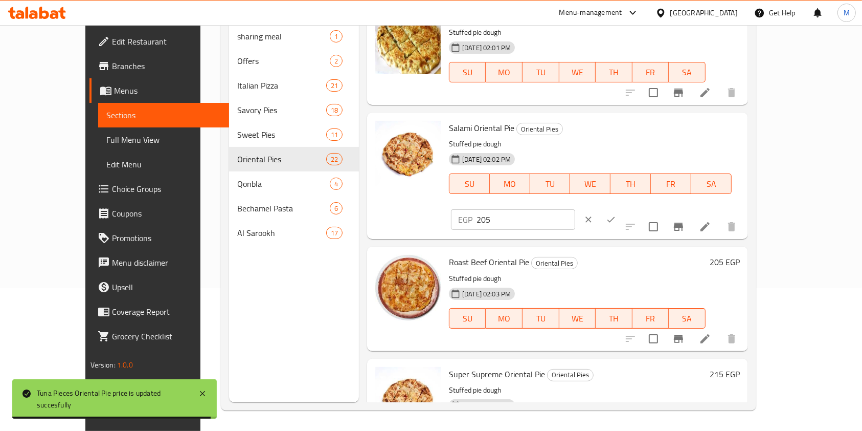
click at [575, 209] on input "205" at bounding box center [526, 219] width 99 height 20
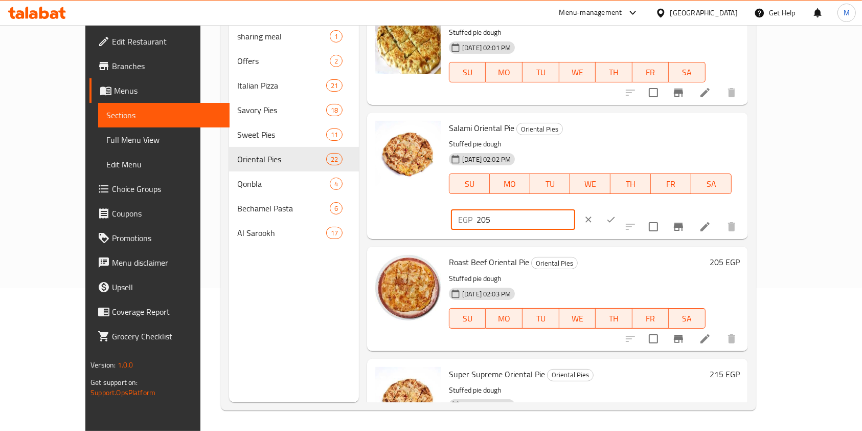
click at [575, 209] on input "205" at bounding box center [526, 219] width 99 height 20
click at [622, 208] on button "ok" at bounding box center [611, 219] width 22 height 22
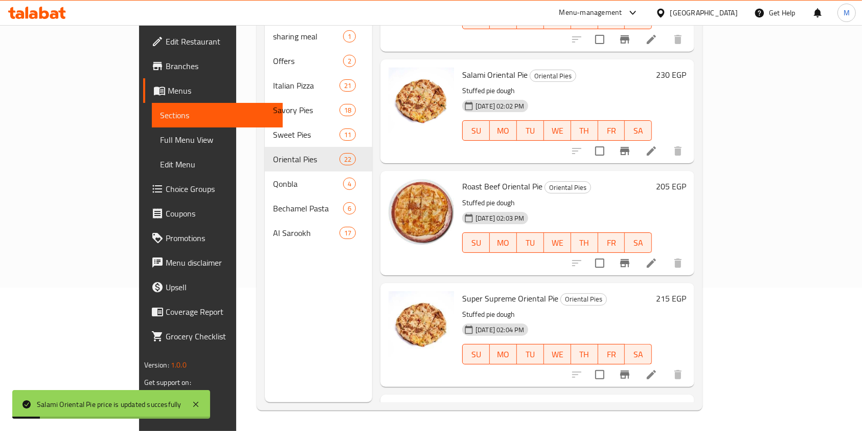
scroll to position [1704, 0]
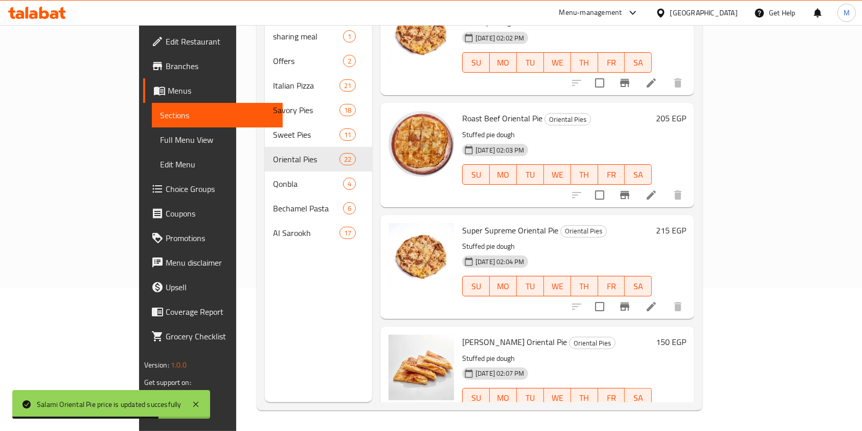
click at [686, 111] on div "205 EGP" at bounding box center [669, 118] width 34 height 14
click at [686, 111] on h6 "205 EGP" at bounding box center [671, 118] width 30 height 14
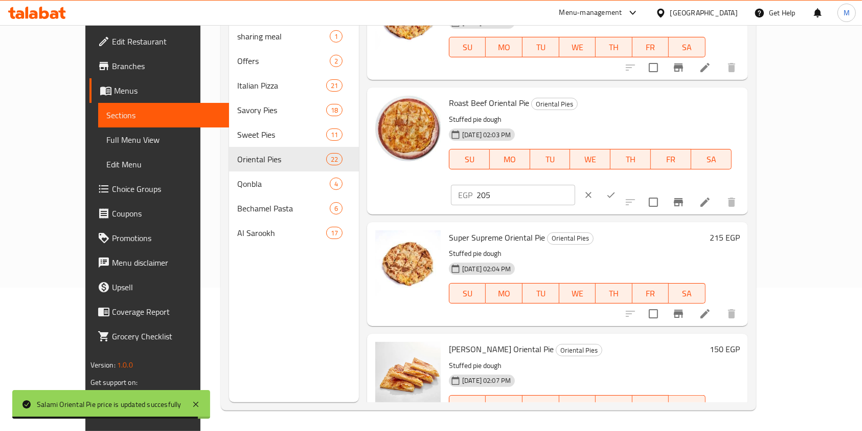
click at [575, 185] on input "205" at bounding box center [526, 195] width 99 height 20
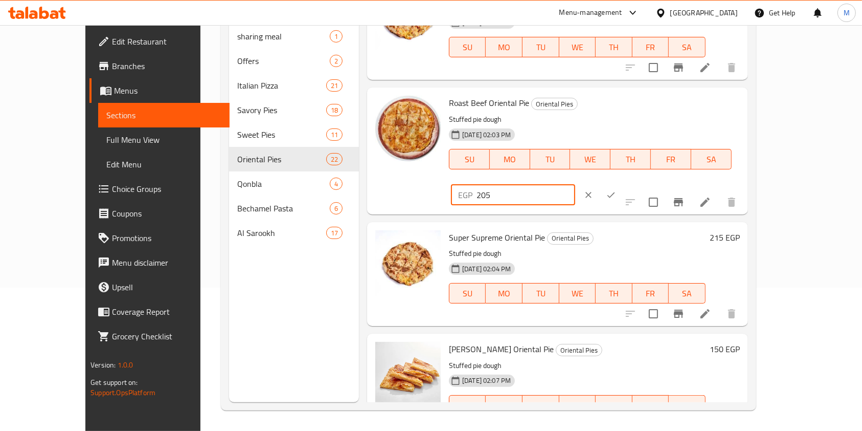
click at [575, 185] on input "205" at bounding box center [526, 195] width 99 height 20
click at [622, 184] on button "ok" at bounding box center [611, 195] width 22 height 22
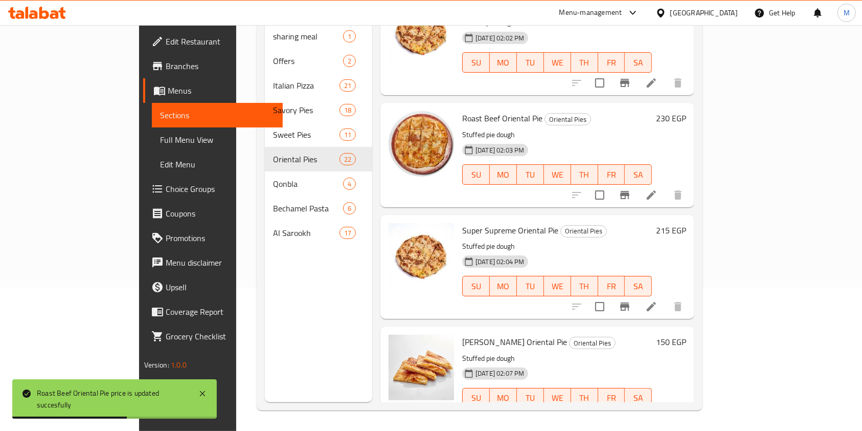
click at [686, 223] on h6 "215 EGP" at bounding box center [671, 230] width 30 height 14
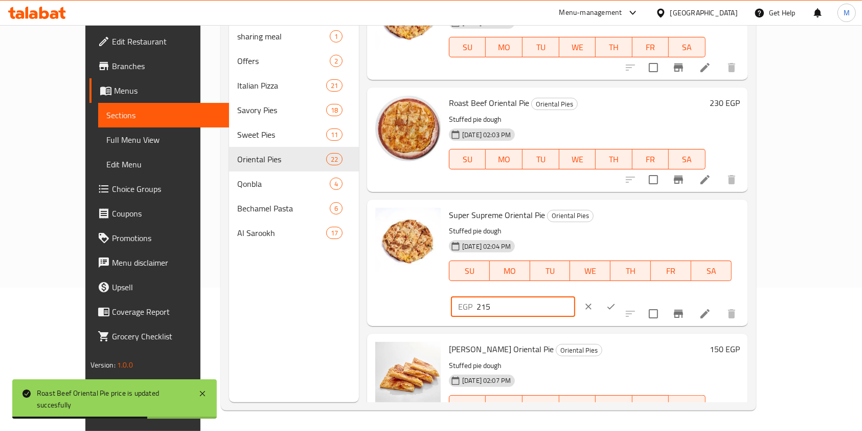
click at [575, 296] on input "215" at bounding box center [526, 306] width 99 height 20
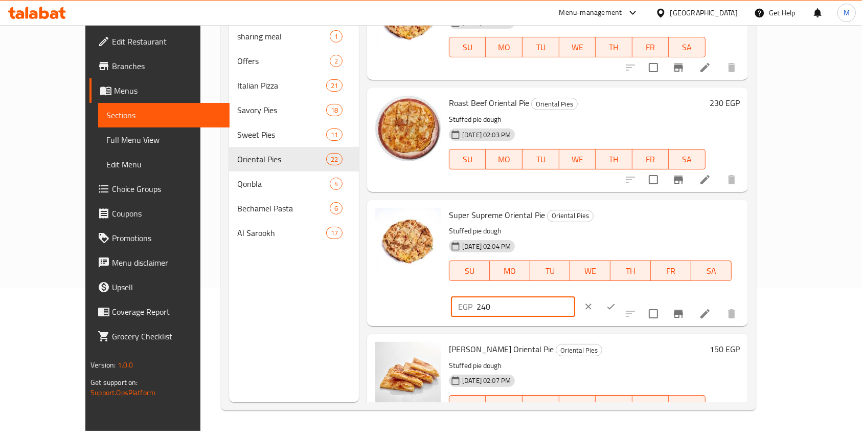
drag, startPoint x: 807, startPoint y: 220, endPoint x: 801, endPoint y: 221, distance: 6.3
click at [638, 295] on div "EGP 240 ​" at bounding box center [544, 306] width 187 height 22
click at [616, 301] on icon "ok" at bounding box center [611, 306] width 10 height 10
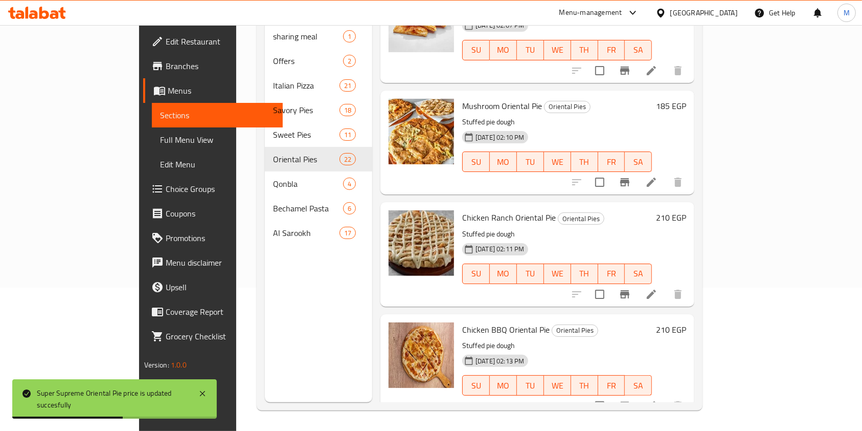
scroll to position [2053, 0]
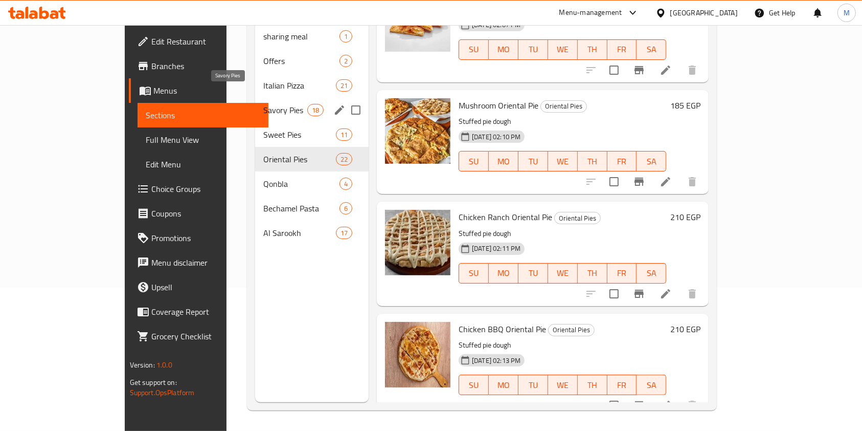
click at [263, 104] on span "Savory Pies" at bounding box center [284, 110] width 43 height 12
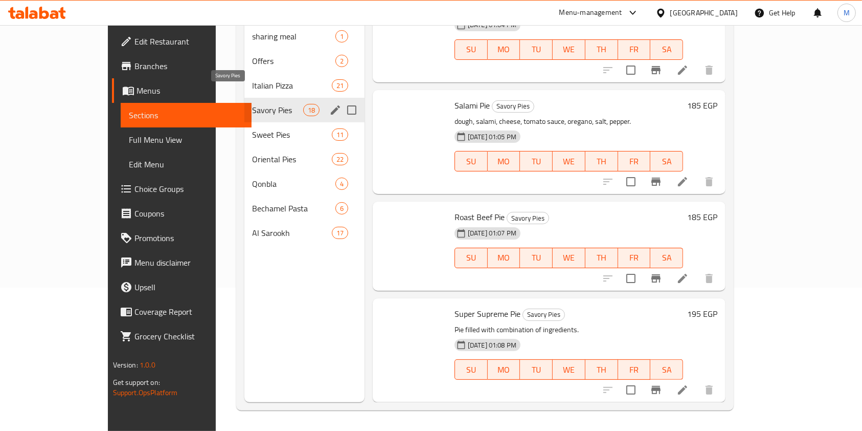
scroll to position [1499, 0]
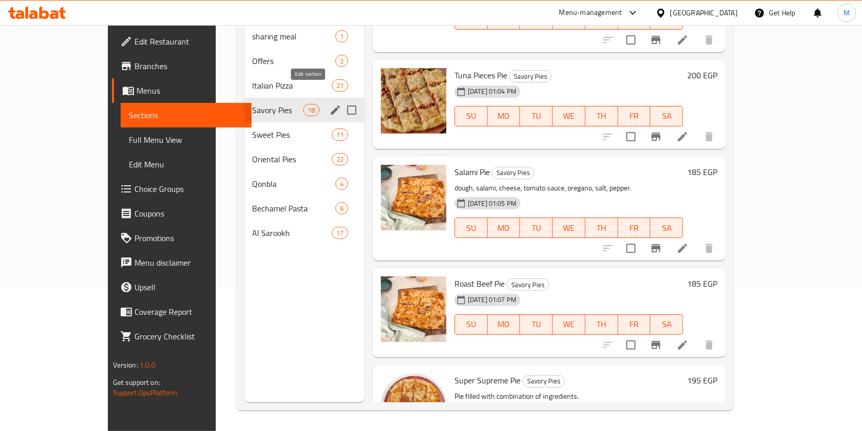
click at [329, 104] on icon "edit" at bounding box center [335, 110] width 12 height 12
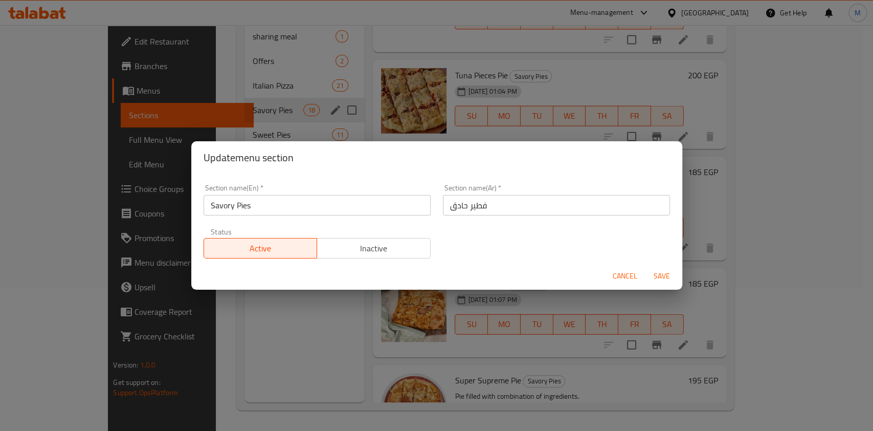
click at [624, 281] on span "Cancel" at bounding box center [625, 275] width 25 height 13
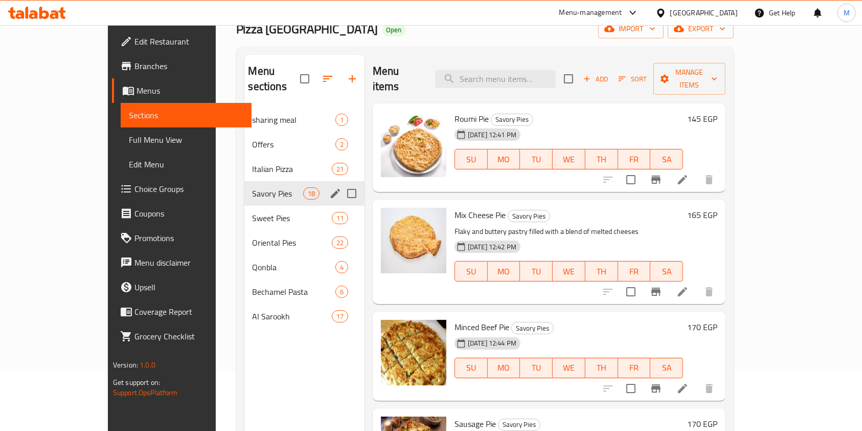
scroll to position [0, 0]
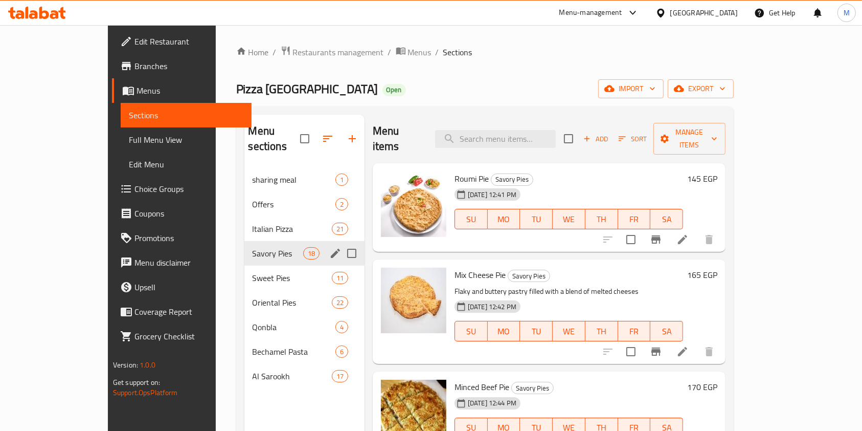
click at [661, 235] on icon "Branch-specific-item" at bounding box center [655, 239] width 9 height 8
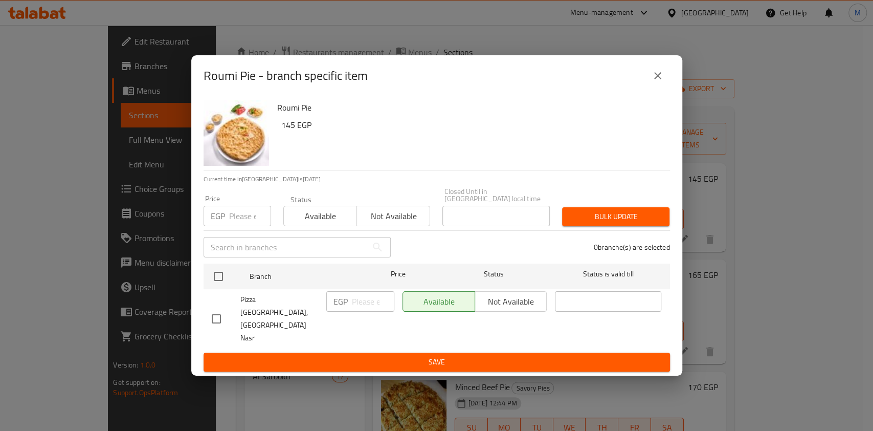
click at [661, 88] on button "close" at bounding box center [657, 75] width 25 height 25
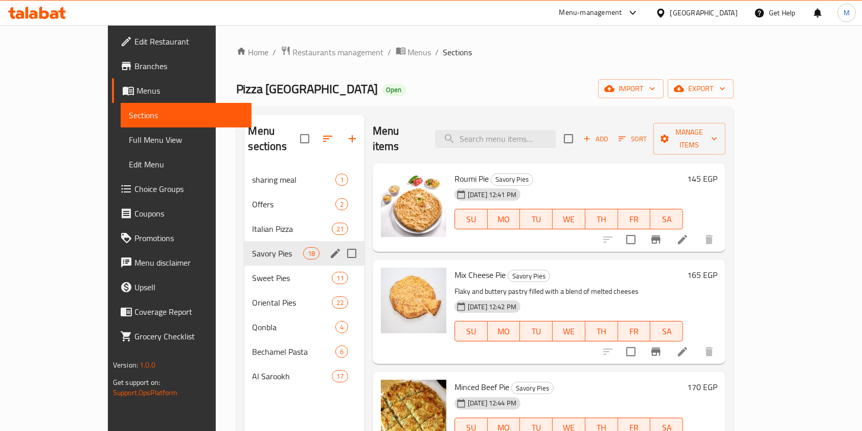
click at [717, 171] on h6 "145 EGP" at bounding box center [702, 178] width 30 height 14
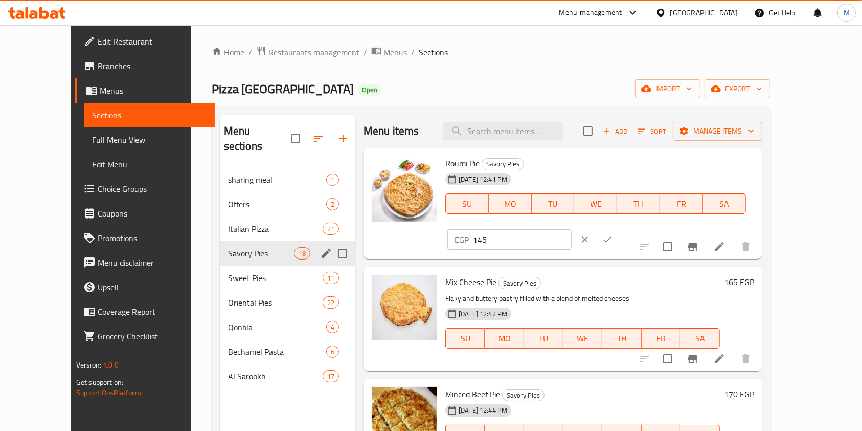
click at [572, 229] on input "145" at bounding box center [522, 239] width 99 height 20
click at [613, 234] on icon "ok" at bounding box center [607, 239] width 10 height 10
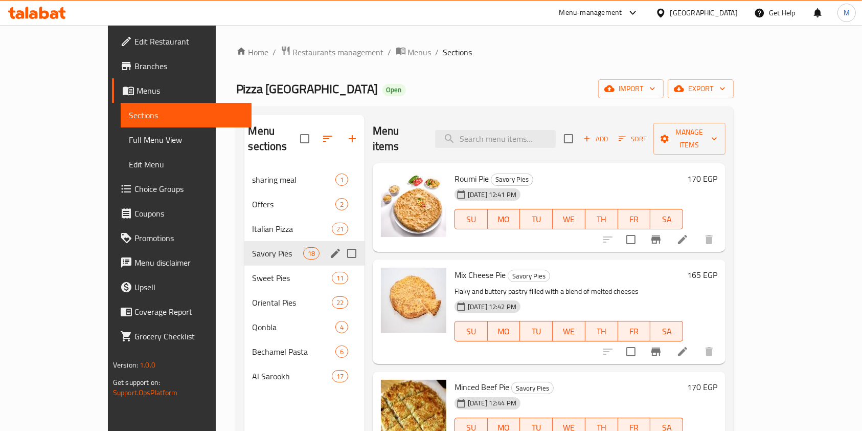
click at [717, 267] on h6 "165 EGP" at bounding box center [702, 274] width 30 height 14
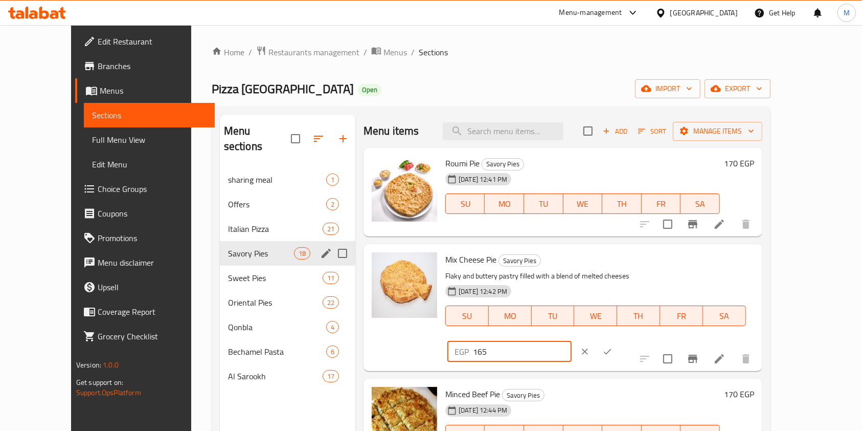
click at [572, 341] on input "165" at bounding box center [522, 351] width 99 height 20
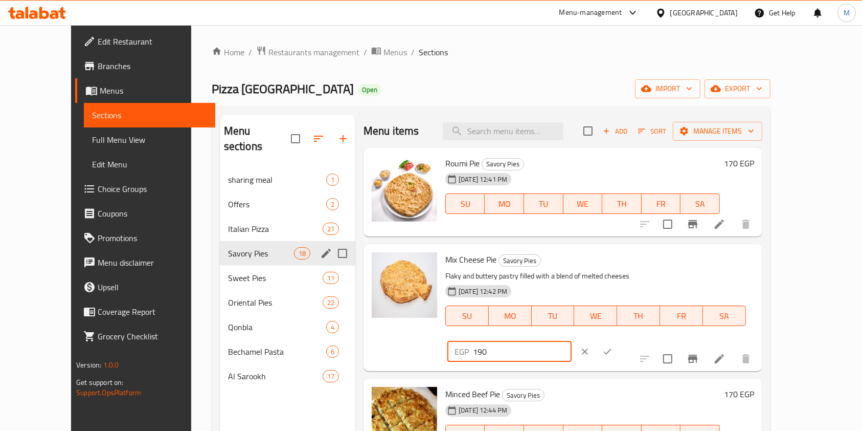
click at [613, 346] on icon "ok" at bounding box center [607, 351] width 10 height 10
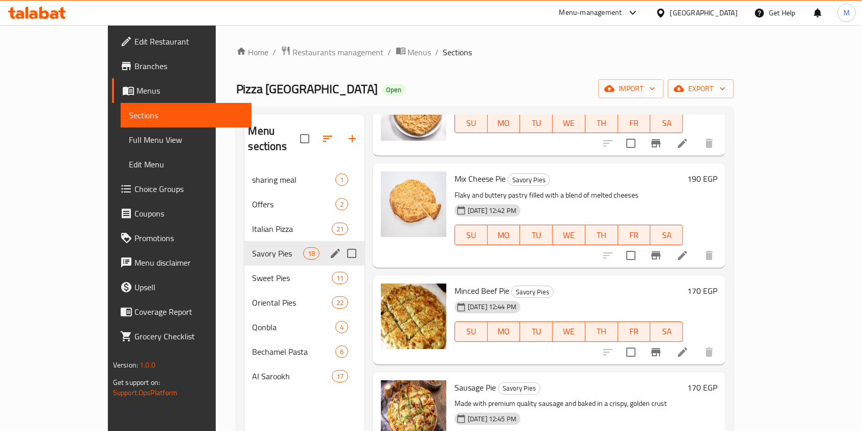
scroll to position [136, 0]
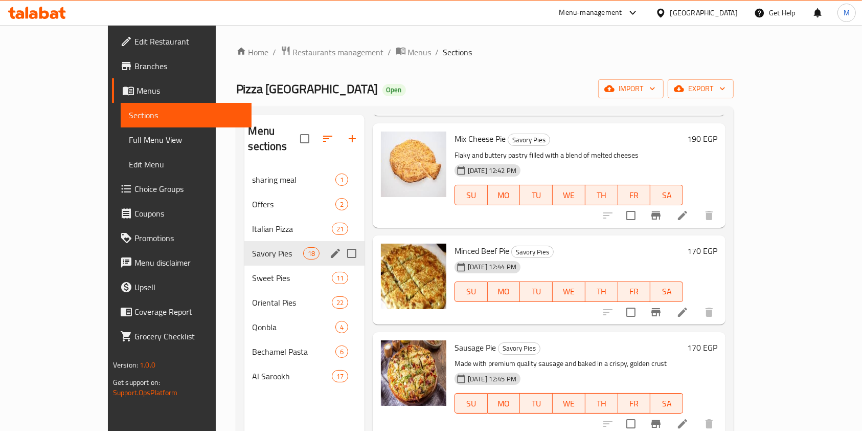
click at [717, 243] on h6 "170 EGP" at bounding box center [702, 250] width 30 height 14
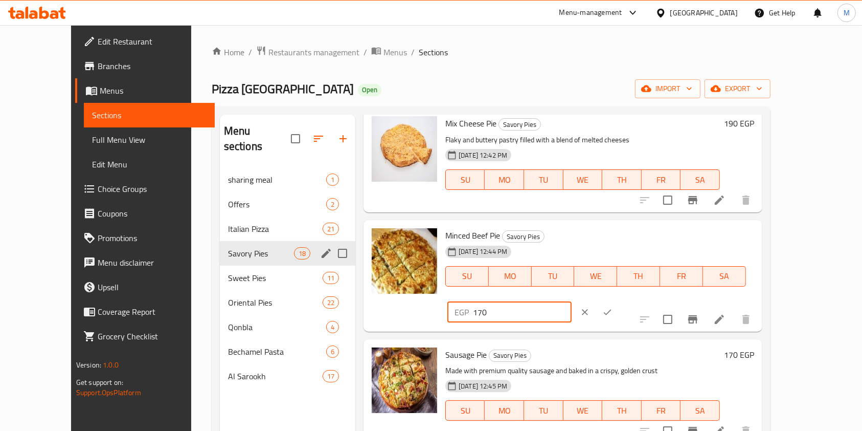
click at [572, 302] on input "170" at bounding box center [522, 312] width 99 height 20
click at [613, 307] on icon "ok" at bounding box center [607, 312] width 10 height 10
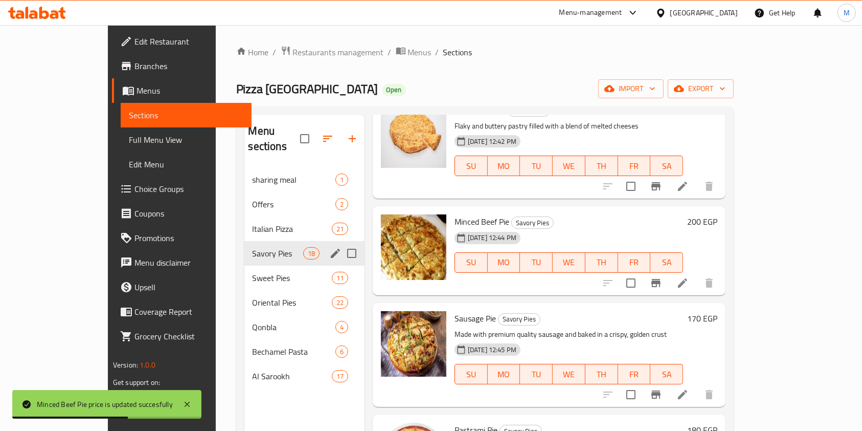
scroll to position [205, 0]
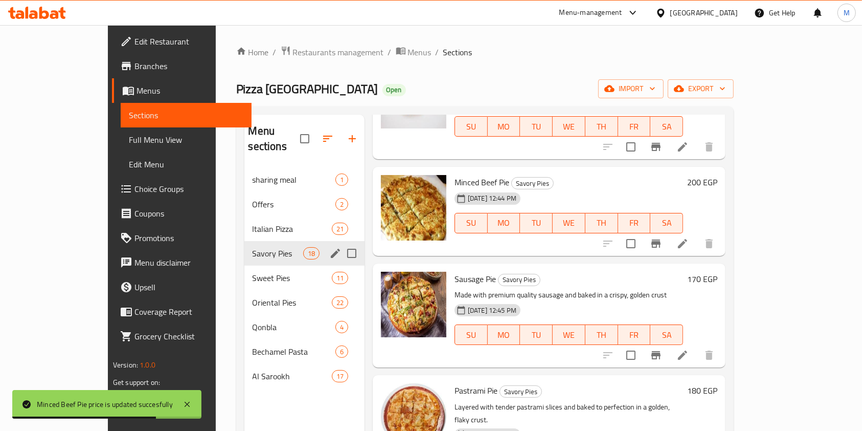
click at [717, 272] on h6 "170 EGP" at bounding box center [702, 279] width 30 height 14
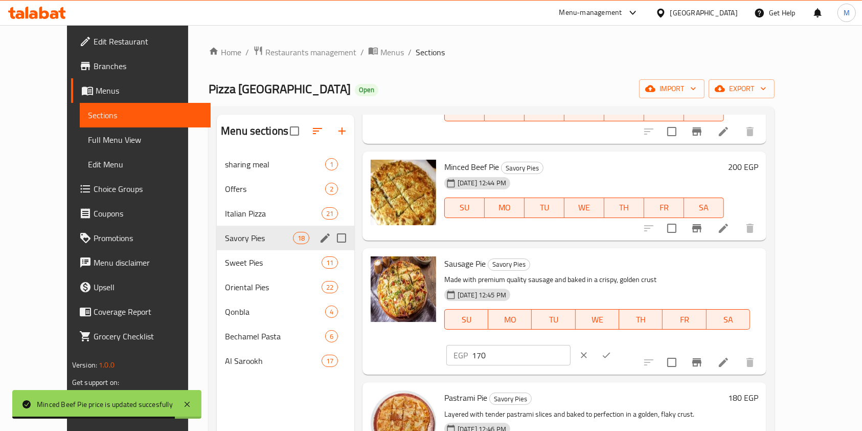
click at [571, 345] on input "170" at bounding box center [521, 355] width 99 height 20
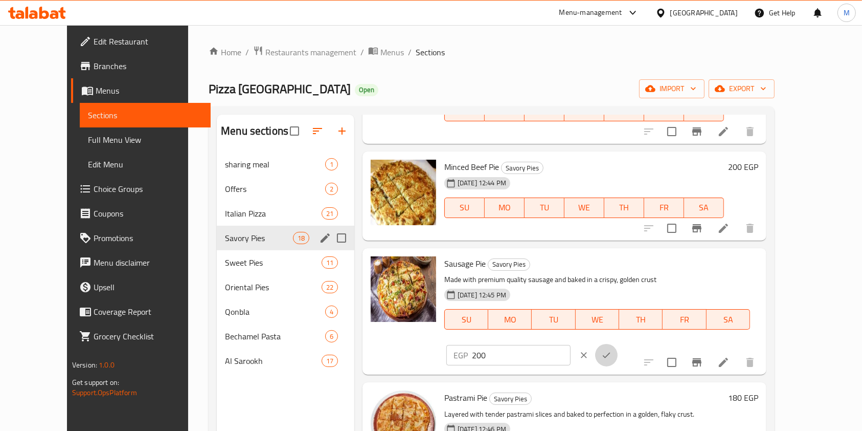
click at [618, 344] on button "ok" at bounding box center [606, 355] width 22 height 22
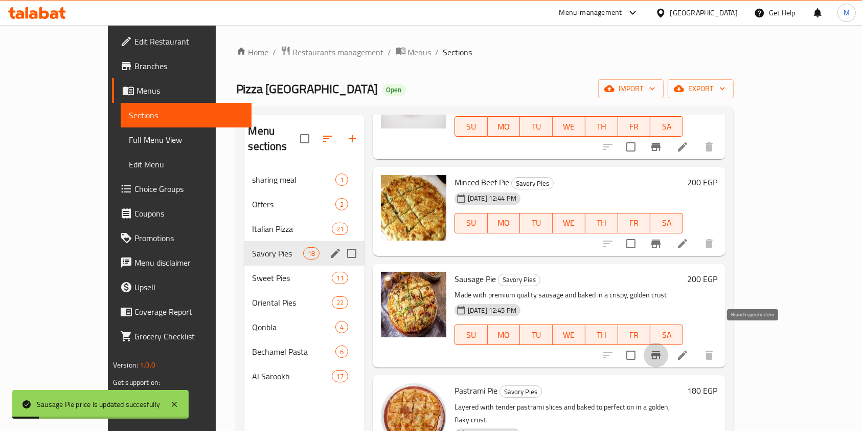
click at [662, 349] on icon "Branch-specific-item" at bounding box center [656, 355] width 12 height 12
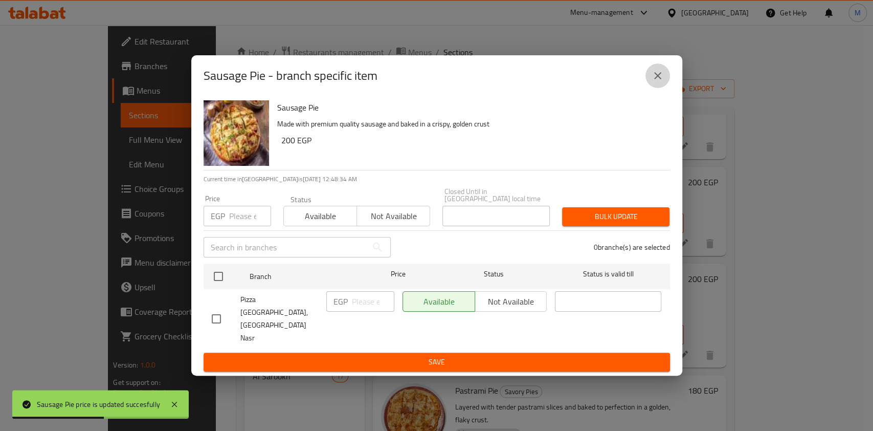
click at [654, 85] on button "close" at bounding box center [657, 75] width 25 height 25
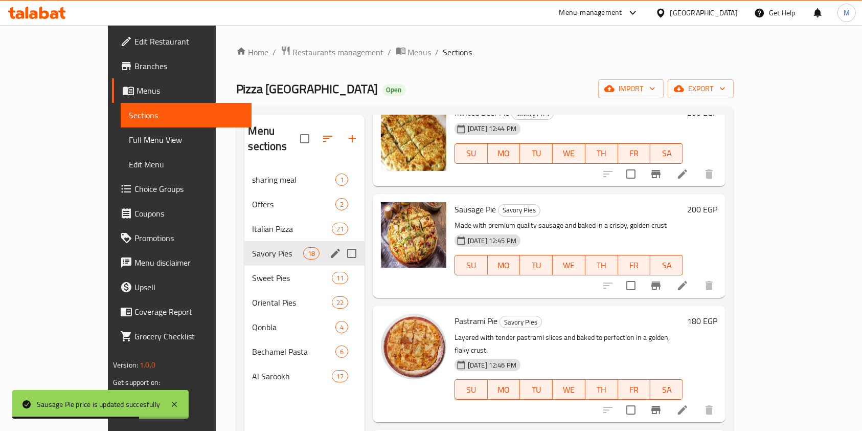
scroll to position [341, 0]
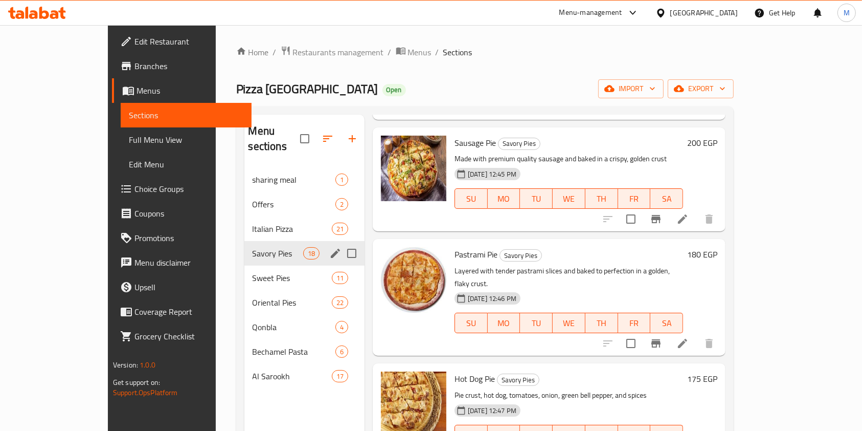
click at [717, 247] on h6 "180 EGP" at bounding box center [702, 254] width 30 height 14
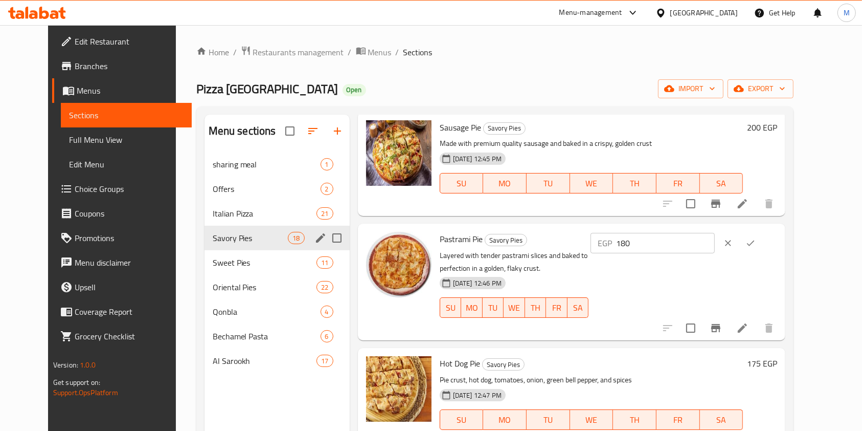
click at [704, 249] on input "180" at bounding box center [665, 243] width 99 height 20
click at [755, 242] on icon "ok" at bounding box center [751, 243] width 8 height 6
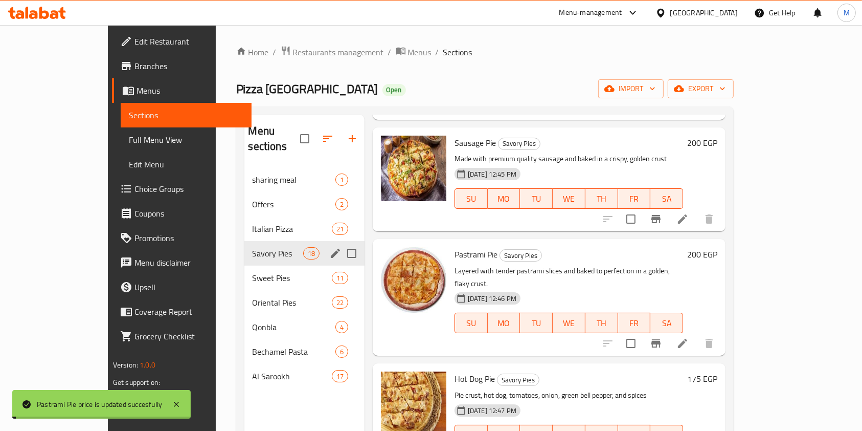
scroll to position [477, 0]
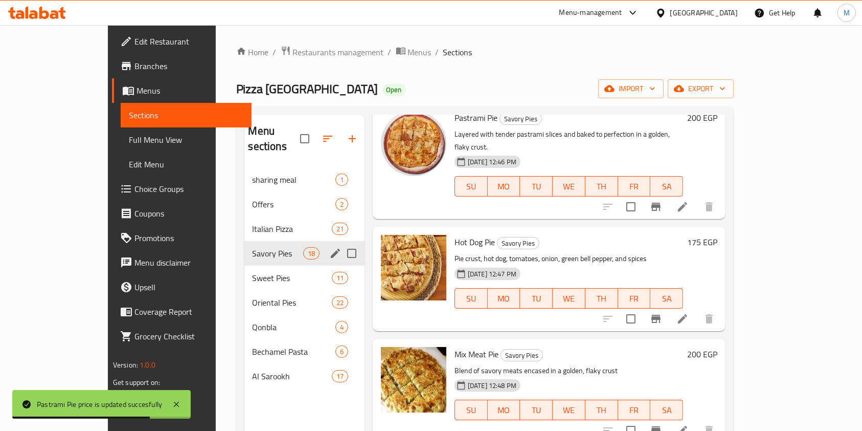
click at [717, 235] on h6 "175 EGP" at bounding box center [702, 242] width 30 height 14
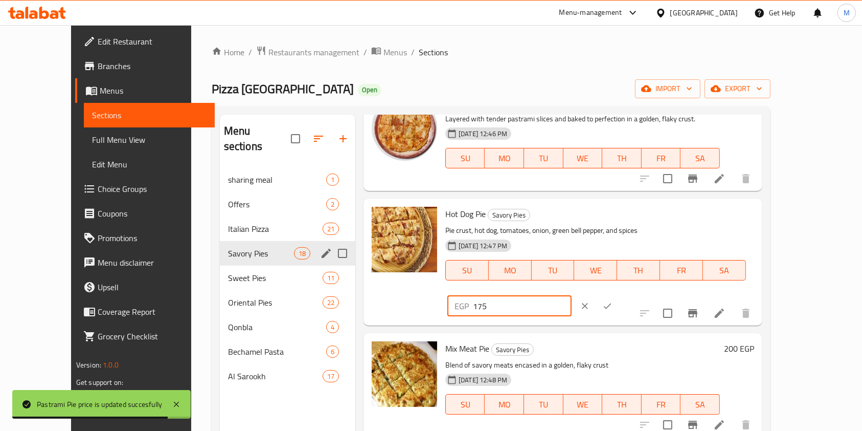
click at [572, 296] on input "175" at bounding box center [522, 306] width 99 height 20
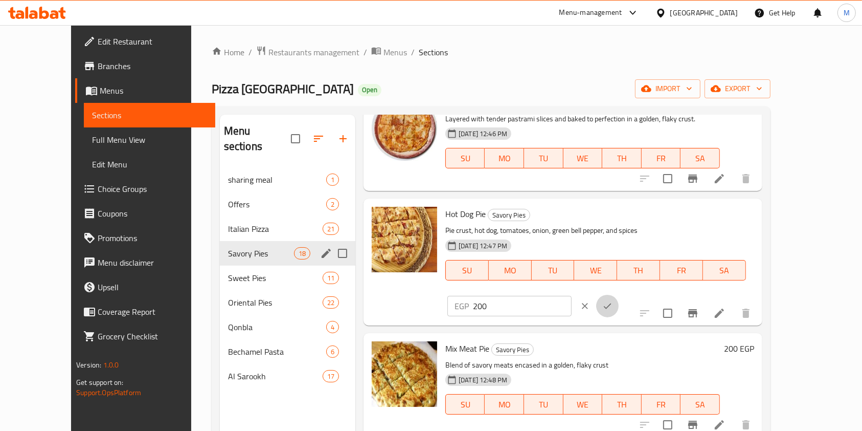
click at [619, 295] on button "ok" at bounding box center [607, 306] width 22 height 22
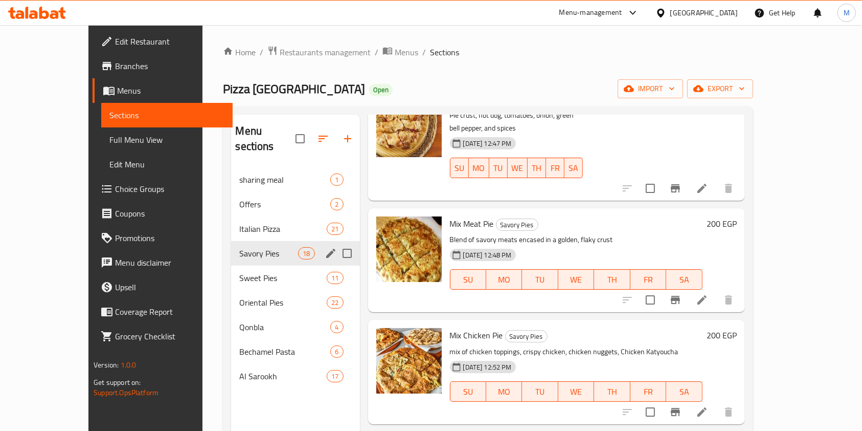
scroll to position [614, 0]
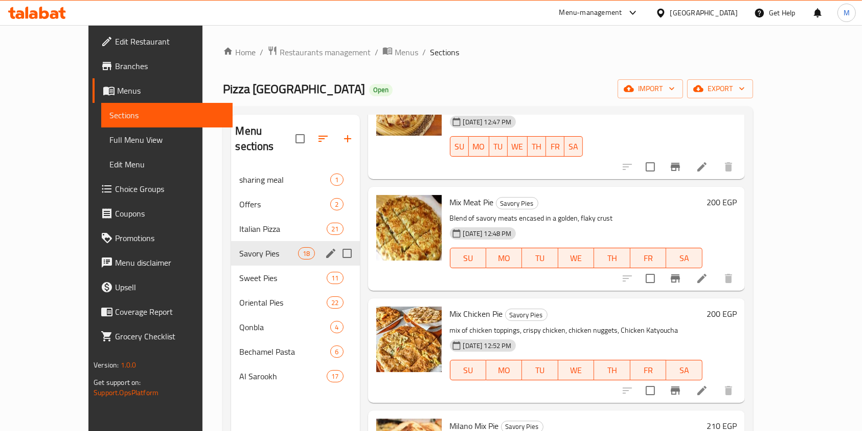
click at [737, 195] on h6 "200 EGP" at bounding box center [722, 202] width 30 height 14
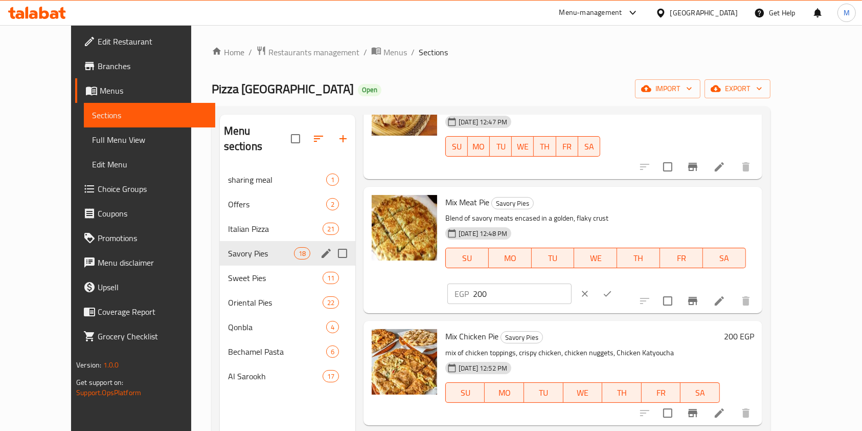
click at [572, 283] on input "200" at bounding box center [522, 293] width 99 height 20
click at [613, 288] on icon "ok" at bounding box center [607, 293] width 10 height 10
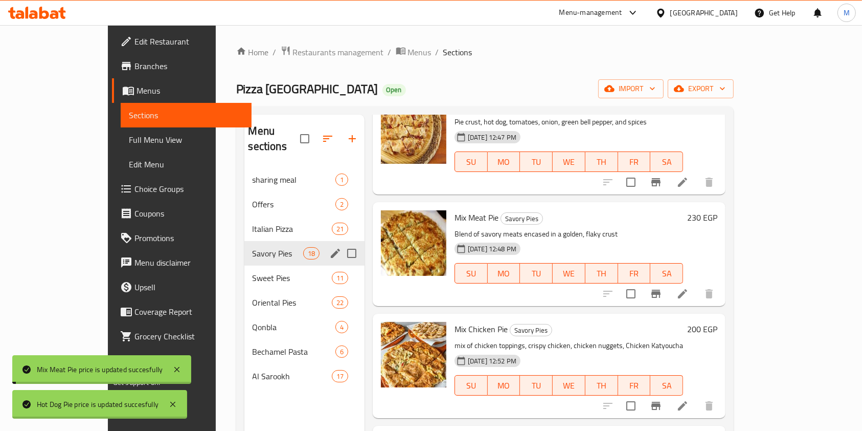
scroll to position [750, 0]
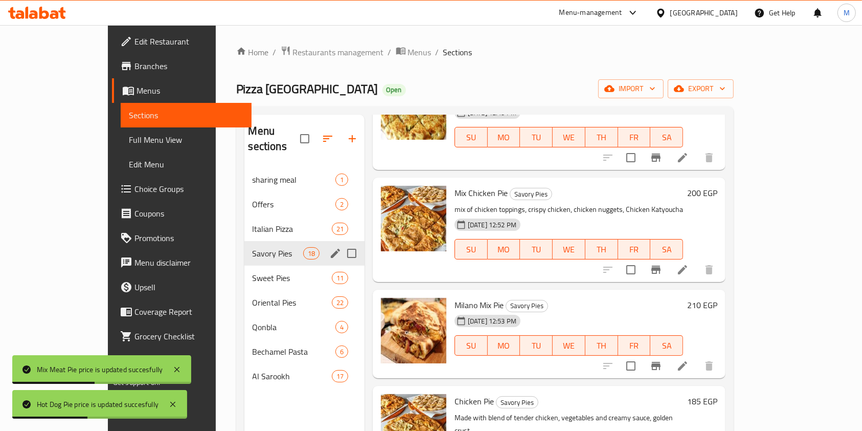
click at [717, 186] on h6 "200 EGP" at bounding box center [702, 193] width 30 height 14
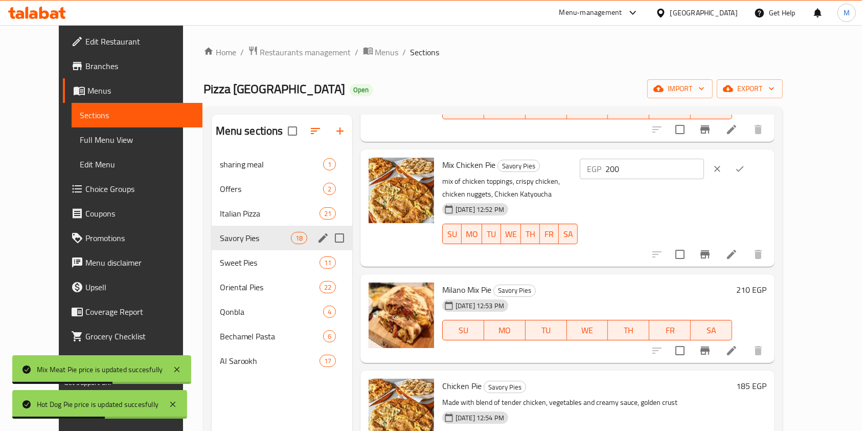
click at [704, 169] on input "200" at bounding box center [654, 169] width 99 height 20
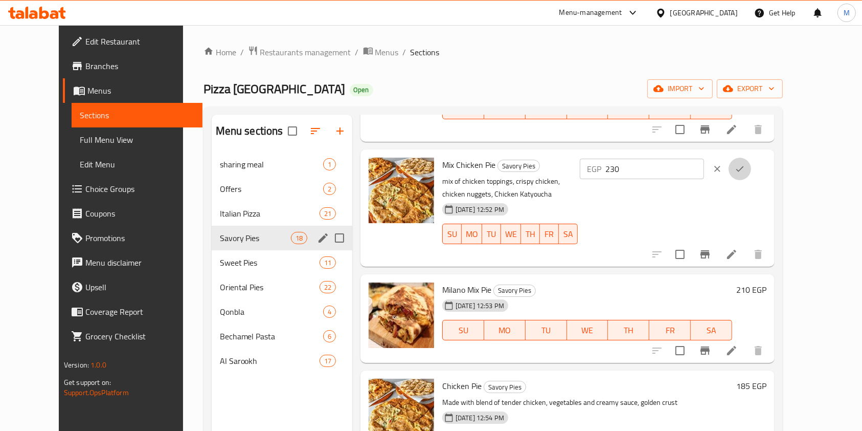
click at [751, 176] on button "ok" at bounding box center [740, 168] width 22 height 22
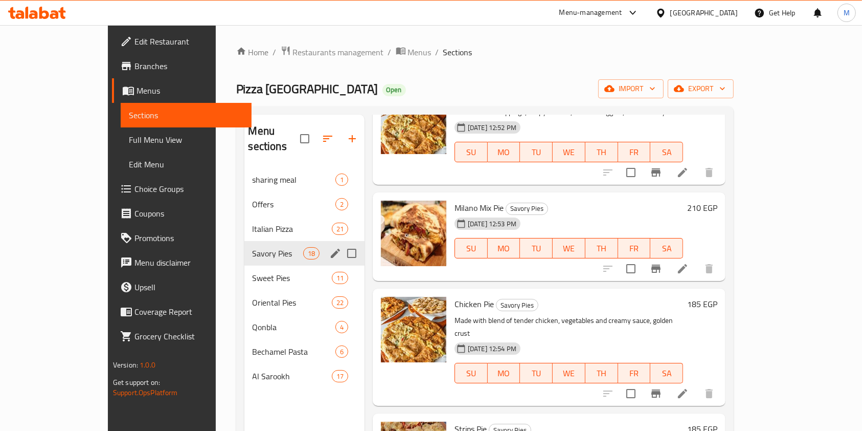
scroll to position [886, 0]
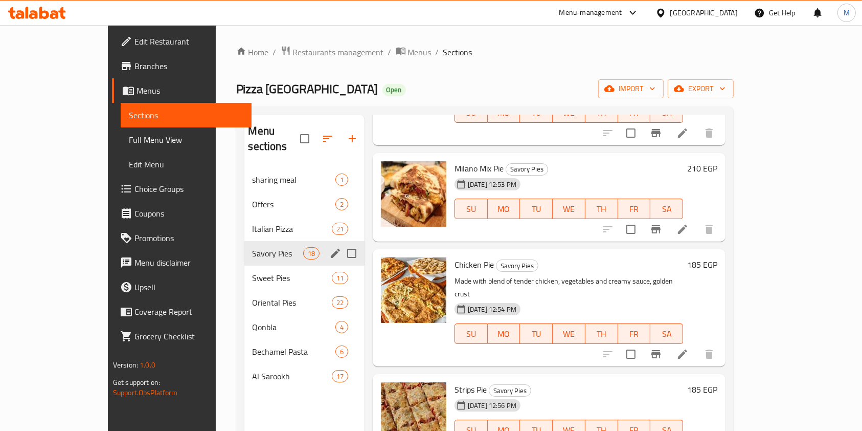
click at [717, 257] on h6 "185 EGP" at bounding box center [702, 264] width 30 height 14
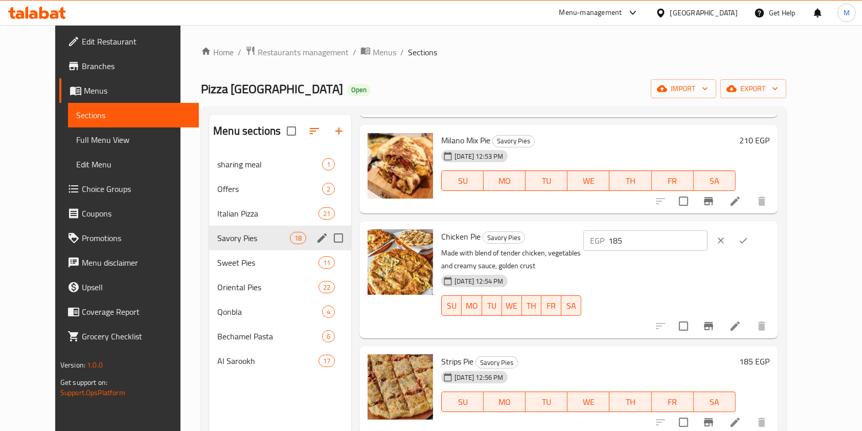
click at [708, 241] on input "185" at bounding box center [658, 240] width 99 height 20
click at [748, 241] on icon "ok" at bounding box center [744, 241] width 8 height 6
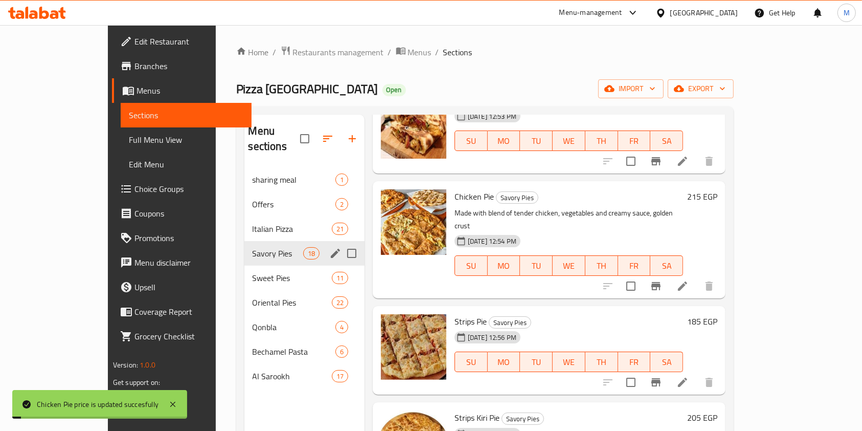
scroll to position [1023, 0]
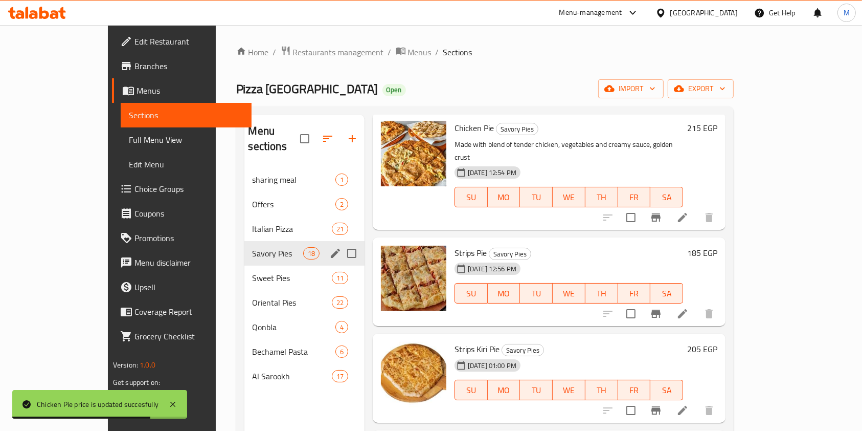
click at [717, 245] on h6 "185 EGP" at bounding box center [702, 252] width 30 height 14
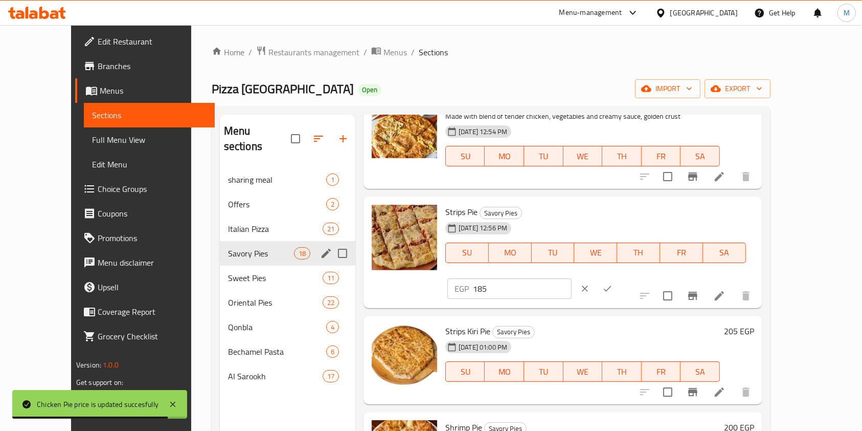
click at [572, 278] on input "185" at bounding box center [522, 288] width 99 height 20
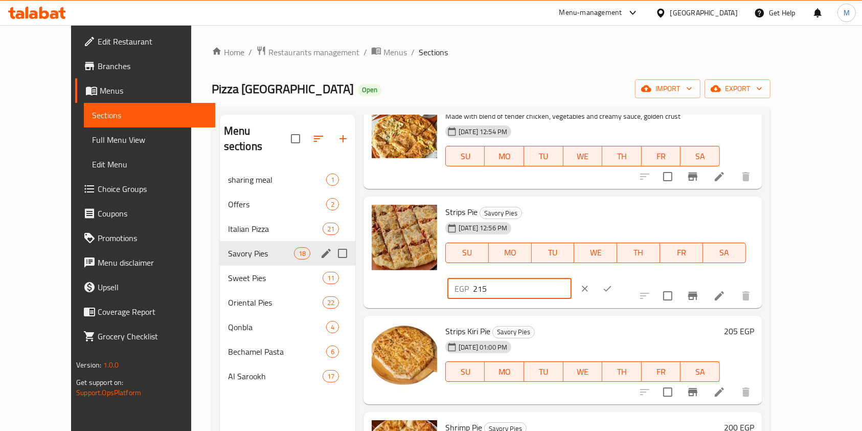
click at [612, 285] on icon "ok" at bounding box center [608, 288] width 8 height 6
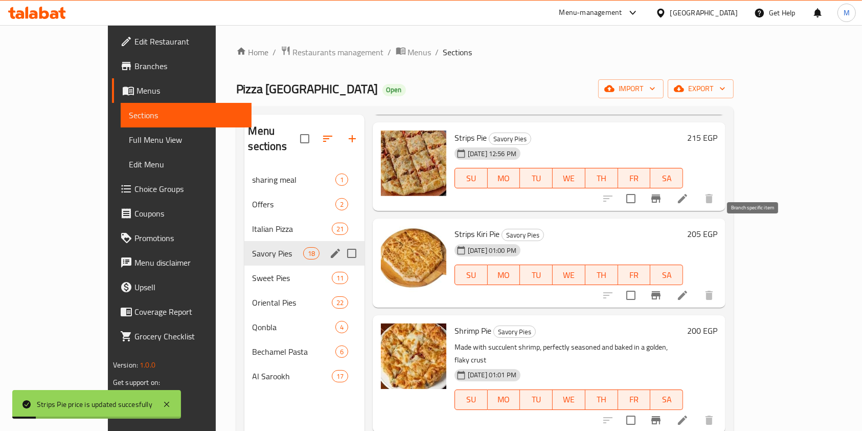
scroll to position [1159, 0]
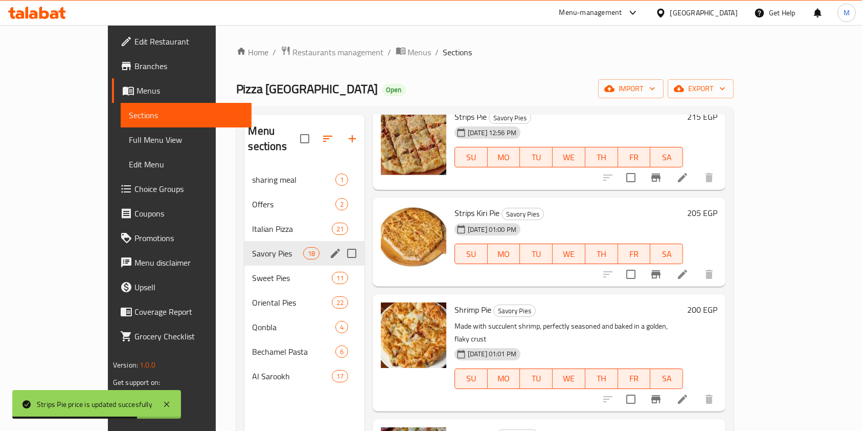
click at [717, 206] on h6 "205 EGP" at bounding box center [702, 213] width 30 height 14
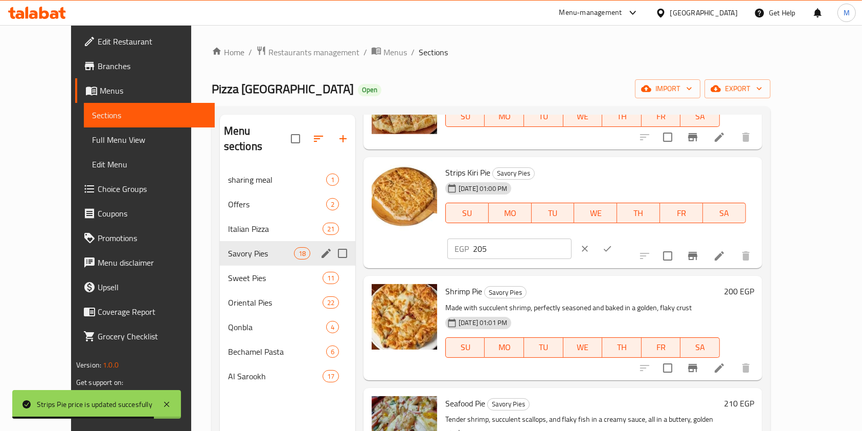
click at [572, 238] on input "205" at bounding box center [522, 248] width 99 height 20
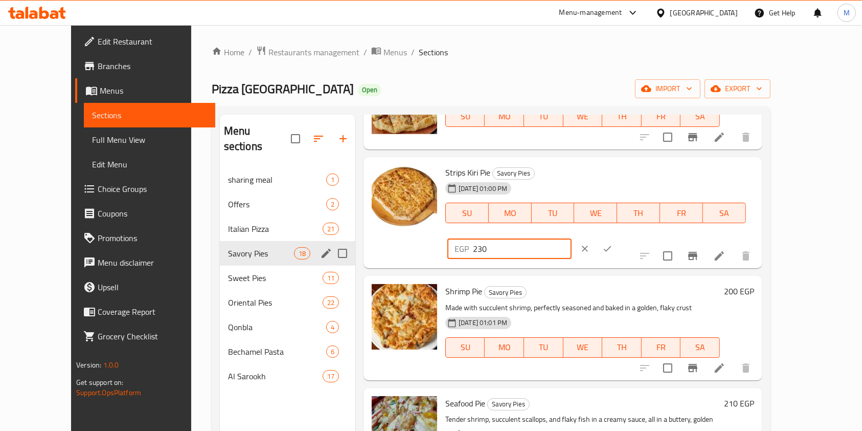
click at [619, 237] on button "ok" at bounding box center [607, 248] width 22 height 22
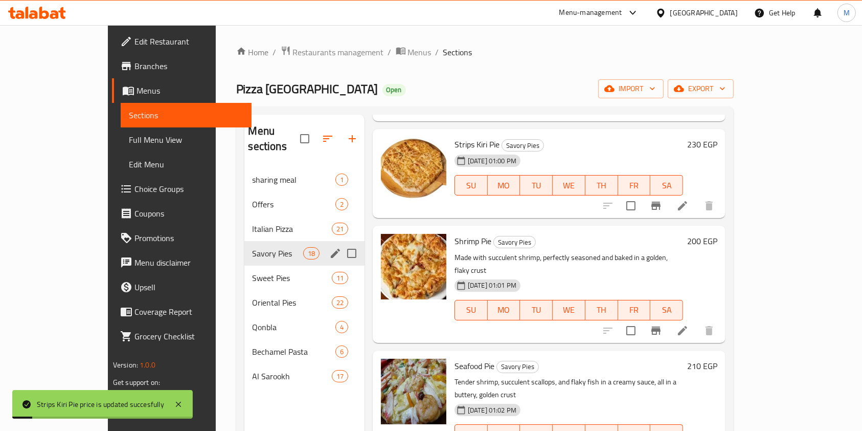
scroll to position [1295, 0]
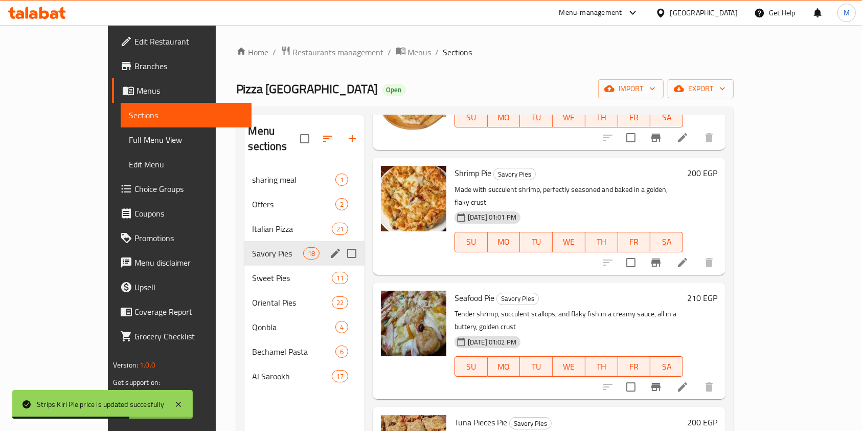
click at [717, 166] on h6 "200 EGP" at bounding box center [702, 173] width 30 height 14
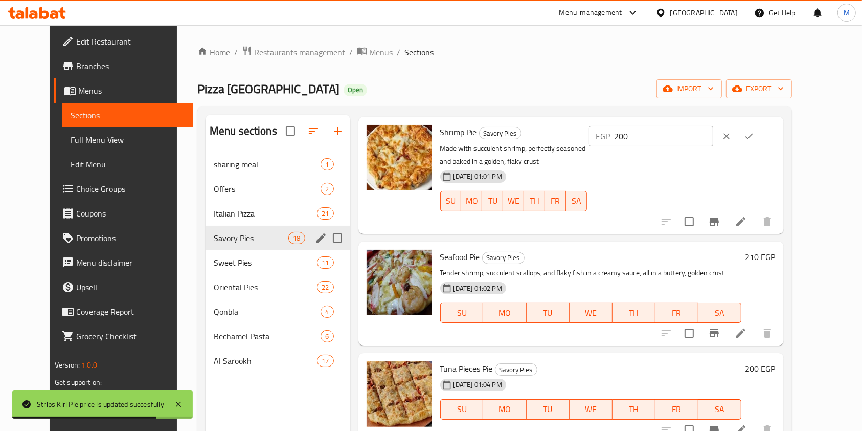
click at [700, 142] on input "200" at bounding box center [664, 136] width 99 height 20
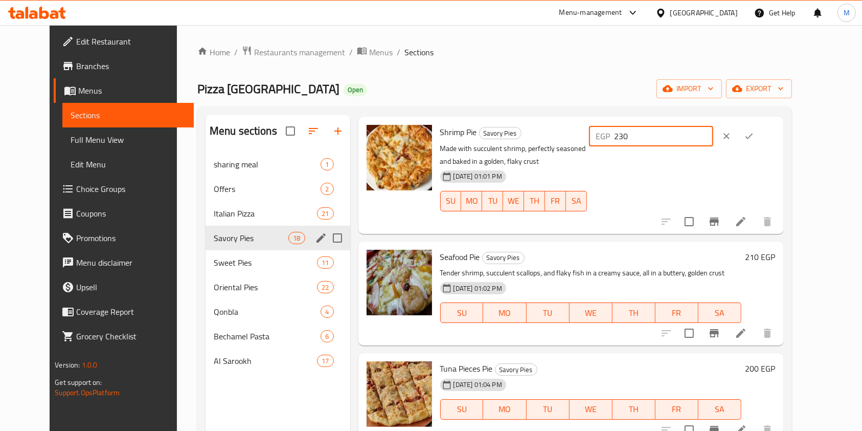
click at [760, 145] on button "ok" at bounding box center [749, 136] width 22 height 22
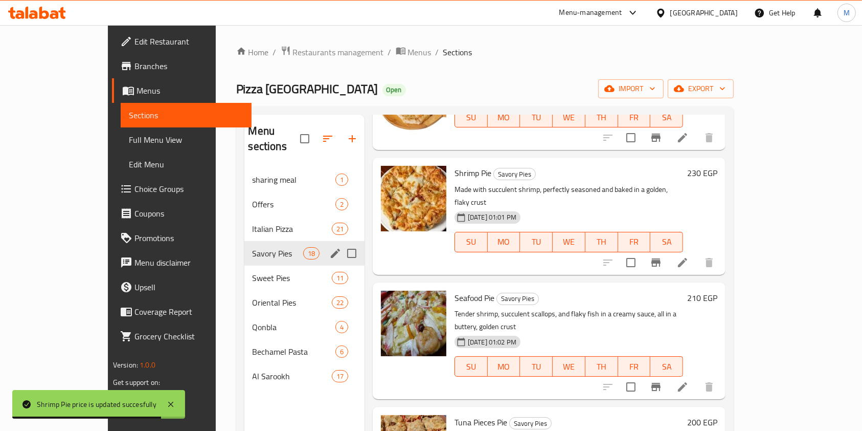
click at [717, 290] on h6 "210 EGP" at bounding box center [702, 297] width 30 height 14
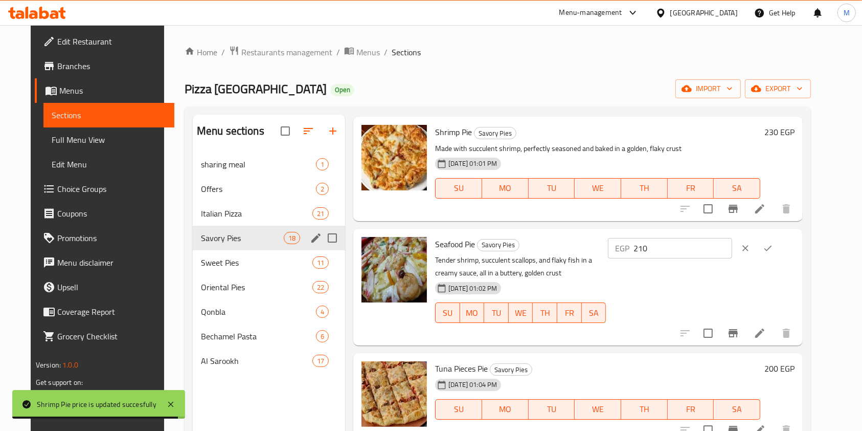
click at [713, 247] on input "210" at bounding box center [683, 248] width 99 height 20
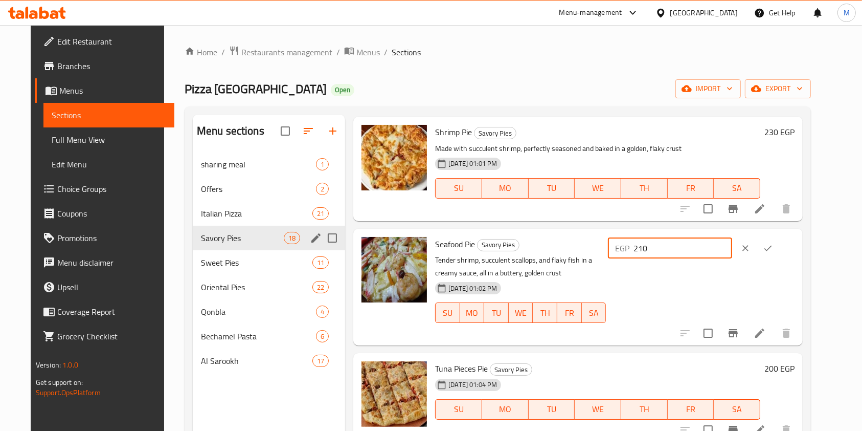
click at [713, 247] on input "210" at bounding box center [683, 248] width 99 height 20
click at [773, 252] on icon "ok" at bounding box center [768, 248] width 10 height 10
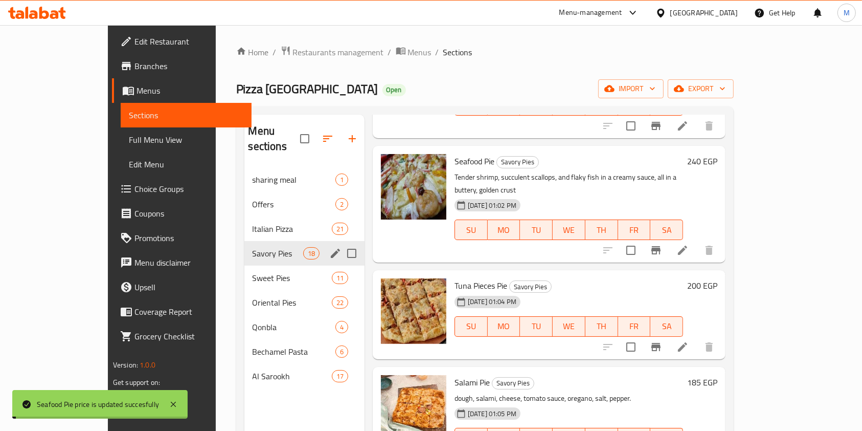
scroll to position [1499, 0]
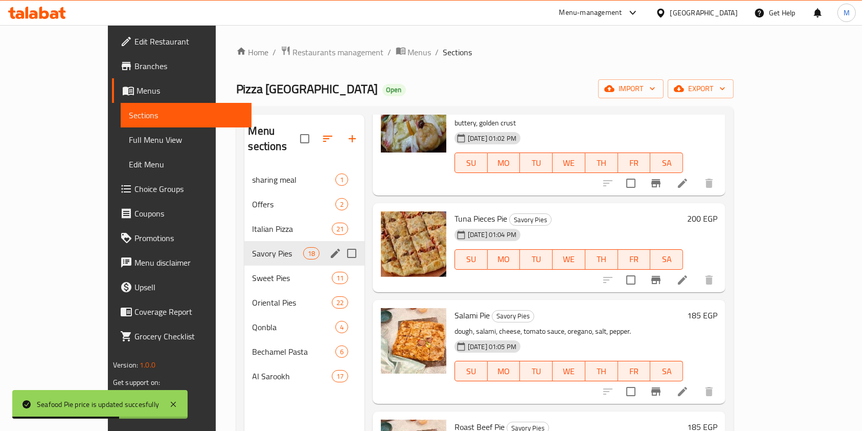
click at [717, 211] on h6 "200 EGP" at bounding box center [702, 218] width 30 height 14
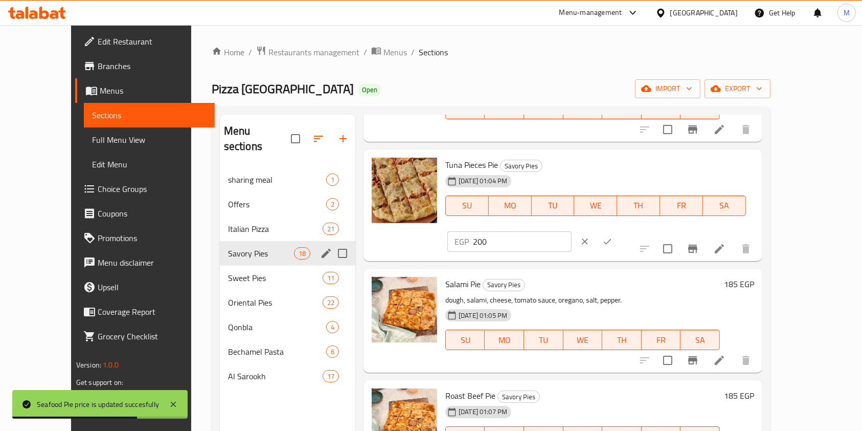
click at [572, 231] on input "200" at bounding box center [522, 241] width 99 height 20
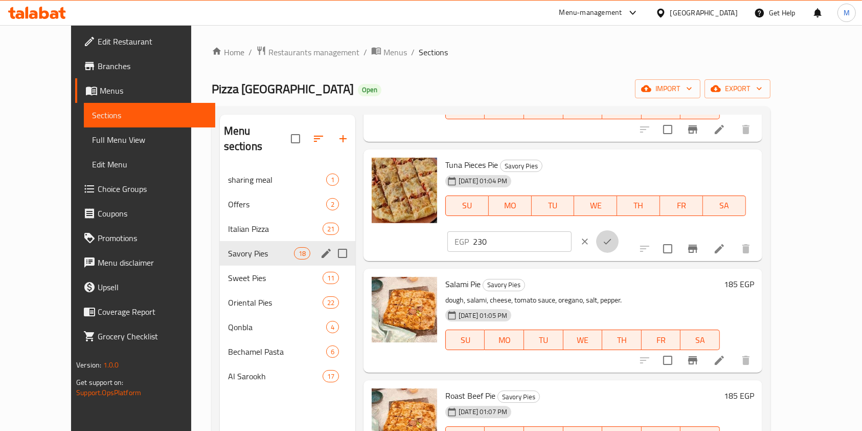
click at [619, 230] on button "ok" at bounding box center [607, 241] width 22 height 22
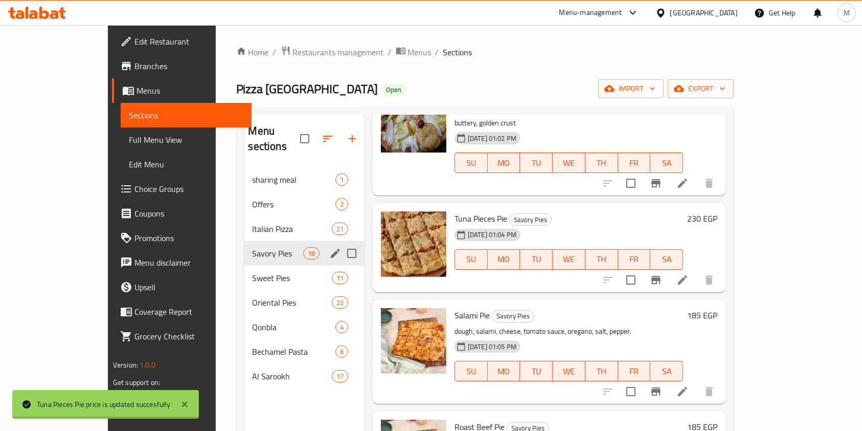
scroll to position [68, 0]
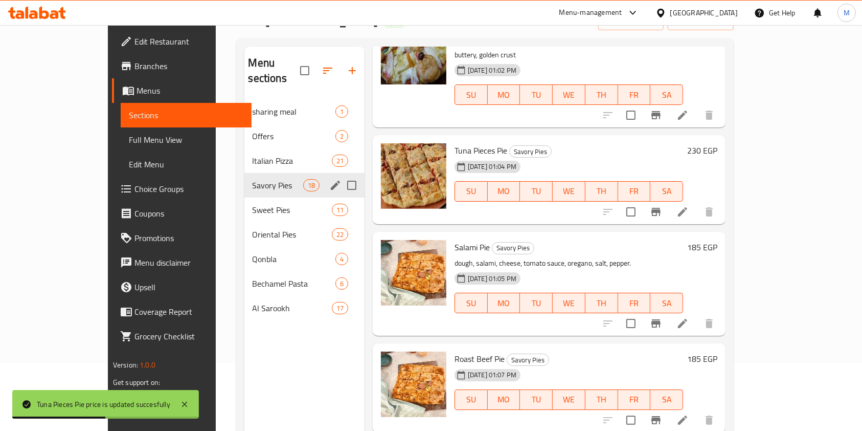
click at [717, 240] on h6 "185 EGP" at bounding box center [702, 247] width 30 height 14
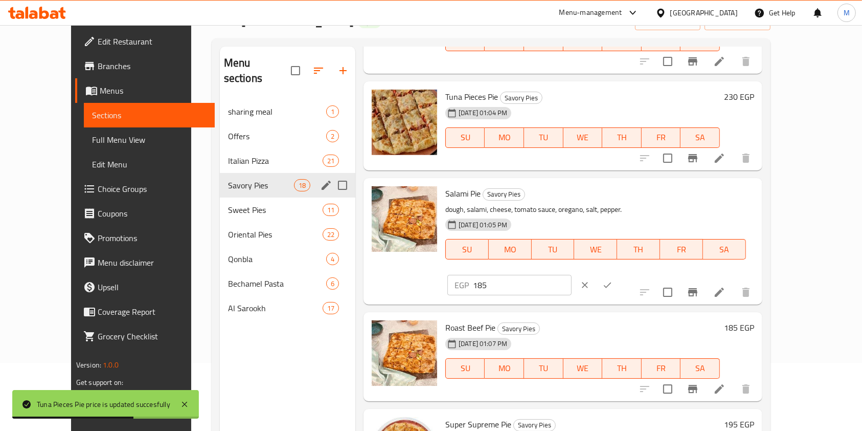
click at [572, 275] on input "185" at bounding box center [522, 285] width 99 height 20
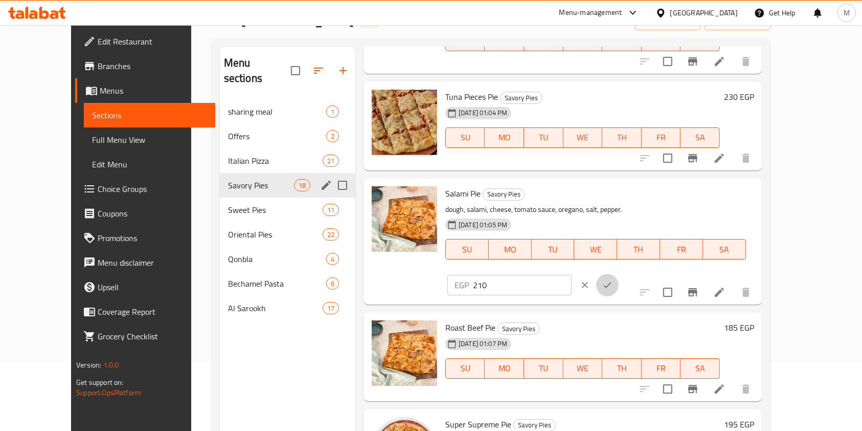
click at [619, 274] on button "ok" at bounding box center [607, 285] width 22 height 22
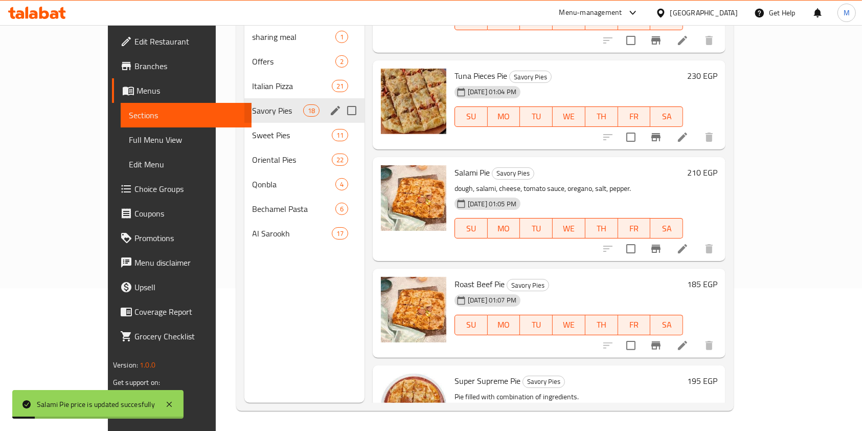
scroll to position [143, 0]
click at [717, 276] on h6 "185 EGP" at bounding box center [702, 283] width 30 height 14
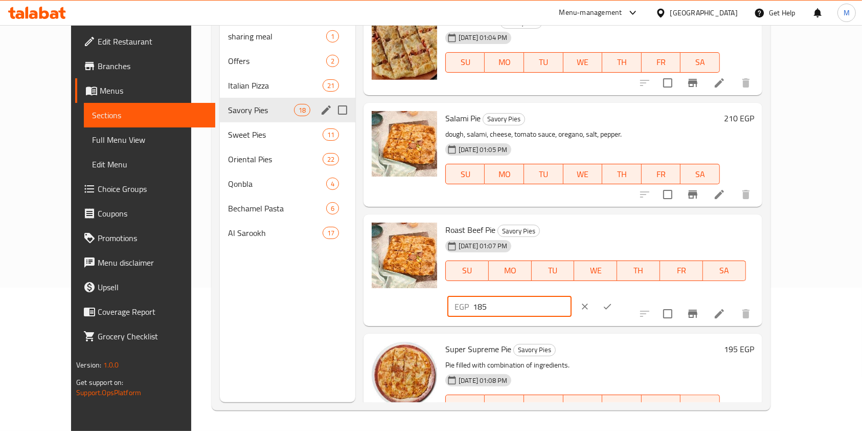
click at [572, 296] on input "185" at bounding box center [522, 306] width 99 height 20
click at [619, 295] on button "ok" at bounding box center [607, 306] width 22 height 22
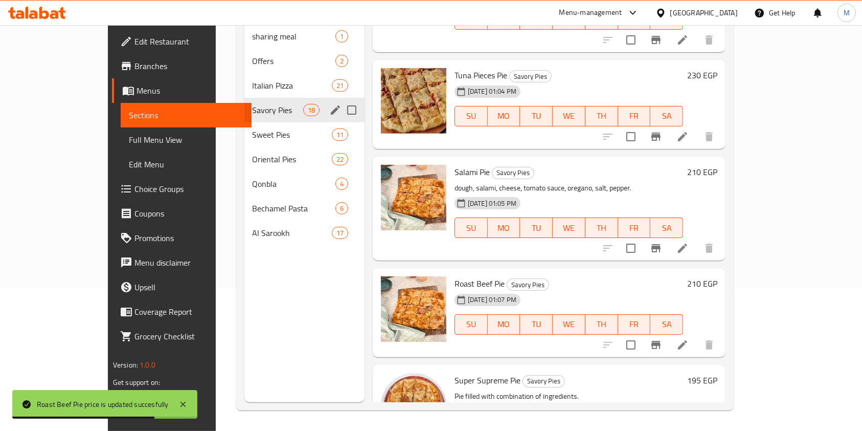
click at [717, 373] on h6 "195 EGP" at bounding box center [702, 380] width 30 height 14
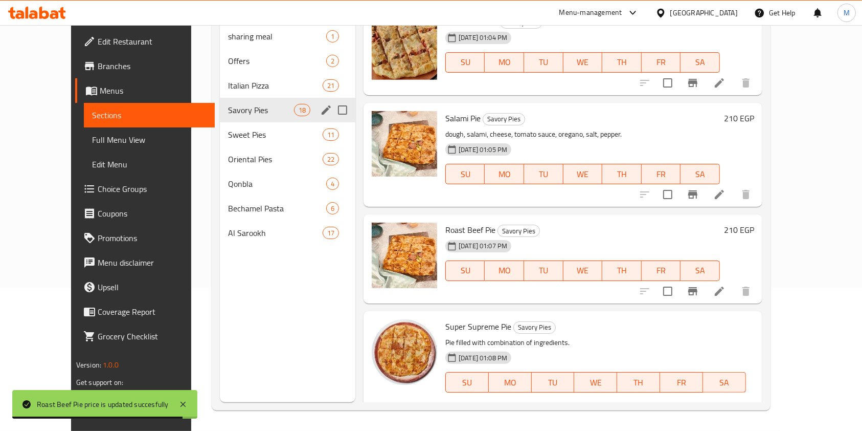
click at [572, 408] on input "195" at bounding box center [522, 418] width 99 height 20
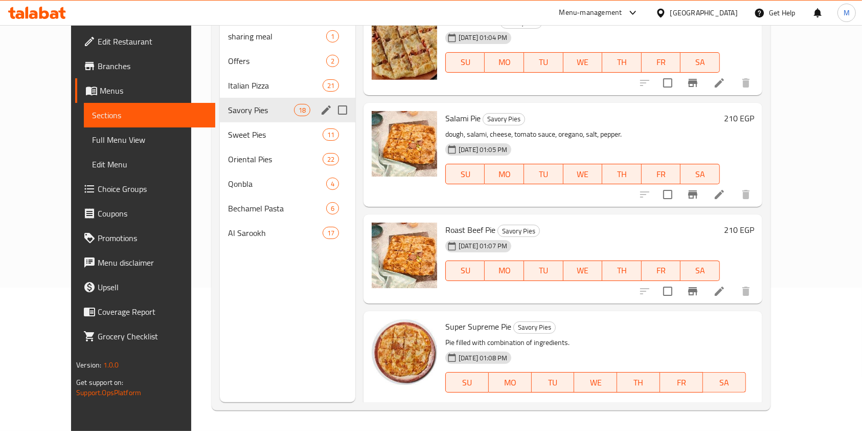
click at [619, 407] on button "ok" at bounding box center [607, 418] width 22 height 22
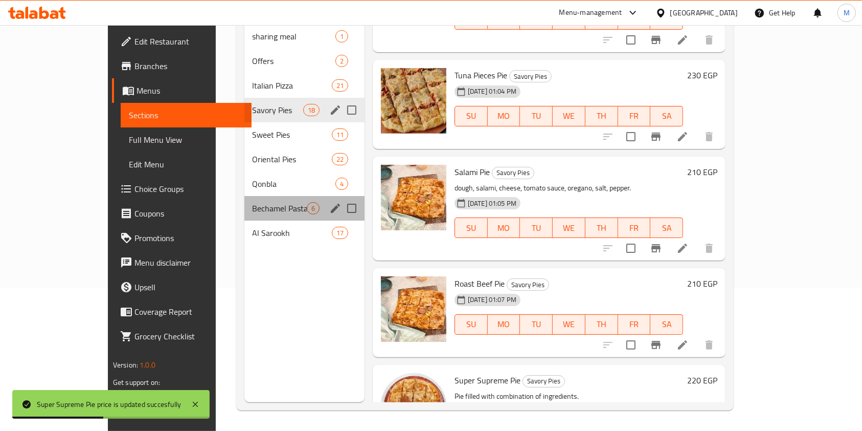
click at [259, 198] on div "Bechamel Pasta 6" at bounding box center [304, 208] width 120 height 25
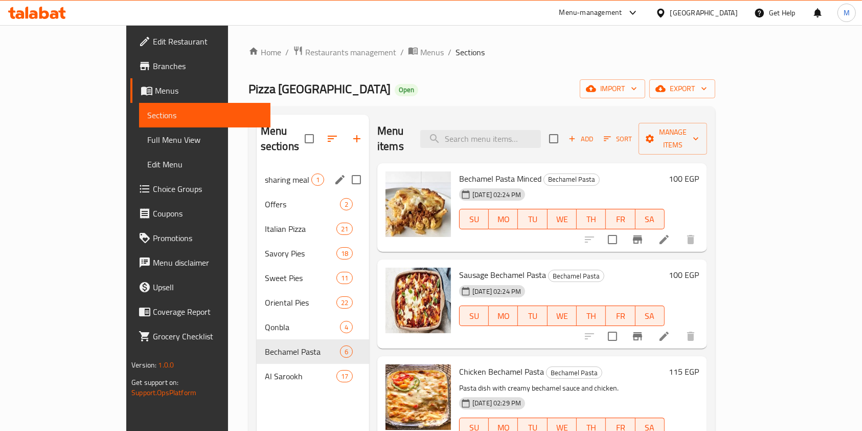
click at [265, 173] on span "sharing meal" at bounding box center [288, 179] width 47 height 12
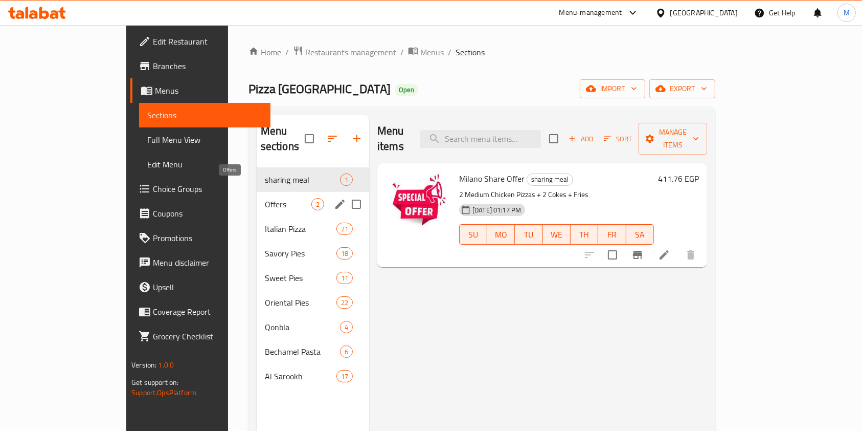
click at [265, 198] on span "Offers" at bounding box center [288, 204] width 47 height 12
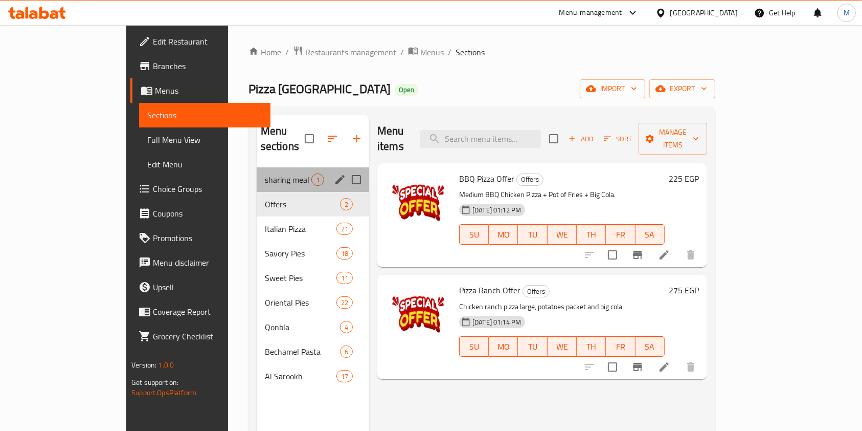
click at [257, 173] on div "sharing meal 1" at bounding box center [313, 179] width 112 height 25
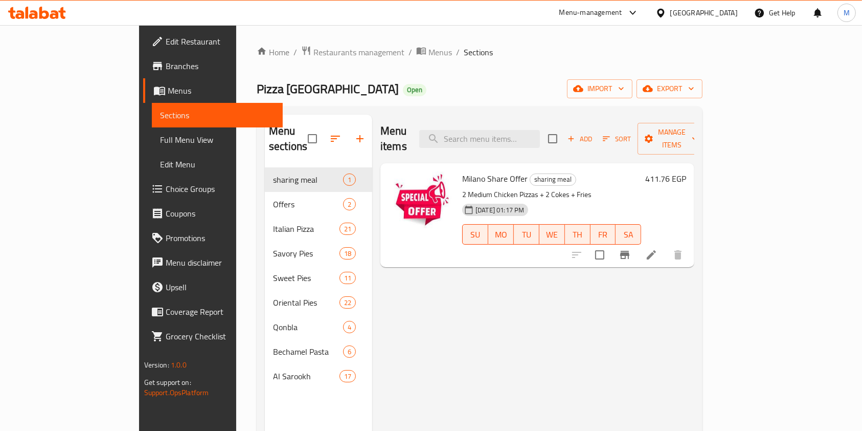
click at [49, 14] on icon at bounding box center [37, 13] width 58 height 12
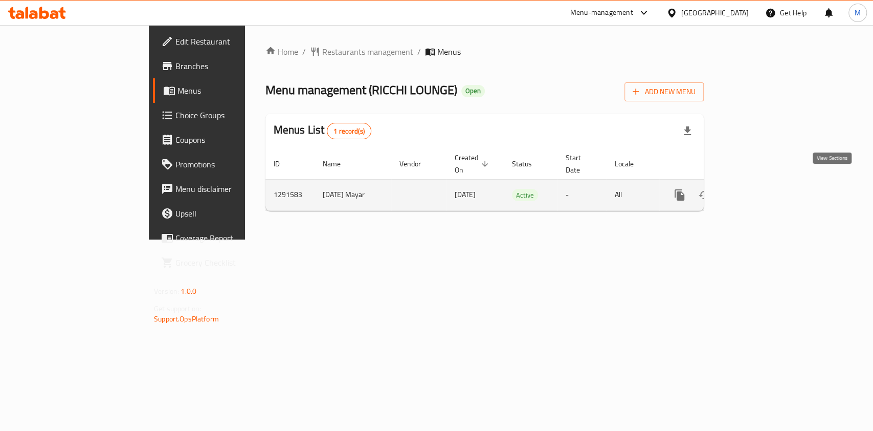
click at [765, 183] on link "enhanced table" at bounding box center [753, 195] width 25 height 25
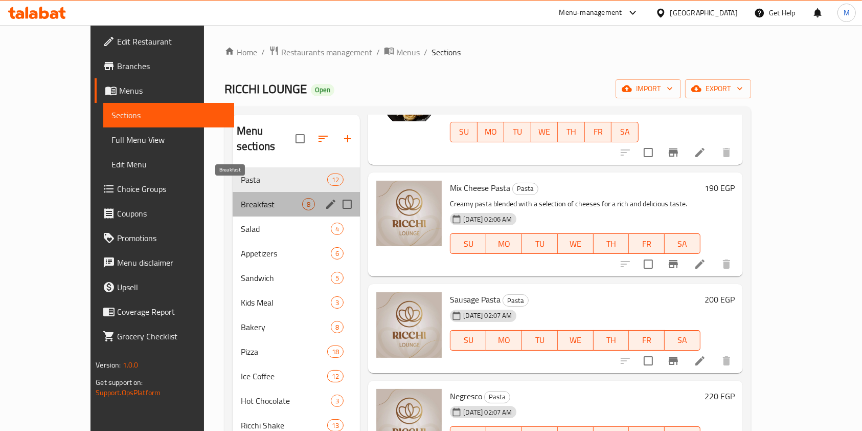
click at [241, 198] on span "Breakfast" at bounding box center [271, 204] width 61 height 12
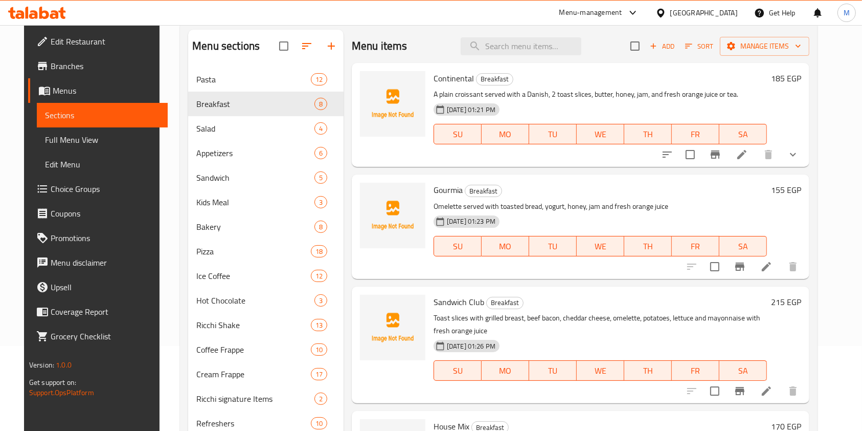
scroll to position [35, 0]
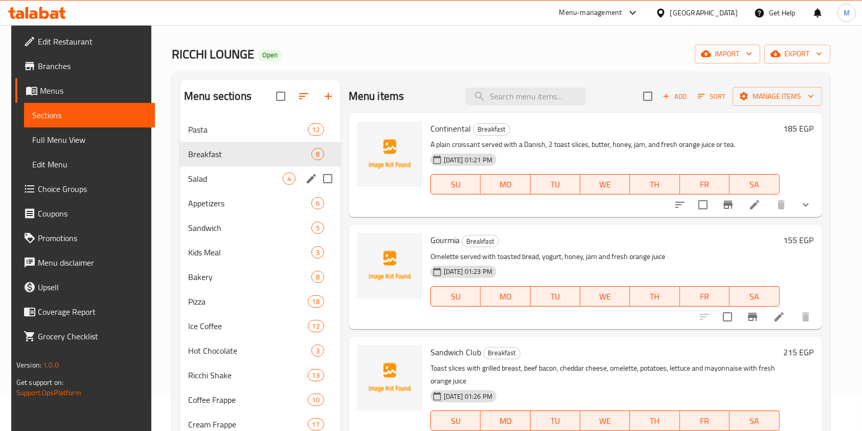
click at [211, 188] on div "Salad 4" at bounding box center [260, 178] width 161 height 25
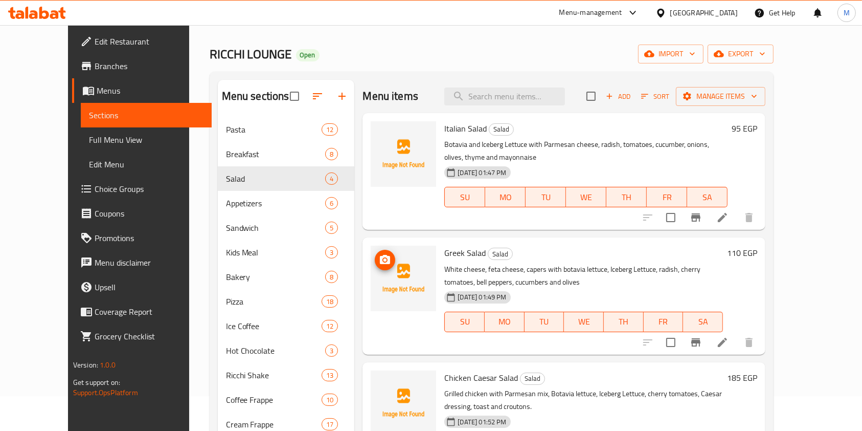
scroll to position [39, 0]
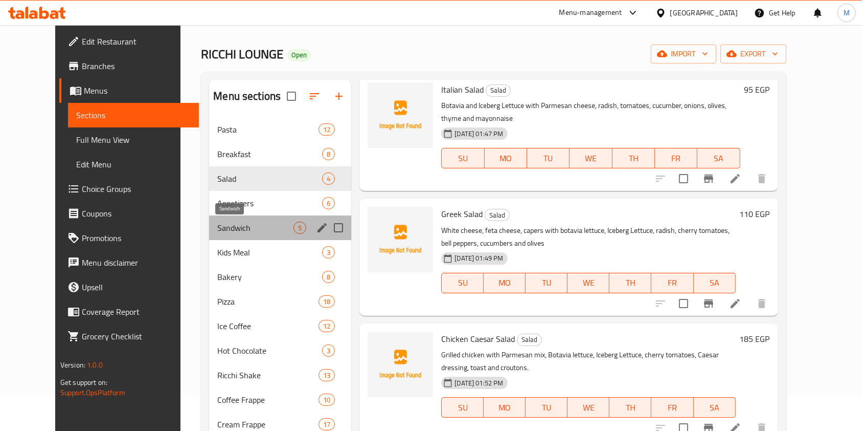
click at [226, 223] on span "Sandwich" at bounding box center [255, 227] width 76 height 12
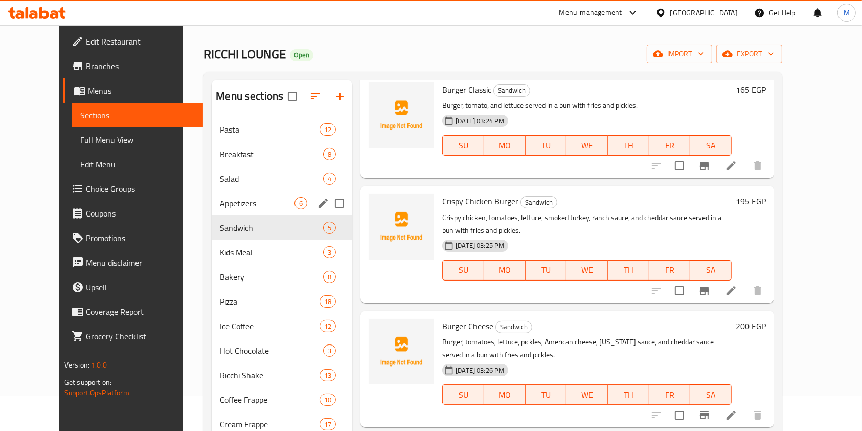
click at [230, 209] on div "Appetizers 6" at bounding box center [282, 203] width 141 height 25
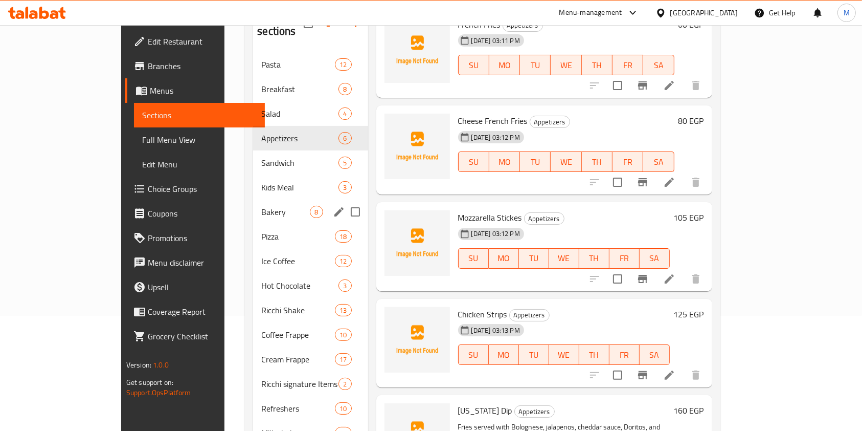
scroll to position [171, 0]
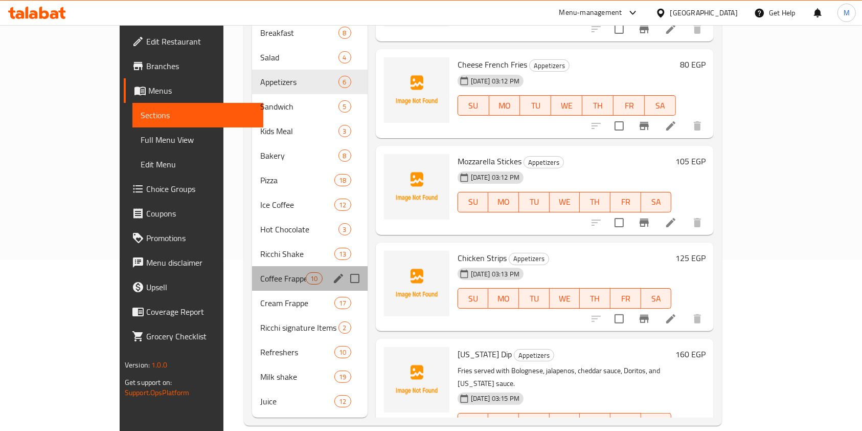
click at [252, 269] on div "Coffee Frappe 10" at bounding box center [310, 278] width 116 height 25
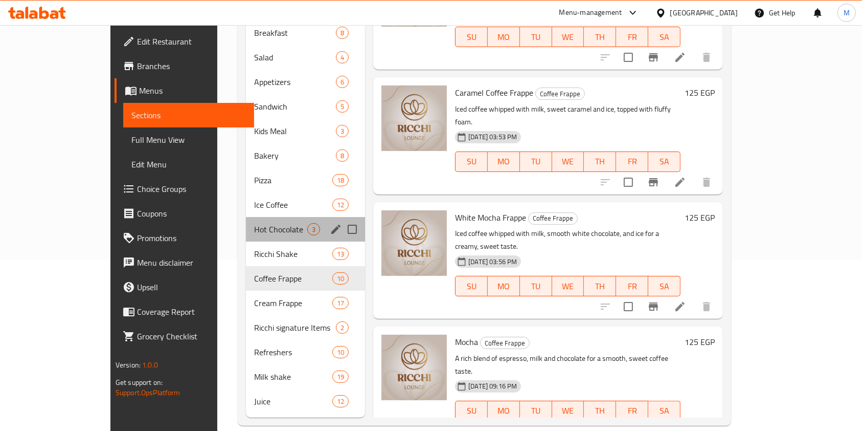
click at [246, 217] on div "Hot Chocolate 3" at bounding box center [305, 229] width 119 height 25
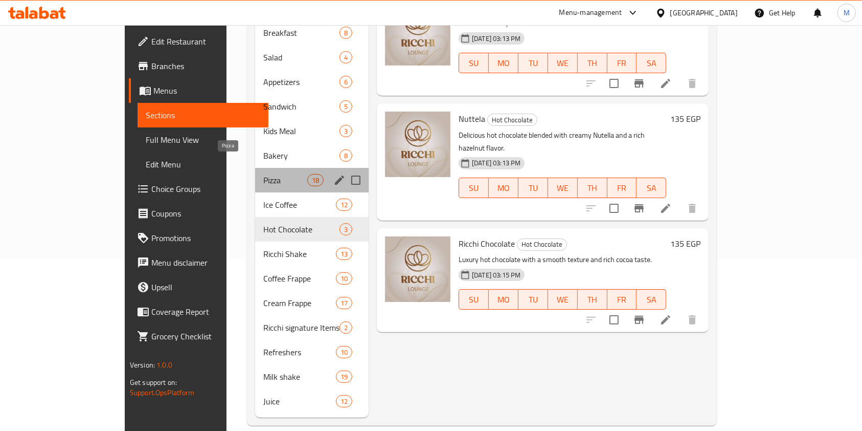
click at [263, 174] on span "Pizza" at bounding box center [284, 180] width 43 height 12
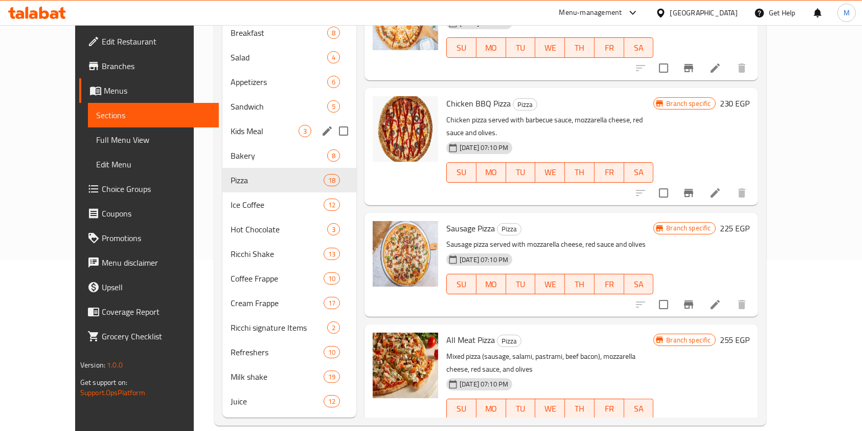
scroll to position [103, 0]
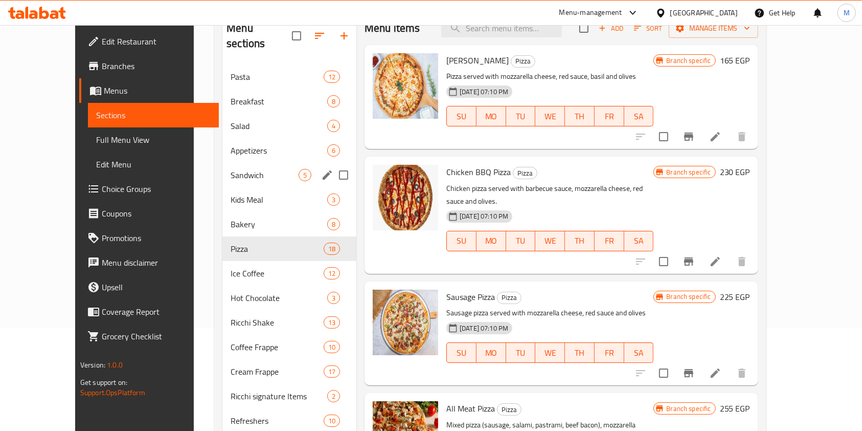
click at [241, 144] on div "Appetizers 6" at bounding box center [289, 150] width 134 height 25
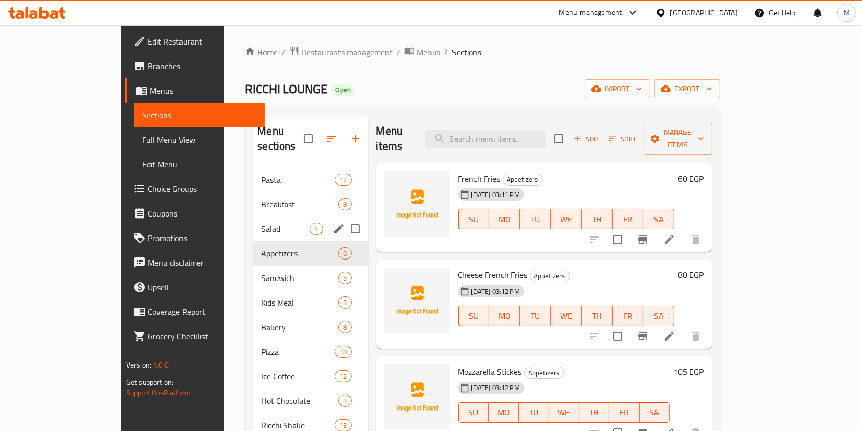
click at [253, 220] on div "Salad 4" at bounding box center [310, 228] width 115 height 25
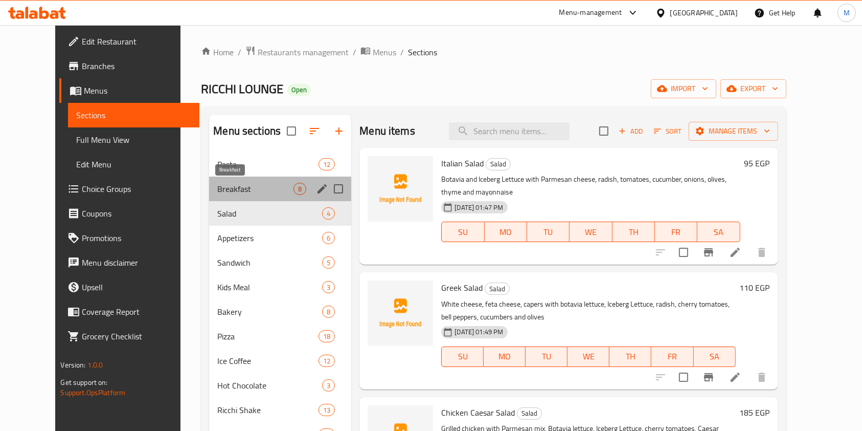
click at [252, 188] on span "Breakfast" at bounding box center [255, 189] width 76 height 12
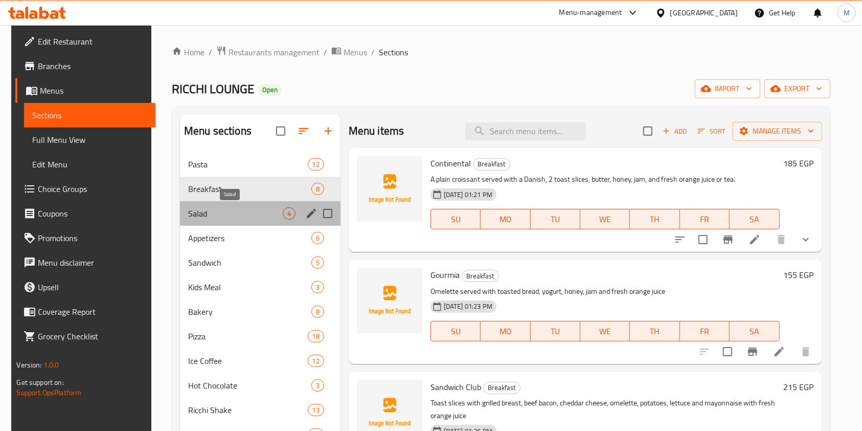
click at [240, 218] on span "Salad" at bounding box center [235, 213] width 95 height 12
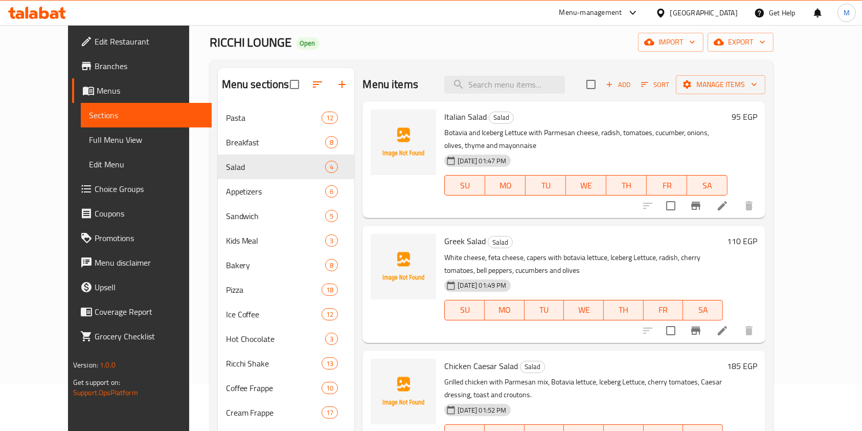
scroll to position [68, 0]
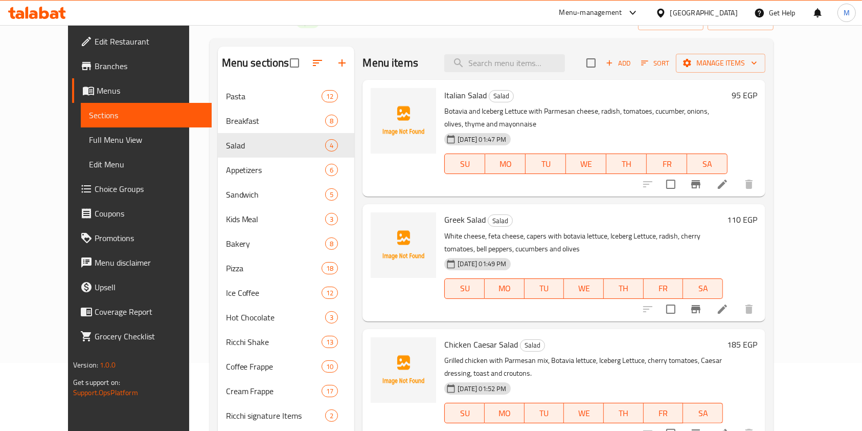
click at [251, 81] on nav "Pasta 12 Breakfast 8 Salad 4 Appetizers 6 Sandwich 5 Kids Meal 3 Bakery 8 Pizza…" at bounding box center [286, 292] width 137 height 425
click at [250, 83] on nav "Pasta 12 Breakfast 8 Salad 4 Appetizers 6 Sandwich 5 Kids Meal 3 Bakery 8 Pizza…" at bounding box center [286, 292] width 137 height 425
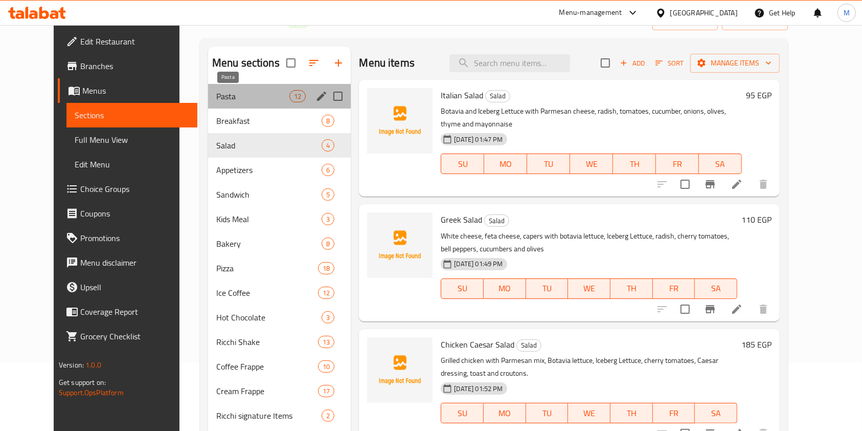
click at [249, 90] on span "Pasta" at bounding box center [252, 96] width 73 height 12
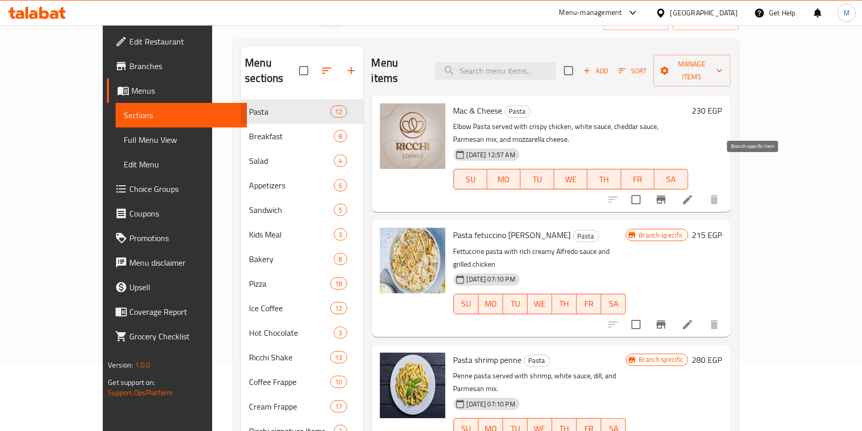
click at [673, 187] on button "Branch-specific-item" at bounding box center [661, 199] width 25 height 25
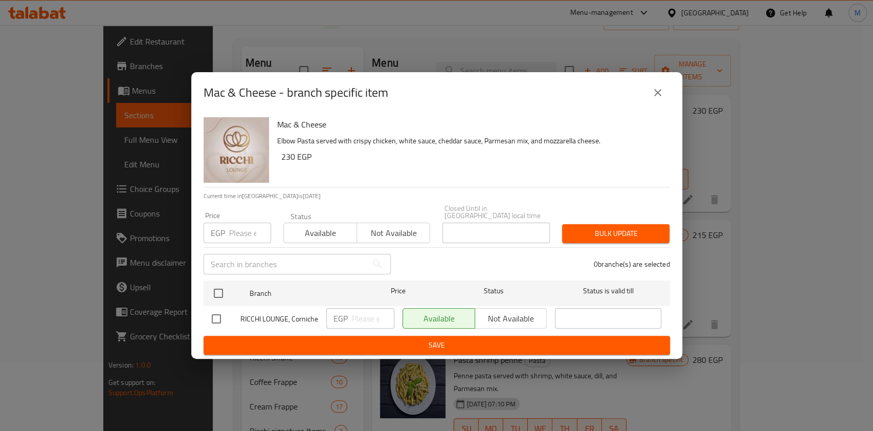
click at [661, 96] on icon "close" at bounding box center [657, 92] width 12 height 12
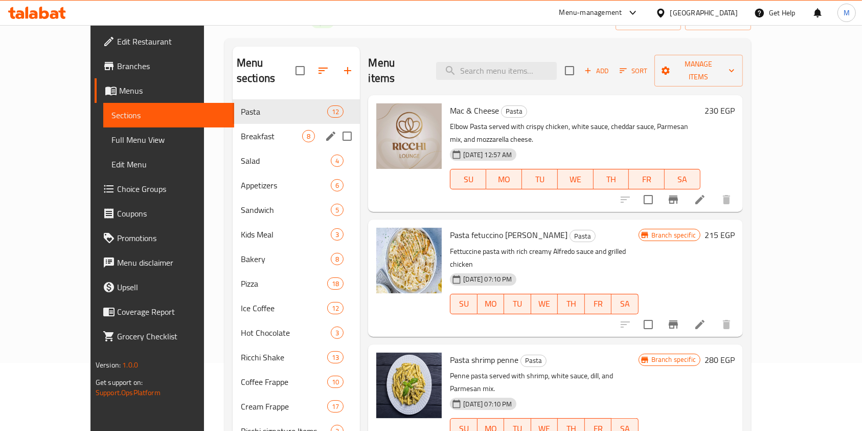
click at [241, 130] on span "Breakfast" at bounding box center [271, 136] width 61 height 12
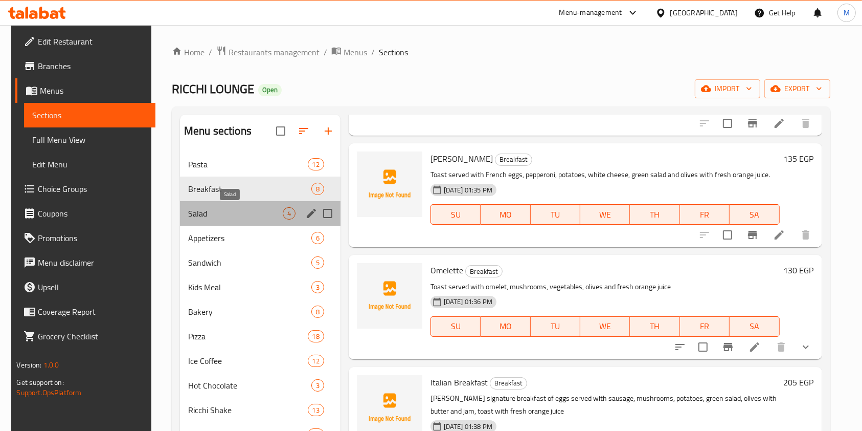
click at [236, 207] on span "Salad" at bounding box center [235, 213] width 95 height 12
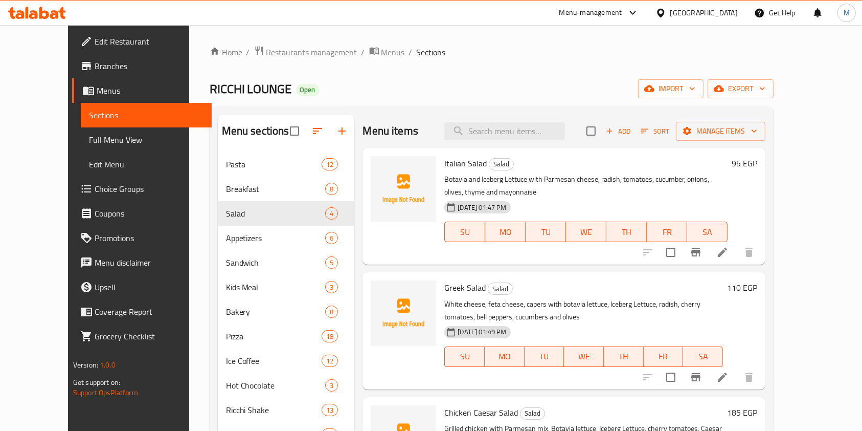
scroll to position [39, 0]
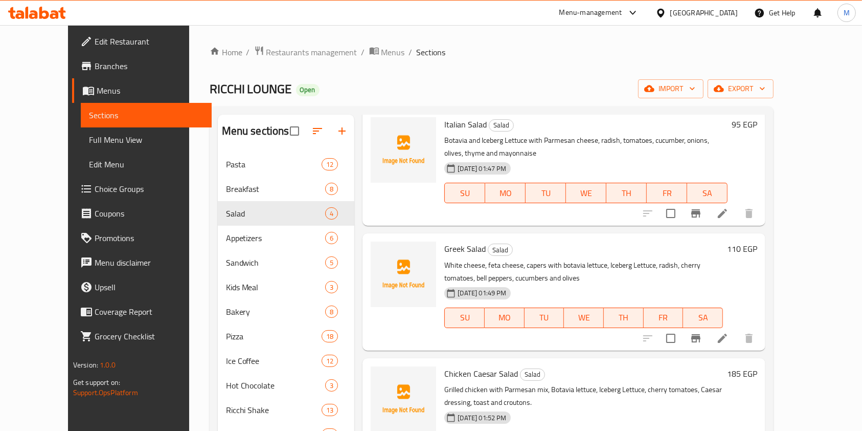
click at [72, 99] on link "Menus" at bounding box center [142, 90] width 140 height 25
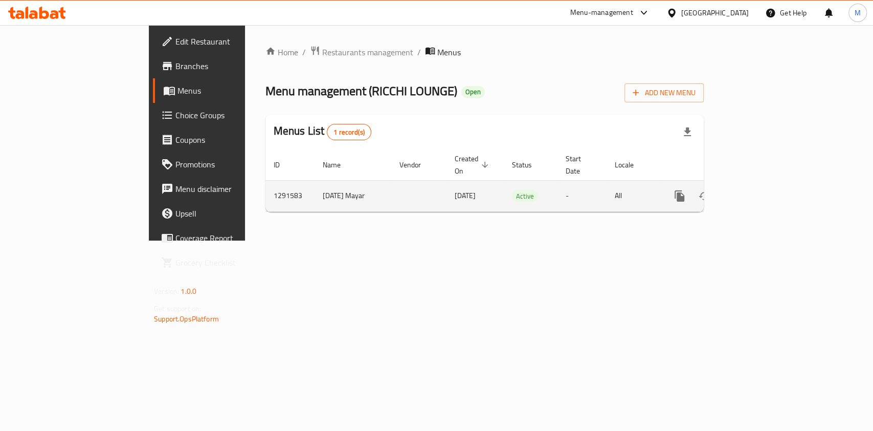
click at [758, 191] on icon "enhanced table" at bounding box center [753, 195] width 9 height 9
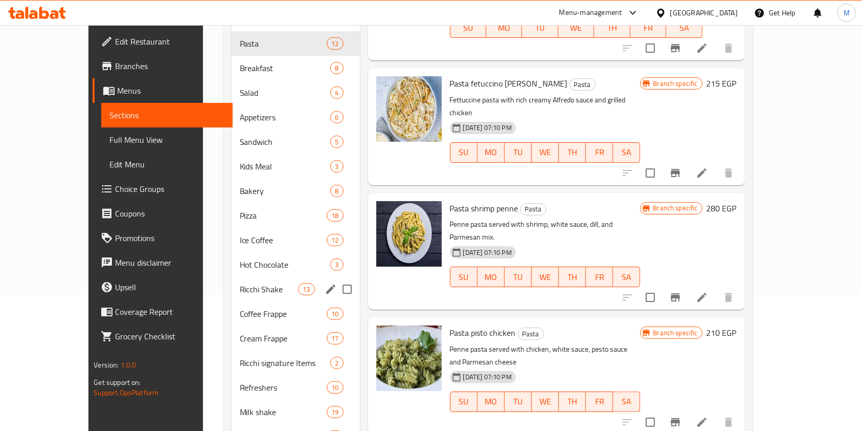
scroll to position [171, 0]
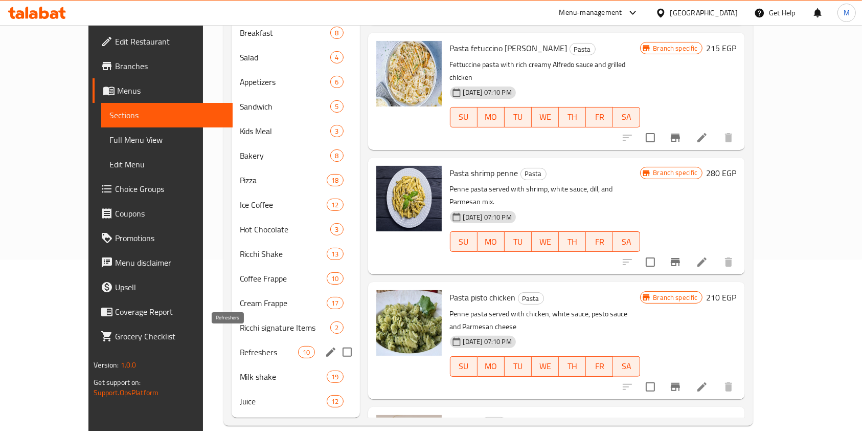
click at [240, 346] on span "Refreshers" at bounding box center [269, 352] width 59 height 12
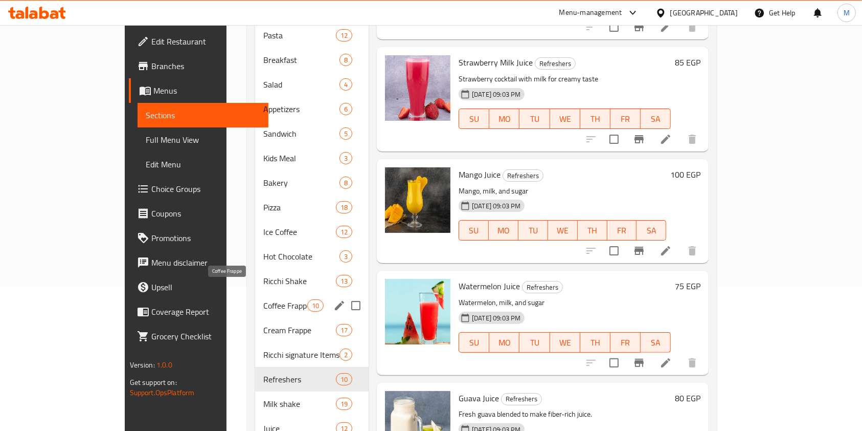
scroll to position [103, 0]
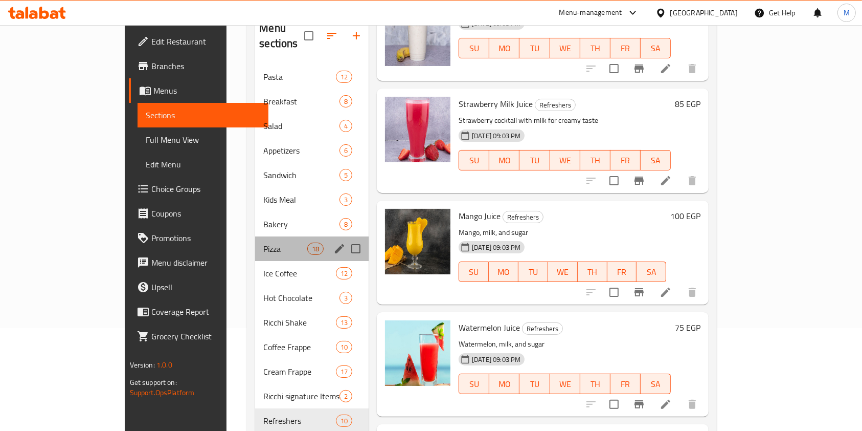
click at [255, 239] on div "Pizza 18" at bounding box center [312, 248] width 114 height 25
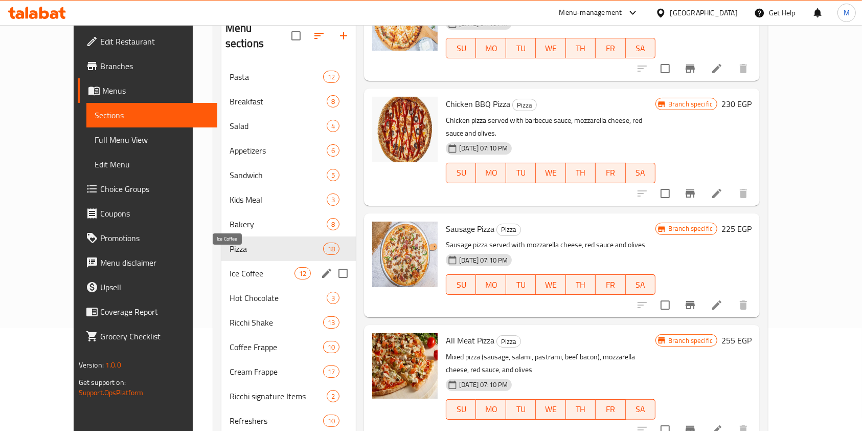
click at [230, 267] on span "Ice Coffee" at bounding box center [262, 273] width 65 height 12
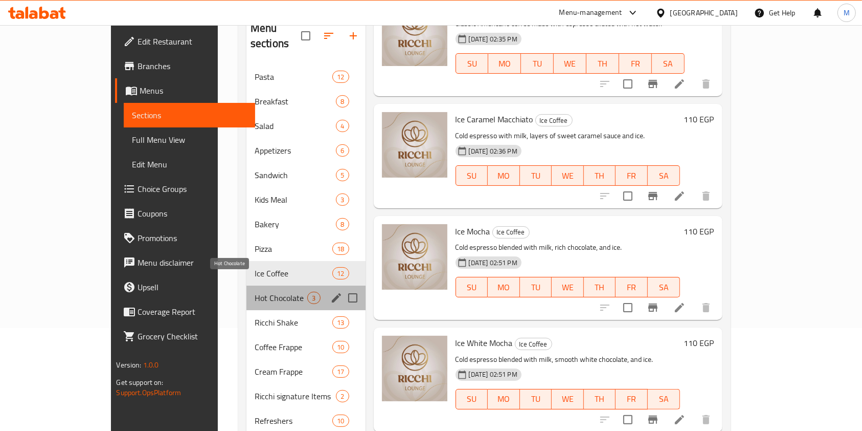
click at [255, 291] on span "Hot Chocolate" at bounding box center [281, 297] width 53 height 12
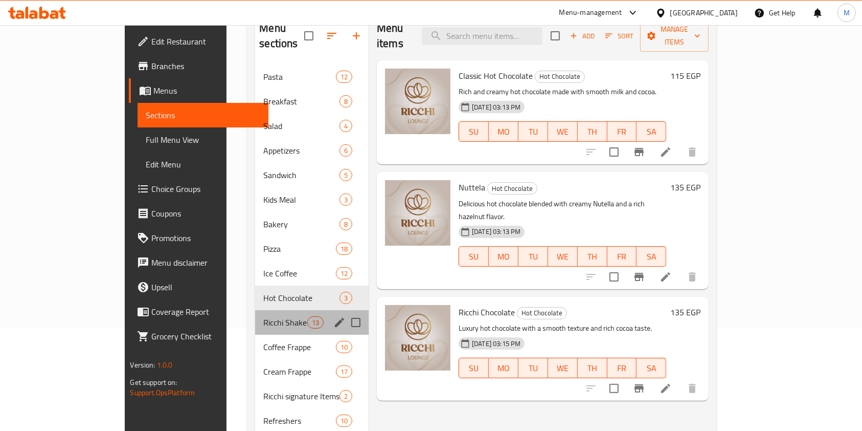
click at [255, 314] on div "Ricchi Shake 13" at bounding box center [312, 322] width 114 height 25
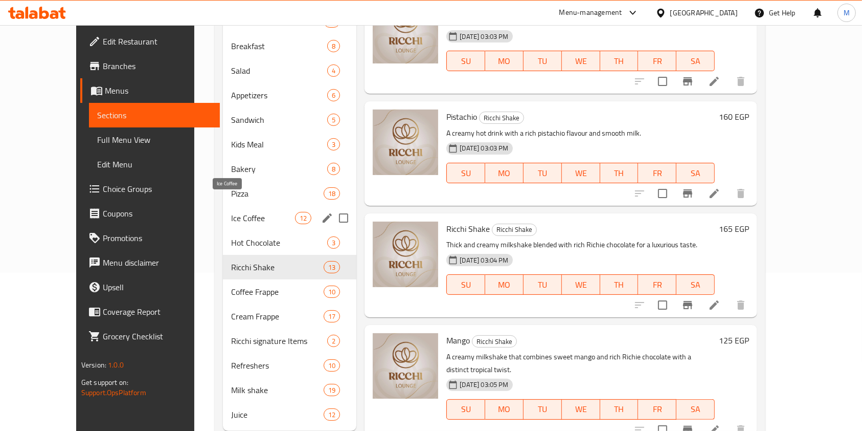
scroll to position [171, 0]
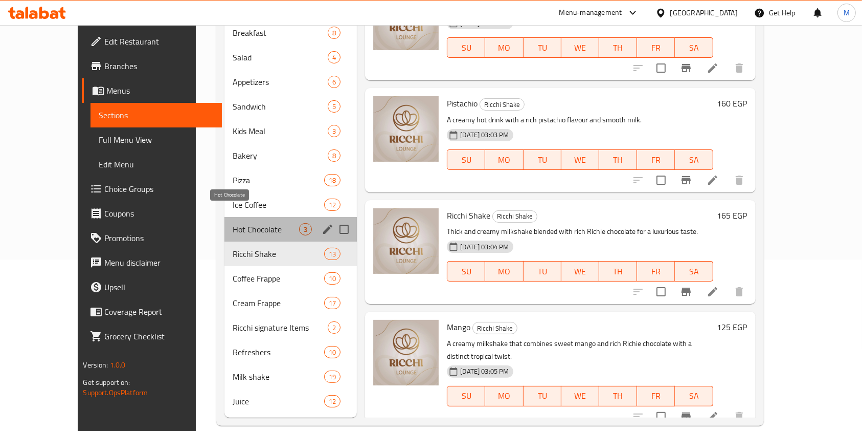
click at [233, 223] on span "Hot Chocolate" at bounding box center [266, 229] width 67 height 12
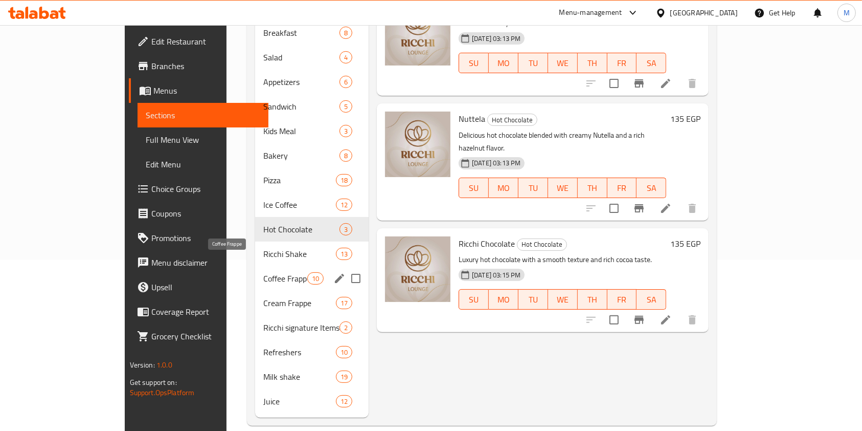
scroll to position [103, 0]
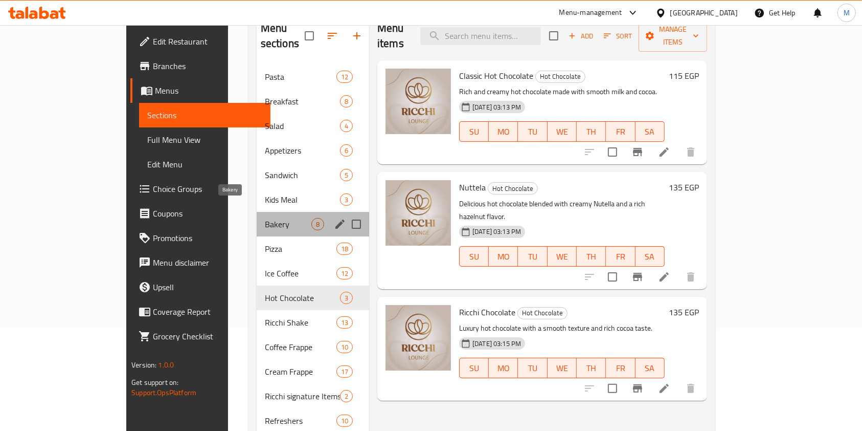
click at [265, 218] on span "Bakery" at bounding box center [288, 224] width 47 height 12
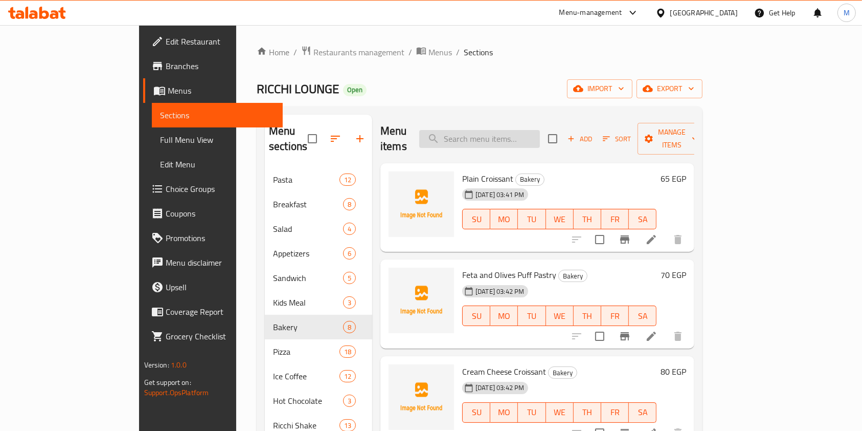
click at [503, 133] on input "search" at bounding box center [479, 139] width 121 height 18
type input "كوك"
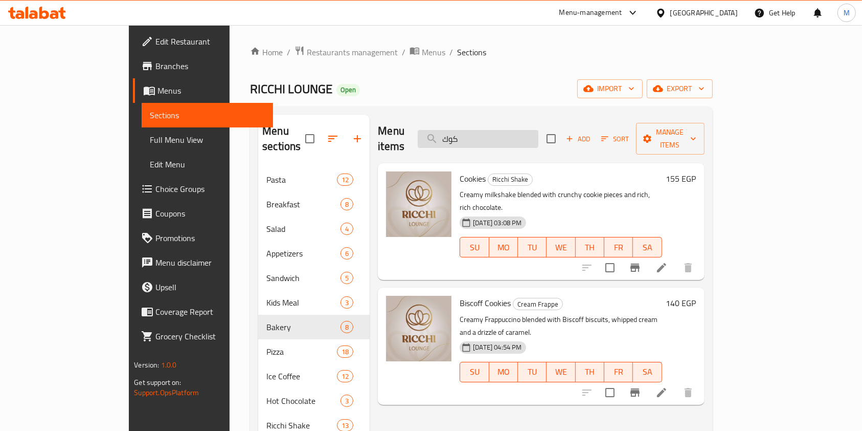
click at [537, 130] on input "كوك" at bounding box center [478, 139] width 121 height 18
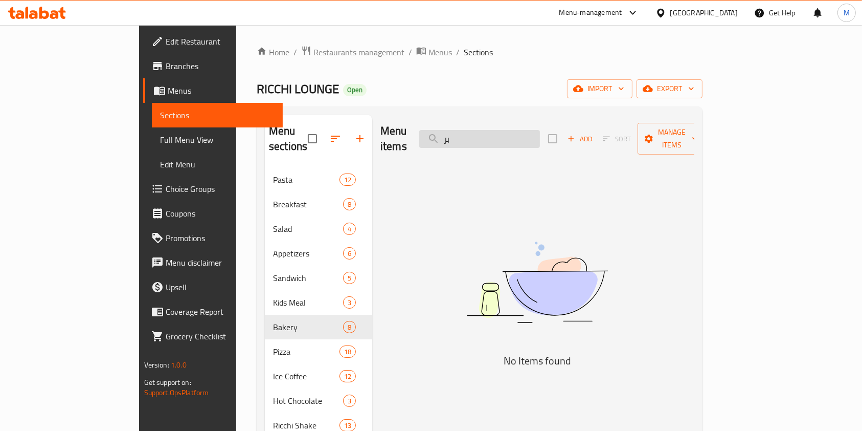
type input "ب"
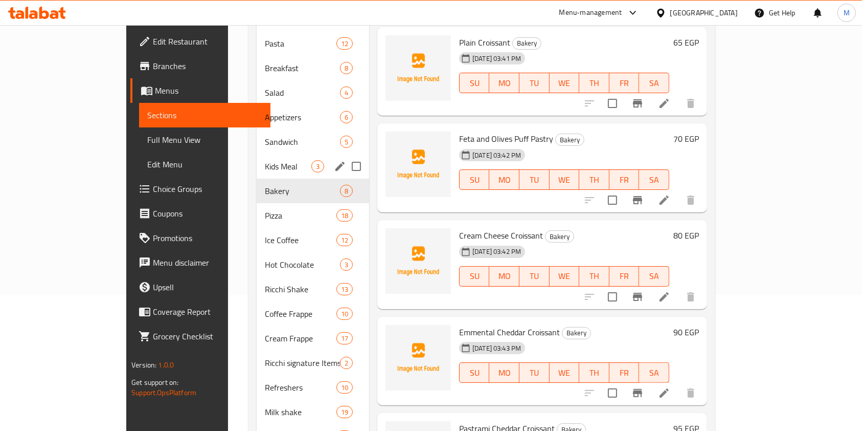
scroll to position [171, 0]
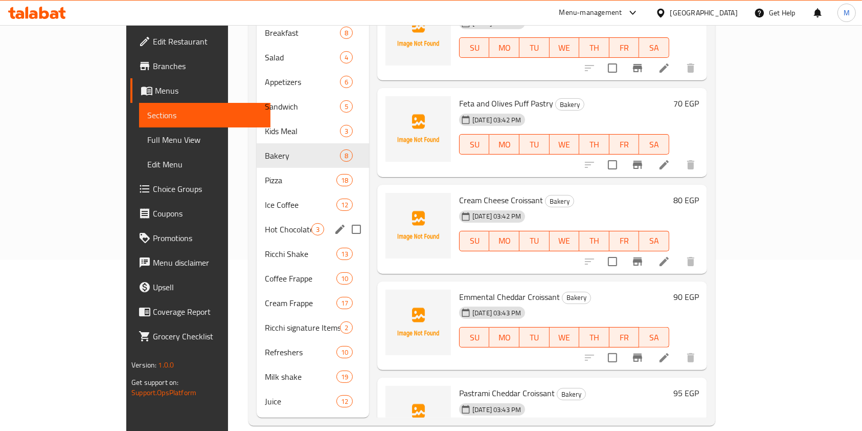
click at [265, 223] on span "Hot Chocolate" at bounding box center [288, 229] width 47 height 12
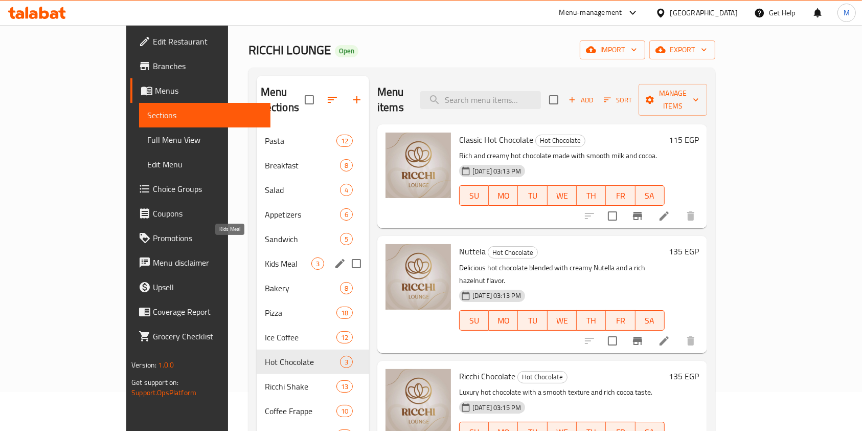
scroll to position [68, 0]
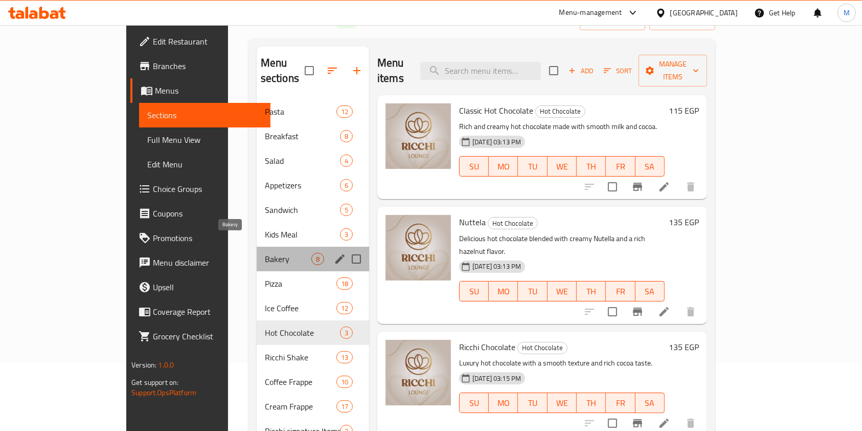
click at [265, 253] on span "Bakery" at bounding box center [288, 259] width 47 height 12
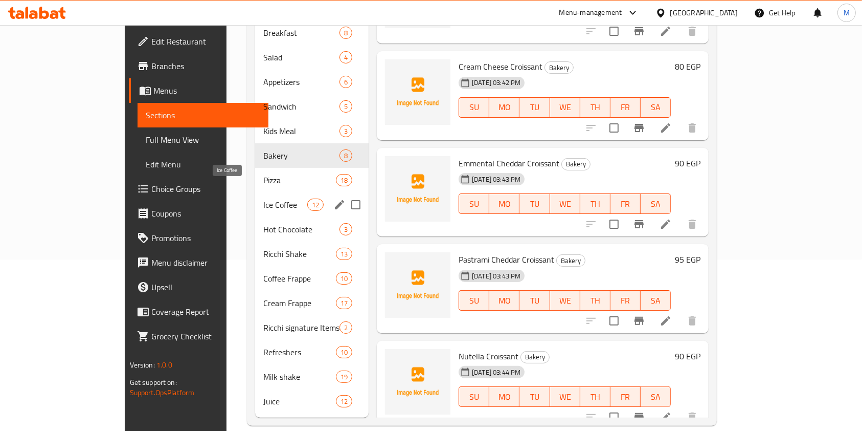
scroll to position [103, 0]
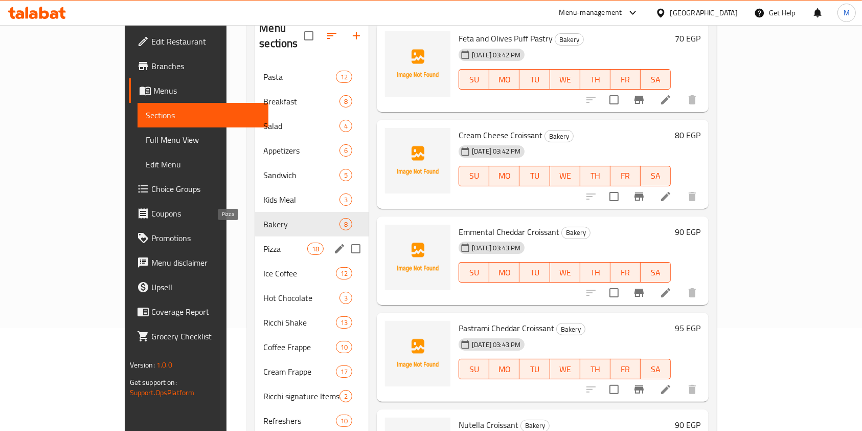
click at [263, 242] on span "Pizza" at bounding box center [284, 248] width 43 height 12
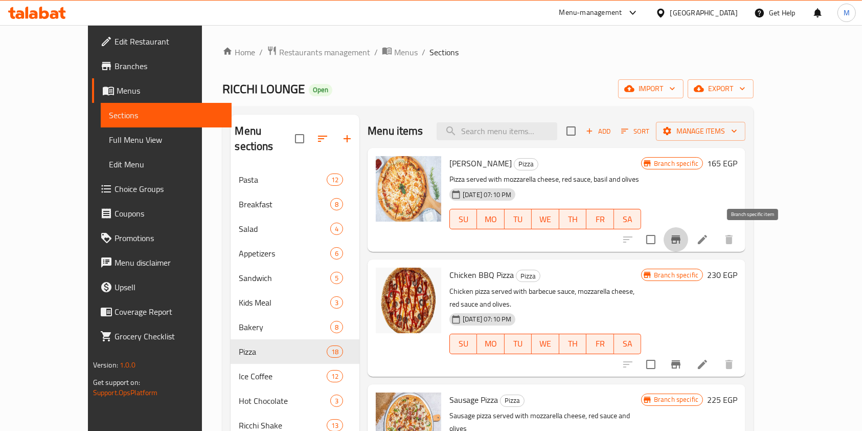
click at [688, 231] on button "Branch-specific-item" at bounding box center [676, 239] width 25 height 25
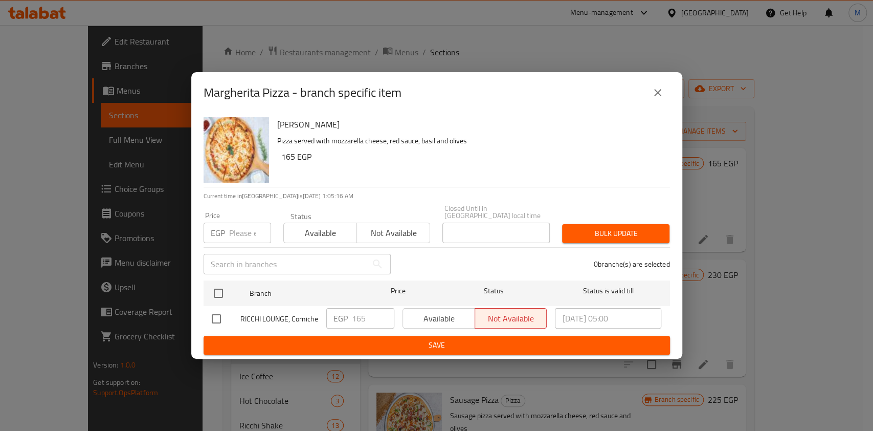
click at [663, 96] on icon "close" at bounding box center [657, 92] width 12 height 12
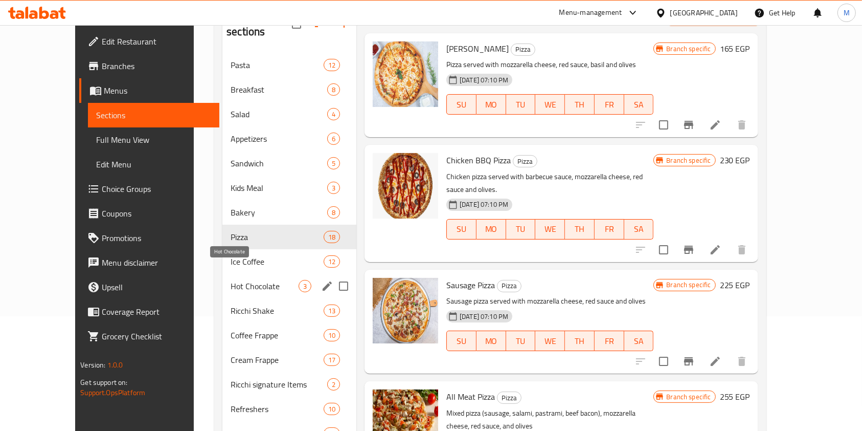
scroll to position [35, 0]
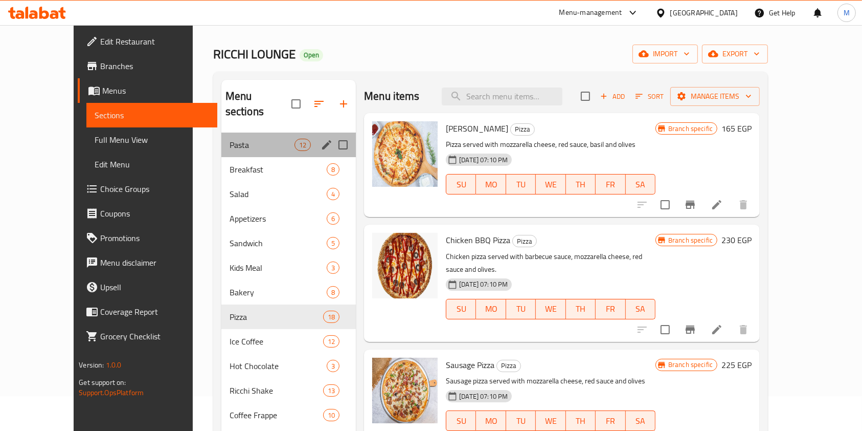
click at [221, 136] on div "Pasta 12" at bounding box center [288, 144] width 134 height 25
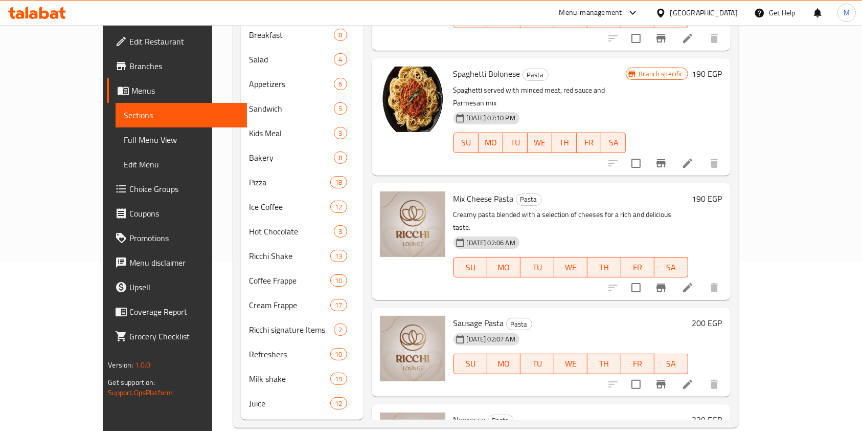
scroll to position [171, 0]
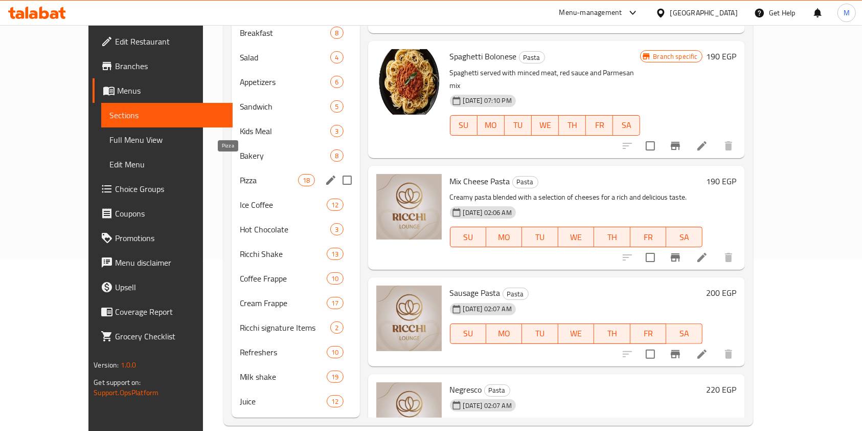
drag, startPoint x: 214, startPoint y: 166, endPoint x: 233, endPoint y: 167, distance: 19.5
click at [240, 174] on span "Pizza" at bounding box center [269, 180] width 59 height 12
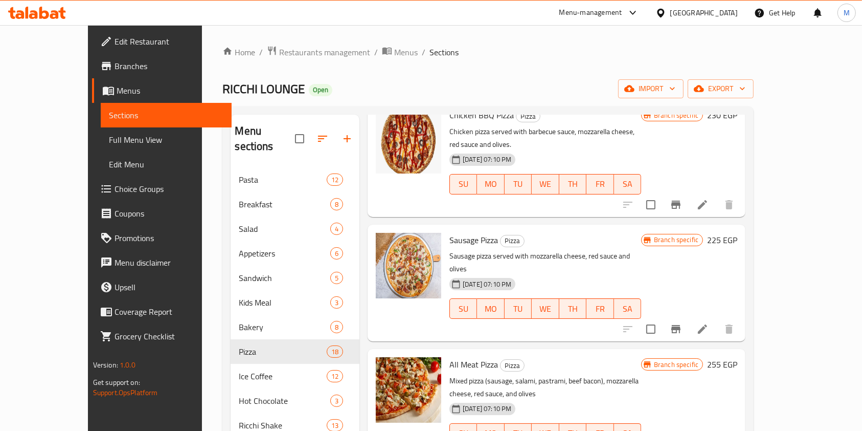
scroll to position [68, 0]
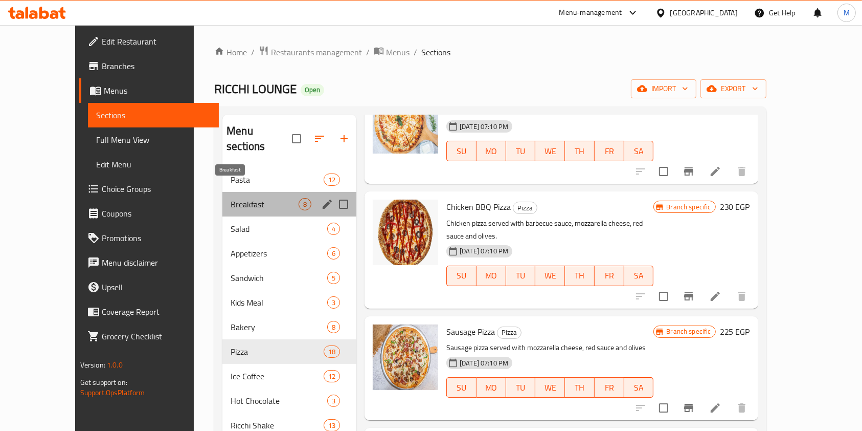
click at [231, 198] on span "Breakfast" at bounding box center [265, 204] width 68 height 12
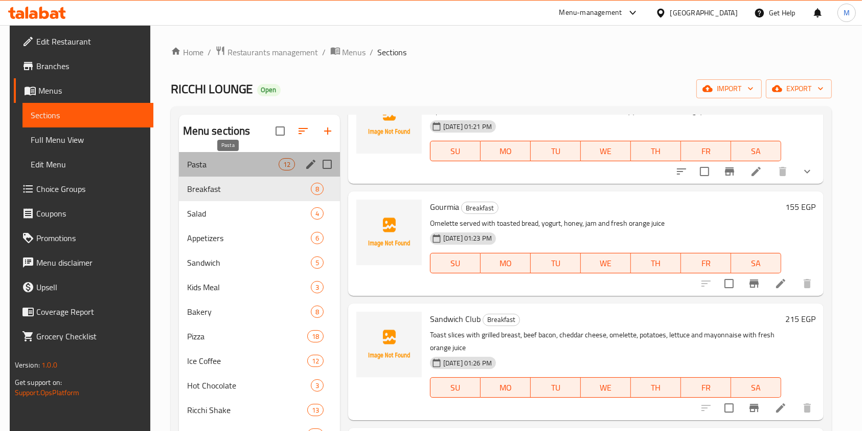
click at [230, 163] on span "Pasta" at bounding box center [233, 164] width 92 height 12
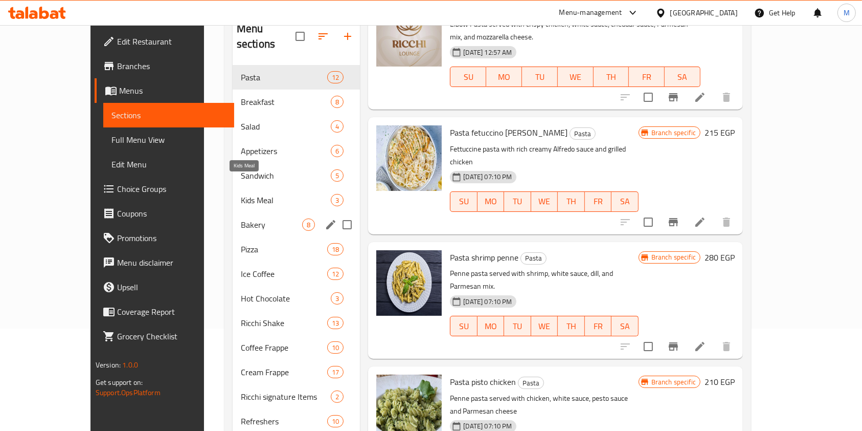
scroll to position [171, 0]
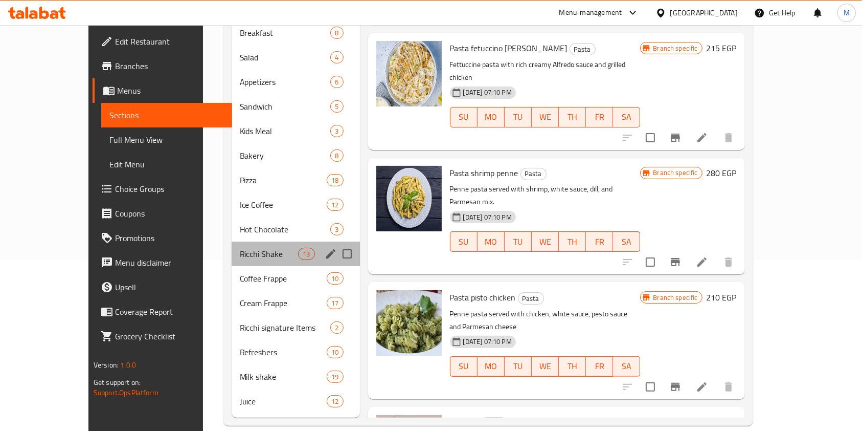
click at [235, 245] on div "Ricchi Shake 13" at bounding box center [296, 253] width 128 height 25
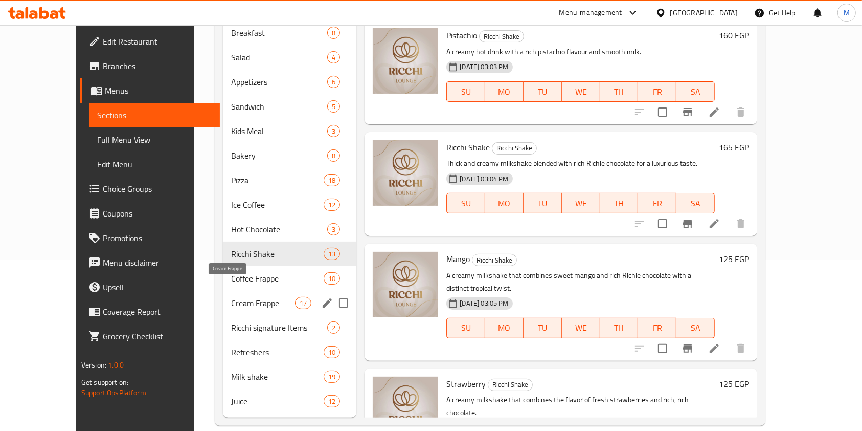
click at [234, 315] on div "Ricchi signature Items 2" at bounding box center [289, 327] width 133 height 25
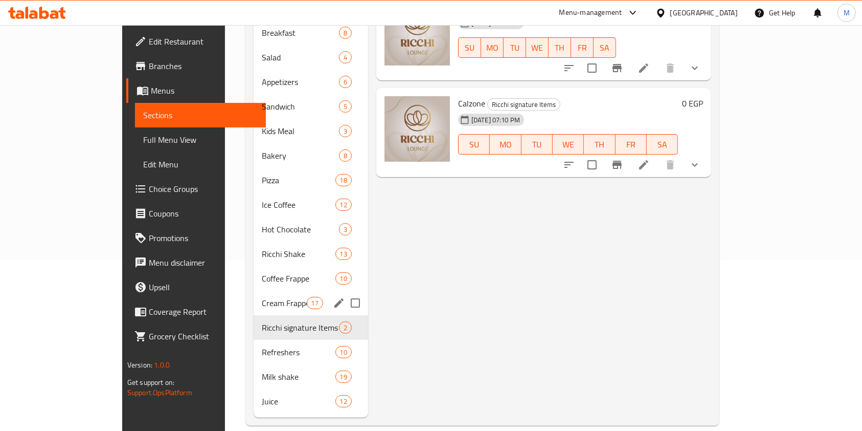
click at [262, 272] on span "Coffee Frappe" at bounding box center [299, 278] width 74 height 12
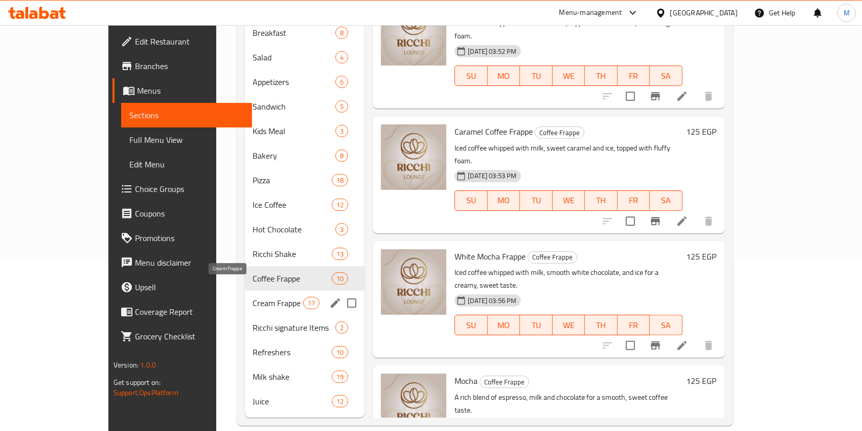
click at [245, 298] on div "Cream Frappe 17" at bounding box center [305, 302] width 120 height 25
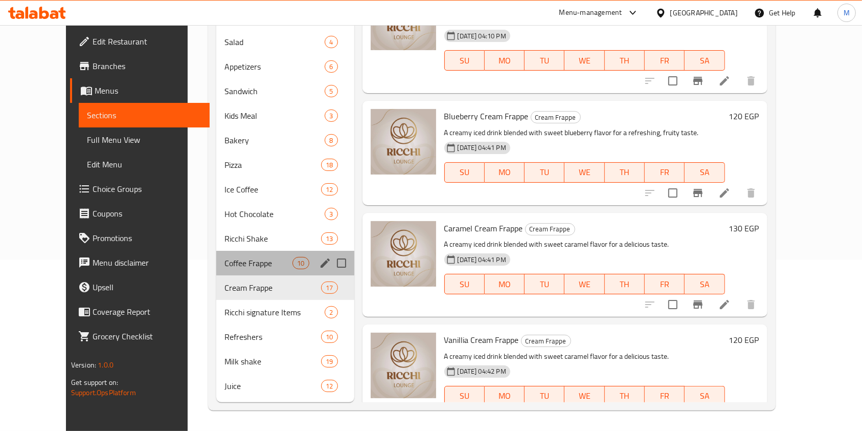
click at [239, 255] on div "Coffee Frappe 10" at bounding box center [285, 263] width 138 height 25
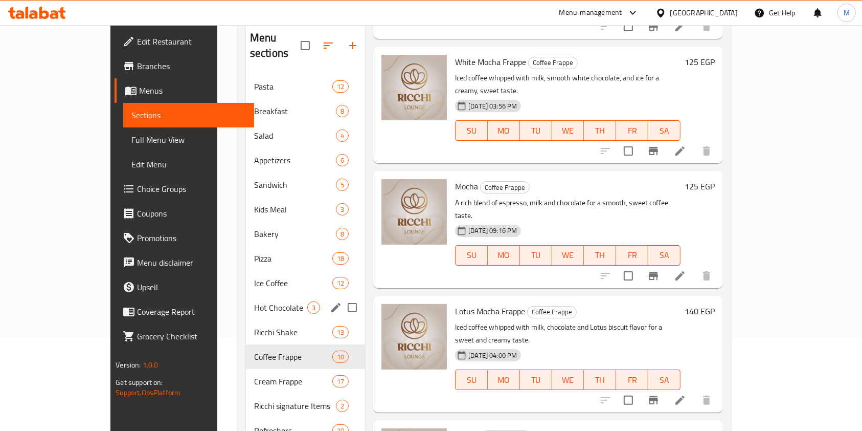
scroll to position [136, 0]
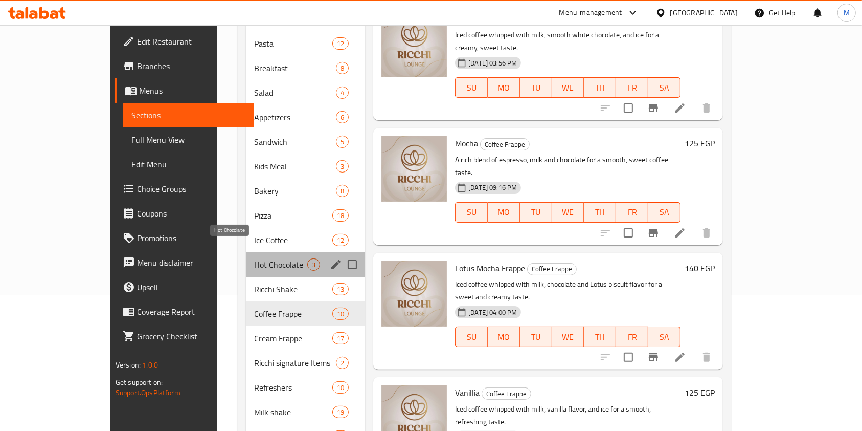
click at [254, 258] on span "Hot Chocolate" at bounding box center [280, 264] width 53 height 12
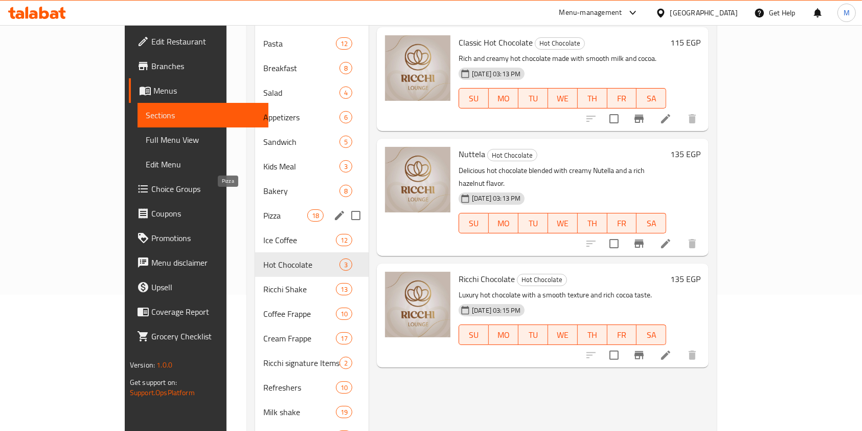
click at [263, 209] on span "Pizza" at bounding box center [284, 215] width 43 height 12
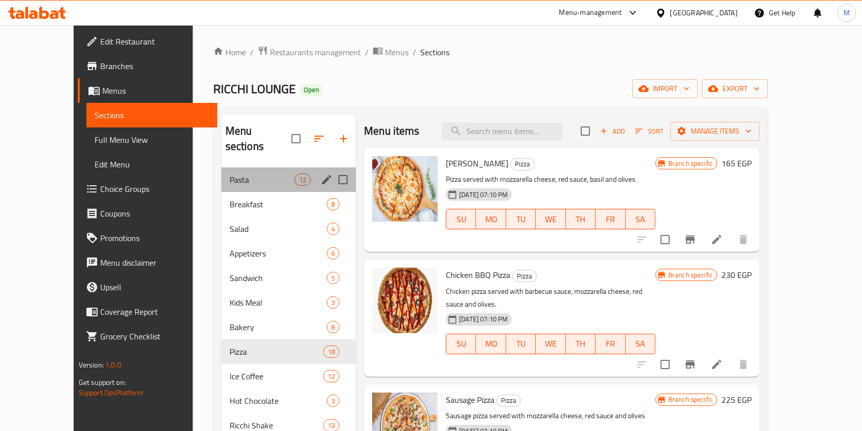
click at [221, 170] on div "Pasta 12" at bounding box center [288, 179] width 134 height 25
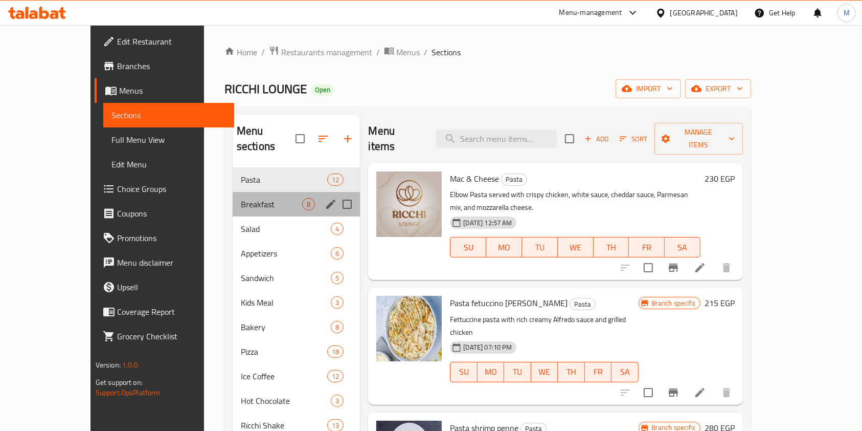
click at [233, 194] on div "Breakfast 8" at bounding box center [297, 204] width 128 height 25
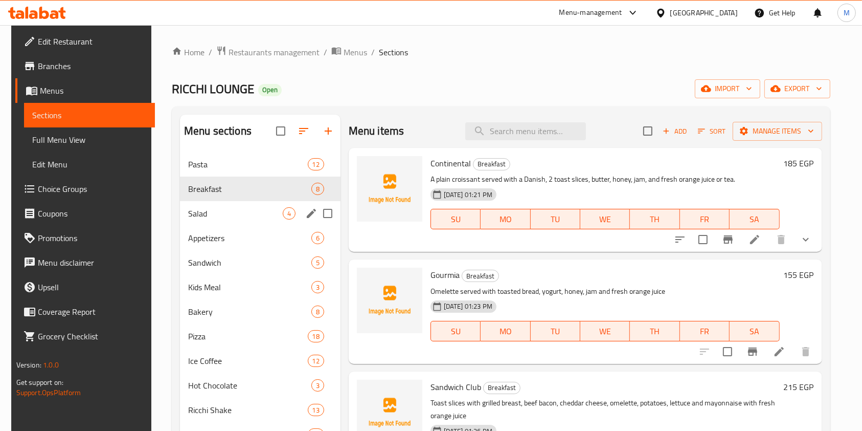
click at [231, 221] on div "Salad 4" at bounding box center [260, 213] width 161 height 25
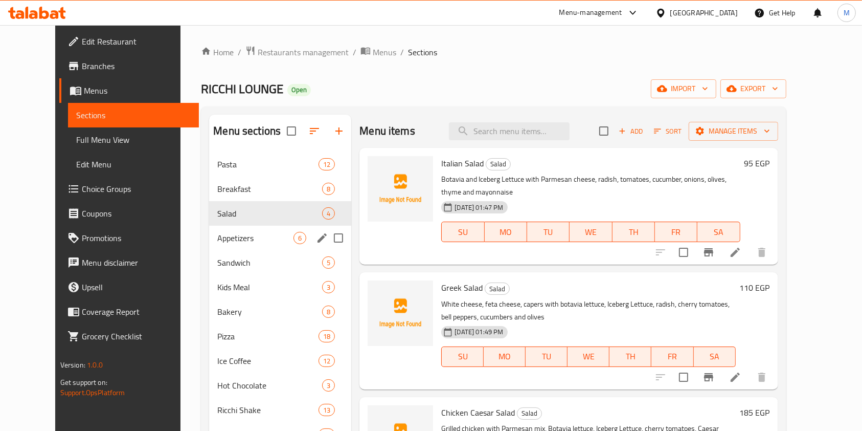
click at [239, 245] on div "Appetizers 6" at bounding box center [280, 238] width 142 height 25
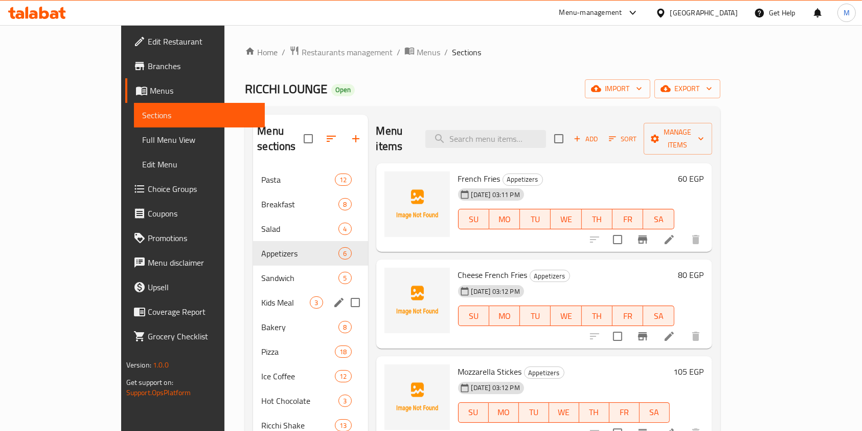
scroll to position [68, 0]
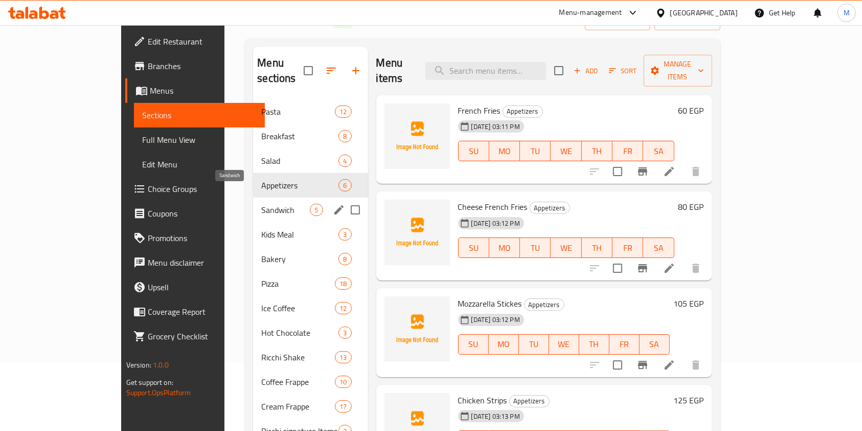
click at [261, 204] on span "Sandwich" at bounding box center [285, 210] width 49 height 12
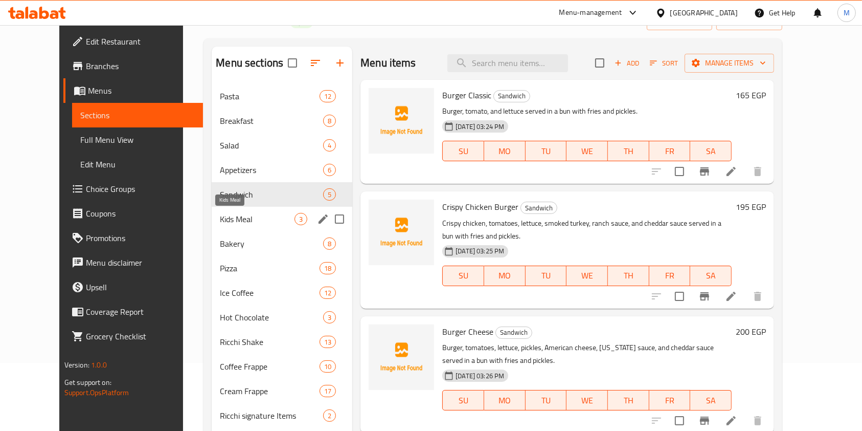
click at [234, 217] on span "Kids Meal" at bounding box center [257, 219] width 75 height 12
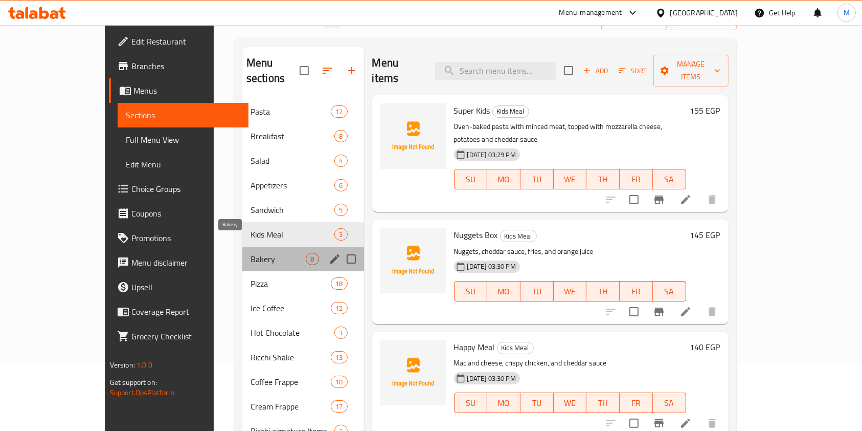
drag, startPoint x: 232, startPoint y: 245, endPoint x: 231, endPoint y: 251, distance: 5.6
click at [251, 253] on span "Bakery" at bounding box center [279, 259] width 56 height 12
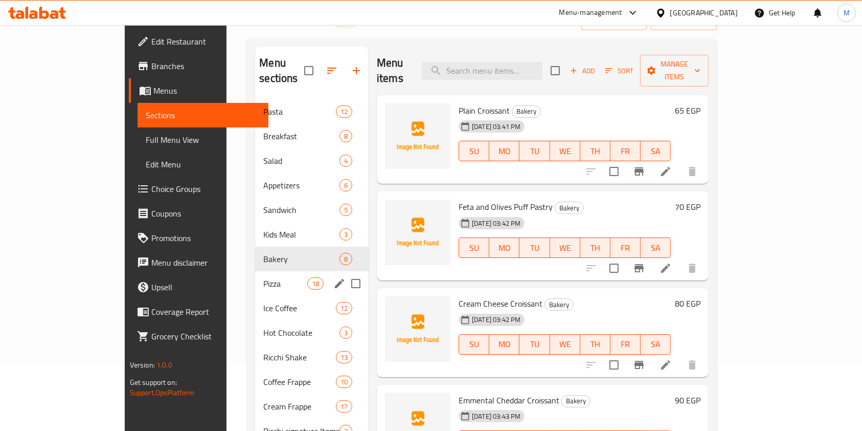
click at [255, 271] on div "Pizza 18" at bounding box center [312, 283] width 114 height 25
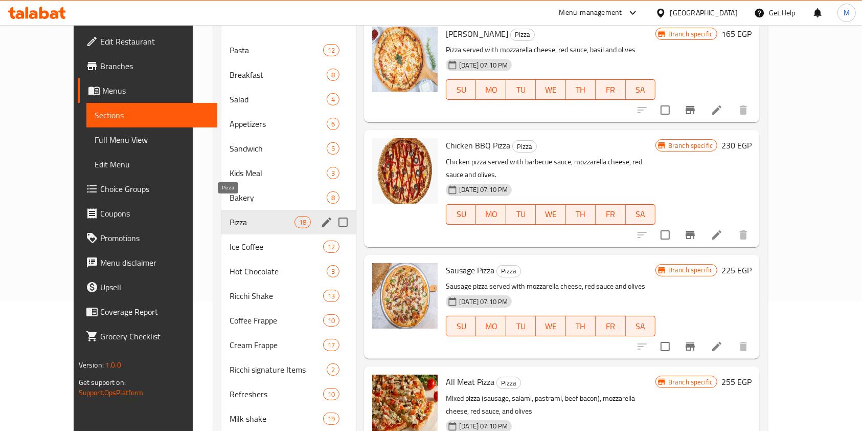
scroll to position [171, 0]
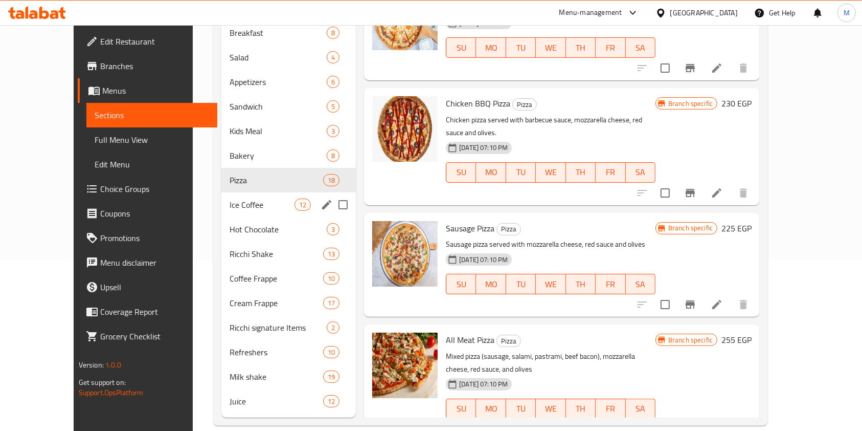
click at [237, 195] on div "Ice Coffee 12" at bounding box center [288, 204] width 134 height 25
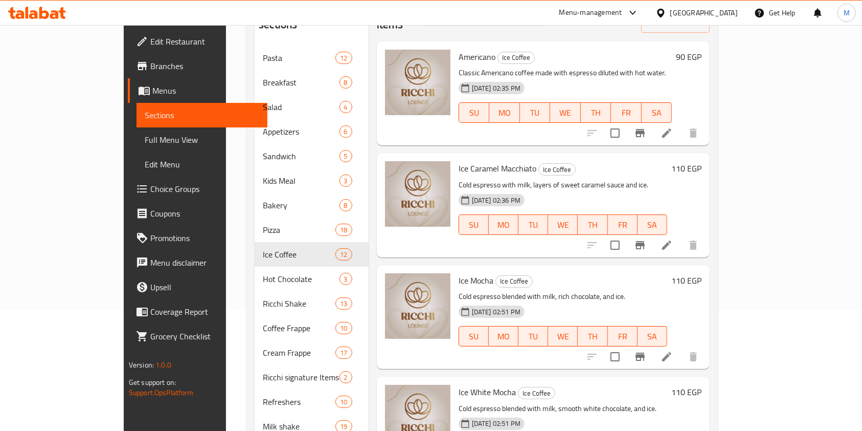
scroll to position [171, 0]
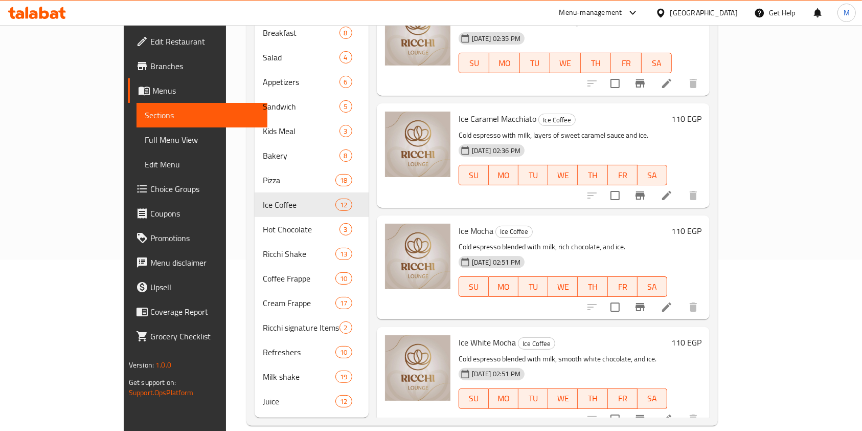
click at [646, 189] on icon "Branch-specific-item" at bounding box center [640, 195] width 12 height 12
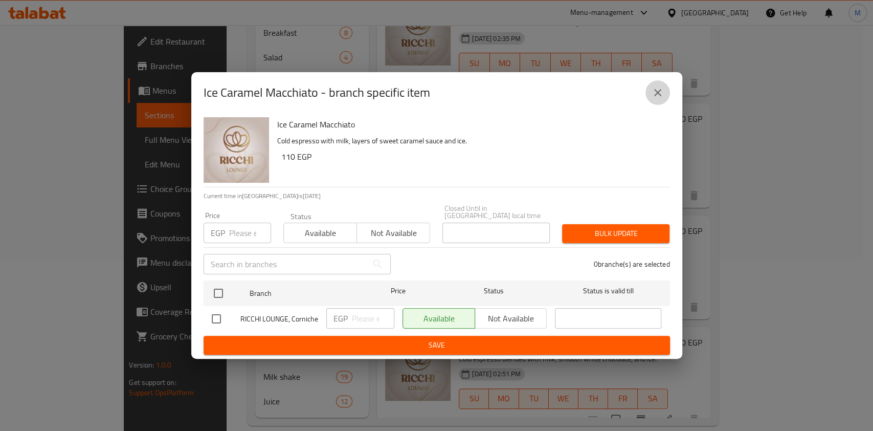
click at [663, 90] on button "close" at bounding box center [657, 92] width 25 height 25
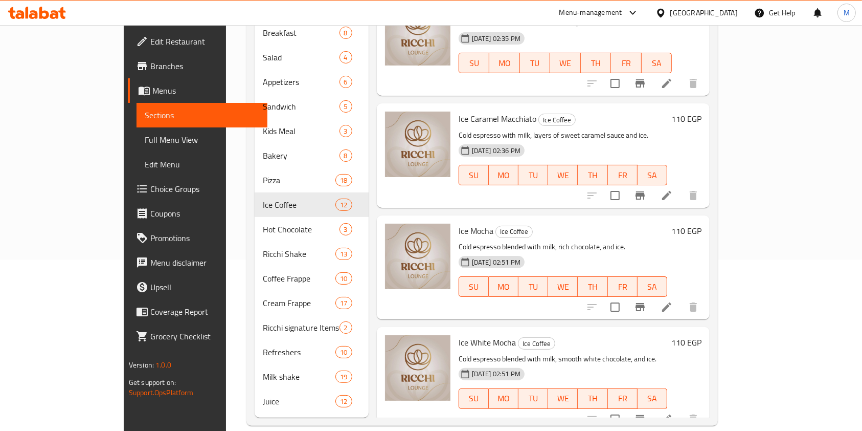
scroll to position [68, 0]
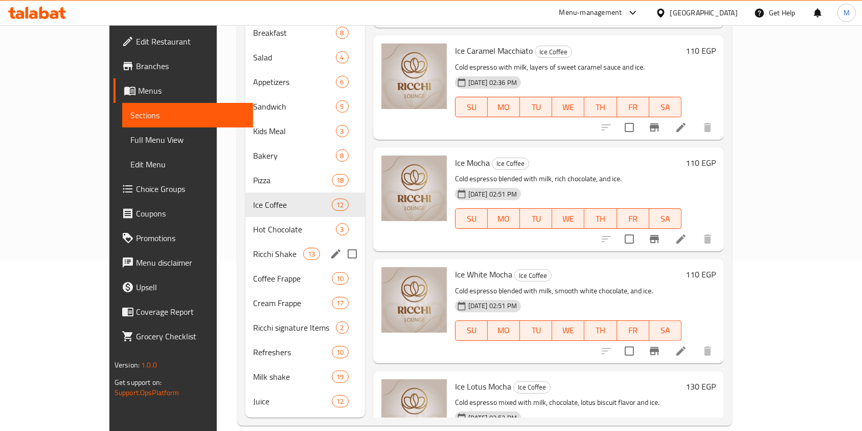
click at [254, 247] on span "Ricchi Shake" at bounding box center [279, 253] width 50 height 12
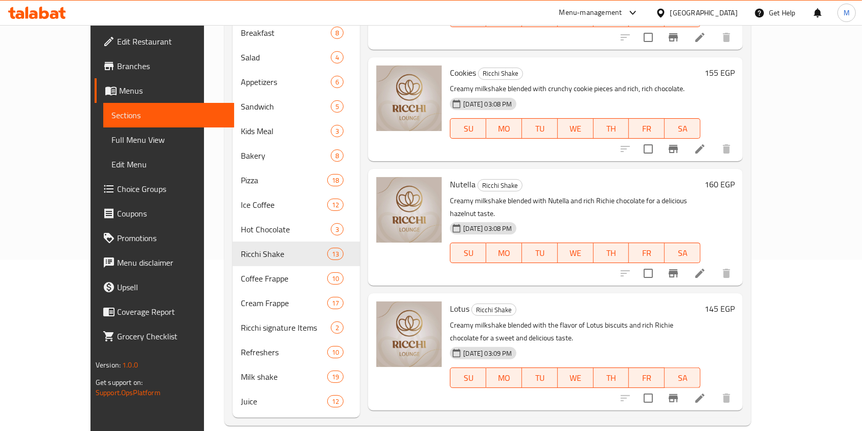
scroll to position [1019, 0]
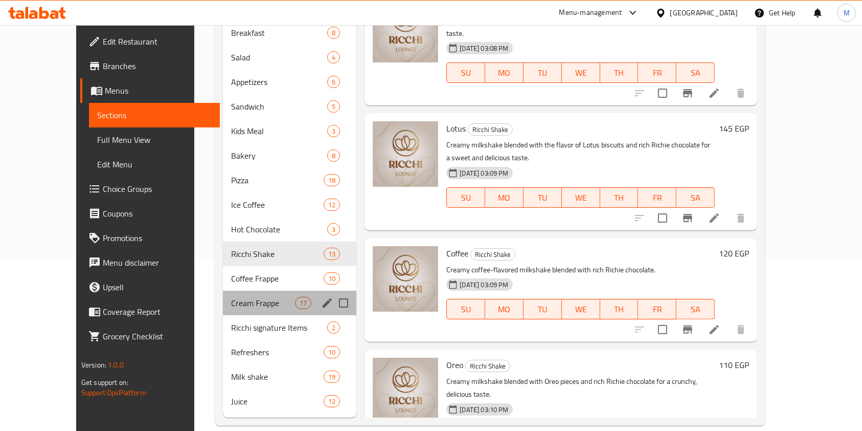
click at [224, 290] on div "Cream Frappe 17" at bounding box center [289, 302] width 133 height 25
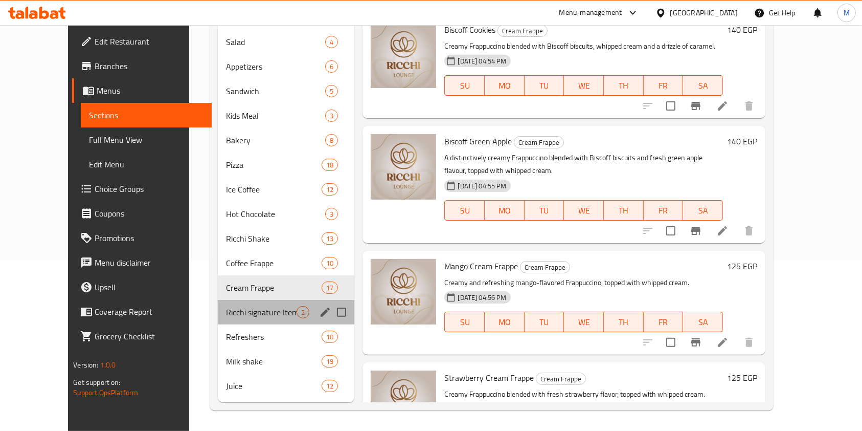
click at [221, 320] on div "Ricchi signature Items 2" at bounding box center [286, 312] width 137 height 25
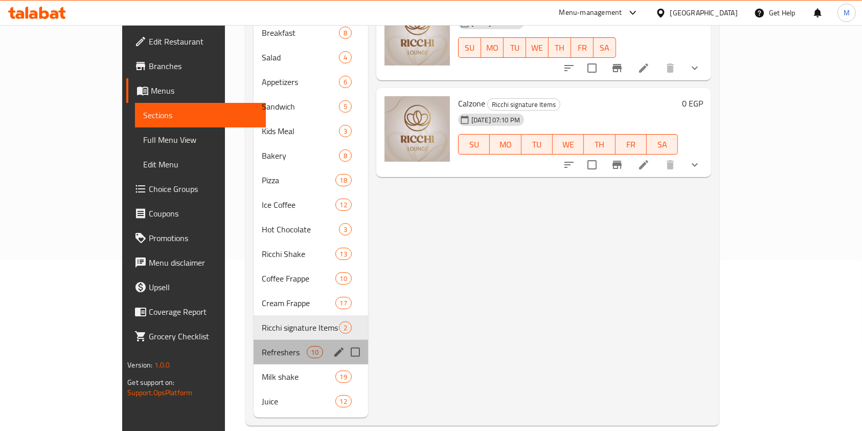
click at [262, 346] on span "Refreshers" at bounding box center [284, 352] width 45 height 12
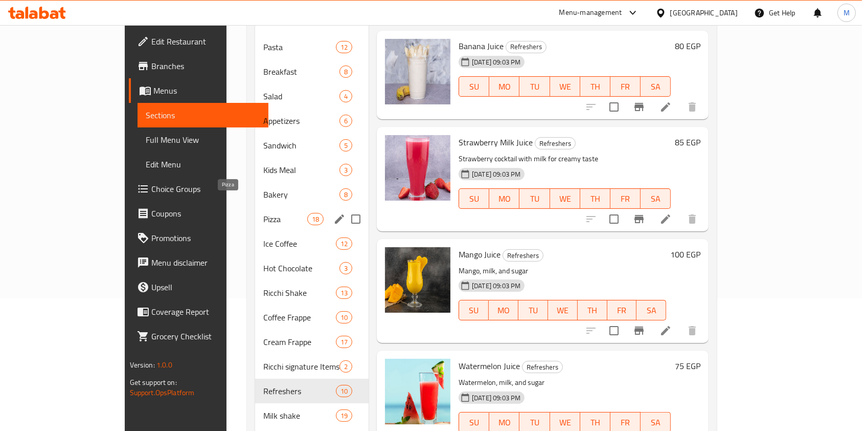
scroll to position [103, 0]
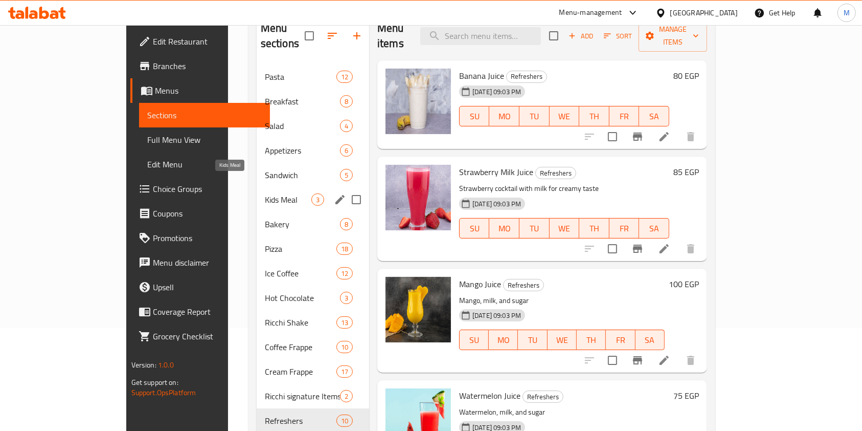
click at [265, 193] on span "Kids Meal" at bounding box center [288, 199] width 47 height 12
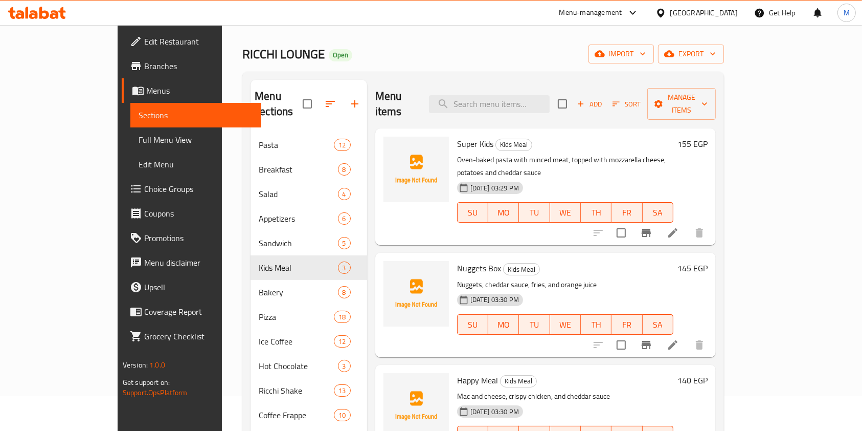
scroll to position [103, 0]
